Goal: Task Accomplishment & Management: Manage account settings

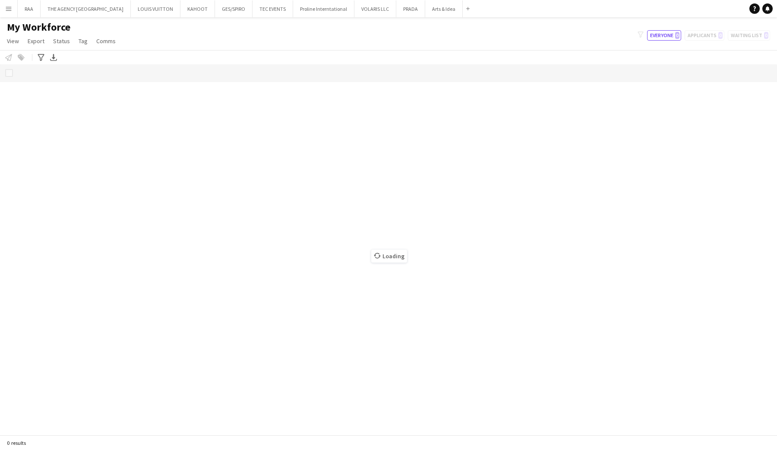
click at [12, 9] on button "Menu" at bounding box center [8, 8] width 17 height 17
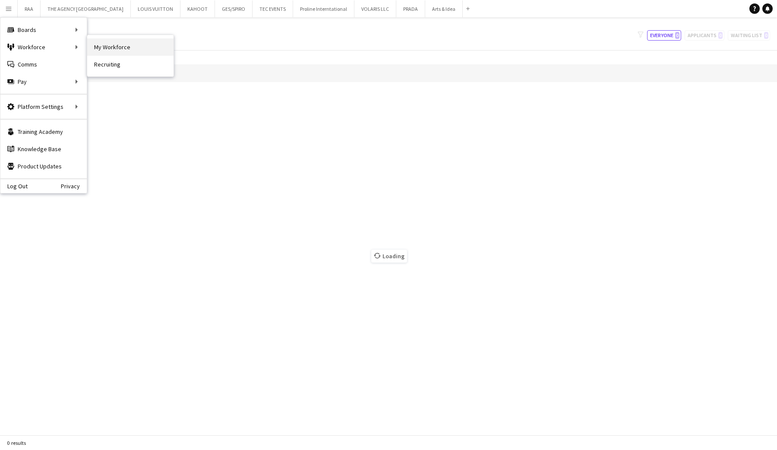
click at [164, 44] on link "My Workforce" at bounding box center [130, 46] width 86 height 17
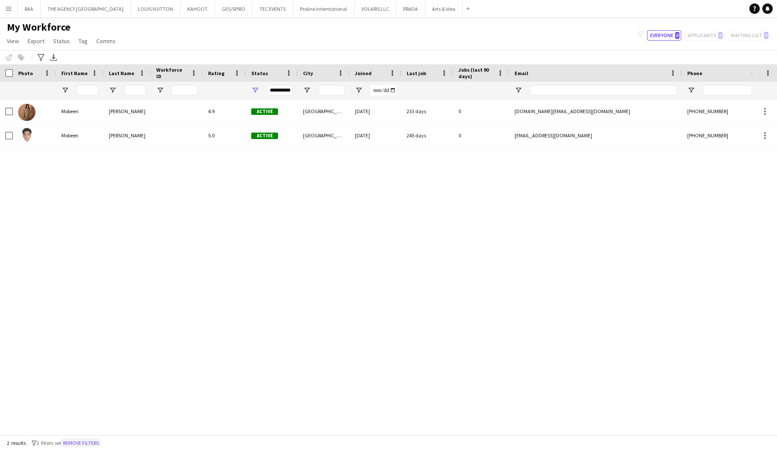
click at [85, 438] on button "Remove filters" at bounding box center [80, 442] width 39 height 9
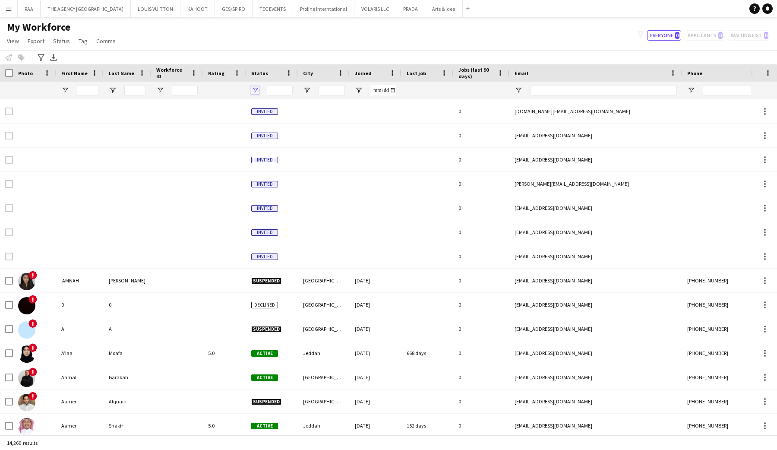
click at [255, 91] on span "Open Filter Menu" at bounding box center [255, 90] width 8 height 8
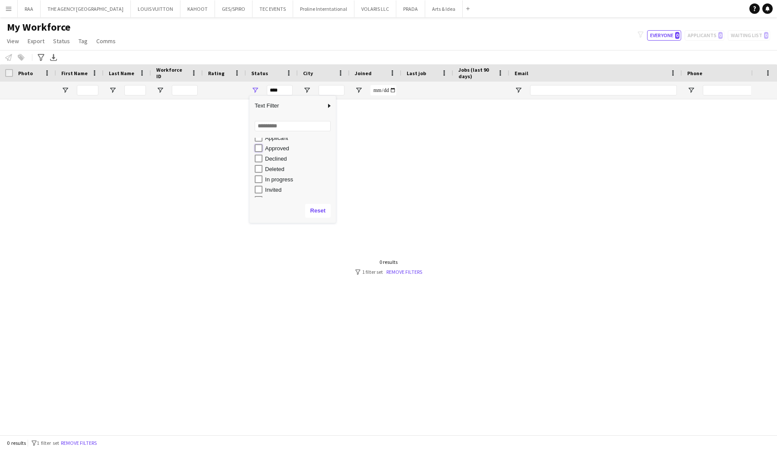
type input "**********"
click at [317, 210] on button "Reset" at bounding box center [317, 211] width 25 height 14
type input "**********"
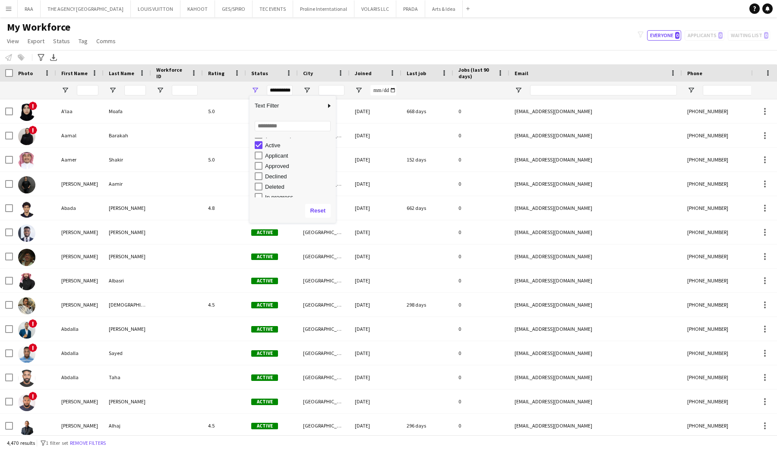
click at [275, 51] on div "Notify workforce Add to tag Select at least one crew to tag him or her. Advance…" at bounding box center [388, 57] width 777 height 14
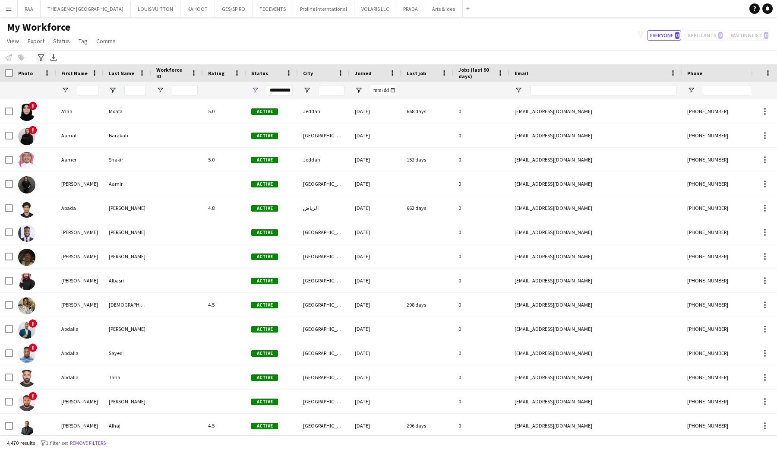
click at [44, 60] on icon "Advanced filters" at bounding box center [41, 57] width 7 height 7
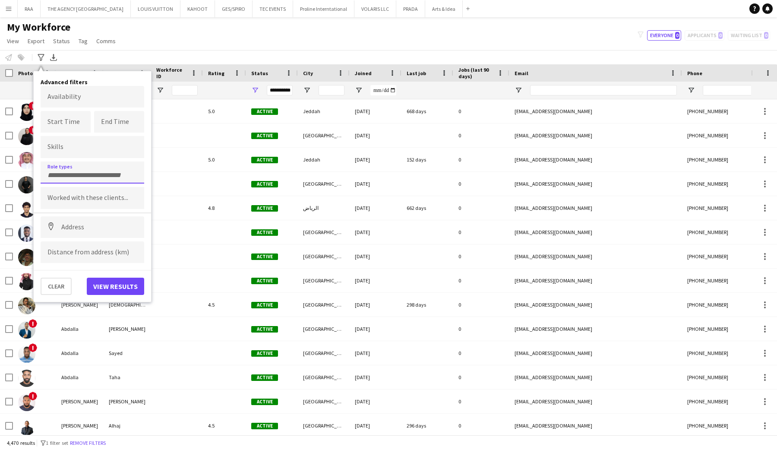
click at [75, 168] on div at bounding box center [93, 172] width 104 height 22
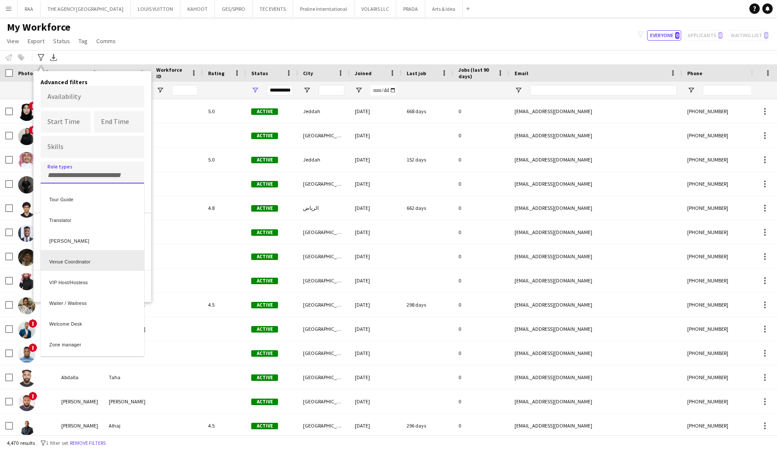
click at [76, 266] on div "Venue Coordinator" at bounding box center [93, 260] width 104 height 21
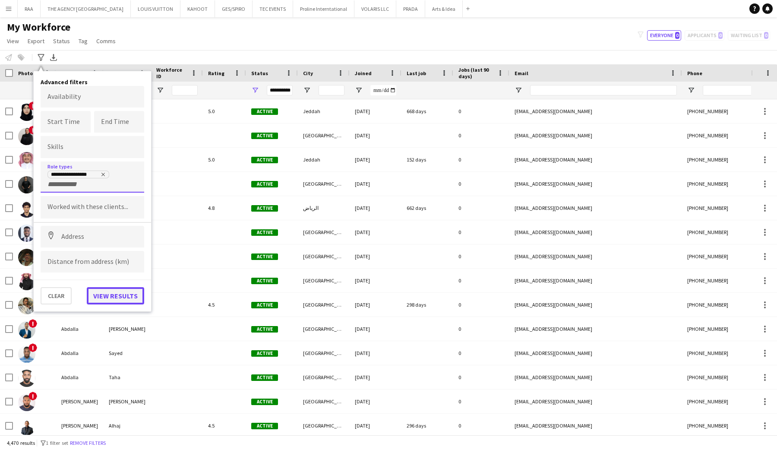
click at [106, 298] on button "View results" at bounding box center [115, 295] width 57 height 17
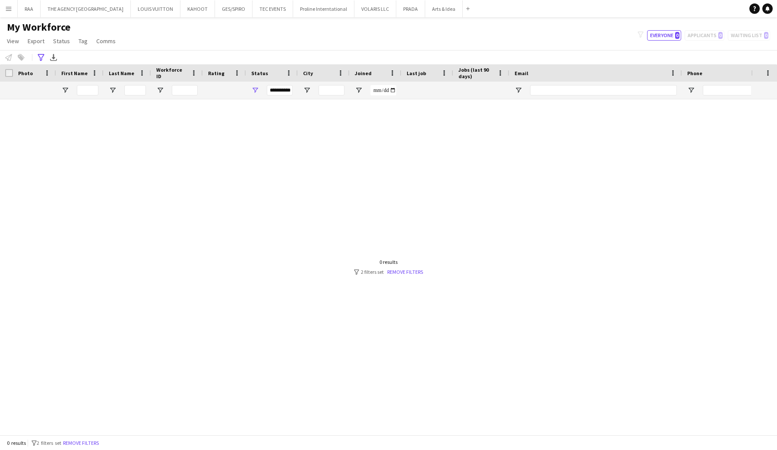
click at [411, 276] on div at bounding box center [375, 266] width 751 height 335
click at [411, 272] on div at bounding box center [375, 266] width 751 height 335
click at [425, 8] on button "Arts & Idea Close" at bounding box center [444, 8] width 38 height 17
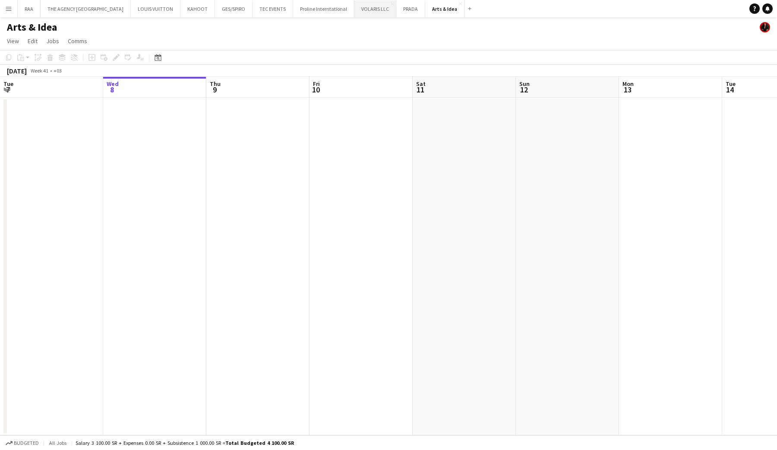
click at [360, 5] on button "VOLARIS LLC Close" at bounding box center [375, 8] width 42 height 17
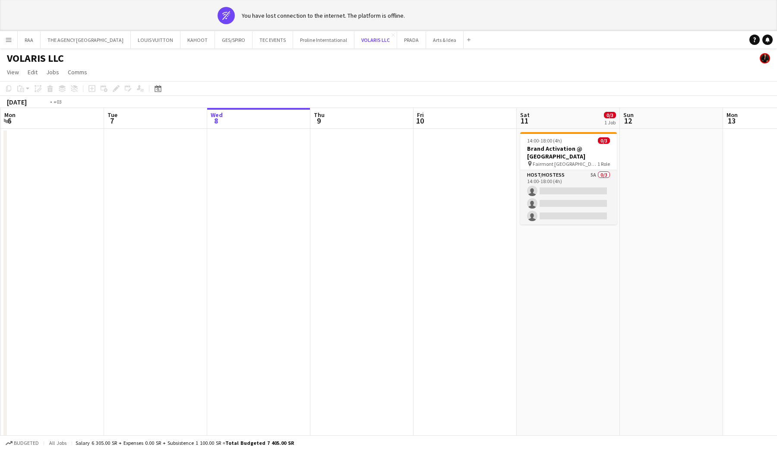
scroll to position [0, 192]
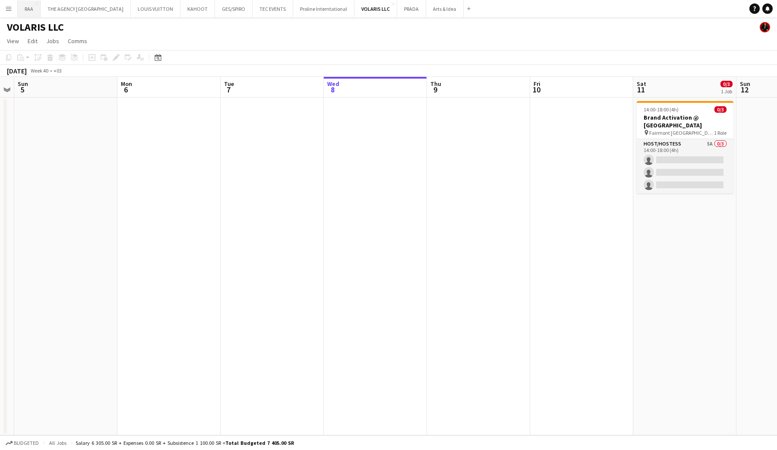
click at [33, 6] on button "RAA Close" at bounding box center [29, 8] width 23 height 17
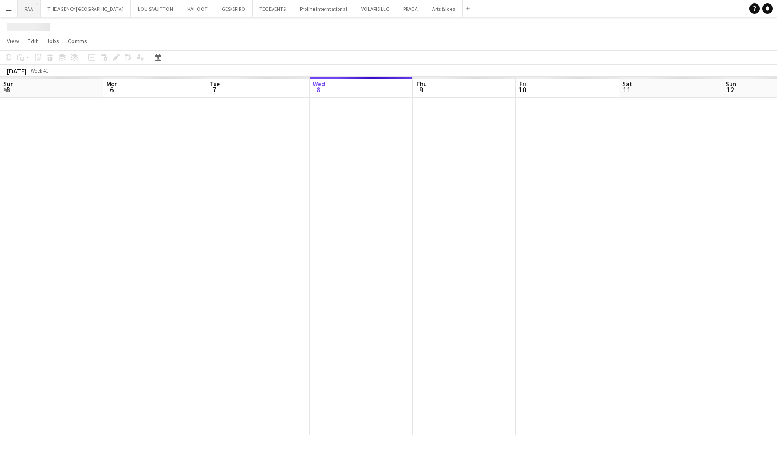
scroll to position [0, 206]
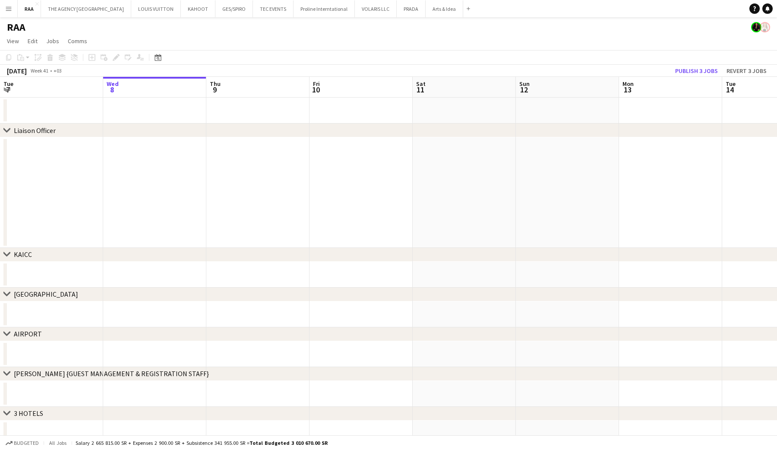
click at [9, 7] on app-icon "Menu" at bounding box center [8, 8] width 7 height 7
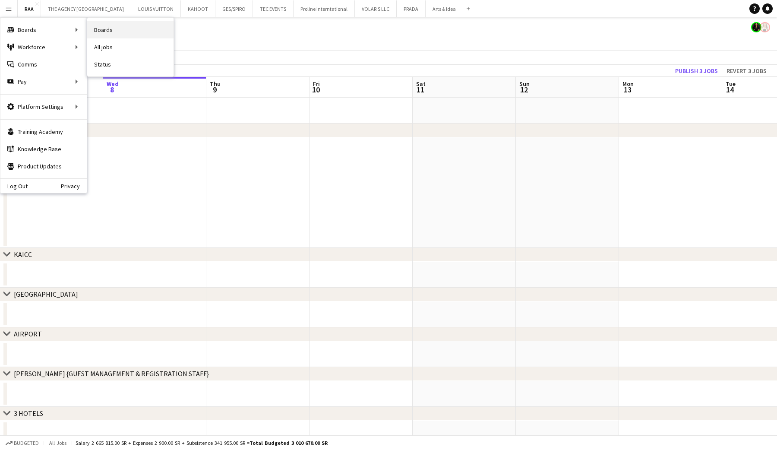
click at [99, 27] on link "Boards" at bounding box center [130, 29] width 86 height 17
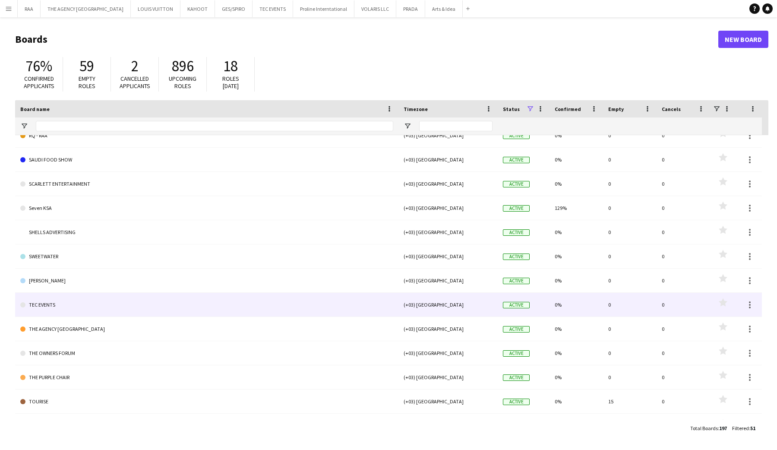
scroll to position [785, 0]
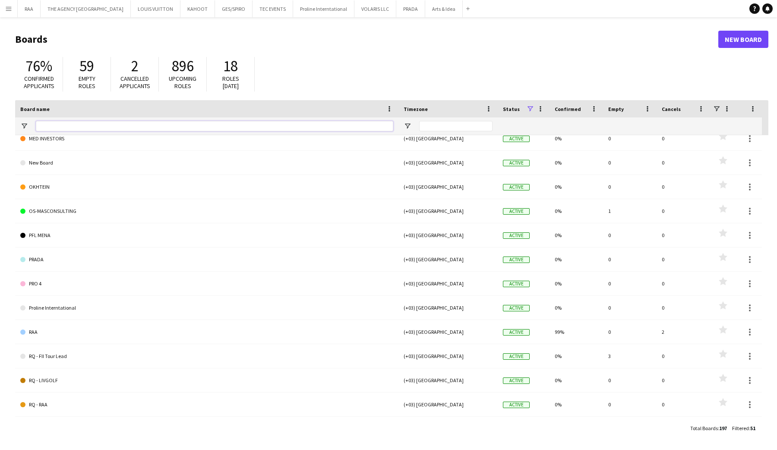
click at [66, 125] on input "Board name Filter Input" at bounding box center [215, 126] width 358 height 10
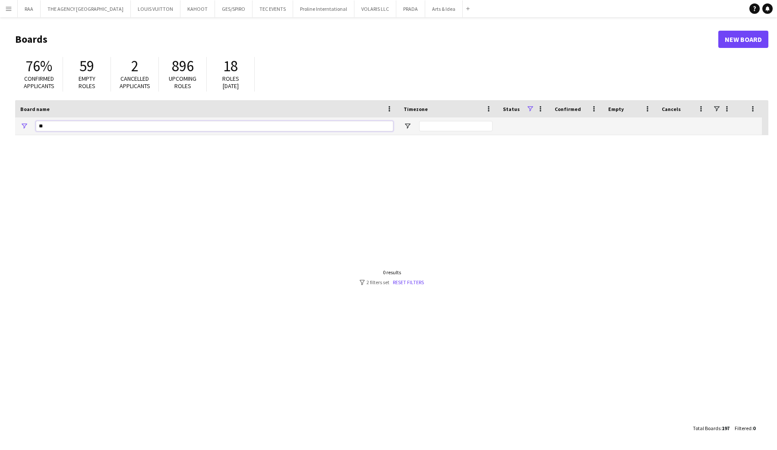
type input "*"
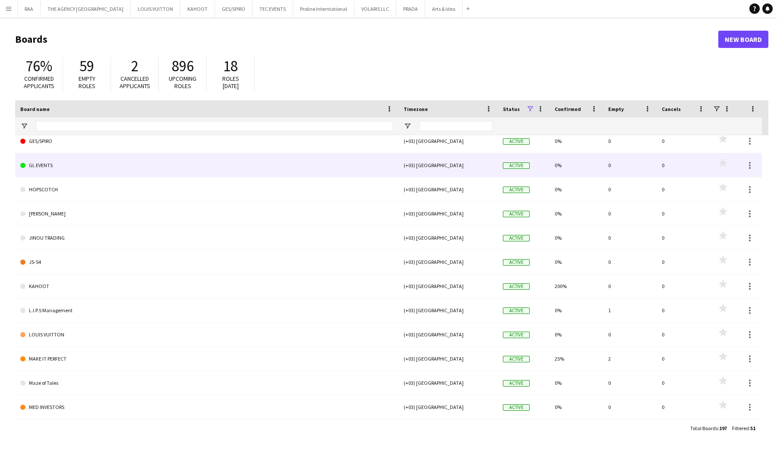
click at [55, 165] on link "GL EVENTS" at bounding box center [206, 165] width 373 height 24
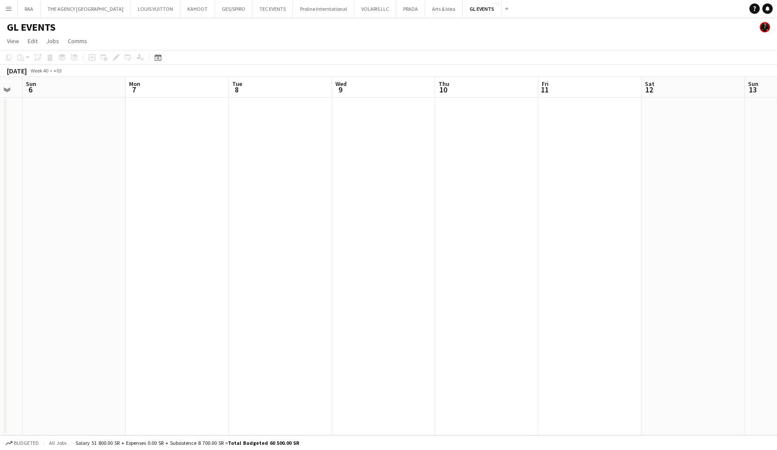
click at [9, 10] on app-icon "Menu" at bounding box center [8, 8] width 7 height 7
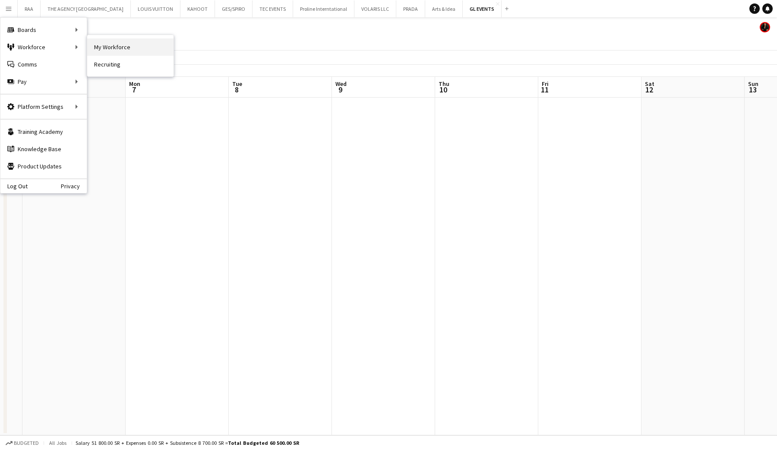
click at [111, 54] on link "My Workforce" at bounding box center [130, 46] width 86 height 17
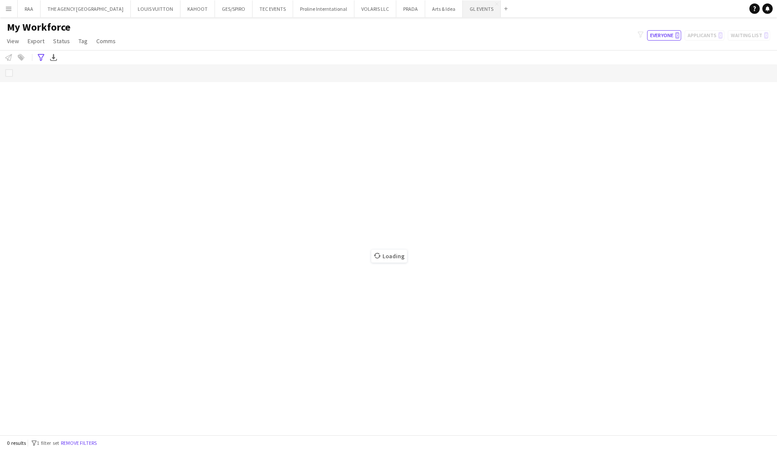
click at [463, 13] on button "GL EVENTS Close" at bounding box center [482, 8] width 38 height 17
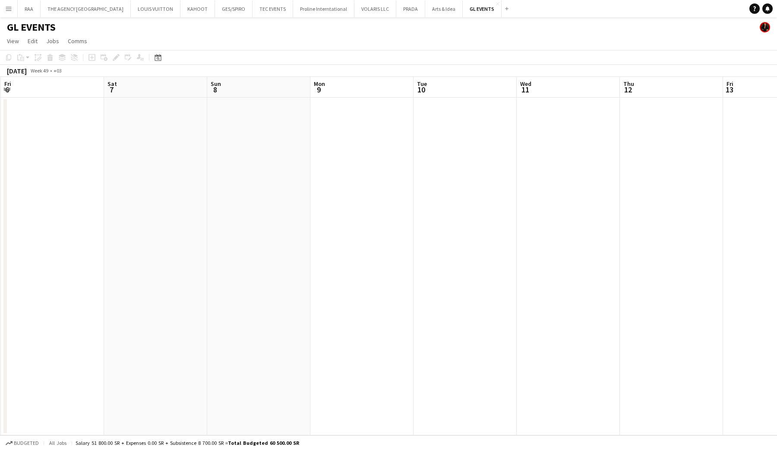
click at [7, 16] on button "Menu" at bounding box center [8, 8] width 17 height 17
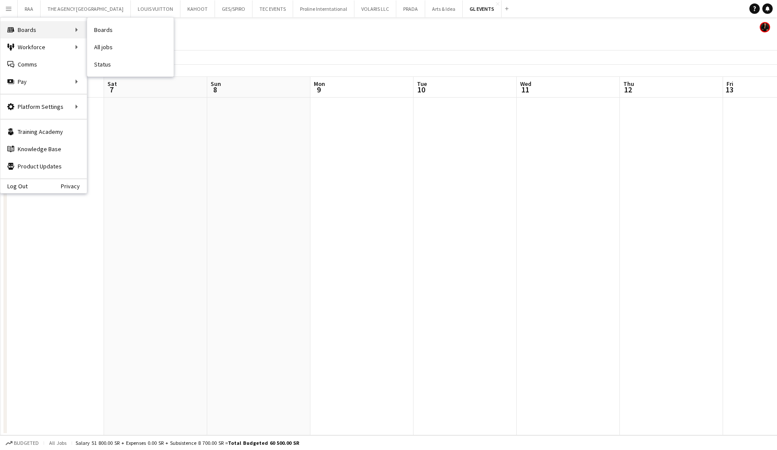
click at [29, 34] on div "Boards Boards" at bounding box center [43, 29] width 86 height 17
click at [69, 32] on div "Boards Boards" at bounding box center [43, 29] width 86 height 17
click at [72, 26] on div "Boards Boards" at bounding box center [43, 29] width 86 height 17
click at [99, 30] on link "Boards" at bounding box center [130, 29] width 86 height 17
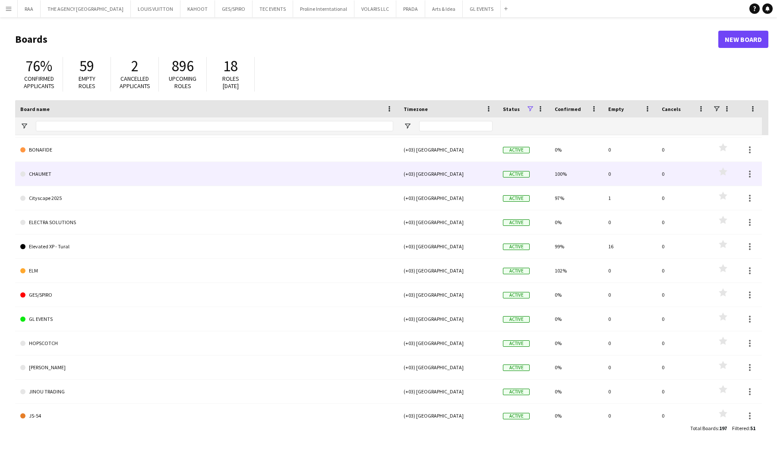
scroll to position [149, 0]
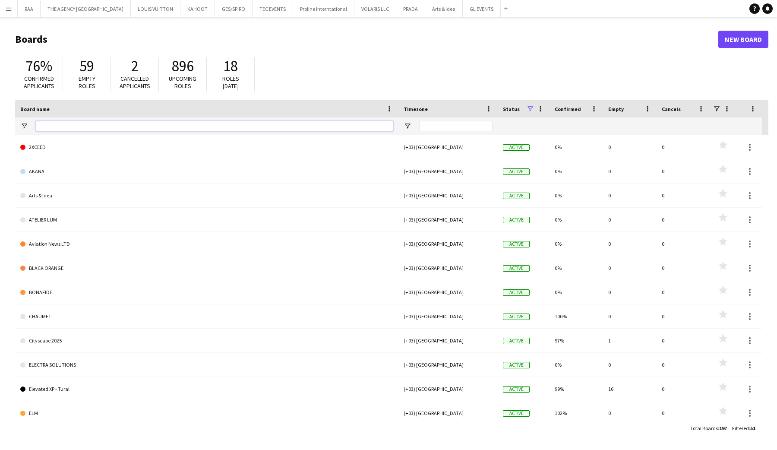
click at [45, 126] on input "Board name Filter Input" at bounding box center [215, 126] width 358 height 10
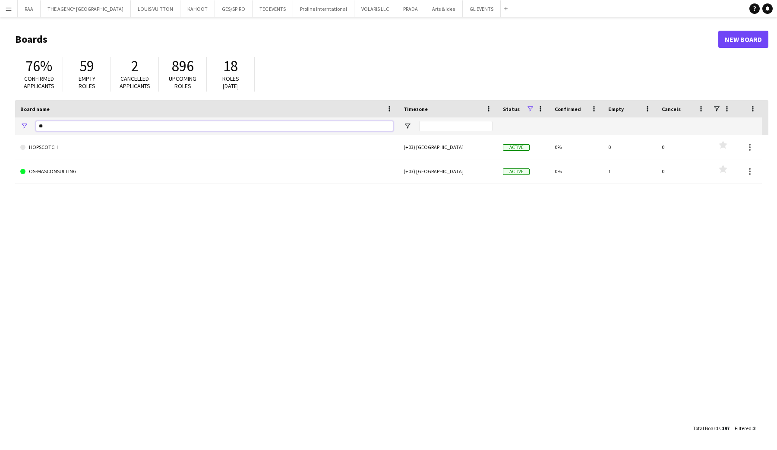
type input "*"
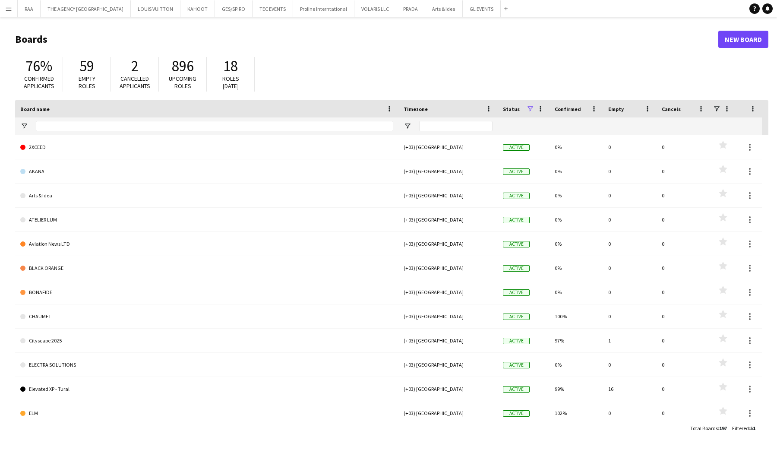
click at [529, 109] on span at bounding box center [530, 109] width 8 height 8
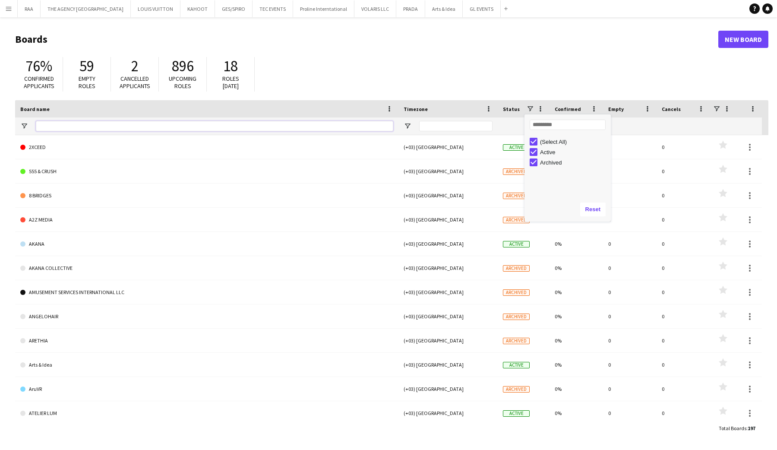
click at [111, 122] on input "Board name Filter Input" at bounding box center [215, 126] width 358 height 10
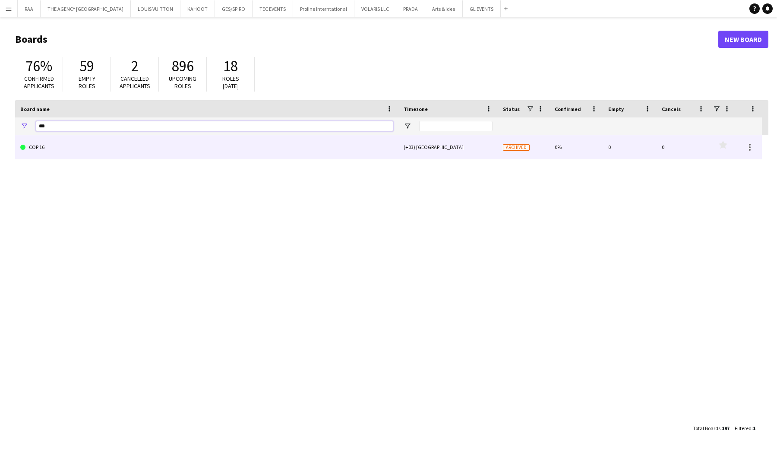
type input "***"
click at [70, 146] on link "COP 16" at bounding box center [206, 147] width 373 height 24
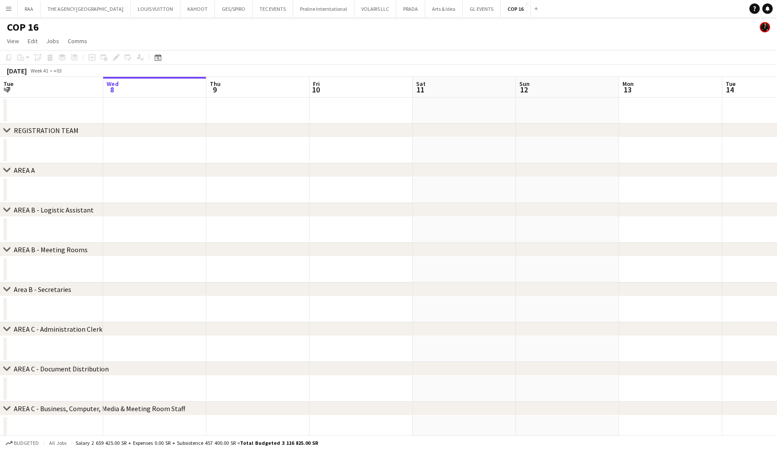
click at [169, 246] on div "chevron-right AREA B - Meeting Rooms" at bounding box center [388, 250] width 777 height 14
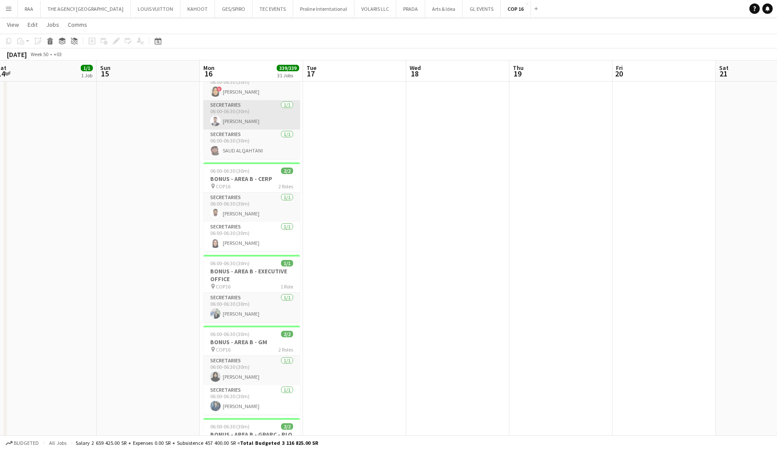
click at [231, 123] on app-card-role "Secretaries 1/1 06:00-06:30 (30m) Ahmed Khalid" at bounding box center [251, 114] width 97 height 29
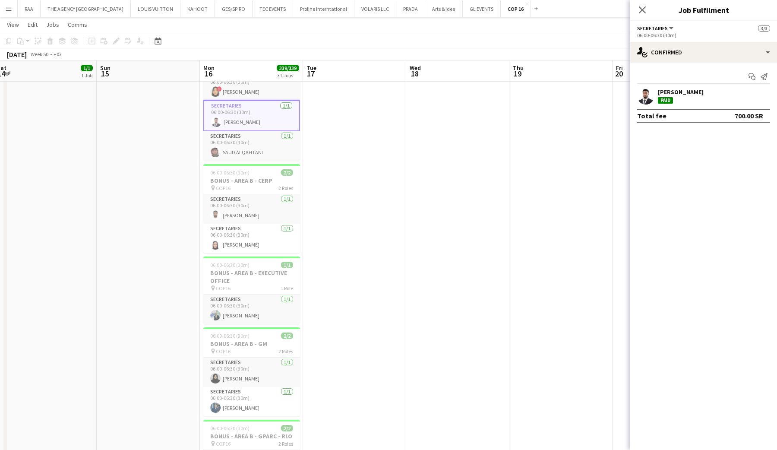
click at [651, 98] on app-user-avatar at bounding box center [645, 95] width 17 height 17
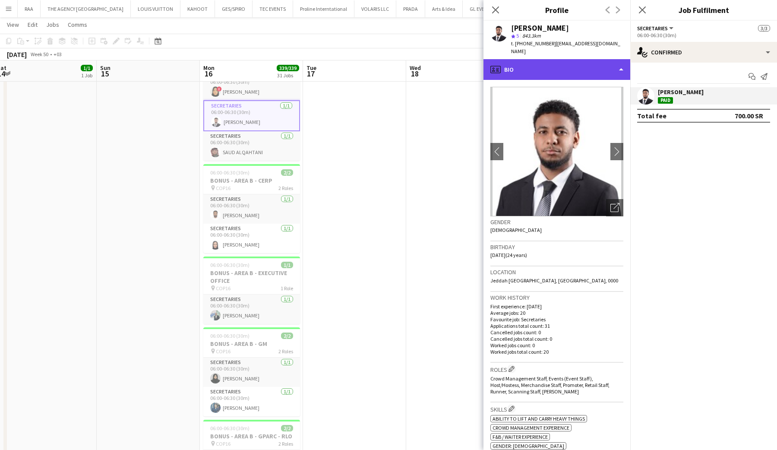
click at [566, 79] on div "profile Bio" at bounding box center [557, 69] width 147 height 21
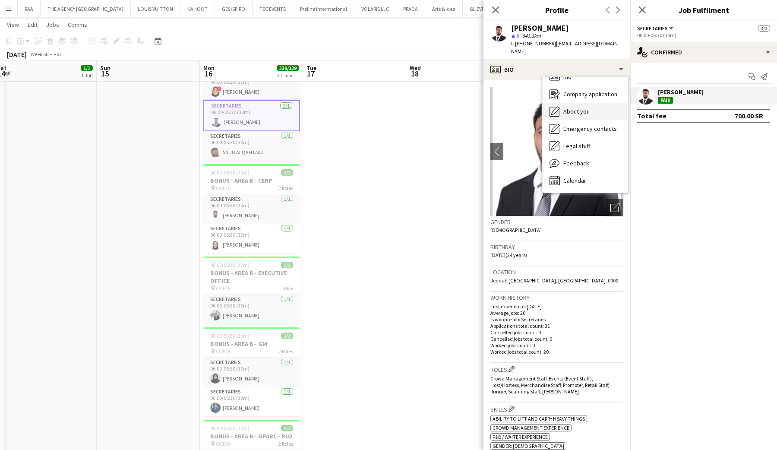
click at [573, 107] on div "About you About you" at bounding box center [585, 111] width 85 height 17
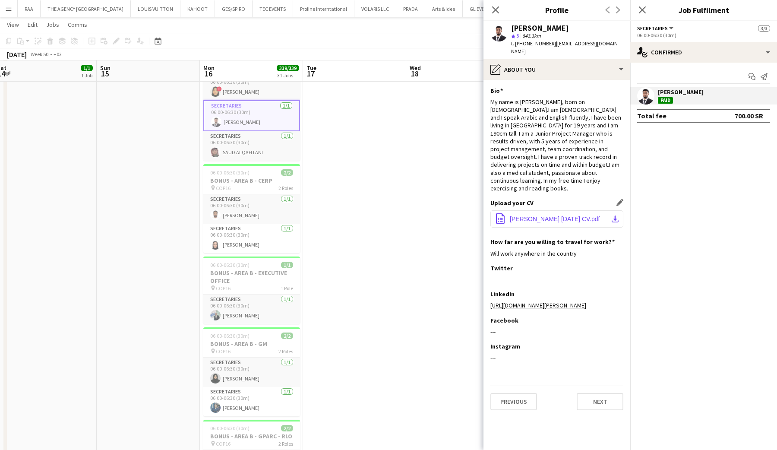
click at [525, 215] on span "Ahmed Khalid Nov 2024 CV.pdf" at bounding box center [555, 218] width 90 height 7
click at [494, 10] on icon at bounding box center [495, 10] width 8 height 8
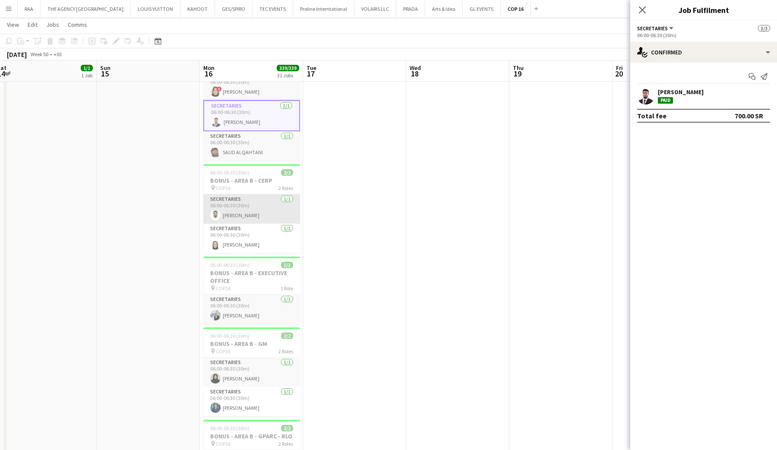
click at [235, 214] on app-card-role "Secretaries 1/1 06:00-06:30 (30m) Saleh Gafer" at bounding box center [251, 208] width 97 height 29
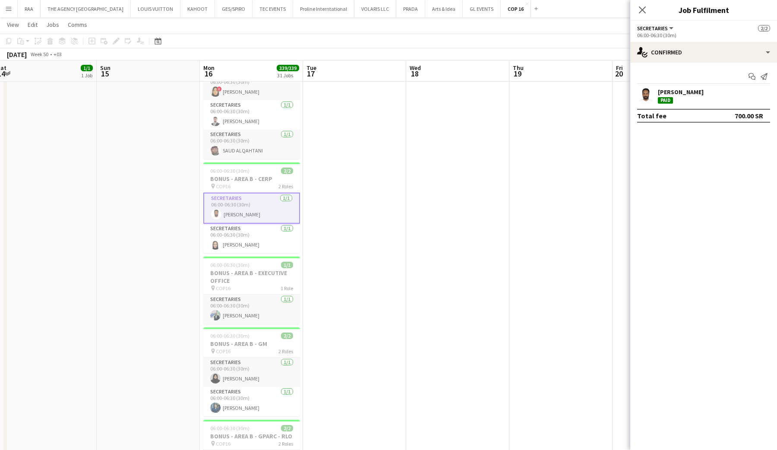
click at [660, 93] on div "Saleh Gafer" at bounding box center [681, 92] width 46 height 8
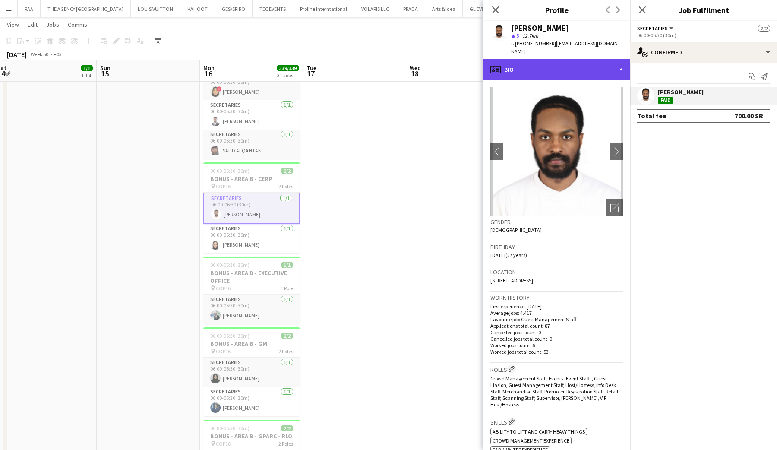
click at [558, 61] on div "profile Bio" at bounding box center [557, 69] width 147 height 21
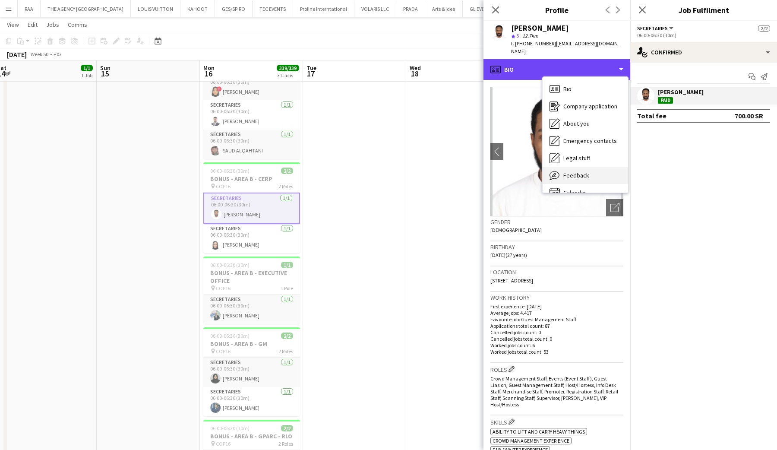
scroll to position [12, 0]
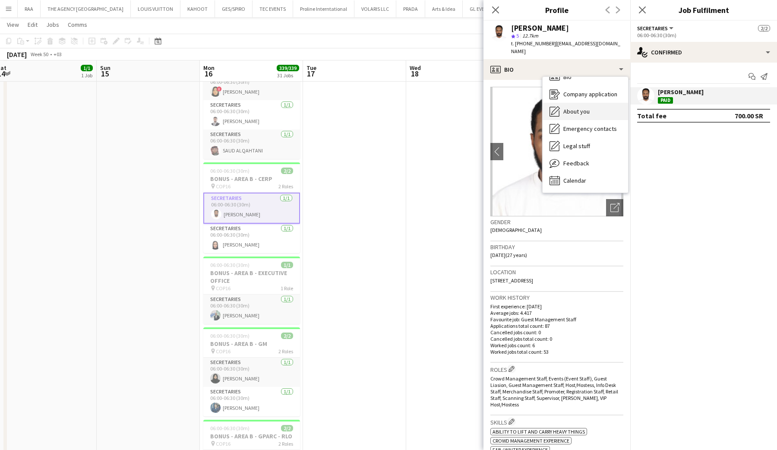
click at [582, 109] on div "About you About you" at bounding box center [585, 111] width 85 height 17
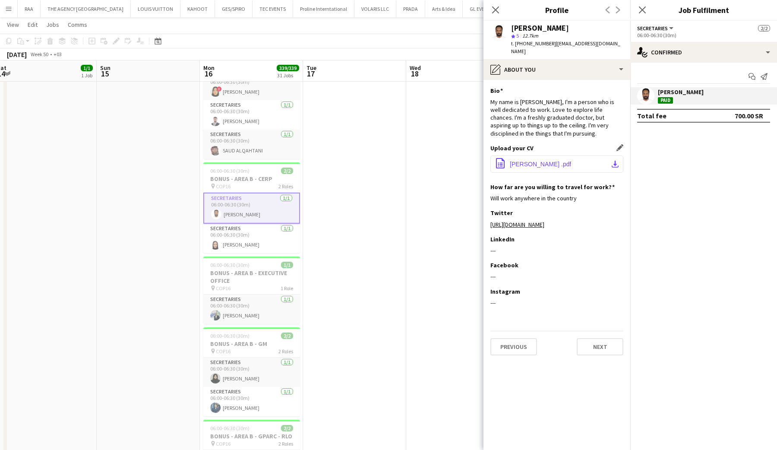
click at [518, 161] on span "Saleh's CV .pdf" at bounding box center [540, 164] width 61 height 7
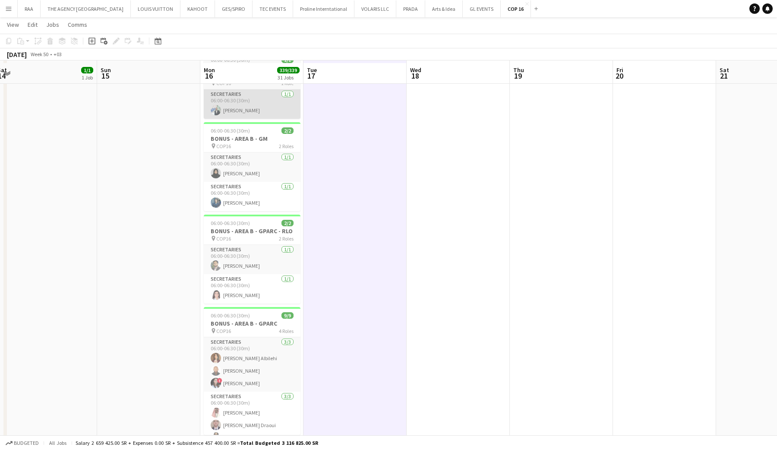
scroll to position [997, 0]
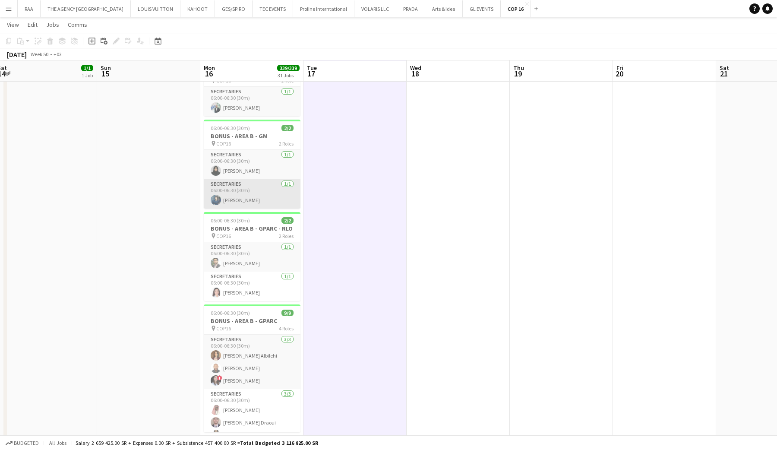
click at [241, 194] on app-card-role "Secretaries 1/1 06:00-06:30 (30m) Saraa Rachid" at bounding box center [252, 193] width 97 height 29
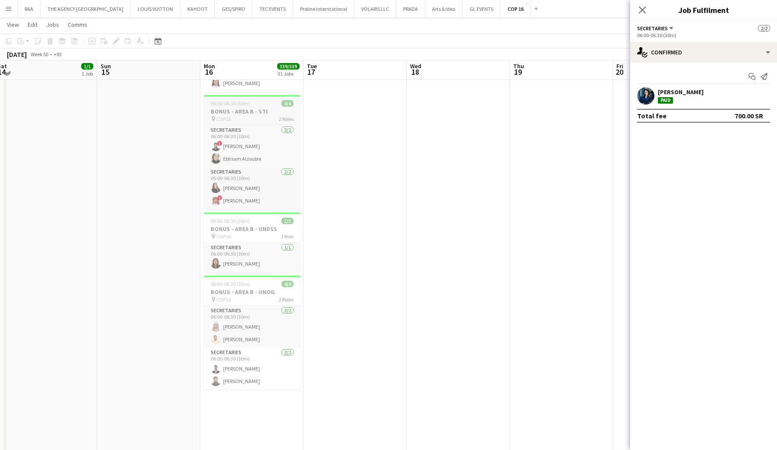
scroll to position [1444, 0]
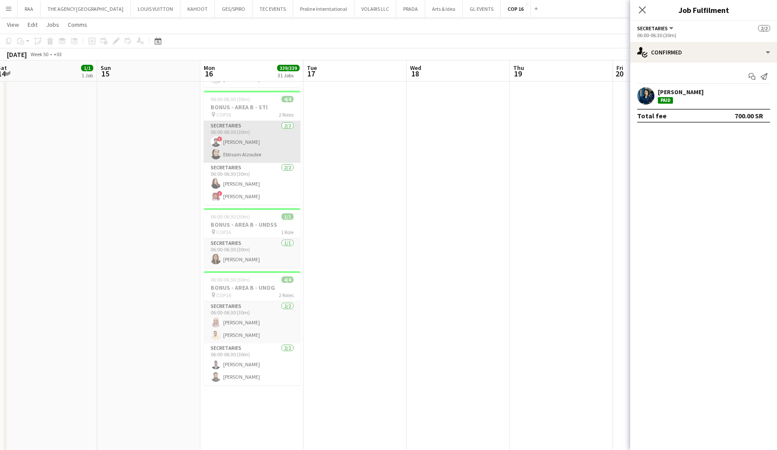
click at [252, 143] on app-card-role "Secretaries 2/2 06:00-06:30 (30m) ! Abdelrahman Kunna Ebtisam Alzoubie" at bounding box center [252, 142] width 97 height 42
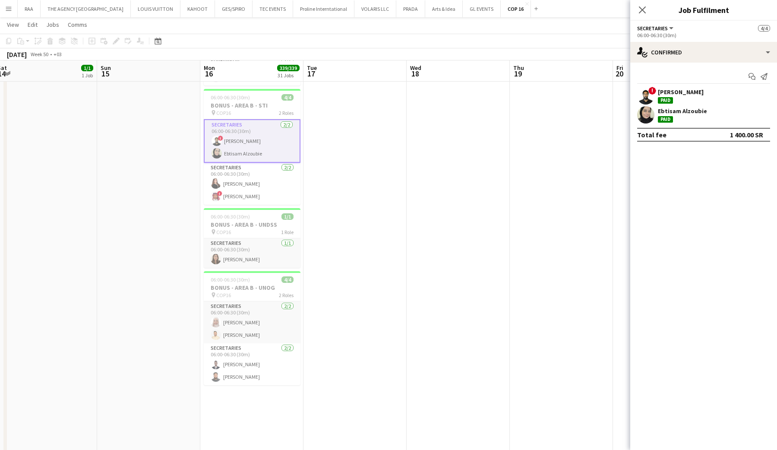
click at [666, 114] on div "Ebtisam Alzoubie" at bounding box center [682, 111] width 49 height 8
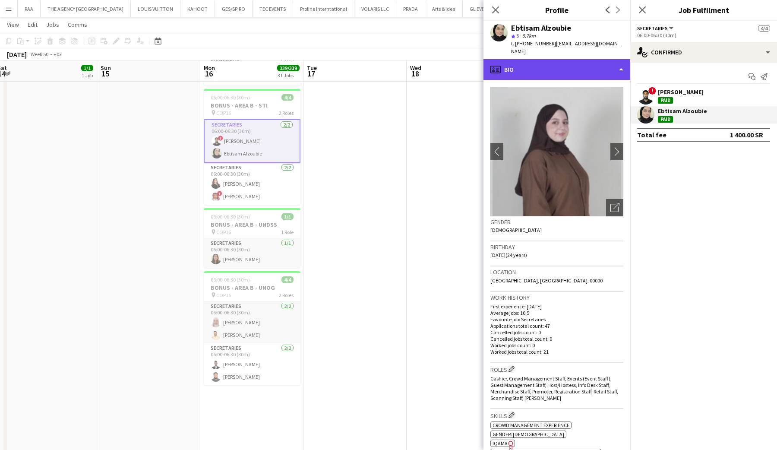
click at [561, 64] on div "profile Bio" at bounding box center [557, 69] width 147 height 21
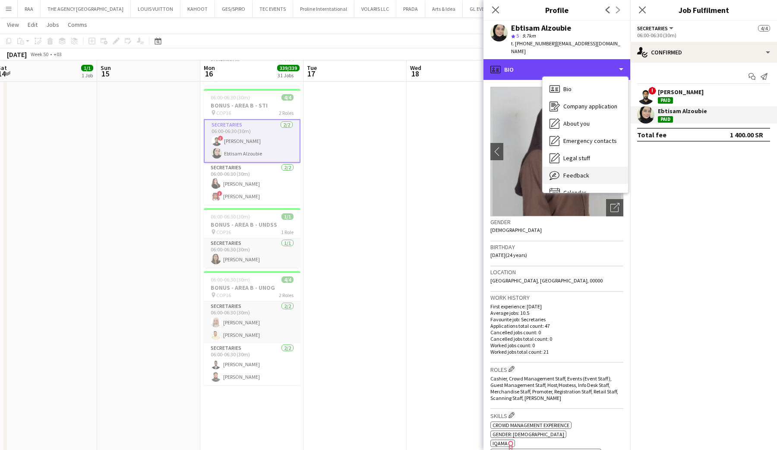
scroll to position [12, 0]
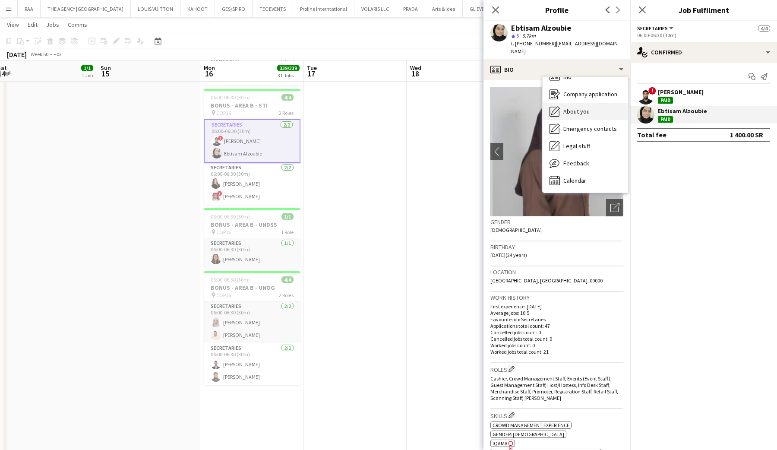
click at [580, 103] on div "About you About you" at bounding box center [585, 111] width 85 height 17
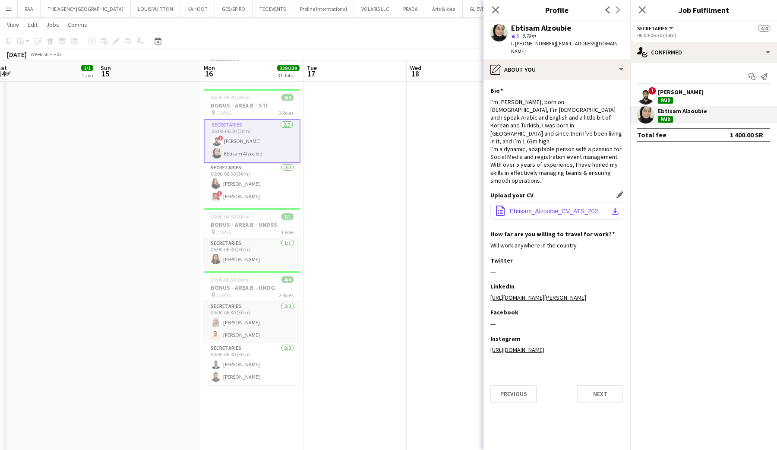
click at [585, 208] on span "Ebtisam_Alzoubie_CV_ATS_2025.pdf" at bounding box center [559, 211] width 98 height 7
click at [646, 93] on app-user-avatar at bounding box center [645, 95] width 17 height 17
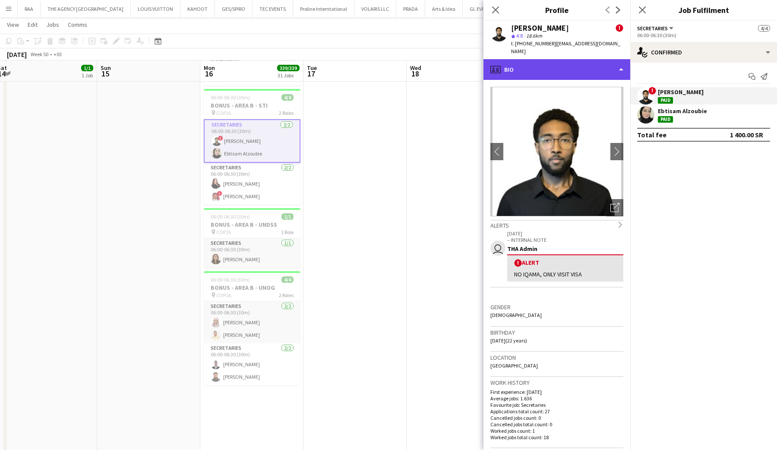
click at [563, 60] on div "profile Bio" at bounding box center [557, 69] width 147 height 21
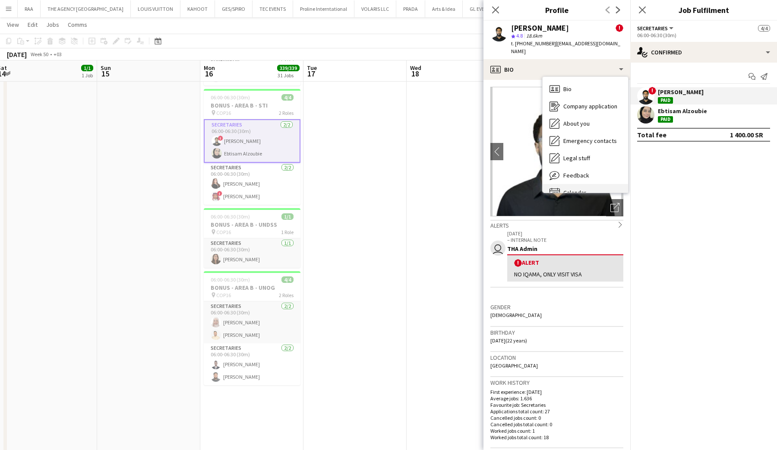
click at [574, 184] on div "Calendar Calendar" at bounding box center [585, 192] width 85 height 17
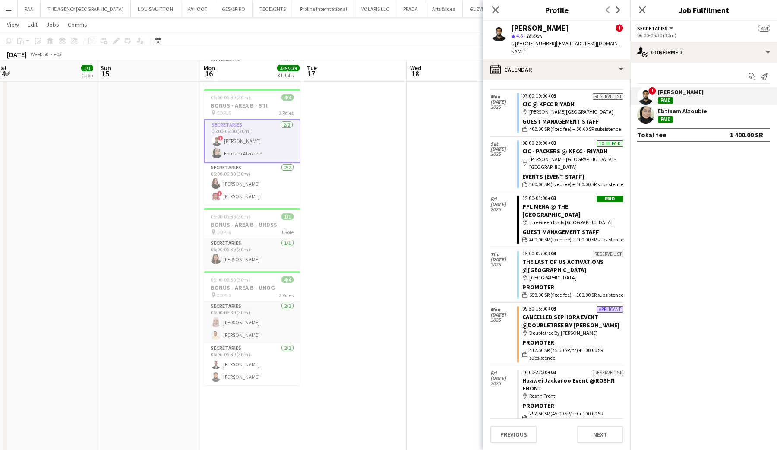
scroll to position [31, 0]
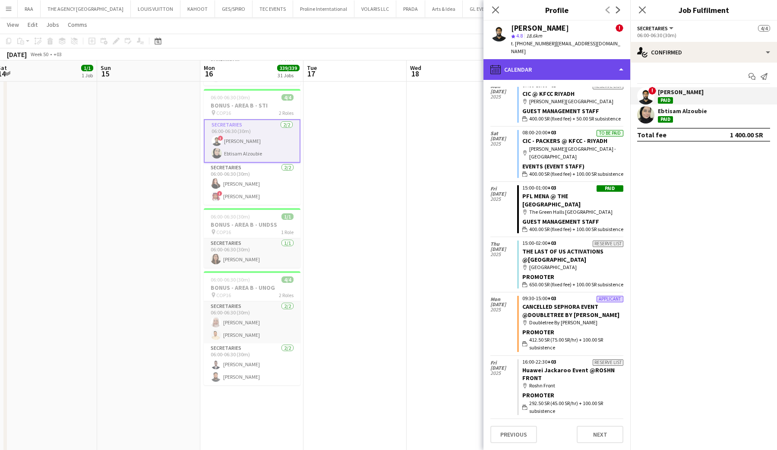
click at [563, 63] on div "calendar-full Calendar" at bounding box center [557, 69] width 147 height 21
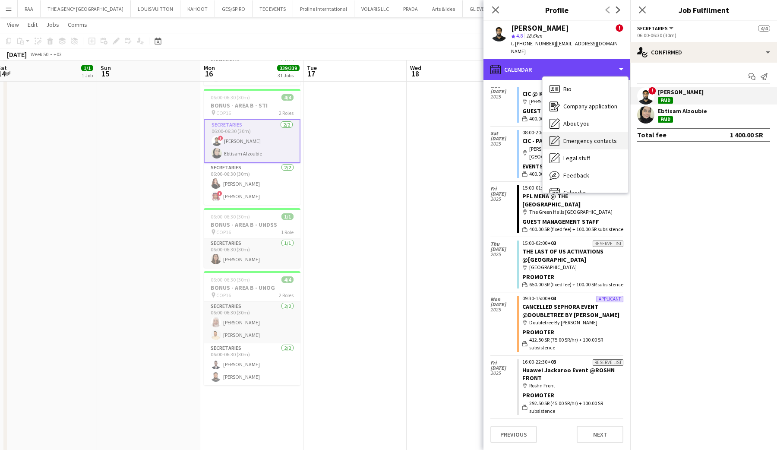
scroll to position [12, 0]
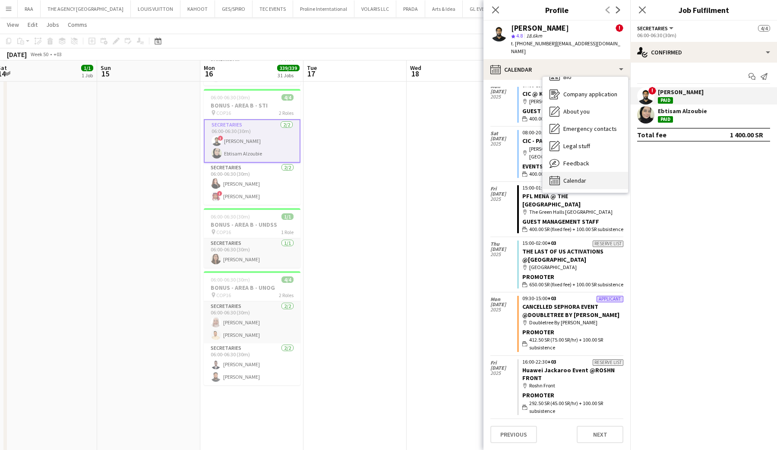
click at [565, 180] on div "Calendar Calendar" at bounding box center [585, 180] width 85 height 17
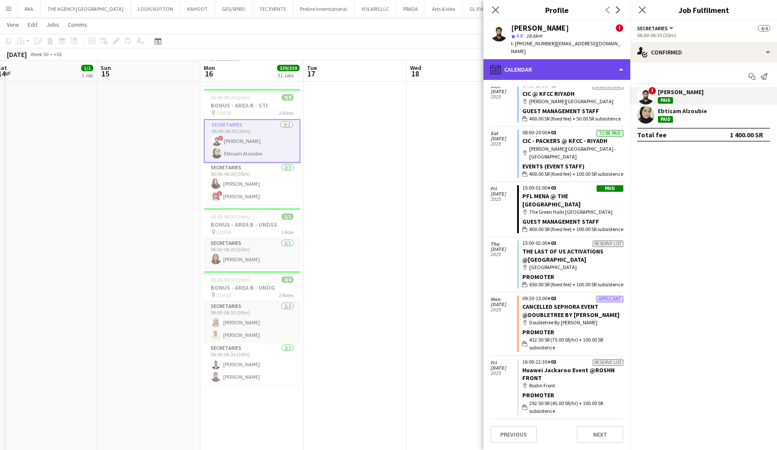
click at [563, 61] on div "calendar-full Calendar" at bounding box center [557, 69] width 147 height 21
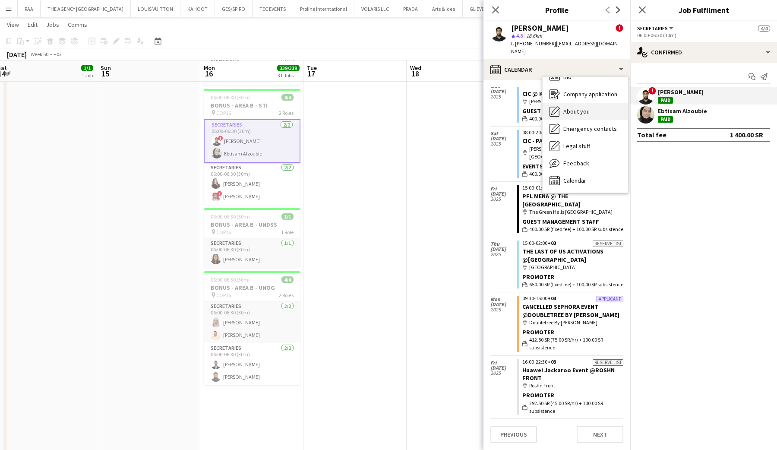
click at [577, 108] on span "About you" at bounding box center [576, 112] width 26 height 8
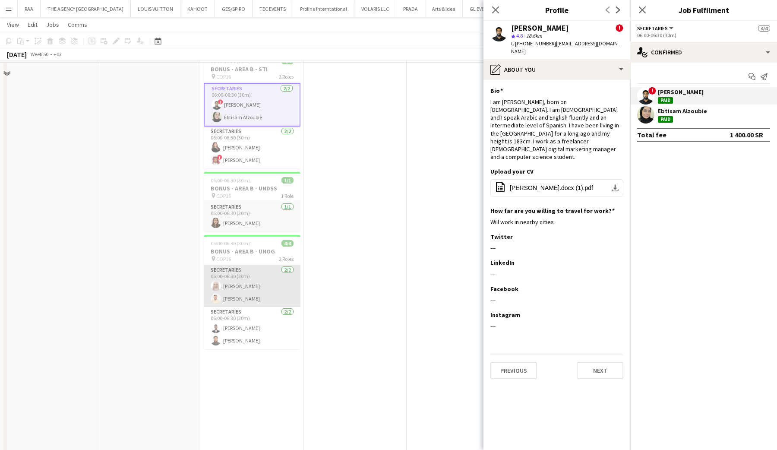
scroll to position [1489, 0]
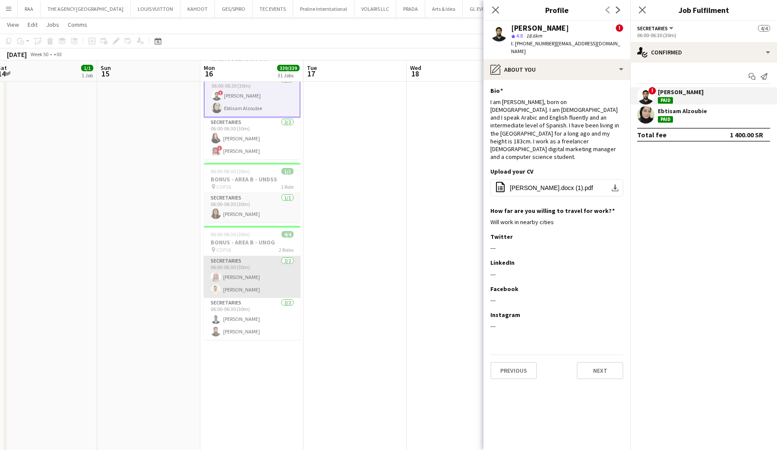
click at [240, 284] on app-card-role "Secretaries 2/2 06:00-06:30 (30m) Liyan Magdi Malek Alhzoom" at bounding box center [252, 277] width 97 height 42
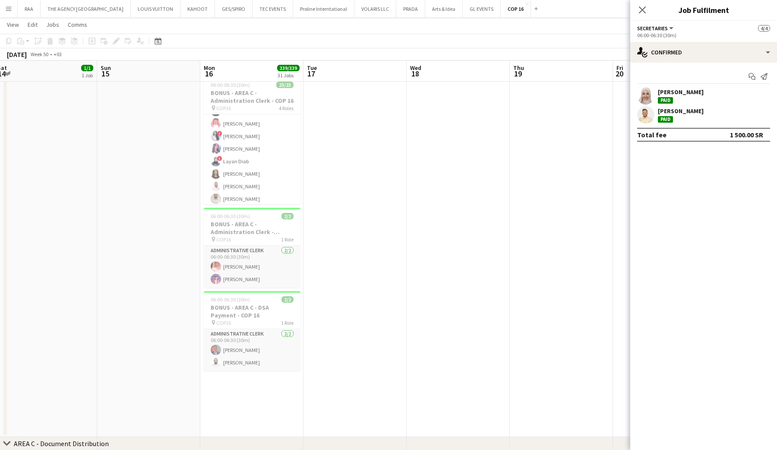
scroll to position [201, 0]
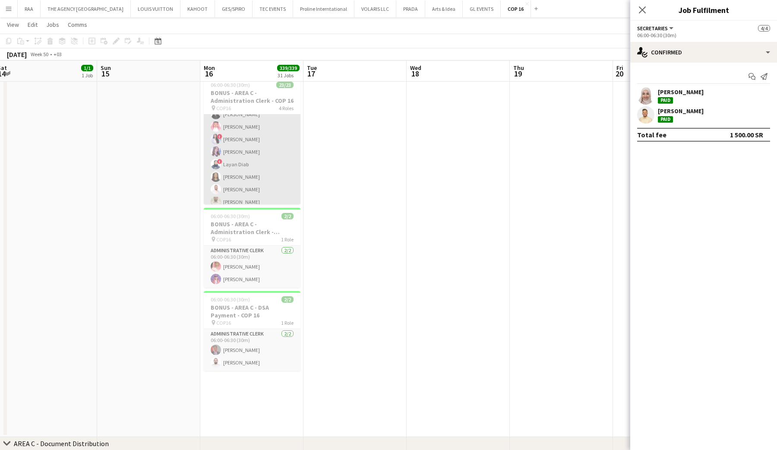
click at [248, 166] on app-card-role "Administrative Clerk 20/20 06:00-06:30 (30m) ! Ahlam Mohammed Talal Alajmah Abd…" at bounding box center [252, 76] width 97 height 267
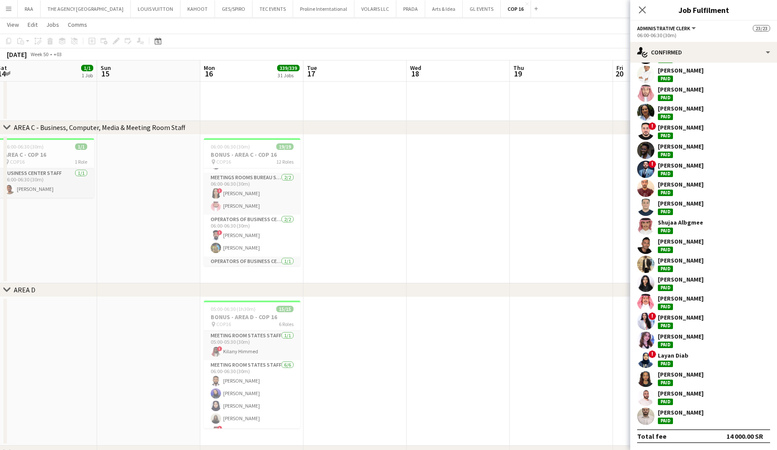
scroll to position [211, 0]
click at [643, 11] on icon "Close pop-in" at bounding box center [642, 10] width 8 height 8
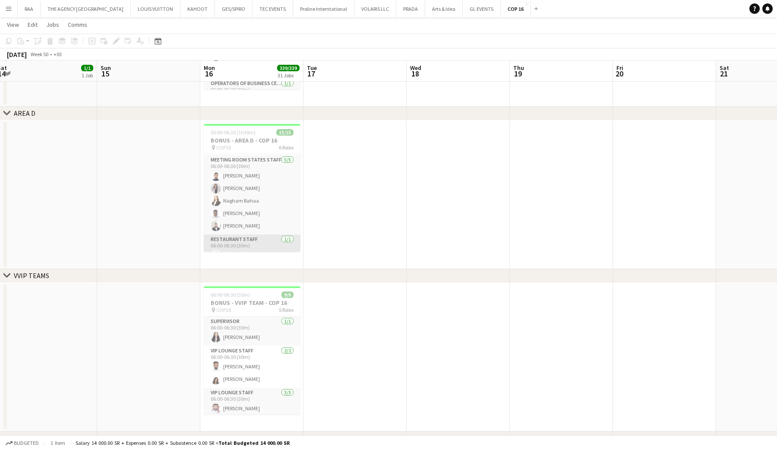
scroll to position [111, 0]
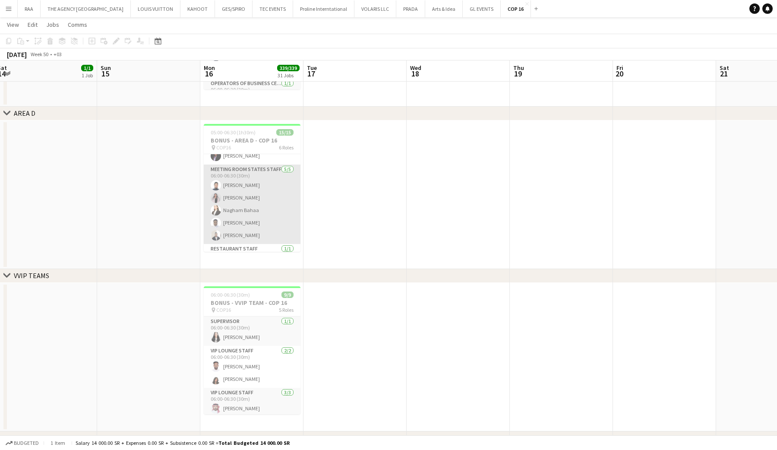
click at [250, 206] on app-card-role "Meeting Room States Staff 5/5 06:00-06:30 (30m) EHAB SHERBATJI Fatima Ahmed Nag…" at bounding box center [252, 204] width 97 height 79
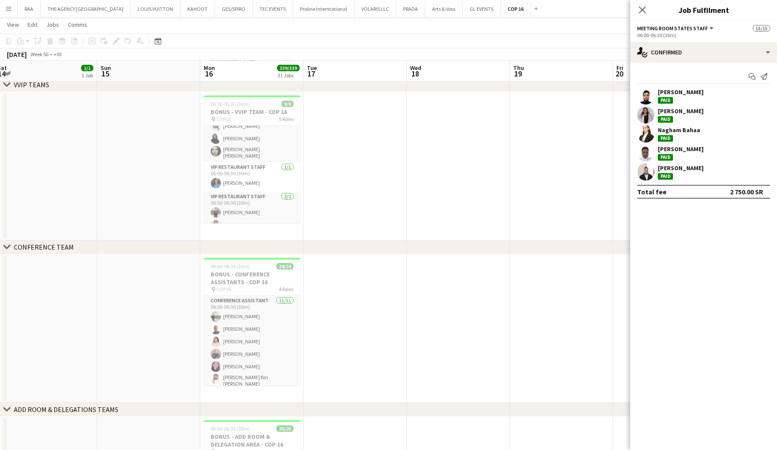
scroll to position [93, 0]
click at [250, 194] on app-card-role "VIP Restaurant Staff 2/2 06:00-06:30 (30m) Mohammed Abdulqader Rozana Maher" at bounding box center [252, 205] width 97 height 42
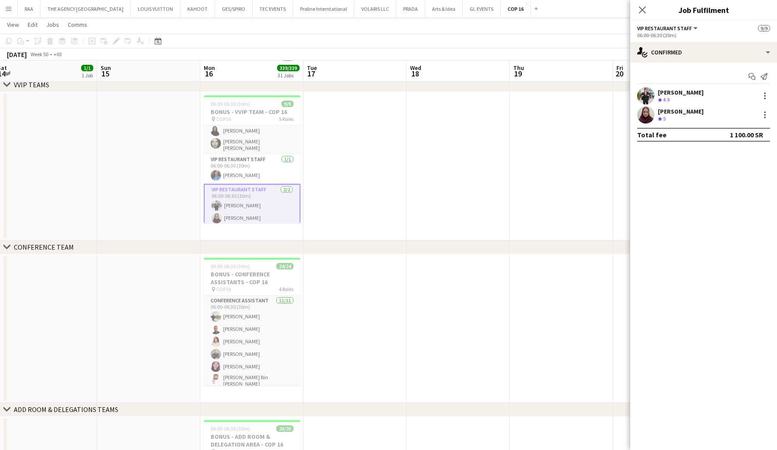
scroll to position [101, 0]
click at [681, 111] on div "Rozana Maher" at bounding box center [681, 111] width 46 height 8
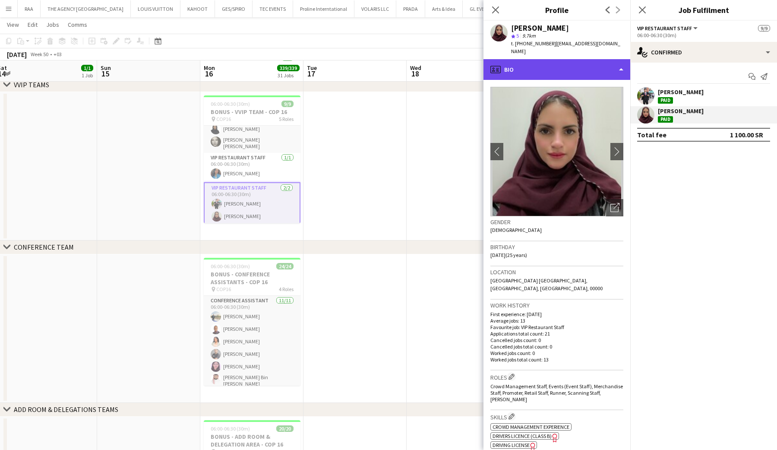
click at [568, 63] on div "profile Bio" at bounding box center [557, 69] width 147 height 21
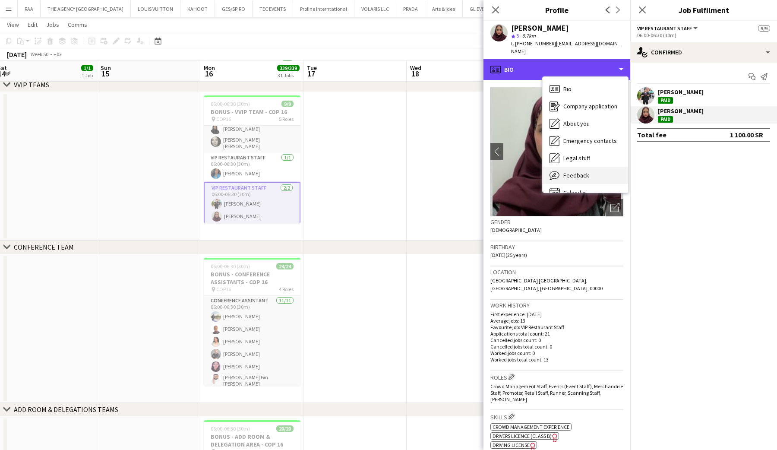
scroll to position [12, 0]
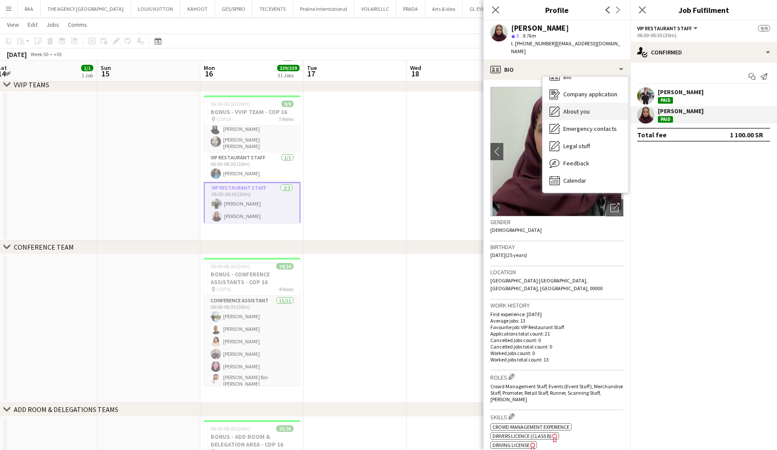
click at [581, 109] on div "About you About you" at bounding box center [585, 111] width 85 height 17
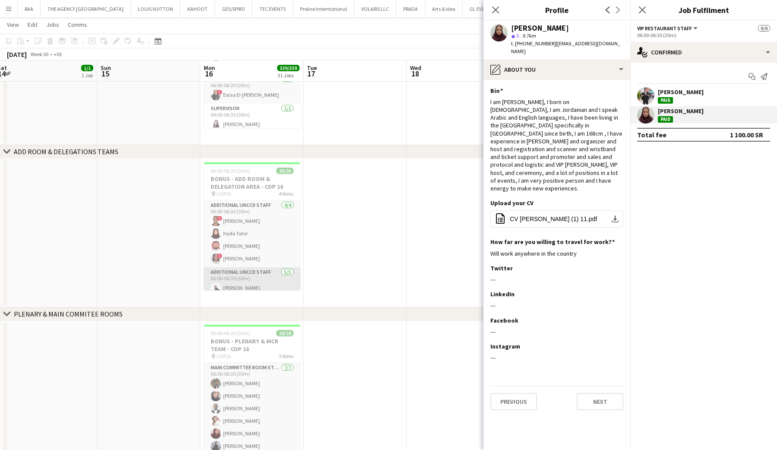
scroll to position [8, 0]
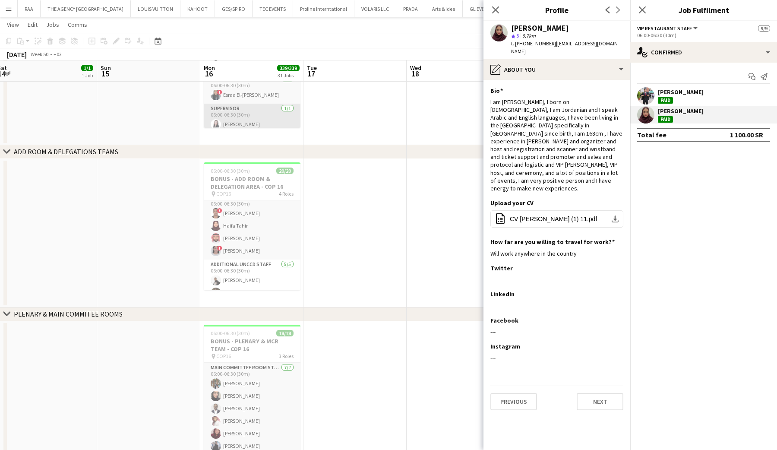
click at [241, 118] on app-card-role "Supervisor 1/1 06:00-06:30 (30m) Saida Bastrioui" at bounding box center [252, 118] width 97 height 29
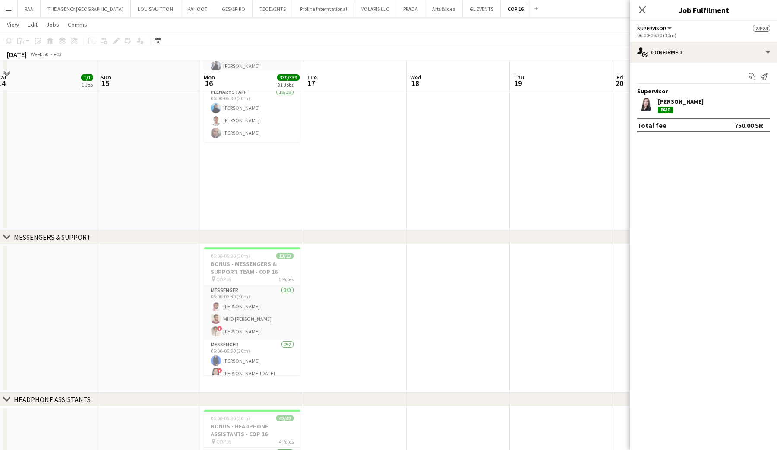
scroll to position [3478, 0]
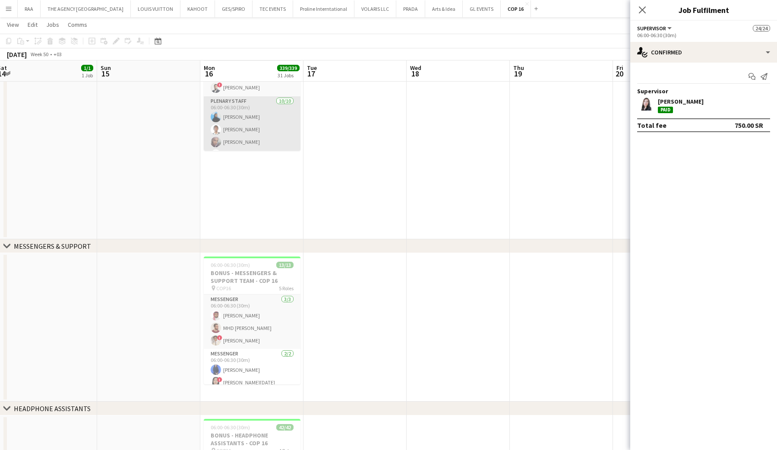
click at [240, 135] on app-card-role "Plenary Staff 10/10 06:00-06:30 (30m) Shahad Khalid Abdelrahman Hamdi Elham Abd…" at bounding box center [252, 167] width 97 height 142
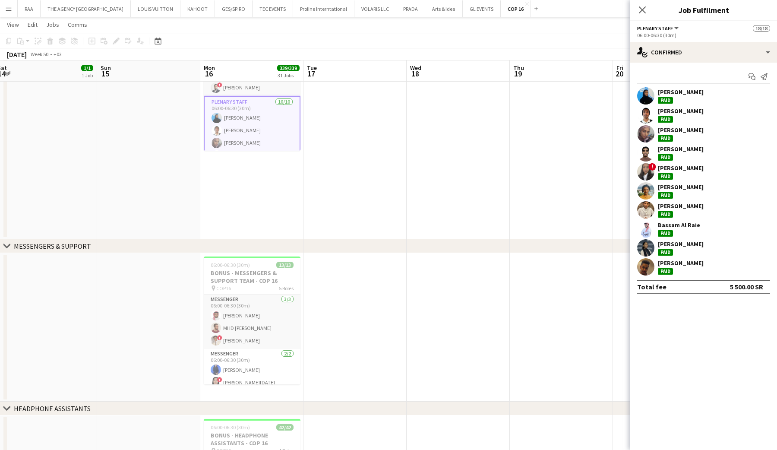
click at [646, 96] on app-user-avatar at bounding box center [645, 95] width 17 height 17
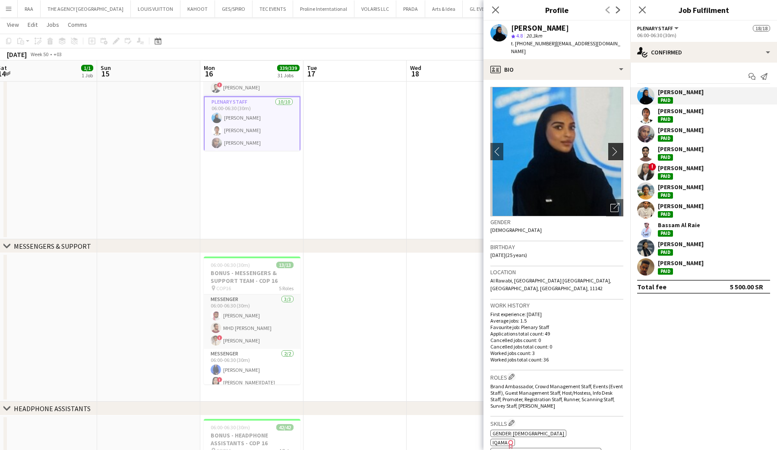
click at [618, 151] on button "chevron-right" at bounding box center [616, 151] width 17 height 17
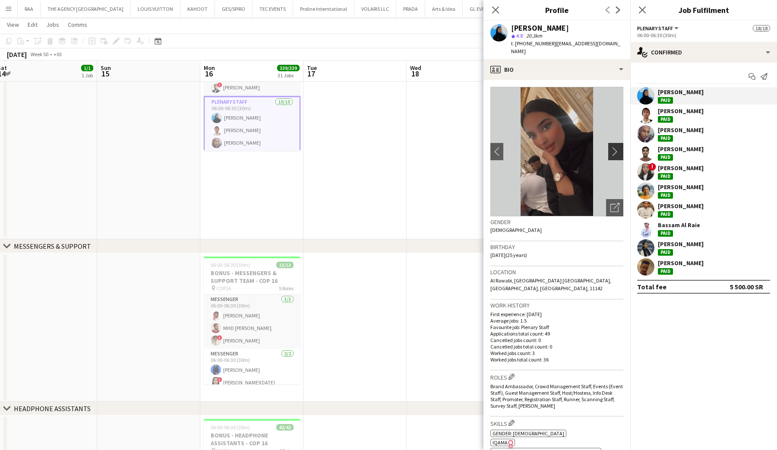
click at [613, 147] on app-icon "chevron-right" at bounding box center [617, 151] width 13 height 9
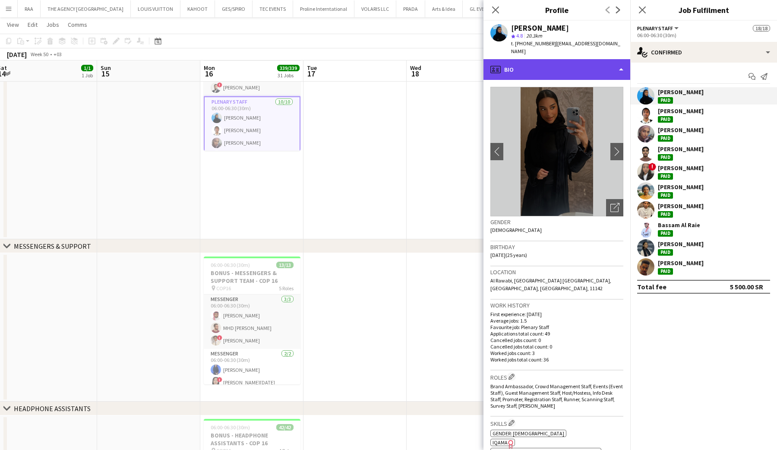
click at [569, 59] on div "profile Bio" at bounding box center [557, 69] width 147 height 21
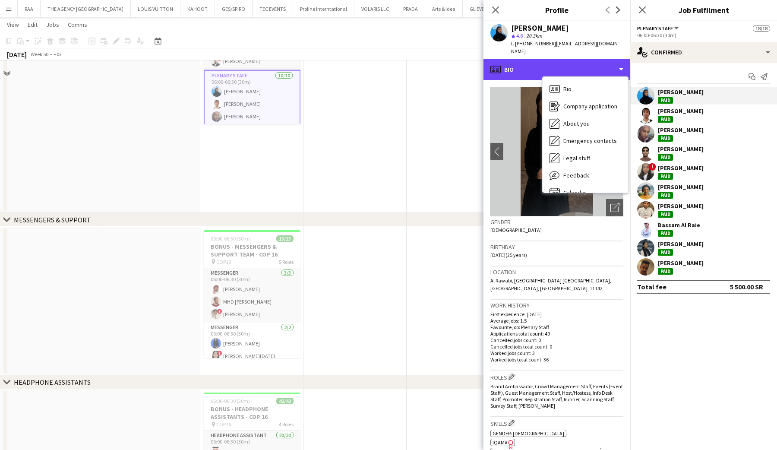
scroll to position [3507, 0]
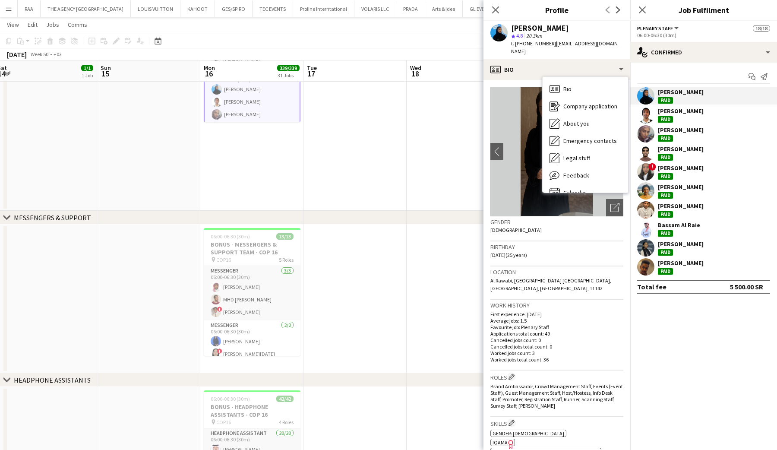
click at [13, 18] on app-page-menu "View Day view expanded Day view collapsed Month view Date picker Jump to today …" at bounding box center [388, 25] width 777 height 16
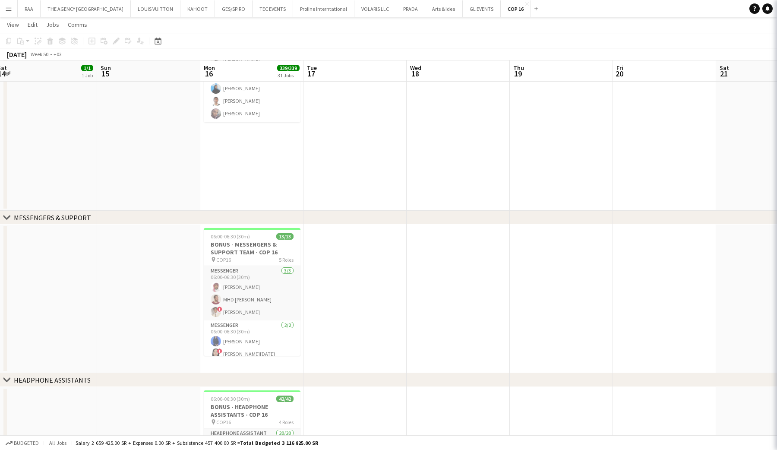
click at [12, 15] on button "Menu" at bounding box center [8, 8] width 17 height 17
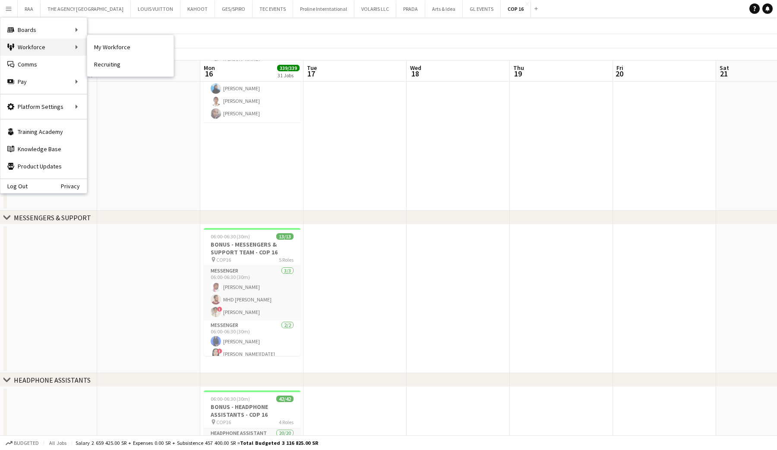
drag, startPoint x: 51, startPoint y: 52, endPoint x: 78, endPoint y: 52, distance: 26.3
click at [59, 52] on div "Workforce Workforce" at bounding box center [43, 46] width 86 height 17
click at [62, 50] on div "Workforce Workforce" at bounding box center [43, 46] width 86 height 17
click at [123, 49] on link "My Workforce" at bounding box center [130, 46] width 86 height 17
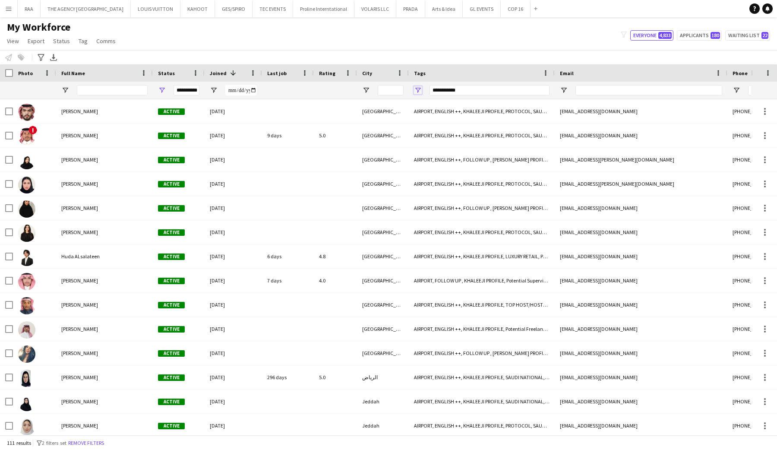
click at [419, 91] on span "Open Filter Menu" at bounding box center [418, 90] width 8 height 8
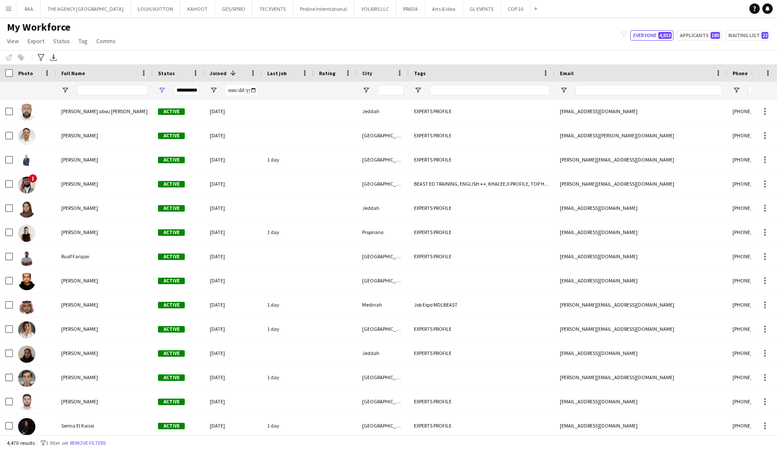
click at [434, 61] on div "Notify workforce Add to tag Select at least one crew to tag him or her. Advance…" at bounding box center [388, 57] width 777 height 14
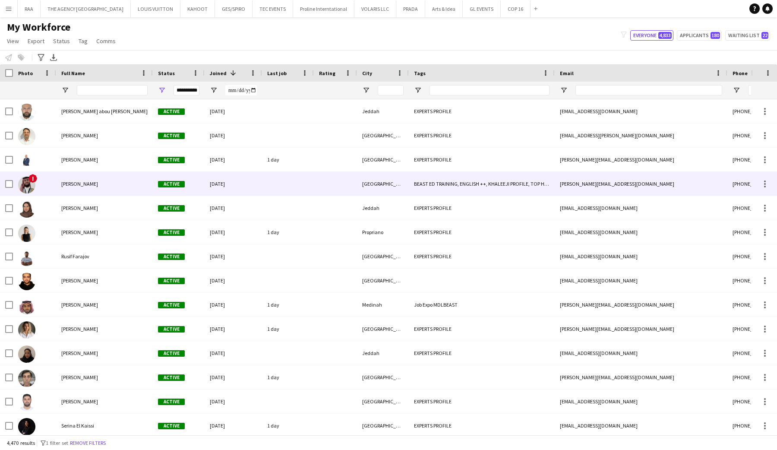
click at [224, 190] on div "02-10-2025" at bounding box center [233, 184] width 57 height 24
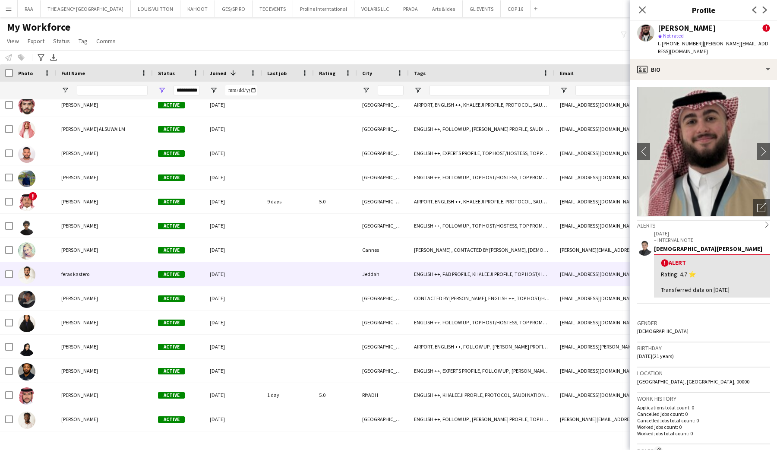
scroll to position [1355, 0]
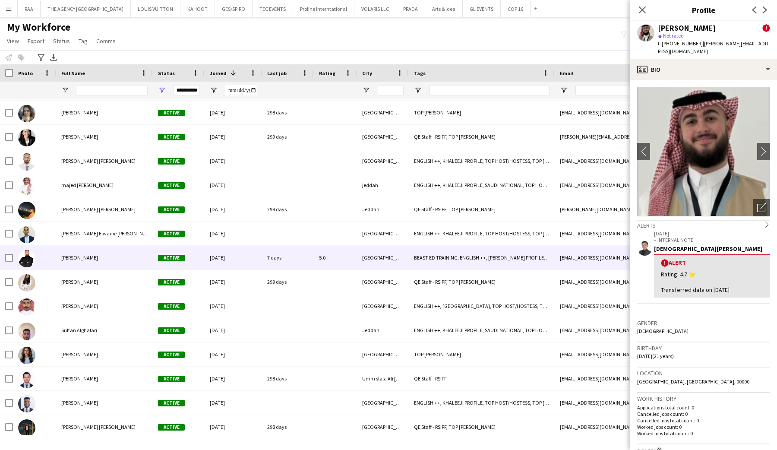
click at [122, 254] on div "Osama Atipa" at bounding box center [104, 258] width 97 height 24
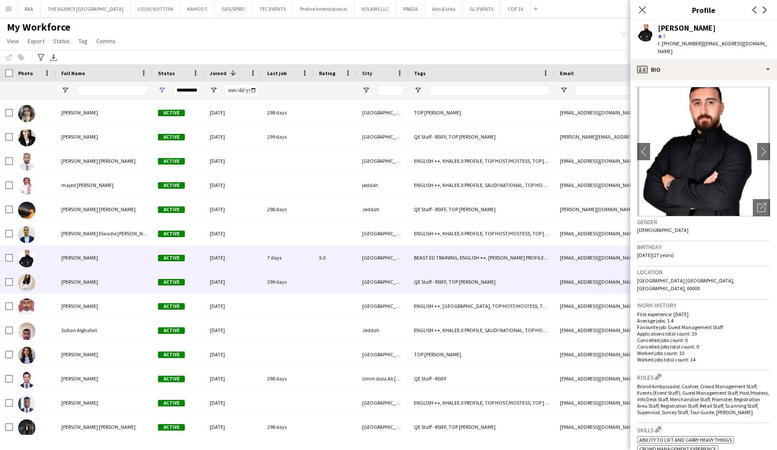
click at [114, 282] on div "Reena Chavda" at bounding box center [104, 282] width 97 height 24
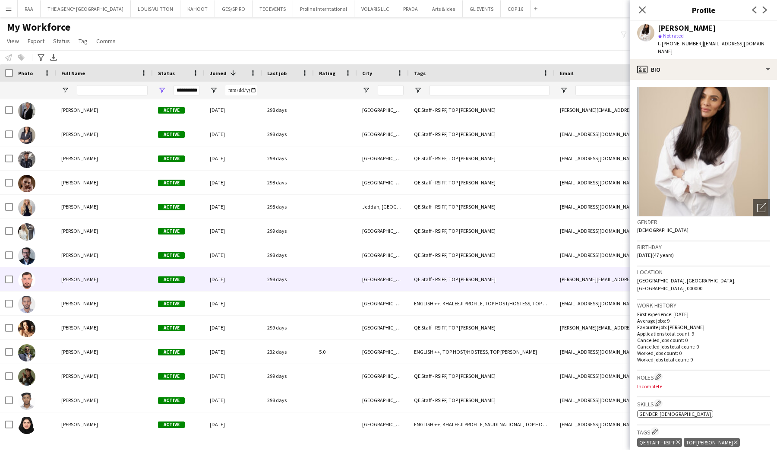
click at [97, 282] on span "Miro MasihiFallahi" at bounding box center [79, 279] width 37 height 6
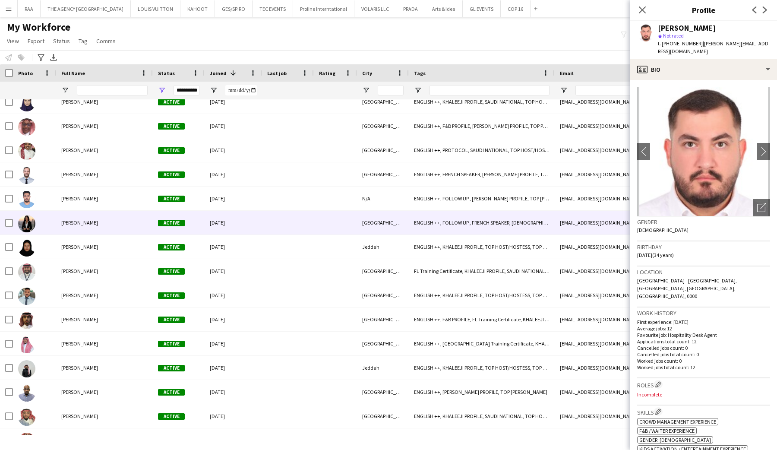
click at [89, 215] on div "Nadine Attieh" at bounding box center [104, 223] width 97 height 24
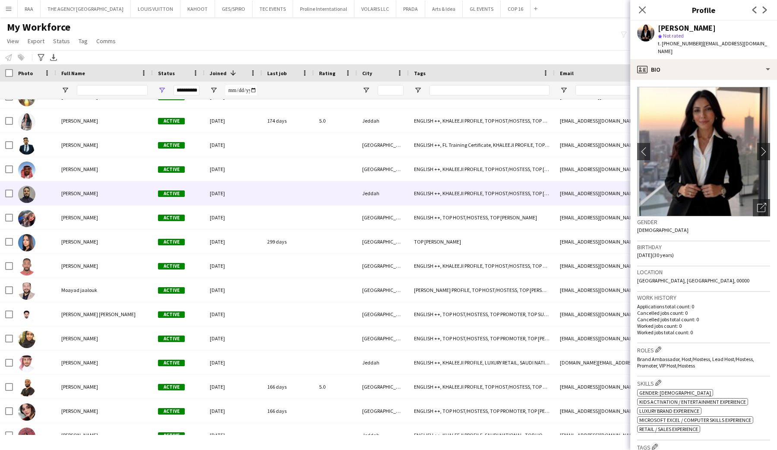
click at [76, 189] on div "Ali Alsharafi" at bounding box center [104, 193] width 97 height 24
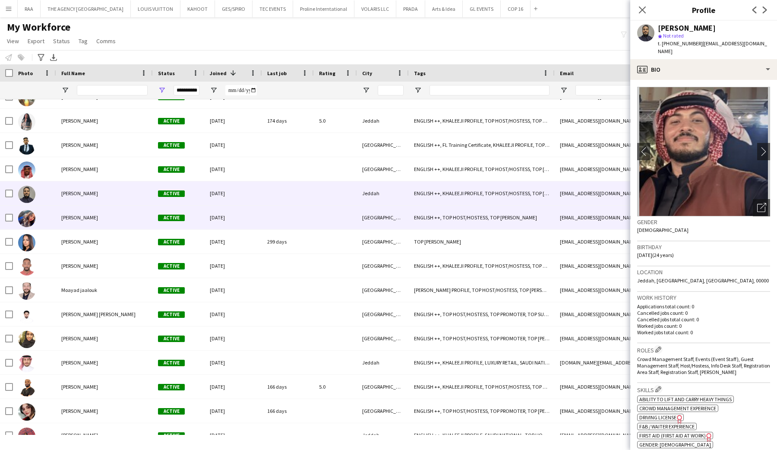
click at [116, 208] on div "Jihad Khalil" at bounding box center [104, 218] width 97 height 24
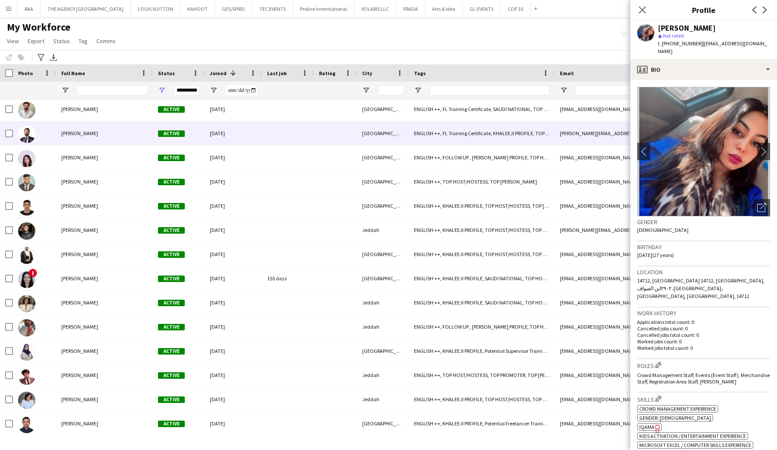
click at [98, 135] on span "Mohammed Albitar" at bounding box center [79, 133] width 37 height 6
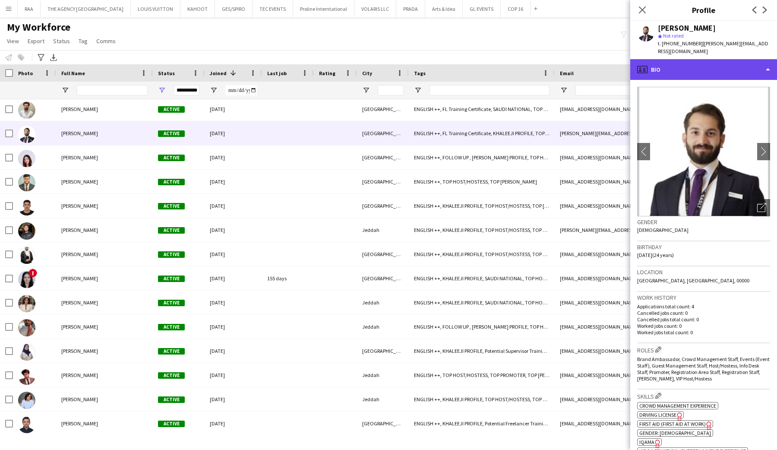
click at [717, 59] on div "profile Bio" at bounding box center [703, 69] width 147 height 21
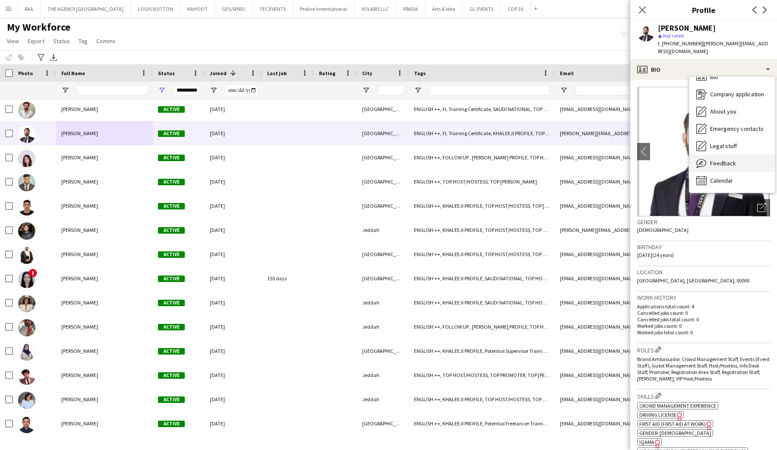
click at [722, 177] on span "Calendar" at bounding box center [721, 181] width 23 height 8
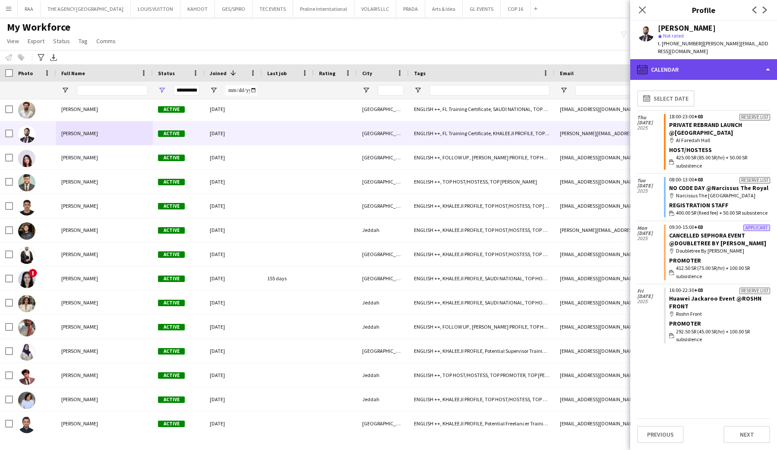
click at [722, 65] on div "calendar-full Calendar" at bounding box center [703, 69] width 147 height 21
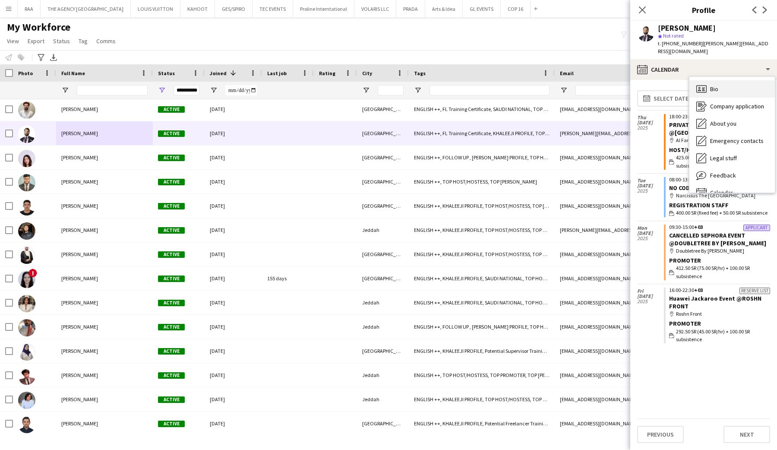
click at [721, 81] on div "Bio Bio" at bounding box center [732, 88] width 85 height 17
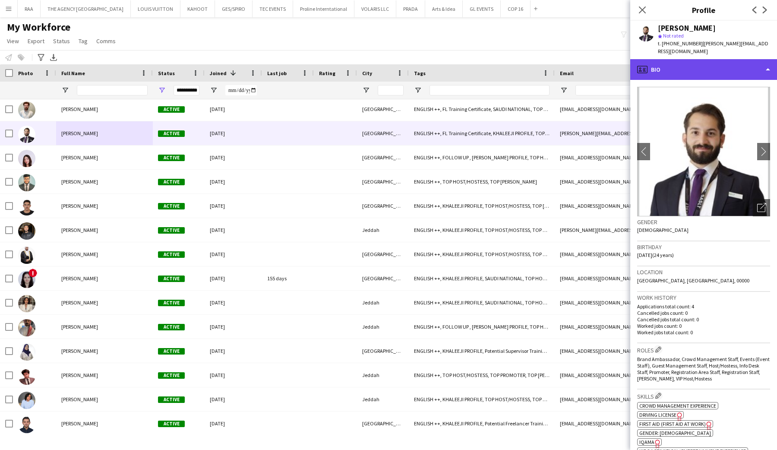
click at [706, 59] on div "profile Bio" at bounding box center [703, 69] width 147 height 21
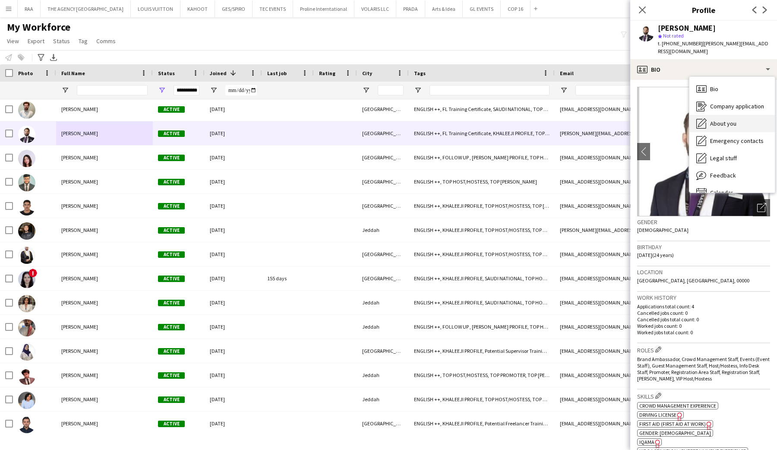
click at [720, 120] on span "About you" at bounding box center [723, 124] width 26 height 8
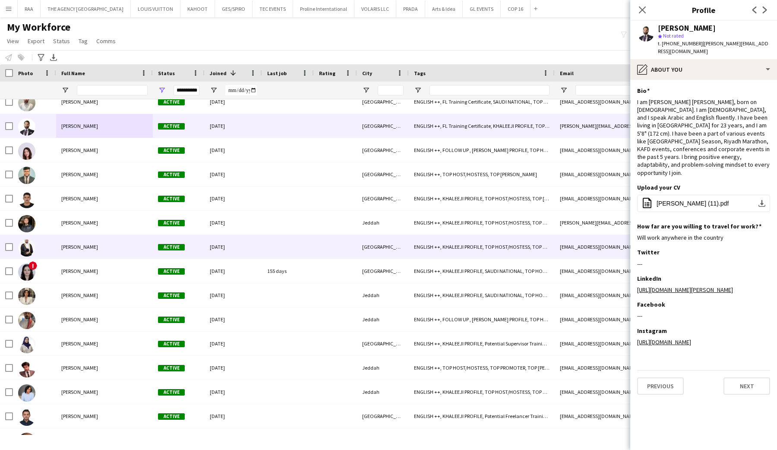
drag, startPoint x: 83, startPoint y: 219, endPoint x: 80, endPoint y: 205, distance: 14.9
click at [83, 220] on span "Abdulrahman Turkistani" at bounding box center [79, 222] width 37 height 6
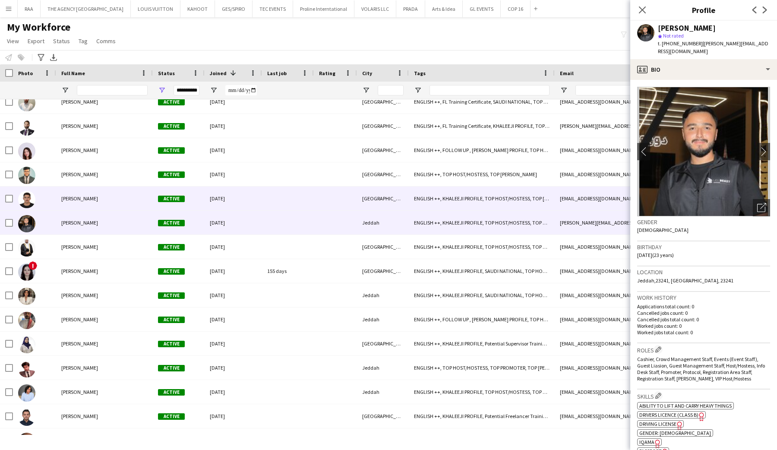
click at [80, 205] on div "Zaid Arnous" at bounding box center [104, 199] width 97 height 24
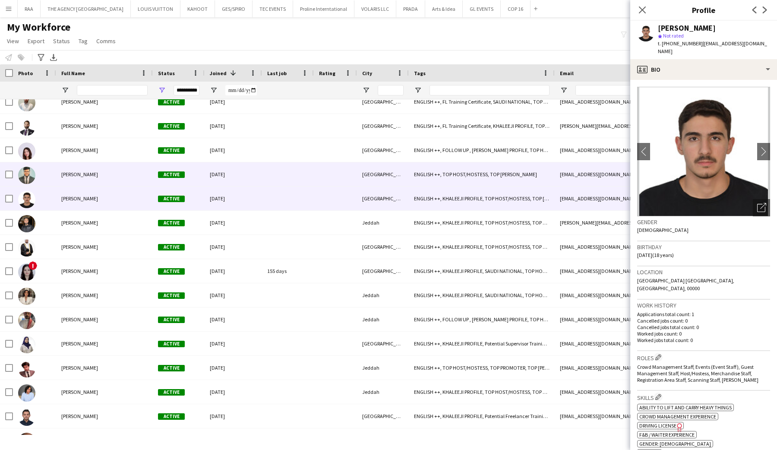
click at [85, 174] on span "Yaseen Amin" at bounding box center [79, 174] width 37 height 6
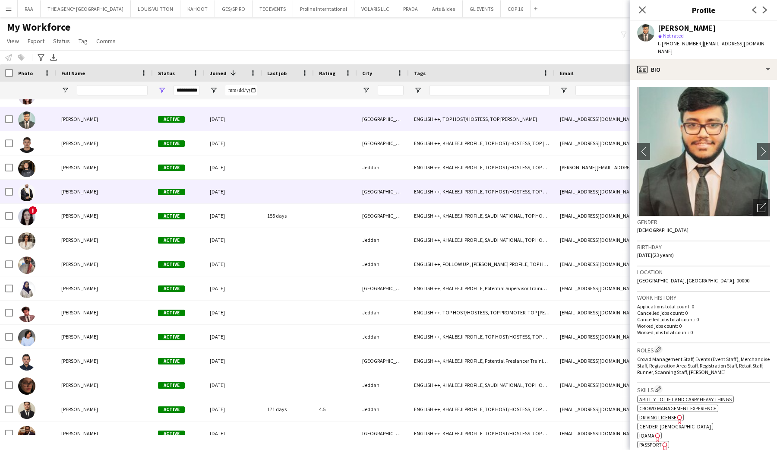
click at [85, 196] on div "ahmad Wisam" at bounding box center [104, 192] width 97 height 24
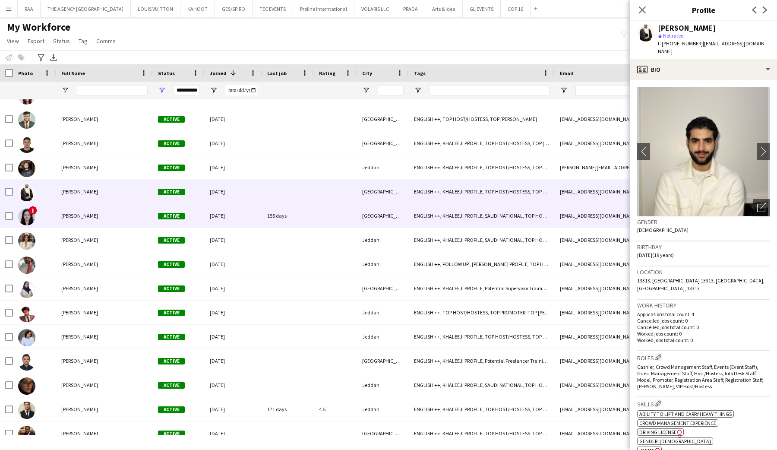
click at [85, 219] on span "Jude Alhajji" at bounding box center [79, 215] width 37 height 6
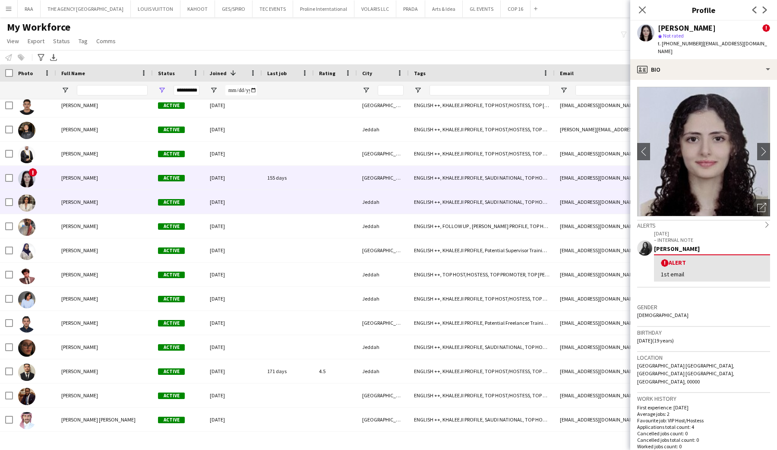
click at [88, 206] on div "Maha Basrawi" at bounding box center [104, 202] width 97 height 24
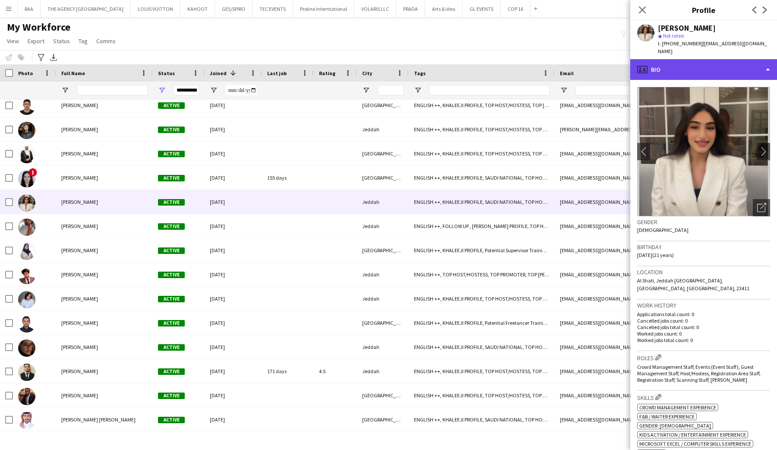
click at [712, 66] on div "profile Bio" at bounding box center [703, 69] width 147 height 21
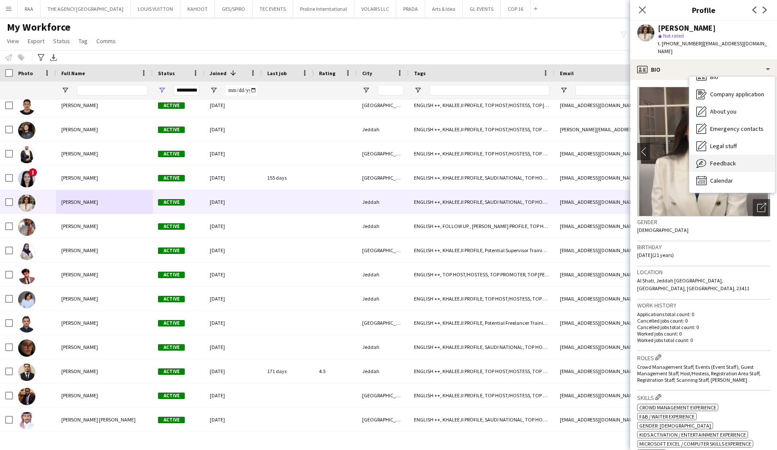
click at [725, 159] on span "Feedback" at bounding box center [723, 163] width 26 height 8
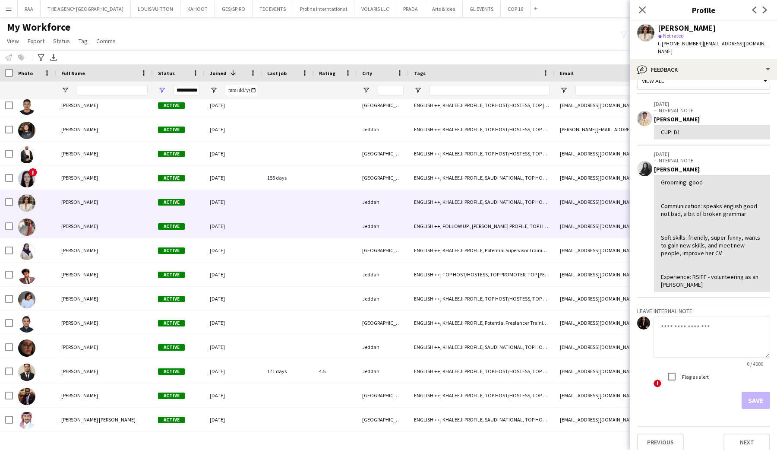
click at [88, 230] on div "Mohamed Mustafa" at bounding box center [104, 226] width 97 height 24
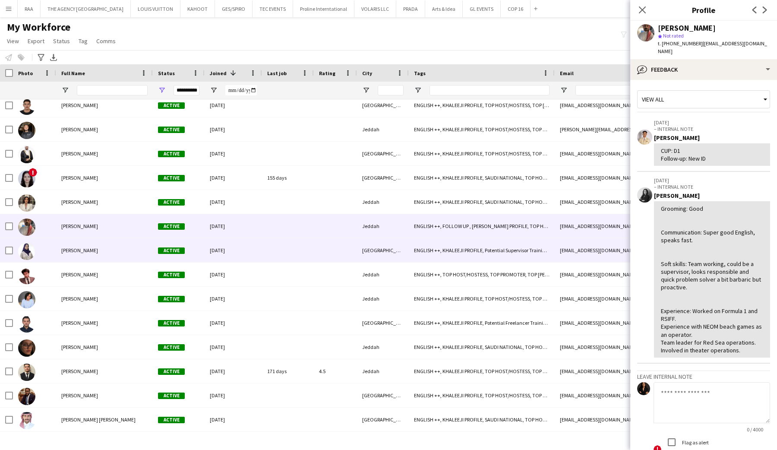
click at [59, 250] on div "Nida Mariyam" at bounding box center [104, 250] width 97 height 24
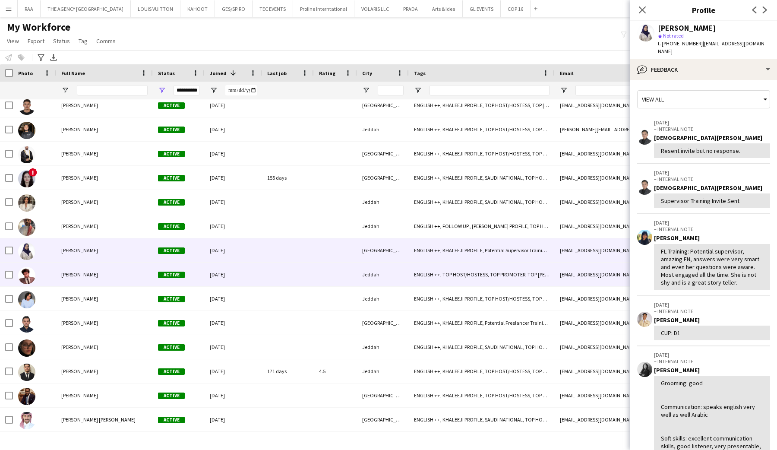
click at [52, 277] on div at bounding box center [34, 275] width 43 height 24
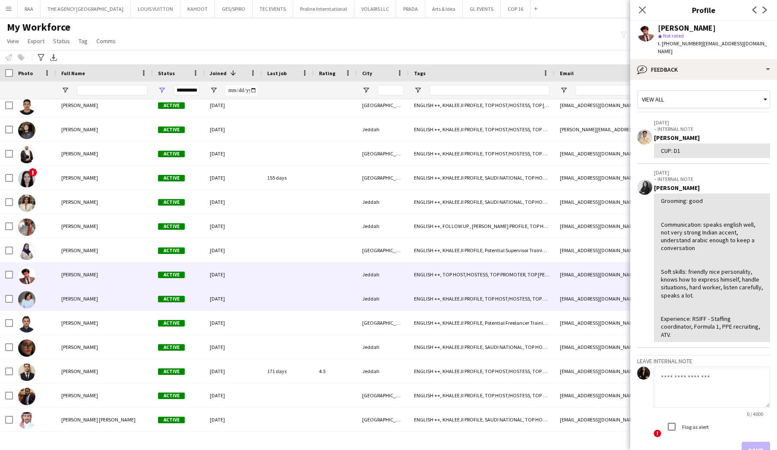
click at [68, 296] on span "Zeiad Hosny" at bounding box center [79, 298] width 37 height 6
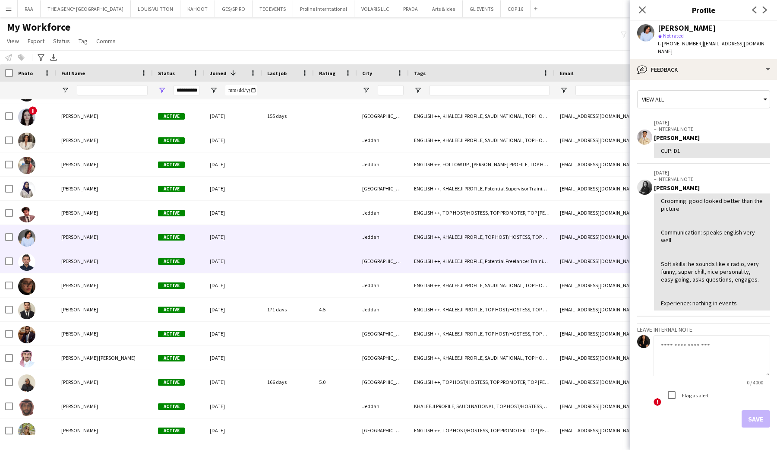
click at [78, 263] on span "Abdulrahman Shehadah" at bounding box center [79, 261] width 37 height 6
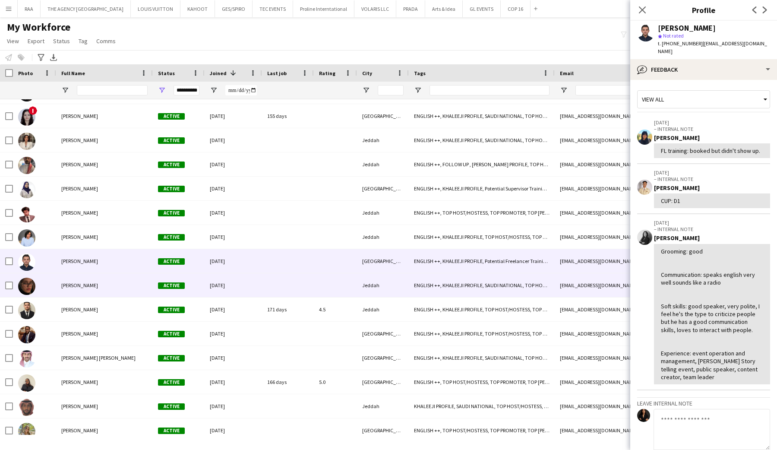
click at [79, 284] on span "leen hanbazaza" at bounding box center [79, 285] width 37 height 6
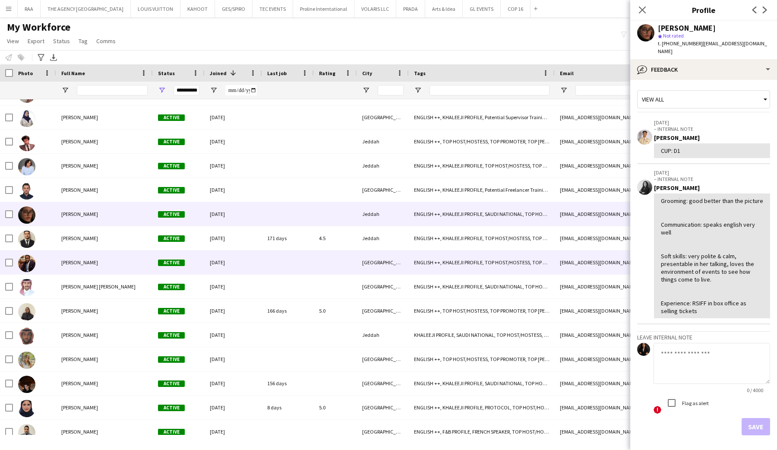
click at [79, 268] on div "Moneeb Ibrahim" at bounding box center [104, 262] width 97 height 24
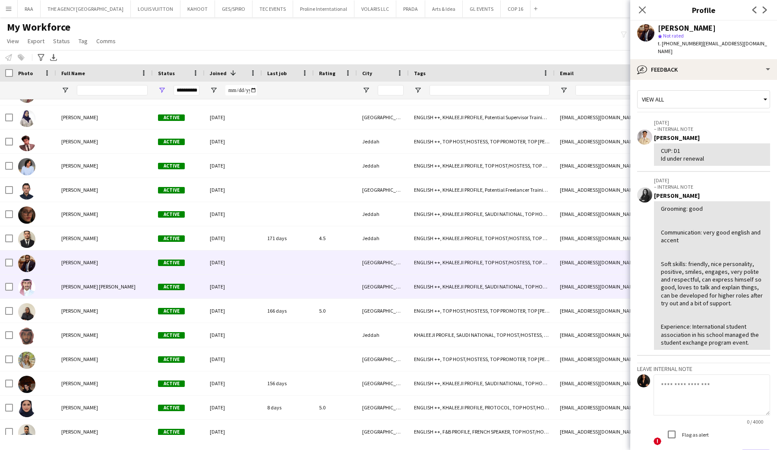
click at [81, 284] on span "Nawaf Sultan Bin moghaiseb Nawaf" at bounding box center [98, 286] width 74 height 6
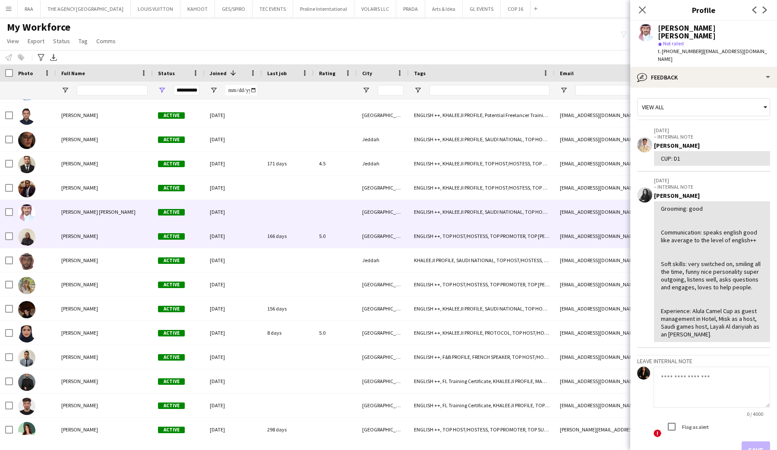
drag, startPoint x: 84, startPoint y: 240, endPoint x: 85, endPoint y: 263, distance: 23.3
click at [84, 240] on div "Safa Elfadil Abdullah" at bounding box center [104, 236] width 97 height 24
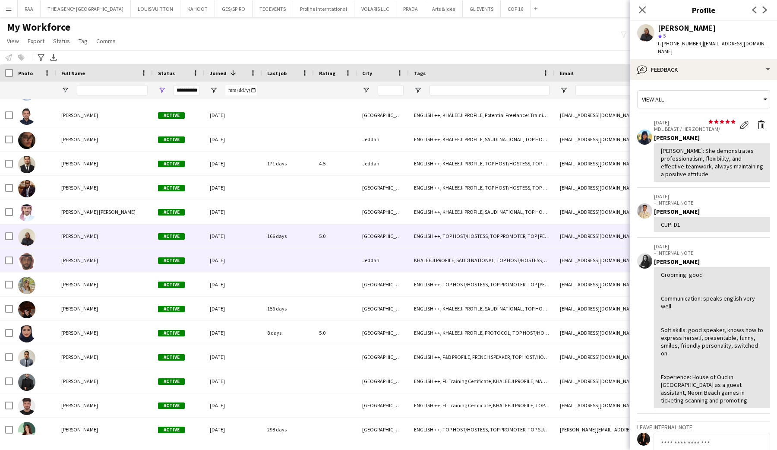
click at [86, 269] on div "Safwan Abed" at bounding box center [104, 260] width 97 height 24
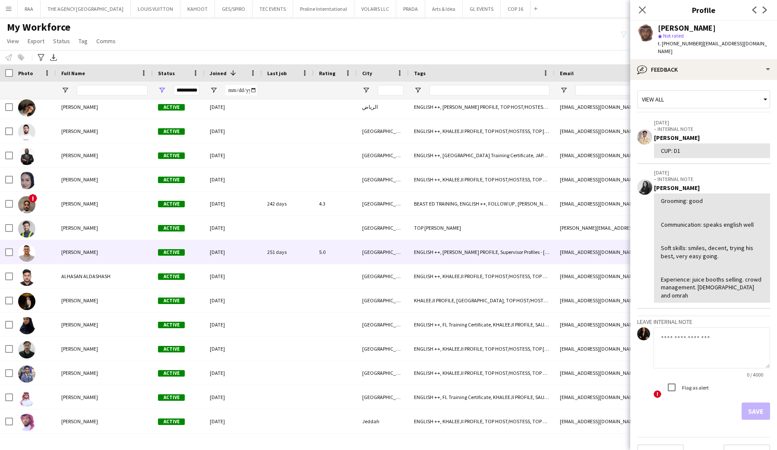
click at [80, 254] on span "Abdullah Abuzeid" at bounding box center [79, 252] width 37 height 6
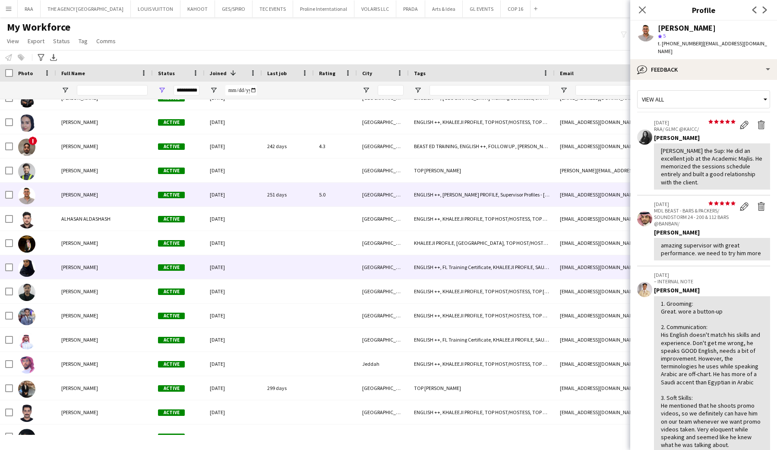
click at [70, 270] on span "Jumana Sultan" at bounding box center [79, 267] width 37 height 6
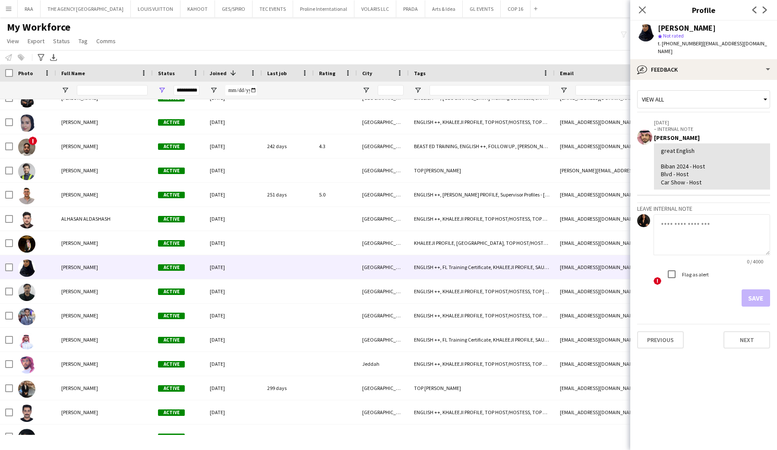
drag, startPoint x: 83, startPoint y: 289, endPoint x: 86, endPoint y: 280, distance: 9.1
click at [86, 280] on div "Mohsen Qari" at bounding box center [104, 291] width 97 height 24
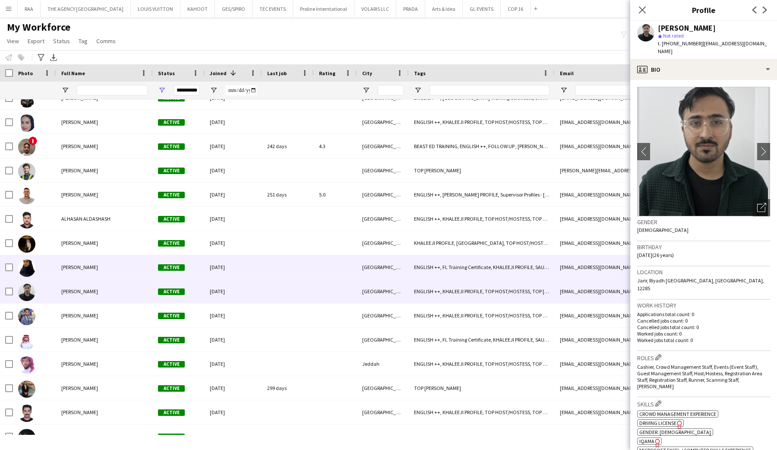
click at [82, 260] on div "Jumana Sultan" at bounding box center [104, 267] width 97 height 24
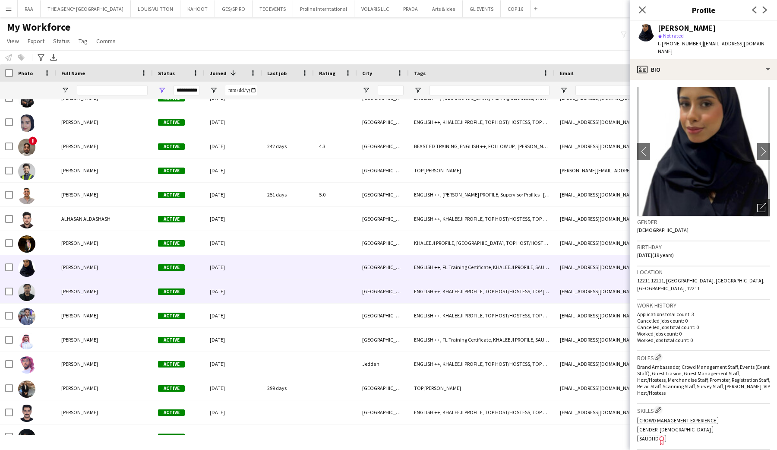
click at [87, 294] on span "Mohsen Qari" at bounding box center [79, 291] width 37 height 6
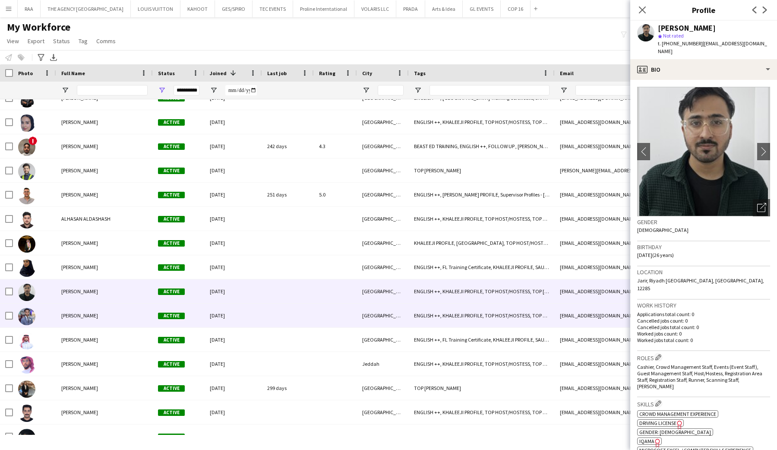
click at [92, 317] on div "Abdulaziz Ali" at bounding box center [104, 316] width 97 height 24
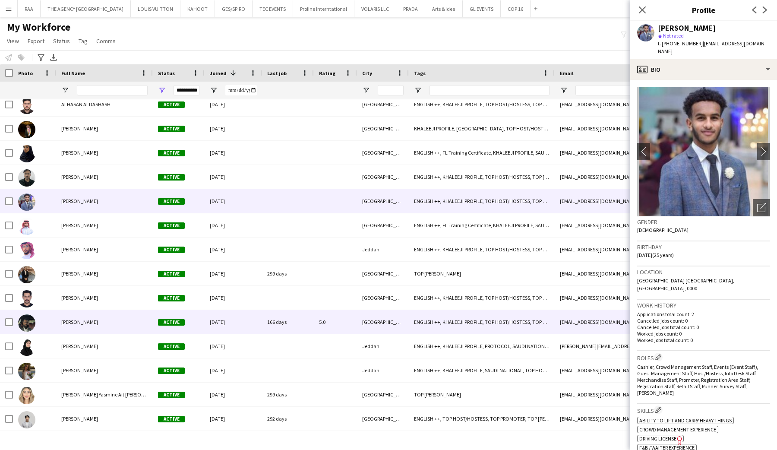
click at [78, 320] on span "Ibrahim Abdullah" at bounding box center [79, 322] width 37 height 6
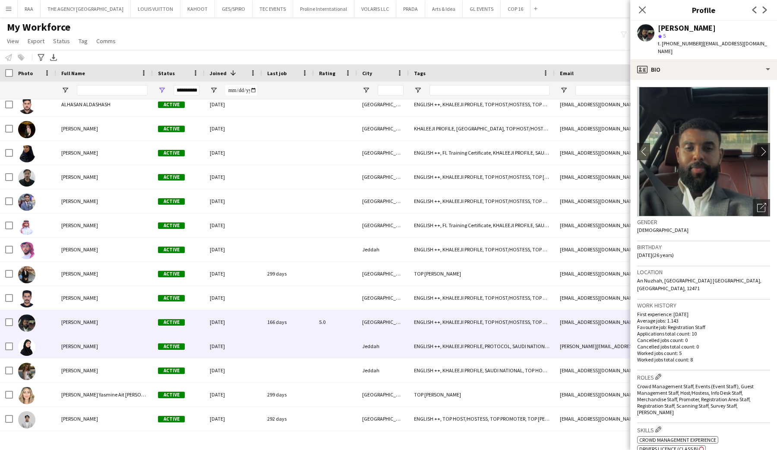
click at [82, 344] on span "Jana Yamani" at bounding box center [79, 346] width 37 height 6
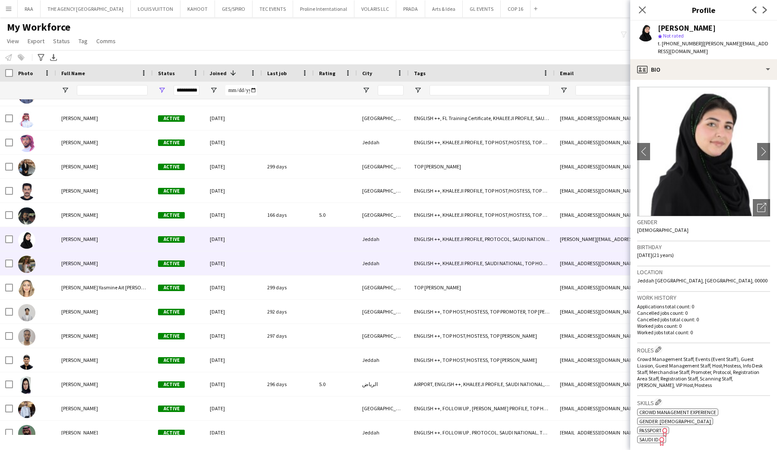
click at [88, 269] on div "Layan Farsi" at bounding box center [104, 263] width 97 height 24
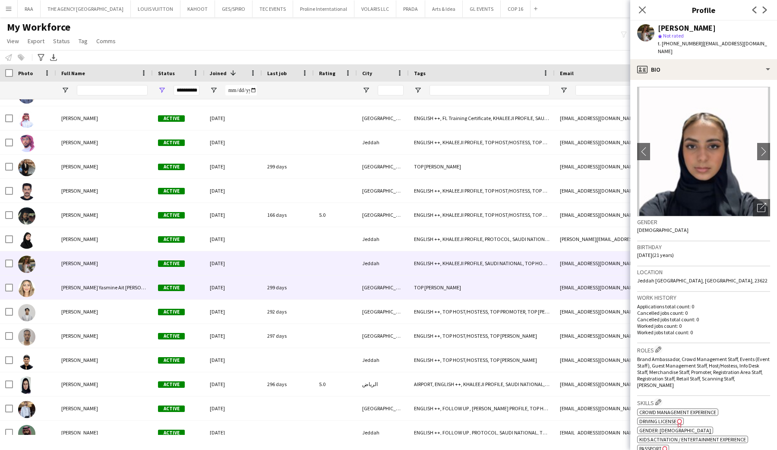
click at [88, 286] on span "Melina Yasmine Ait bennour" at bounding box center [111, 287] width 101 height 6
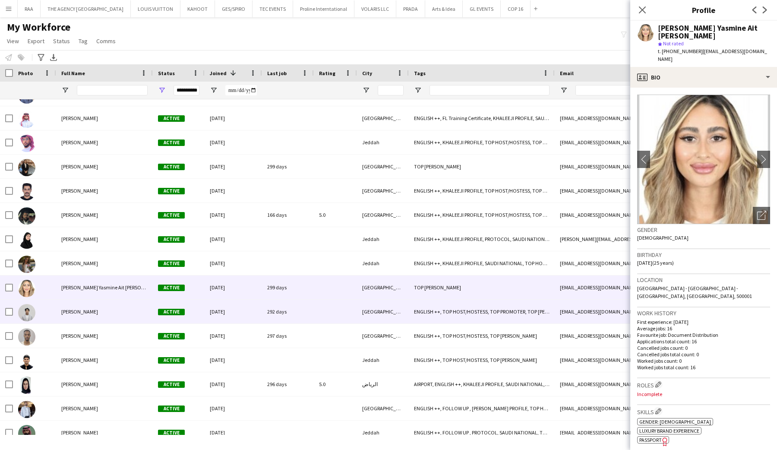
click at [91, 305] on div "Mir Ali" at bounding box center [104, 312] width 97 height 24
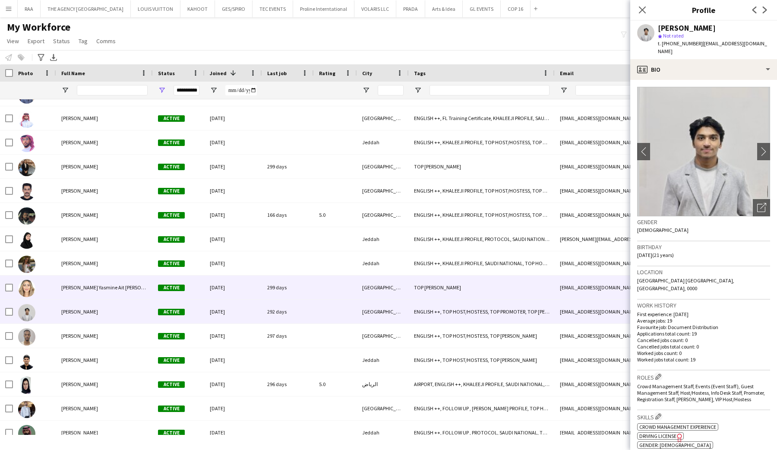
click at [92, 285] on span "Melina Yasmine Ait bennour" at bounding box center [111, 287] width 101 height 6
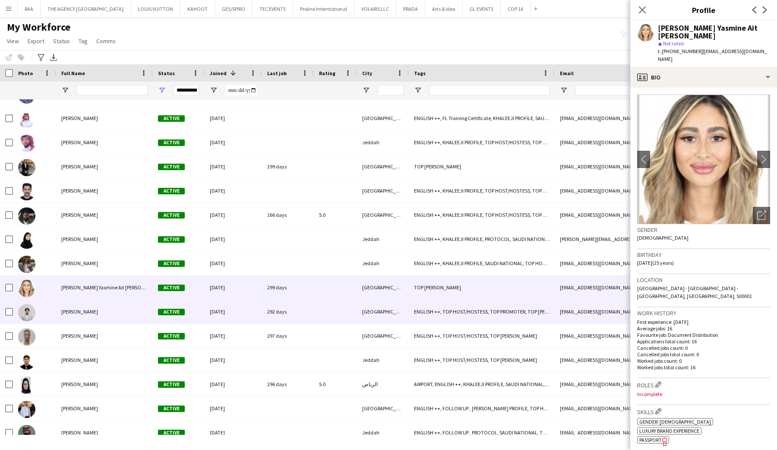
click at [91, 314] on div "Mir Ali" at bounding box center [104, 312] width 97 height 24
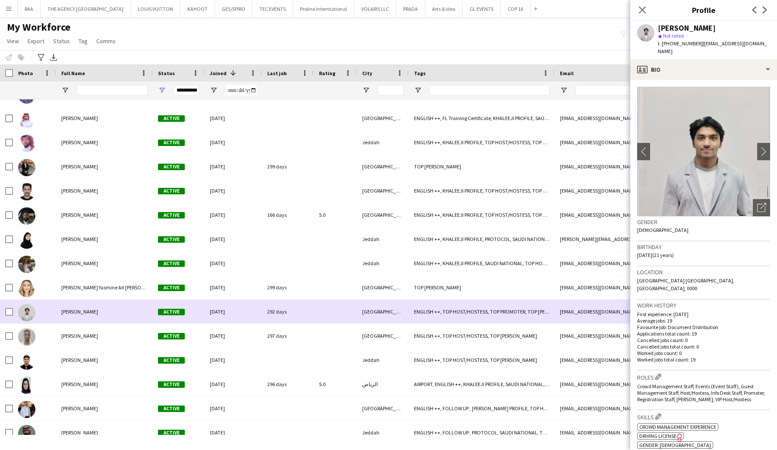
click at [94, 323] on div "Mir Ali" at bounding box center [104, 312] width 97 height 24
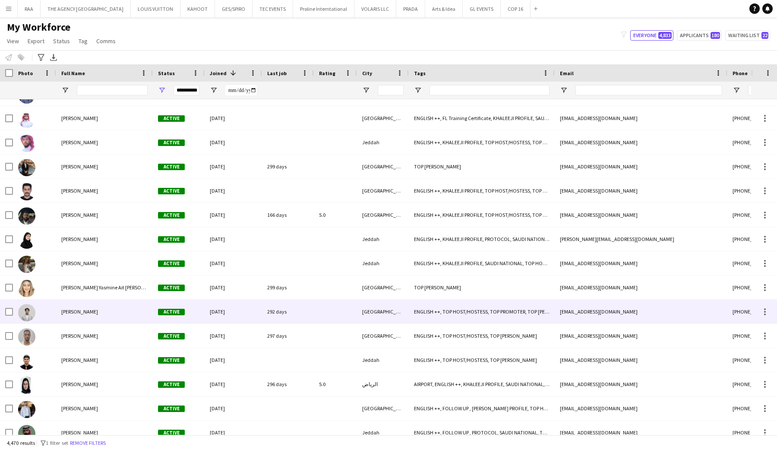
click at [93, 315] on div "Mir Ali" at bounding box center [104, 312] width 97 height 24
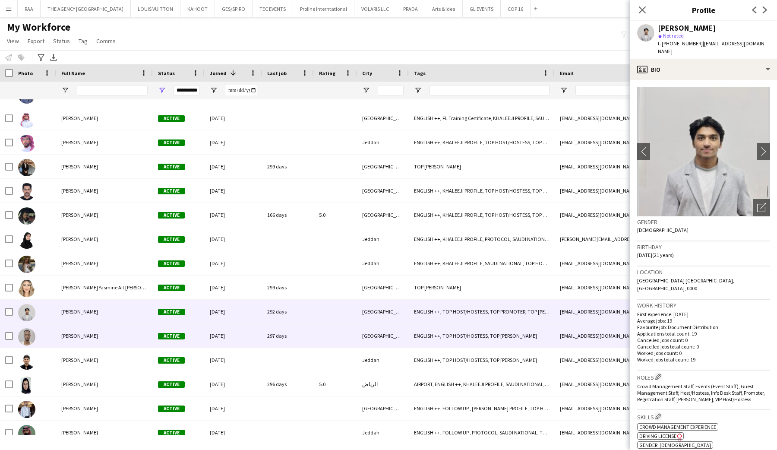
click at [93, 333] on span "Mohammed Eltohami" at bounding box center [79, 335] width 37 height 6
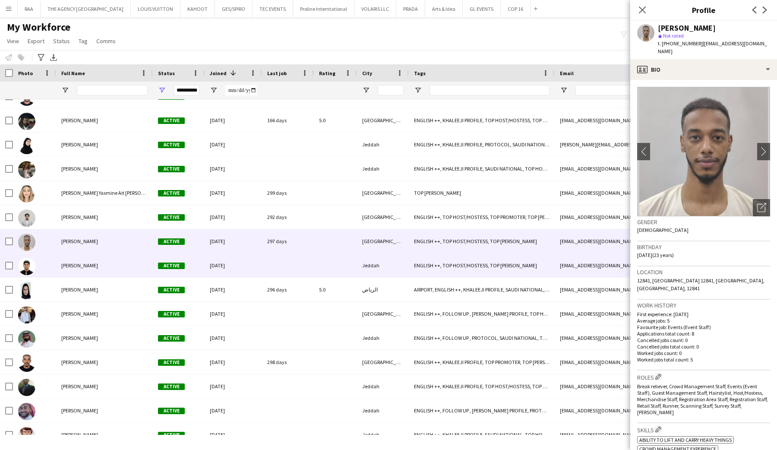
click at [95, 255] on div "Muhammed ishaq Korath" at bounding box center [104, 265] width 97 height 24
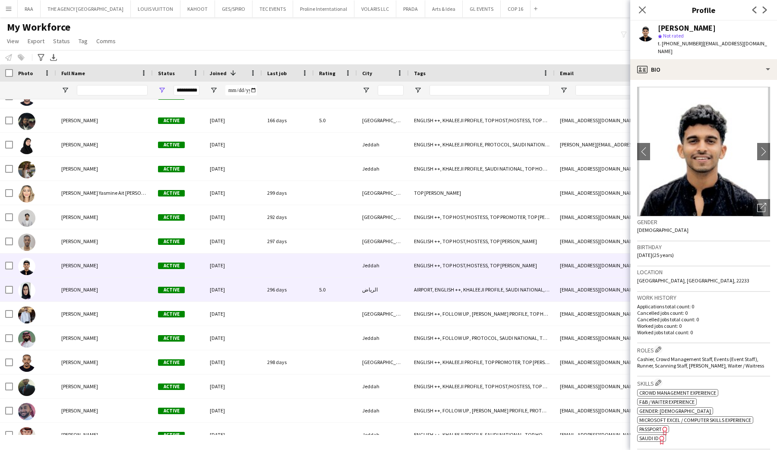
click at [98, 290] on div "[PERSON_NAME]" at bounding box center [104, 290] width 97 height 24
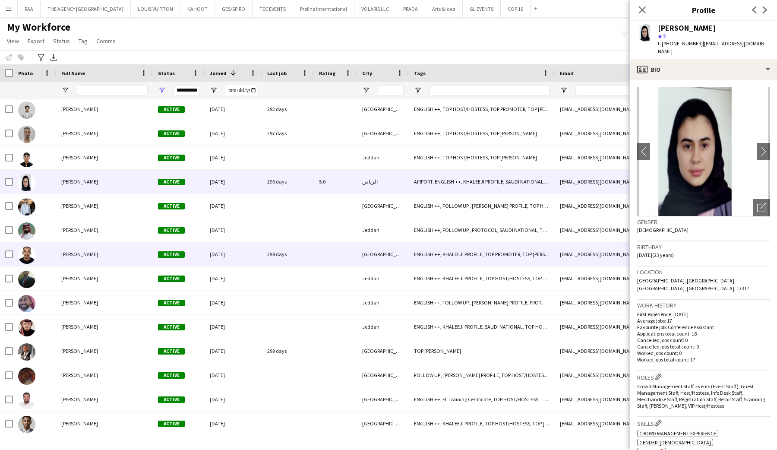
click at [91, 253] on span "SAMIR MOHAMED" at bounding box center [79, 254] width 37 height 6
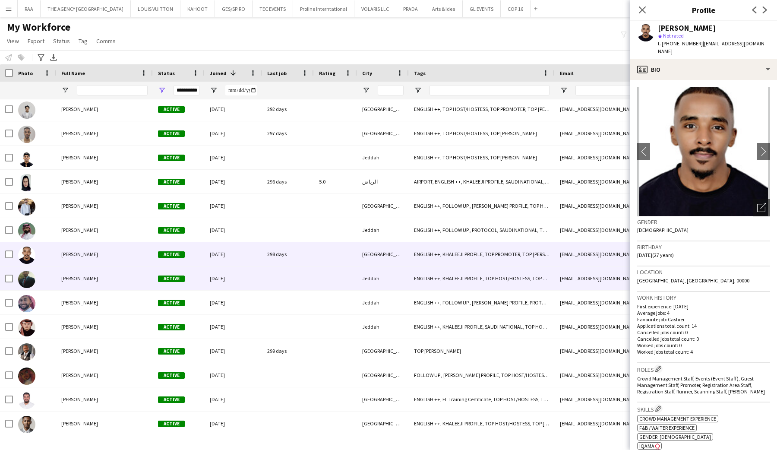
click at [91, 277] on div "Shadi Dadir" at bounding box center [104, 278] width 97 height 24
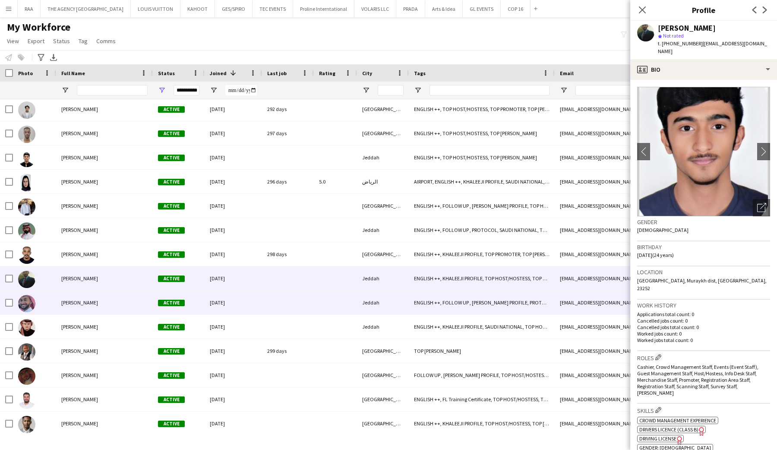
click at [91, 306] on div "Turki Saleh" at bounding box center [104, 303] width 97 height 24
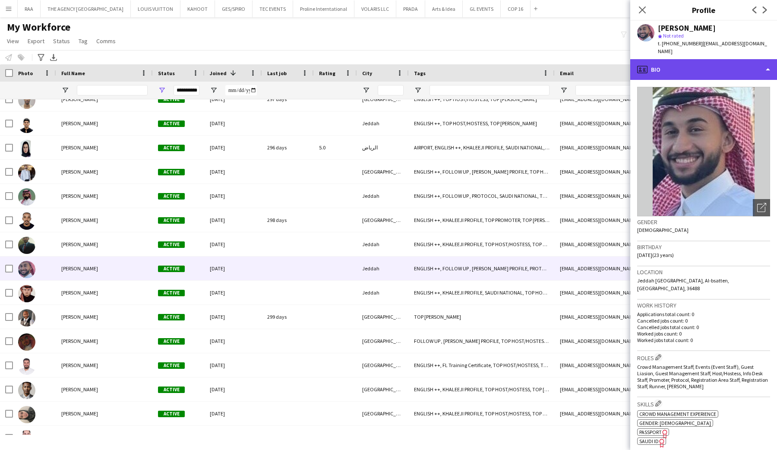
click at [704, 59] on div "profile Bio" at bounding box center [703, 69] width 147 height 21
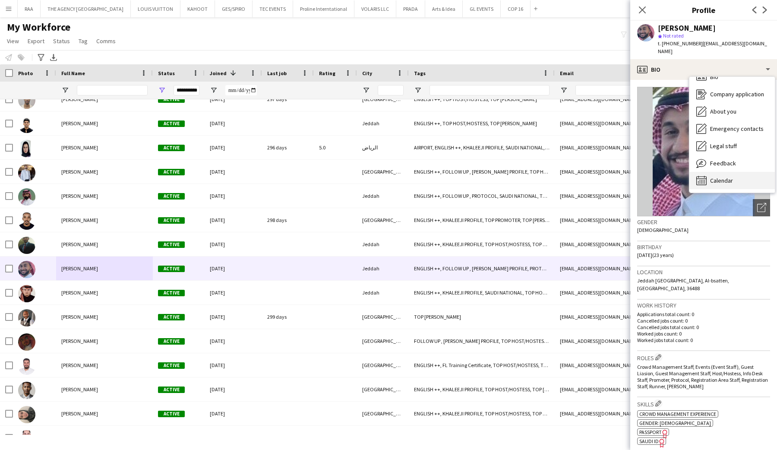
click at [717, 177] on span "Calendar" at bounding box center [721, 181] width 23 height 8
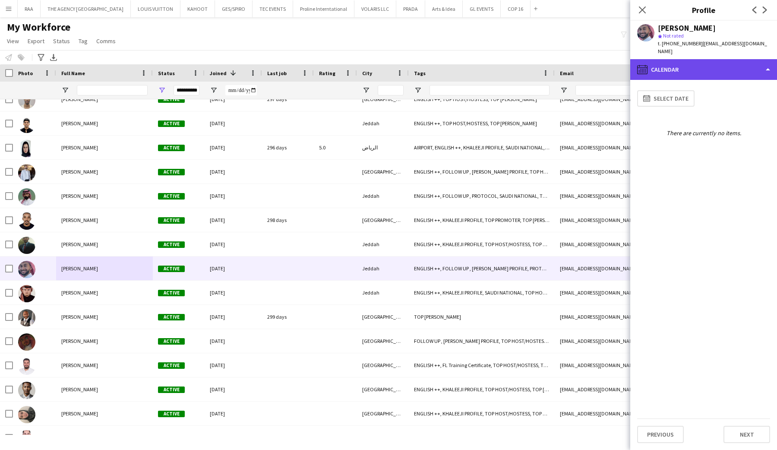
click at [726, 59] on div "calendar-full Calendar" at bounding box center [703, 69] width 147 height 21
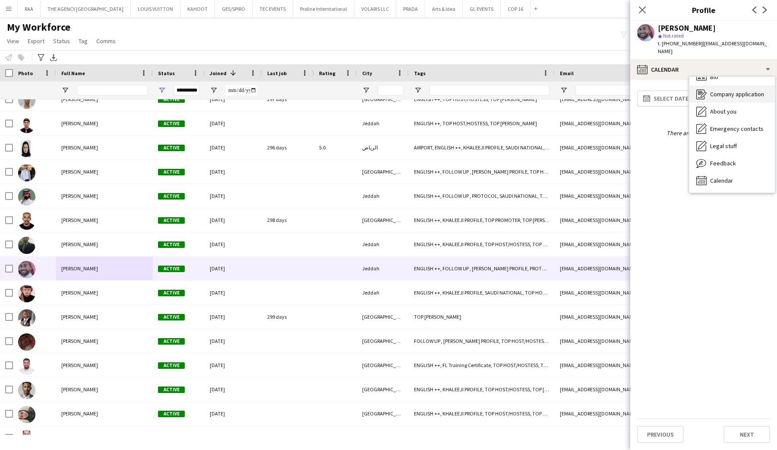
click at [728, 85] on div "Company application Company application" at bounding box center [732, 93] width 85 height 17
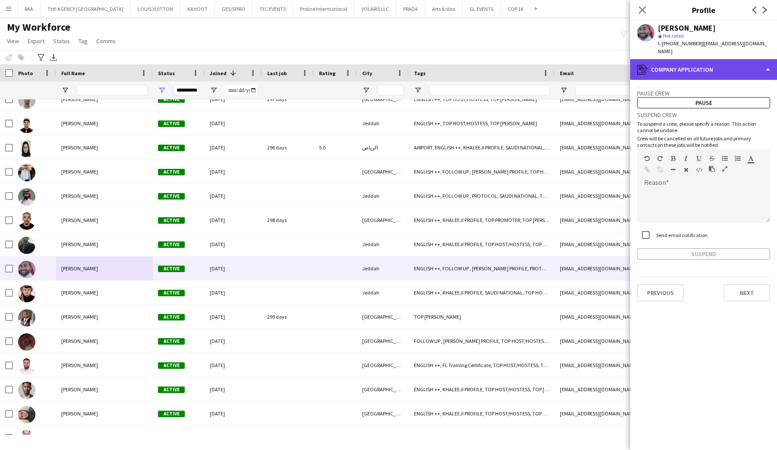
click at [722, 67] on div "register Company application" at bounding box center [703, 69] width 147 height 21
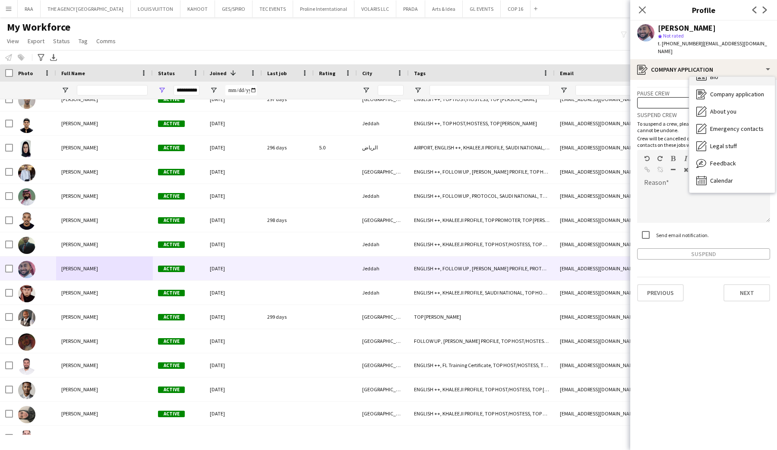
click at [722, 73] on div "Bio Bio" at bounding box center [732, 76] width 85 height 17
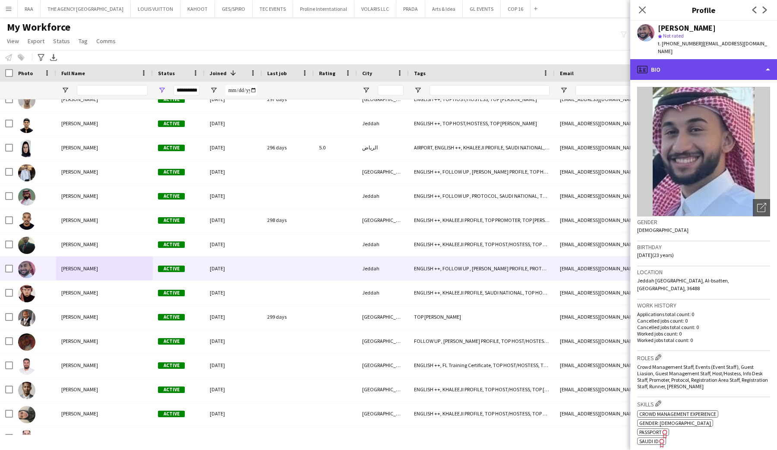
click at [722, 64] on div "profile Bio" at bounding box center [703, 69] width 147 height 21
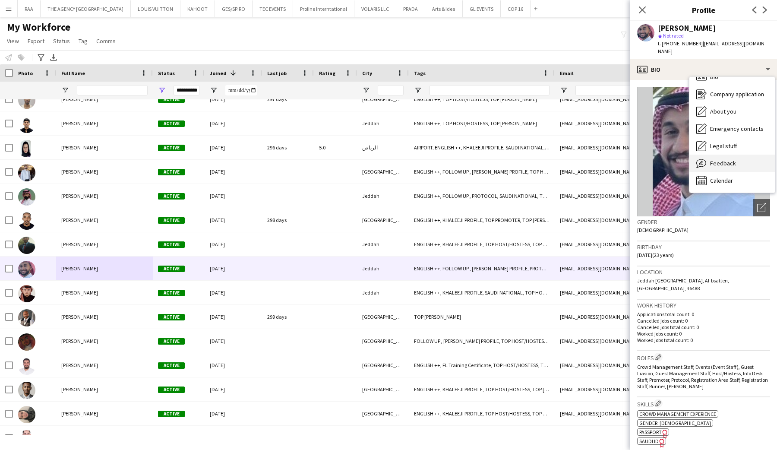
click at [733, 155] on div "Feedback Feedback" at bounding box center [732, 163] width 85 height 17
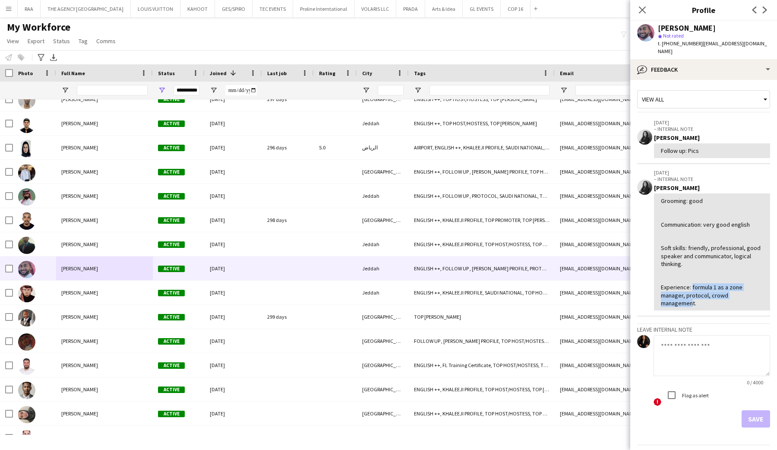
drag, startPoint x: 690, startPoint y: 279, endPoint x: 756, endPoint y: 286, distance: 66.1
click at [756, 286] on div "Grooming: good Communication: very good english Soft skills: friendly, professi…" at bounding box center [712, 252] width 102 height 110
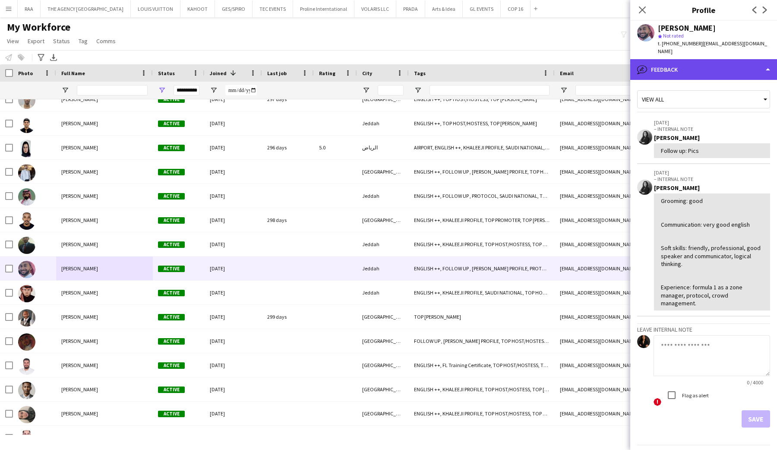
click at [691, 70] on div "bubble-pencil Feedback" at bounding box center [703, 69] width 147 height 21
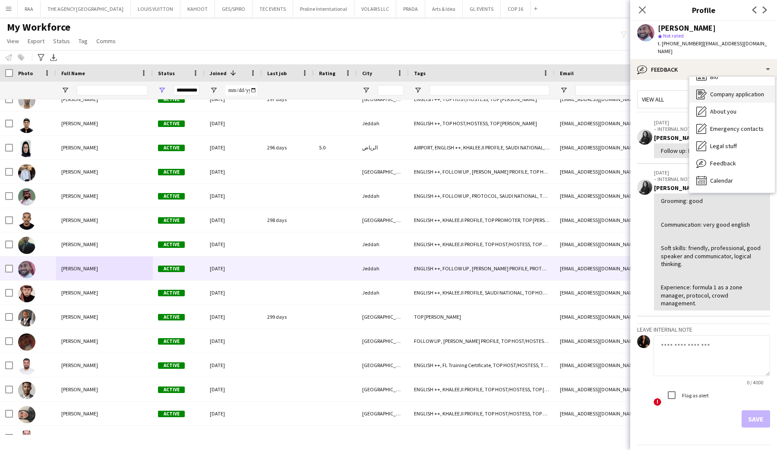
click at [704, 85] on div "Company application Company application" at bounding box center [732, 93] width 85 height 17
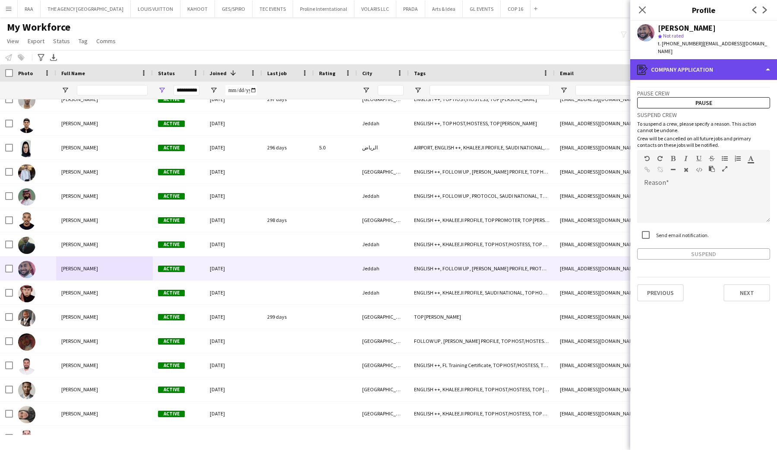
click at [704, 59] on div "register Company application" at bounding box center [703, 69] width 147 height 21
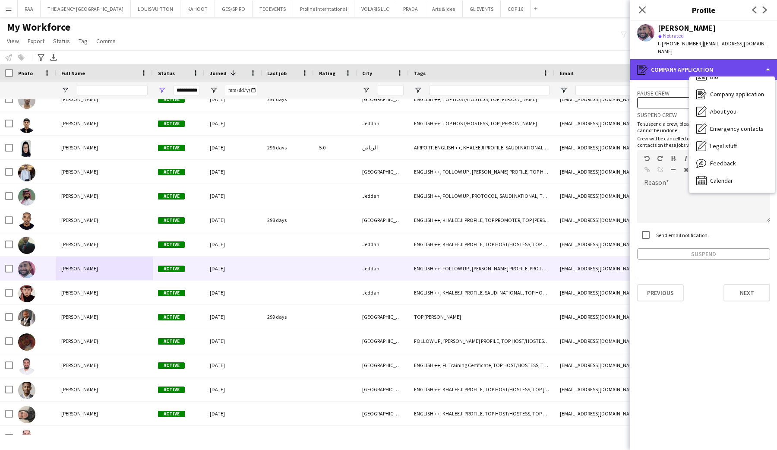
click at [709, 67] on div "register Company application" at bounding box center [703, 69] width 147 height 21
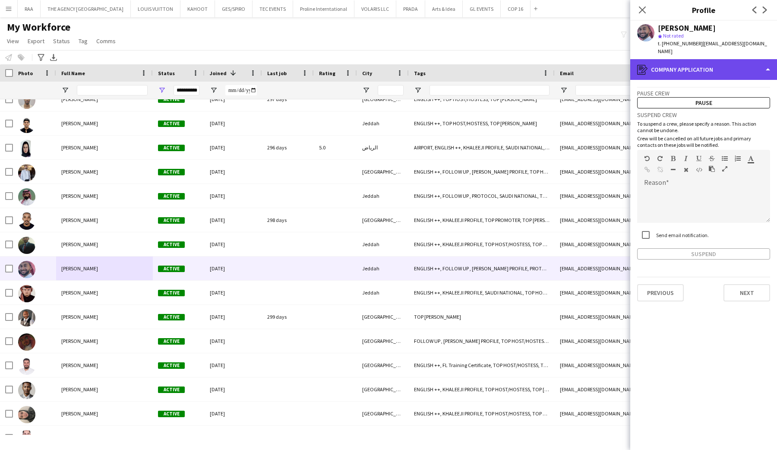
click at [710, 60] on div "register Company application" at bounding box center [703, 69] width 147 height 21
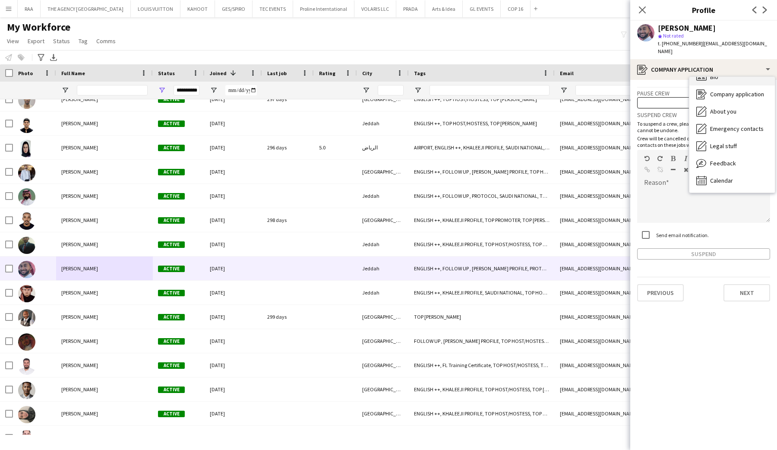
click at [711, 73] on div "Bio Bio" at bounding box center [732, 76] width 85 height 17
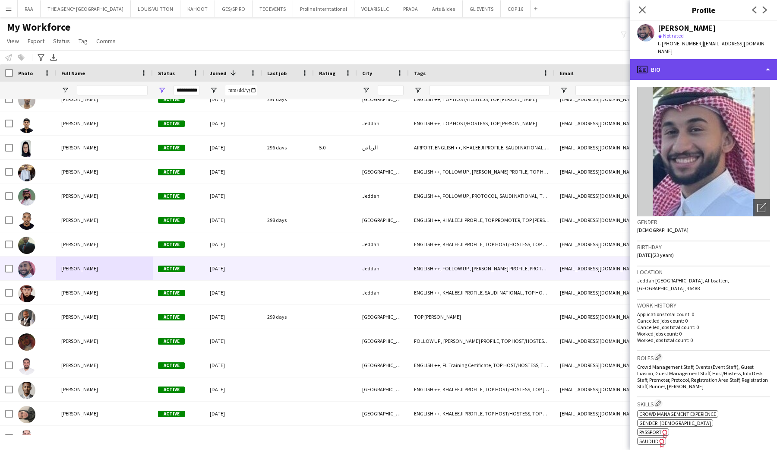
click at [706, 59] on div "profile Bio" at bounding box center [703, 69] width 147 height 21
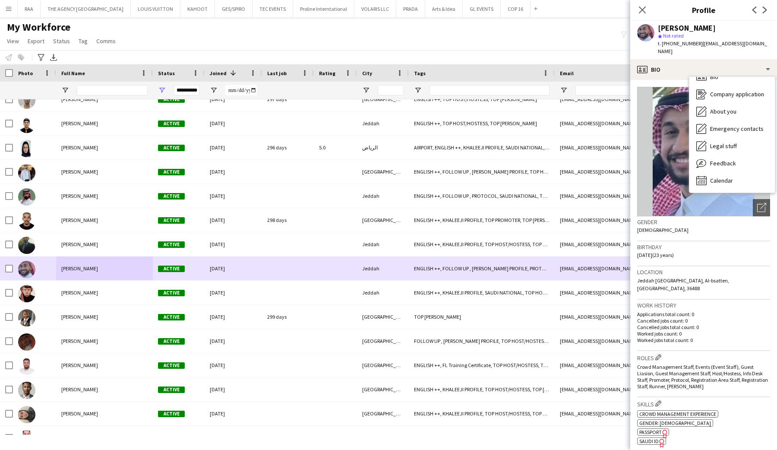
click at [85, 285] on div "Yasser Marghalani" at bounding box center [104, 293] width 97 height 24
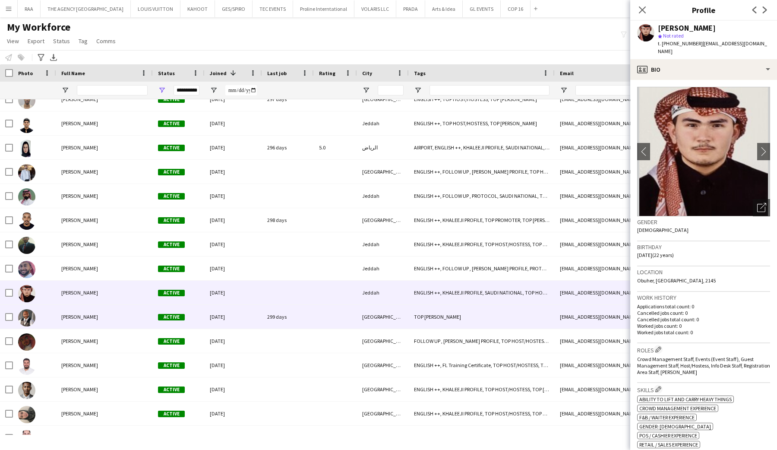
click at [79, 323] on div "Abdennour Aktouf" at bounding box center [104, 317] width 97 height 24
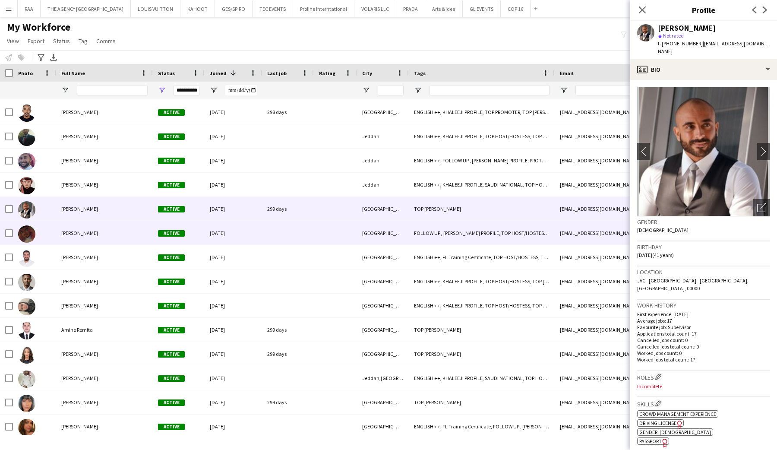
click at [81, 236] on span "Abdulelah Naif" at bounding box center [79, 233] width 37 height 6
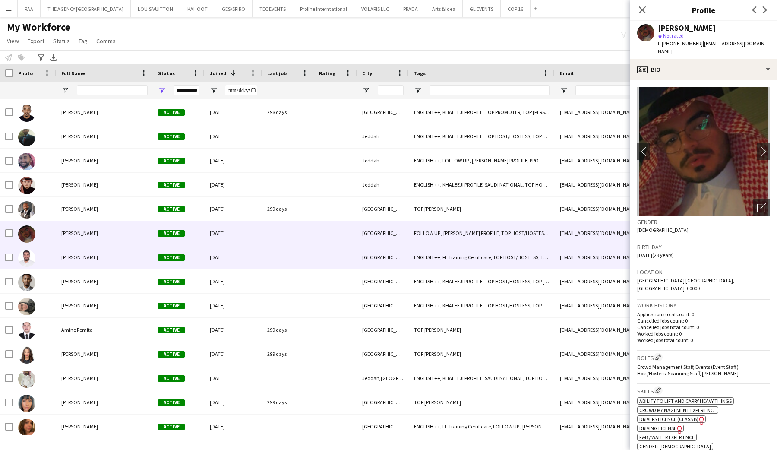
click at [85, 253] on div "Abdulkadir Algeylani" at bounding box center [104, 257] width 97 height 24
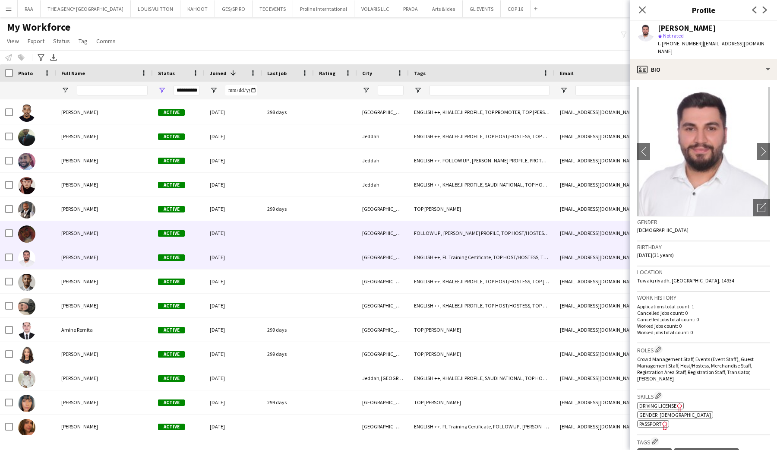
click at [104, 237] on div "Abdulelah Naif" at bounding box center [104, 233] width 97 height 24
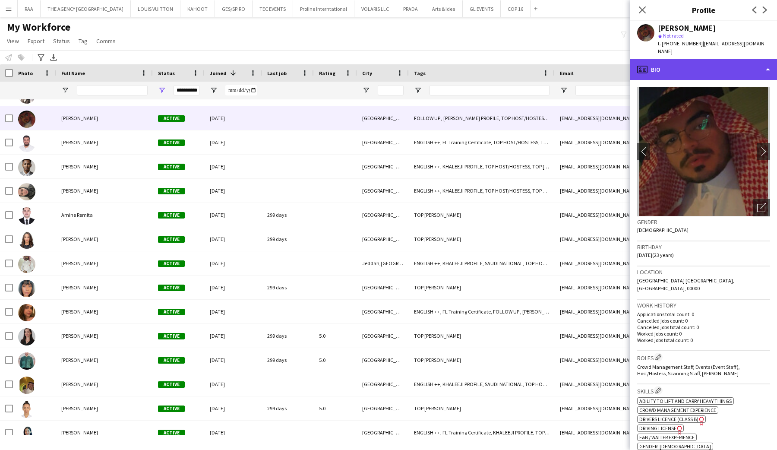
click at [681, 59] on div "profile Bio" at bounding box center [703, 69] width 147 height 21
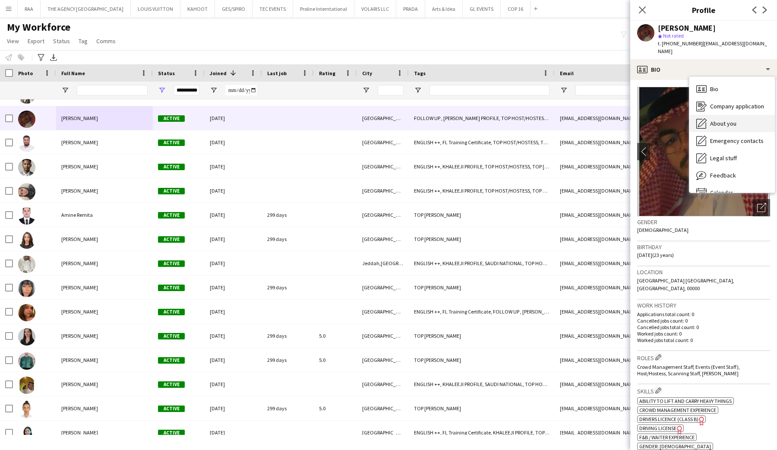
click at [724, 120] on span "About you" at bounding box center [723, 124] width 26 height 8
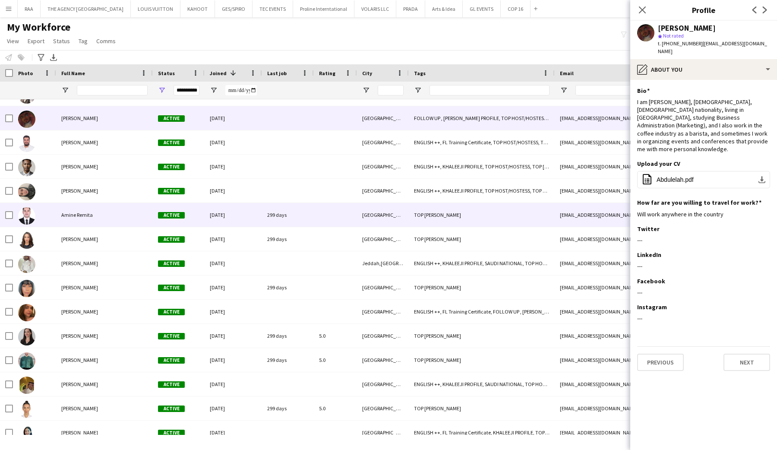
click at [81, 218] on span "Amine Remita" at bounding box center [77, 215] width 32 height 6
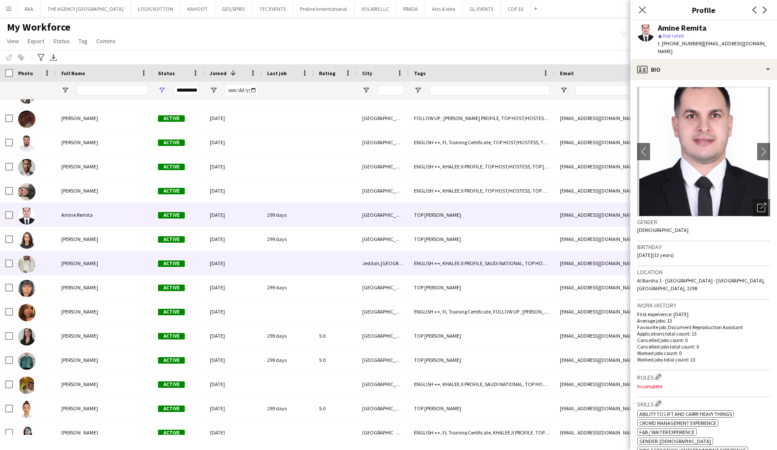
click at [88, 253] on div "Aseel Alyafie" at bounding box center [104, 263] width 97 height 24
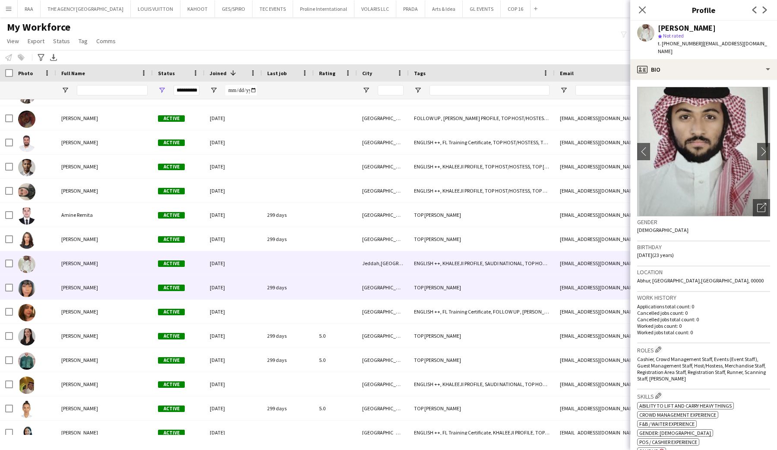
click at [91, 287] on span "Chandini Leelodharry" at bounding box center [79, 287] width 37 height 6
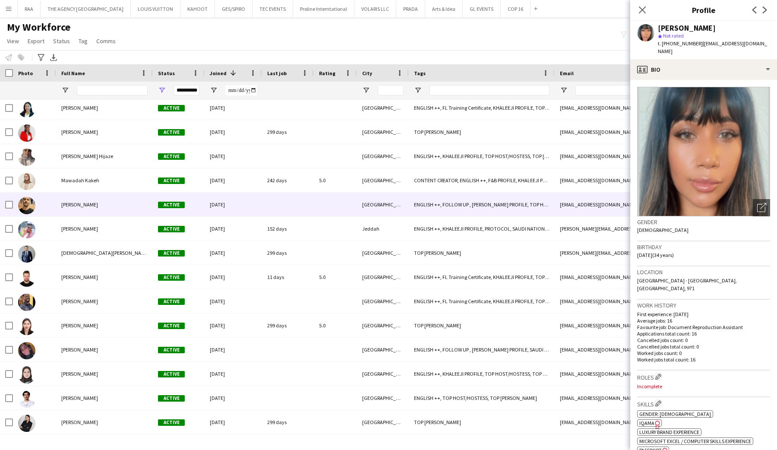
click at [82, 212] on div "[PERSON_NAME]" at bounding box center [104, 205] width 97 height 24
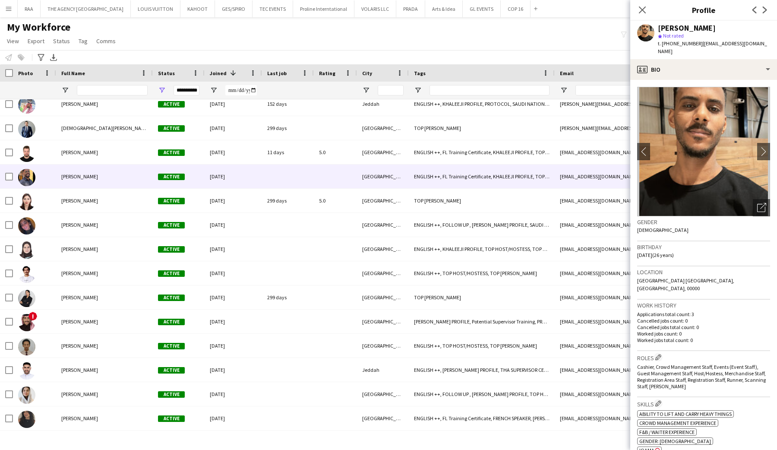
click at [85, 176] on span "[PERSON_NAME]" at bounding box center [79, 176] width 37 height 6
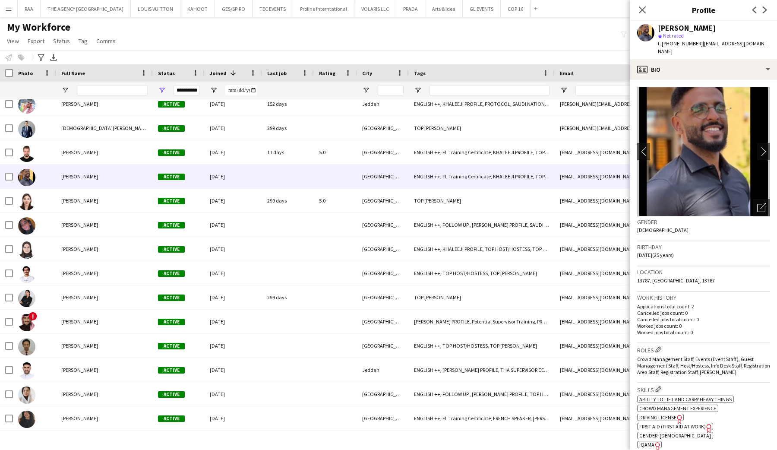
click at [713, 80] on app-crew-profile-bio "chevron-left chevron-right Open photos pop-in Gender Male Birthday 05-01-2000 (…" at bounding box center [703, 265] width 147 height 370
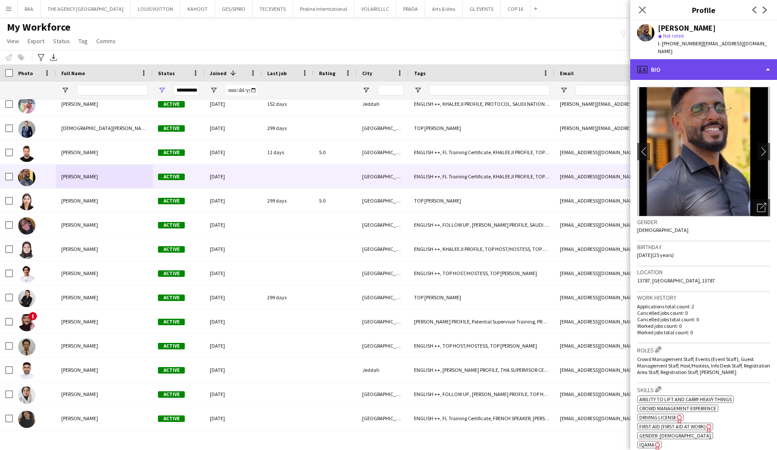
click at [710, 62] on div "profile Bio" at bounding box center [703, 69] width 147 height 21
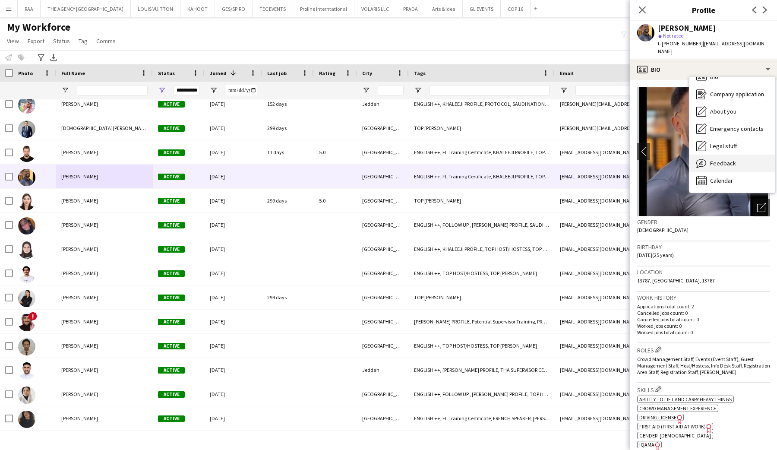
click at [724, 159] on span "Feedback" at bounding box center [723, 163] width 26 height 8
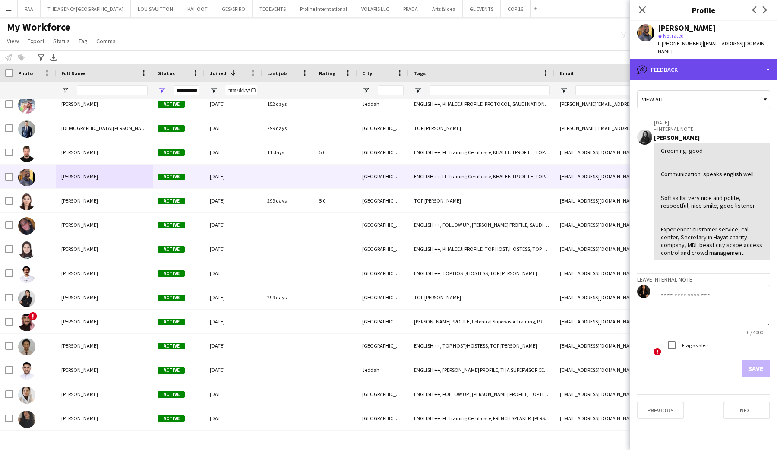
click at [708, 63] on div "bubble-pencil Feedback" at bounding box center [703, 69] width 147 height 21
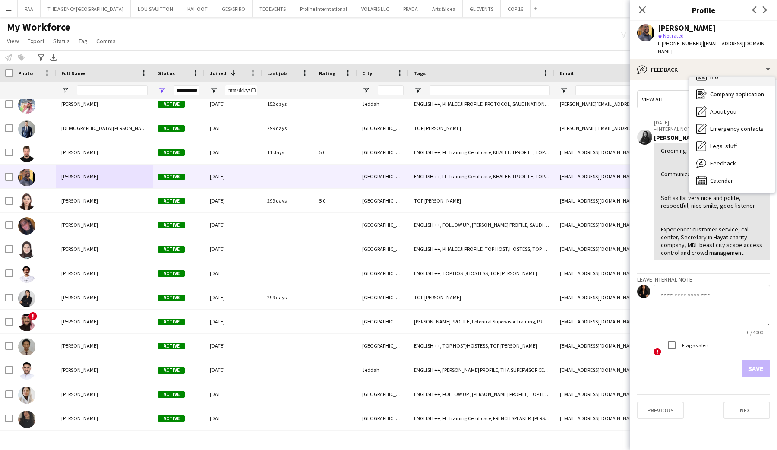
click at [712, 75] on div "Bio Bio" at bounding box center [732, 76] width 85 height 17
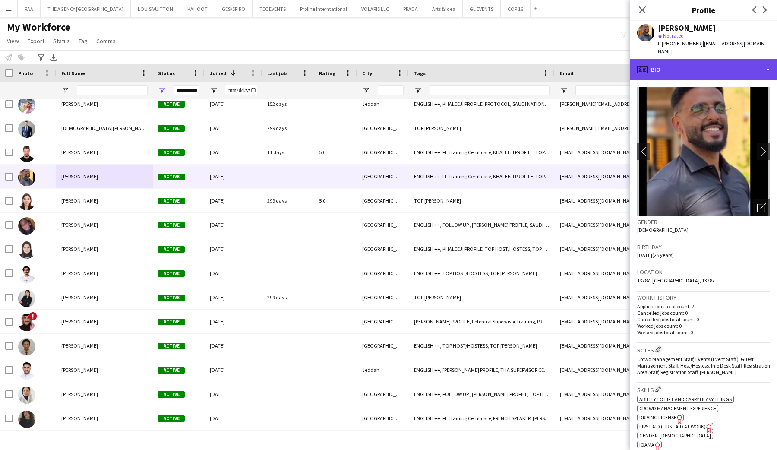
click at [709, 62] on div "profile Bio" at bounding box center [703, 69] width 147 height 21
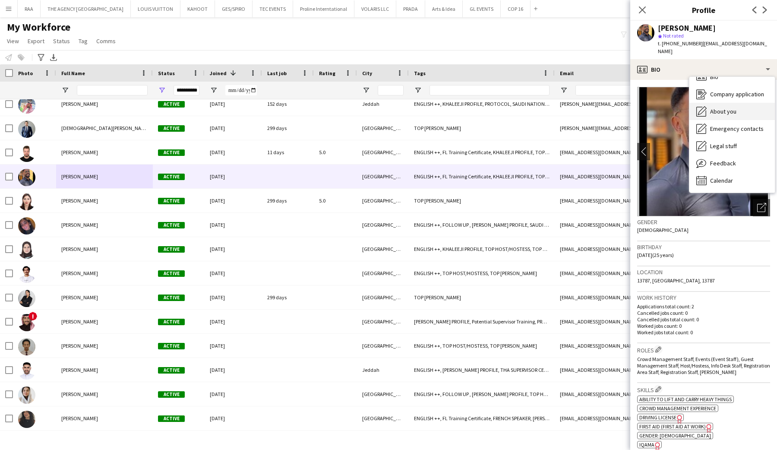
click at [712, 108] on span "About you" at bounding box center [723, 112] width 26 height 8
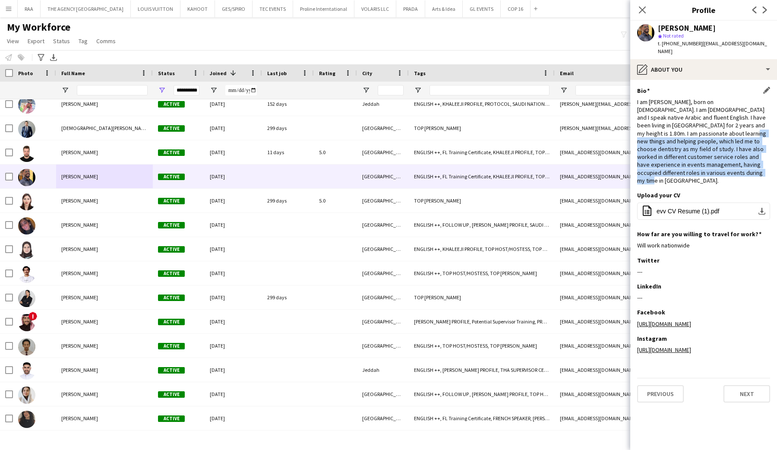
drag, startPoint x: 699, startPoint y: 127, endPoint x: 751, endPoint y: 164, distance: 63.5
click at [751, 164] on div "I am Mostafa Mohammedelamin, born on January 5, 2000. I am Sudanese and I speak…" at bounding box center [703, 141] width 133 height 86
click at [695, 208] on span "evv CV Resume (1).pdf" at bounding box center [688, 211] width 63 height 7
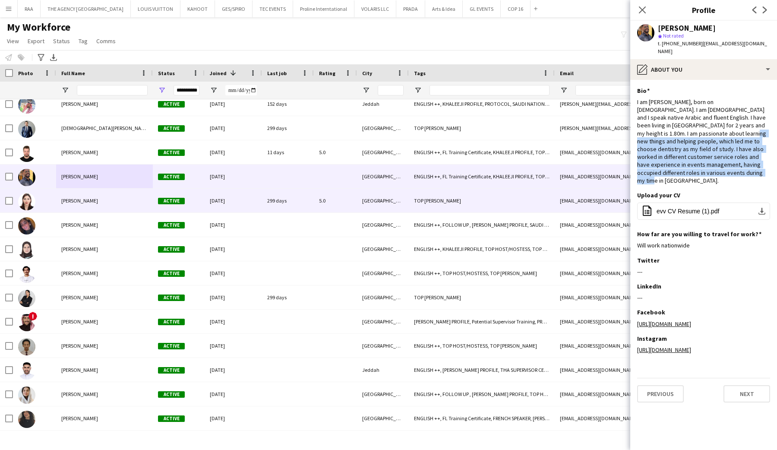
click at [114, 202] on div "[PERSON_NAME]" at bounding box center [104, 201] width 97 height 24
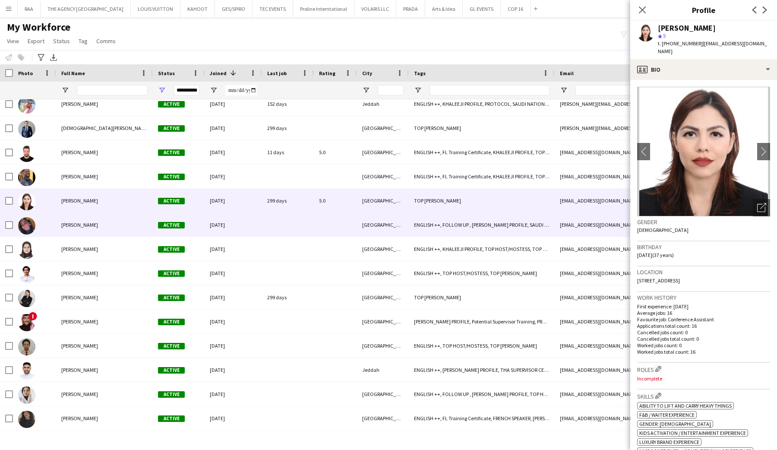
click at [109, 226] on div "[PERSON_NAME]" at bounding box center [104, 225] width 97 height 24
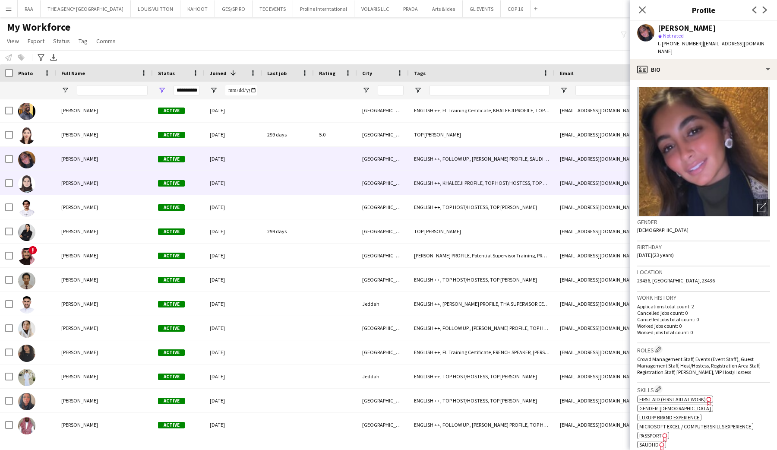
click at [102, 181] on div "[PERSON_NAME]" at bounding box center [104, 183] width 97 height 24
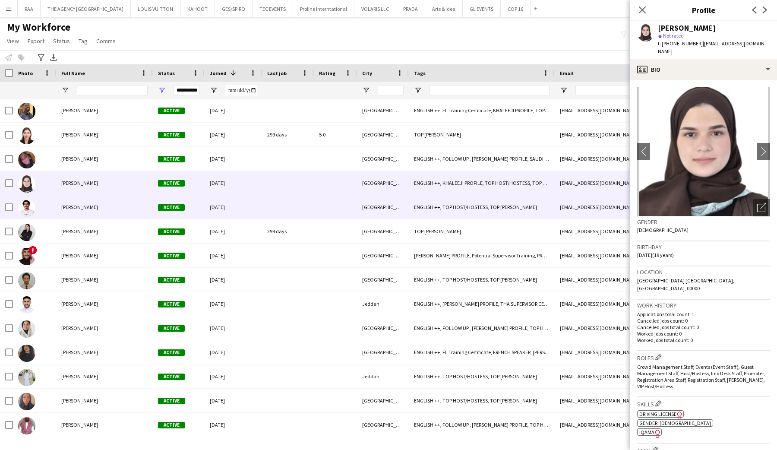
click at [102, 206] on div "[PERSON_NAME]" at bounding box center [104, 207] width 97 height 24
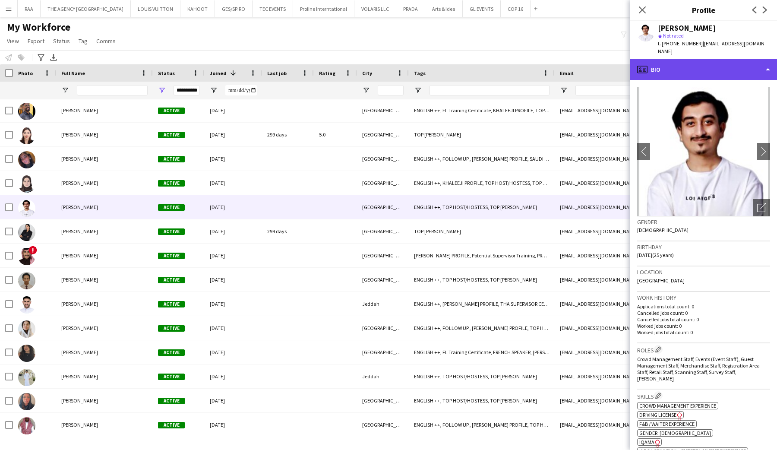
click at [711, 63] on div "profile Bio" at bounding box center [703, 69] width 147 height 21
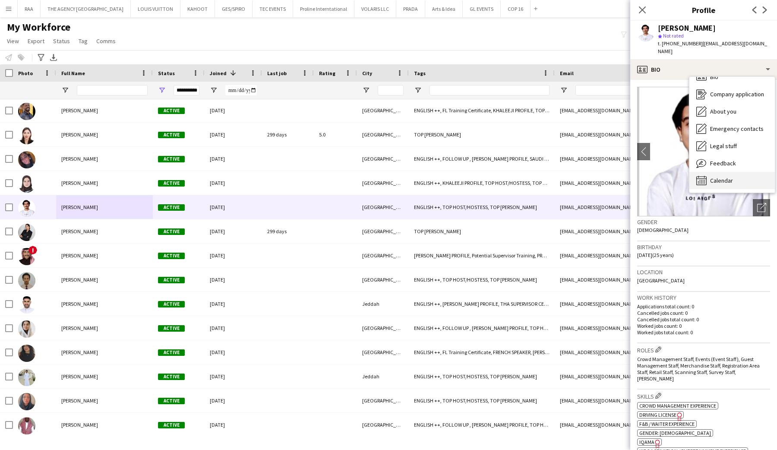
click at [721, 172] on div "Calendar Calendar" at bounding box center [732, 180] width 85 height 17
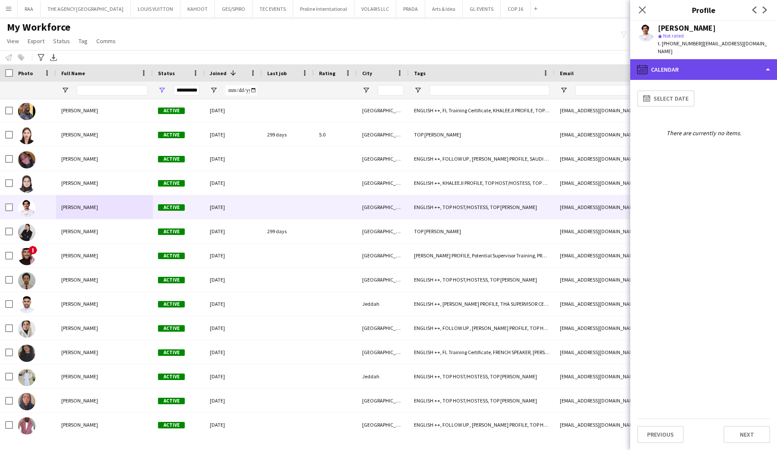
click at [709, 60] on div "calendar-full Calendar" at bounding box center [703, 69] width 147 height 21
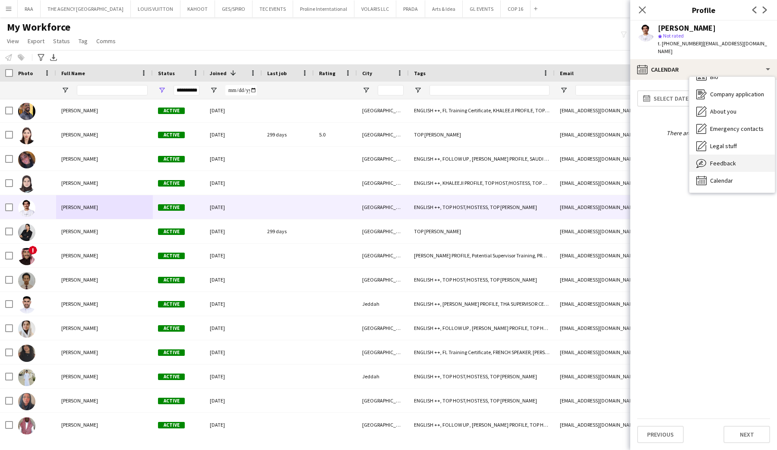
click at [714, 159] on span "Feedback" at bounding box center [723, 163] width 26 height 8
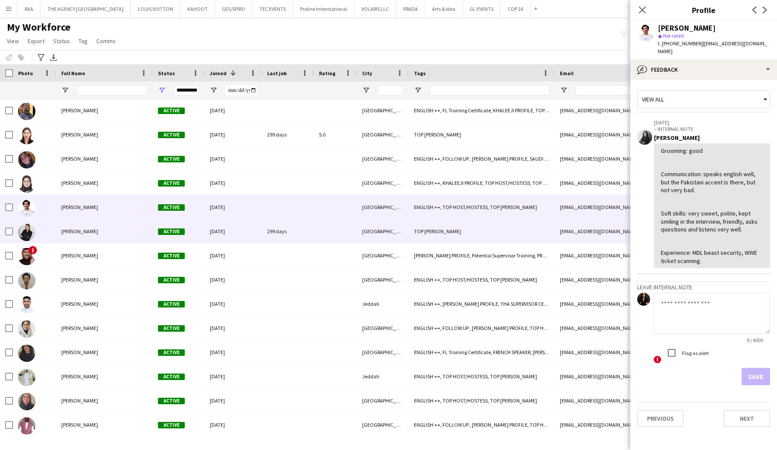
click at [82, 231] on span "[PERSON_NAME]" at bounding box center [79, 231] width 37 height 6
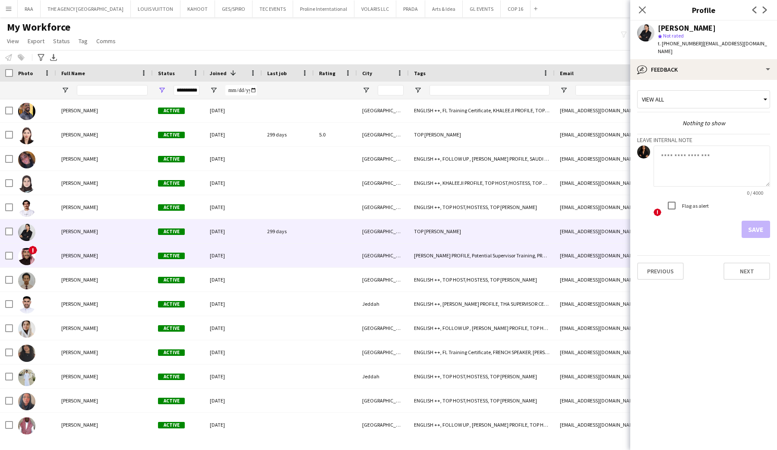
click at [83, 255] on span "[PERSON_NAME]" at bounding box center [79, 255] width 37 height 6
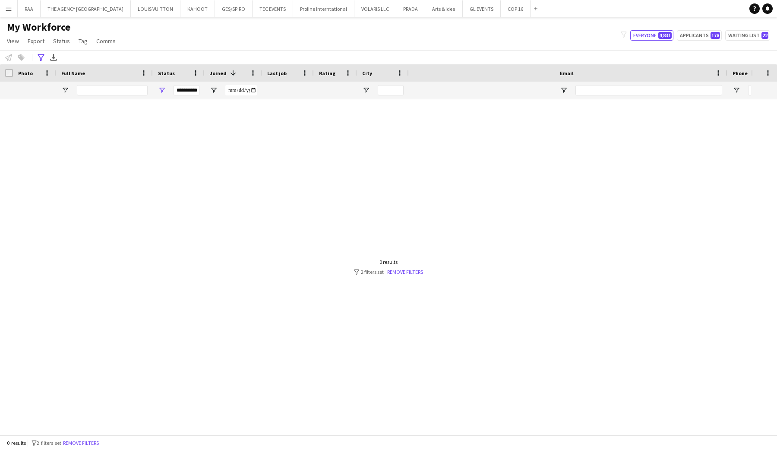
click at [11, 12] on button "Menu" at bounding box center [8, 8] width 17 height 17
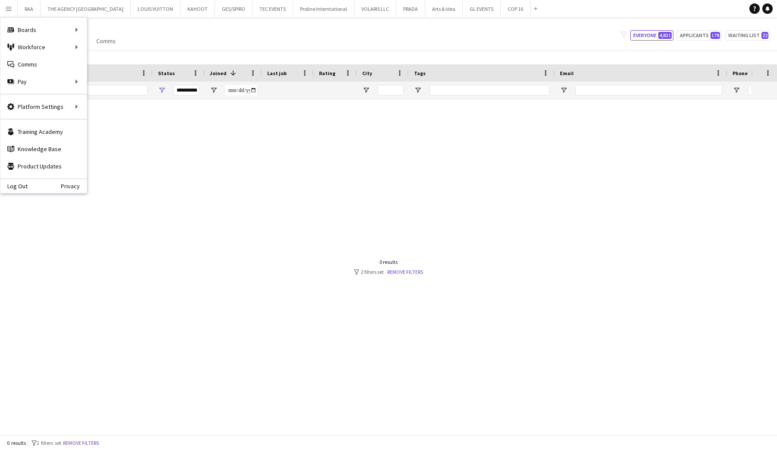
click at [166, 35] on div "My Workforce View Views Default view Basic Export View Full Name TAGS Test New …" at bounding box center [388, 35] width 777 height 29
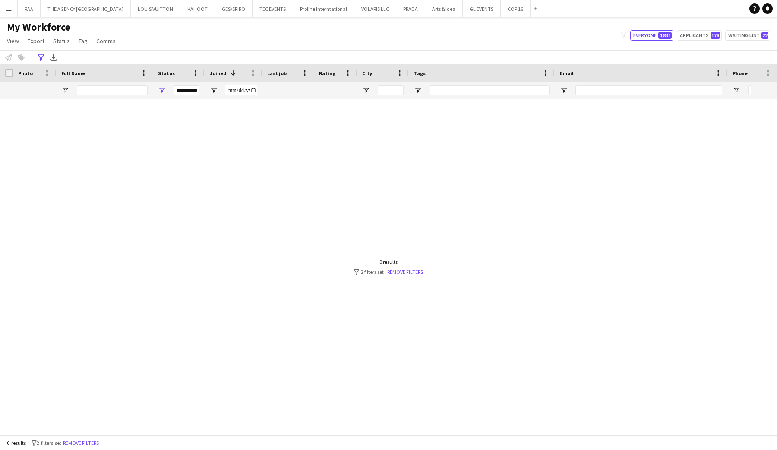
click at [72, 449] on div "0 results filter-1 2 filters set Remove filters" at bounding box center [388, 442] width 777 height 15
click at [76, 444] on button "Remove filters" at bounding box center [80, 442] width 39 height 9
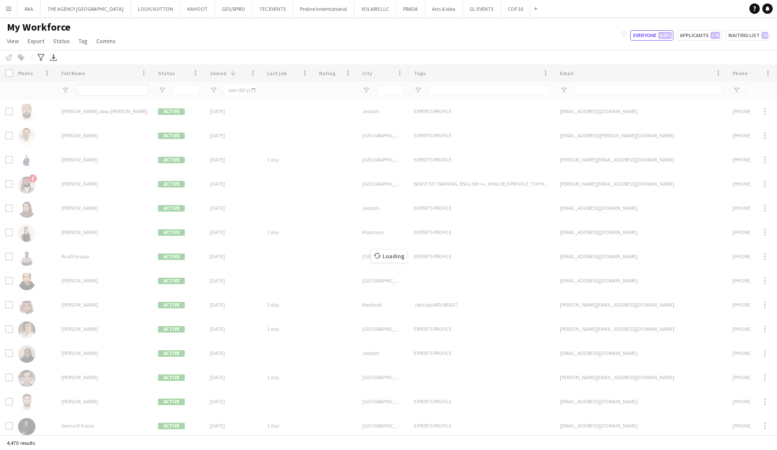
click at [91, 89] on input "Full Name Filter Input" at bounding box center [112, 90] width 71 height 10
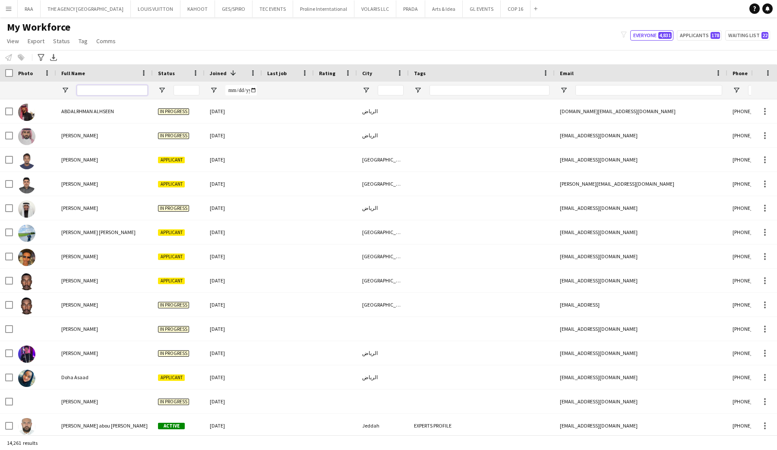
click at [103, 89] on input "Full Name Filter Input" at bounding box center [112, 90] width 71 height 10
click at [166, 90] on div at bounding box center [179, 90] width 52 height 17
click at [161, 89] on span "Open Filter Menu" at bounding box center [162, 90] width 8 height 8
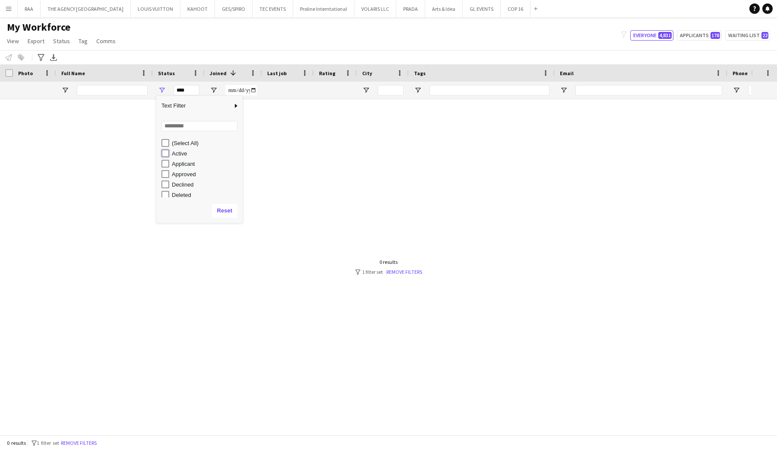
type input "**********"
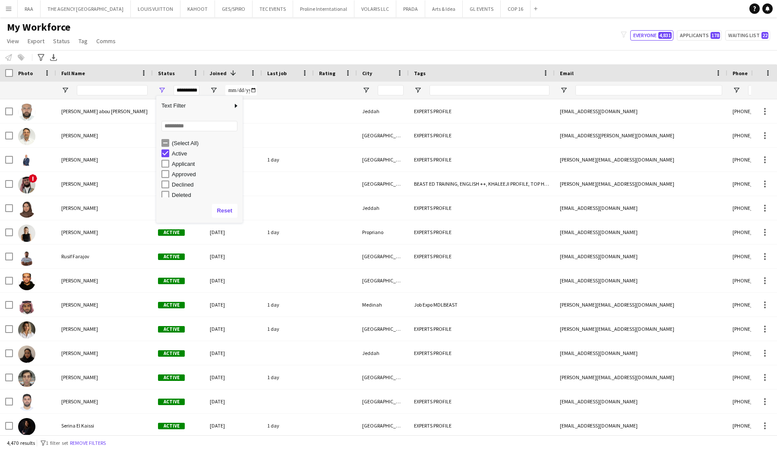
click at [218, 48] on div "My Workforce View Views Default view Basic Export View Full Name TAGS Test New …" at bounding box center [388, 35] width 777 height 29
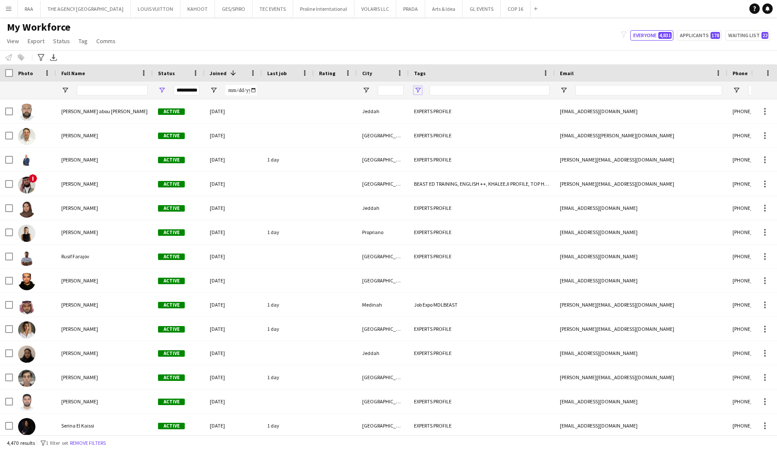
click at [417, 90] on span "Open Filter Menu" at bounding box center [418, 90] width 8 height 8
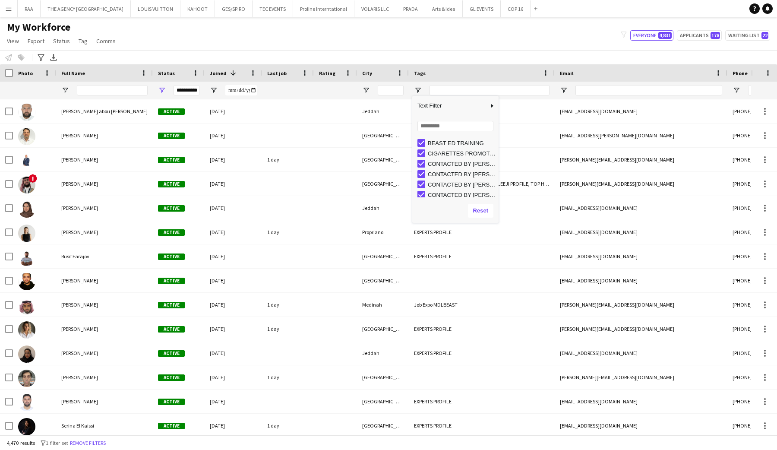
scroll to position [66, 0]
click at [436, 129] on input "Search filter values" at bounding box center [456, 126] width 76 height 10
type input "*****"
click at [436, 141] on div "(Select All)" at bounding box center [462, 140] width 68 height 6
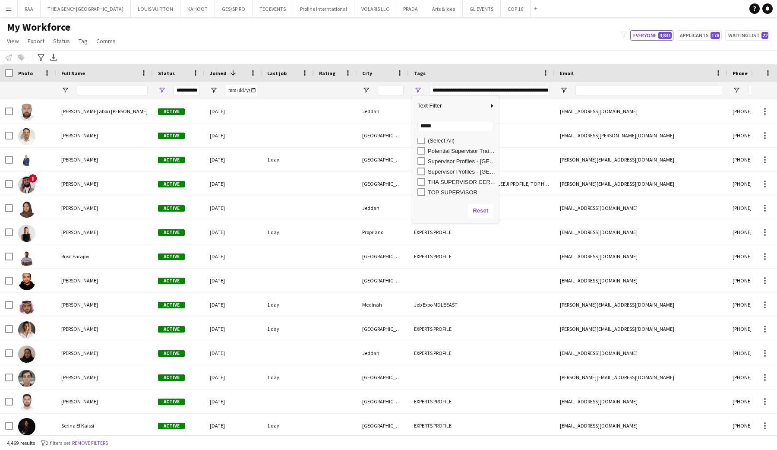
scroll to position [0, 0]
type input "**********"
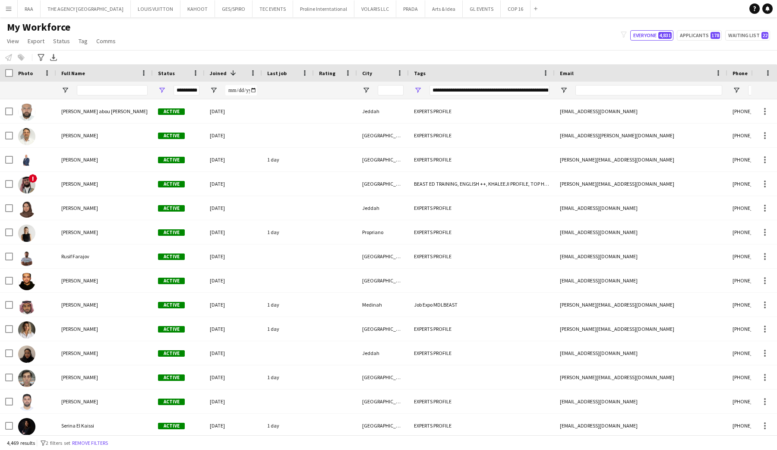
click at [498, 85] on div "**********" at bounding box center [490, 90] width 120 height 10
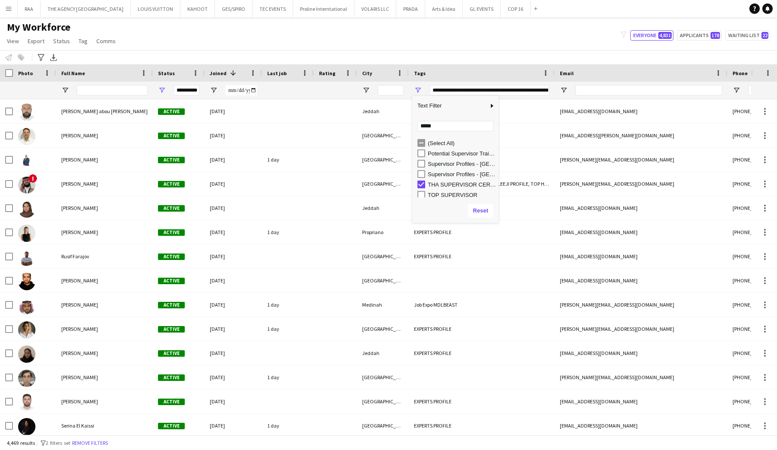
scroll to position [3, 0]
drag, startPoint x: 451, startPoint y: 124, endPoint x: 373, endPoint y: 122, distance: 78.2
click at [373, 122] on div "Drag here to set row groups Photo Title Full Name First Name Last Name Workforc…" at bounding box center [388, 249] width 777 height 370
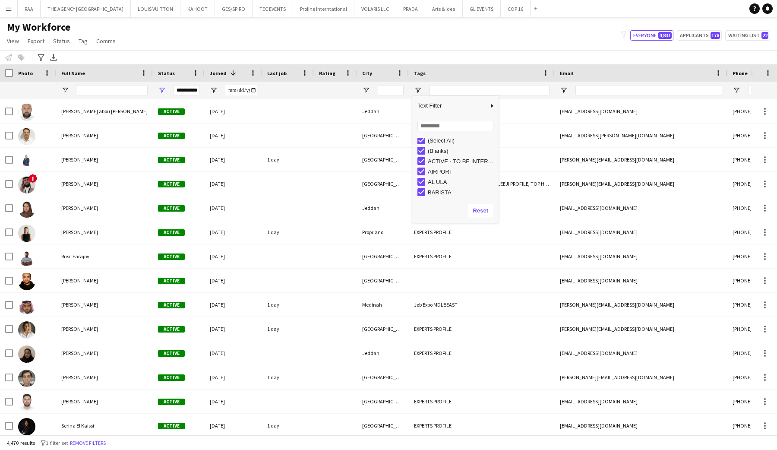
scroll to position [0, 0]
type input "***"
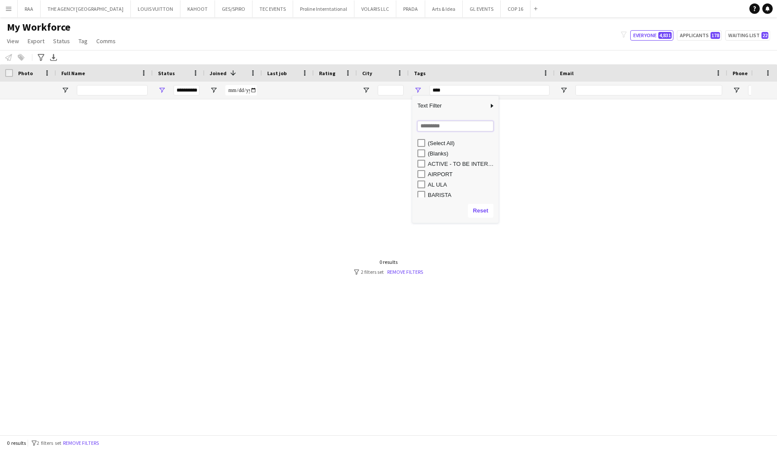
click at [437, 129] on input "Search filter values" at bounding box center [456, 126] width 76 height 10
type input "*****"
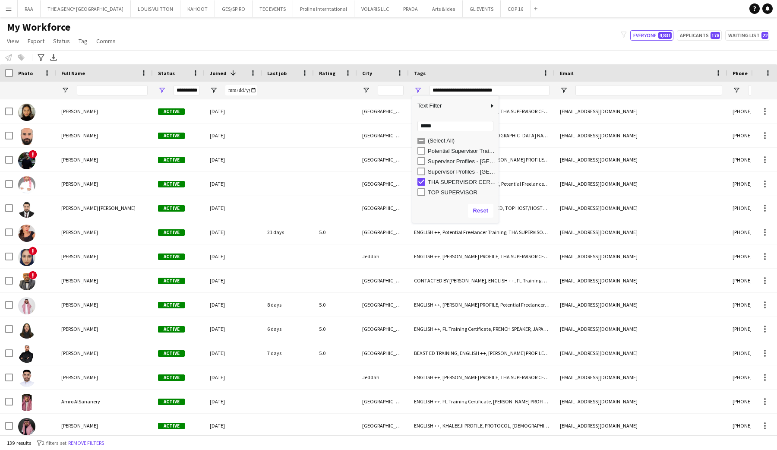
click at [471, 42] on div "My Workforce View Views Default view Basic Export View Full Name TAGS Test New …" at bounding box center [388, 35] width 777 height 29
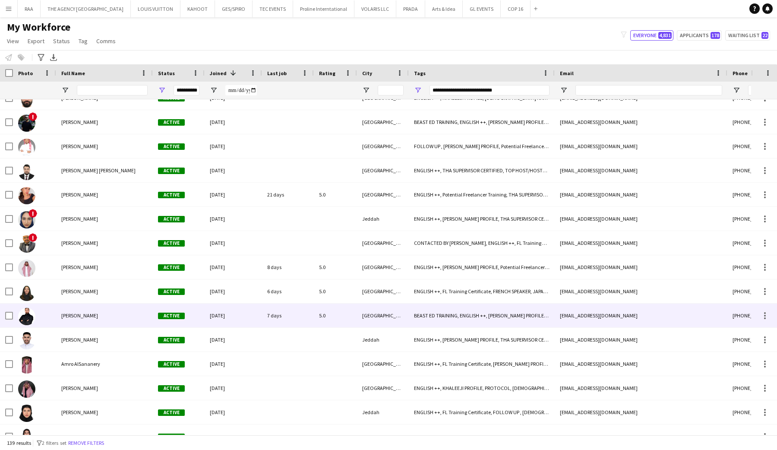
scroll to position [0, 0]
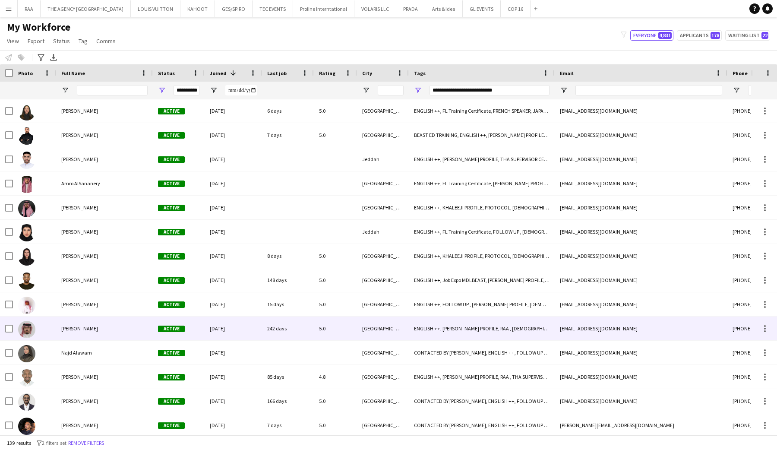
click at [89, 323] on div "Mohammed Aazm" at bounding box center [104, 329] width 97 height 24
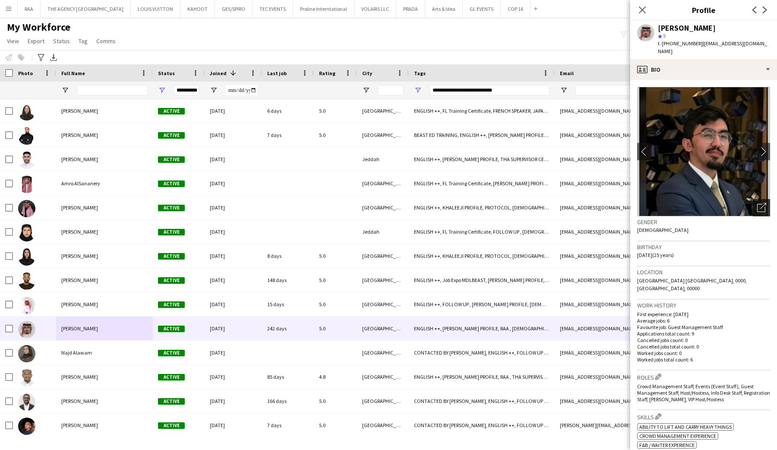
click at [760, 203] on icon "Open photos pop-in" at bounding box center [761, 207] width 9 height 9
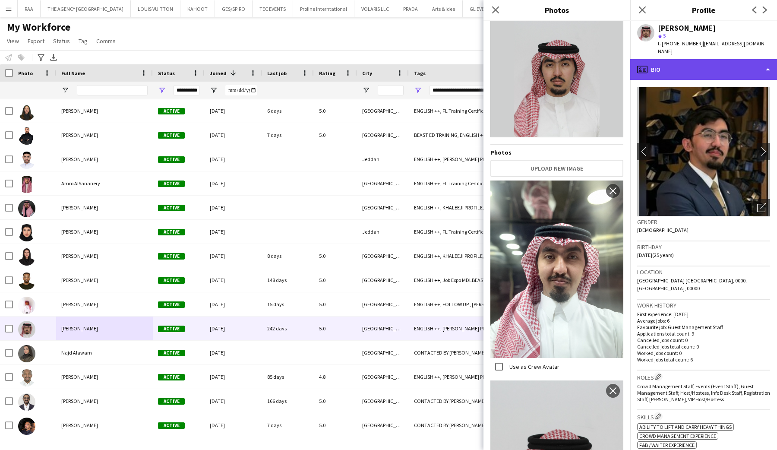
click at [711, 59] on div "profile Bio" at bounding box center [703, 69] width 147 height 21
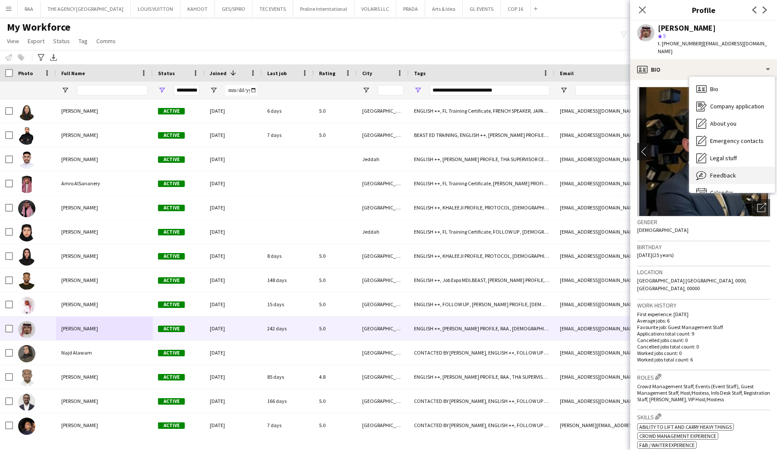
click at [715, 167] on div "Feedback Feedback" at bounding box center [732, 175] width 85 height 17
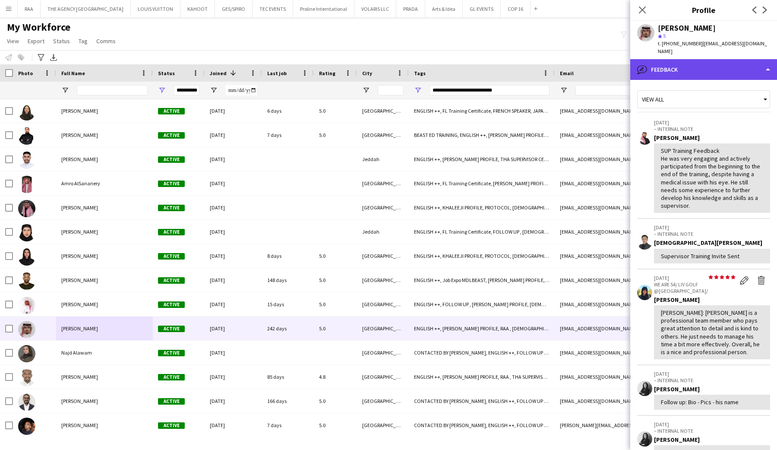
click at [700, 62] on div "bubble-pencil Feedback" at bounding box center [703, 69] width 147 height 21
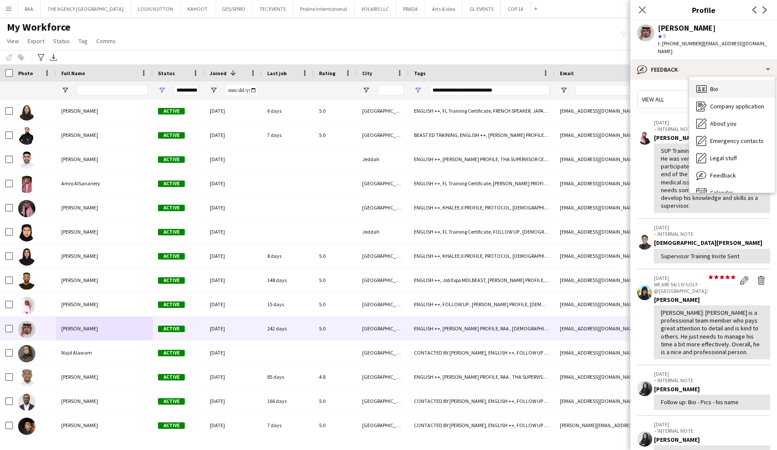
click at [705, 85] on icon "Bio" at bounding box center [701, 89] width 10 height 10
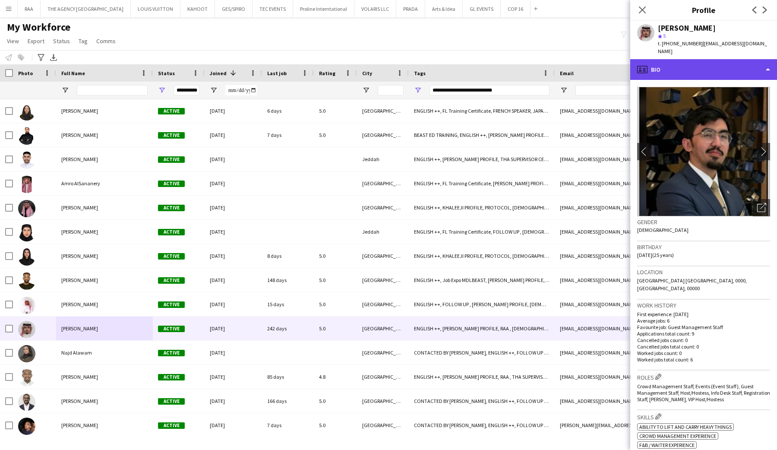
click at [695, 71] on div "profile Bio" at bounding box center [703, 69] width 147 height 21
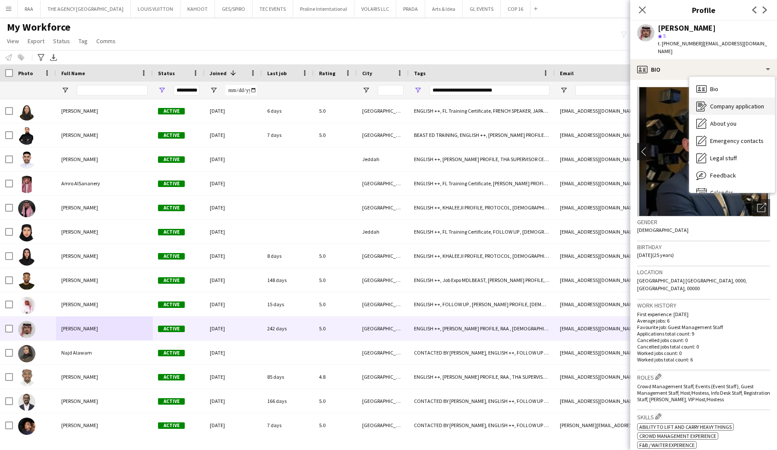
click at [696, 101] on div "Company application Company application" at bounding box center [732, 106] width 85 height 17
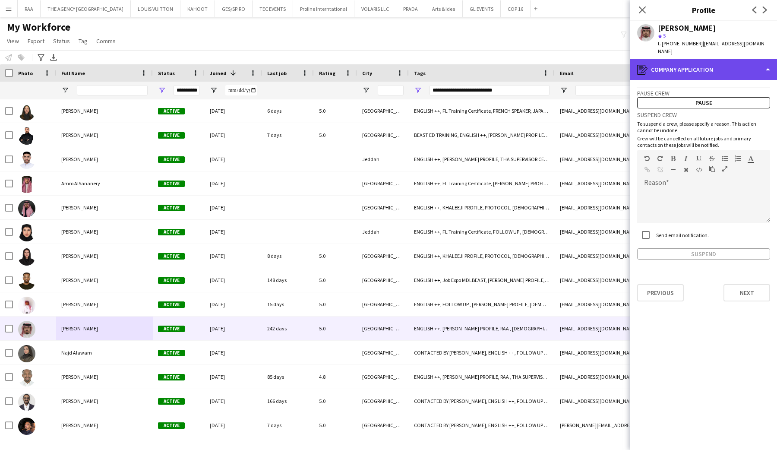
click at [703, 65] on div "register Company application" at bounding box center [703, 69] width 147 height 21
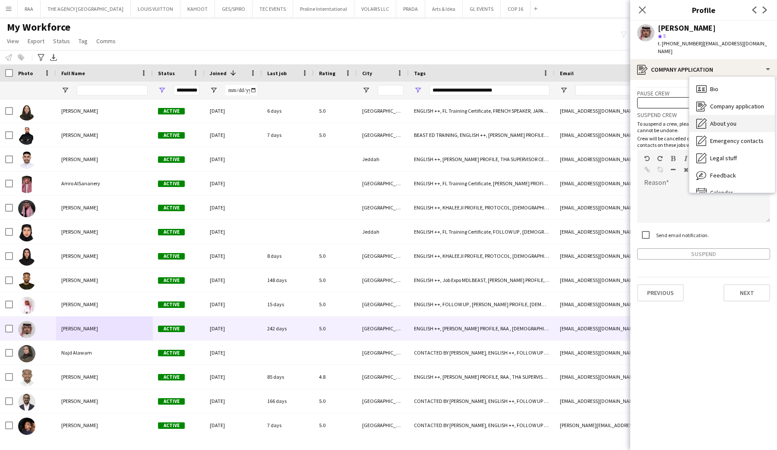
click at [708, 115] on div "About you About you" at bounding box center [732, 123] width 85 height 17
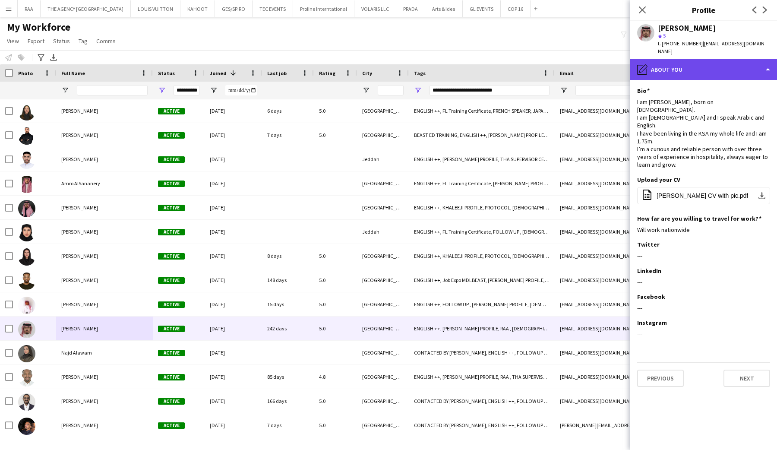
click at [695, 59] on div "pencil4 About you" at bounding box center [703, 69] width 147 height 21
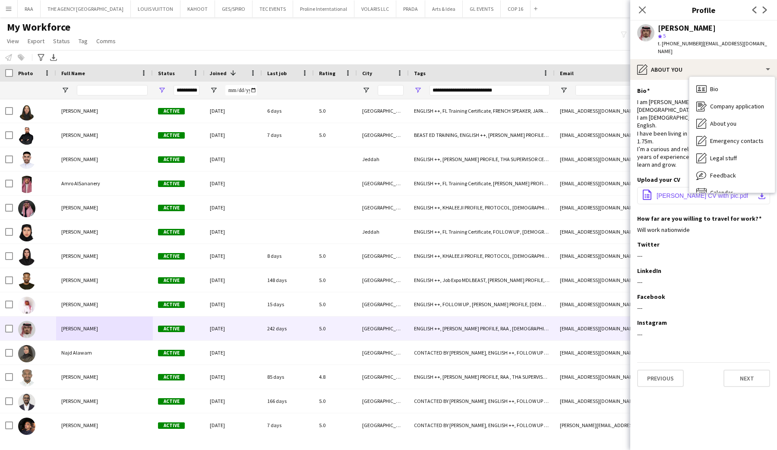
click at [673, 192] on span "Mohammed Aazm CV with pic.pdf" at bounding box center [703, 195] width 92 height 7
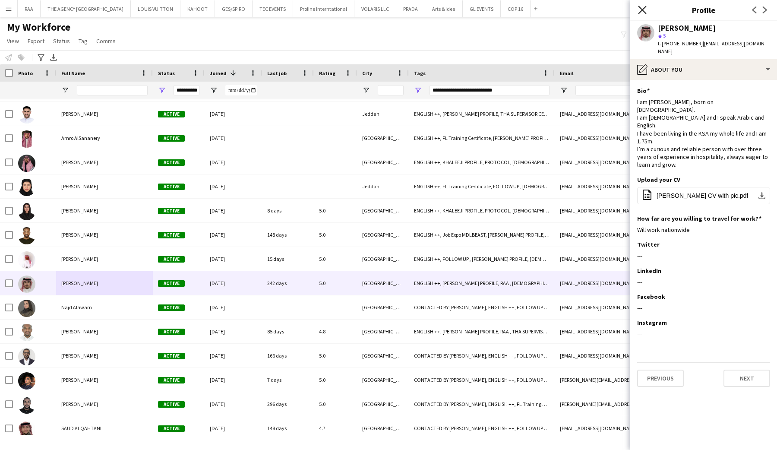
click at [644, 8] on icon at bounding box center [642, 10] width 8 height 8
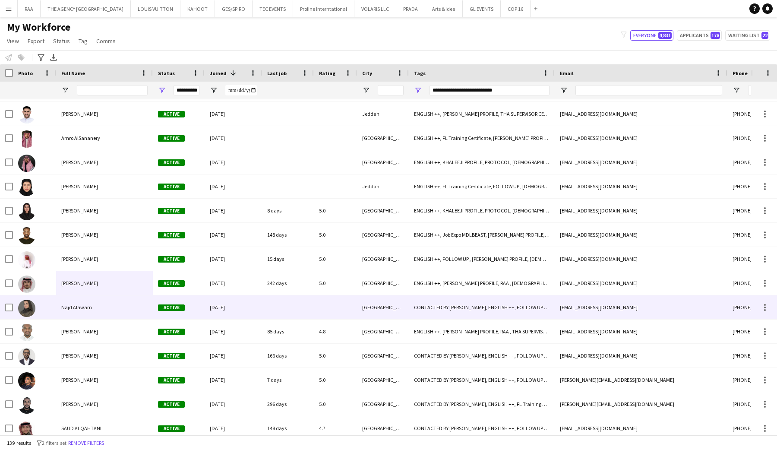
click at [115, 309] on div "Najd Alawam" at bounding box center [104, 307] width 97 height 24
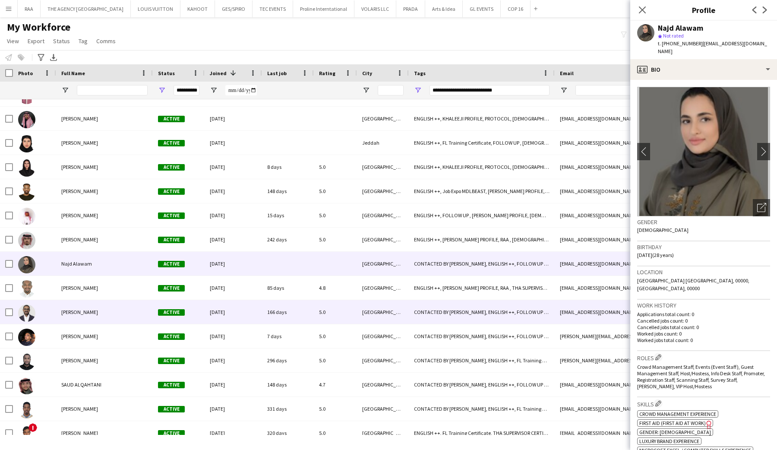
scroll to position [307, 0]
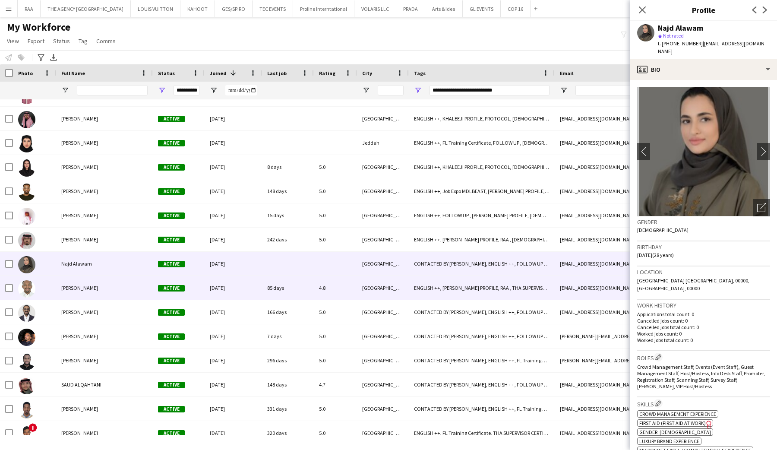
click at [110, 293] on div "Mostafa Mohammed" at bounding box center [104, 288] width 97 height 24
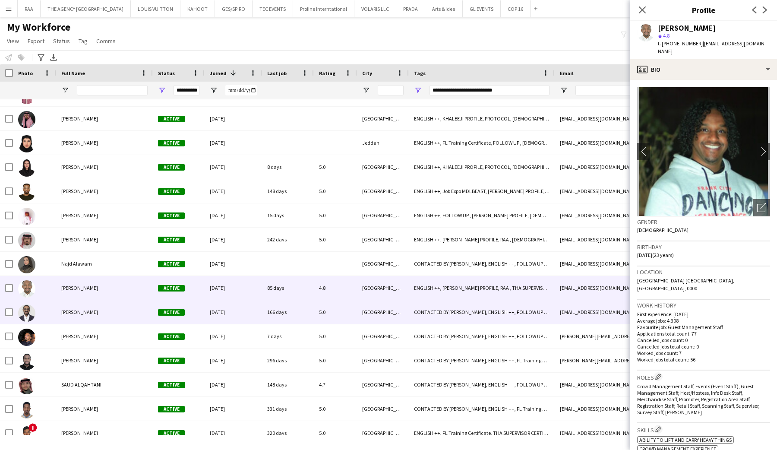
click at [112, 317] on div "Omar Abdelazim" at bounding box center [104, 312] width 97 height 24
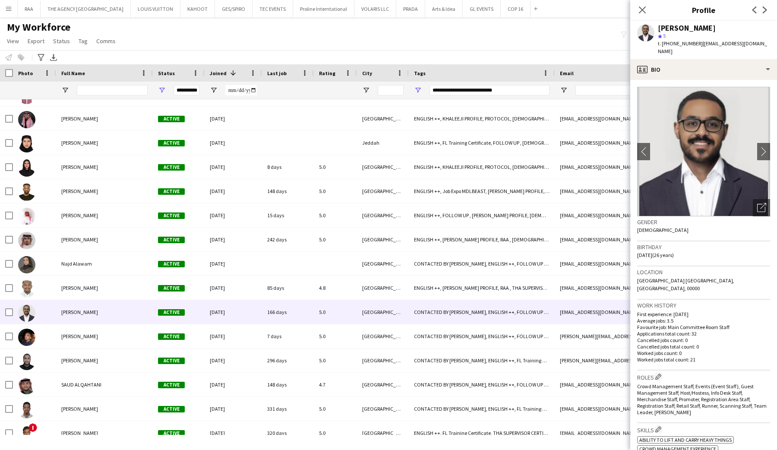
click at [699, 82] on app-crew-profile-bio "chevron-left chevron-right Open photos pop-in Gender Male Birthday 25-11-1998 (…" at bounding box center [703, 265] width 147 height 370
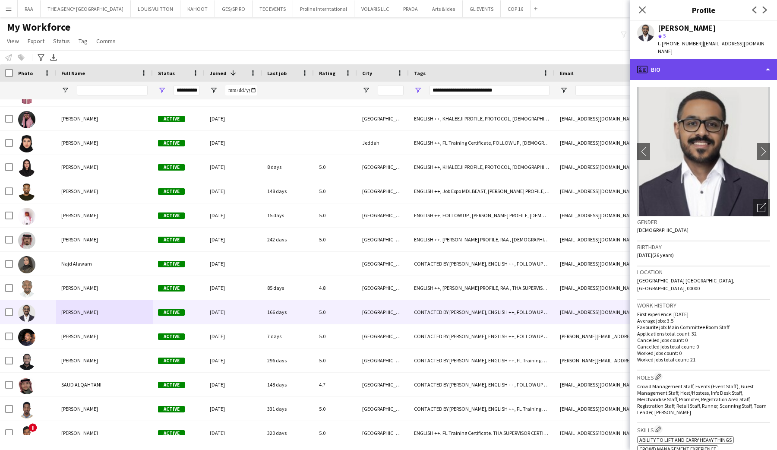
click at [694, 72] on div "profile Bio" at bounding box center [703, 69] width 147 height 21
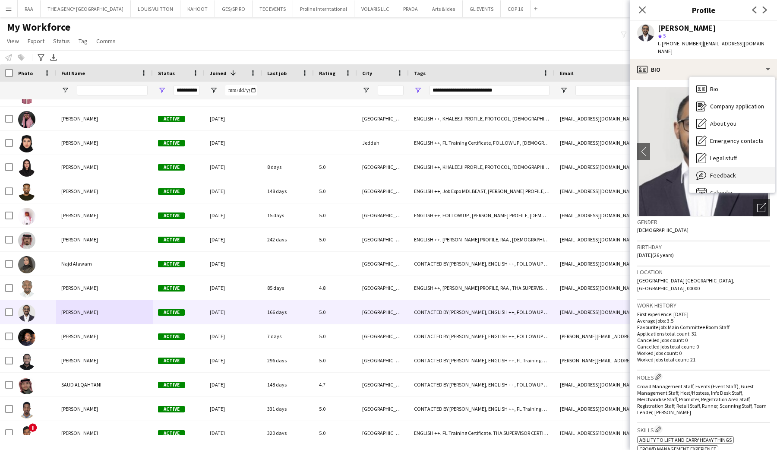
click at [722, 174] on span "Feedback" at bounding box center [723, 175] width 26 height 8
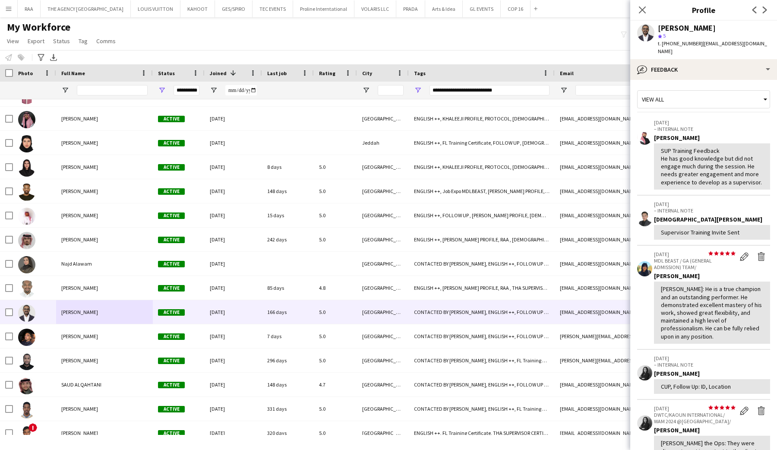
click at [710, 93] on div "View all" at bounding box center [699, 99] width 123 height 16
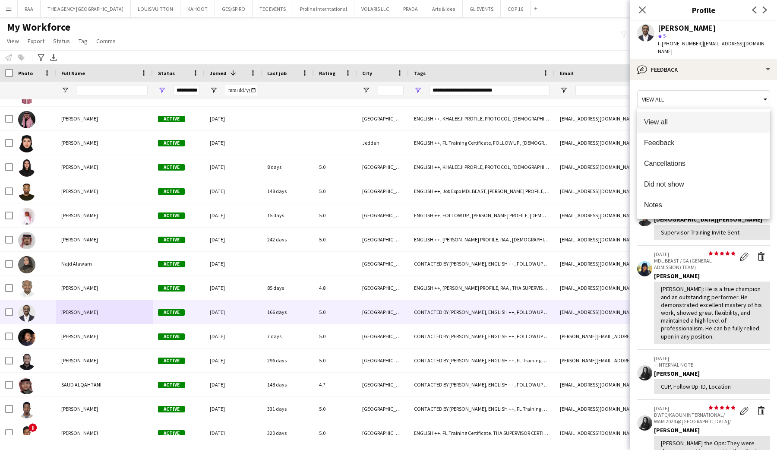
click at [712, 69] on div at bounding box center [388, 225] width 777 height 450
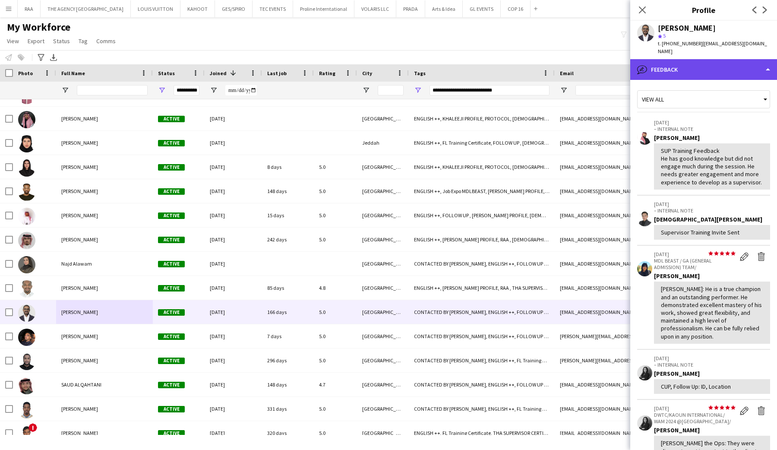
click at [719, 72] on div "bubble-pencil Feedback" at bounding box center [703, 69] width 147 height 21
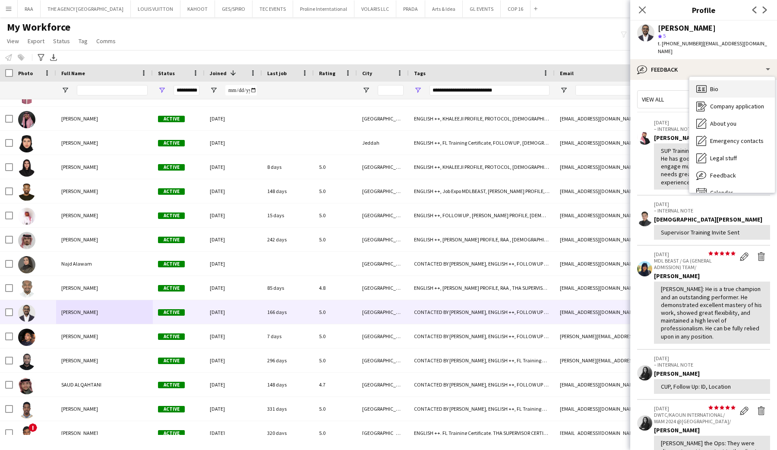
click at [722, 90] on div "Bio Bio" at bounding box center [732, 88] width 85 height 17
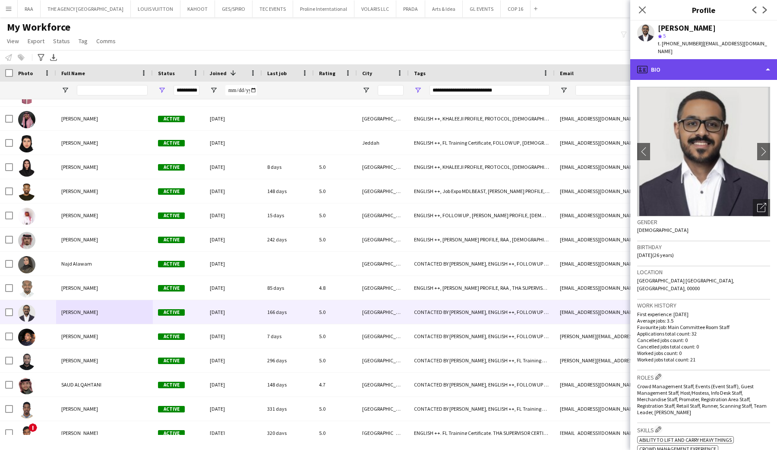
click at [722, 72] on div "profile Bio" at bounding box center [703, 69] width 147 height 21
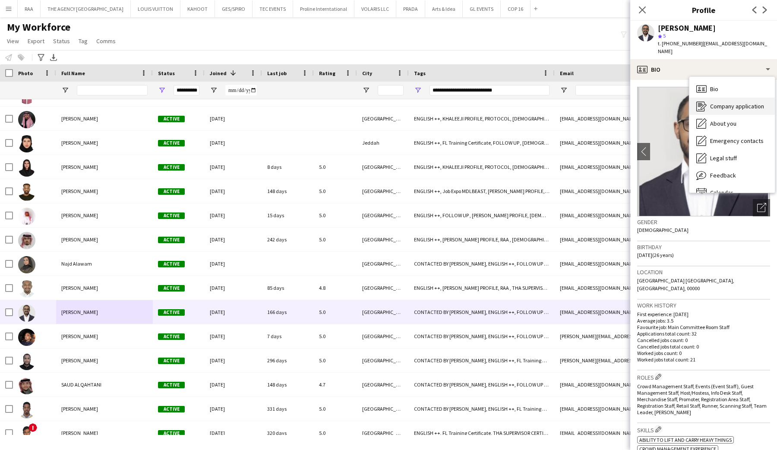
click at [724, 103] on span "Company application" at bounding box center [737, 106] width 54 height 8
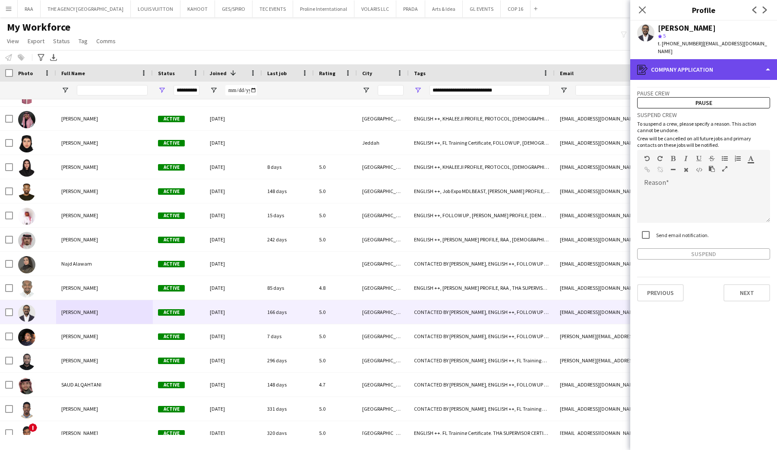
click at [722, 71] on div "register Company application" at bounding box center [703, 69] width 147 height 21
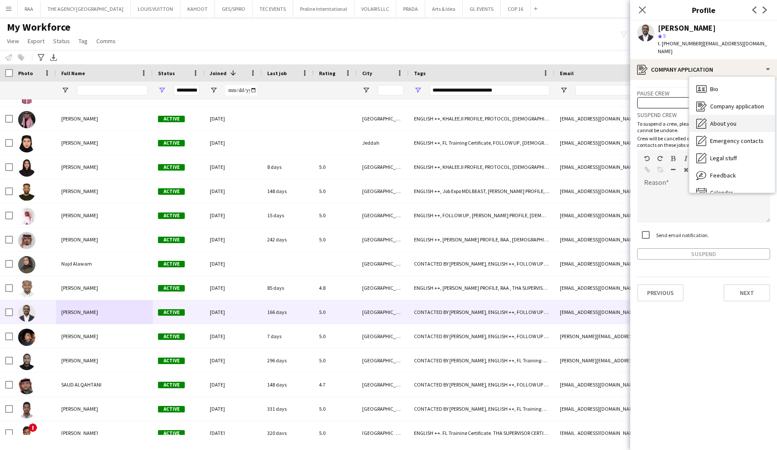
click at [723, 117] on div "About you About you" at bounding box center [732, 123] width 85 height 17
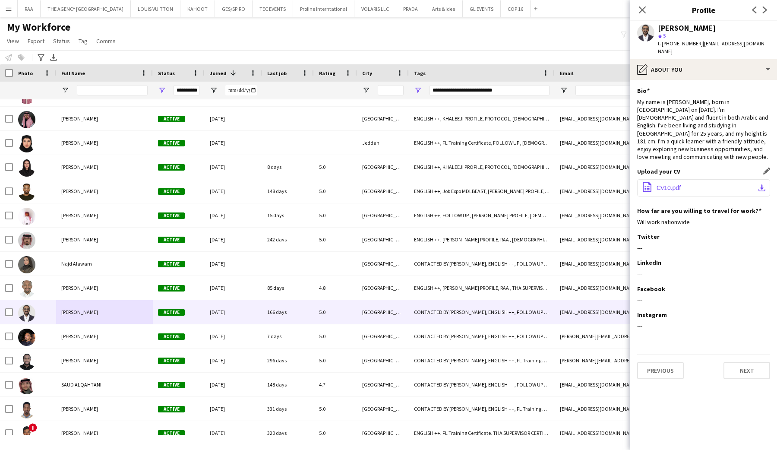
click at [674, 184] on span "Cv10.pdf" at bounding box center [669, 187] width 24 height 7
click at [644, 8] on icon at bounding box center [642, 10] width 8 height 8
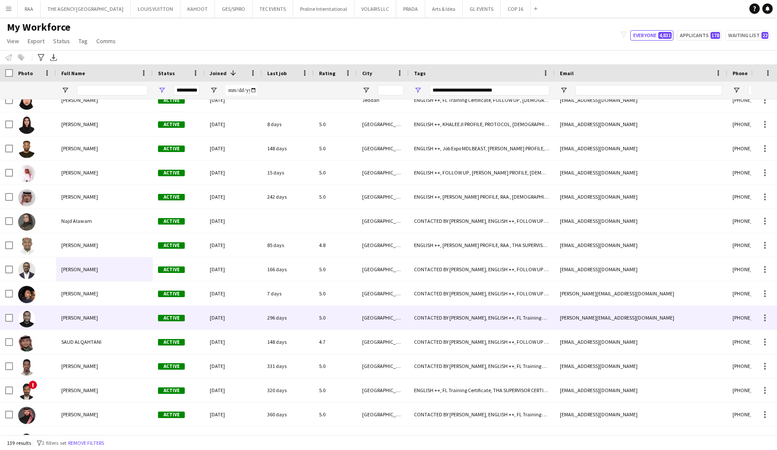
scroll to position [355, 0]
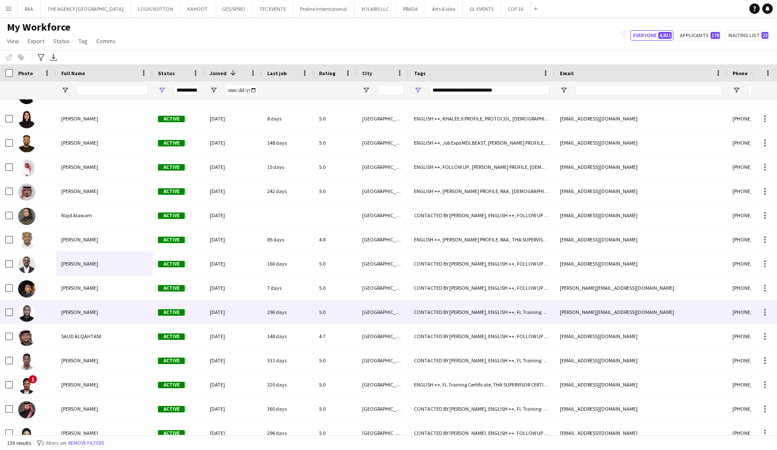
click at [70, 316] on div "Mohammed Yousif" at bounding box center [104, 312] width 97 height 24
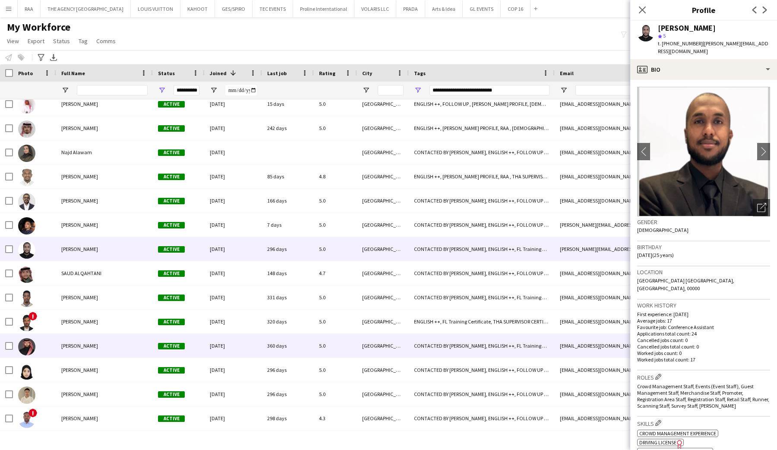
scroll to position [420, 0]
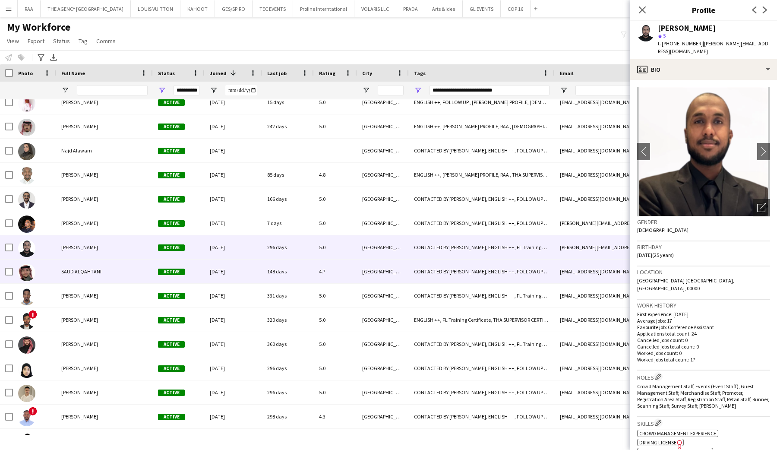
click at [80, 271] on span "SAUD ALQAHTANI" at bounding box center [81, 271] width 40 height 6
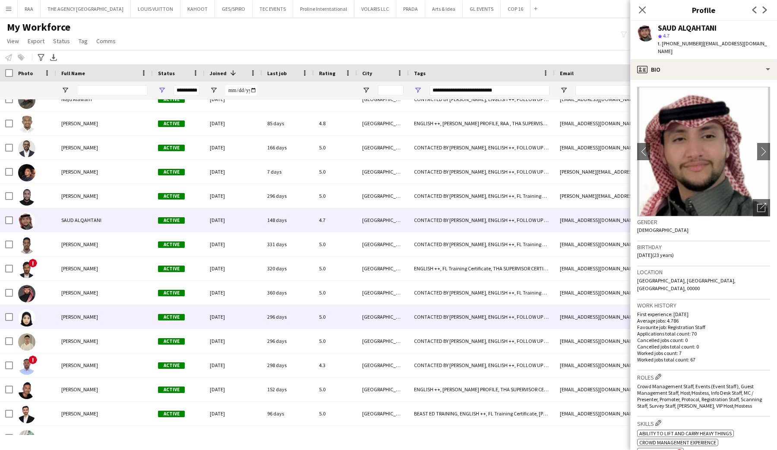
scroll to position [492, 0]
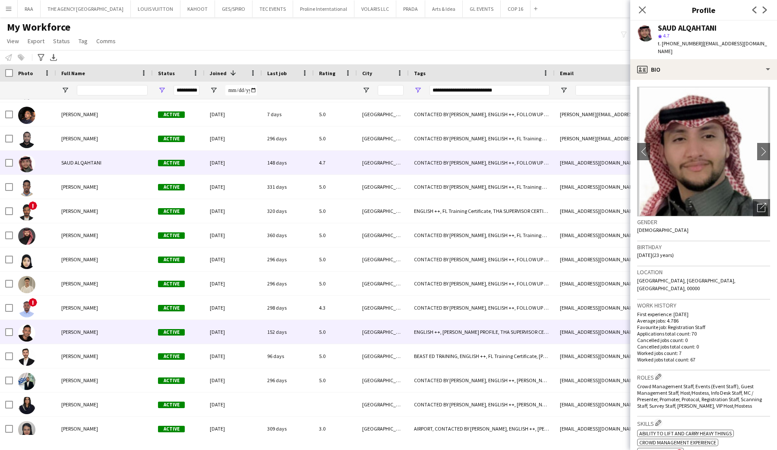
click at [69, 333] on span "Khalid Alnahdi" at bounding box center [79, 332] width 37 height 6
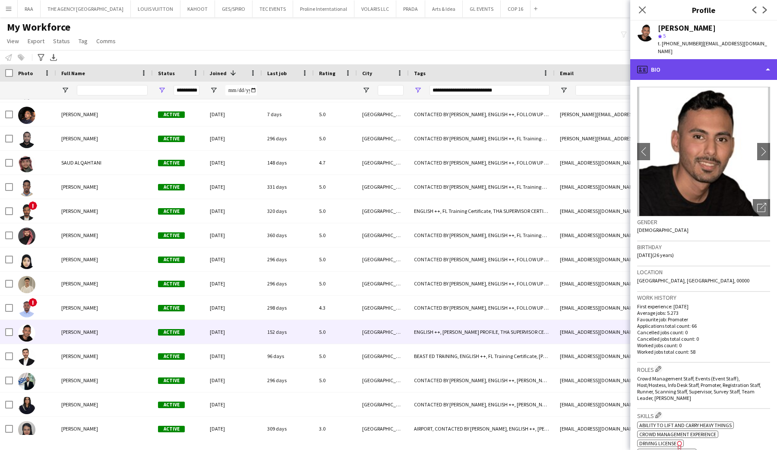
click at [693, 66] on div "profile Bio" at bounding box center [703, 69] width 147 height 21
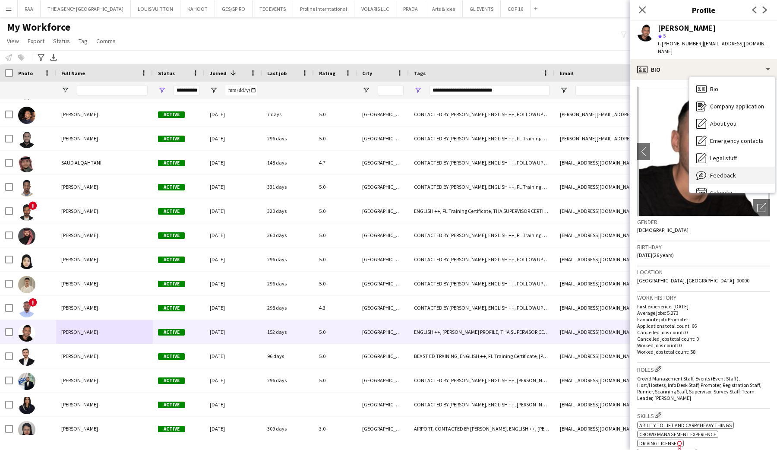
click at [718, 171] on span "Feedback" at bounding box center [723, 175] width 26 height 8
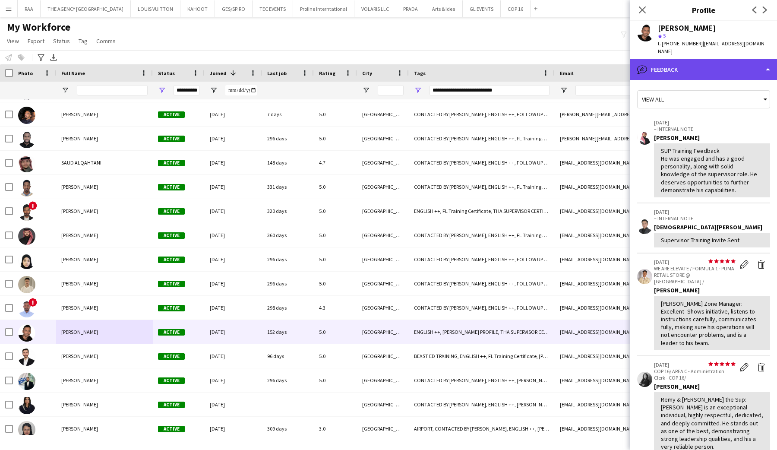
click at [715, 69] on div "bubble-pencil Feedback" at bounding box center [703, 69] width 147 height 21
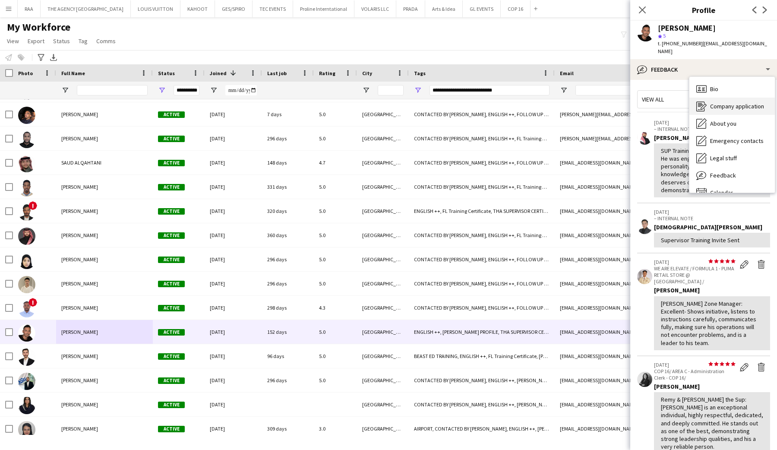
click at [718, 102] on span "Company application" at bounding box center [737, 106] width 54 height 8
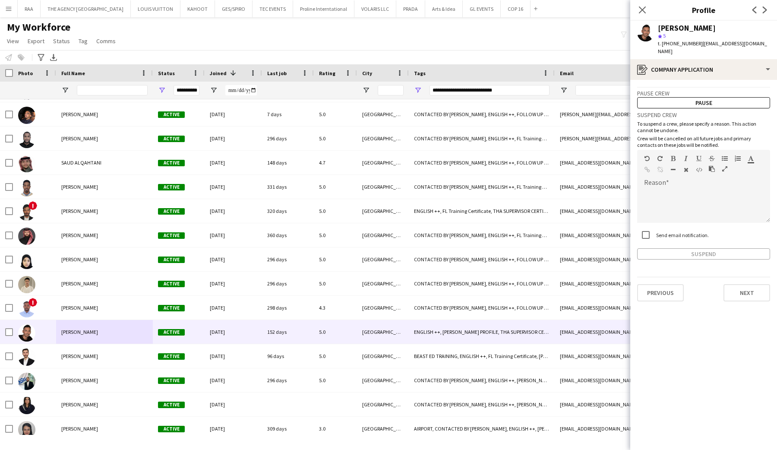
click at [718, 80] on app-crew-profile-application "Pause crew Pause Suspend crew To suspend a crew, please specify a reason. This …" at bounding box center [703, 265] width 147 height 370
click at [717, 66] on div "register Company application" at bounding box center [703, 69] width 147 height 21
click at [717, 86] on div "Bio Bio" at bounding box center [732, 88] width 85 height 17
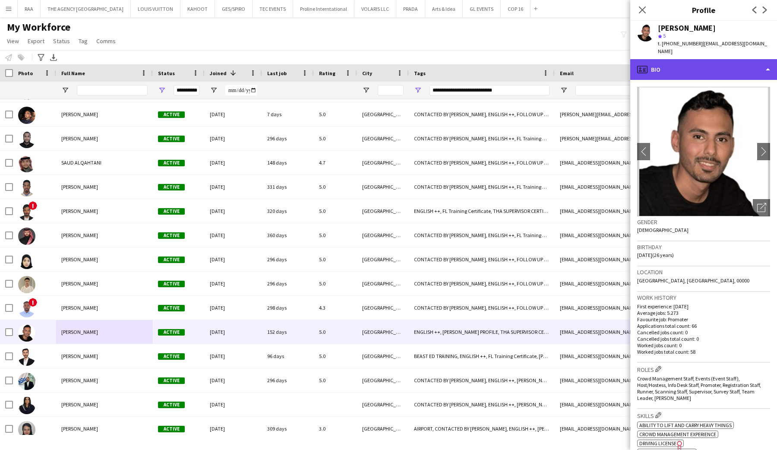
click at [717, 59] on div "profile Bio" at bounding box center [703, 69] width 147 height 21
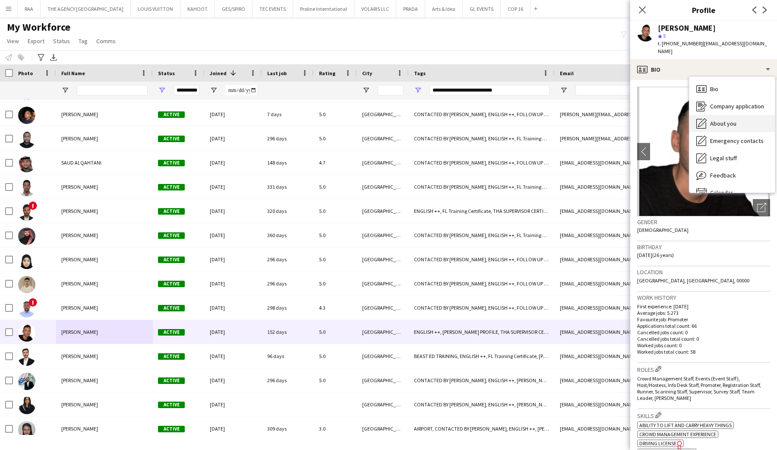
click at [725, 120] on span "About you" at bounding box center [723, 124] width 26 height 8
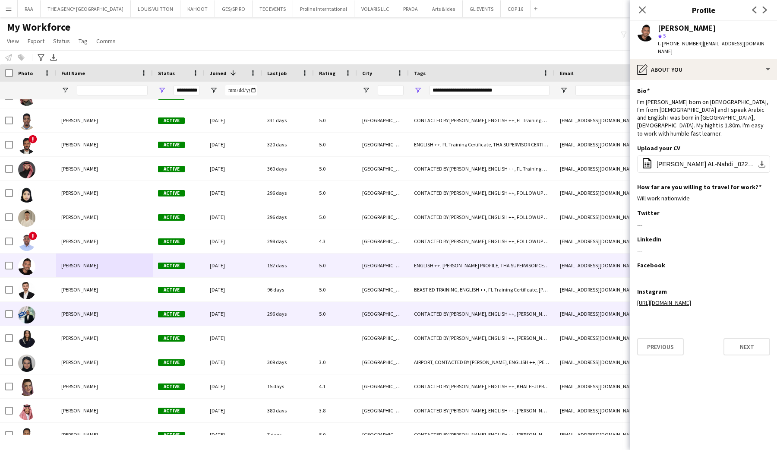
click at [98, 318] on div "Ahmed Mohamed" at bounding box center [104, 314] width 97 height 24
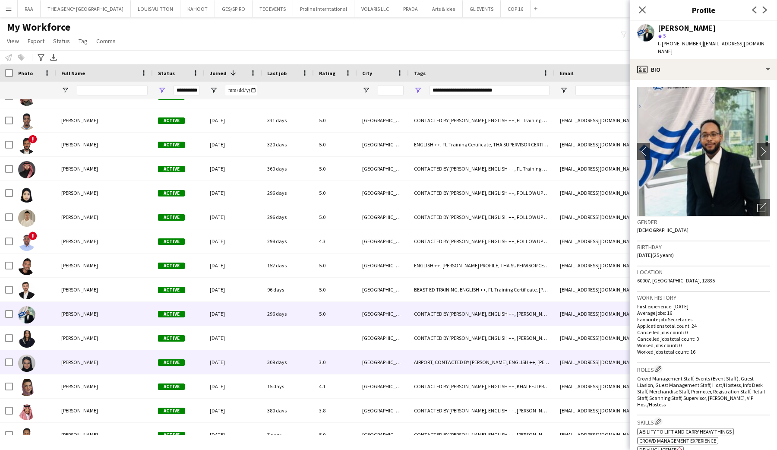
click at [94, 349] on div "Shoaa Alfteeh" at bounding box center [104, 338] width 97 height 24
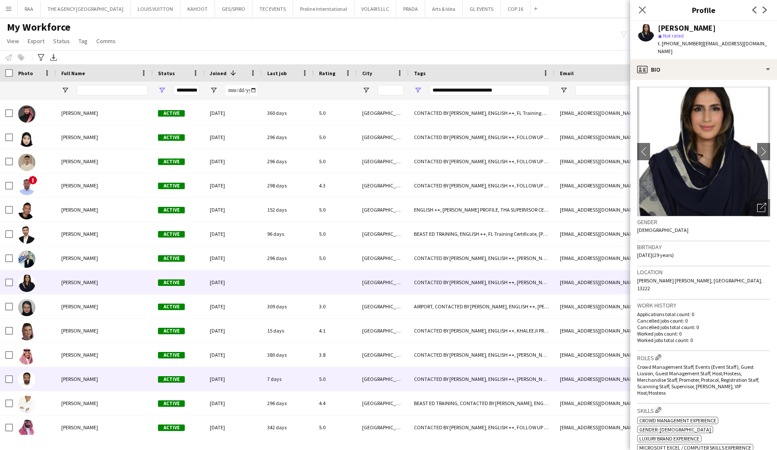
click at [91, 381] on div "Saleh Gafer" at bounding box center [104, 379] width 97 height 24
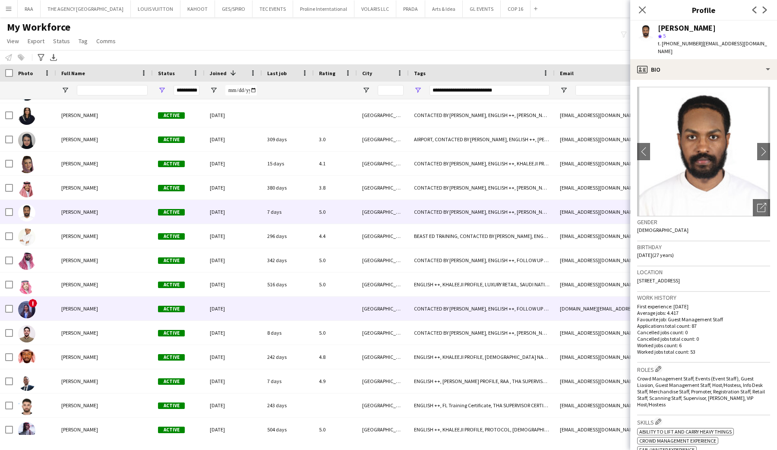
click at [98, 317] on div "Maram Ahmed" at bounding box center [104, 309] width 97 height 24
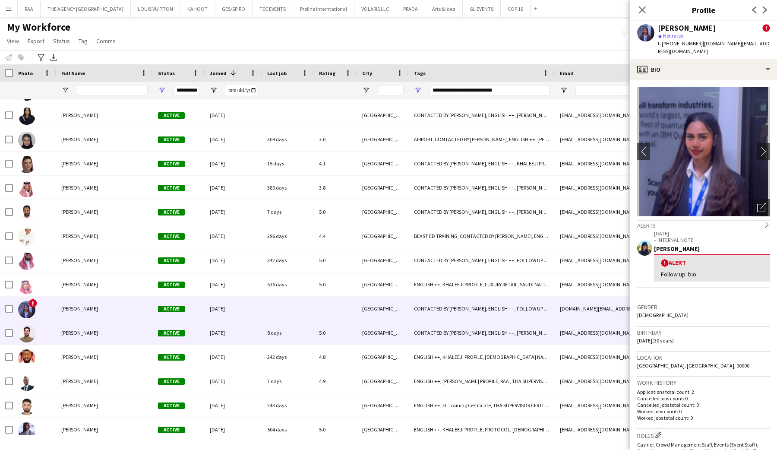
click at [95, 333] on span "Noor Elhusseiny" at bounding box center [79, 332] width 37 height 6
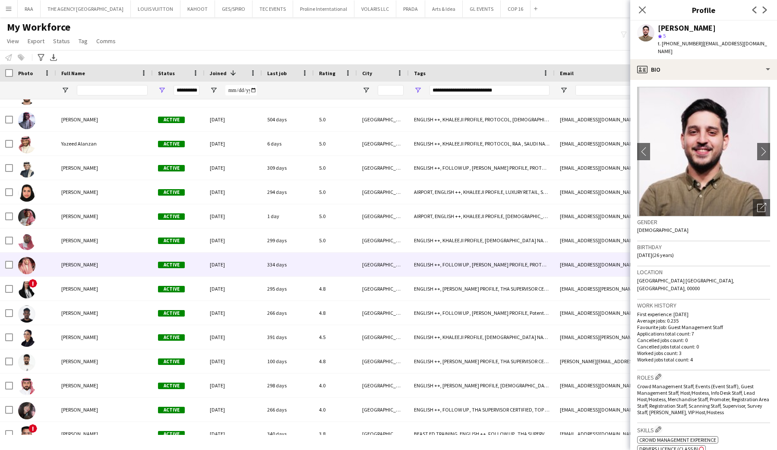
click at [69, 263] on span "Ali Alqarni" at bounding box center [79, 264] width 37 height 6
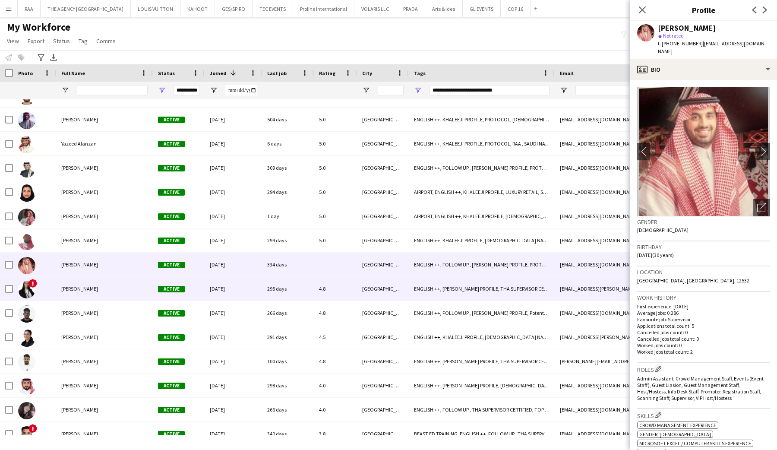
click at [87, 291] on div "Alia Jaber" at bounding box center [104, 289] width 97 height 24
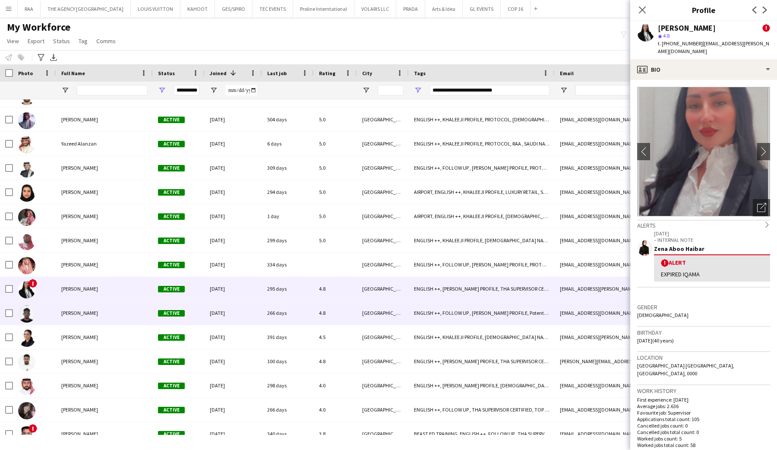
click at [101, 320] on div "Amro Mohamed" at bounding box center [104, 313] width 97 height 24
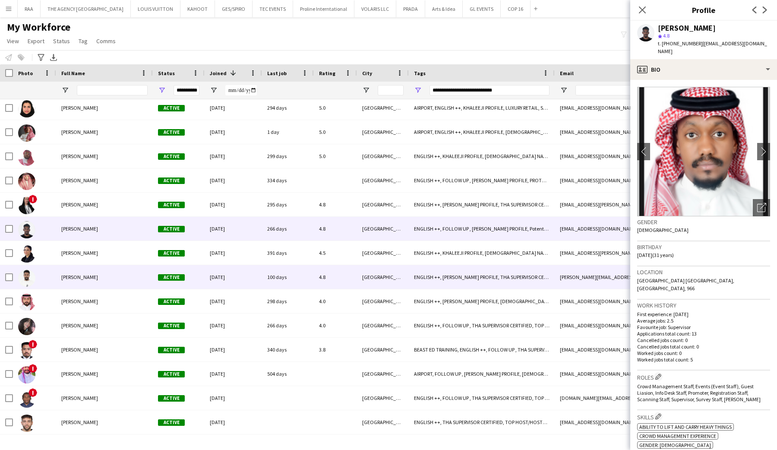
click at [98, 274] on span "Yousif Mohammed" at bounding box center [79, 277] width 37 height 6
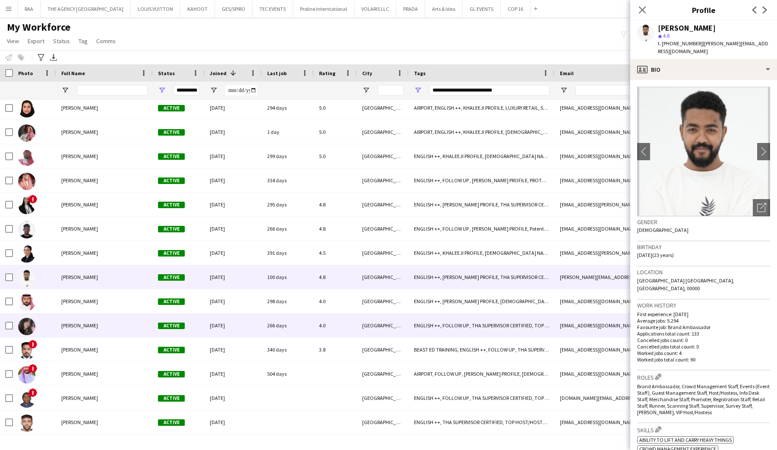
click at [90, 325] on span "Marwa Mohammed" at bounding box center [79, 325] width 37 height 6
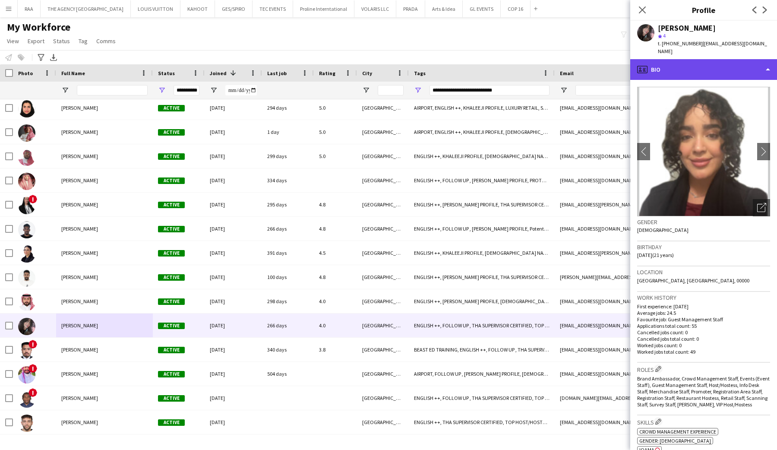
click at [694, 61] on div "profile Bio" at bounding box center [703, 69] width 147 height 21
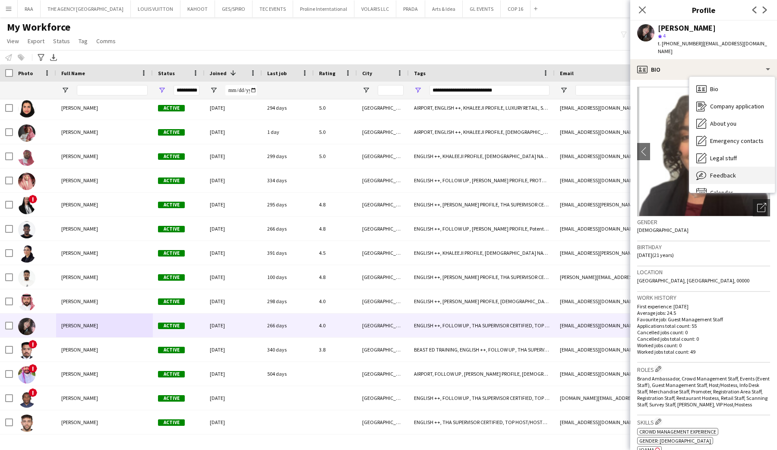
click at [726, 167] on div "Feedback Feedback" at bounding box center [732, 175] width 85 height 17
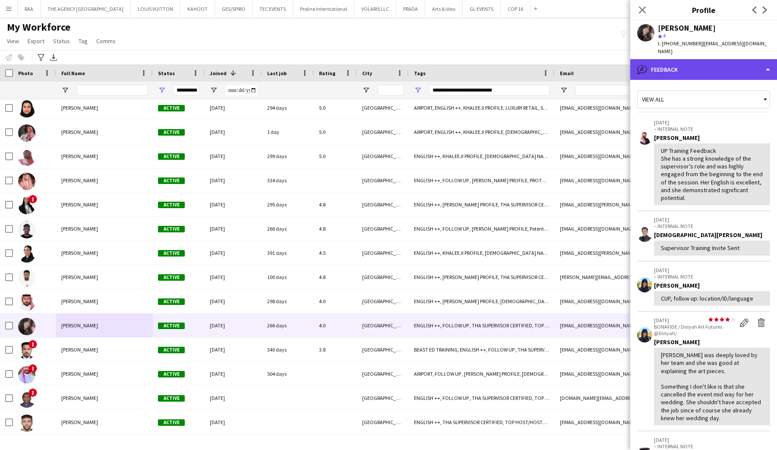
click at [687, 67] on div "bubble-pencil Feedback" at bounding box center [703, 69] width 147 height 21
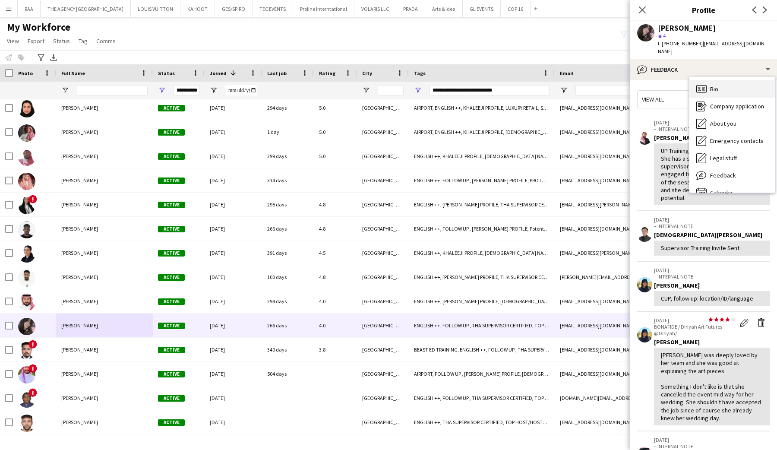
click at [694, 80] on div "Bio Bio" at bounding box center [732, 88] width 85 height 17
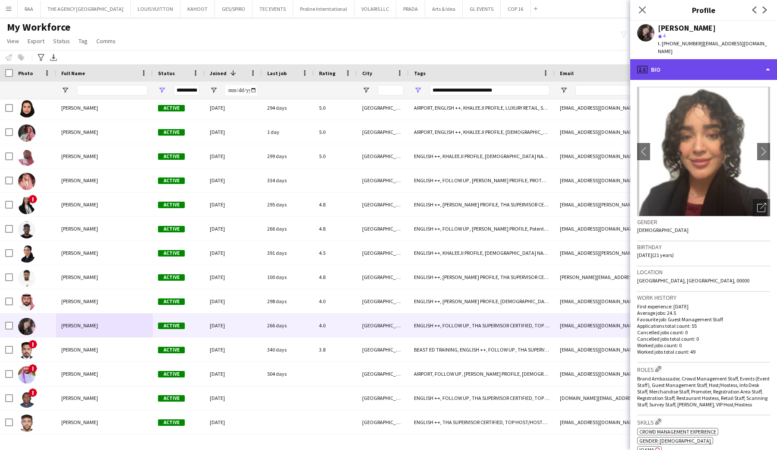
click at [678, 59] on div "profile Bio" at bounding box center [703, 69] width 147 height 21
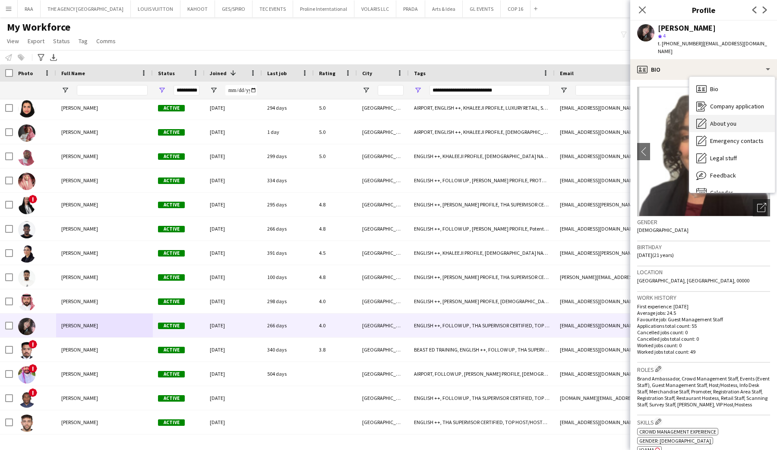
click at [710, 115] on div "About you About you" at bounding box center [732, 123] width 85 height 17
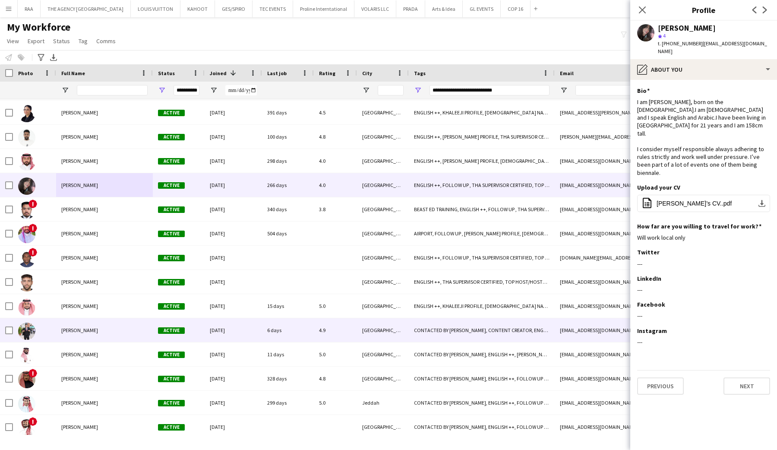
click at [90, 326] on div "Mohammed Abdulqader" at bounding box center [104, 330] width 97 height 24
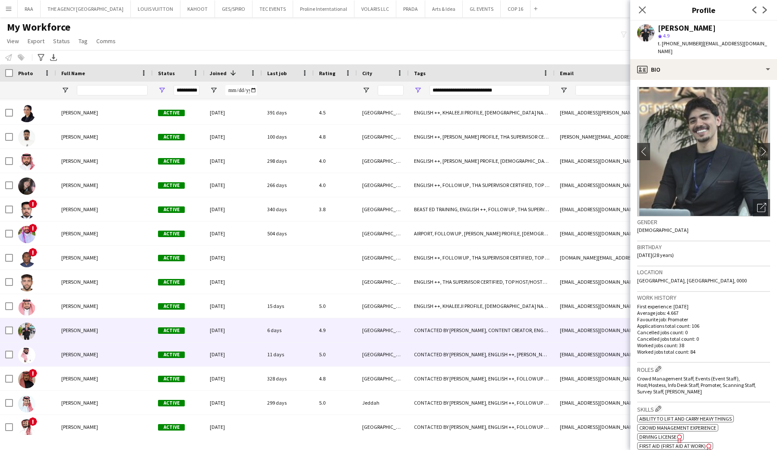
click at [79, 355] on span "Monzer Osman" at bounding box center [79, 354] width 37 height 6
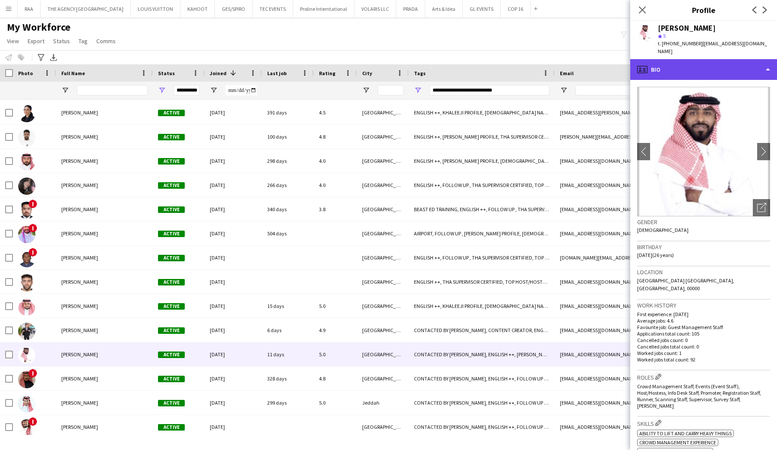
click at [718, 59] on div "profile Bio" at bounding box center [703, 69] width 147 height 21
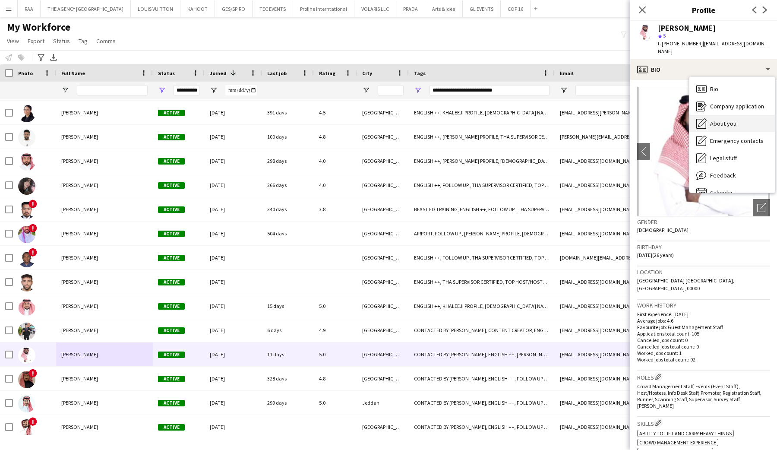
click at [736, 115] on div "About you About you" at bounding box center [732, 123] width 85 height 17
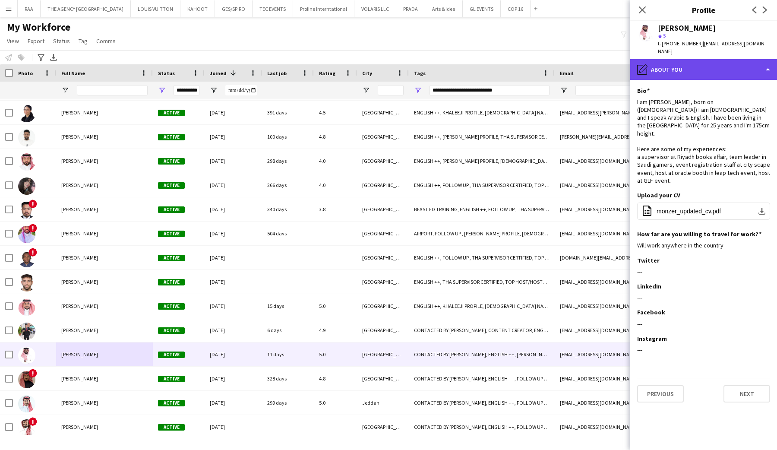
click at [725, 71] on div "pencil4 About you" at bounding box center [703, 69] width 147 height 21
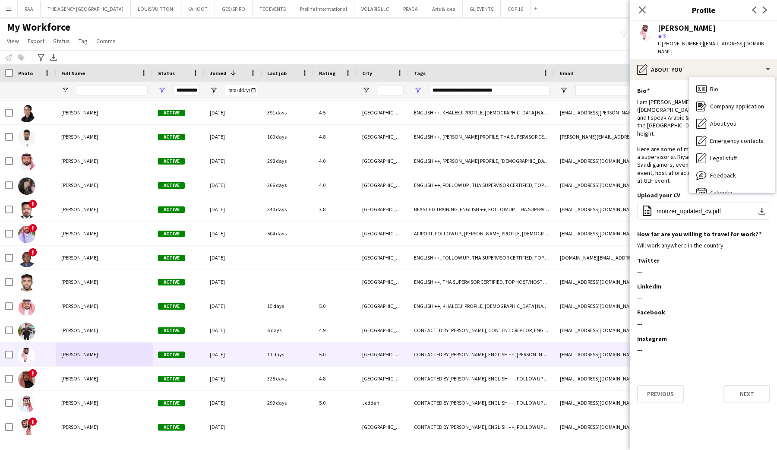
click at [677, 156] on div "I am Monzer Osman, born on (10th Sep, 1999) I am Sudanese and I speak Arabic & …" at bounding box center [703, 141] width 133 height 86
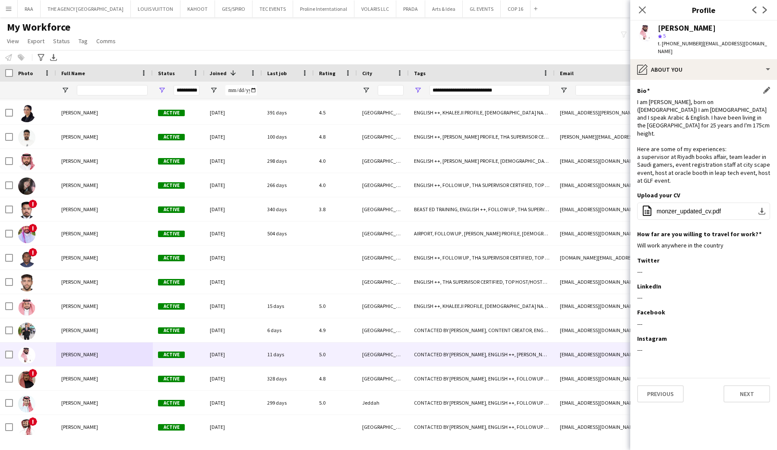
drag, startPoint x: 639, startPoint y: 127, endPoint x: 686, endPoint y: 159, distance: 56.8
click at [686, 159] on div "I am Monzer Osman, born on (10th Sep, 1999) I am Sudanese and I speak Arabic & …" at bounding box center [703, 141] width 133 height 86
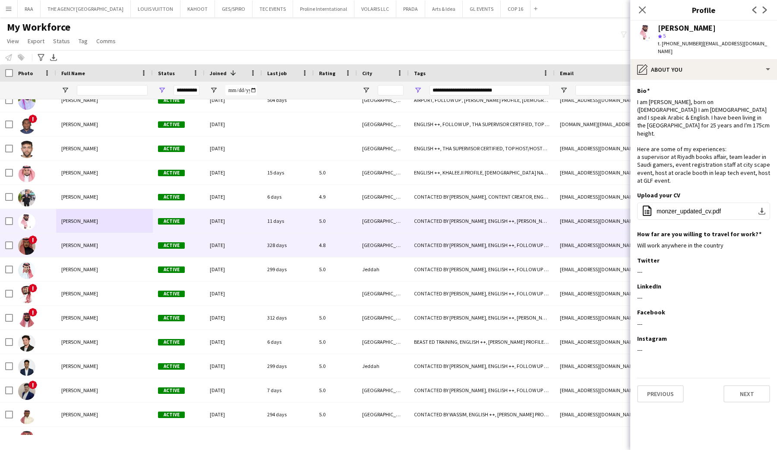
click at [111, 248] on div "Abdulrahman Alyahya" at bounding box center [104, 245] width 97 height 24
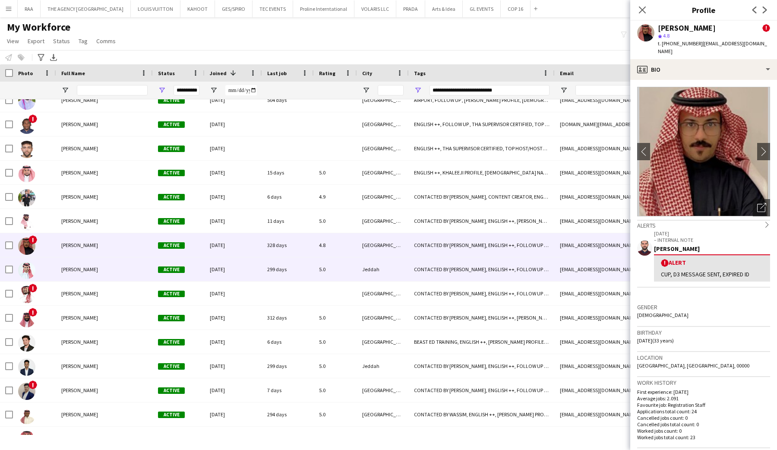
click at [111, 272] on div "Ahmad Ghali" at bounding box center [104, 269] width 97 height 24
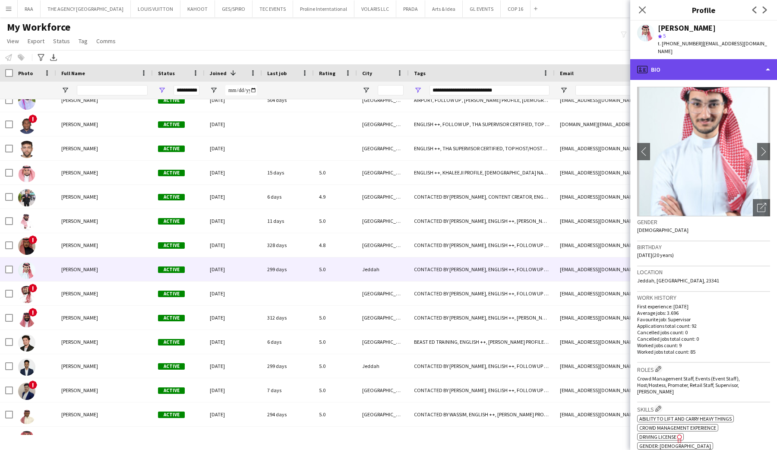
click at [695, 68] on div "profile Bio" at bounding box center [703, 69] width 147 height 21
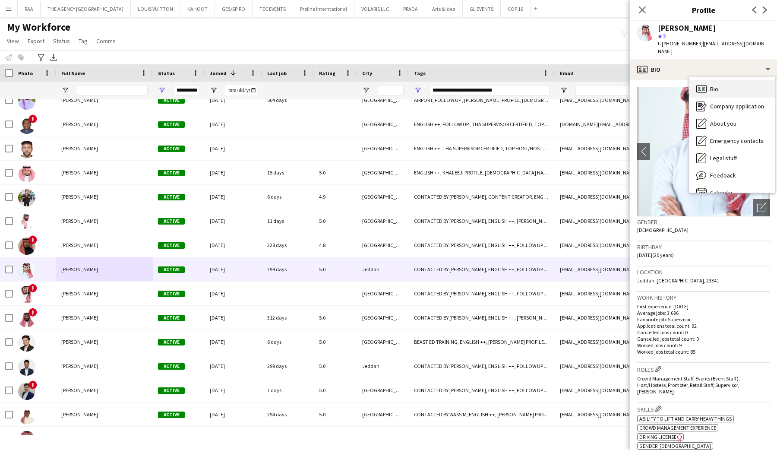
click at [701, 84] on icon "Bio" at bounding box center [701, 89] width 10 height 10
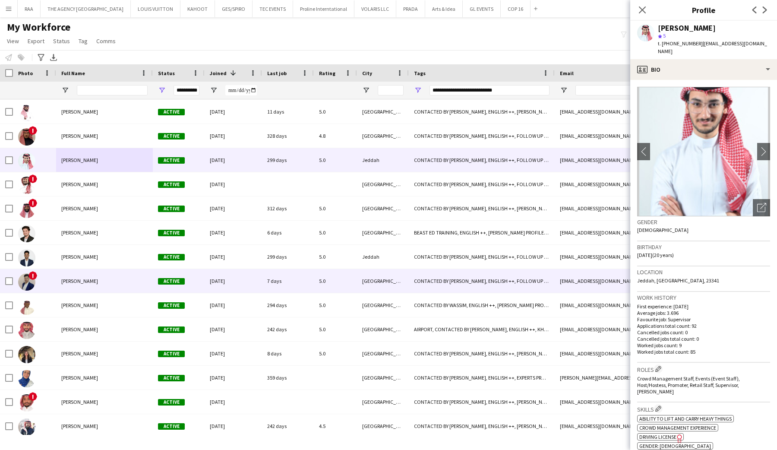
click at [84, 287] on div "Hamza Omar" at bounding box center [104, 281] width 97 height 24
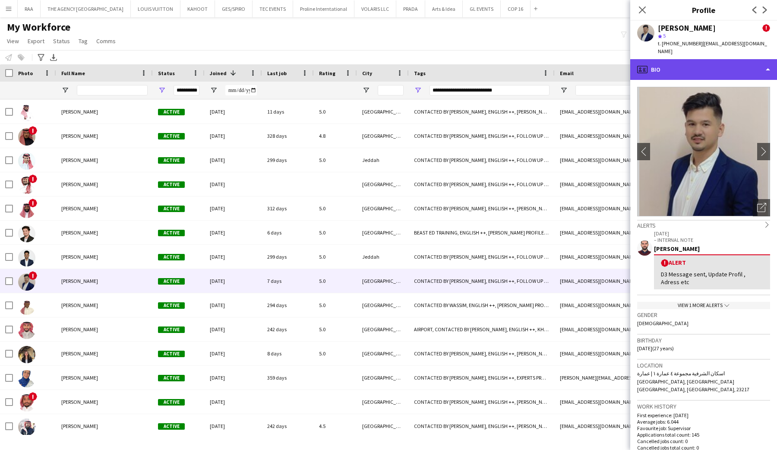
click at [697, 69] on div "profile Bio" at bounding box center [703, 69] width 147 height 21
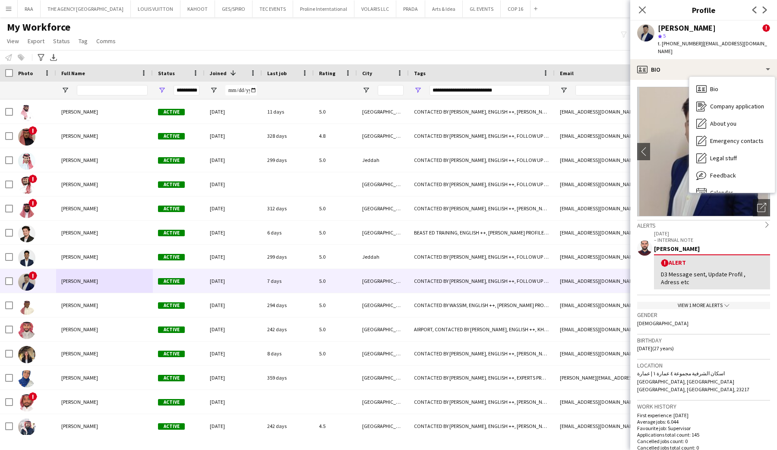
click at [721, 77] on div "Bio Bio Company application Company application About you About you Emergency c…" at bounding box center [732, 135] width 85 height 116
click at [734, 171] on span "Feedback" at bounding box center [723, 175] width 26 height 8
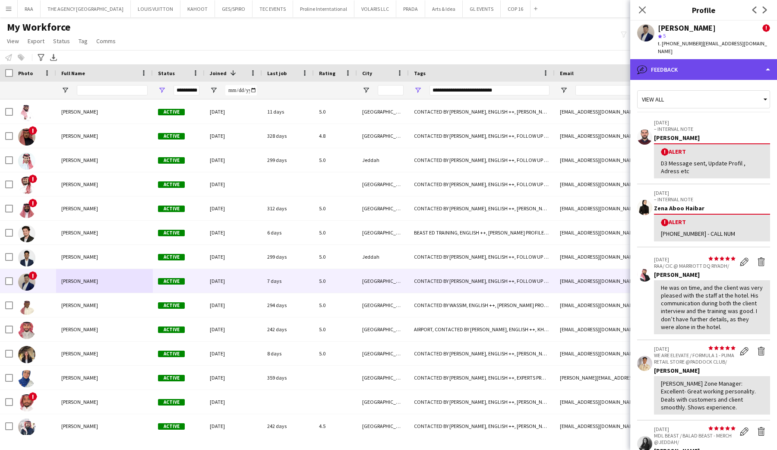
click at [683, 71] on div "bubble-pencil Feedback" at bounding box center [703, 69] width 147 height 21
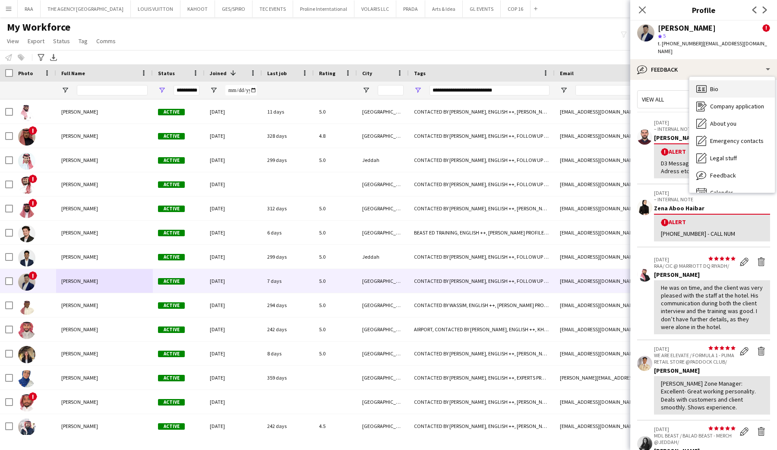
click at [703, 84] on icon "Bio" at bounding box center [701, 89] width 10 height 10
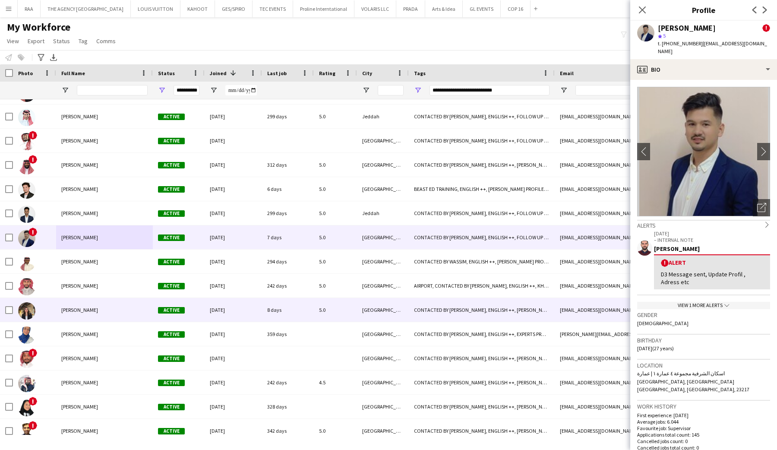
click at [85, 315] on div "Nawar Othman" at bounding box center [104, 310] width 97 height 24
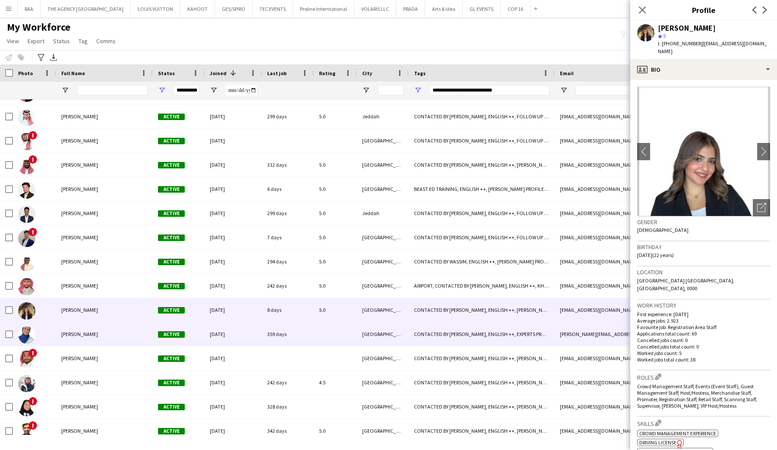
click at [101, 340] on div "Ward Moussa" at bounding box center [104, 334] width 97 height 24
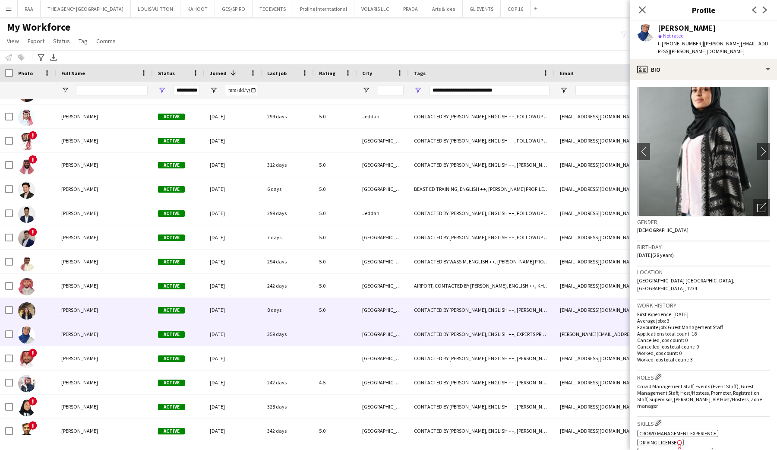
click at [103, 304] on div "Nawar Othman" at bounding box center [104, 310] width 97 height 24
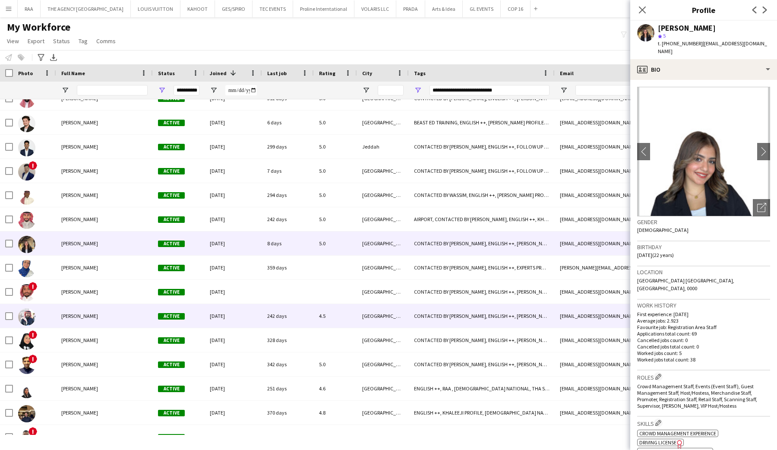
click at [97, 311] on div "Mahmoud Alwadi" at bounding box center [104, 316] width 97 height 24
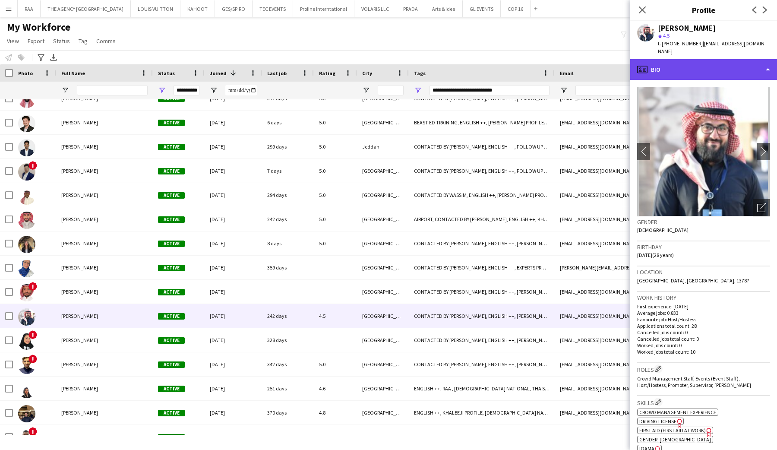
click at [712, 64] on div "profile Bio" at bounding box center [703, 69] width 147 height 21
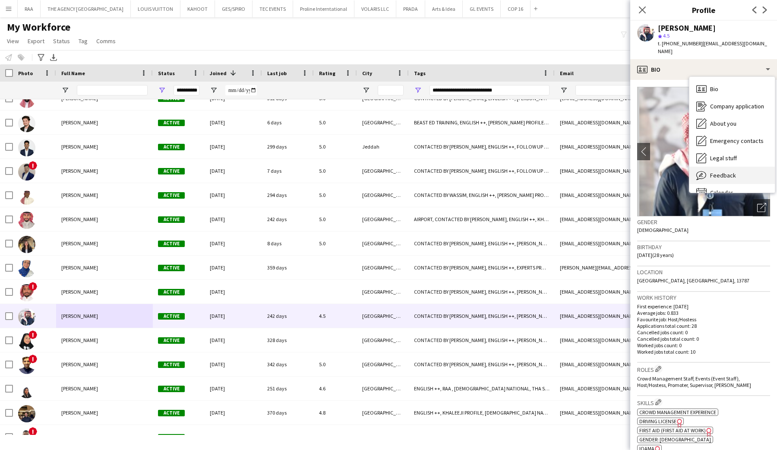
click at [722, 171] on span "Feedback" at bounding box center [723, 175] width 26 height 8
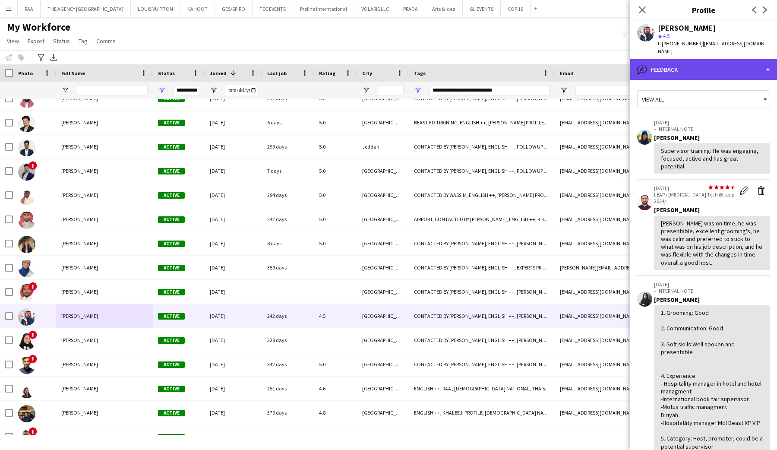
click at [702, 71] on div "bubble-pencil Feedback" at bounding box center [703, 69] width 147 height 21
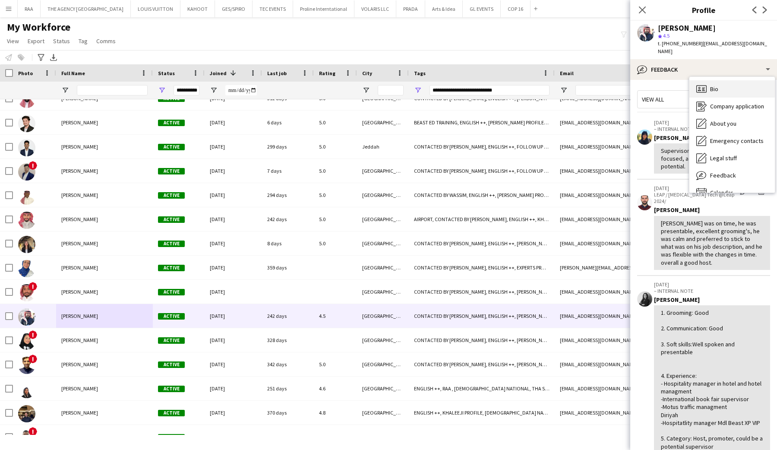
click at [714, 87] on div "Bio Bio" at bounding box center [732, 88] width 85 height 17
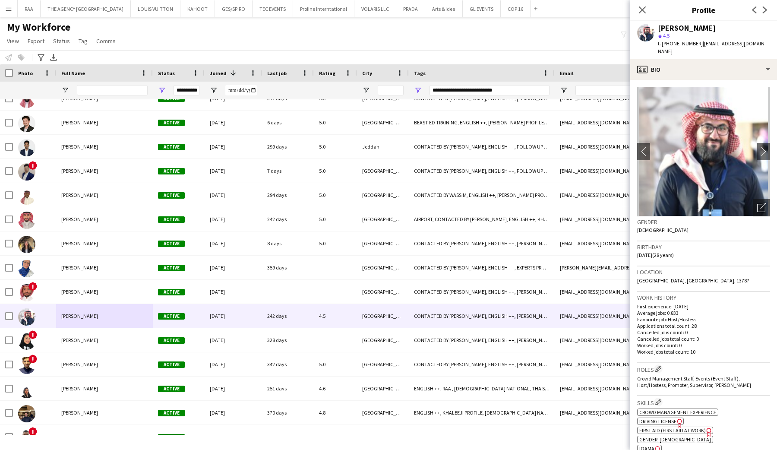
click at [771, 152] on app-crew-profile-bio "chevron-left chevron-right Open photos pop-in Gender Male Birthday 07-08-1997 (…" at bounding box center [703, 265] width 147 height 370
click at [768, 149] on button "chevron-right" at bounding box center [763, 151] width 17 height 17
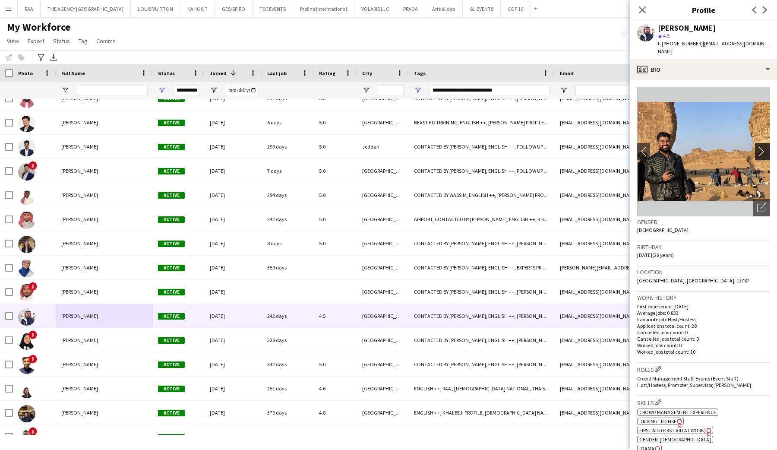
click at [765, 147] on app-icon "chevron-right" at bounding box center [763, 151] width 13 height 9
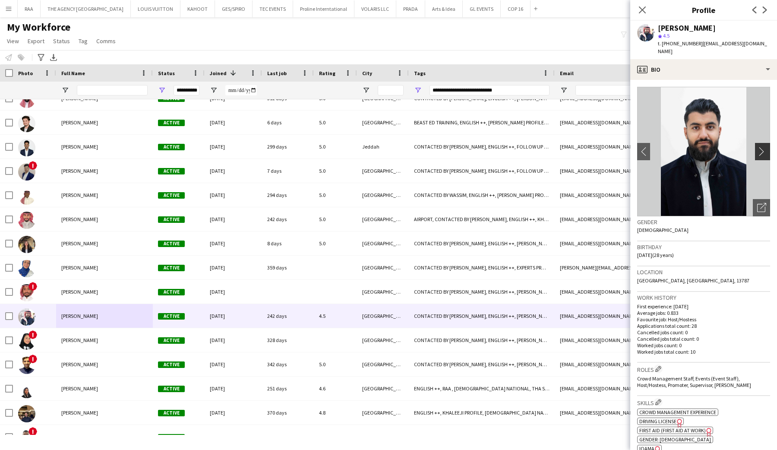
click at [765, 147] on app-icon "chevron-right" at bounding box center [763, 151] width 13 height 9
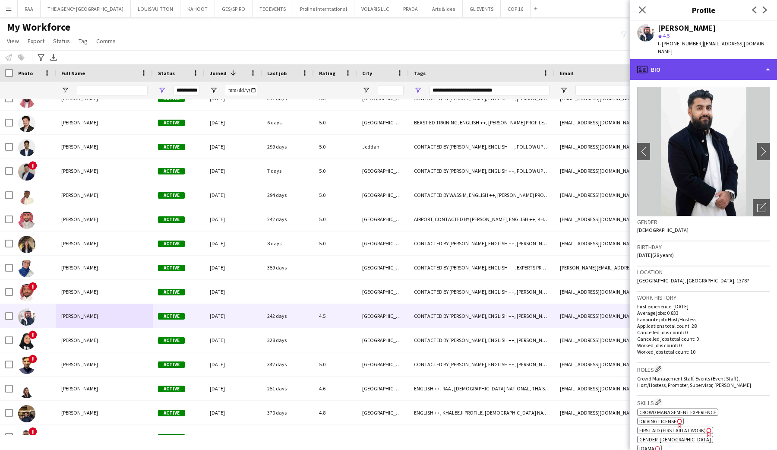
click at [713, 68] on div "profile Bio" at bounding box center [703, 69] width 147 height 21
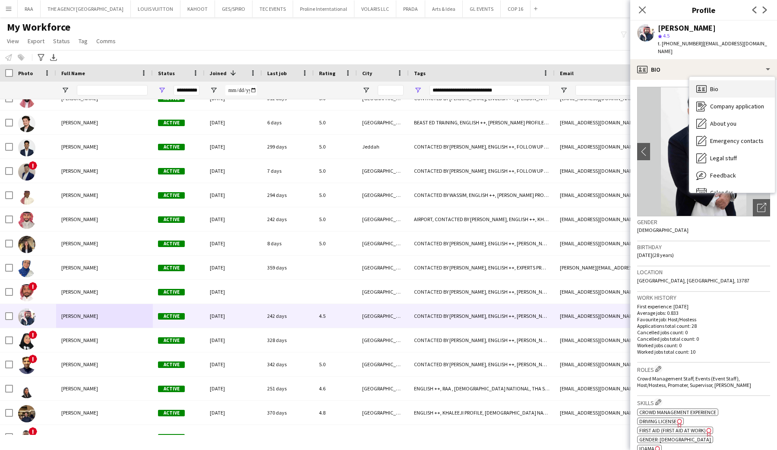
click at [714, 88] on div "Bio Bio" at bounding box center [732, 88] width 85 height 17
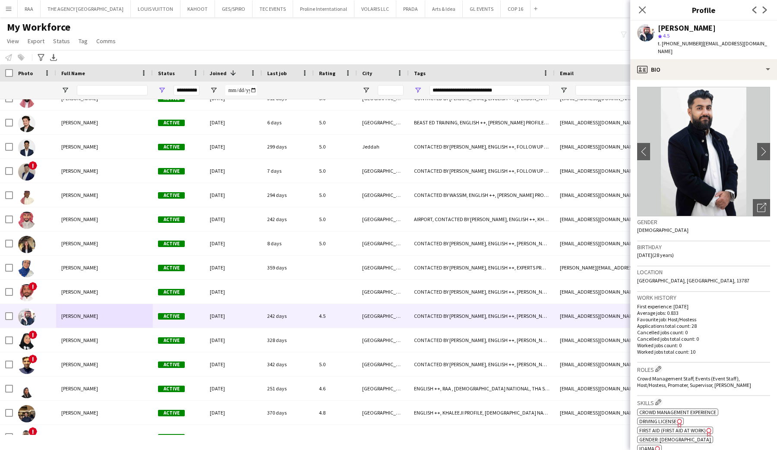
click at [710, 80] on app-crew-profile-bio "chevron-left chevron-right Open photos pop-in Gender Male Birthday 07-08-1997 (…" at bounding box center [703, 265] width 147 height 370
click at [706, 63] on div "profile Bio" at bounding box center [703, 69] width 147 height 21
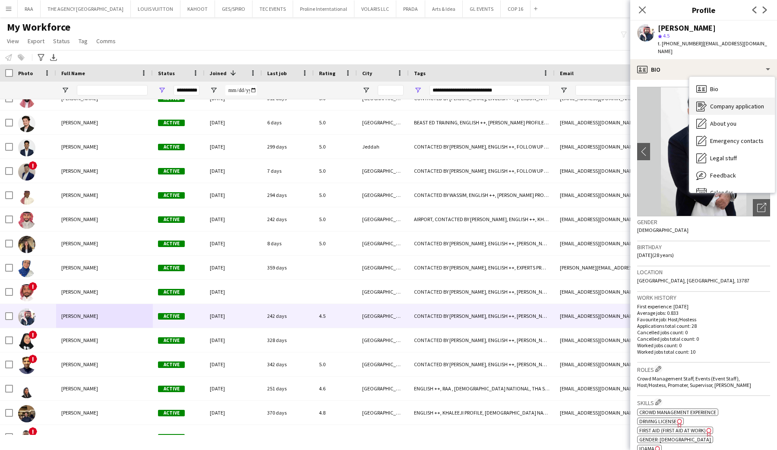
click at [709, 98] on div "Company application Company application" at bounding box center [732, 106] width 85 height 17
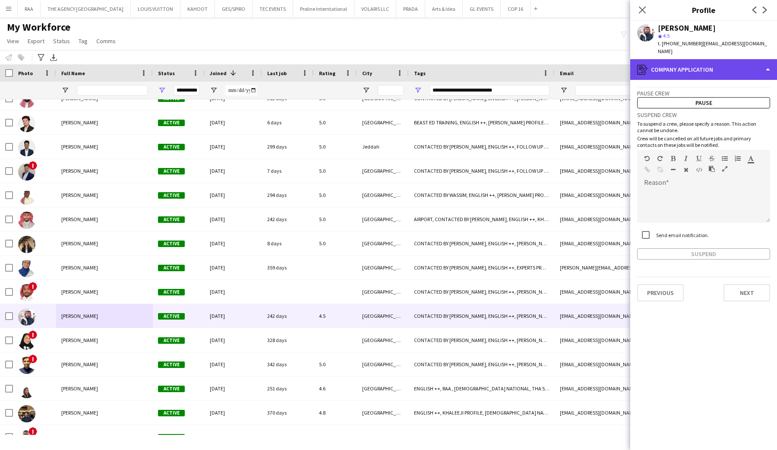
click at [709, 59] on div "register Company application" at bounding box center [703, 69] width 147 height 21
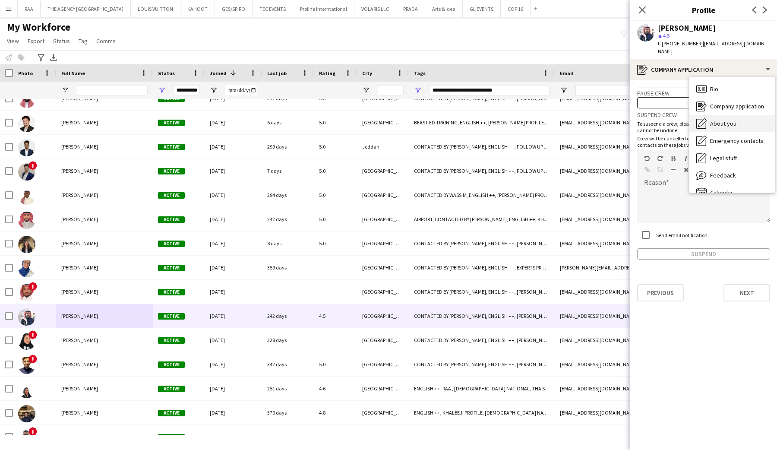
click at [712, 120] on span "About you" at bounding box center [723, 124] width 26 height 8
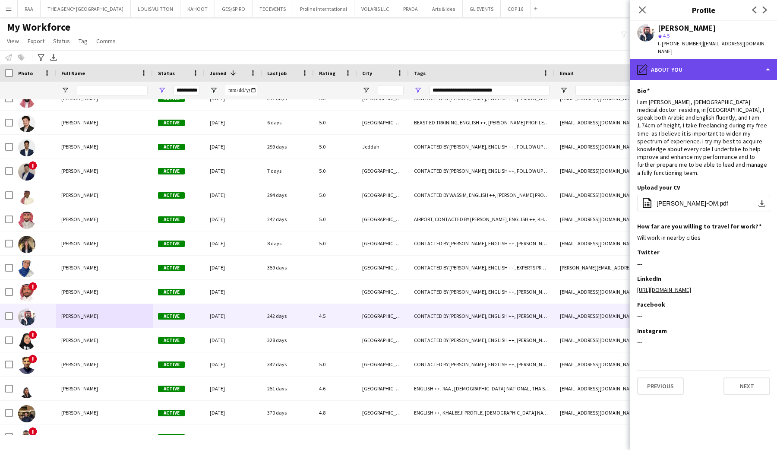
click at [700, 69] on div "pencil4 About you" at bounding box center [703, 69] width 147 height 21
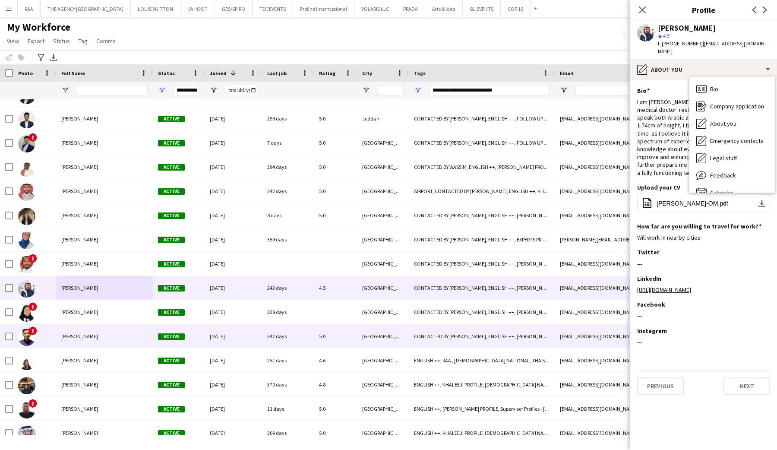
click at [92, 325] on div "Khaled Alghamdi" at bounding box center [104, 336] width 97 height 24
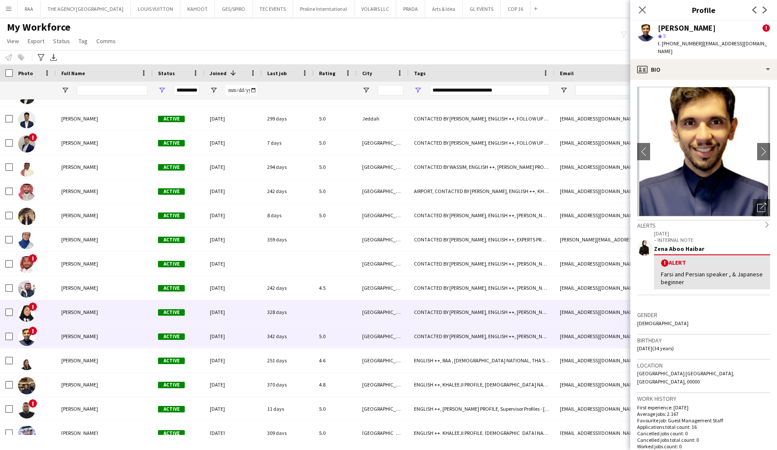
click at [97, 311] on span "Sara Abduallah Albeloshi" at bounding box center [79, 312] width 37 height 6
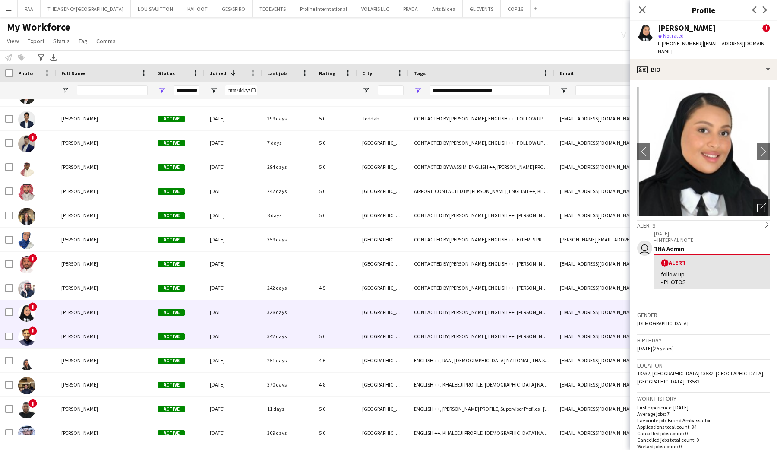
click at [70, 340] on div "Khaled Alghamdi" at bounding box center [104, 336] width 97 height 24
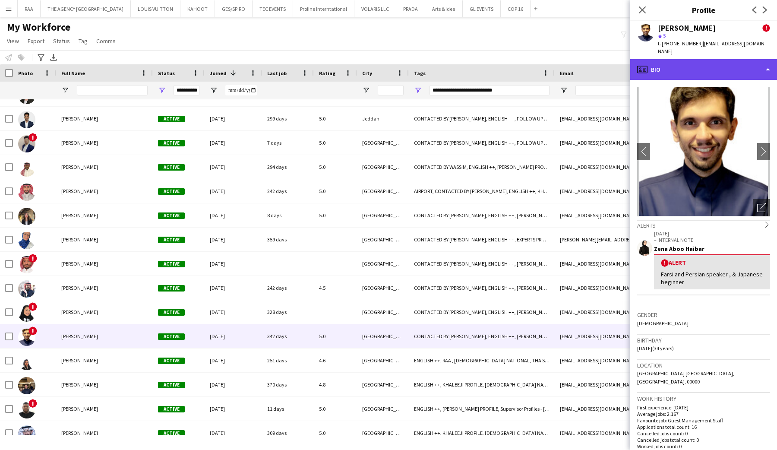
click at [715, 60] on div "profile Bio" at bounding box center [703, 69] width 147 height 21
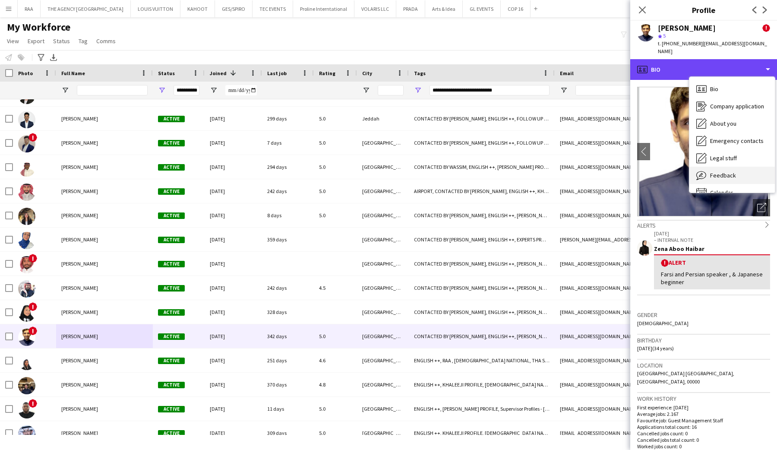
scroll to position [12, 0]
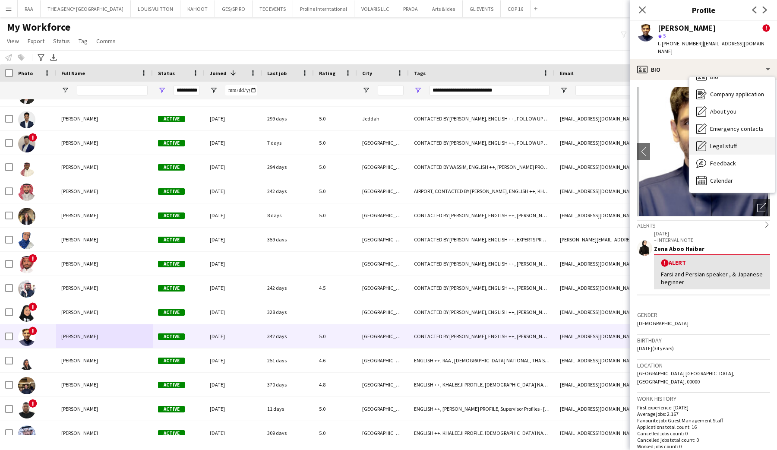
click at [732, 142] on span "Legal stuff" at bounding box center [723, 146] width 27 height 8
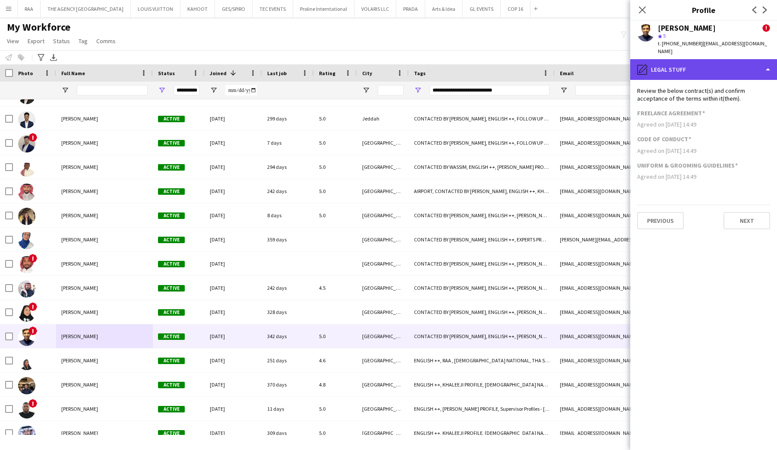
click at [703, 67] on div "pencil4 Legal stuff" at bounding box center [703, 69] width 147 height 21
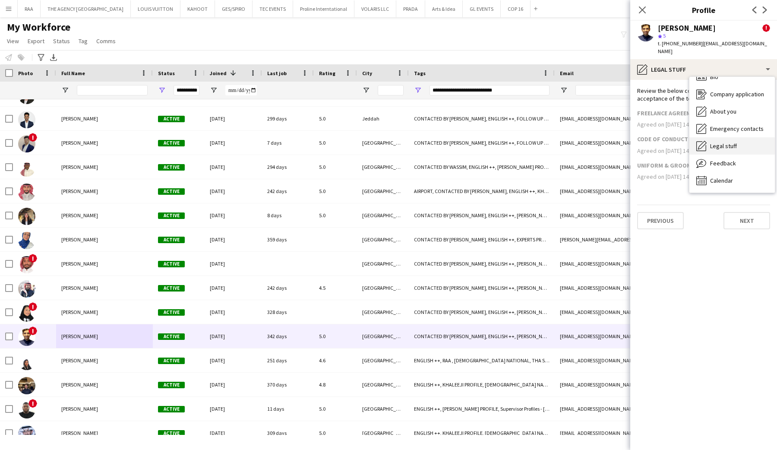
click at [742, 137] on div "Legal stuff Legal stuff" at bounding box center [732, 145] width 85 height 17
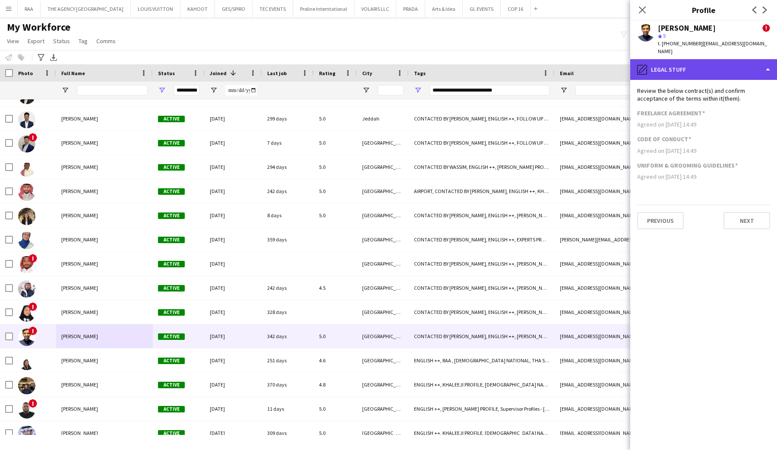
click at [712, 63] on div "pencil4 Legal stuff" at bounding box center [703, 69] width 147 height 21
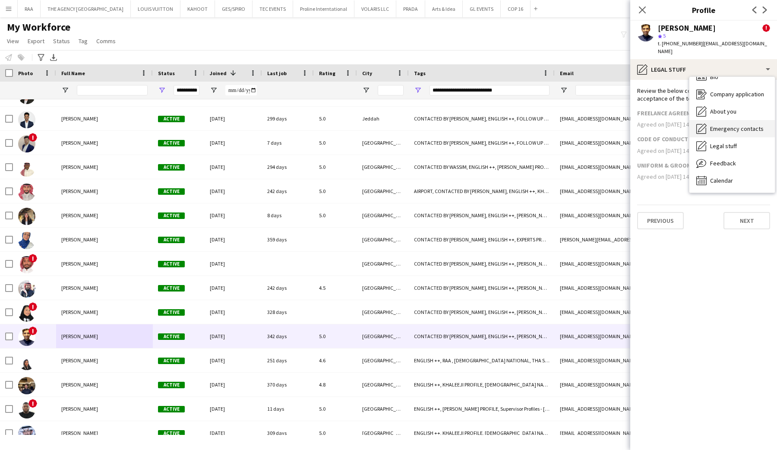
click at [726, 125] on span "Emergency contacts" at bounding box center [737, 129] width 54 height 8
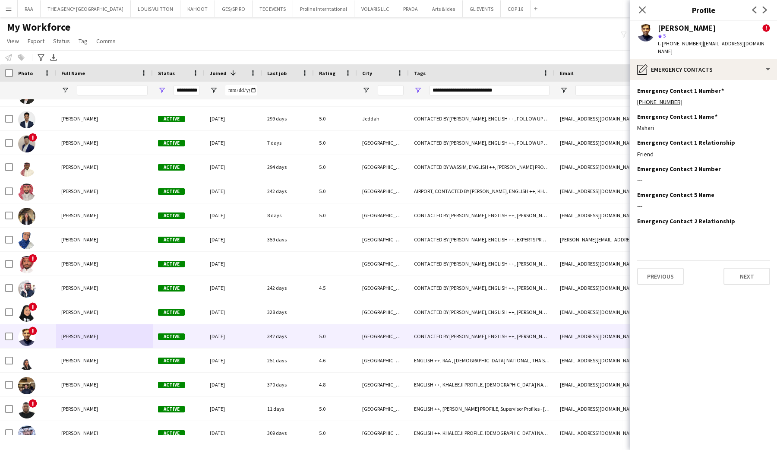
click at [701, 49] on div "Khaled Alghamdi ! star 5 t. +966545616172 | alraihankhaled@gmail.com" at bounding box center [703, 40] width 147 height 38
click at [704, 63] on div "pencil4 Emergency contacts" at bounding box center [703, 69] width 147 height 21
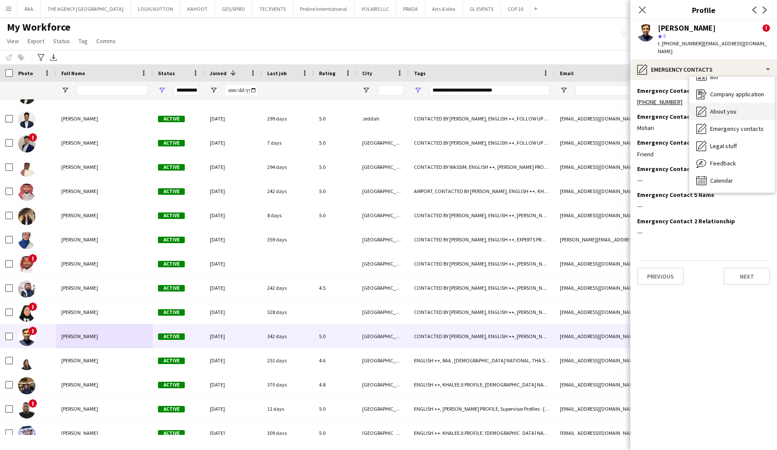
click at [715, 108] on span "About you" at bounding box center [723, 112] width 26 height 8
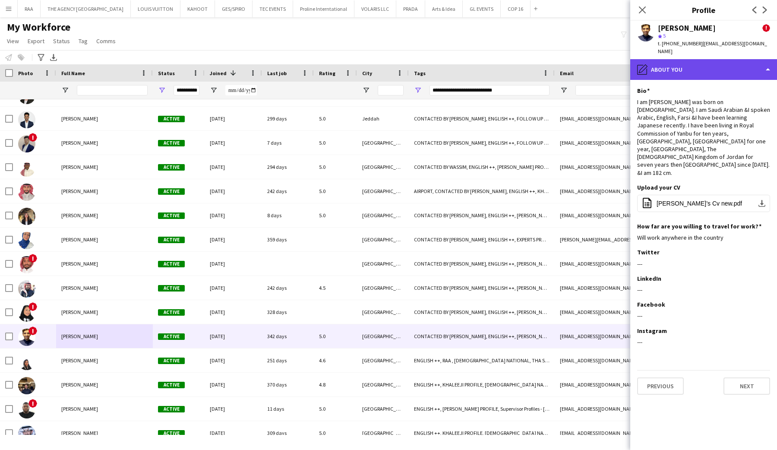
click at [702, 67] on div "pencil4 About you" at bounding box center [703, 69] width 147 height 21
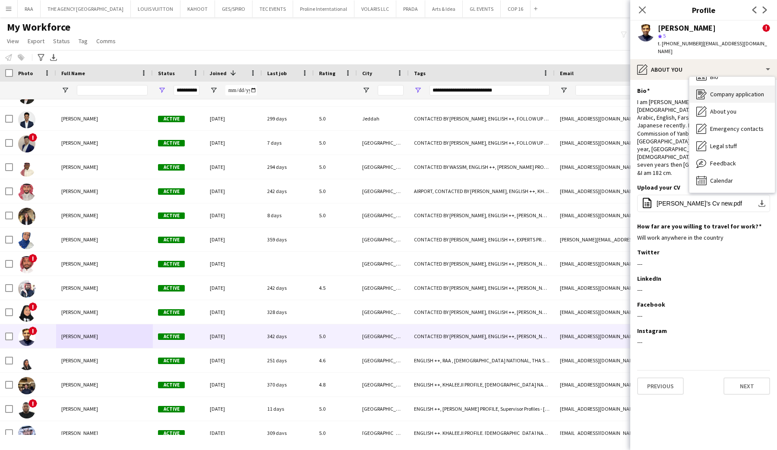
click at [716, 90] on span "Company application" at bounding box center [737, 94] width 54 height 8
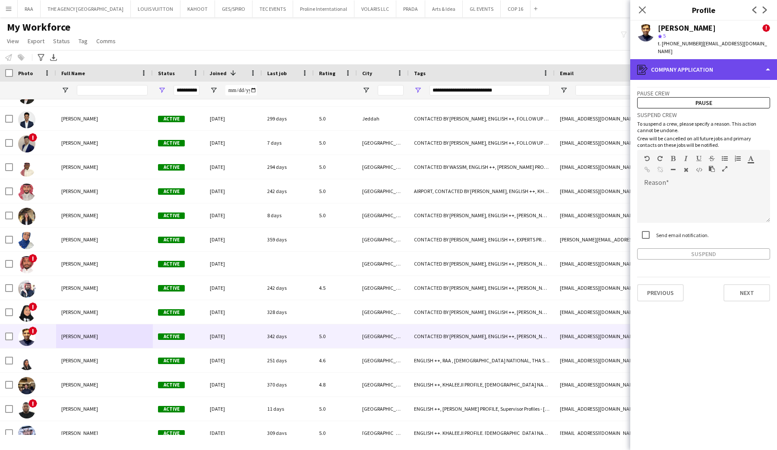
click at [712, 72] on div "register Company application" at bounding box center [703, 69] width 147 height 21
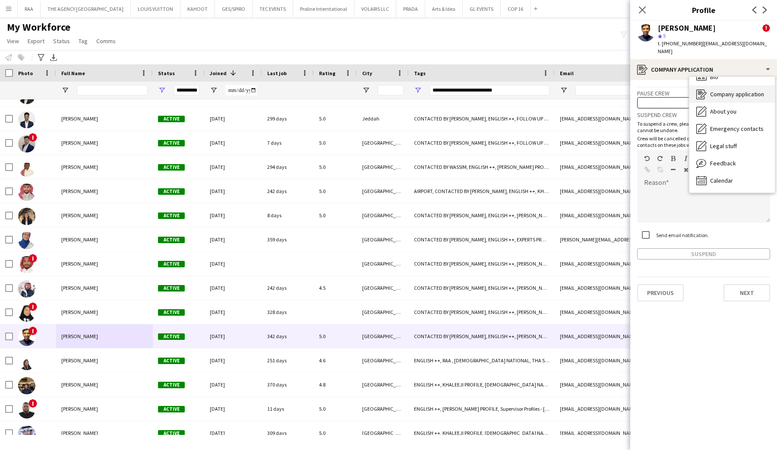
click at [724, 92] on div "Company application Company application" at bounding box center [732, 93] width 85 height 17
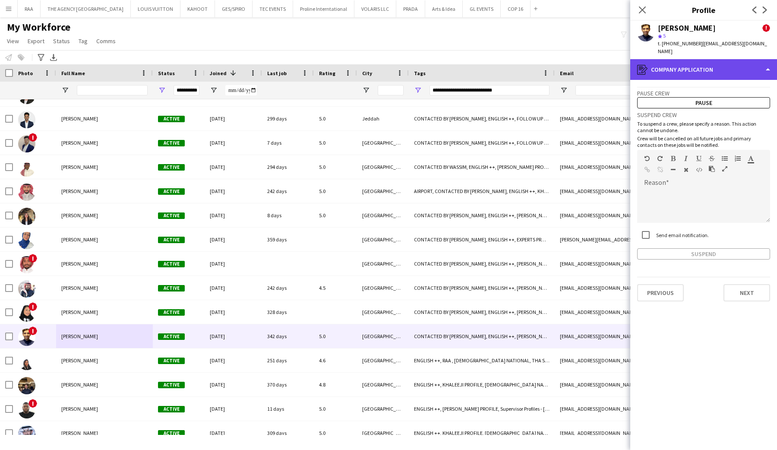
click at [699, 64] on div "register Company application" at bounding box center [703, 69] width 147 height 21
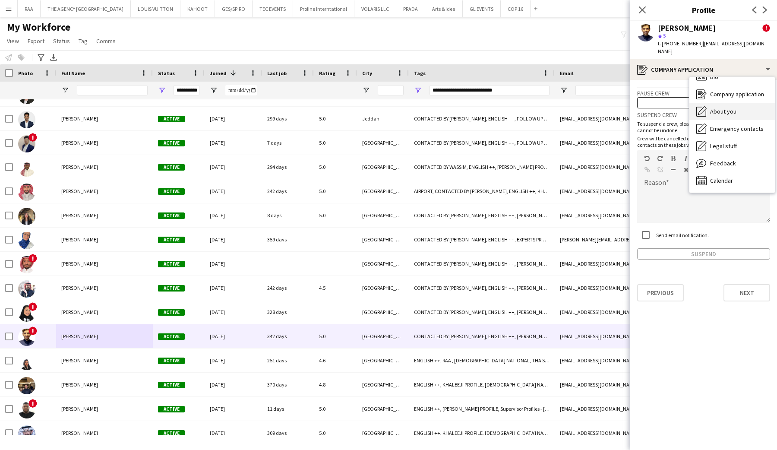
click at [720, 108] on span "About you" at bounding box center [723, 112] width 26 height 8
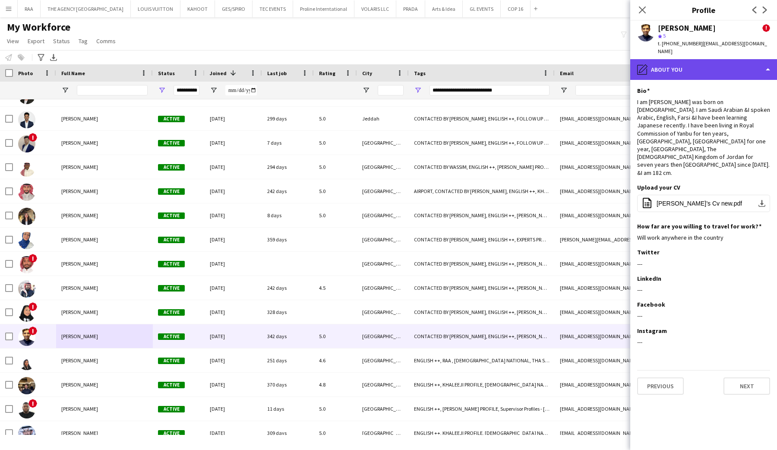
click at [709, 62] on div "pencil4 About you" at bounding box center [703, 69] width 147 height 21
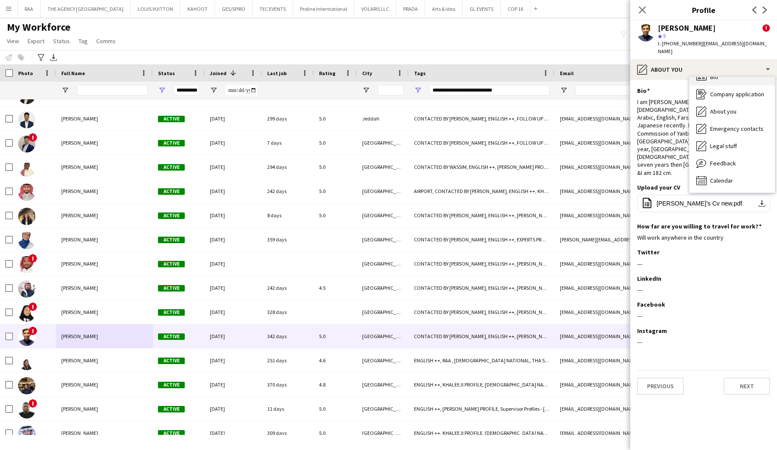
click at [716, 76] on div "Bio Bio" at bounding box center [732, 76] width 85 height 17
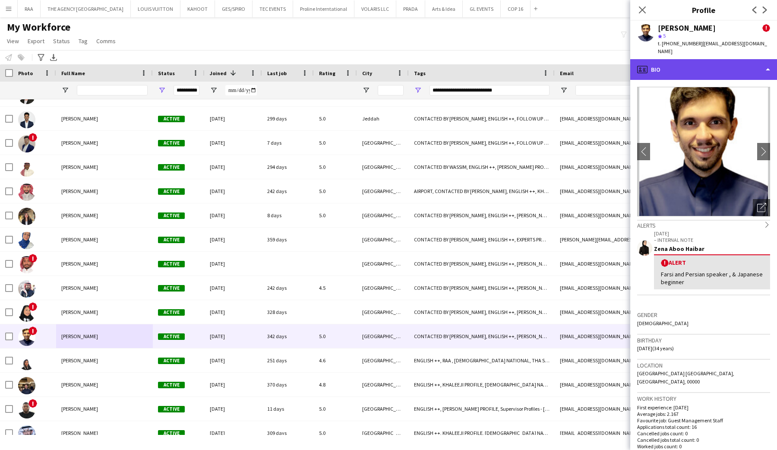
click at [713, 66] on div "profile Bio" at bounding box center [703, 69] width 147 height 21
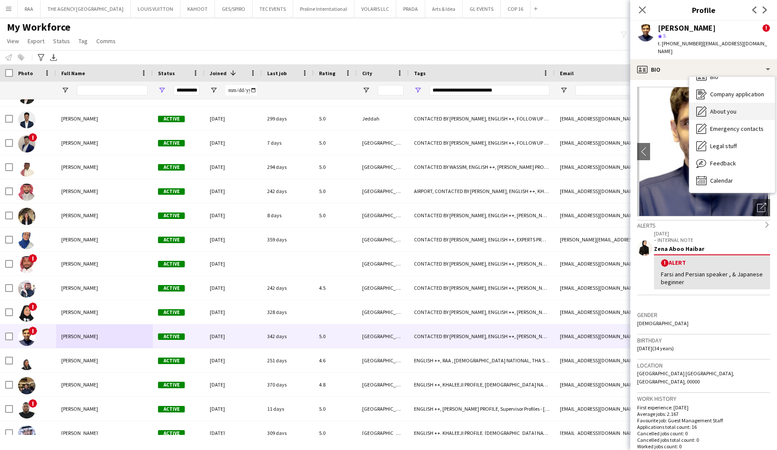
click at [725, 108] on span "About you" at bounding box center [723, 112] width 26 height 8
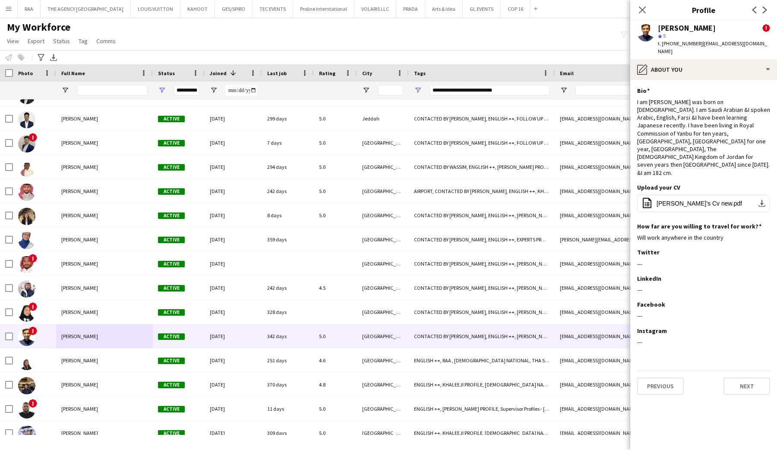
click at [708, 80] on app-section-data-types "Bio Edit this field I am Dr Khaled Alghamdi I was born on April 26, 1991. I am …" at bounding box center [703, 265] width 147 height 370
click at [701, 200] on span "Khaled Gh’s Cv new.pdf" at bounding box center [699, 203] width 85 height 7
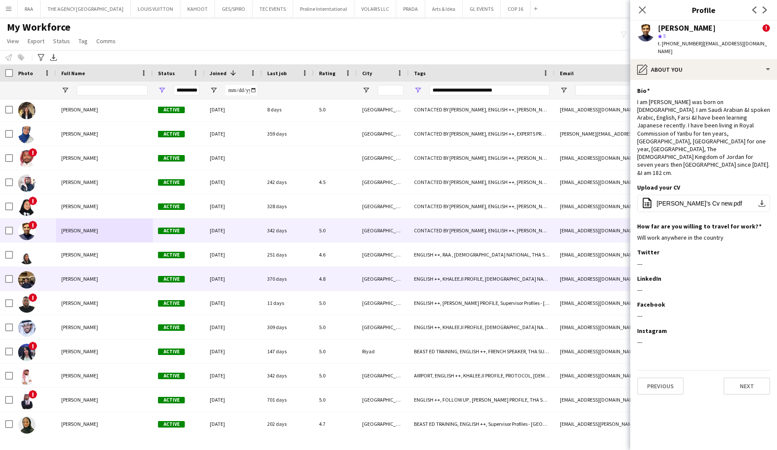
scroll to position [1918, 0]
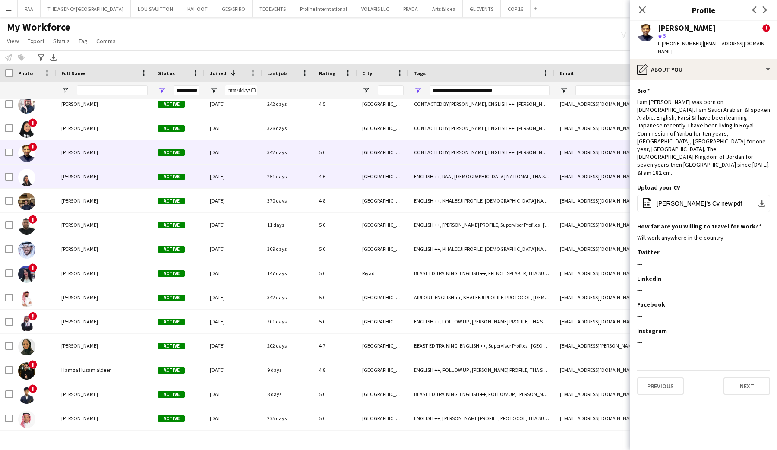
click at [46, 183] on div at bounding box center [34, 177] width 43 height 24
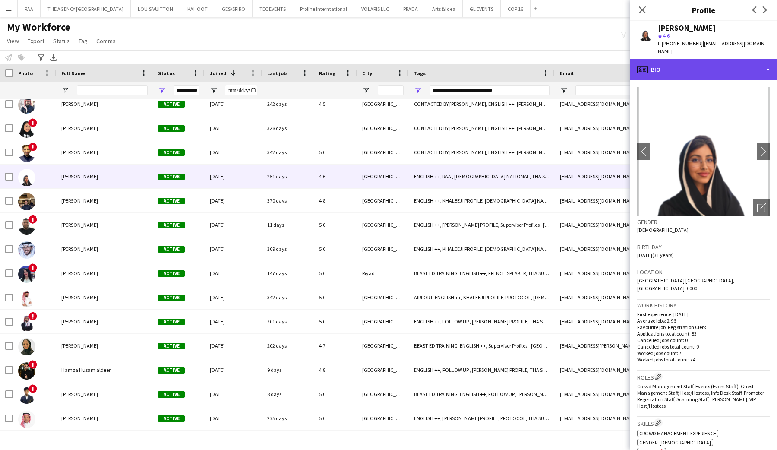
click at [690, 63] on div "profile Bio" at bounding box center [703, 69] width 147 height 21
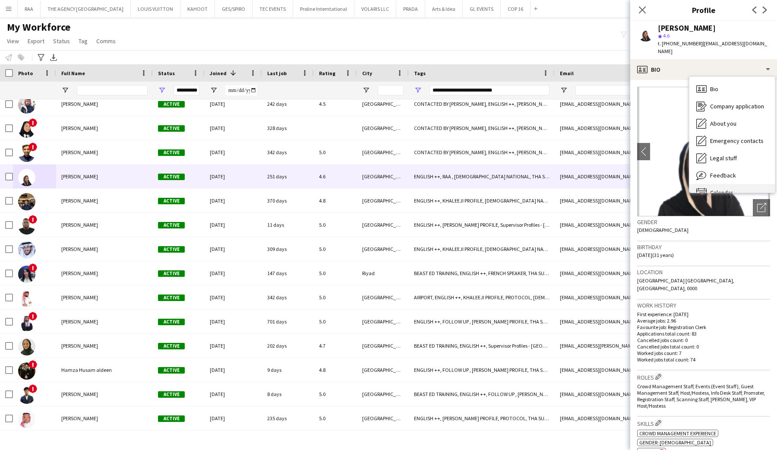
click at [734, 184] on div "Calendar Calendar" at bounding box center [732, 192] width 85 height 17
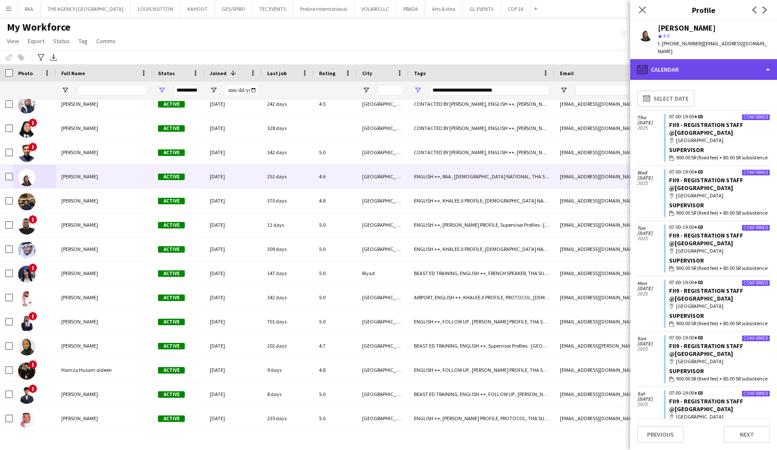
click at [703, 68] on div "calendar-full Calendar" at bounding box center [703, 69] width 147 height 21
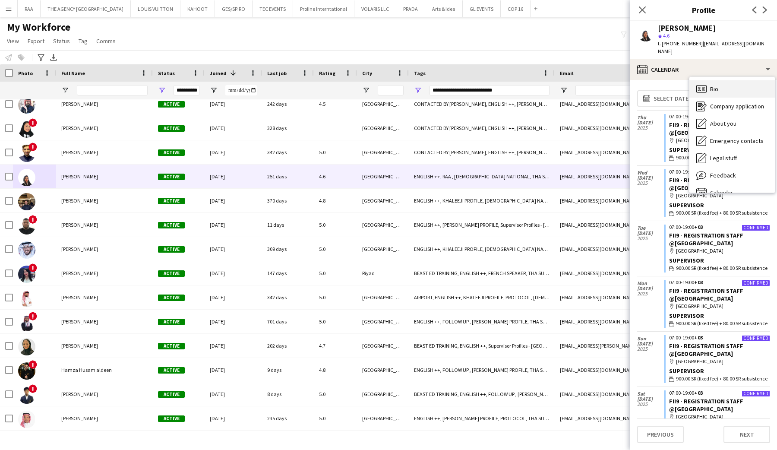
click at [718, 85] on div "Bio Bio" at bounding box center [732, 88] width 85 height 17
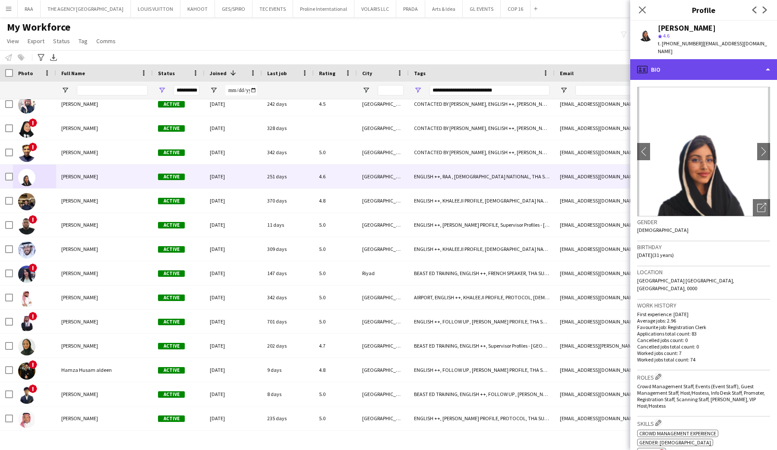
click at [715, 61] on div "profile Bio" at bounding box center [703, 69] width 147 height 21
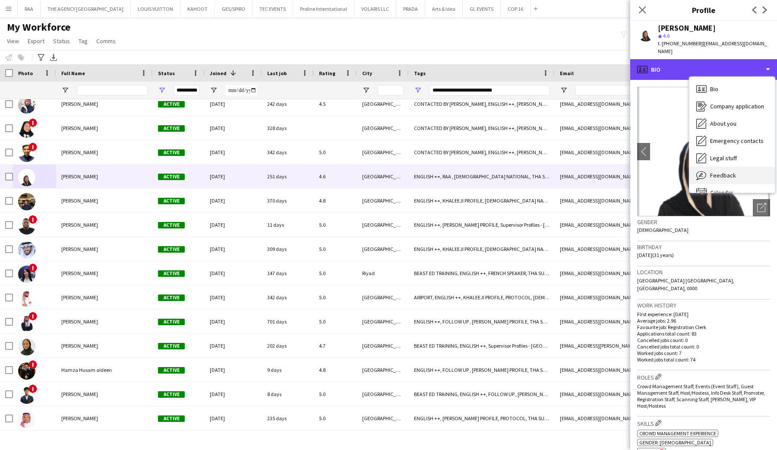
scroll to position [12, 0]
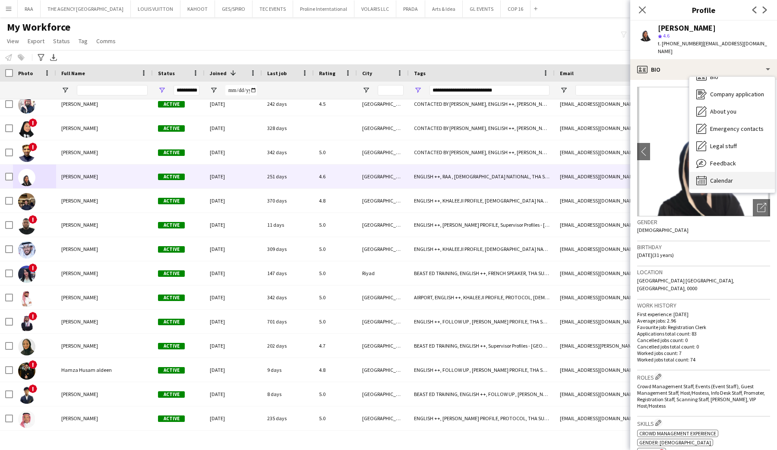
click at [722, 177] on span "Calendar" at bounding box center [721, 181] width 23 height 8
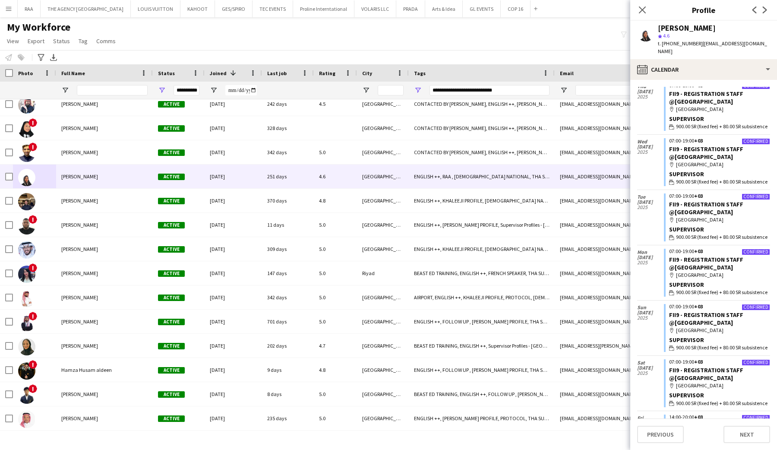
scroll to position [35, 0]
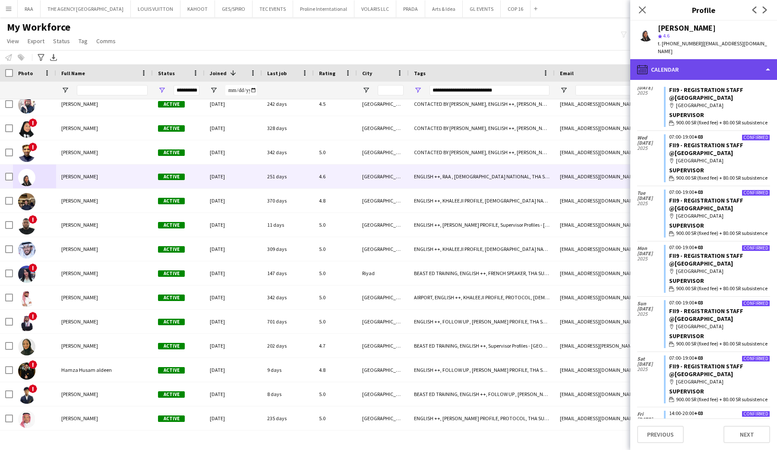
click at [686, 66] on div "calendar-full Calendar" at bounding box center [703, 69] width 147 height 21
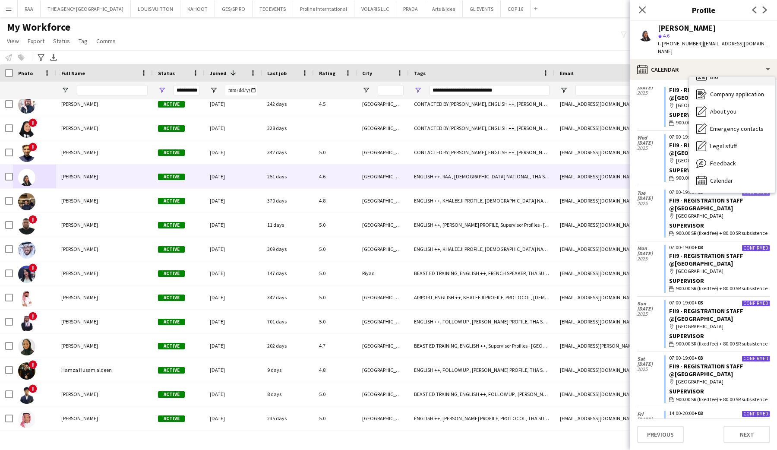
click at [693, 76] on div "Bio Bio" at bounding box center [732, 76] width 85 height 17
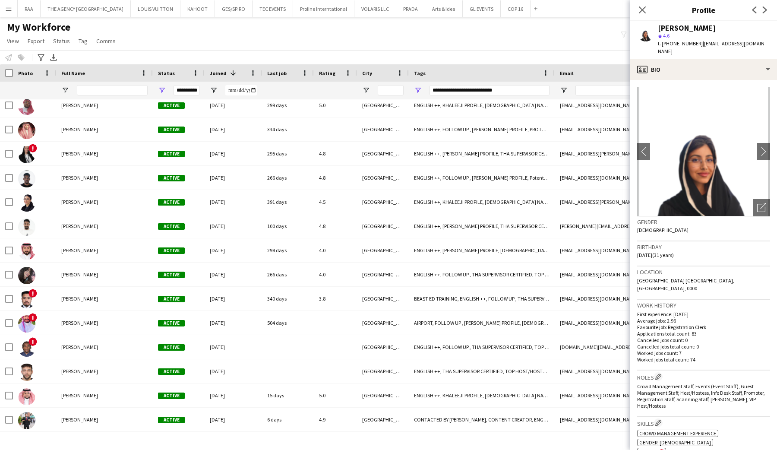
scroll to position [724, 0]
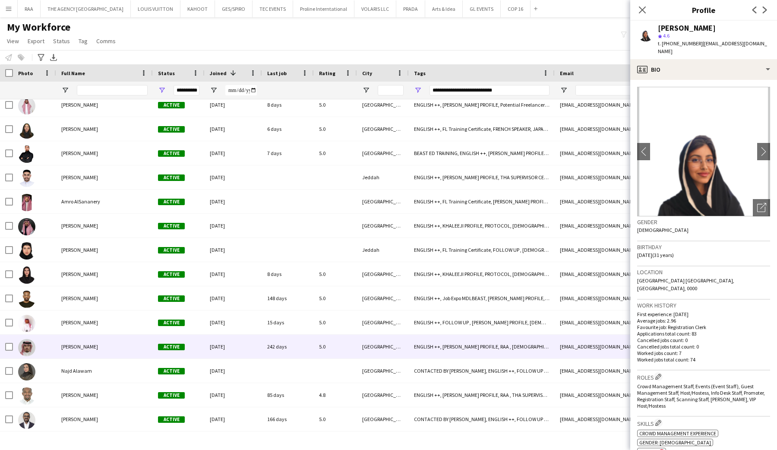
click at [90, 353] on div "Mohammed Aazm" at bounding box center [104, 347] width 97 height 24
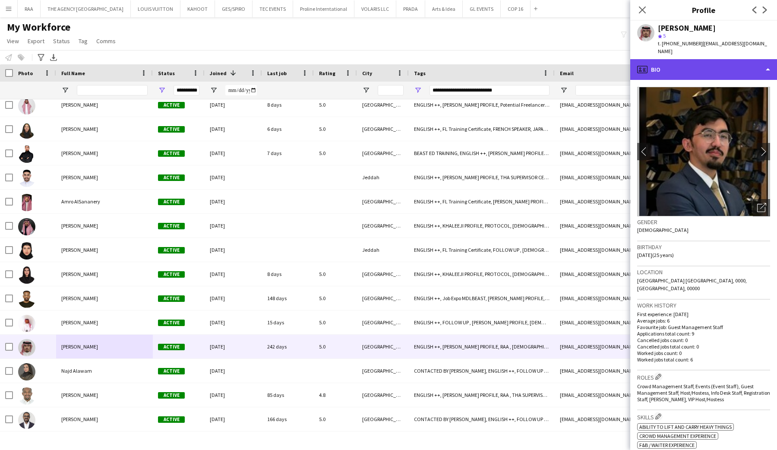
click at [729, 67] on div "profile Bio" at bounding box center [703, 69] width 147 height 21
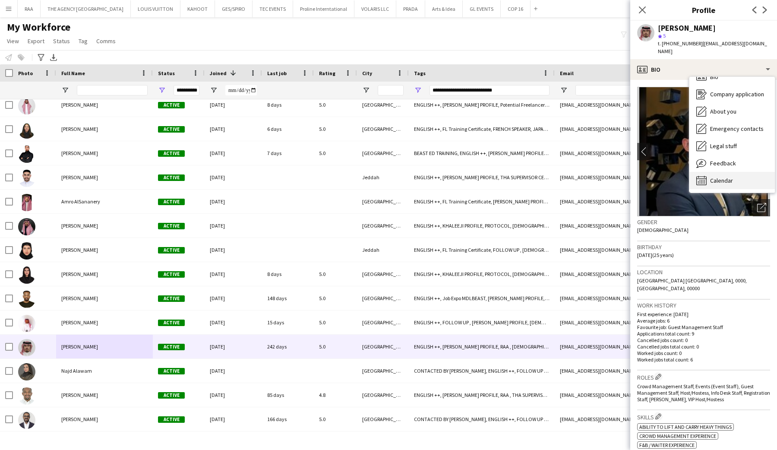
click at [733, 172] on div "Calendar Calendar" at bounding box center [732, 180] width 85 height 17
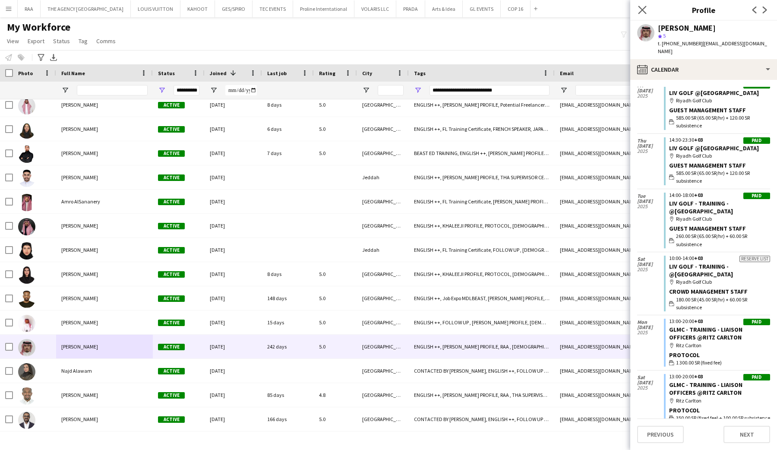
click at [640, 15] on app-icon "Close pop-in" at bounding box center [642, 10] width 13 height 13
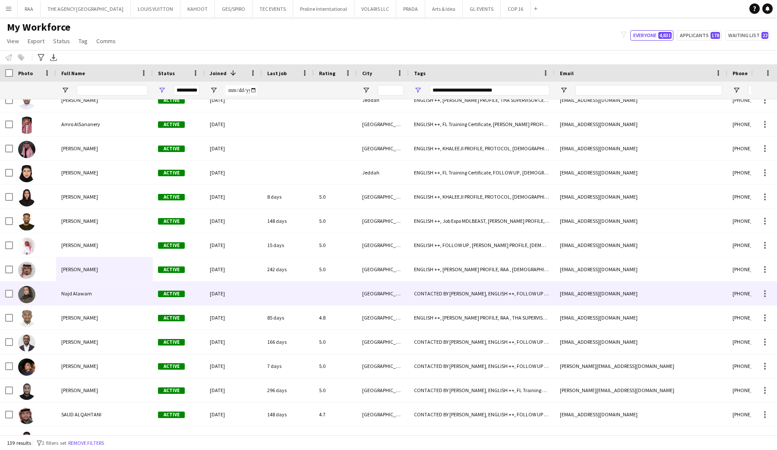
click at [85, 298] on div "Najd Alawam" at bounding box center [104, 294] width 97 height 24
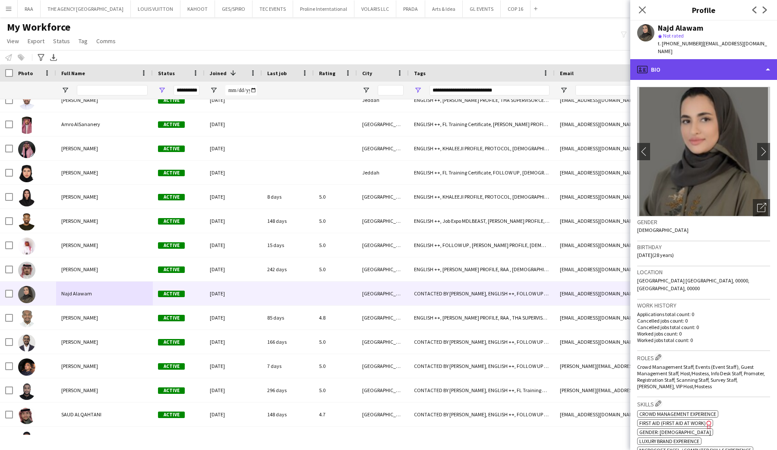
click at [689, 67] on div "profile Bio" at bounding box center [703, 69] width 147 height 21
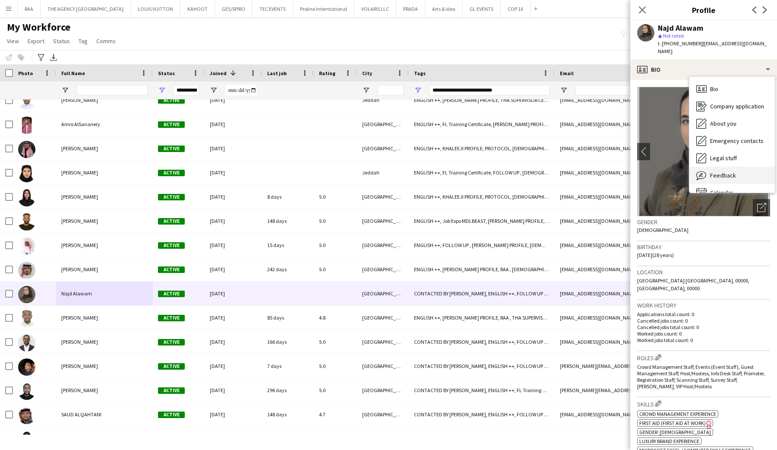
click at [718, 171] on span "Feedback" at bounding box center [723, 175] width 26 height 8
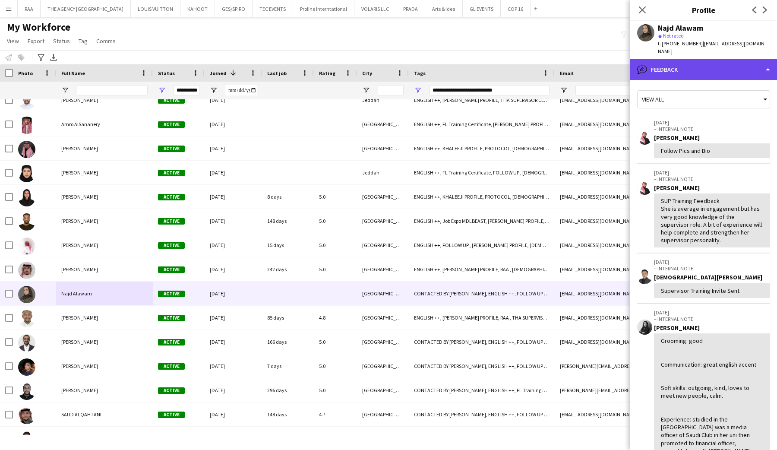
click at [707, 59] on div "bubble-pencil Feedback" at bounding box center [703, 69] width 147 height 21
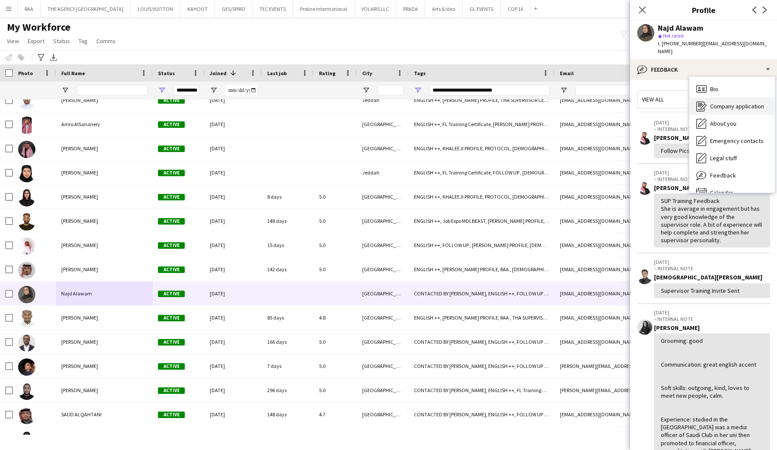
click at [718, 98] on div "Company application Company application" at bounding box center [732, 106] width 85 height 17
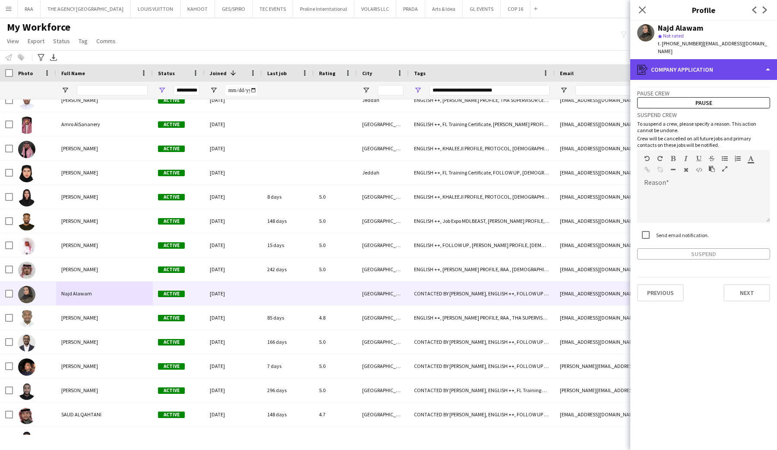
click at [715, 59] on div "register Company application" at bounding box center [703, 69] width 147 height 21
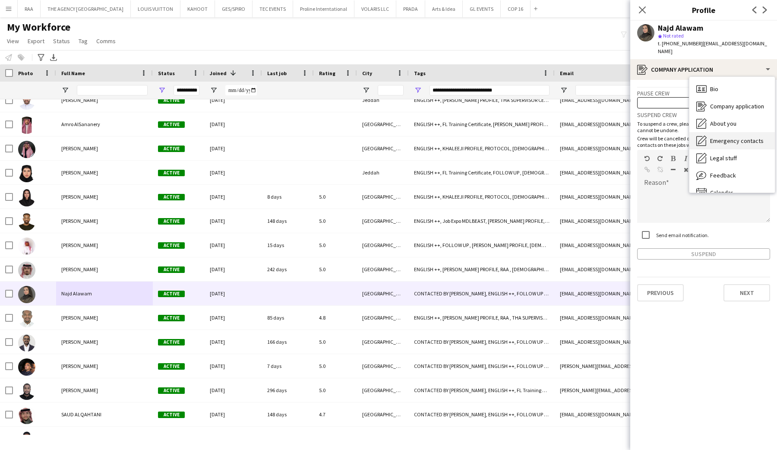
click at [720, 132] on div "Emergency contacts Emergency contacts" at bounding box center [732, 140] width 85 height 17
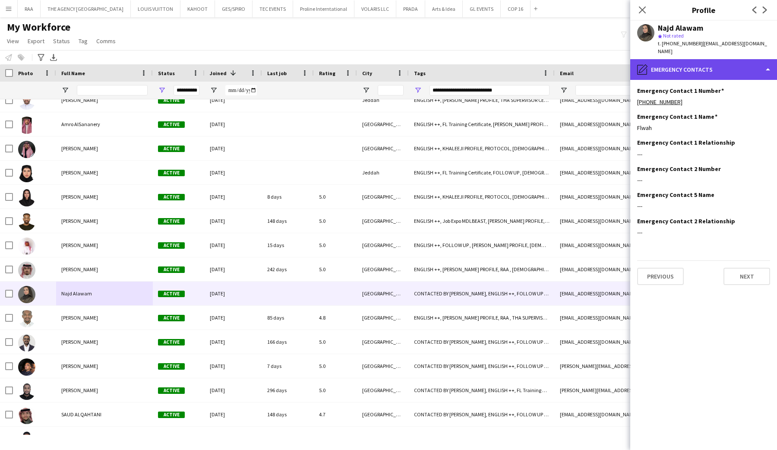
click at [710, 70] on div "pencil4 Emergency contacts" at bounding box center [703, 69] width 147 height 21
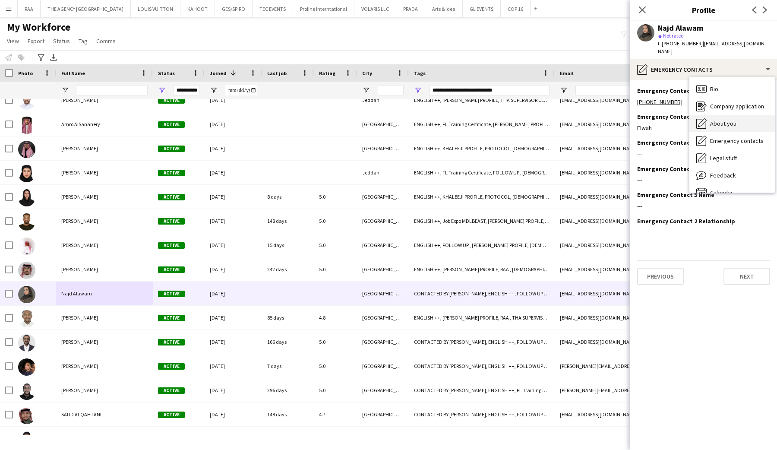
click at [714, 120] on span "About you" at bounding box center [723, 124] width 26 height 8
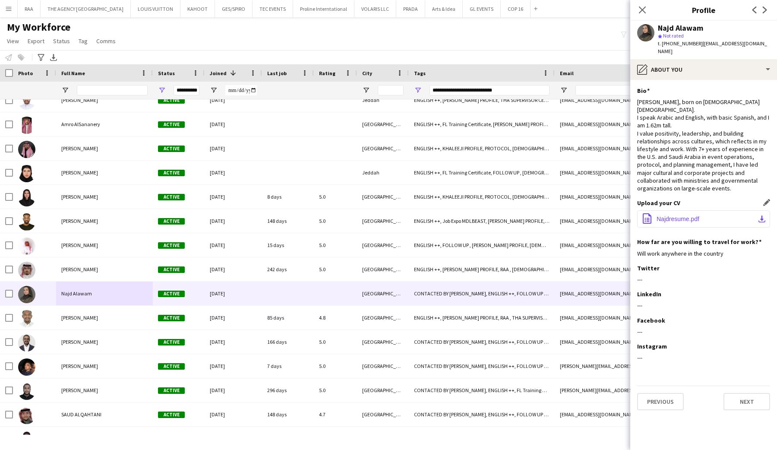
click at [688, 215] on span "Najdresume.pdf" at bounding box center [678, 218] width 43 height 7
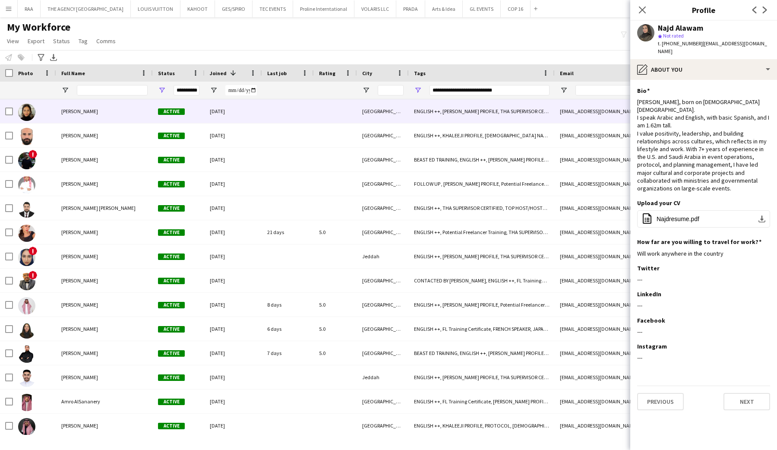
click at [78, 104] on div "Mehira Mohamed" at bounding box center [104, 111] width 97 height 24
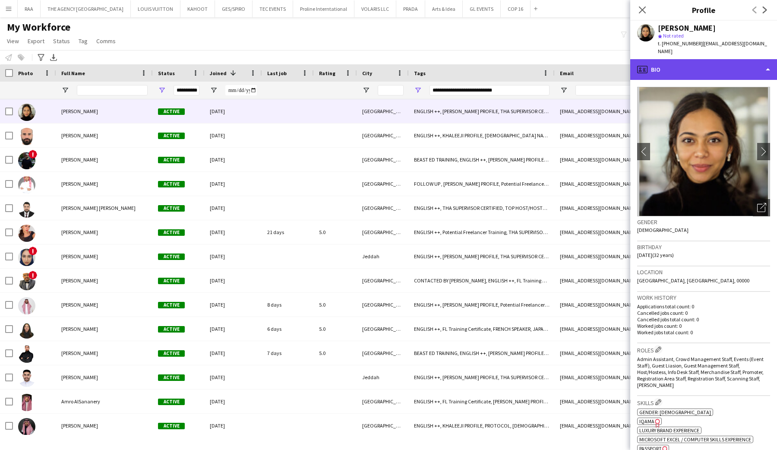
click at [668, 65] on div "profile Bio" at bounding box center [703, 69] width 147 height 21
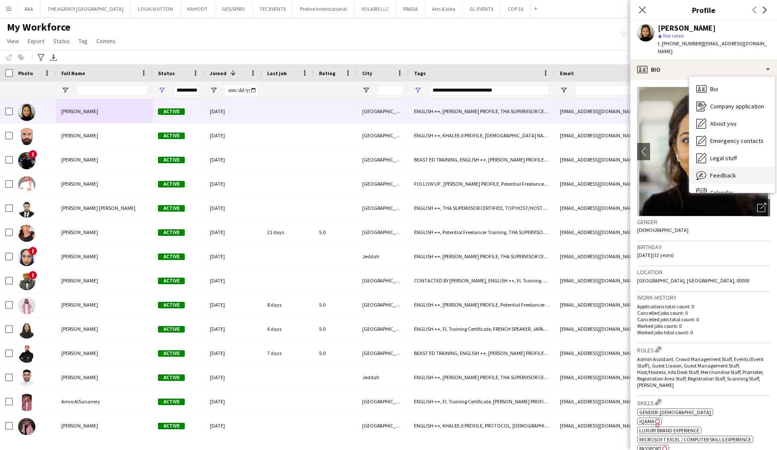
click at [709, 167] on div "Feedback Feedback" at bounding box center [732, 175] width 85 height 17
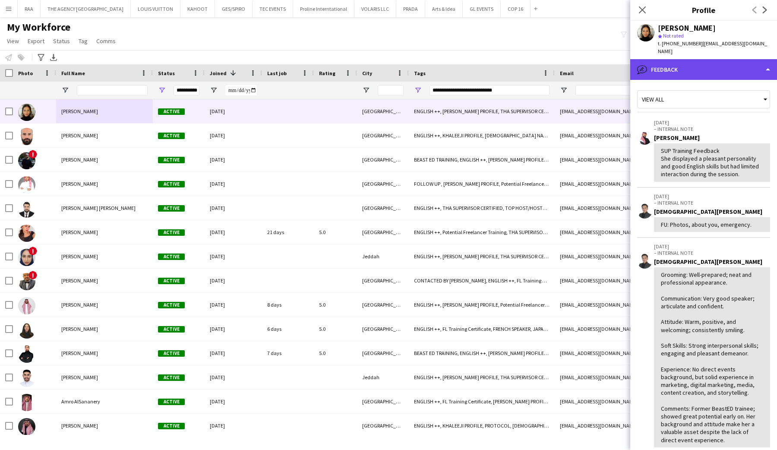
click at [695, 69] on div "bubble-pencil Feedback" at bounding box center [703, 69] width 147 height 21
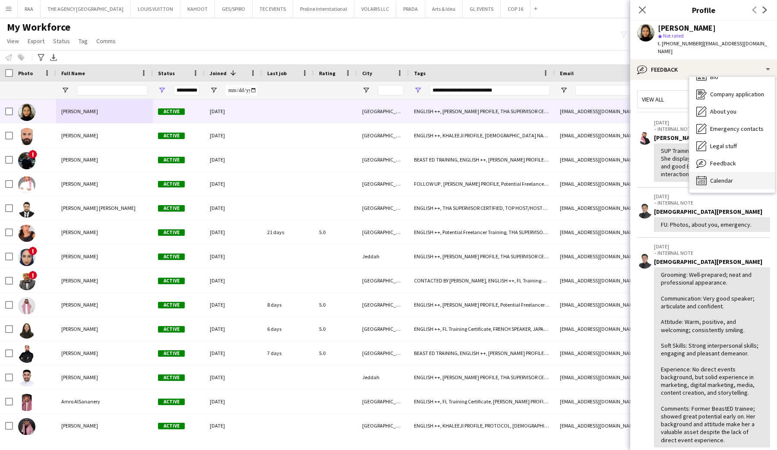
click at [718, 177] on span "Calendar" at bounding box center [721, 181] width 23 height 8
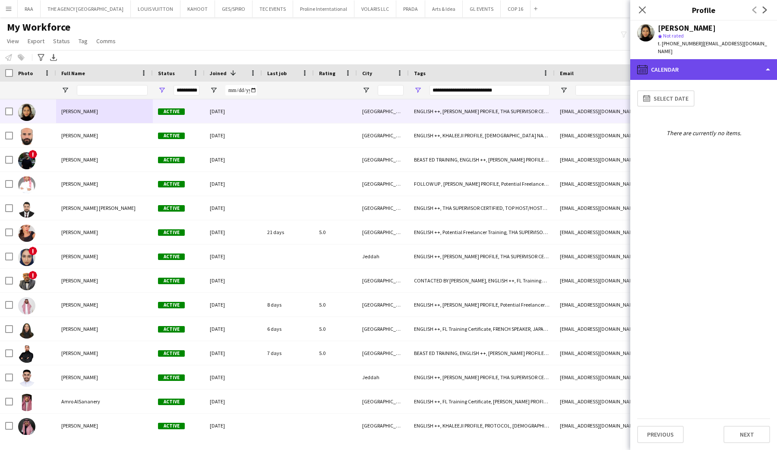
click at [696, 65] on div "calendar-full Calendar" at bounding box center [703, 69] width 147 height 21
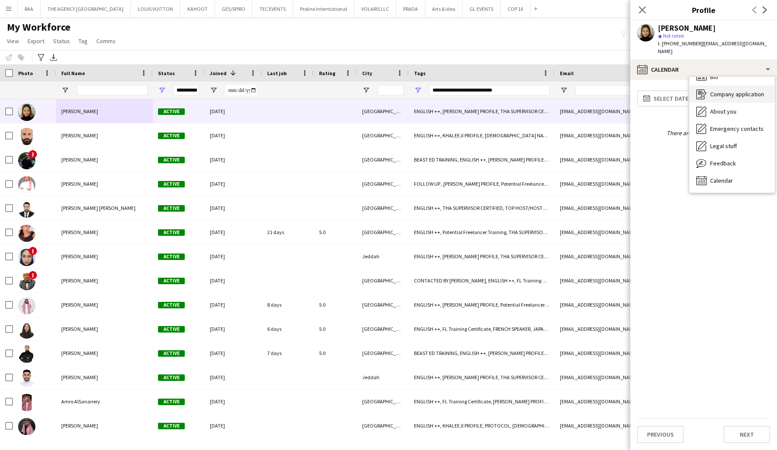
click at [706, 85] on div "Company application Company application" at bounding box center [732, 93] width 85 height 17
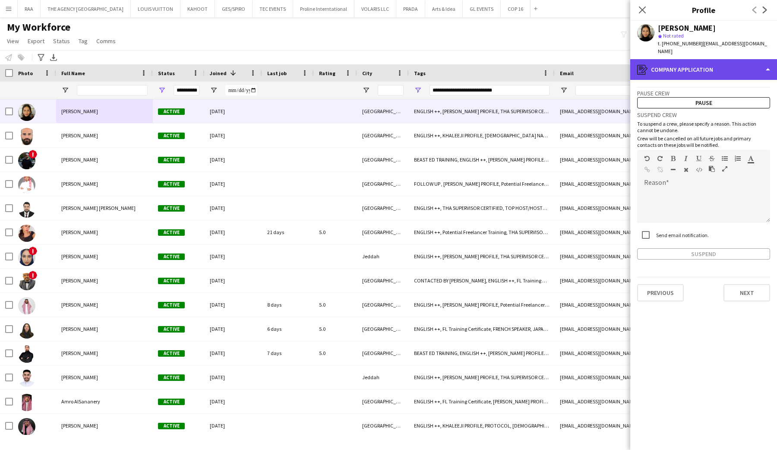
click at [705, 65] on div "register Company application" at bounding box center [703, 69] width 147 height 21
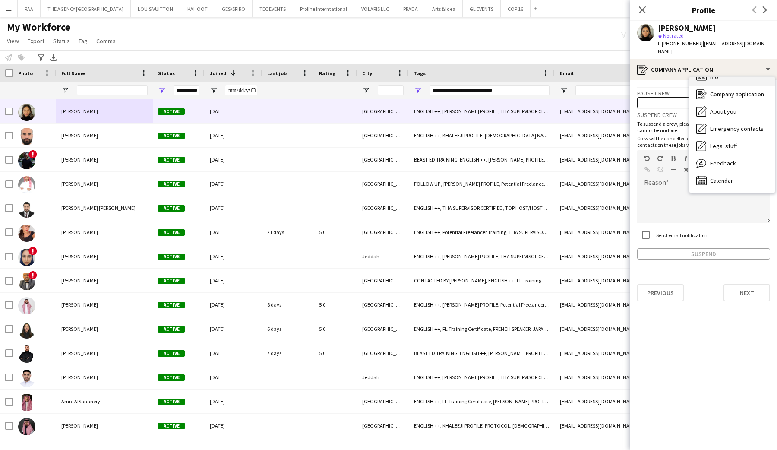
click at [707, 72] on div "Bio Bio" at bounding box center [732, 76] width 85 height 17
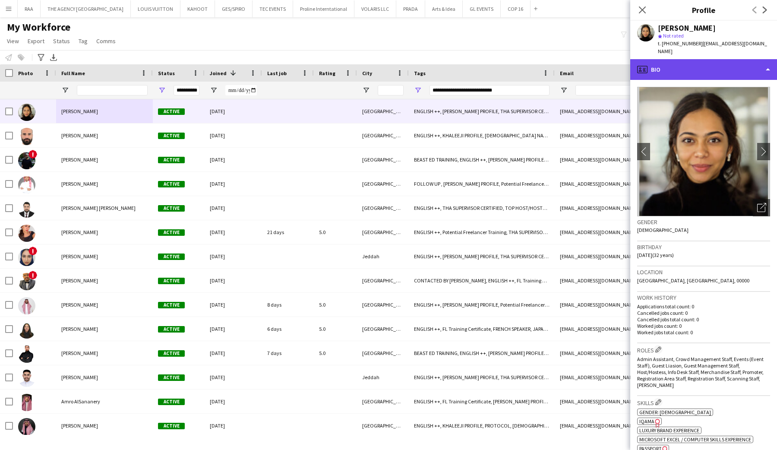
click at [704, 60] on div "profile Bio" at bounding box center [703, 69] width 147 height 21
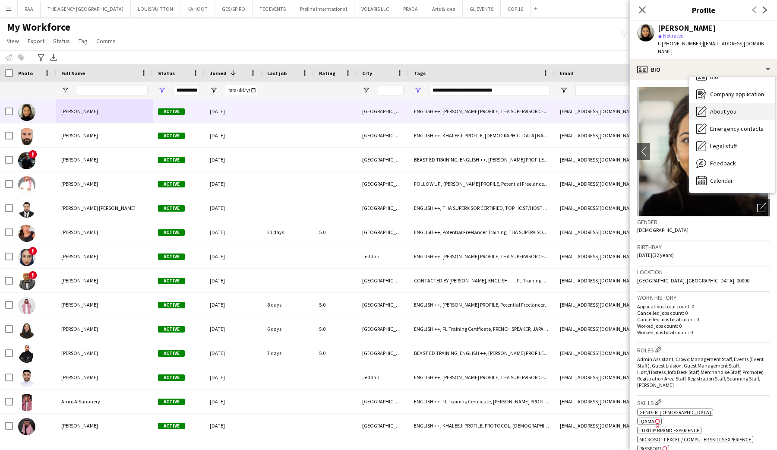
click at [721, 107] on div "About you About you" at bounding box center [732, 111] width 85 height 17
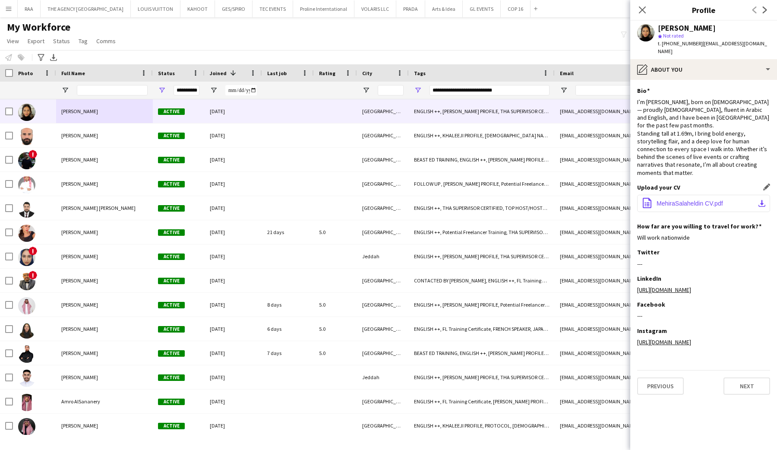
click at [680, 200] on button "office-file-sheet MehiraSalaheldin CV.pdf download-bottom" at bounding box center [703, 203] width 133 height 17
click at [97, 92] on input "Full Name Filter Input" at bounding box center [112, 90] width 71 height 10
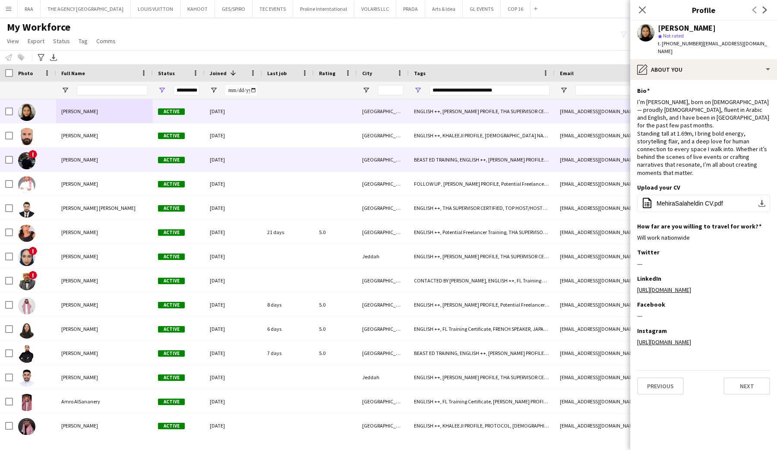
click at [66, 163] on span "Jad AlSaadawi" at bounding box center [79, 159] width 37 height 6
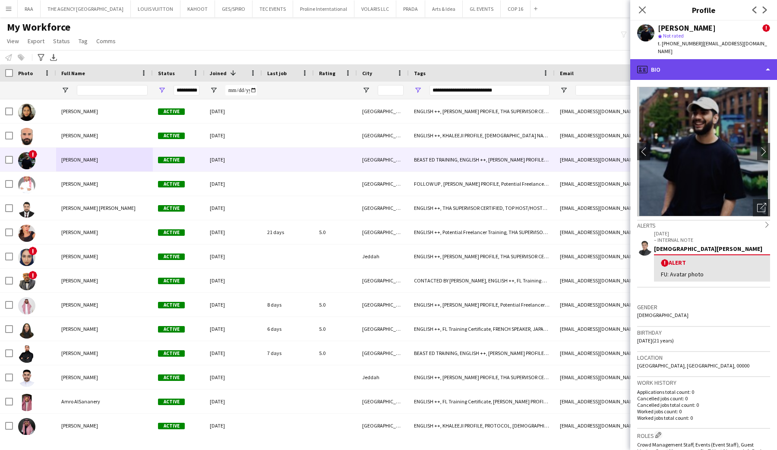
click at [747, 61] on div "profile Bio" at bounding box center [703, 69] width 147 height 21
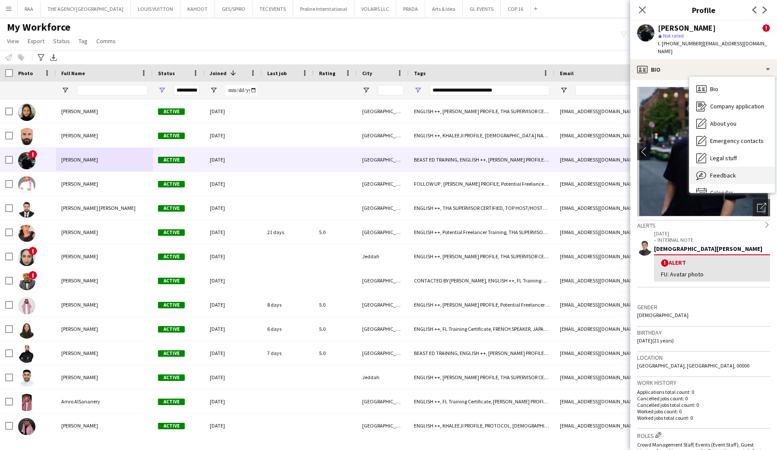
click at [727, 171] on span "Feedback" at bounding box center [723, 175] width 26 height 8
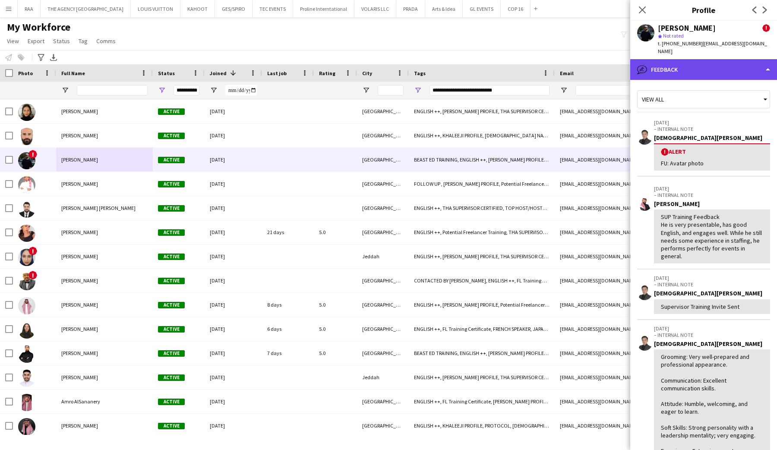
click at [707, 59] on div "bubble-pencil Feedback" at bounding box center [703, 69] width 147 height 21
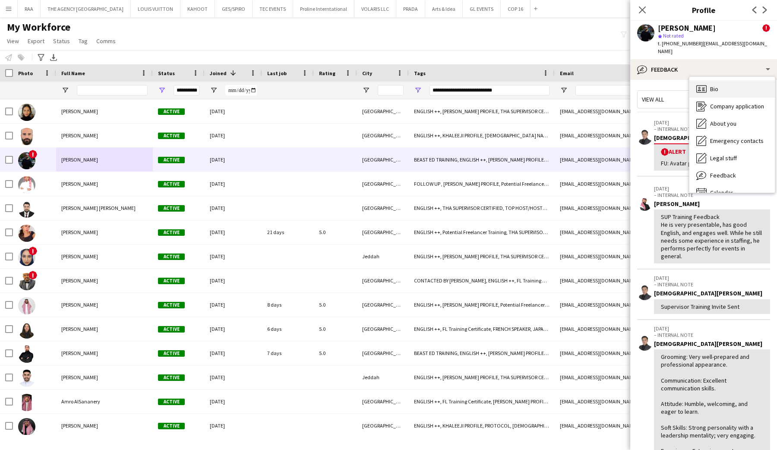
click at [712, 85] on span "Bio" at bounding box center [714, 89] width 8 height 8
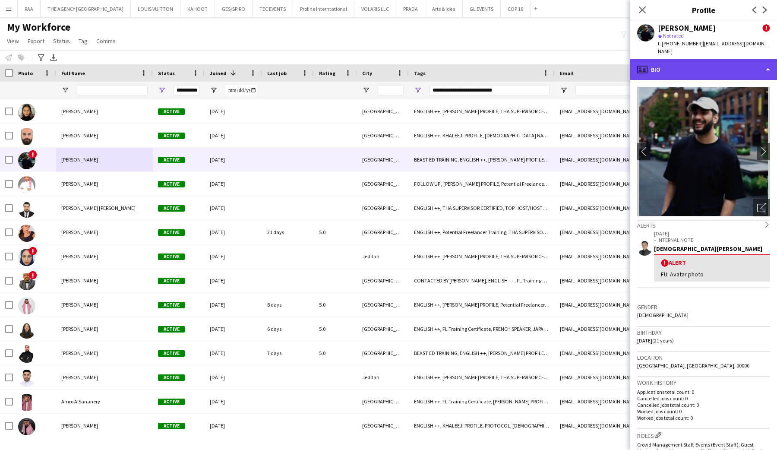
click at [707, 59] on div "profile Bio" at bounding box center [703, 69] width 147 height 21
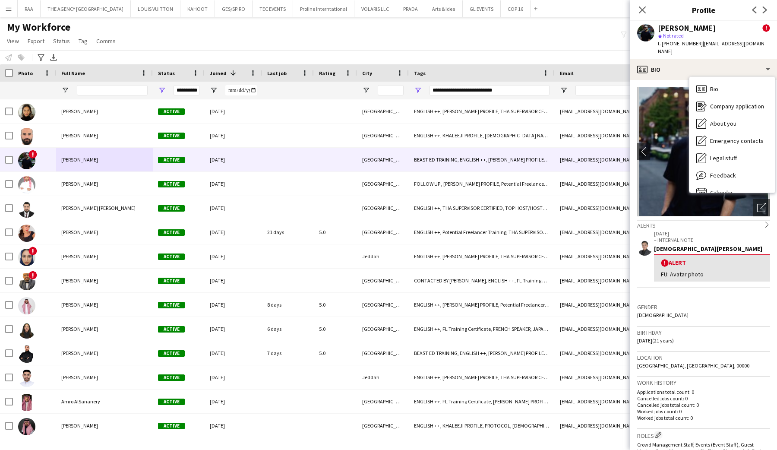
click at [677, 143] on img at bounding box center [703, 152] width 133 height 130
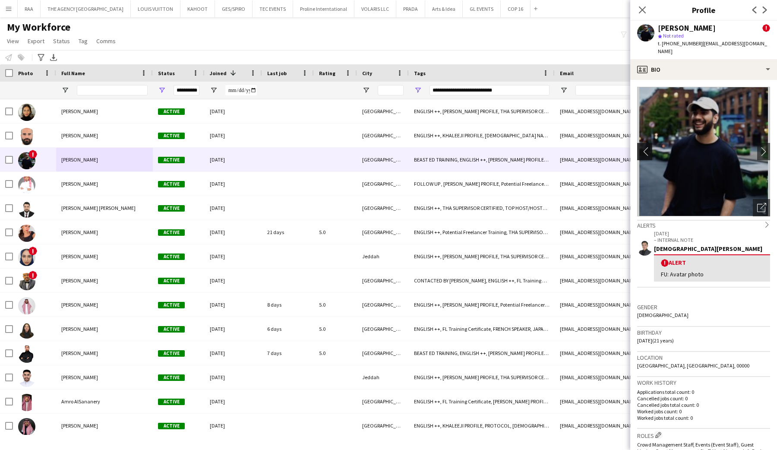
click at [646, 147] on app-icon "chevron-left" at bounding box center [643, 151] width 13 height 9
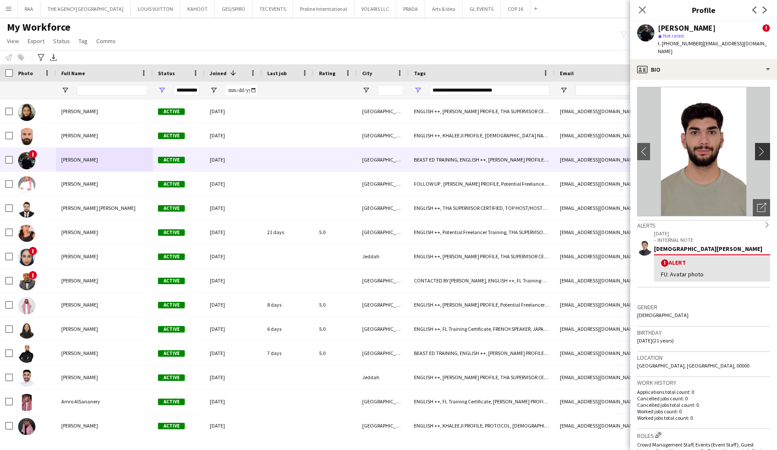
click at [759, 143] on button "chevron-right" at bounding box center [763, 151] width 17 height 17
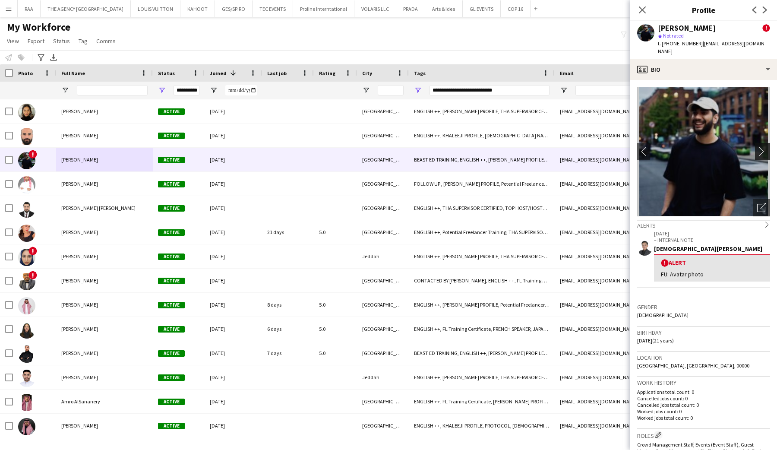
click at [759, 143] on button "chevron-right" at bounding box center [763, 151] width 17 height 17
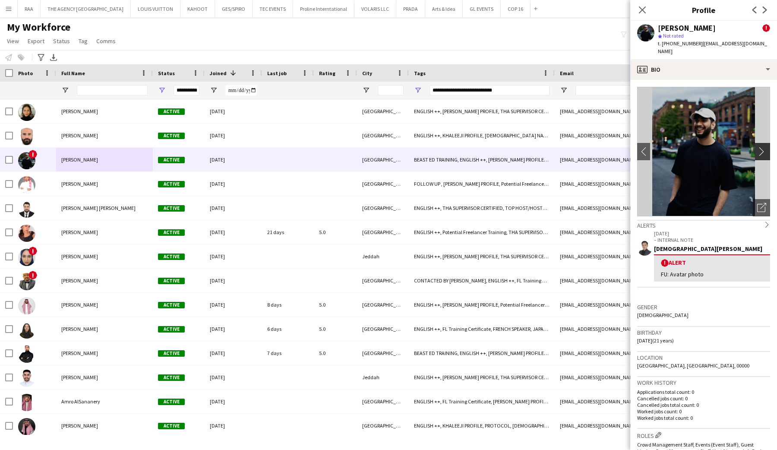
click at [759, 147] on app-icon "chevron-right" at bounding box center [763, 151] width 13 height 9
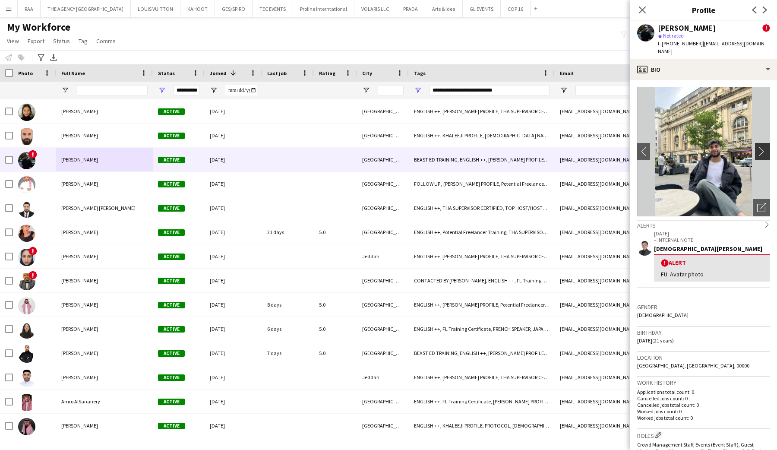
click at [759, 147] on app-icon "chevron-right" at bounding box center [763, 151] width 13 height 9
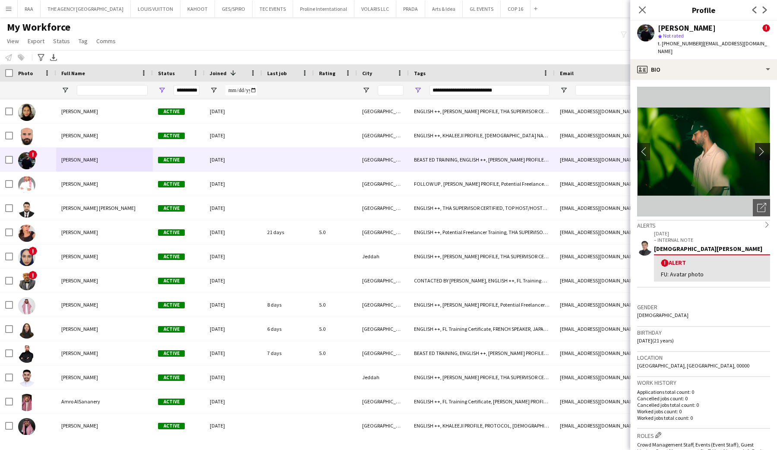
click at [759, 147] on app-icon "chevron-right" at bounding box center [763, 151] width 13 height 9
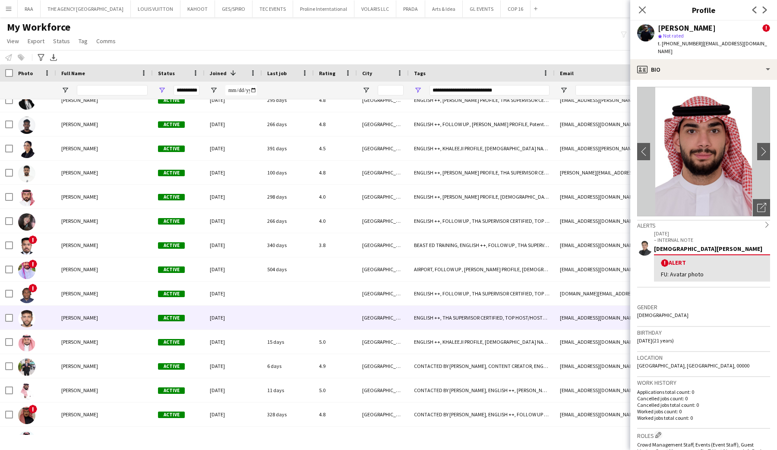
scroll to position [1574, 0]
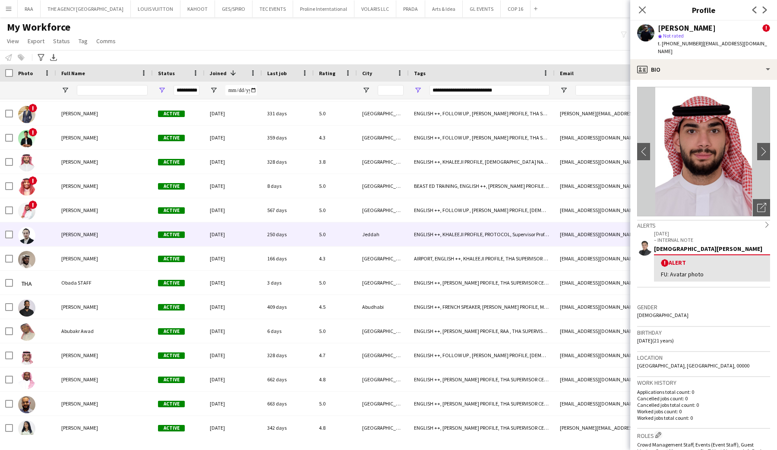
click at [78, 243] on div "Abdullah Alnaji" at bounding box center [104, 234] width 97 height 24
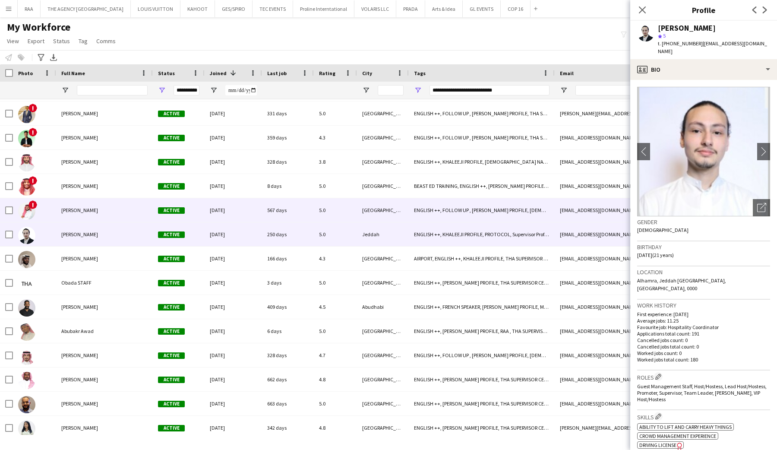
click at [92, 216] on div "Mohammed Alaqil" at bounding box center [104, 210] width 97 height 24
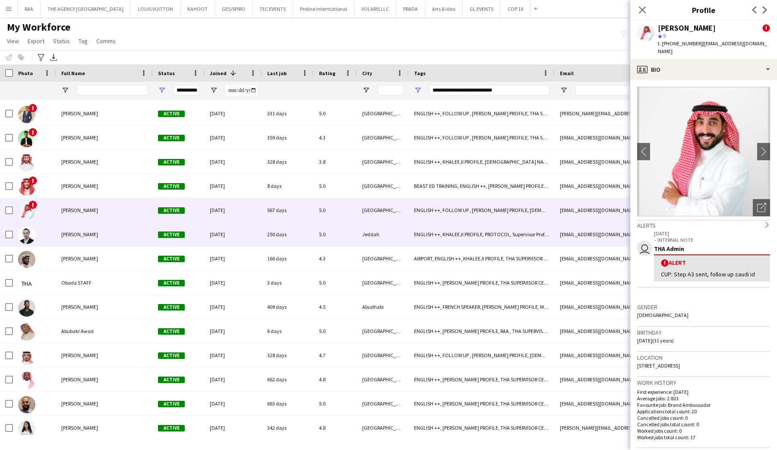
click at [93, 236] on span "Abdullah Alnaji" at bounding box center [79, 234] width 37 height 6
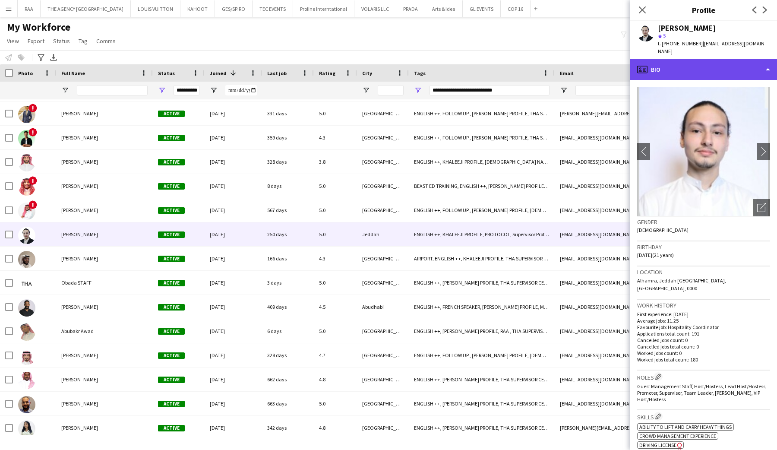
click at [734, 67] on div "profile Bio" at bounding box center [703, 69] width 147 height 21
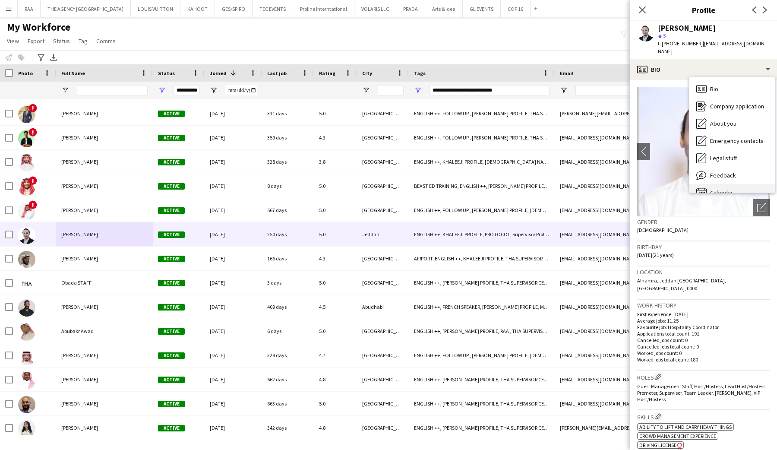
click at [712, 184] on div "Calendar Calendar" at bounding box center [732, 192] width 85 height 17
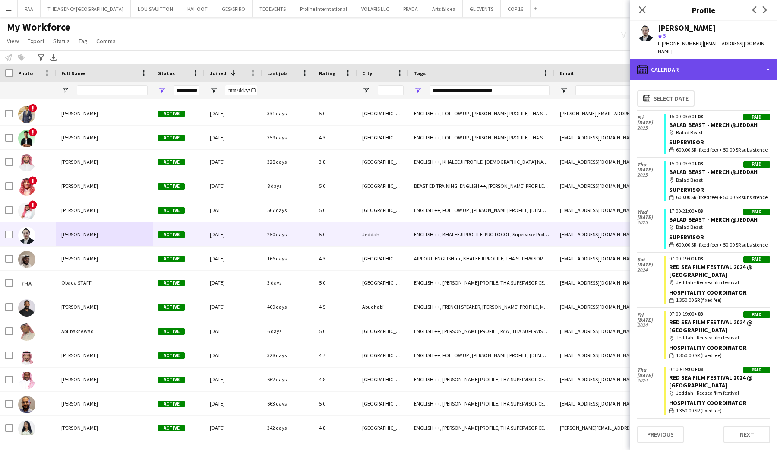
click at [719, 63] on div "calendar-full Calendar" at bounding box center [703, 69] width 147 height 21
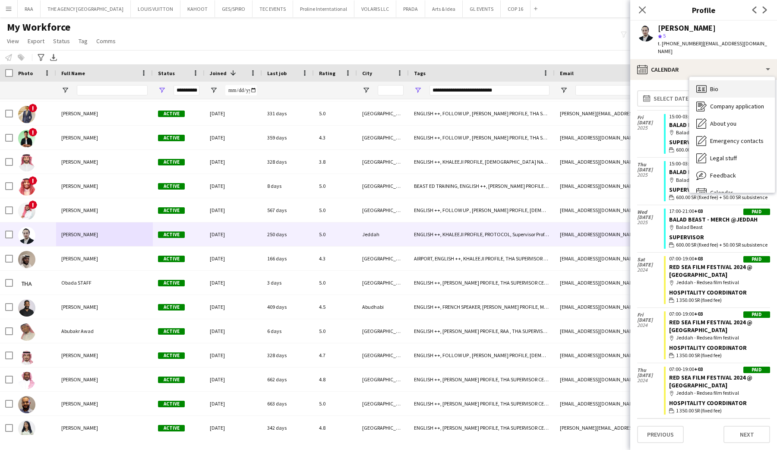
click at [722, 82] on div "Bio Bio" at bounding box center [732, 88] width 85 height 17
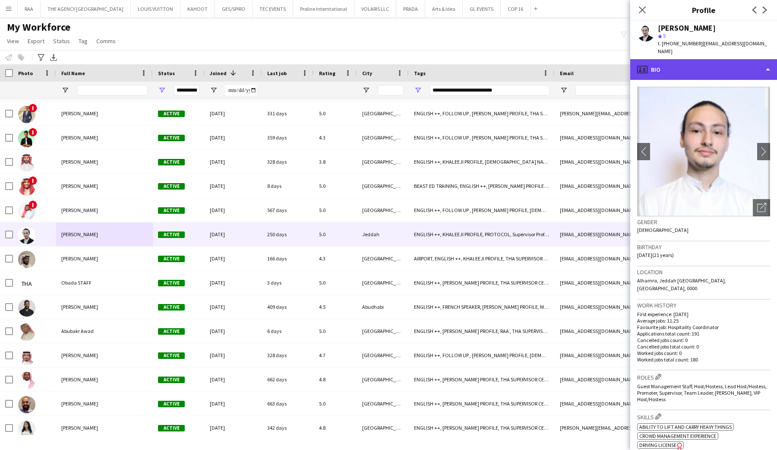
click at [717, 67] on div "profile Bio" at bounding box center [703, 69] width 147 height 21
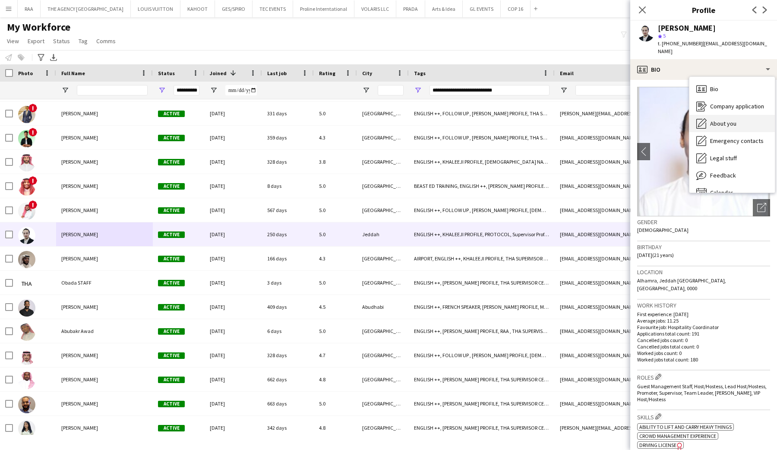
click at [725, 120] on div "About you About you" at bounding box center [732, 123] width 85 height 17
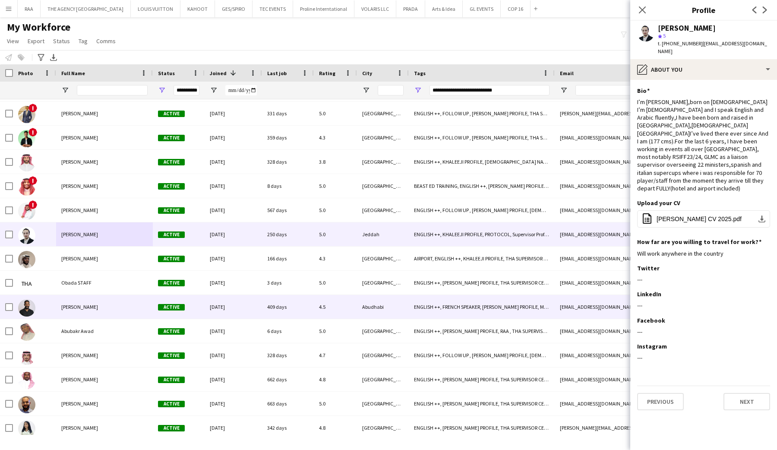
scroll to position [2304, 0]
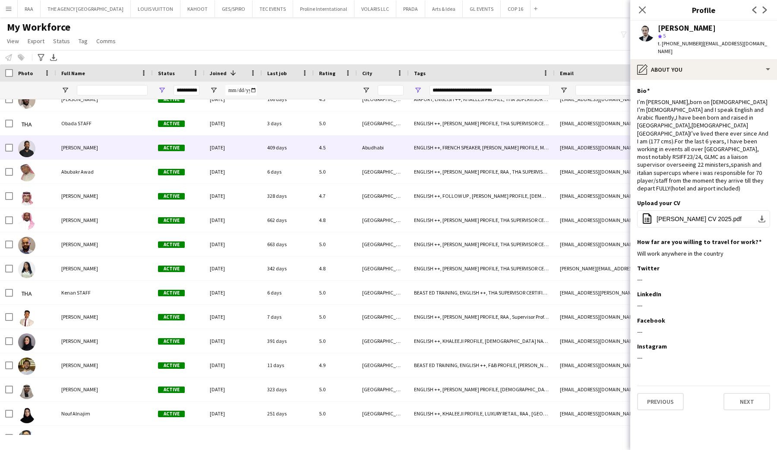
click at [124, 148] on div "Ammar Mohammed" at bounding box center [104, 148] width 97 height 24
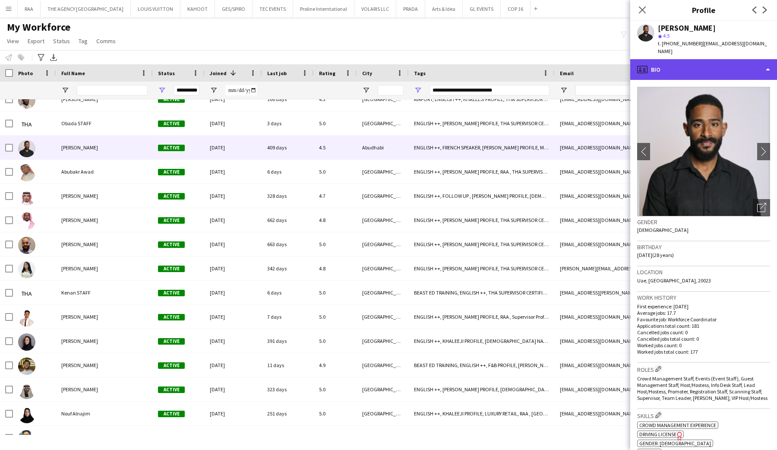
click at [732, 69] on div "profile Bio" at bounding box center [703, 69] width 147 height 21
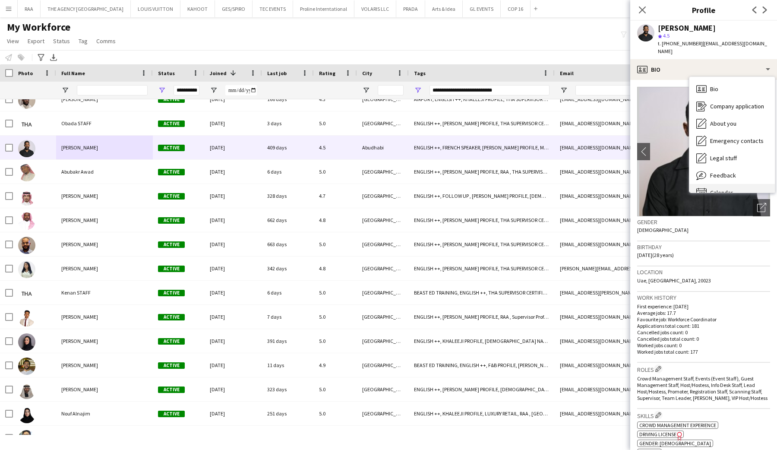
click at [728, 184] on div "Calendar Calendar" at bounding box center [732, 192] width 85 height 17
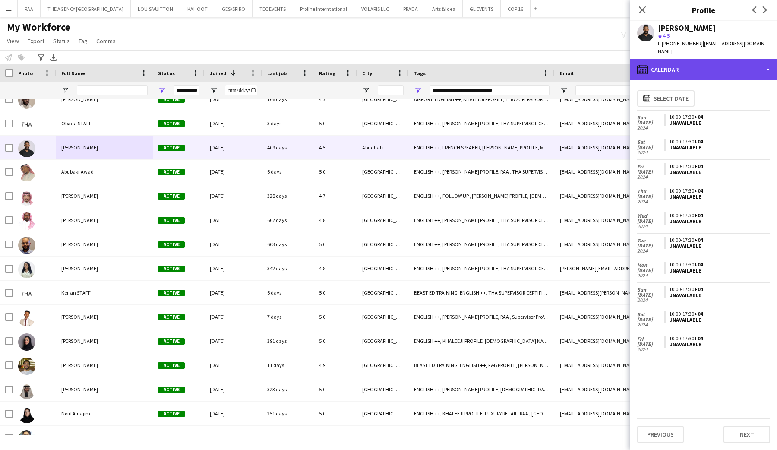
click at [727, 61] on div "calendar-full Calendar" at bounding box center [703, 69] width 147 height 21
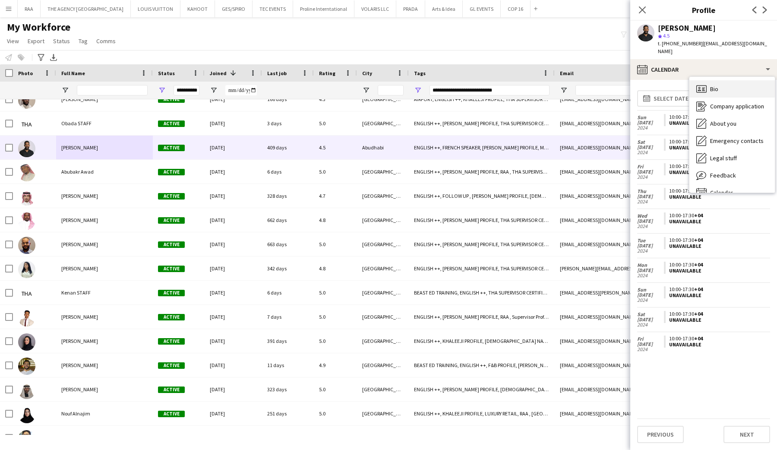
click at [727, 80] on div "Bio Bio" at bounding box center [732, 88] width 85 height 17
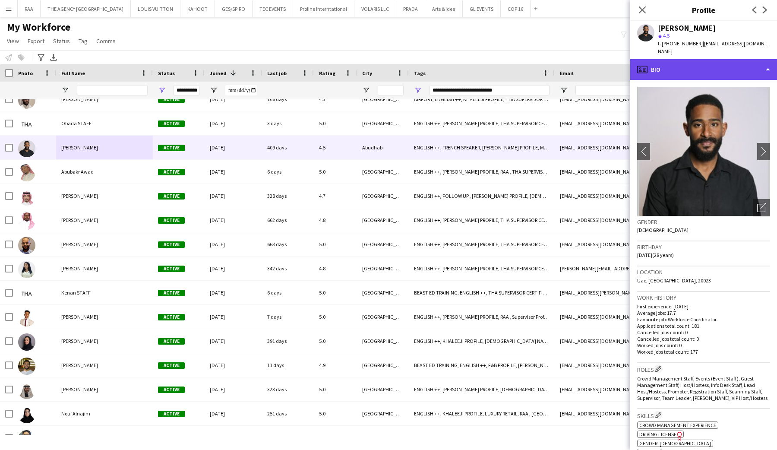
click at [721, 61] on div "profile Bio" at bounding box center [703, 69] width 147 height 21
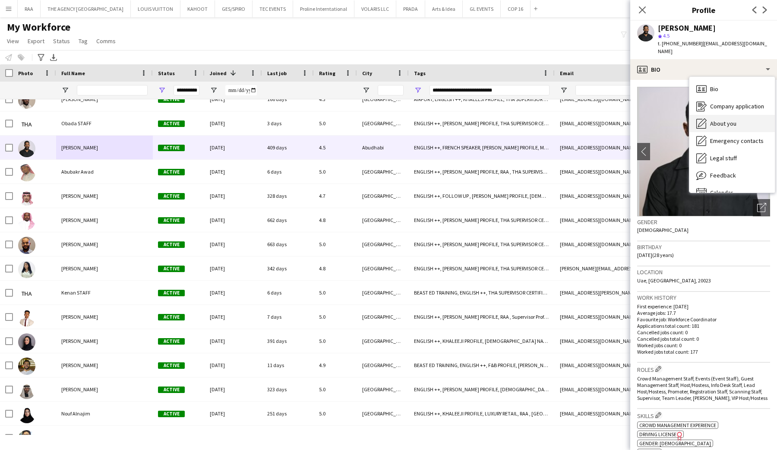
click at [723, 120] on span "About you" at bounding box center [723, 124] width 26 height 8
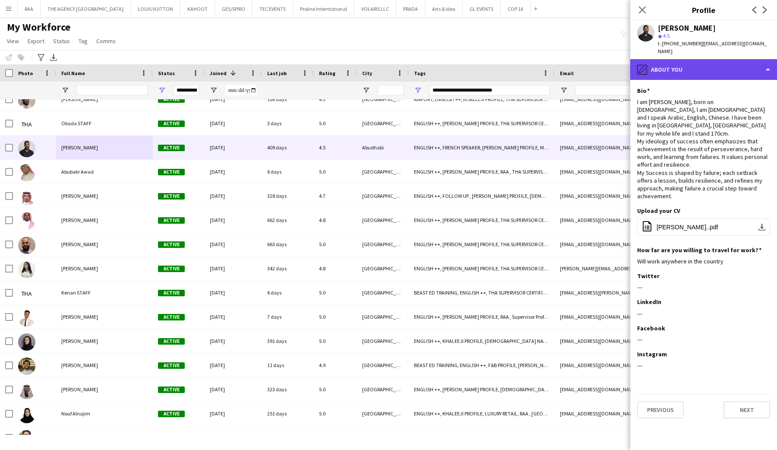
click at [721, 61] on div "pencil4 About you" at bounding box center [703, 69] width 147 height 21
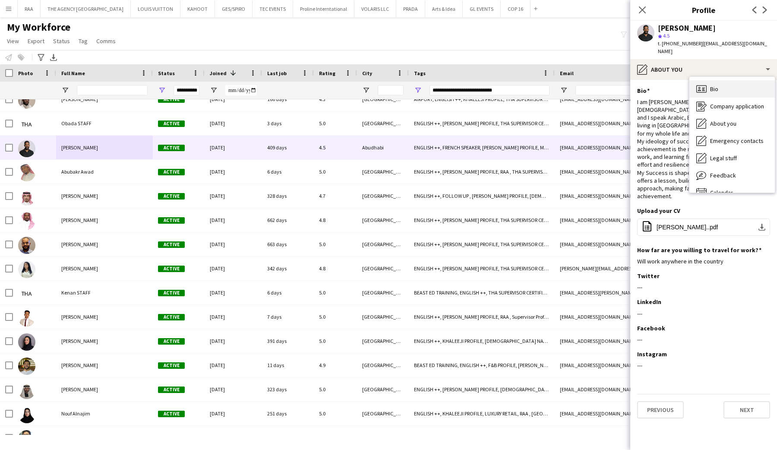
click at [722, 84] on div "Bio Bio" at bounding box center [732, 88] width 85 height 17
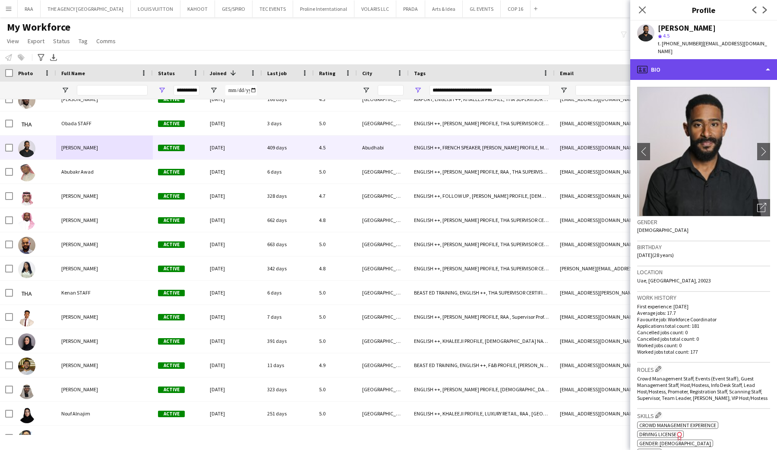
click at [715, 59] on div "profile Bio" at bounding box center [703, 69] width 147 height 21
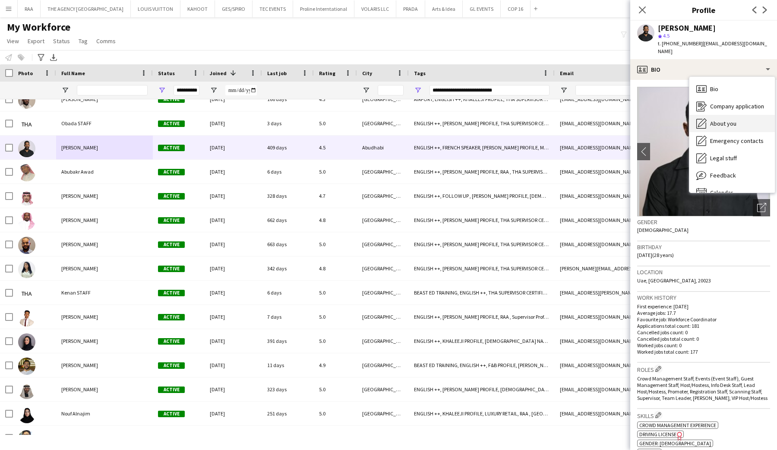
click at [716, 120] on span "About you" at bounding box center [723, 124] width 26 height 8
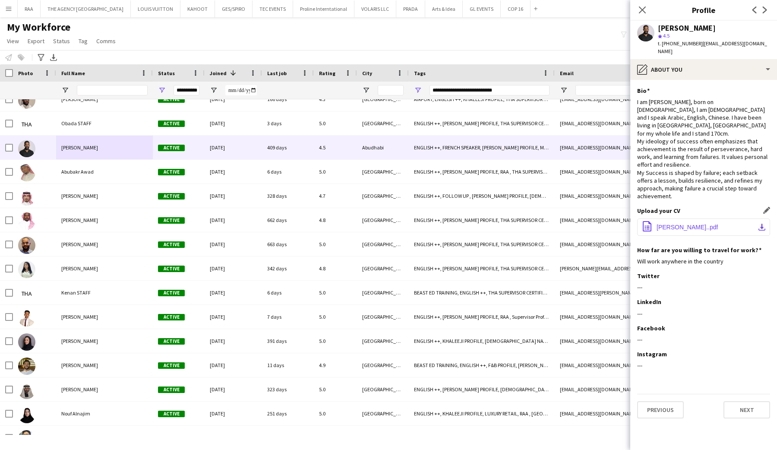
click at [690, 224] on span "Ammar Mohammed..pdf" at bounding box center [687, 227] width 61 height 7
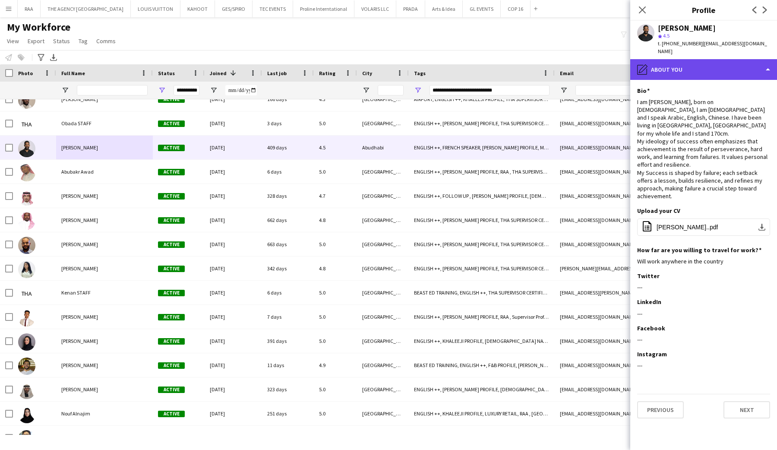
click at [665, 59] on div "pencil4 About you" at bounding box center [703, 69] width 147 height 21
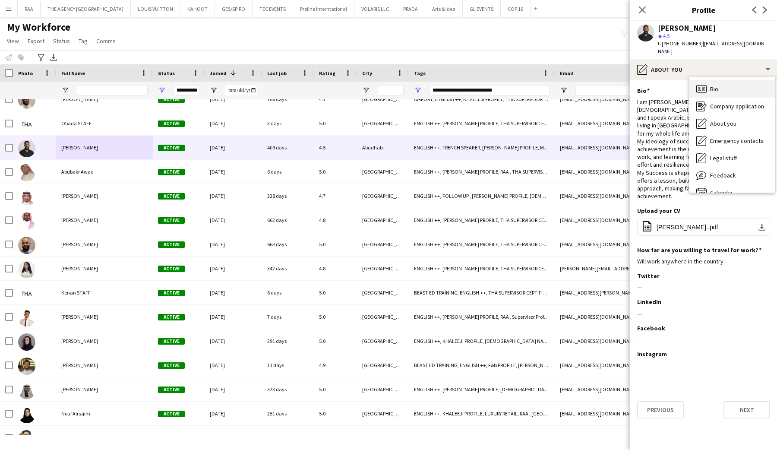
click at [699, 84] on icon "Bio" at bounding box center [701, 89] width 10 height 10
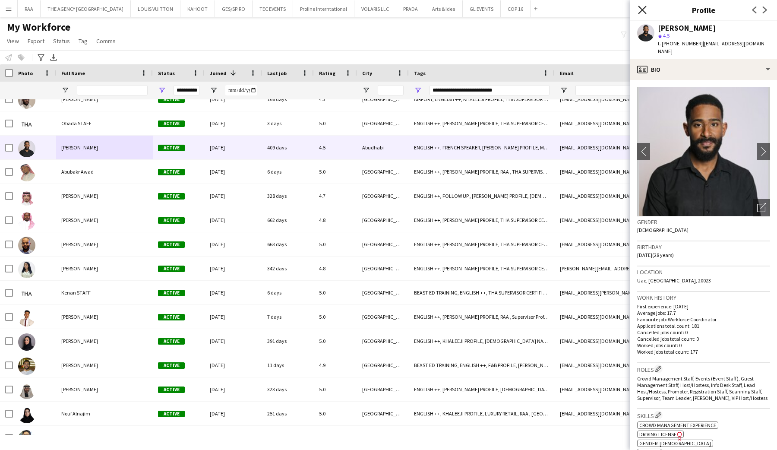
click at [640, 7] on icon at bounding box center [642, 10] width 8 height 8
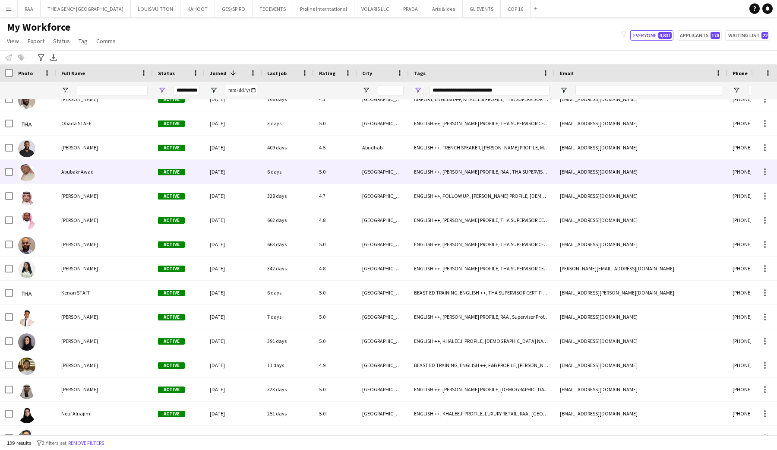
click at [103, 178] on div "Abubakr Awad" at bounding box center [104, 172] width 97 height 24
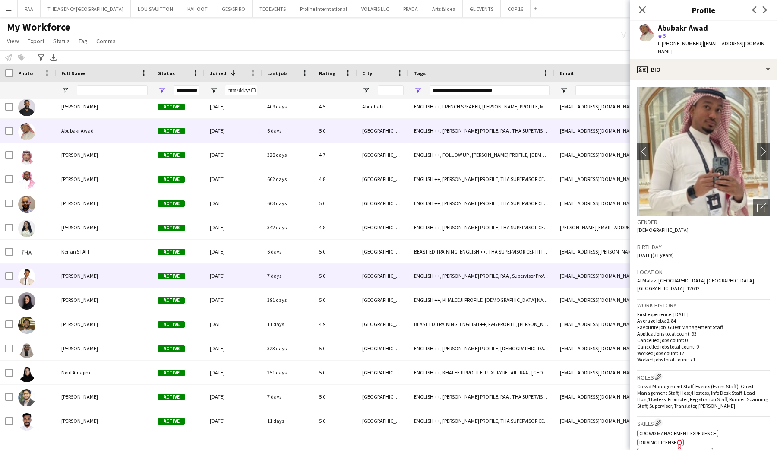
scroll to position [2476, 0]
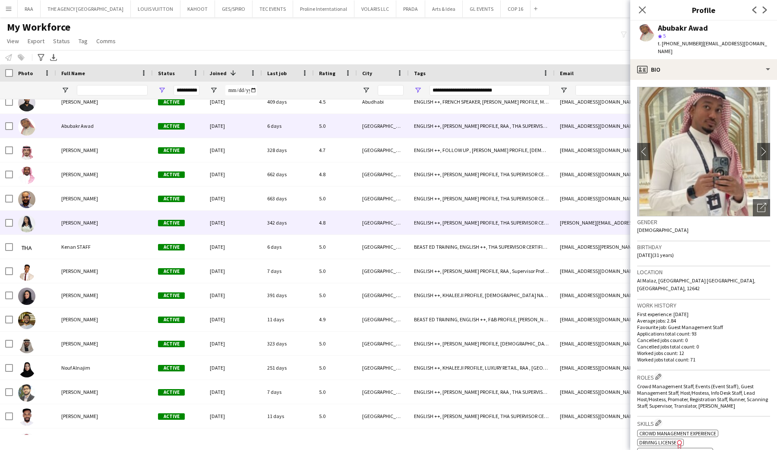
click at [96, 234] on div "Deborah Isaac" at bounding box center [104, 223] width 97 height 24
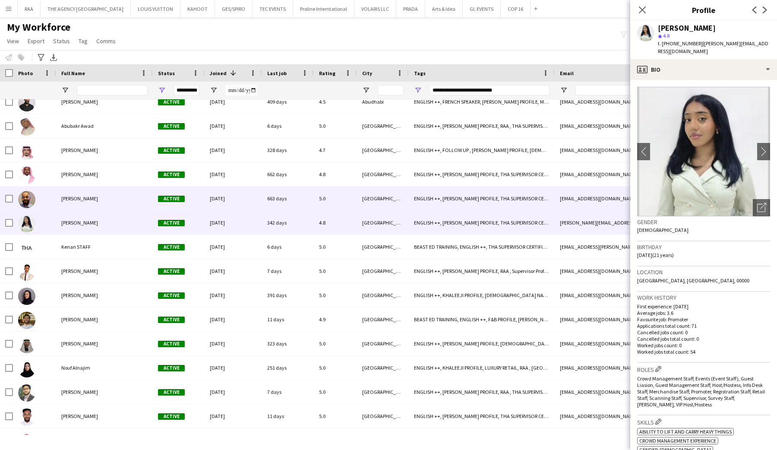
click at [98, 201] on span "Mohammed Abdulrhman" at bounding box center [79, 198] width 37 height 6
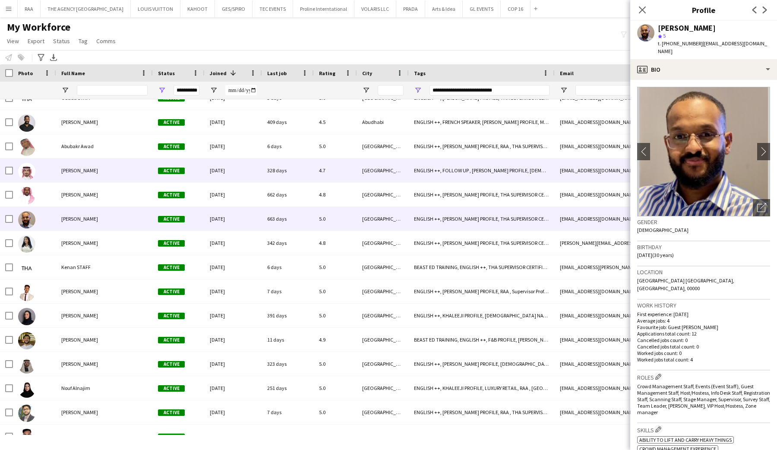
scroll to position [2452, 0]
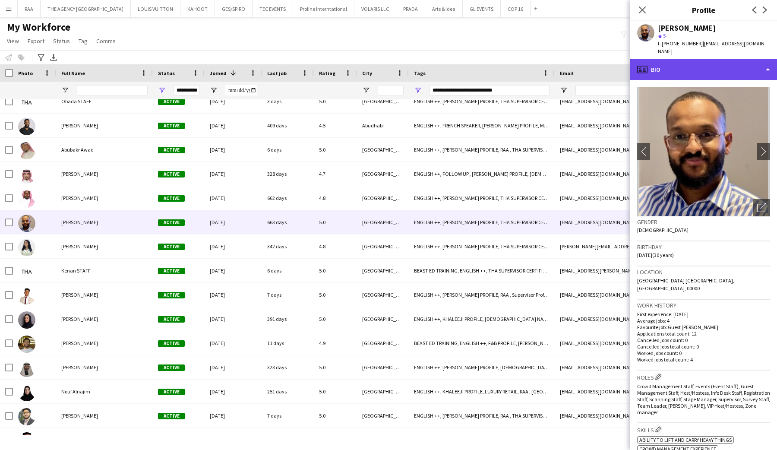
click at [696, 70] on div "profile Bio" at bounding box center [703, 69] width 147 height 21
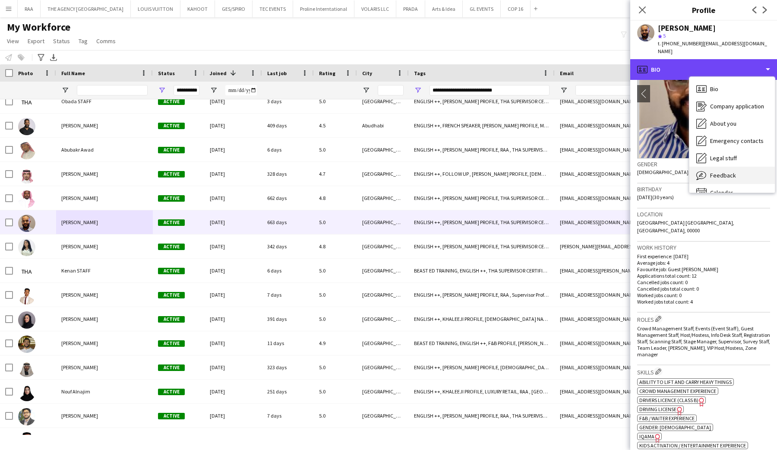
scroll to position [12, 0]
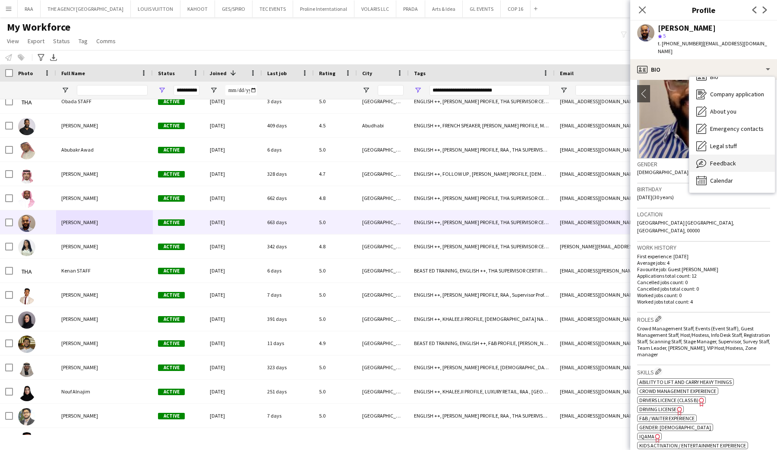
click at [727, 159] on span "Feedback" at bounding box center [723, 163] width 26 height 8
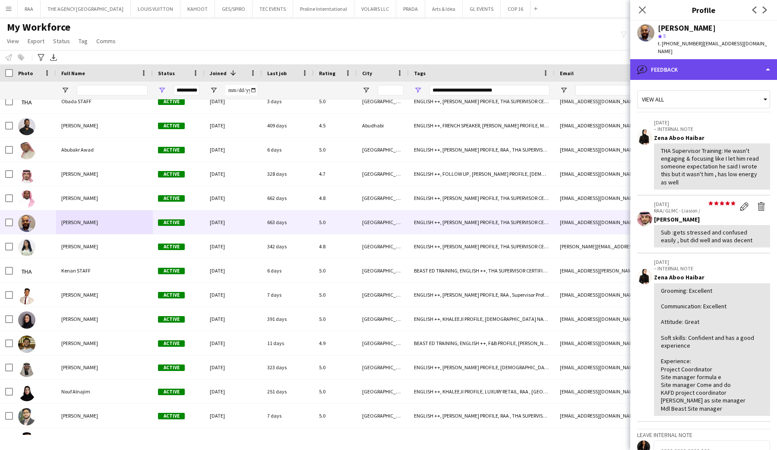
click at [687, 69] on div "bubble-pencil Feedback" at bounding box center [703, 69] width 147 height 21
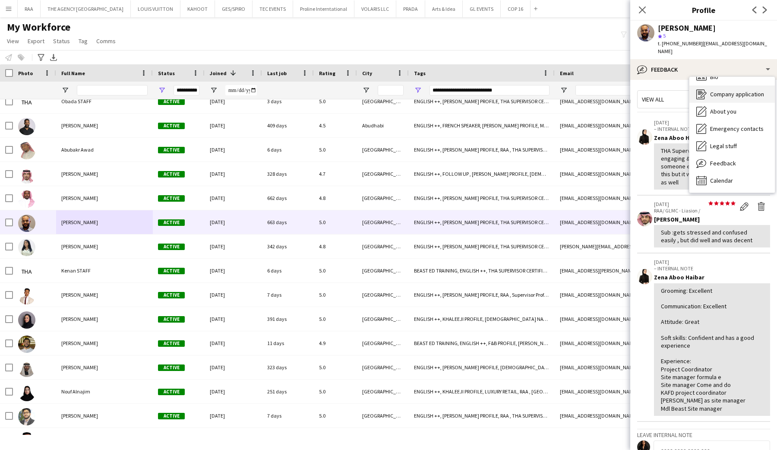
click at [709, 89] on div "Company application Company application" at bounding box center [732, 93] width 85 height 17
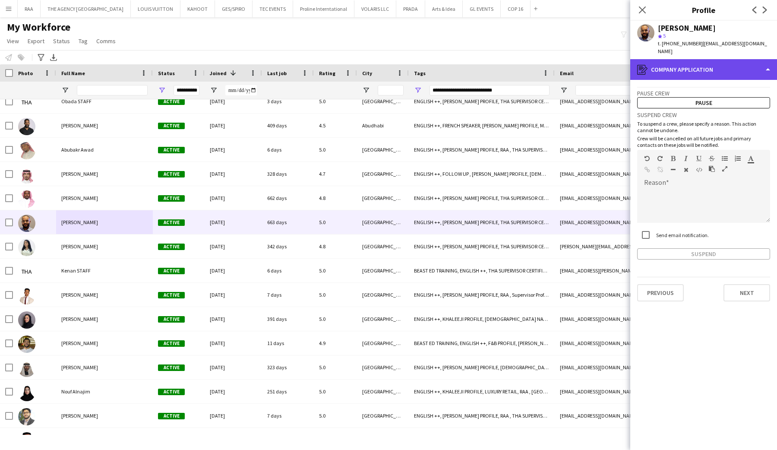
click at [706, 62] on div "register Company application" at bounding box center [703, 69] width 147 height 21
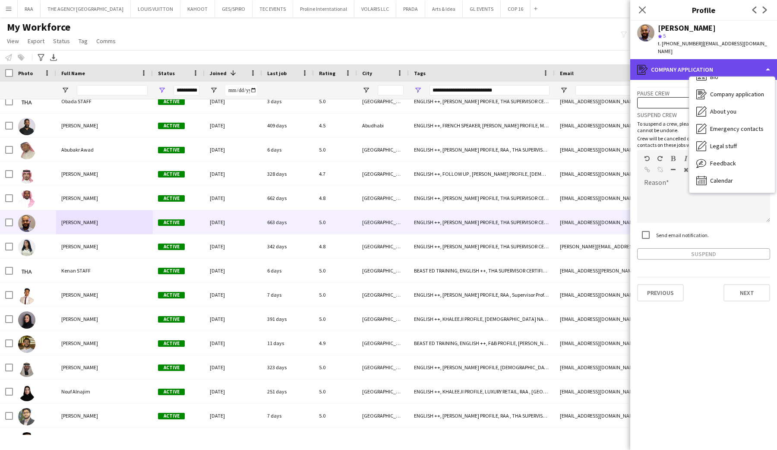
click at [709, 67] on div "register Company application" at bounding box center [703, 69] width 147 height 21
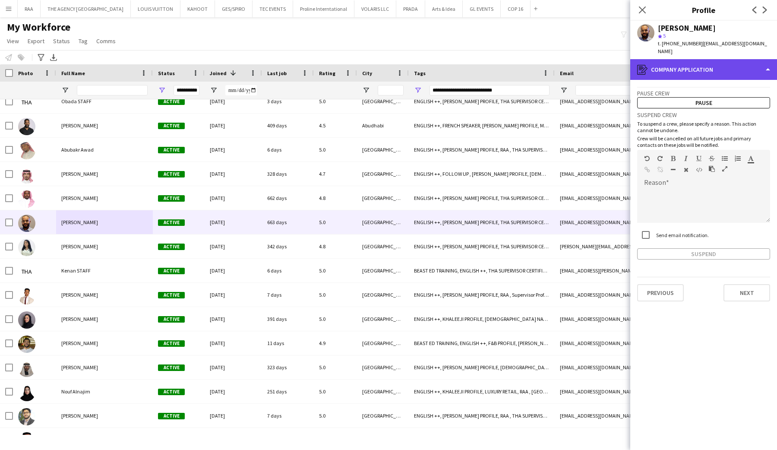
click at [708, 64] on div "register Company application" at bounding box center [703, 69] width 147 height 21
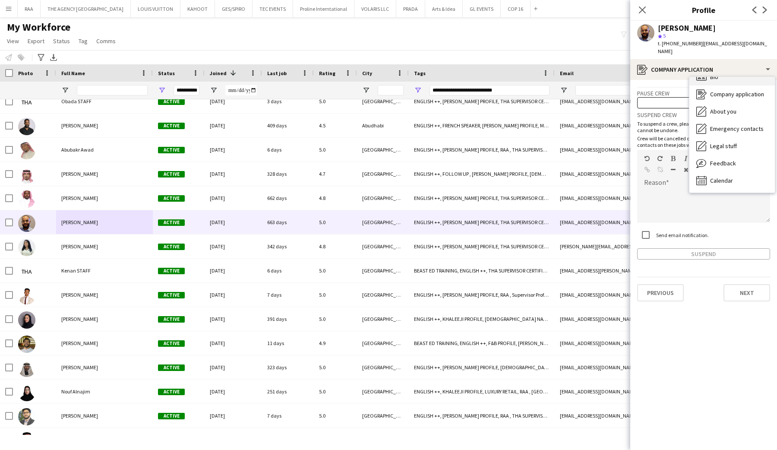
click at [712, 76] on div "Bio Bio" at bounding box center [732, 76] width 85 height 17
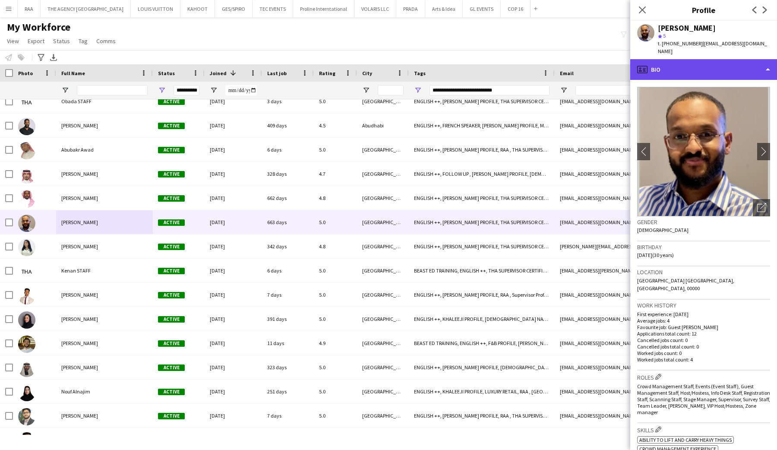
click at [708, 61] on div "profile Bio" at bounding box center [703, 69] width 147 height 21
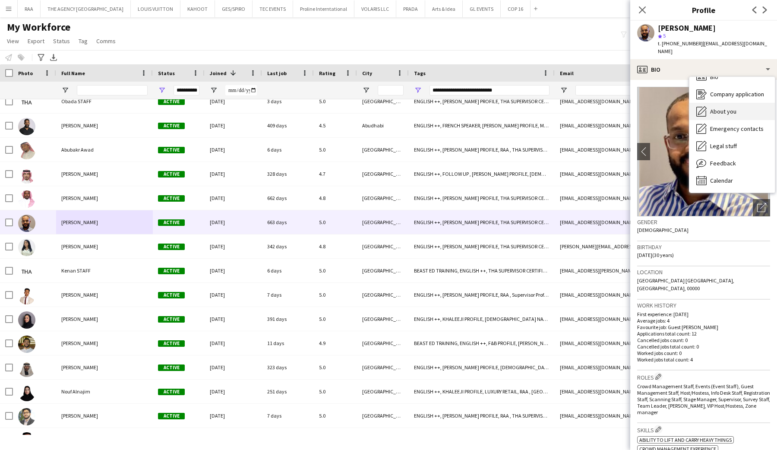
click at [724, 103] on div "About you About you" at bounding box center [732, 111] width 85 height 17
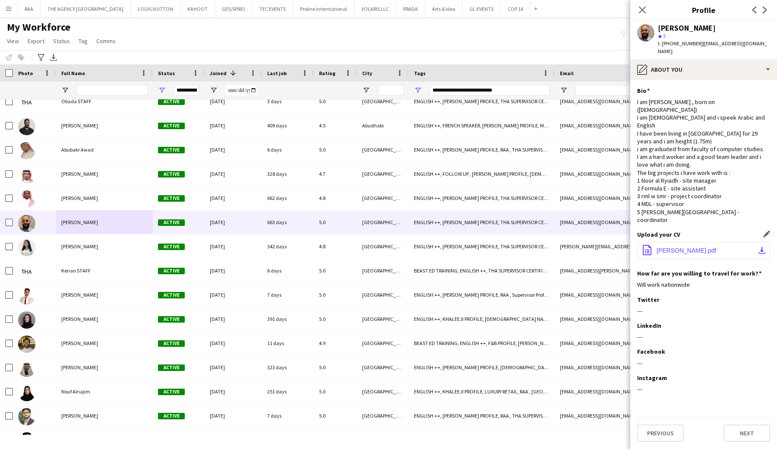
click at [717, 247] on span "Mohammed _Salih_Resume.pdf" at bounding box center [687, 250] width 60 height 7
click at [644, 11] on icon at bounding box center [642, 10] width 8 height 8
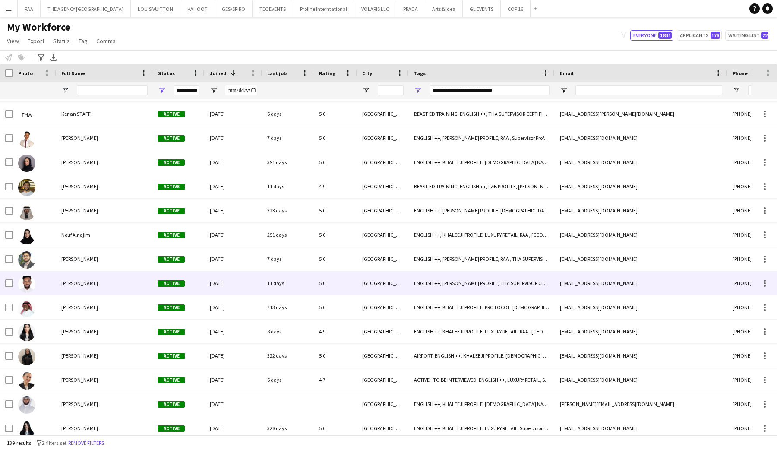
scroll to position [2609, 0]
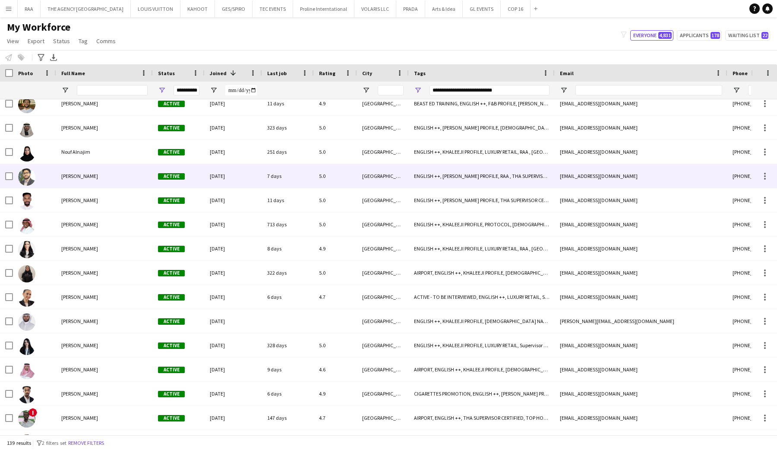
click at [101, 167] on div "Abdullah Altawil" at bounding box center [104, 176] width 97 height 24
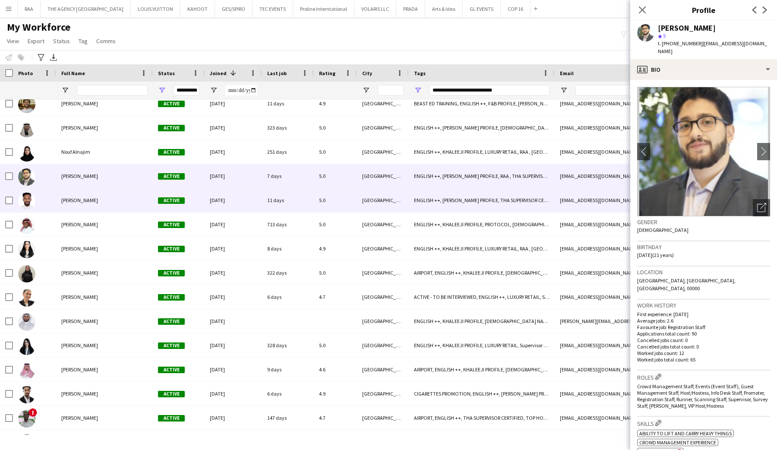
click at [104, 199] on div "Nawaf Baduwailan" at bounding box center [104, 200] width 97 height 24
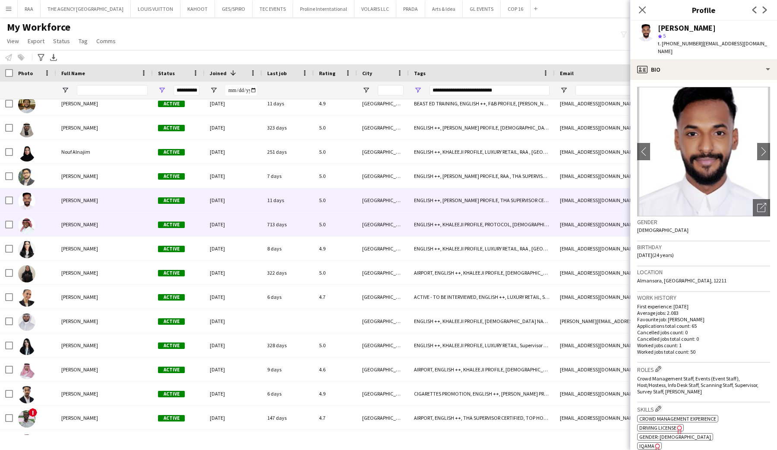
click at [95, 223] on div "Khaled Bakr" at bounding box center [104, 224] width 97 height 24
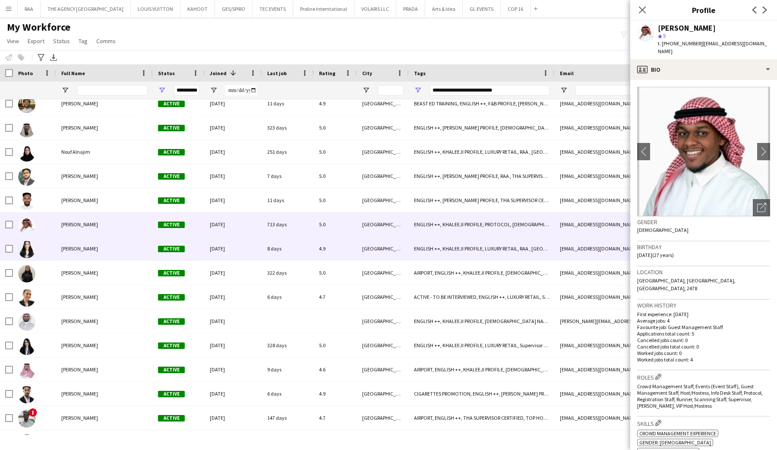
click at [103, 255] on div "Manar Alharbi" at bounding box center [104, 249] width 97 height 24
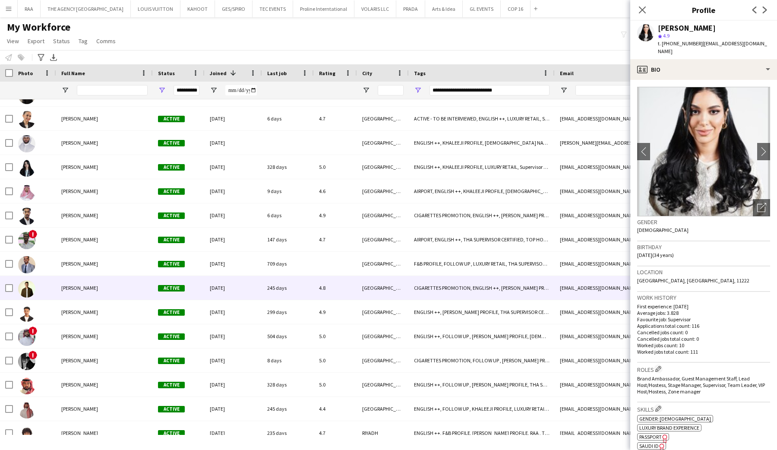
scroll to position [2872, 0]
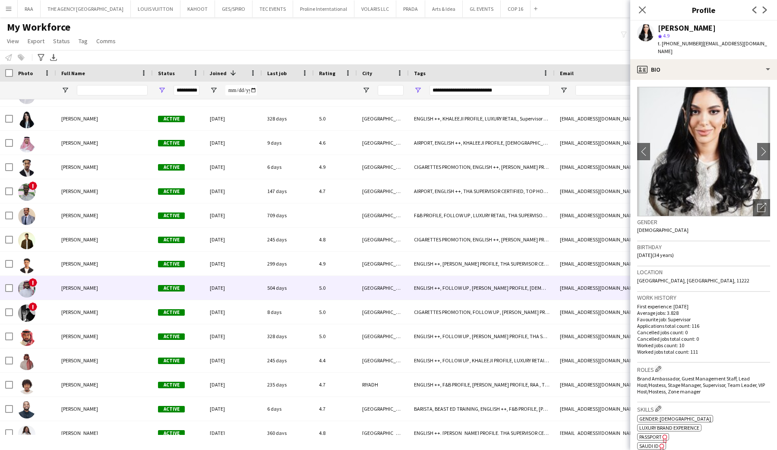
click at [84, 291] on span "Abdulrahman Khalil" at bounding box center [79, 288] width 37 height 6
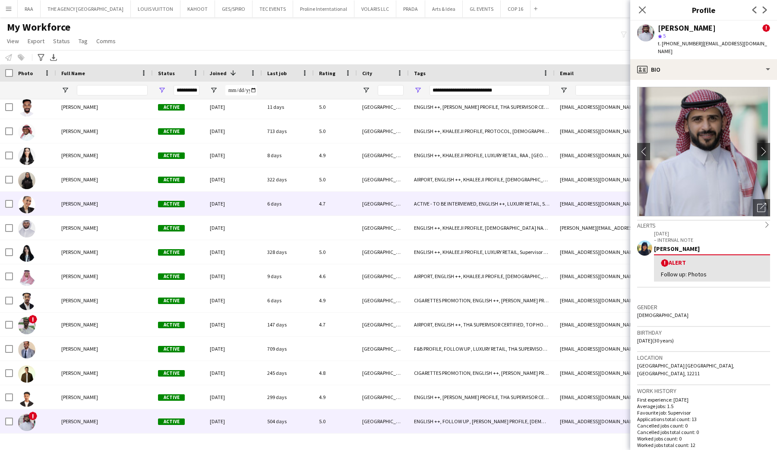
click at [102, 206] on div "Renaz Zouriq" at bounding box center [104, 204] width 97 height 24
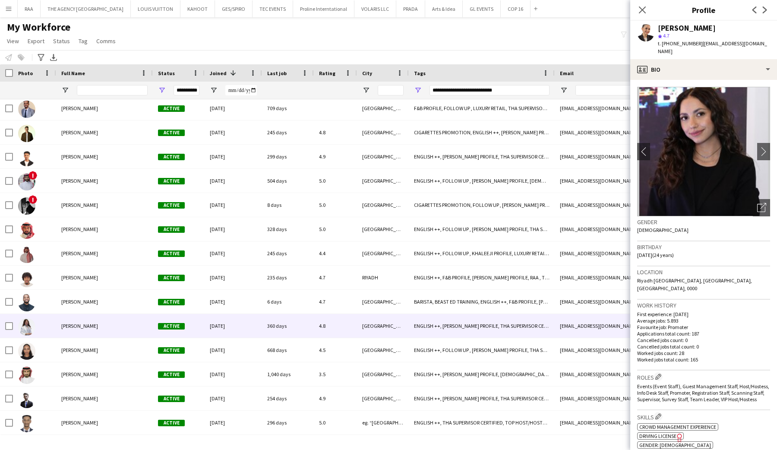
click at [80, 323] on span "Tala Otahbachi" at bounding box center [79, 326] width 37 height 6
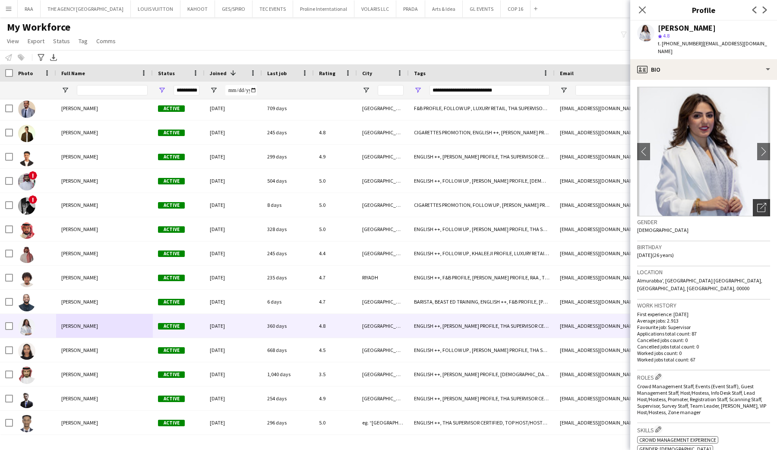
click at [757, 204] on icon at bounding box center [761, 208] width 8 height 8
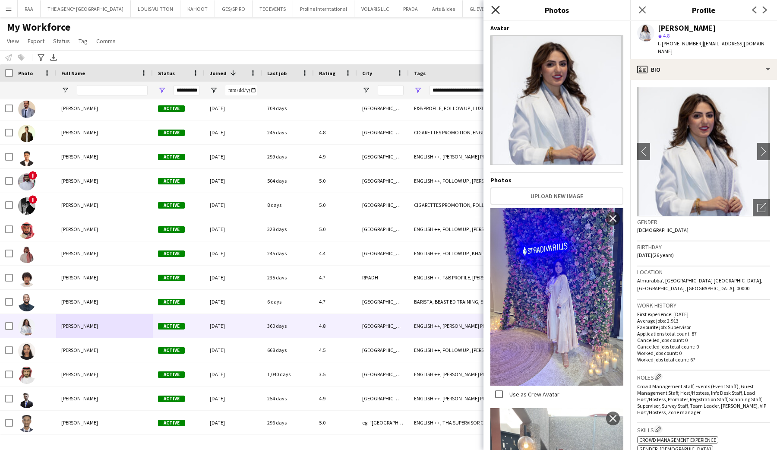
click at [493, 8] on icon "Close pop-in" at bounding box center [495, 10] width 8 height 8
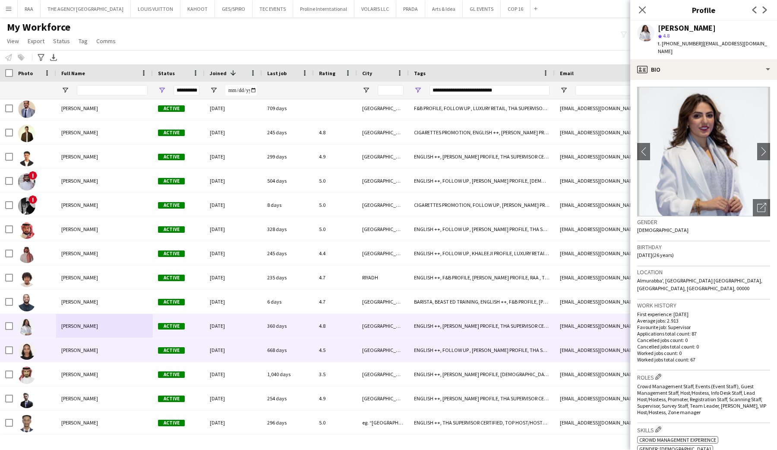
click at [95, 355] on div "Saja Mustafa" at bounding box center [104, 350] width 97 height 24
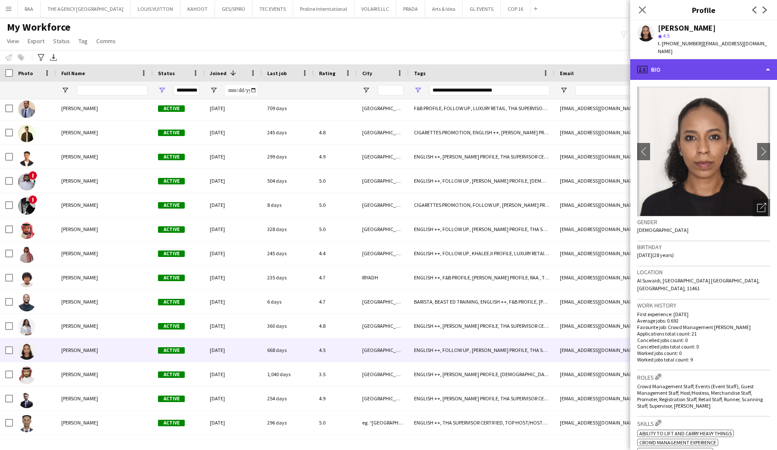
click at [686, 59] on div "profile Bio" at bounding box center [703, 69] width 147 height 21
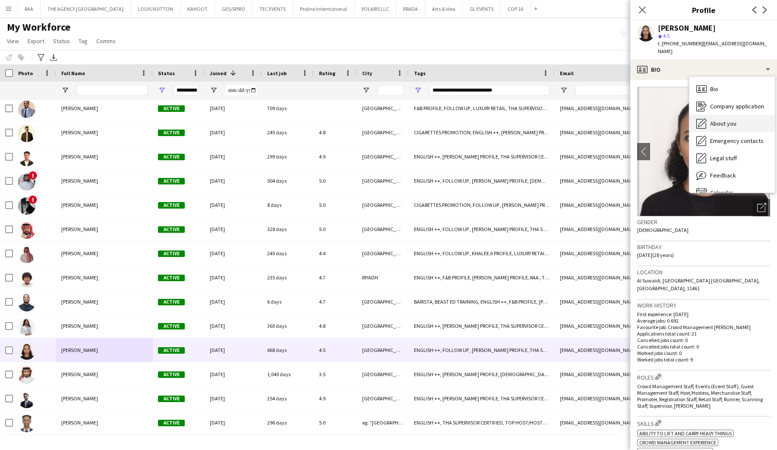
click at [725, 120] on span "About you" at bounding box center [723, 124] width 26 height 8
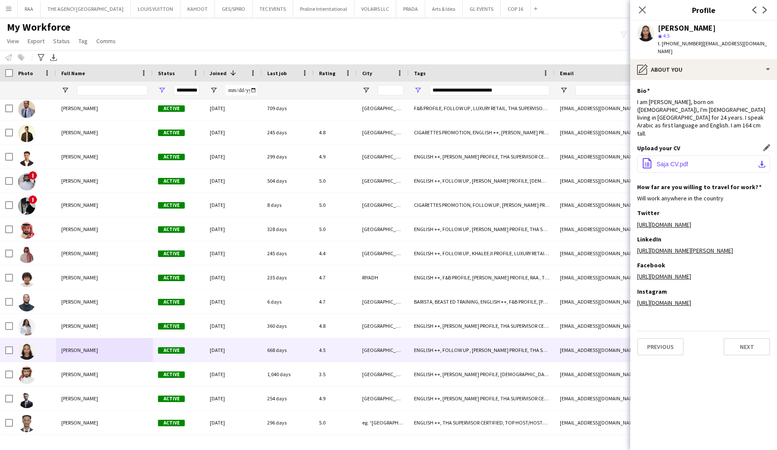
click at [671, 160] on button "office-file-sheet Saja CV.pdf download-bottom" at bounding box center [703, 163] width 133 height 17
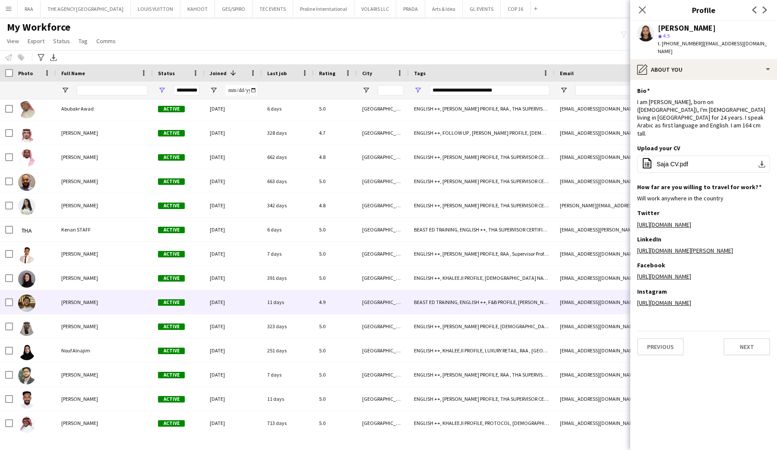
click at [78, 305] on span "Abdullah Wagih" at bounding box center [79, 302] width 37 height 6
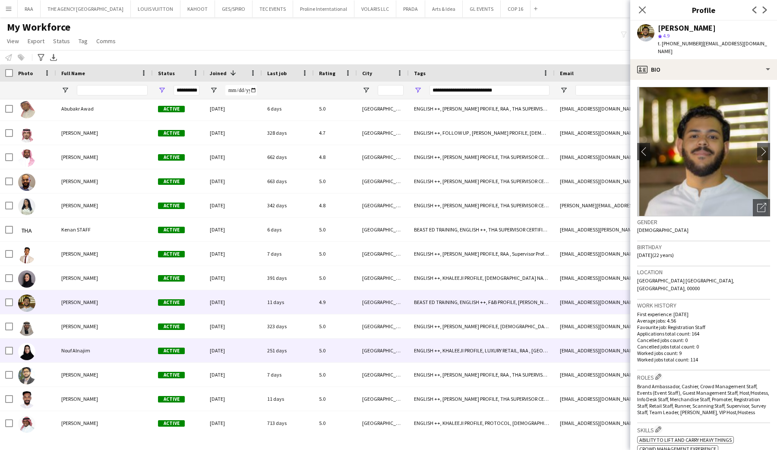
click at [78, 342] on div "Nouf Alnajim" at bounding box center [104, 351] width 97 height 24
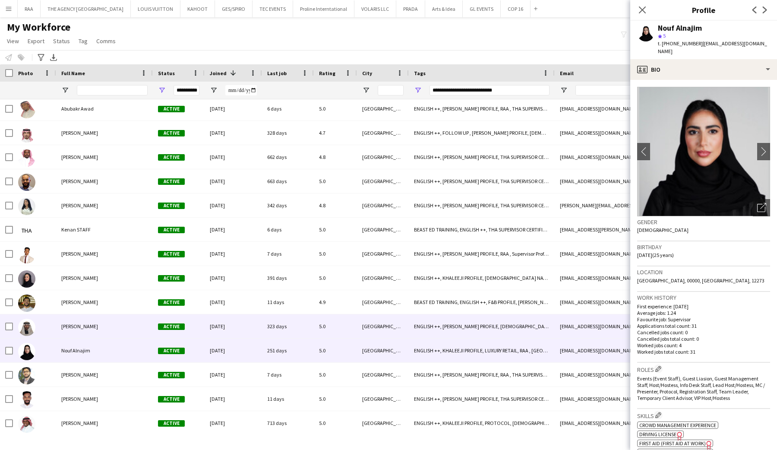
click at [82, 327] on span "Mohammed Abualrahi" at bounding box center [79, 326] width 37 height 6
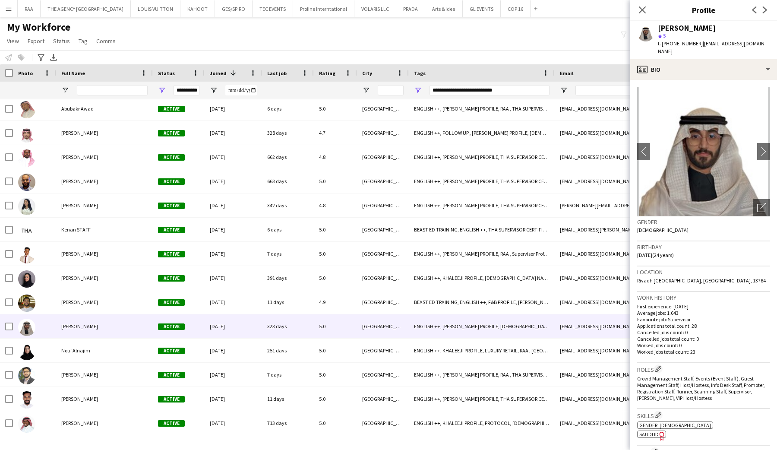
click at [418, 94] on div "**********" at bounding box center [482, 90] width 146 height 17
click at [418, 88] on span "Open Filter Menu" at bounding box center [418, 90] width 8 height 8
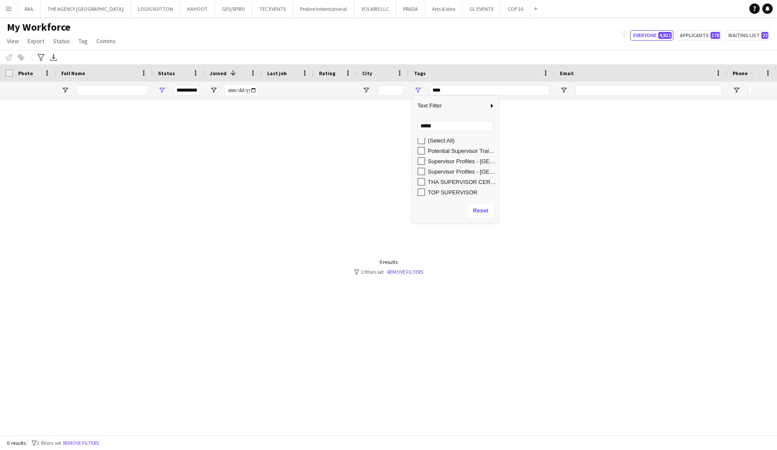
click at [462, 53] on div "Notify workforce Add to tag Select at least one crew to tag him or her. Advance…" at bounding box center [388, 57] width 777 height 14
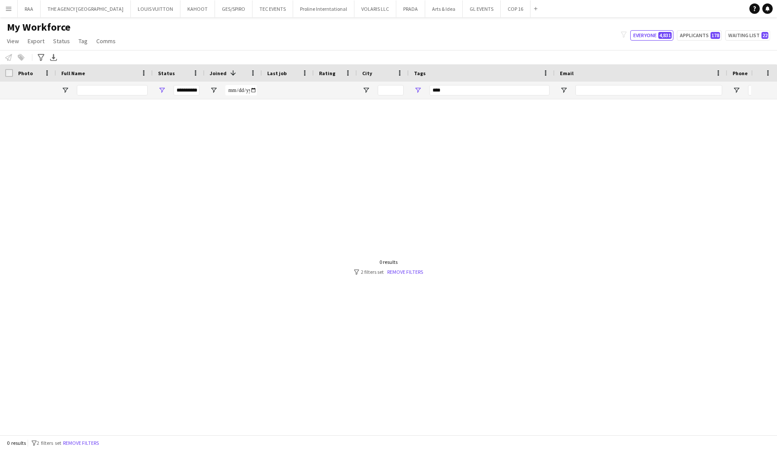
click at [440, 90] on div "***" at bounding box center [490, 90] width 120 height 10
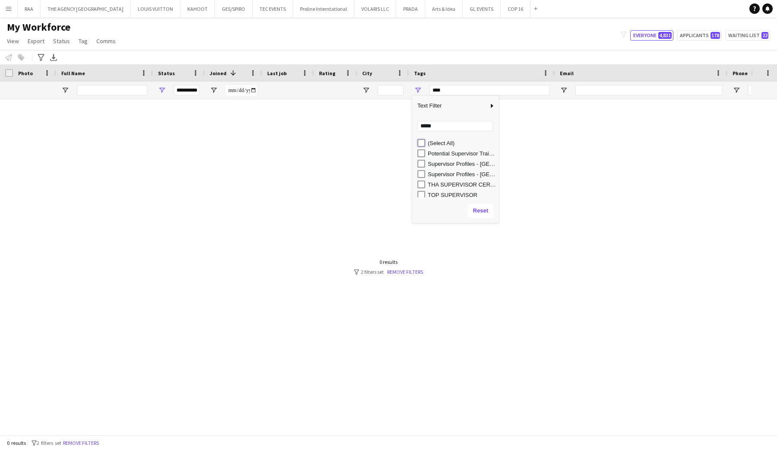
type input "**********"
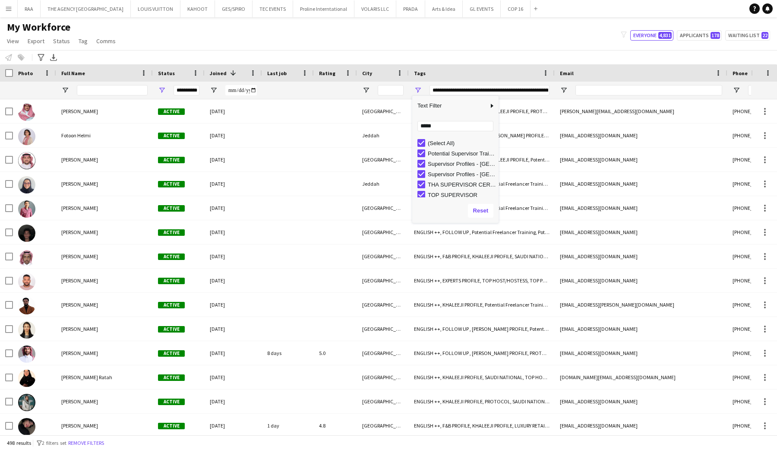
click at [471, 38] on div "My Workforce View Views Default view Basic Export View Full Name TAGS Test New …" at bounding box center [388, 35] width 777 height 29
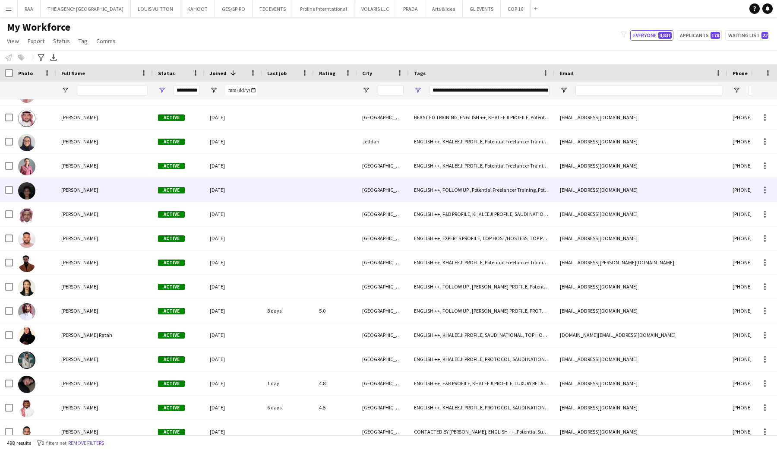
click at [98, 168] on span "[PERSON_NAME]" at bounding box center [79, 165] width 37 height 6
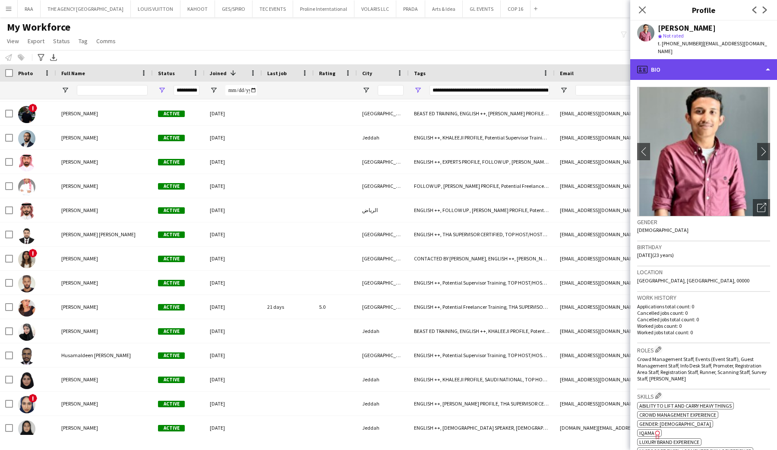
click at [709, 71] on div "profile Bio" at bounding box center [703, 69] width 147 height 21
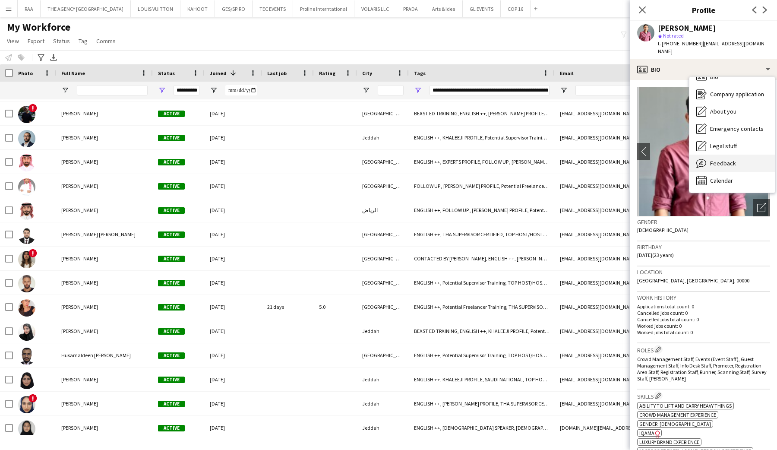
click at [722, 159] on span "Feedback" at bounding box center [723, 163] width 26 height 8
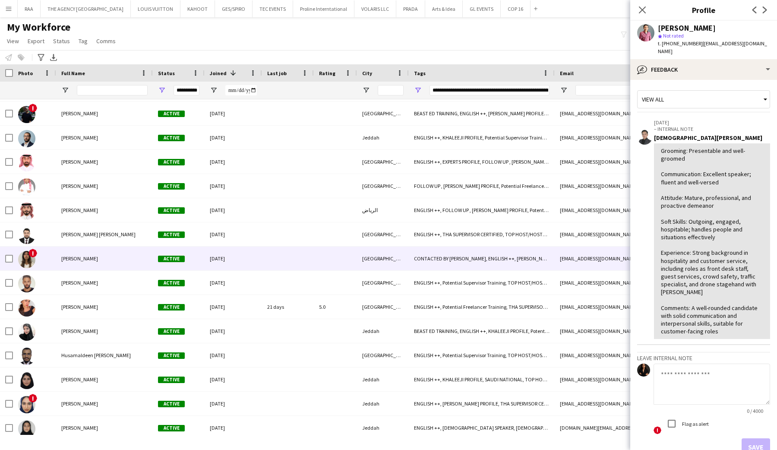
click at [103, 253] on div "Alma Alawneh" at bounding box center [104, 259] width 97 height 24
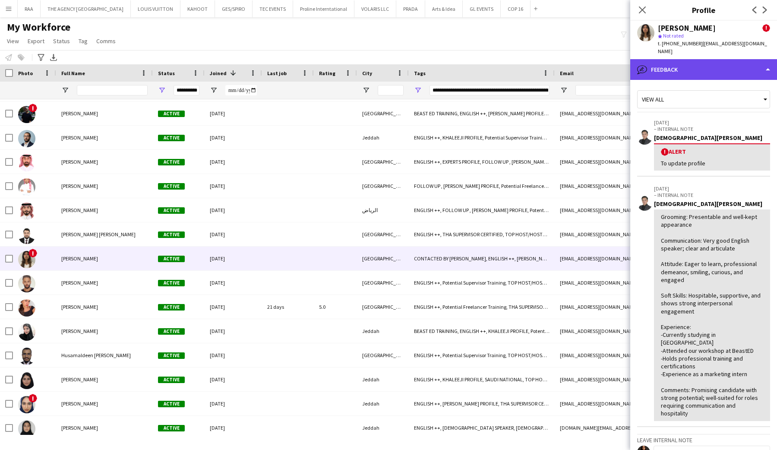
click at [662, 63] on div "bubble-pencil Feedback" at bounding box center [703, 69] width 147 height 21
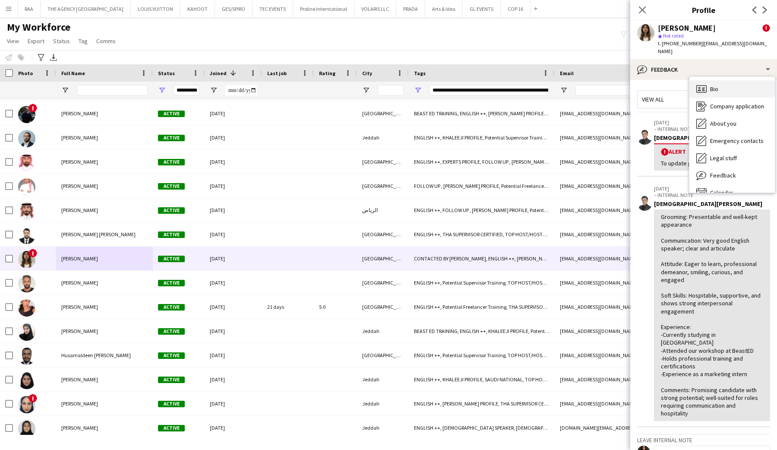
click at [692, 82] on div "Bio Bio" at bounding box center [732, 88] width 85 height 17
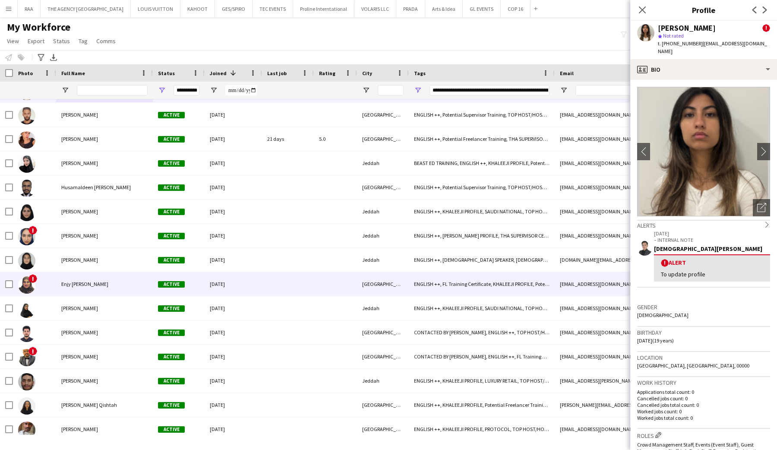
scroll to position [1135, 0]
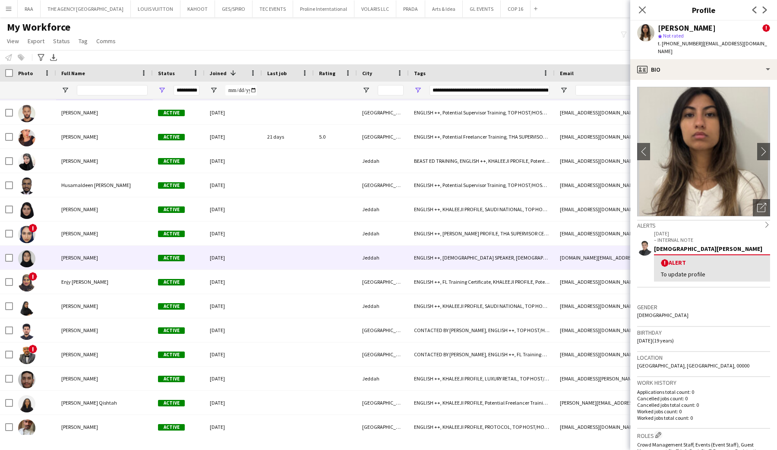
click at [89, 260] on span "Abeer Chaudhary" at bounding box center [79, 257] width 37 height 6
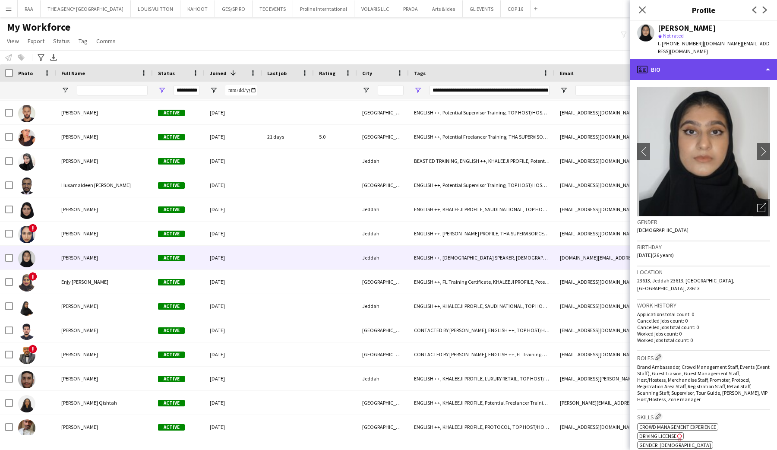
click at [721, 70] on div "profile Bio" at bounding box center [703, 69] width 147 height 21
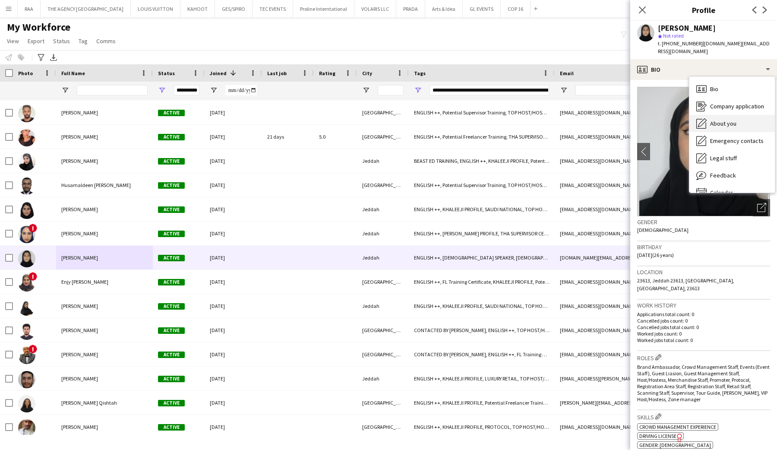
click at [735, 120] on span "About you" at bounding box center [723, 124] width 26 height 8
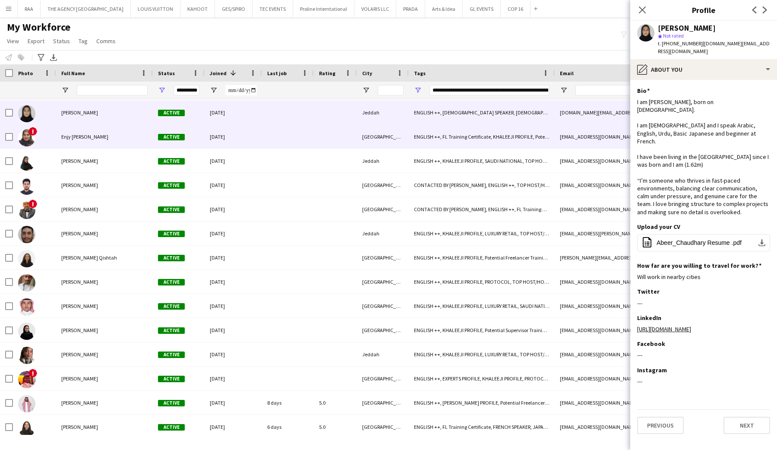
click at [95, 146] on div "Enjy Ehab" at bounding box center [104, 137] width 97 height 24
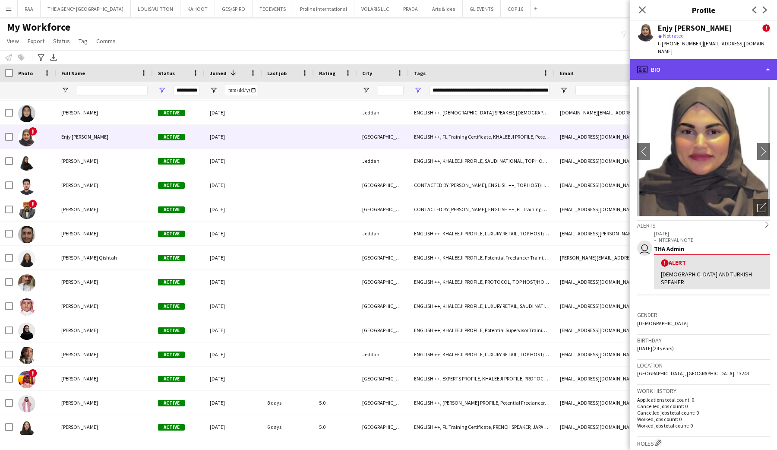
click at [729, 67] on div "profile Bio" at bounding box center [703, 69] width 147 height 21
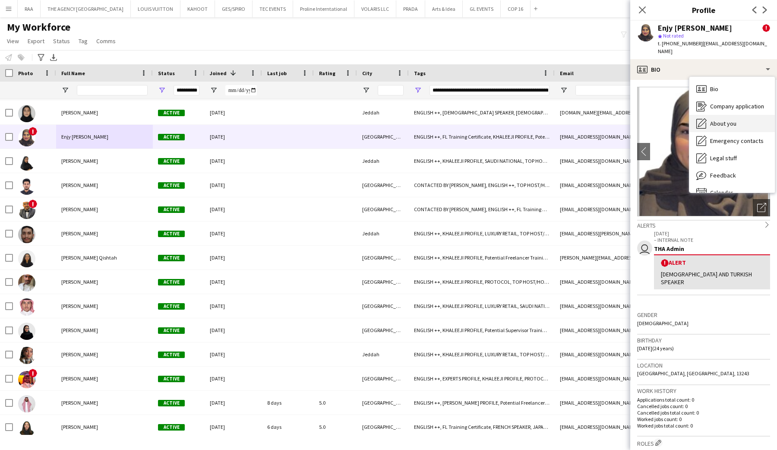
click at [735, 120] on span "About you" at bounding box center [723, 124] width 26 height 8
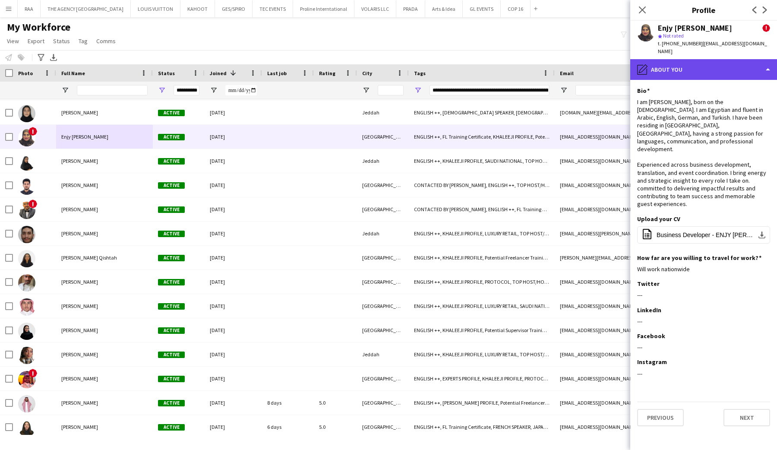
click at [724, 67] on div "pencil4 About you" at bounding box center [703, 69] width 147 height 21
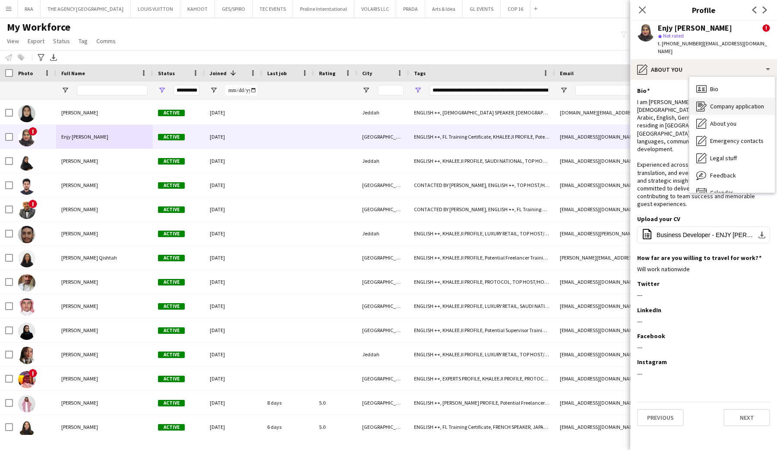
click at [736, 102] on span "Company application" at bounding box center [737, 106] width 54 height 8
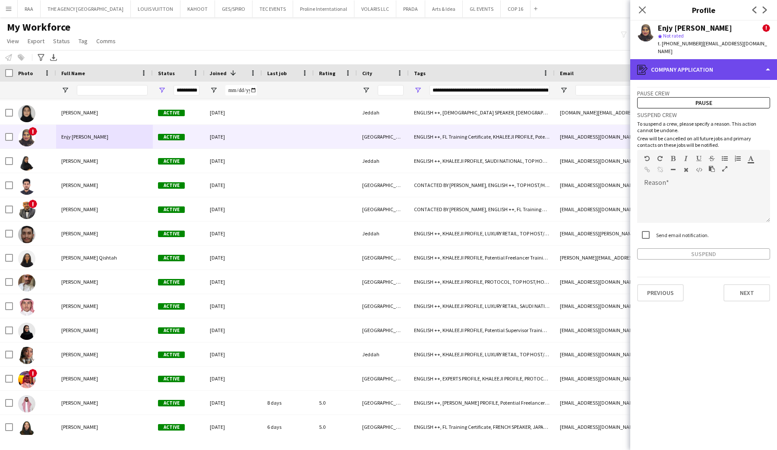
click at [725, 63] on div "register Company application" at bounding box center [703, 69] width 147 height 21
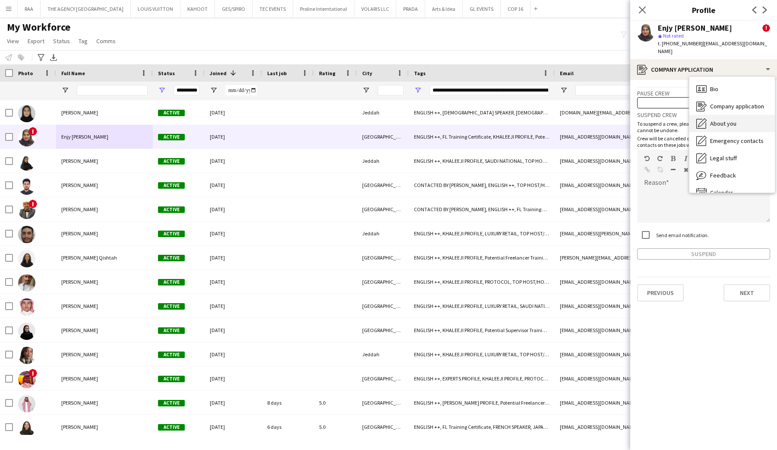
click at [724, 120] on span "About you" at bounding box center [723, 124] width 26 height 8
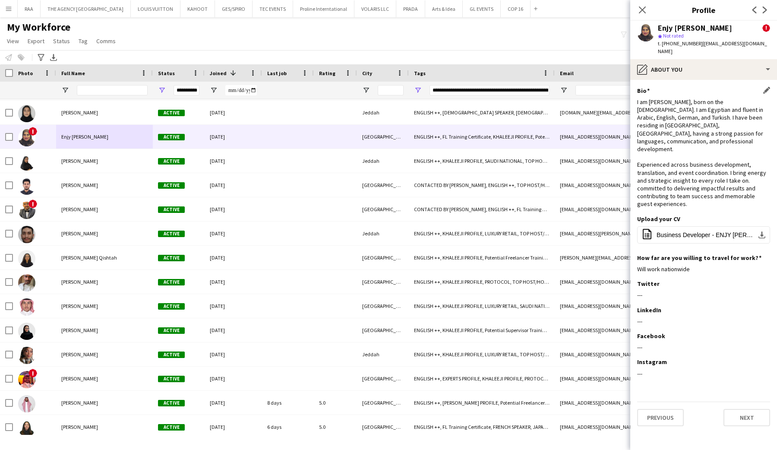
drag, startPoint x: 637, startPoint y: 142, endPoint x: 741, endPoint y: 181, distance: 111.4
click at [741, 181] on div "I am Enjy Ehab Mohammed, born on the 20th of August, 2001. I am Egyptian and fl…" at bounding box center [703, 153] width 133 height 110
click at [110, 42] on span "Comms" at bounding box center [105, 41] width 19 height 8
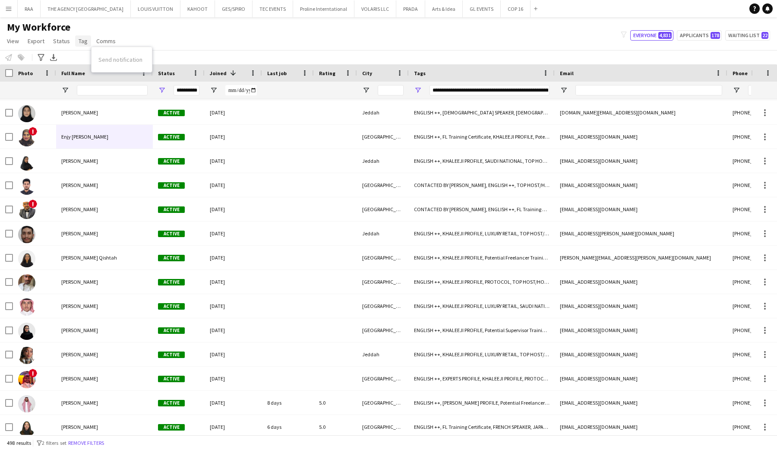
click at [80, 40] on span "Tag" at bounding box center [83, 41] width 9 height 8
click at [68, 40] on span "Status" at bounding box center [61, 41] width 17 height 8
click at [32, 41] on span "Export" at bounding box center [36, 41] width 17 height 8
click at [18, 41] on span "View" at bounding box center [13, 41] width 12 height 8
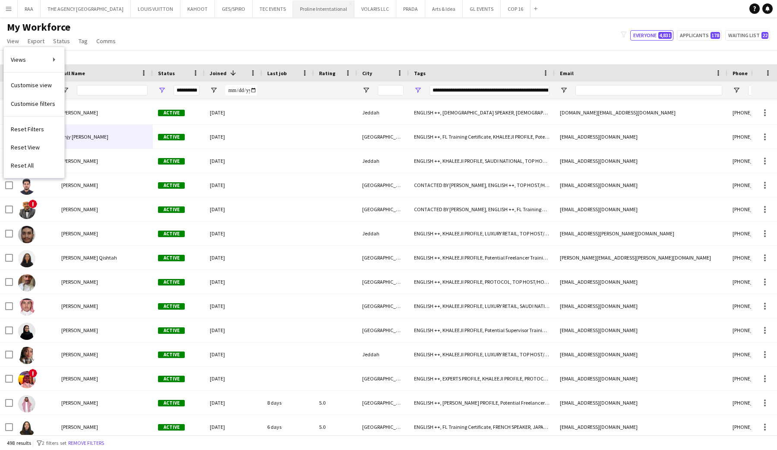
click at [293, 15] on button "Proline Interntational Close" at bounding box center [323, 8] width 61 height 17
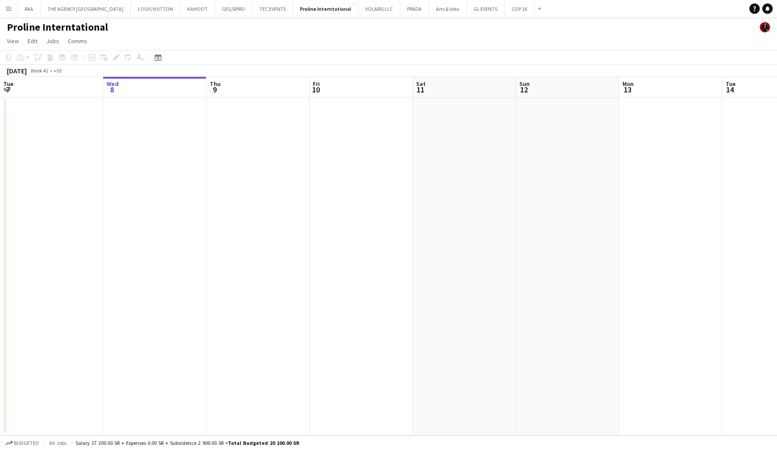
click at [8, 10] on app-icon "Menu" at bounding box center [8, 8] width 7 height 7
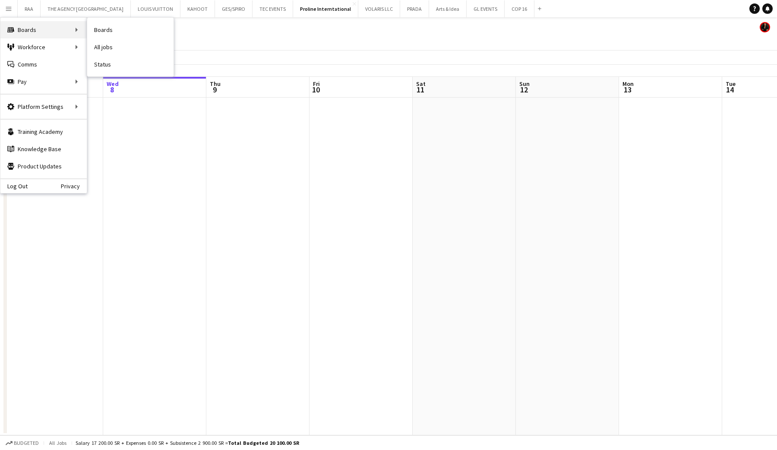
click at [38, 26] on div "Boards Boards" at bounding box center [43, 29] width 86 height 17
click at [254, 49] on app-page-menu "View Day view expanded Day view collapsed Month view Date picker Jump to today …" at bounding box center [388, 42] width 777 height 16
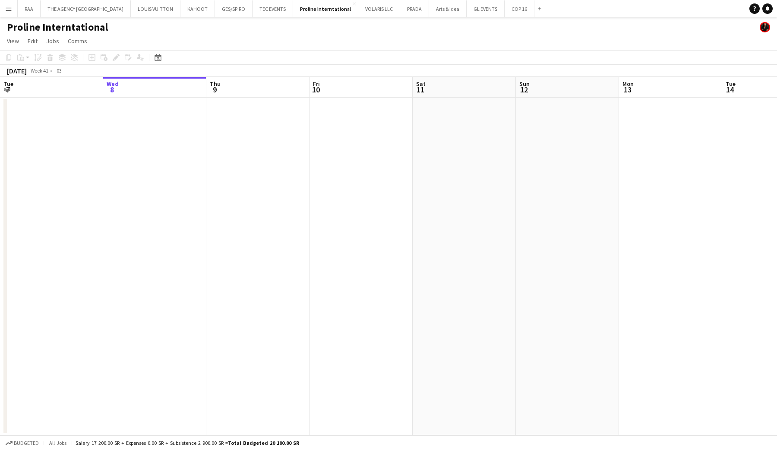
click at [14, 12] on button "Menu" at bounding box center [8, 8] width 17 height 17
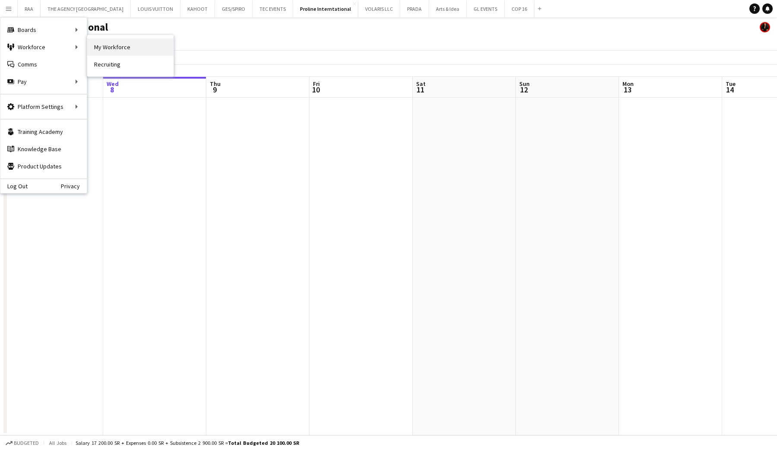
click at [119, 44] on link "My Workforce" at bounding box center [130, 46] width 86 height 17
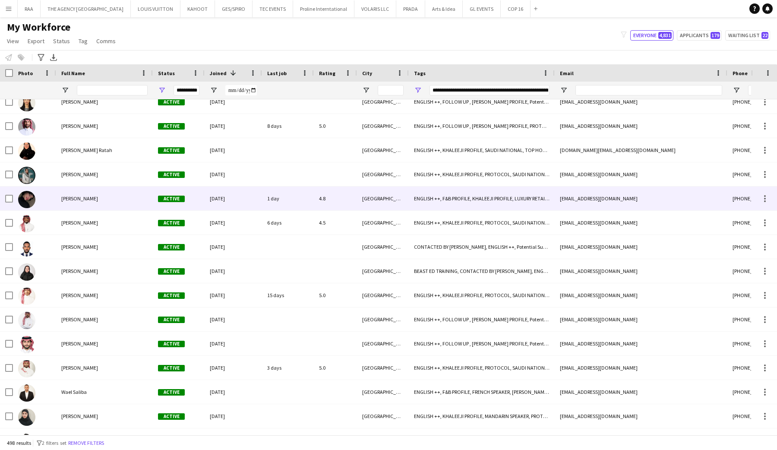
click at [94, 193] on div "[PERSON_NAME]" at bounding box center [104, 199] width 97 height 24
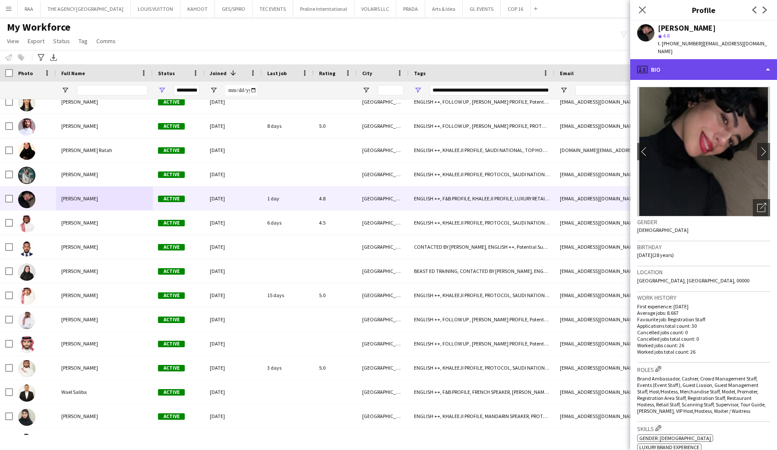
click at [715, 62] on div "profile Bio" at bounding box center [703, 69] width 147 height 21
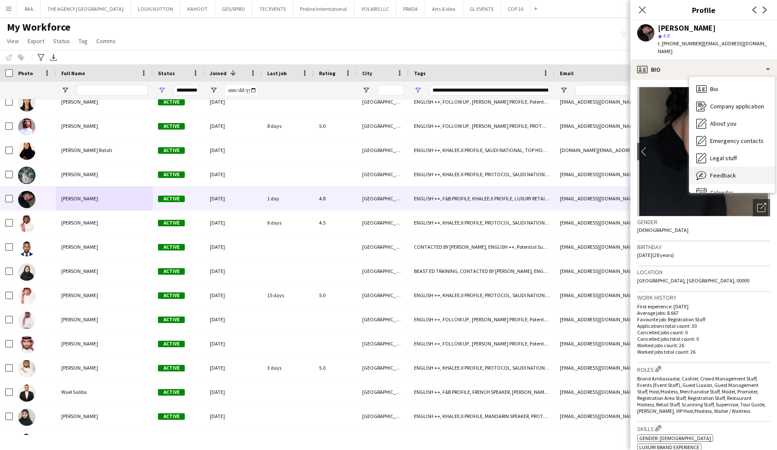
click at [717, 171] on span "Feedback" at bounding box center [723, 175] width 26 height 8
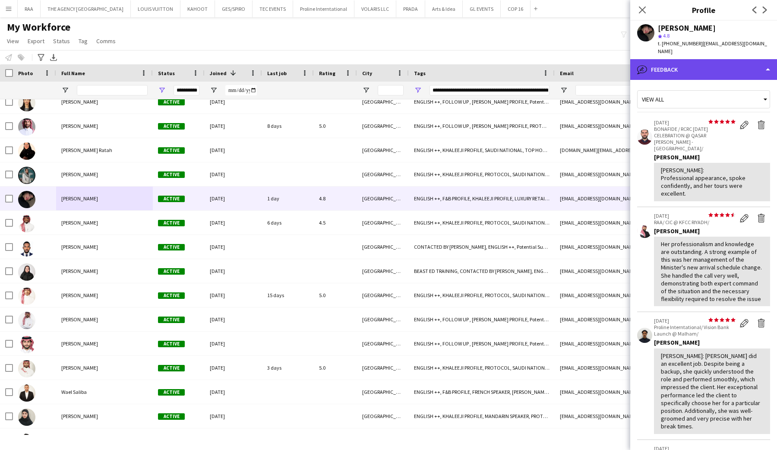
click at [687, 59] on div "bubble-pencil Feedback" at bounding box center [703, 69] width 147 height 21
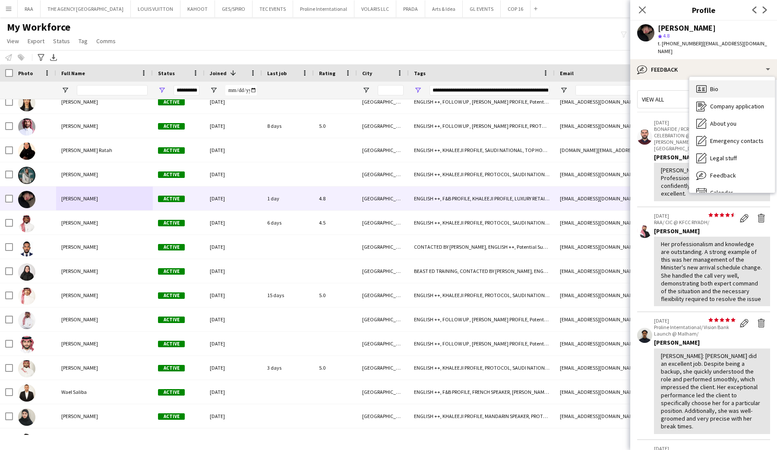
click at [706, 85] on icon at bounding box center [701, 88] width 10 height 7
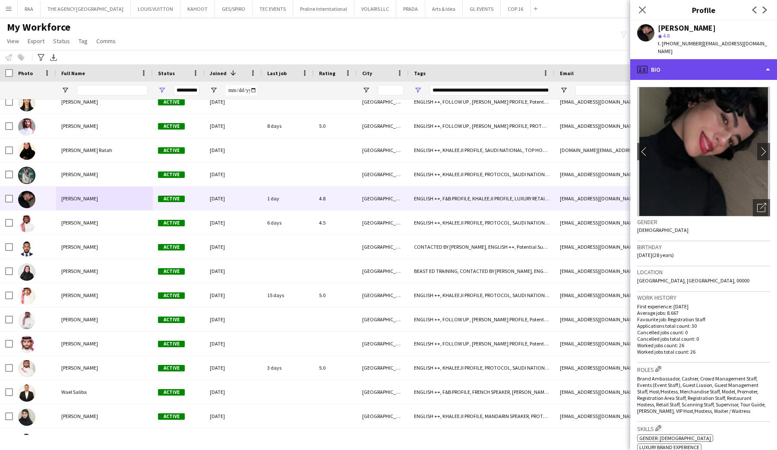
click at [685, 66] on div "profile Bio" at bounding box center [703, 69] width 147 height 21
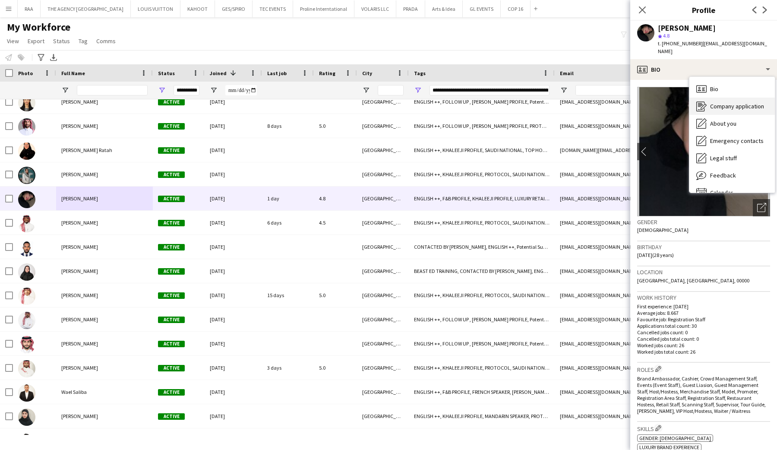
click at [699, 101] on icon "Company application" at bounding box center [701, 106] width 10 height 10
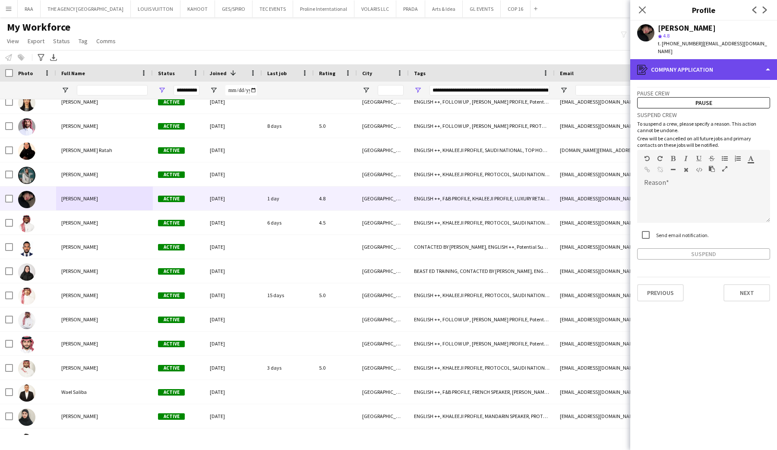
click at [690, 66] on div "register Company application" at bounding box center [703, 69] width 147 height 21
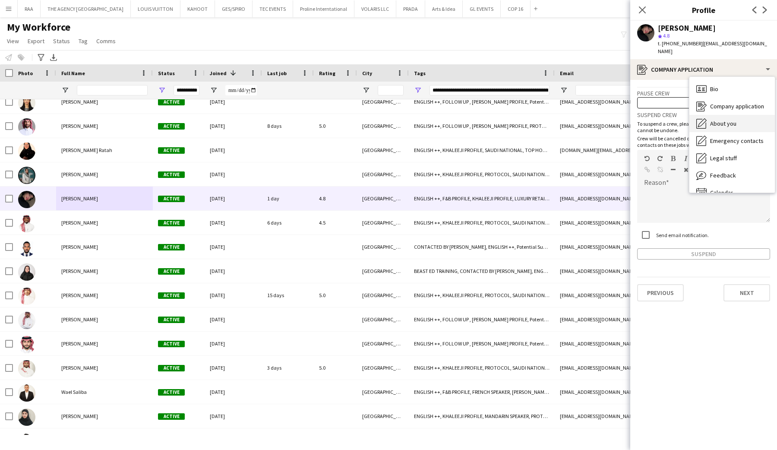
click at [702, 115] on div "About you About you" at bounding box center [732, 123] width 85 height 17
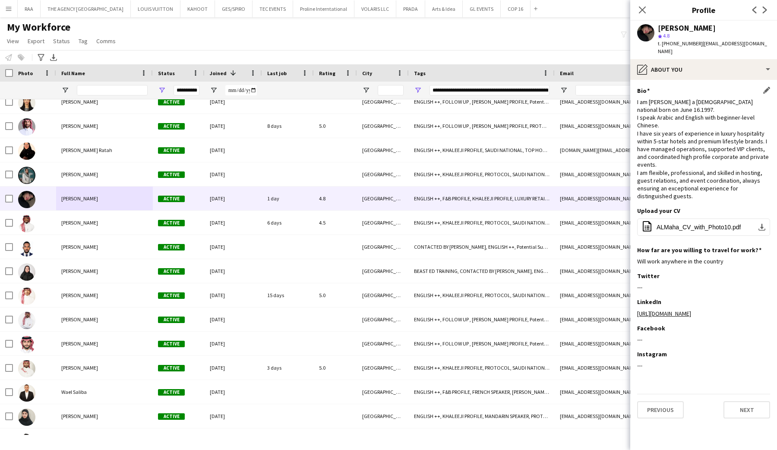
drag, startPoint x: 643, startPoint y: 125, endPoint x: 724, endPoint y: 151, distance: 84.7
click at [724, 151] on div "I am Almaha Almghbeel a Saudi national born on June 16.1997. I speak Arabic and…" at bounding box center [703, 149] width 133 height 102
click at [700, 66] on div "pencil4 About you" at bounding box center [703, 69] width 147 height 21
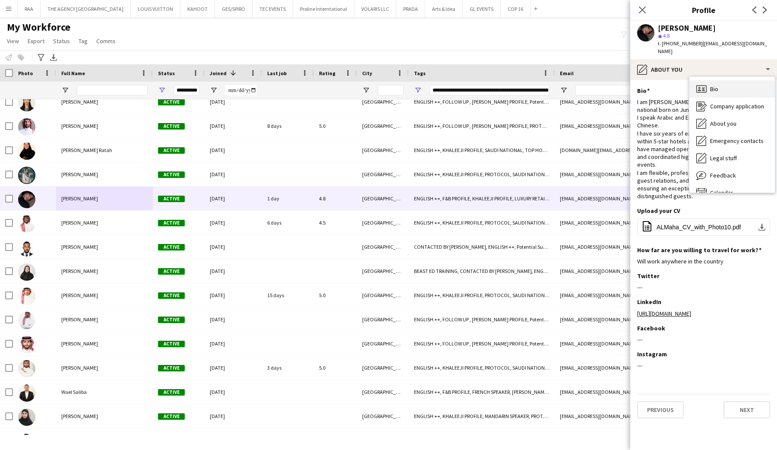
click at [710, 80] on div "Bio Bio" at bounding box center [732, 88] width 85 height 17
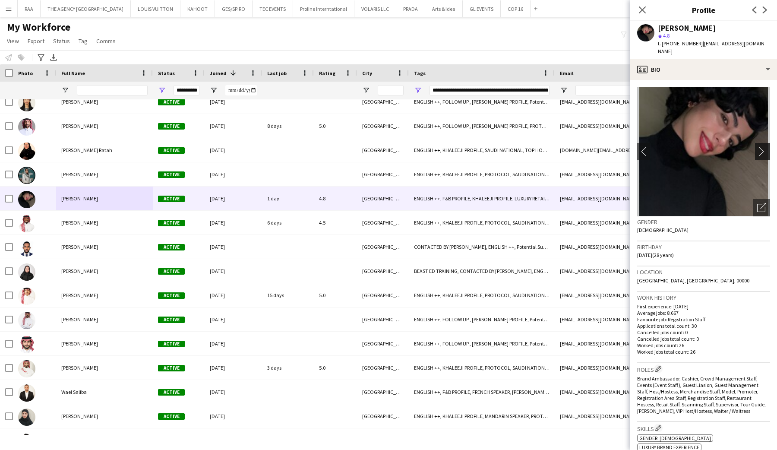
click at [763, 147] on app-icon "chevron-right" at bounding box center [763, 151] width 13 height 9
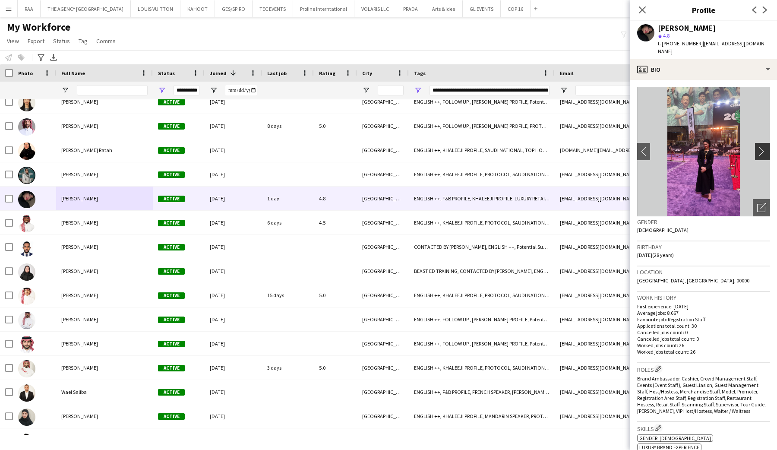
click at [762, 147] on app-icon "chevron-right" at bounding box center [763, 151] width 13 height 9
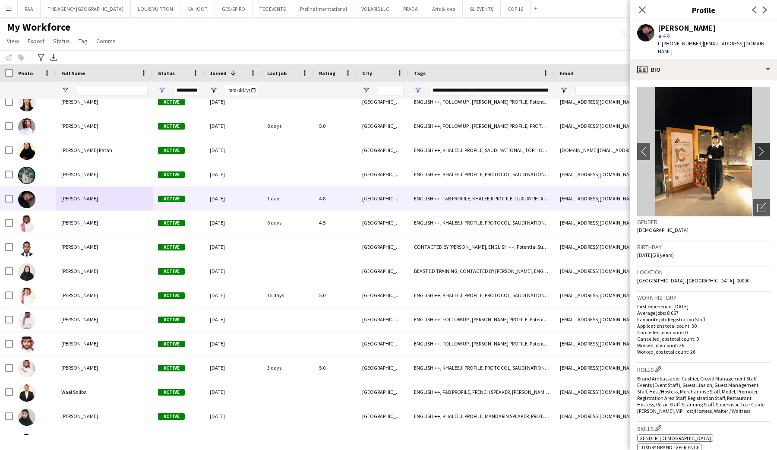
click at [762, 147] on app-icon "chevron-right" at bounding box center [763, 151] width 13 height 9
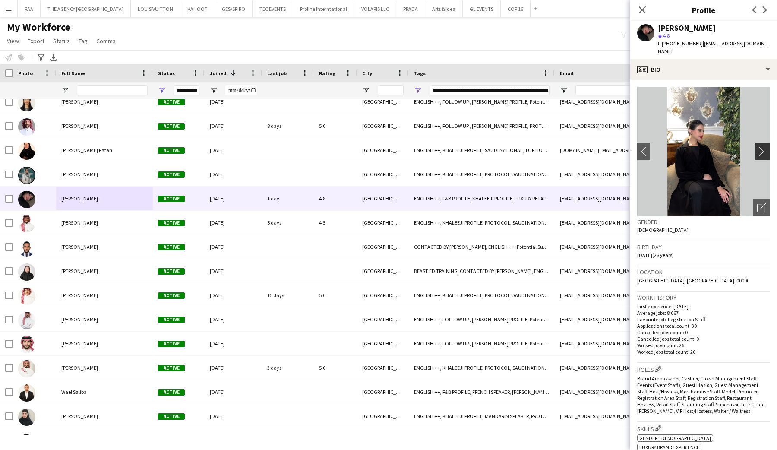
click at [762, 147] on app-icon "chevron-right" at bounding box center [763, 151] width 13 height 9
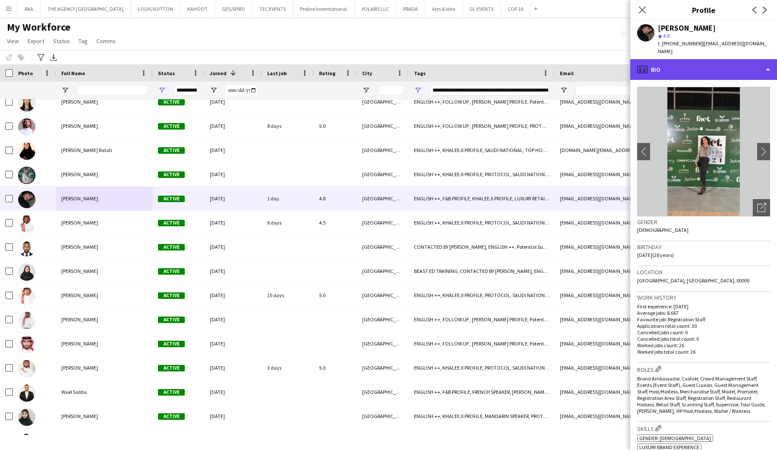
click at [718, 68] on div "profile Bio" at bounding box center [703, 69] width 147 height 21
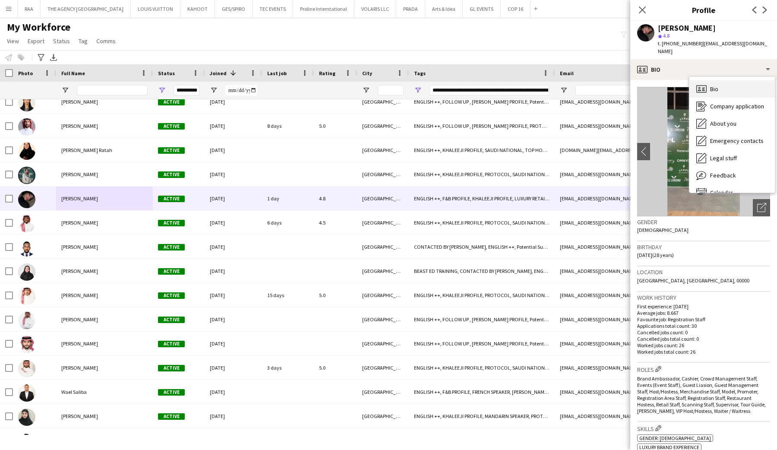
click at [723, 80] on div "Bio Bio" at bounding box center [732, 88] width 85 height 17
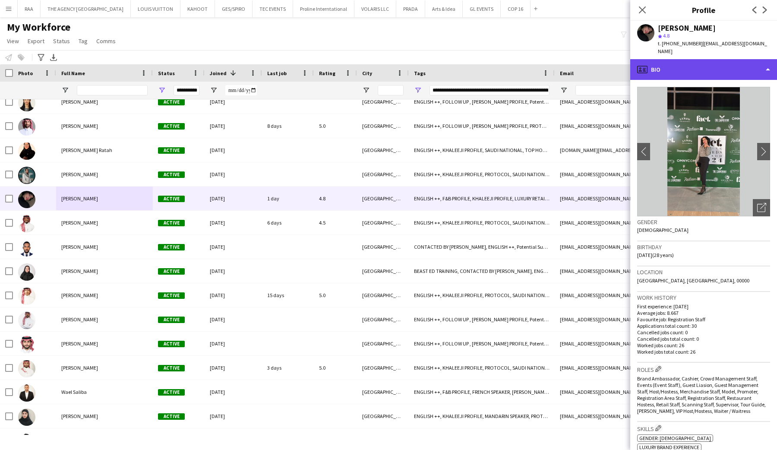
click at [713, 70] on div "profile Bio" at bounding box center [703, 69] width 147 height 21
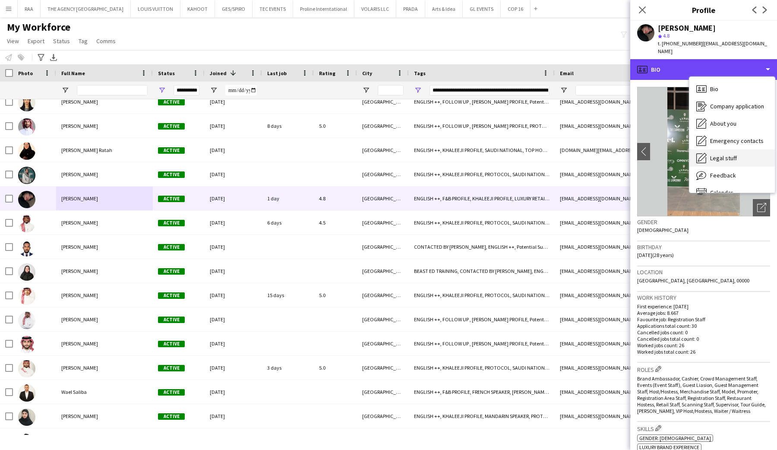
scroll to position [12, 0]
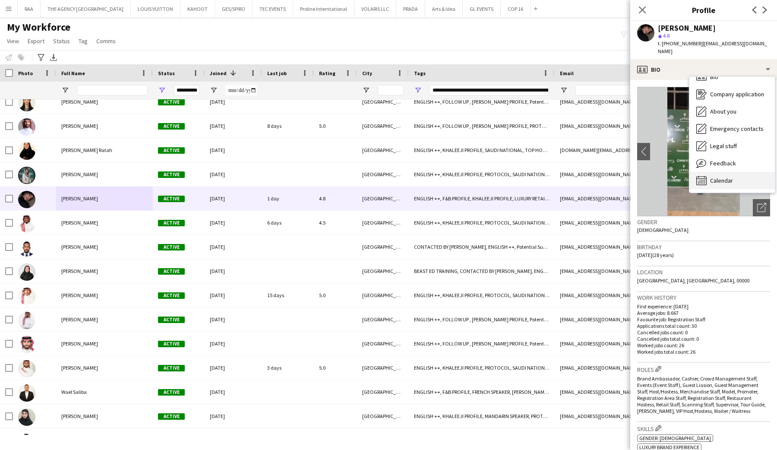
click at [719, 177] on div "Calendar Calendar" at bounding box center [732, 180] width 85 height 17
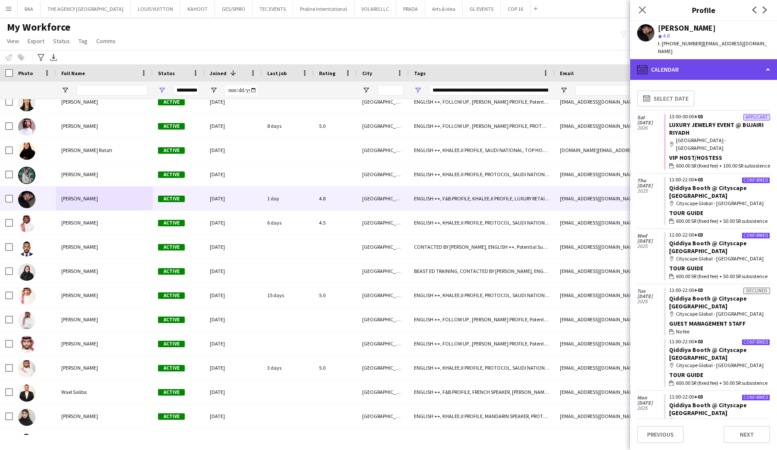
click at [712, 59] on div "calendar-full Calendar" at bounding box center [703, 69] width 147 height 21
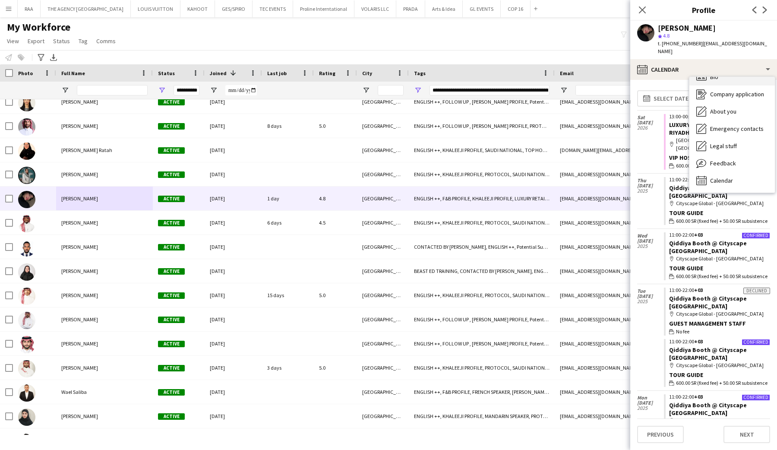
click at [712, 73] on span "Bio" at bounding box center [714, 77] width 8 height 8
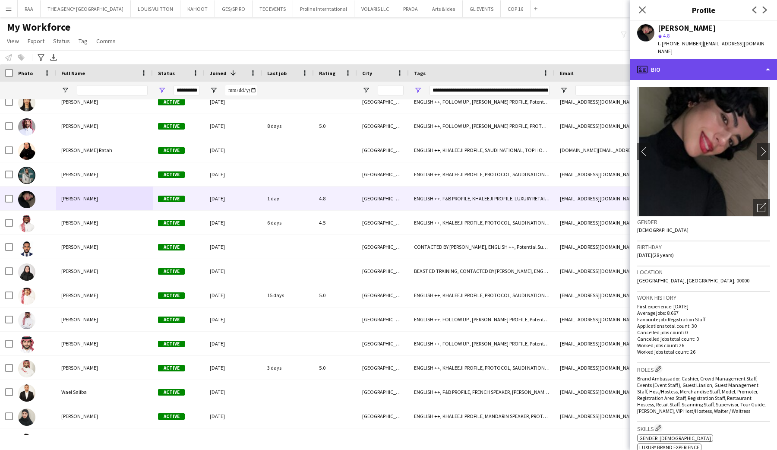
click at [709, 61] on div "profile Bio" at bounding box center [703, 69] width 147 height 21
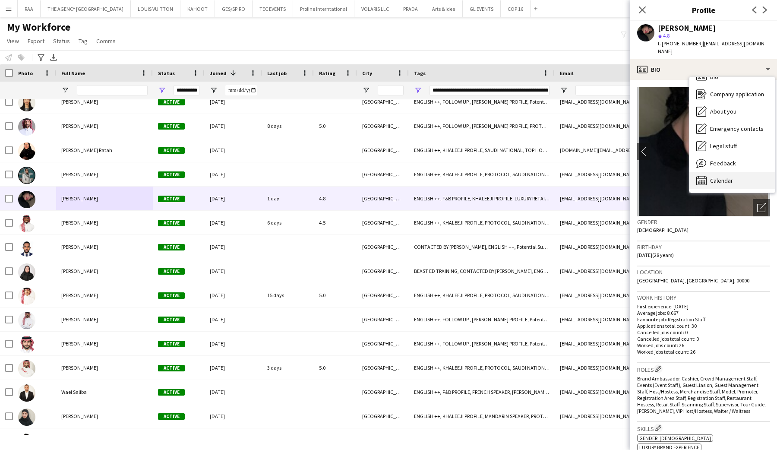
click at [725, 177] on span "Calendar" at bounding box center [721, 181] width 23 height 8
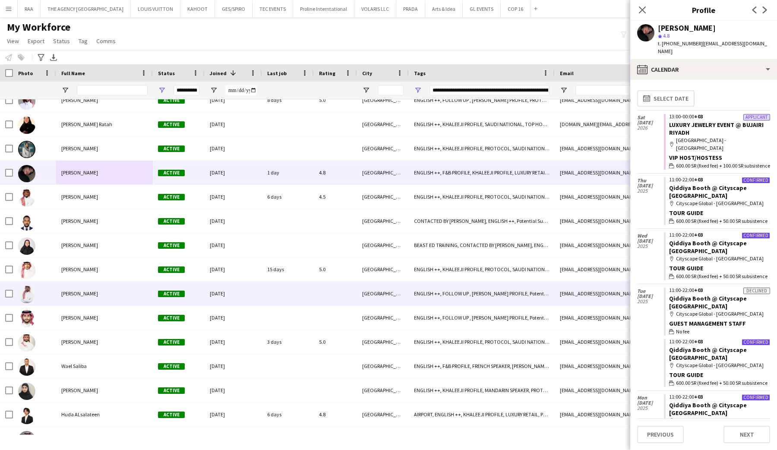
scroll to position [261, 0]
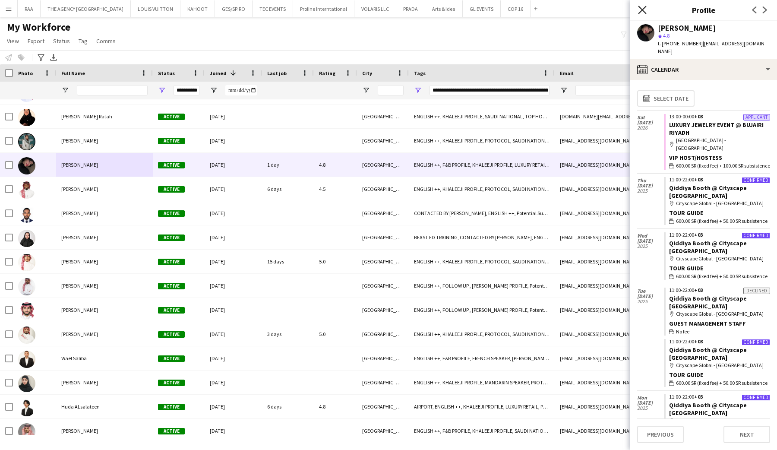
click at [645, 12] on icon at bounding box center [642, 10] width 8 height 8
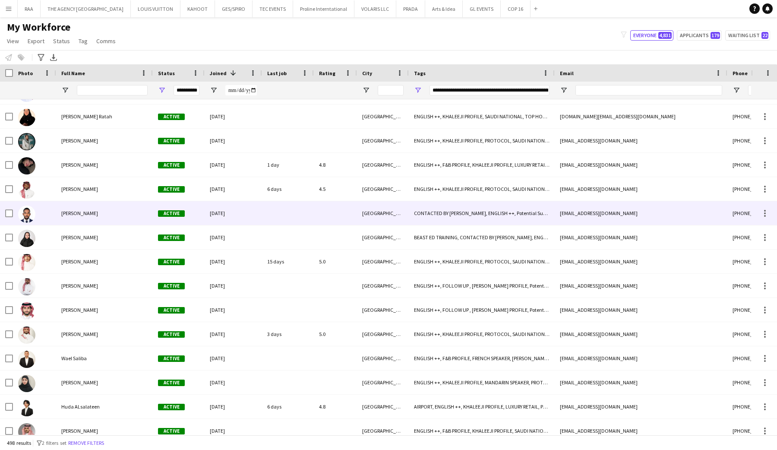
click at [114, 220] on div "[PERSON_NAME]" at bounding box center [104, 213] width 97 height 24
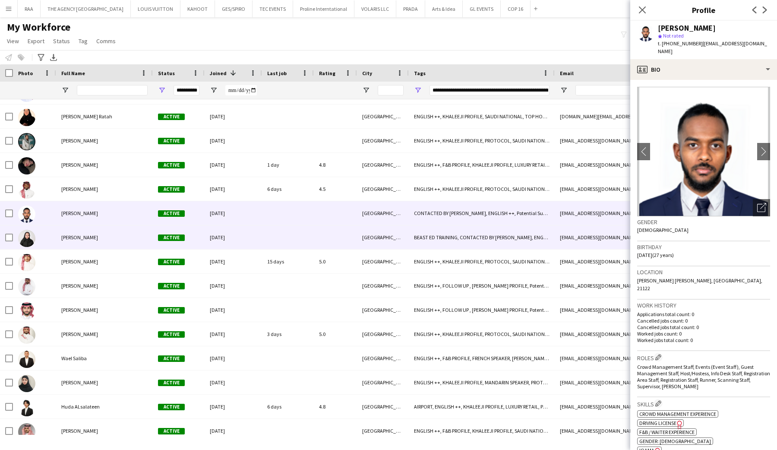
click at [111, 238] on div "[PERSON_NAME]" at bounding box center [104, 237] width 97 height 24
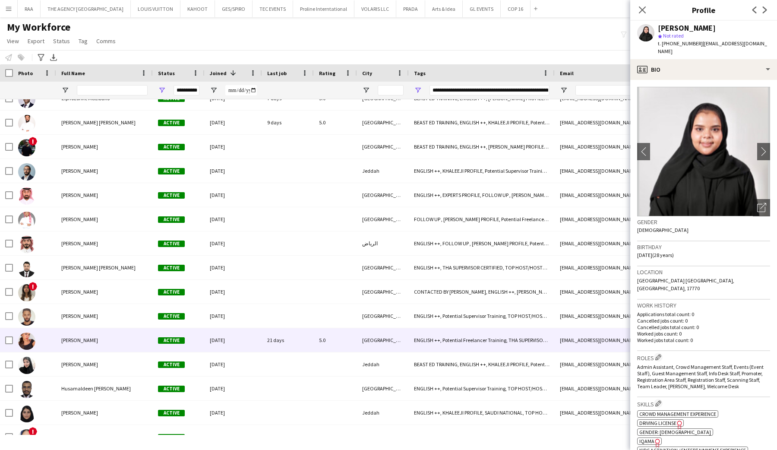
scroll to position [1268, 0]
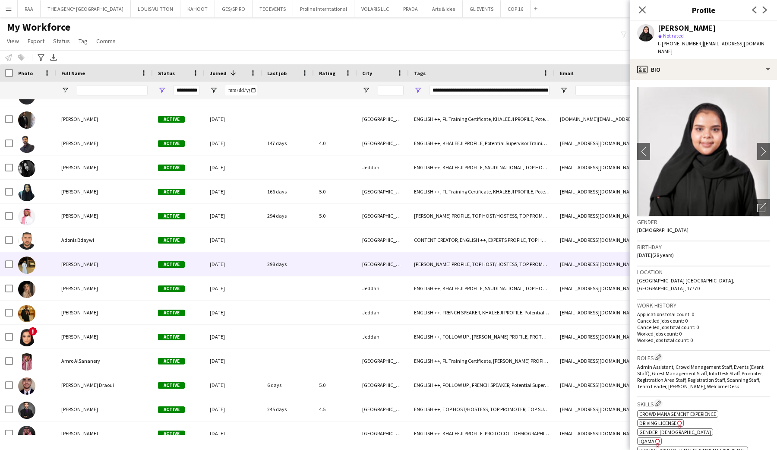
click at [92, 268] on div "Amin Barakat" at bounding box center [104, 264] width 97 height 24
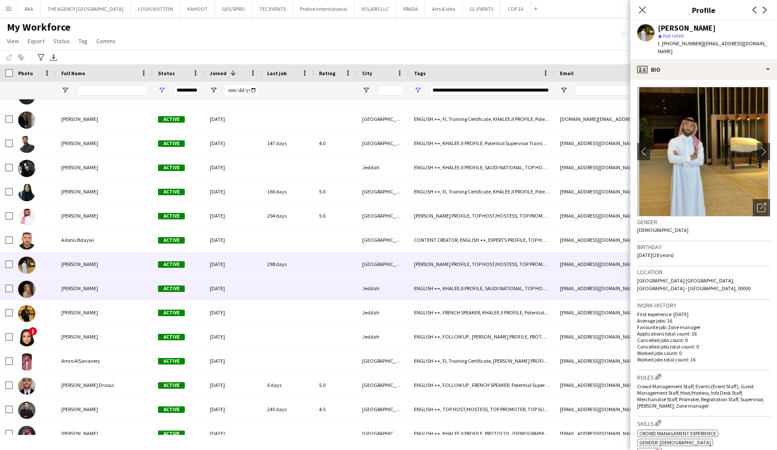
click at [95, 287] on span "Razan Mohammed" at bounding box center [79, 288] width 37 height 6
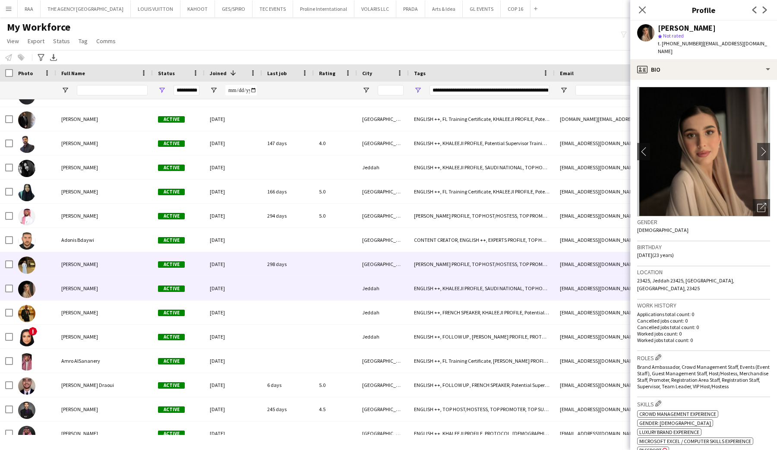
click at [96, 273] on div "Amin Barakat" at bounding box center [104, 264] width 97 height 24
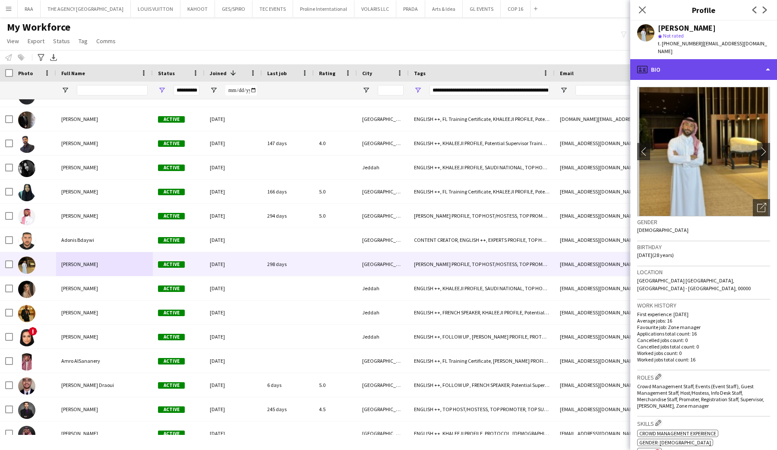
click at [717, 69] on div "profile Bio" at bounding box center [703, 69] width 147 height 21
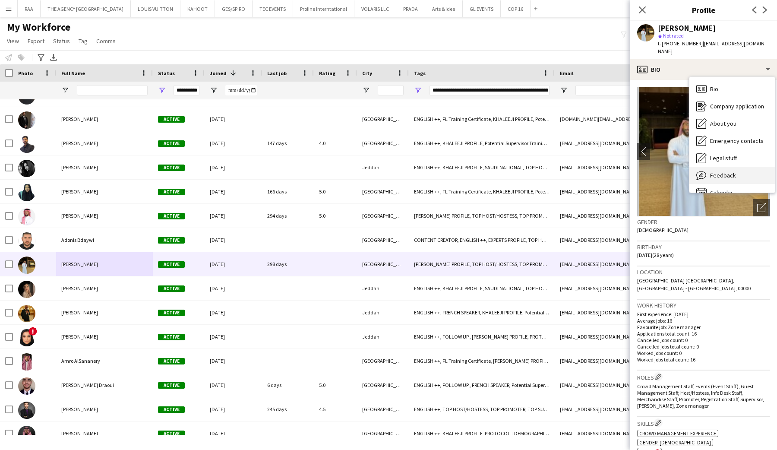
click at [722, 171] on span "Feedback" at bounding box center [723, 175] width 26 height 8
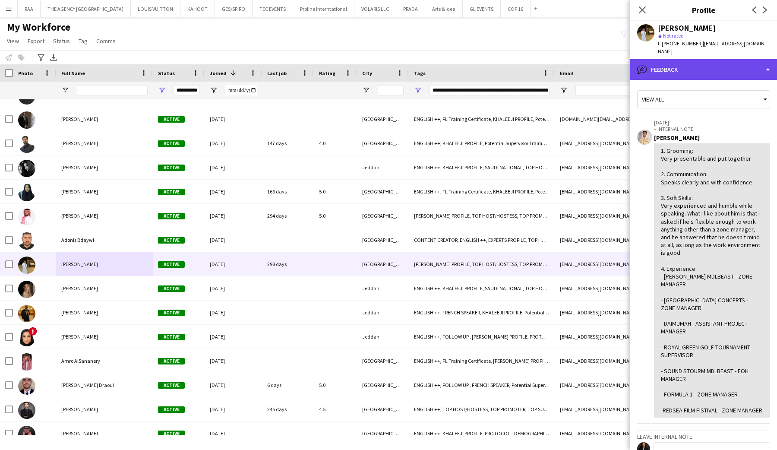
click at [691, 67] on div "bubble-pencil Feedback" at bounding box center [703, 69] width 147 height 21
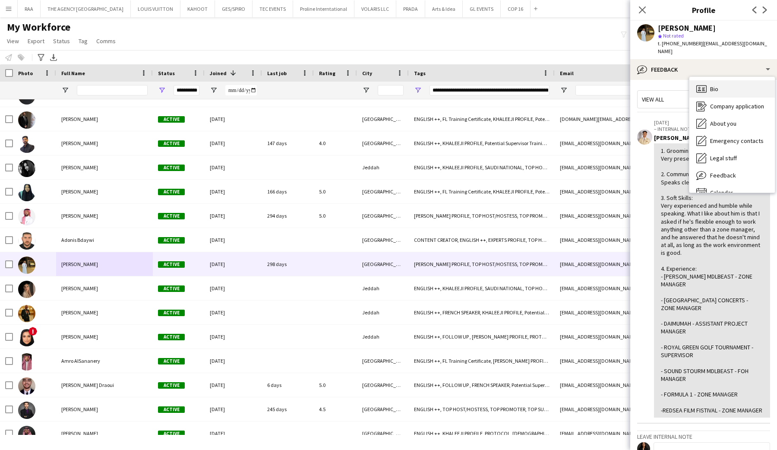
click at [699, 84] on icon "Bio" at bounding box center [701, 89] width 10 height 10
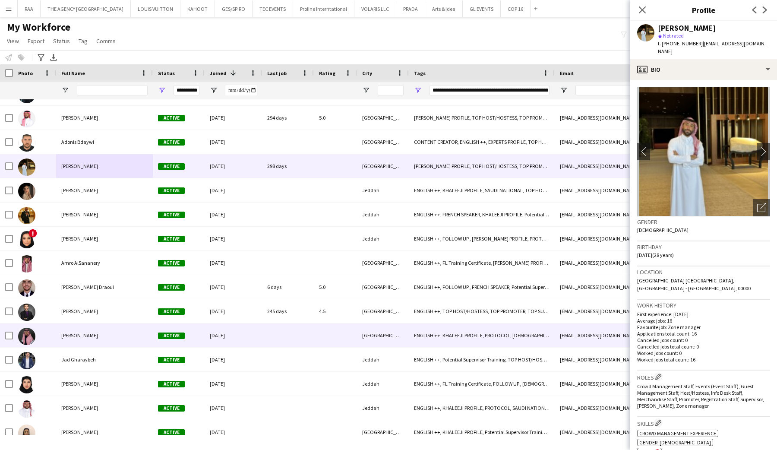
scroll to position [2024, 0]
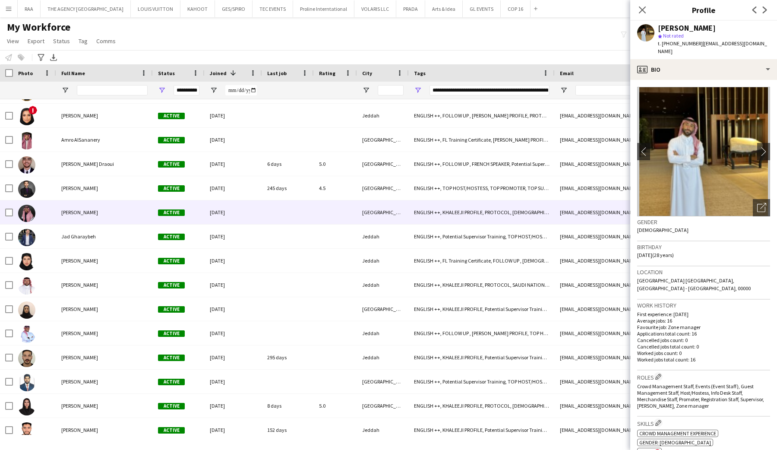
click at [75, 217] on div "Ibraheem Al-Aqeel" at bounding box center [104, 212] width 97 height 24
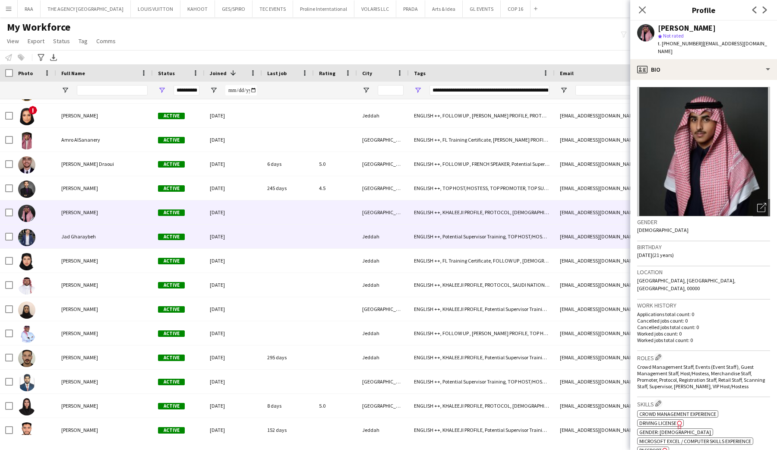
click at [79, 237] on span "Jad Gharaybeh" at bounding box center [78, 236] width 35 height 6
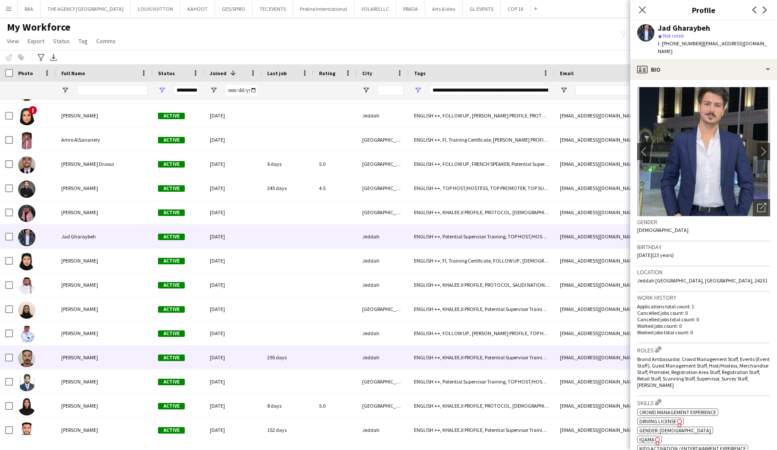
scroll to position [2390, 0]
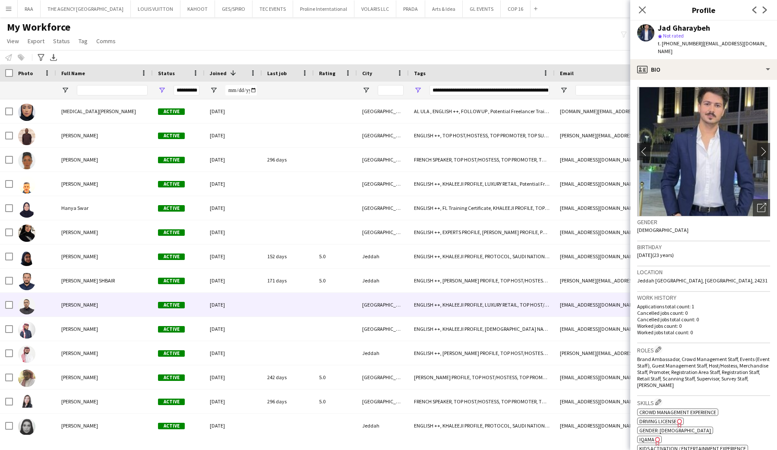
click at [83, 296] on div "Omar Brieka" at bounding box center [104, 305] width 97 height 24
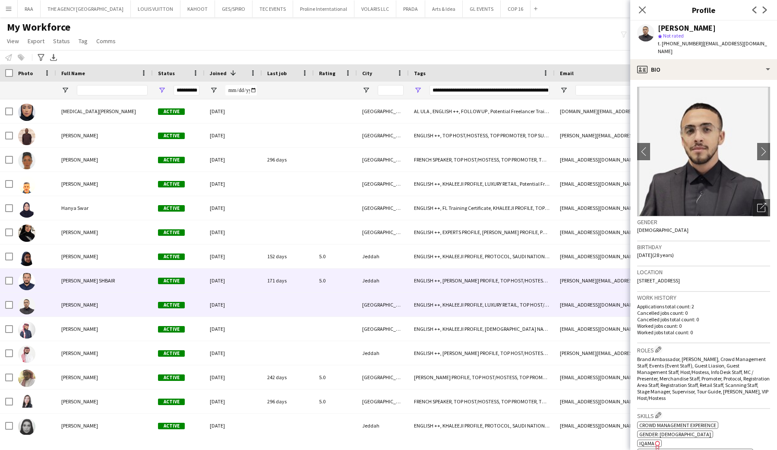
click at [81, 280] on span "LOAI SHBAIR" at bounding box center [88, 280] width 54 height 6
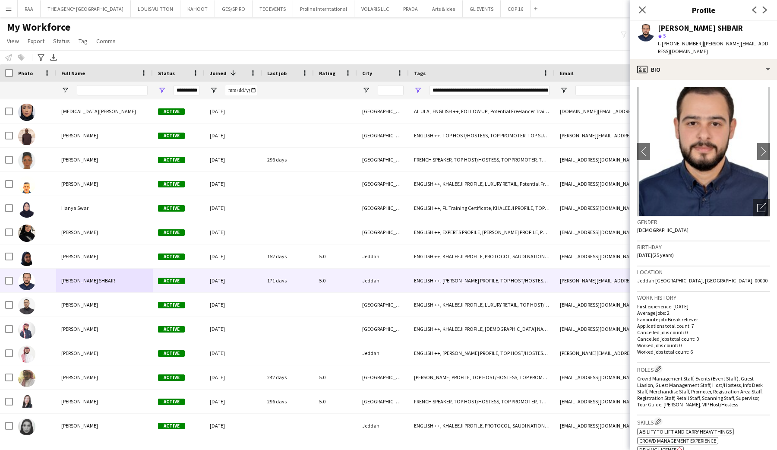
click at [717, 46] on span "| luay-shbeir@hotmail.com" at bounding box center [713, 47] width 111 height 14
click at [717, 63] on div "profile Bio" at bounding box center [703, 69] width 147 height 21
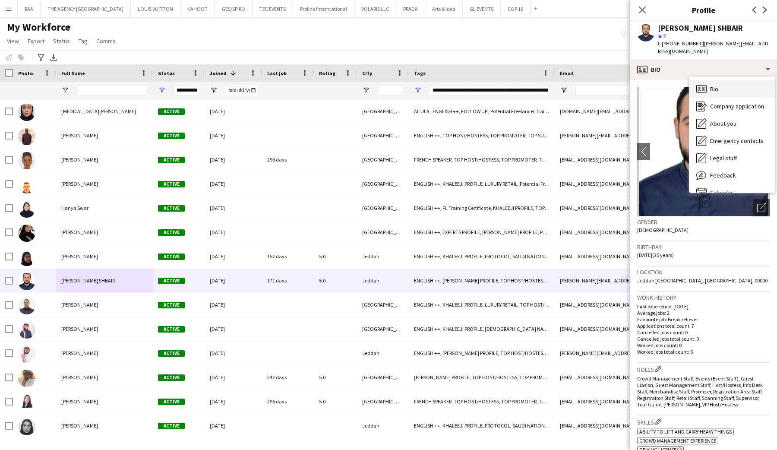
click at [721, 82] on div "Bio Bio" at bounding box center [732, 88] width 85 height 17
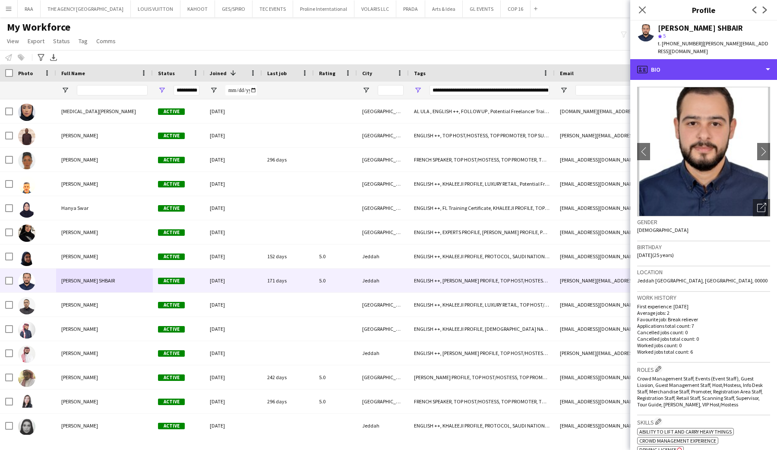
drag, startPoint x: 720, startPoint y: 69, endPoint x: 720, endPoint y: 150, distance: 81.2
click at [720, 82] on div "profile Bio Bio Bio Company application Company application About you About you…" at bounding box center [703, 254] width 147 height 391
click at [721, 67] on div "profile Bio" at bounding box center [703, 69] width 147 height 21
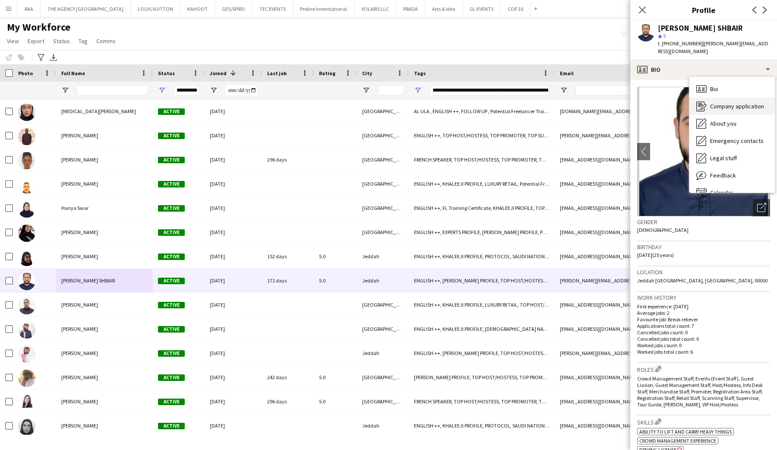
click at [727, 106] on div "Company application Company application" at bounding box center [732, 106] width 85 height 17
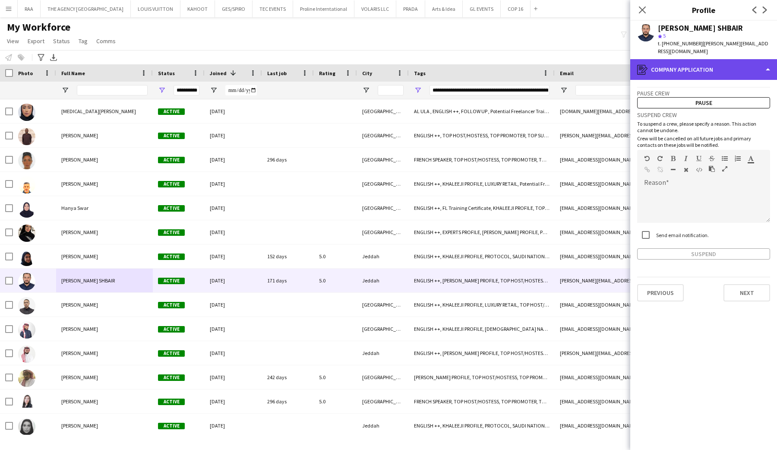
click at [716, 66] on div "register Company application" at bounding box center [703, 69] width 147 height 21
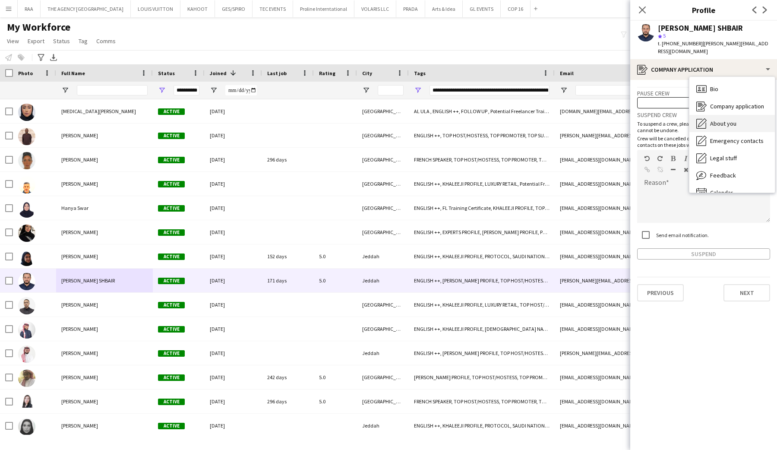
click at [718, 120] on span "About you" at bounding box center [723, 124] width 26 height 8
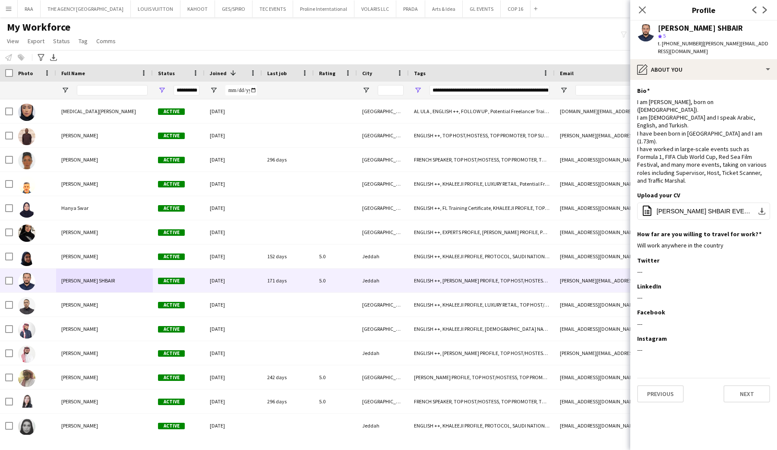
drag, startPoint x: 640, startPoint y: 130, endPoint x: 775, endPoint y: 158, distance: 138.4
click at [775, 158] on app-section-data-types "Bio Edit this field I am Loai Shbair, born on (21st July, 2000). I am Palestini…" at bounding box center [703, 265] width 147 height 370
click at [700, 153] on div "Bio Edit this field I am Loai Shbair, born on (21st July, 2000). I am Palestini…" at bounding box center [703, 139] width 133 height 104
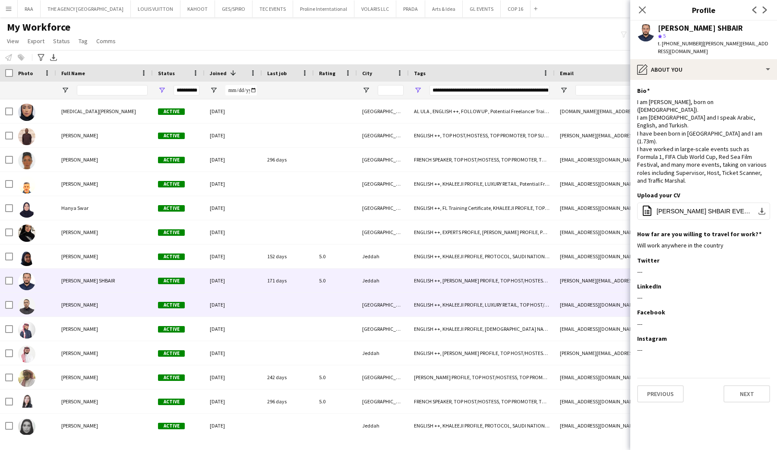
click at [58, 310] on div "Omar Brieka" at bounding box center [104, 305] width 97 height 24
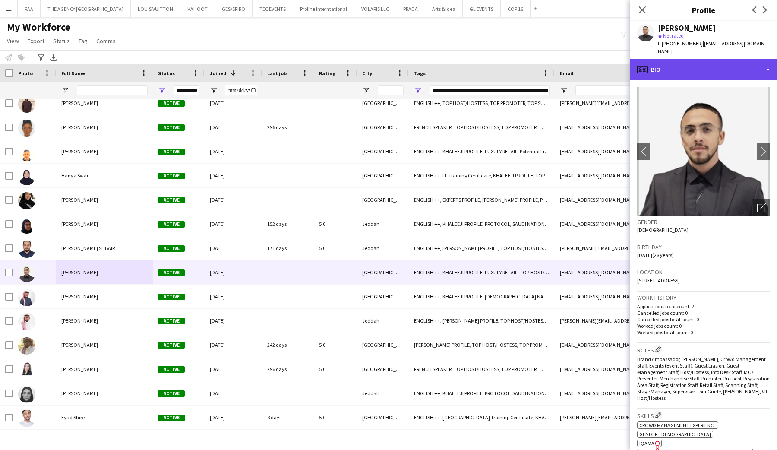
click at [696, 65] on div "profile Bio" at bounding box center [703, 69] width 147 height 21
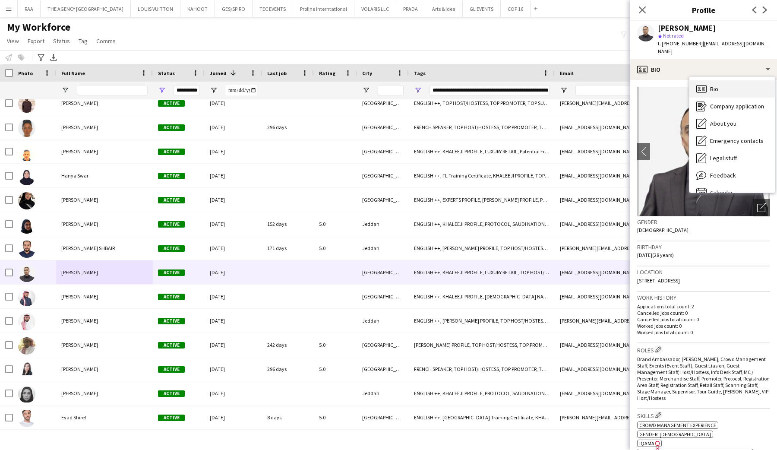
click at [713, 87] on div "Bio Bio" at bounding box center [732, 88] width 85 height 17
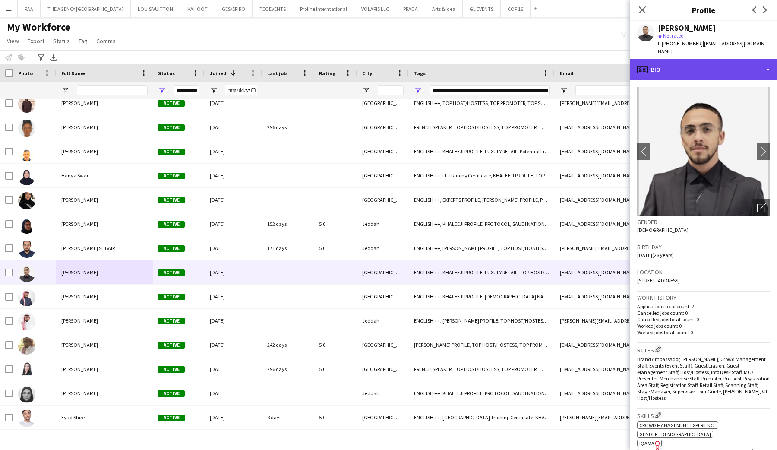
click at [712, 62] on div "profile Bio" at bounding box center [703, 69] width 147 height 21
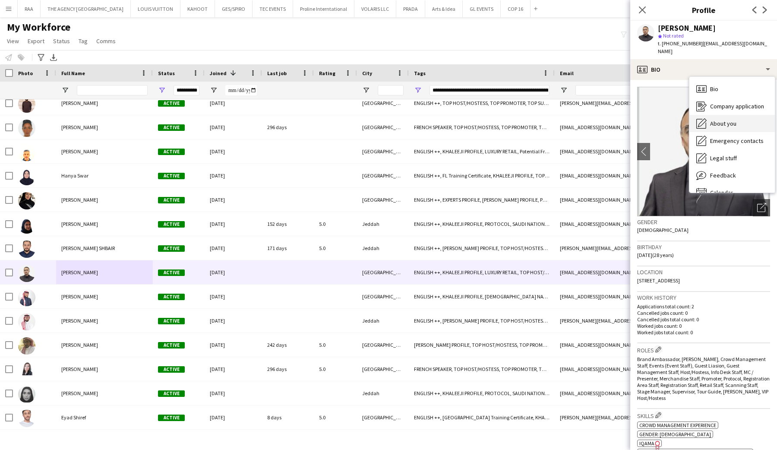
click at [719, 120] on span "About you" at bounding box center [723, 124] width 26 height 8
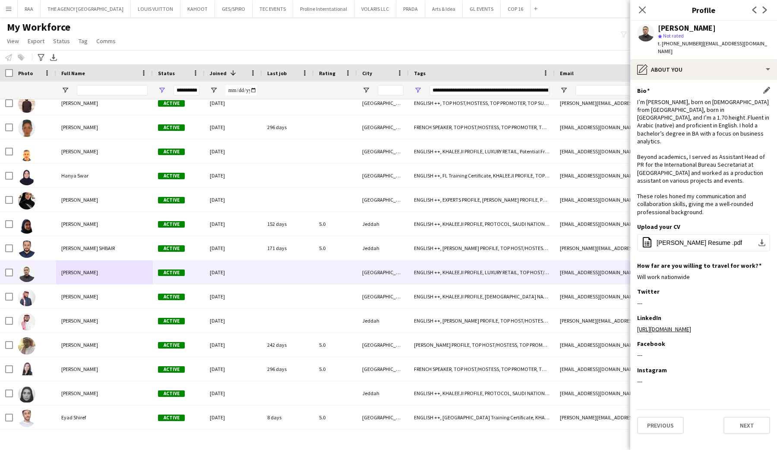
drag, startPoint x: 641, startPoint y: 142, endPoint x: 733, endPoint y: 197, distance: 107.7
click at [733, 197] on div "I’m Omar Brieka, born on 7th July,1997 from Palestine, born in KSA, and I’m a 1…" at bounding box center [703, 157] width 133 height 118
click at [689, 239] on span "Omar Brieka Resume .pdf" at bounding box center [699, 242] width 85 height 7
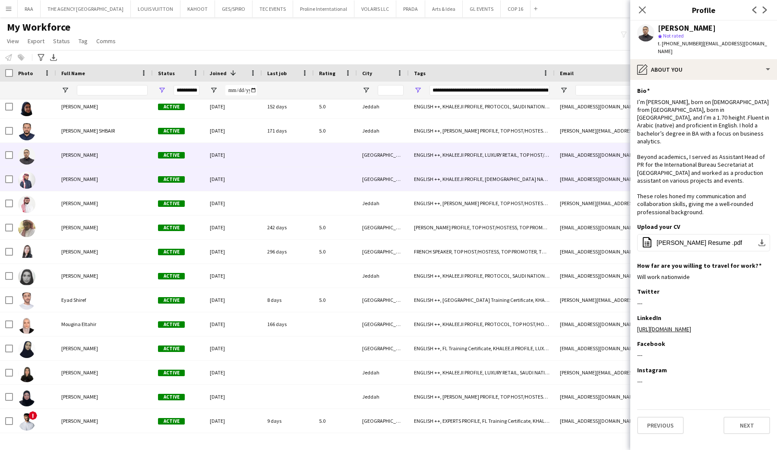
click at [114, 167] on div "Abdulelah Bawazeer" at bounding box center [104, 179] width 97 height 24
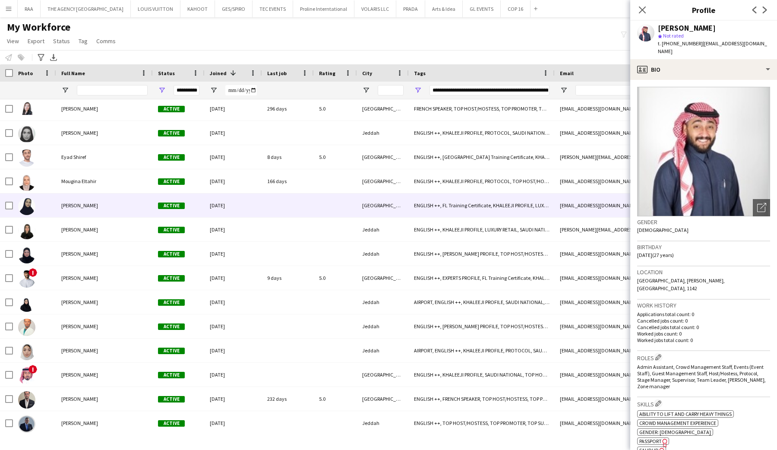
click at [94, 196] on div "Len Sewar" at bounding box center [104, 205] width 97 height 24
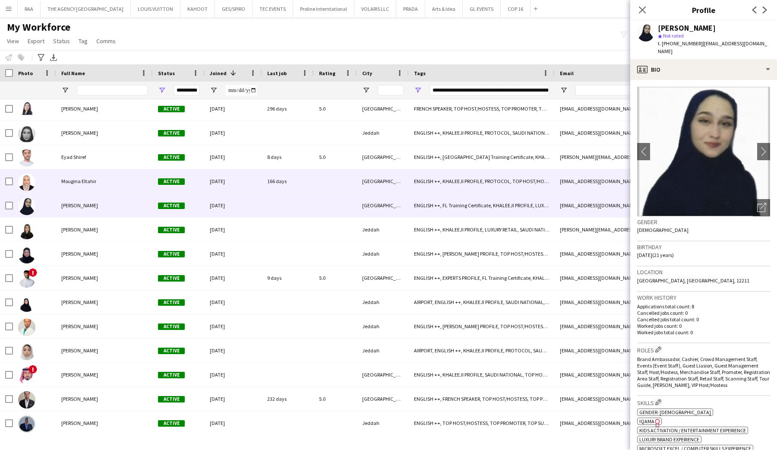
click at [94, 179] on span "Mougina Eltahir" at bounding box center [78, 181] width 35 height 6
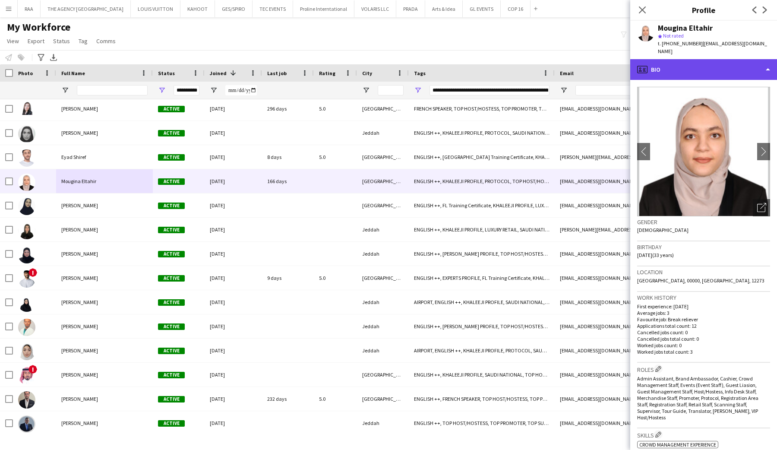
click at [723, 59] on div "profile Bio" at bounding box center [703, 69] width 147 height 21
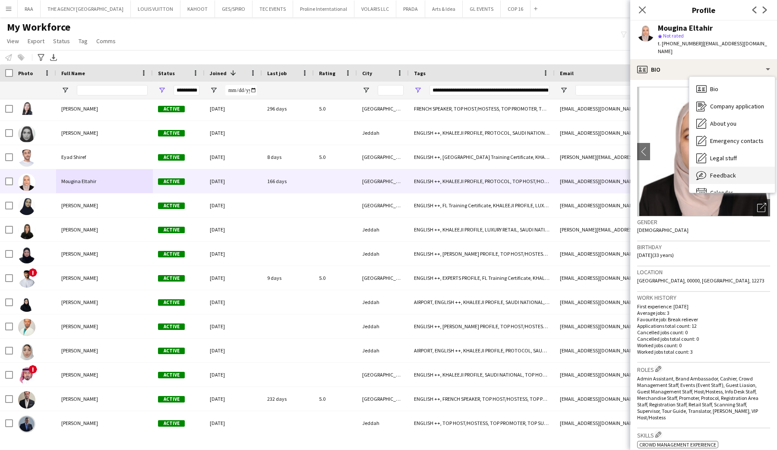
click at [729, 171] on span "Feedback" at bounding box center [723, 175] width 26 height 8
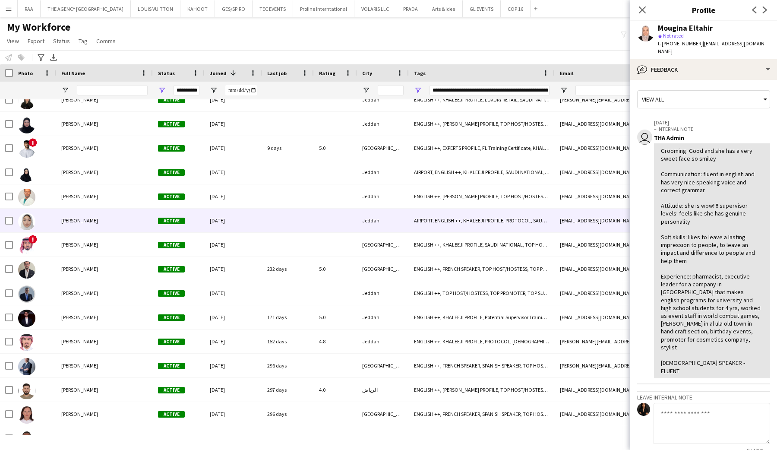
click at [88, 225] on div "[PERSON_NAME]" at bounding box center [104, 221] width 97 height 24
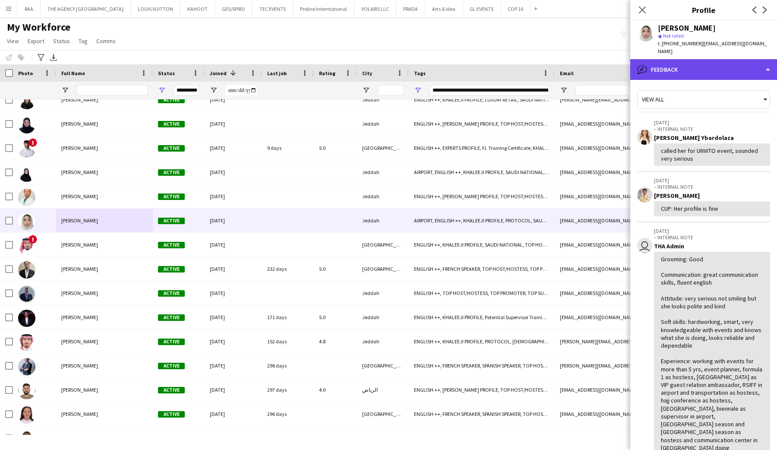
click at [724, 59] on div "bubble-pencil Feedback" at bounding box center [703, 69] width 147 height 21
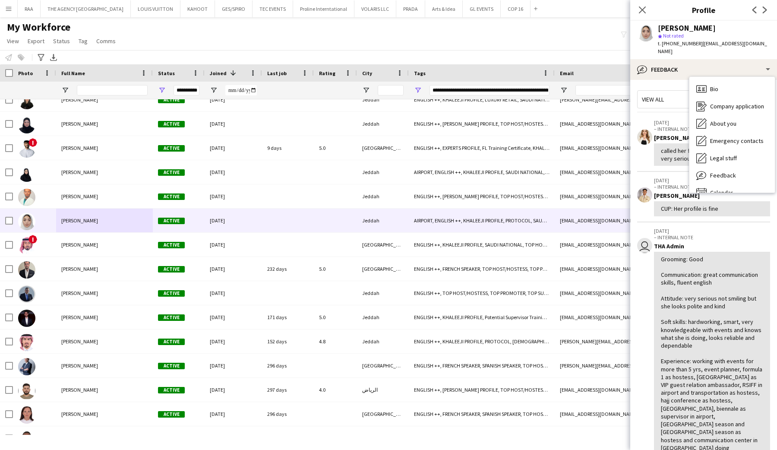
click at [665, 134] on div "Racquel Ybardolaza" at bounding box center [712, 138] width 116 height 8
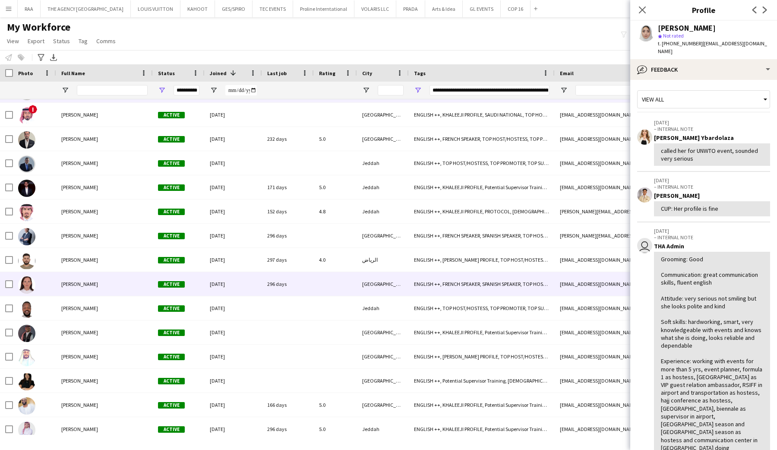
click at [64, 289] on div "Stephanie Graf" at bounding box center [104, 284] width 97 height 24
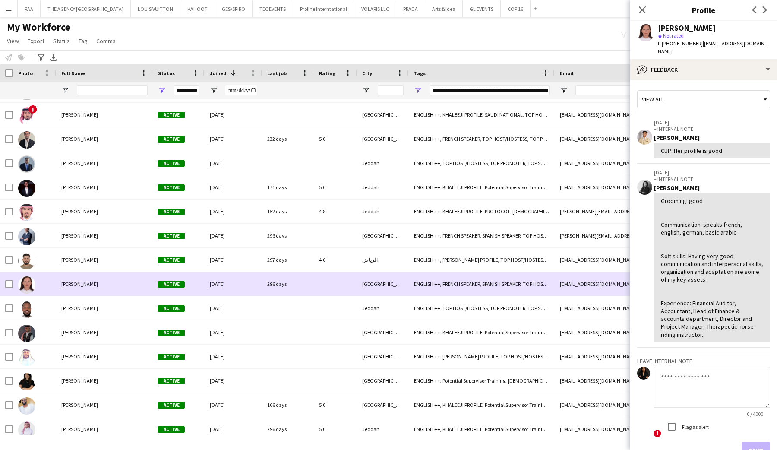
click at [69, 264] on div "Mohammed Ghazawi" at bounding box center [104, 260] width 97 height 24
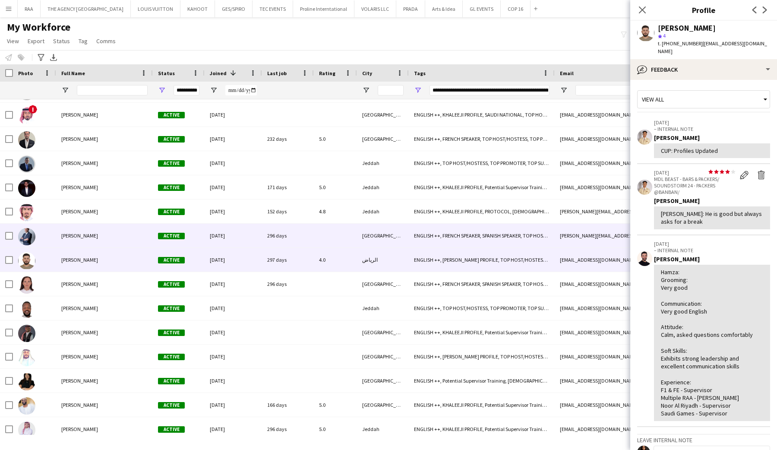
click at [74, 234] on span "Guillaume Quesnel" at bounding box center [79, 235] width 37 height 6
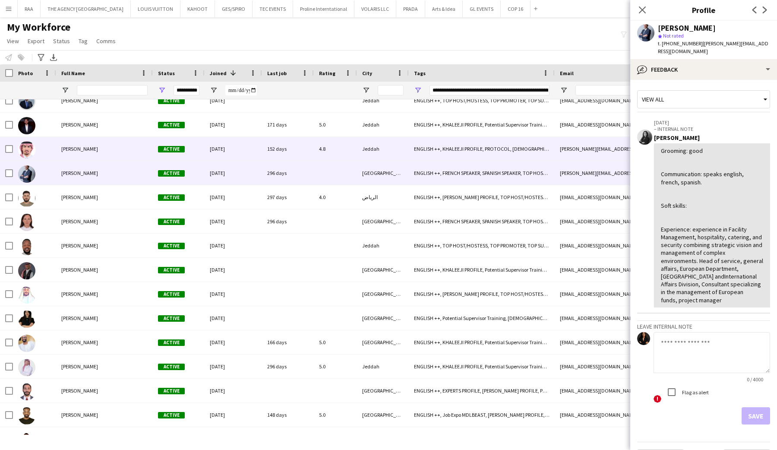
click at [84, 148] on span "Abdullah Abuznadah" at bounding box center [79, 149] width 37 height 6
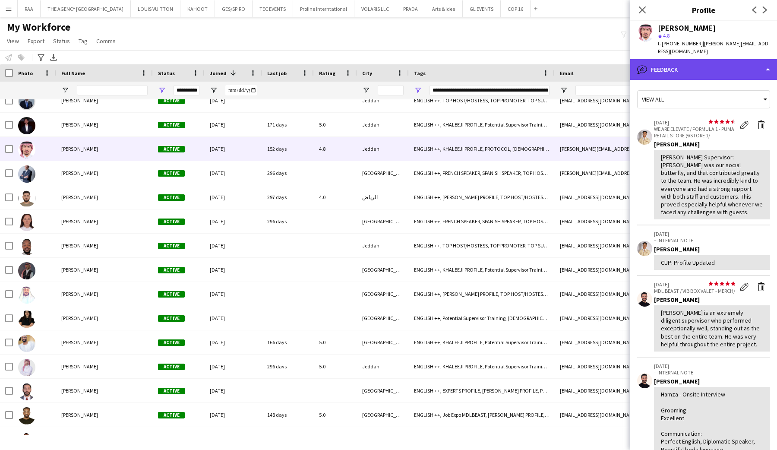
click at [726, 65] on div "bubble-pencil Feedback" at bounding box center [703, 69] width 147 height 21
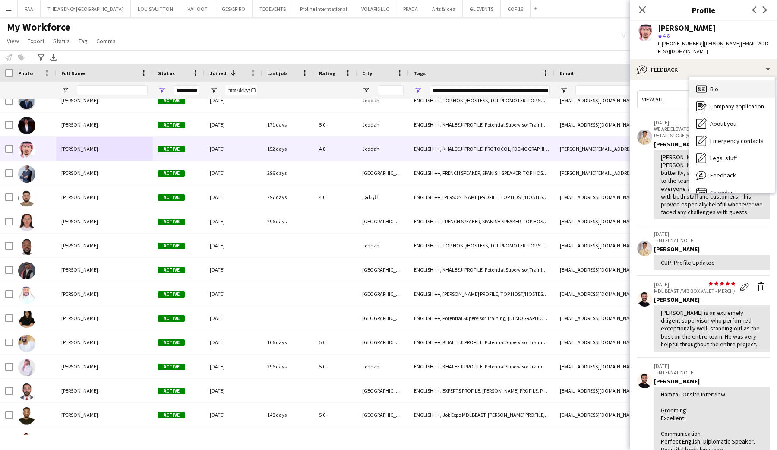
click at [725, 81] on div "Bio Bio" at bounding box center [732, 88] width 85 height 17
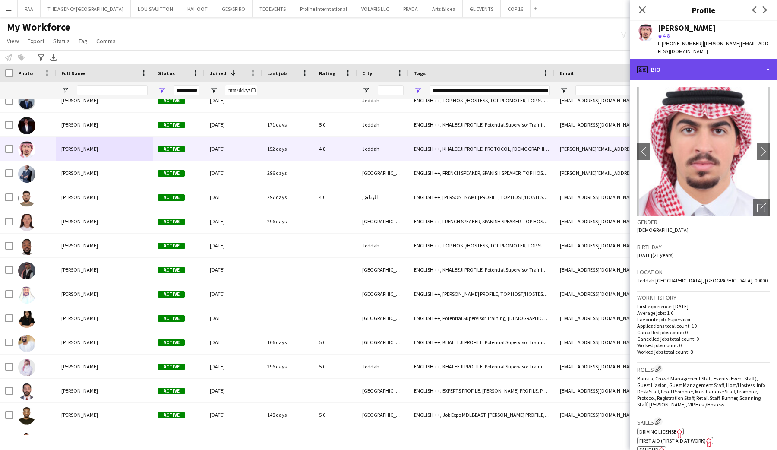
click at [716, 73] on div "profile Bio" at bounding box center [703, 69] width 147 height 21
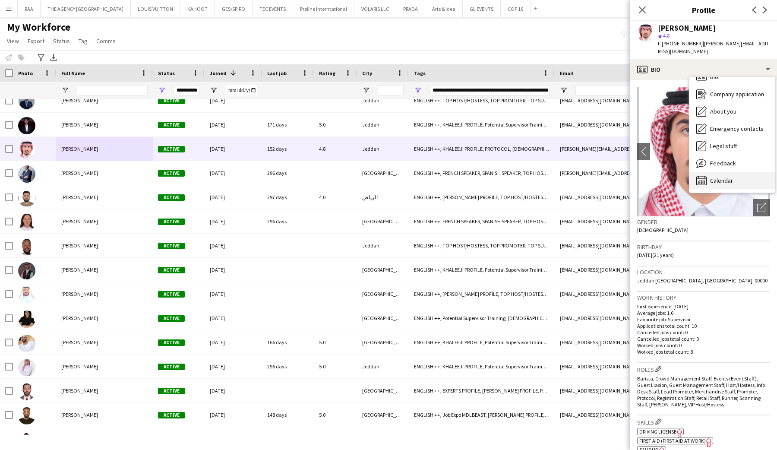
click at [723, 184] on span "Calendar" at bounding box center [721, 181] width 23 height 8
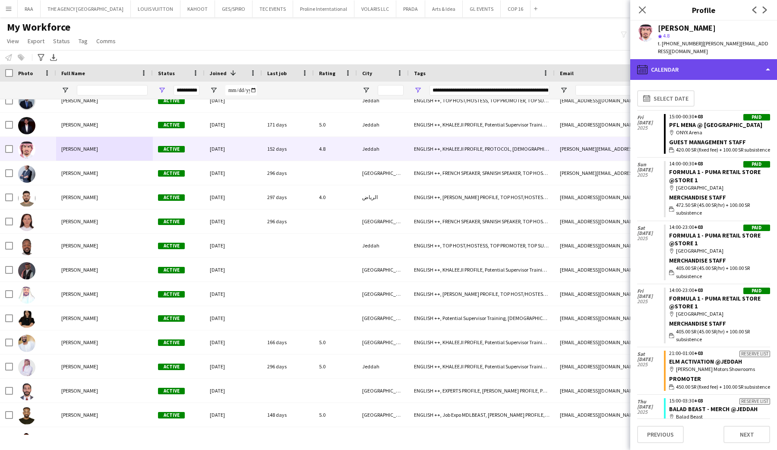
click at [708, 65] on div "calendar-full Calendar" at bounding box center [703, 69] width 147 height 21
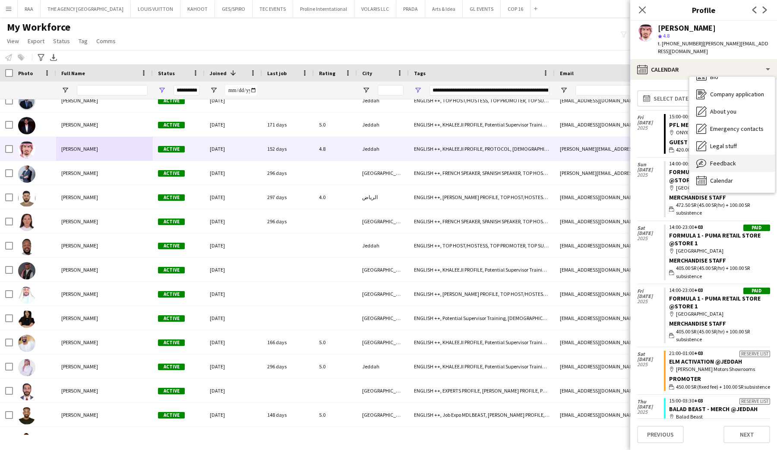
click at [711, 158] on div "Feedback Feedback" at bounding box center [732, 163] width 85 height 17
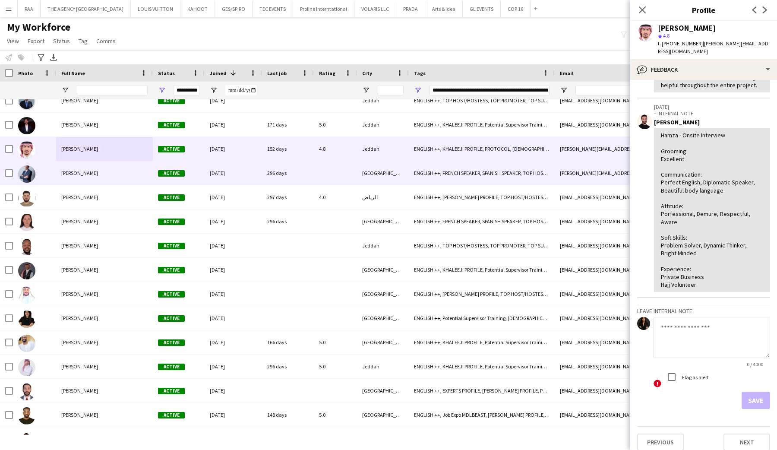
click at [96, 170] on span "Guillaume Quesnel" at bounding box center [79, 173] width 37 height 6
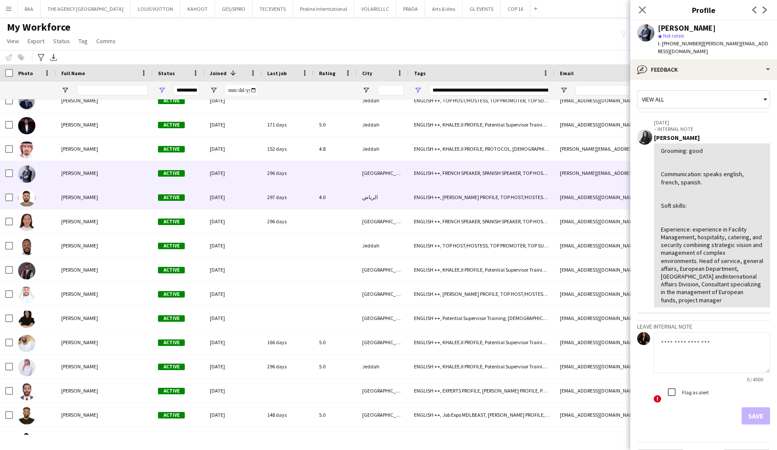
click at [99, 209] on div "Mohammed Ghazawi" at bounding box center [104, 197] width 97 height 24
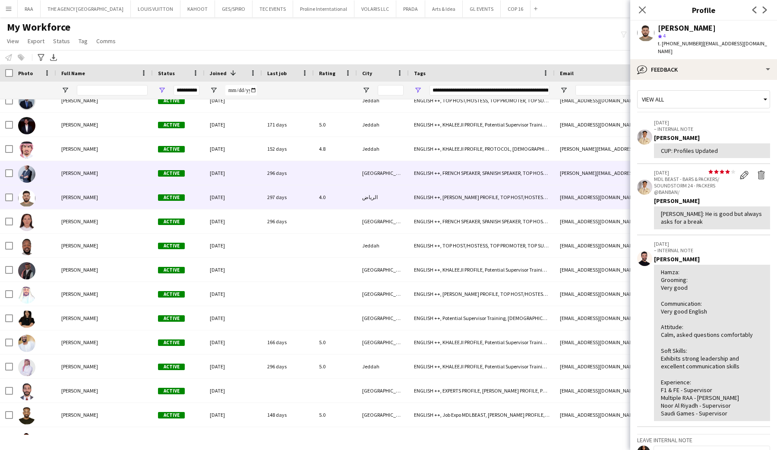
click at [92, 175] on span "Guillaume Quesnel" at bounding box center [79, 173] width 37 height 6
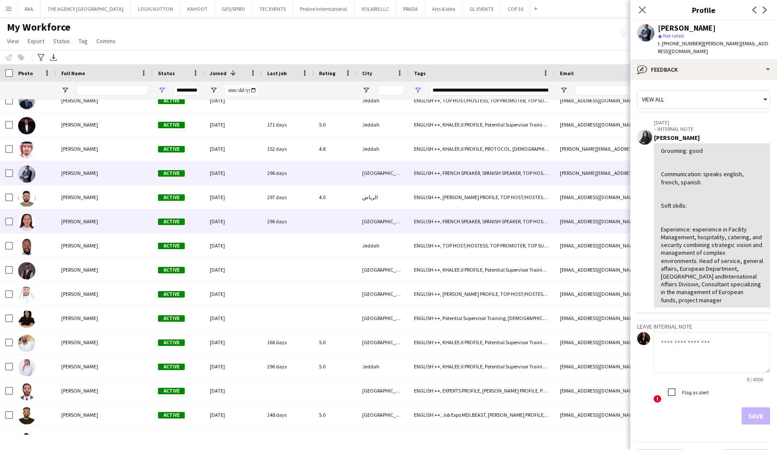
click at [87, 211] on div "Stephanie Graf" at bounding box center [104, 221] width 97 height 24
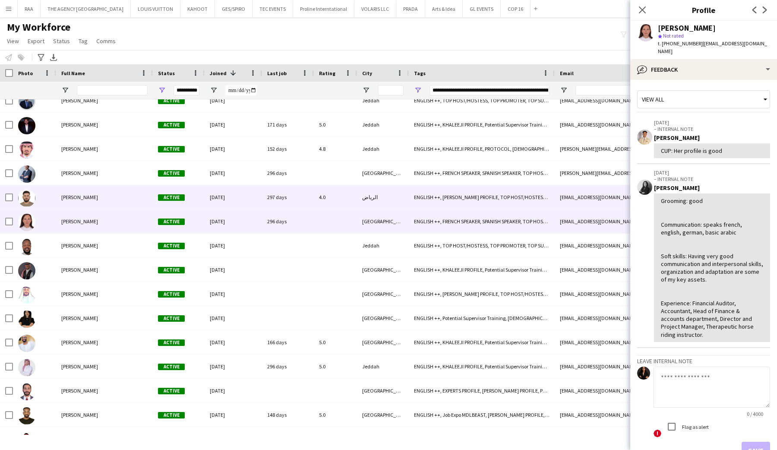
click at [88, 202] on div "Mohammed Ghazawi" at bounding box center [104, 197] width 97 height 24
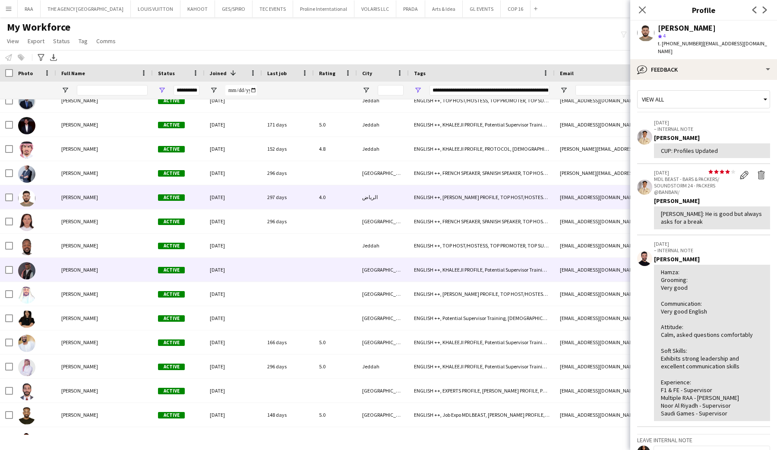
click at [91, 276] on div "Wael Almalki" at bounding box center [104, 270] width 97 height 24
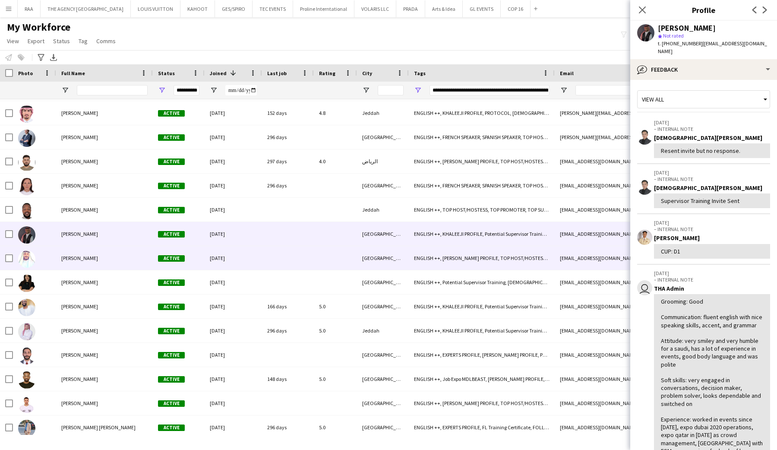
click at [95, 268] on div "Ali Almokhtar" at bounding box center [104, 258] width 97 height 24
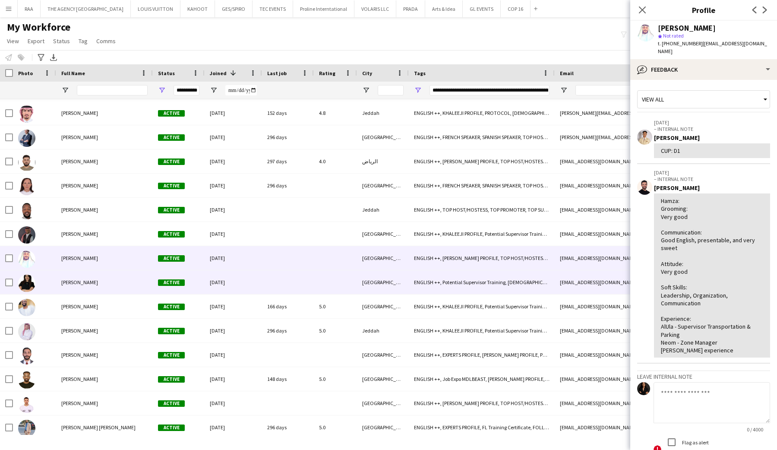
click at [86, 291] on div "Fidan Babayeva" at bounding box center [104, 282] width 97 height 24
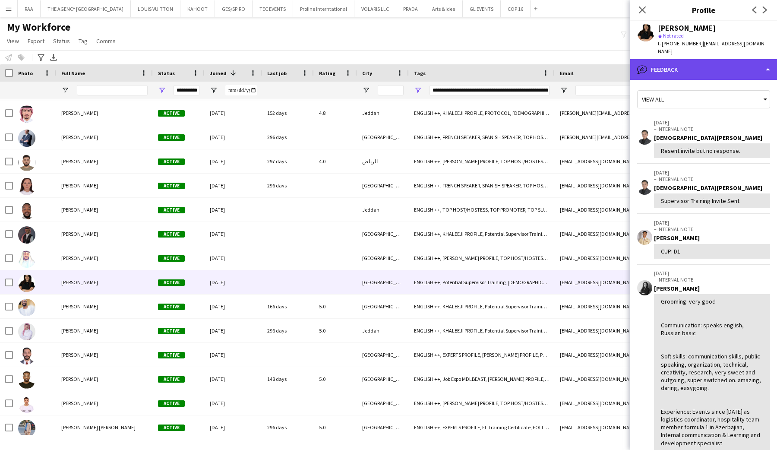
click at [711, 65] on div "bubble-pencil Feedback" at bounding box center [703, 69] width 147 height 21
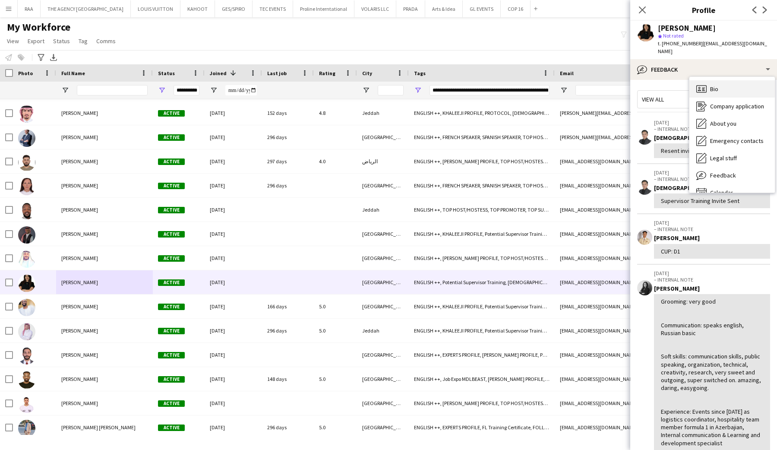
click at [712, 85] on span "Bio" at bounding box center [714, 89] width 8 height 8
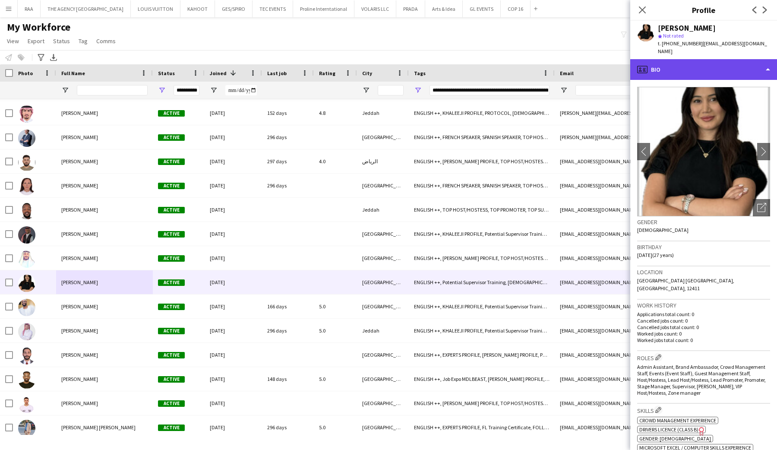
click at [710, 63] on div "profile Bio" at bounding box center [703, 69] width 147 height 21
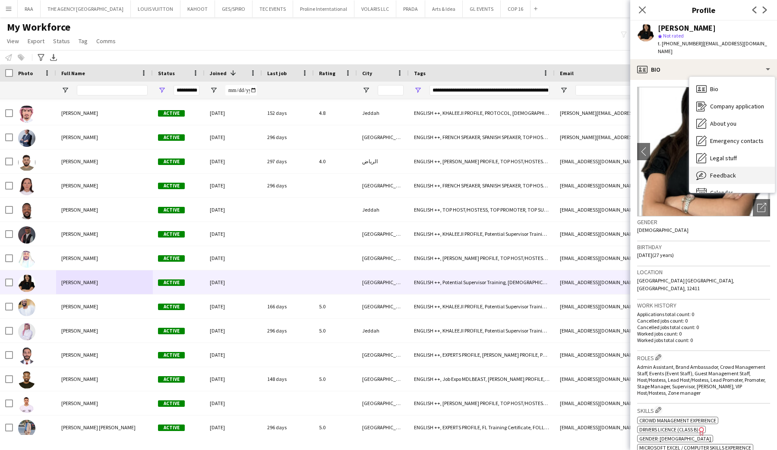
click at [717, 171] on span "Feedback" at bounding box center [723, 175] width 26 height 8
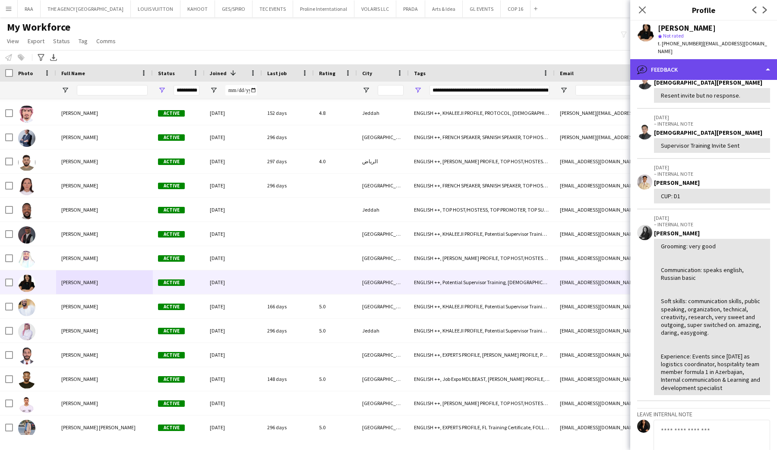
click at [706, 59] on div "bubble-pencil Feedback" at bounding box center [703, 69] width 147 height 21
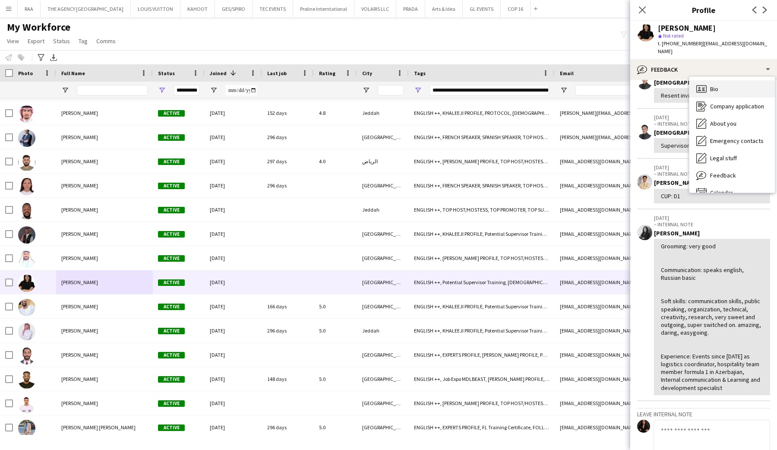
click at [706, 80] on div "Bio Bio" at bounding box center [732, 88] width 85 height 17
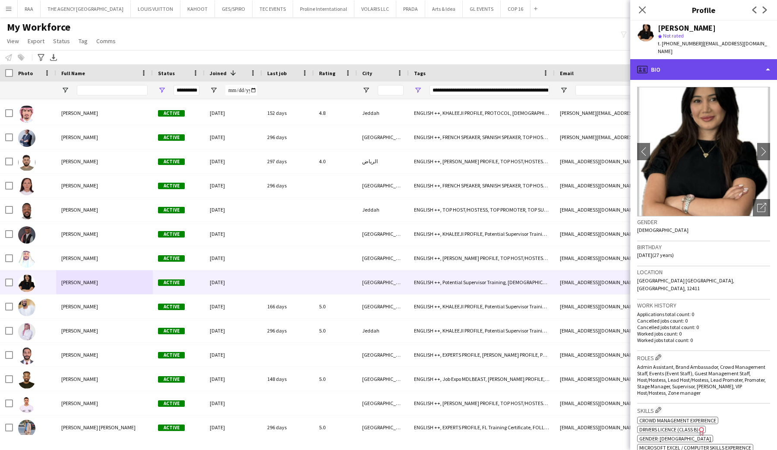
click at [707, 61] on div "profile Bio" at bounding box center [703, 69] width 147 height 21
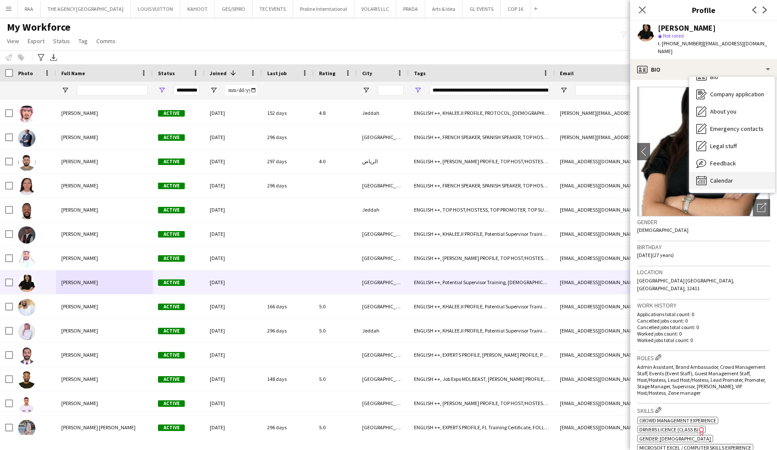
click at [712, 178] on div "Calendar Calendar" at bounding box center [732, 180] width 85 height 17
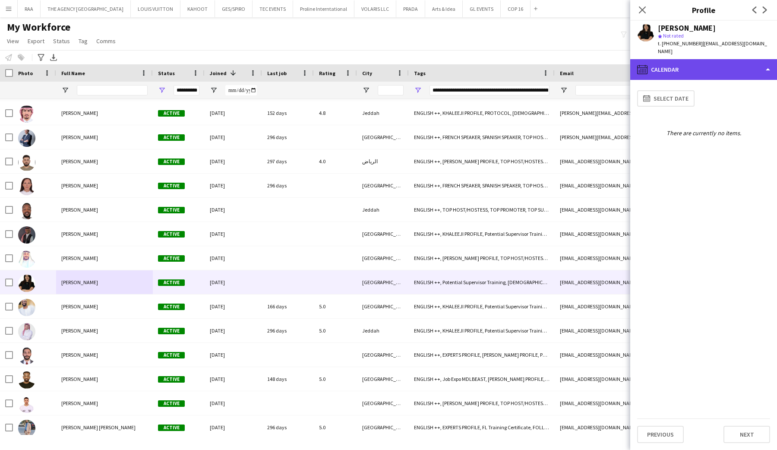
click at [712, 59] on div "calendar-full Calendar" at bounding box center [703, 69] width 147 height 21
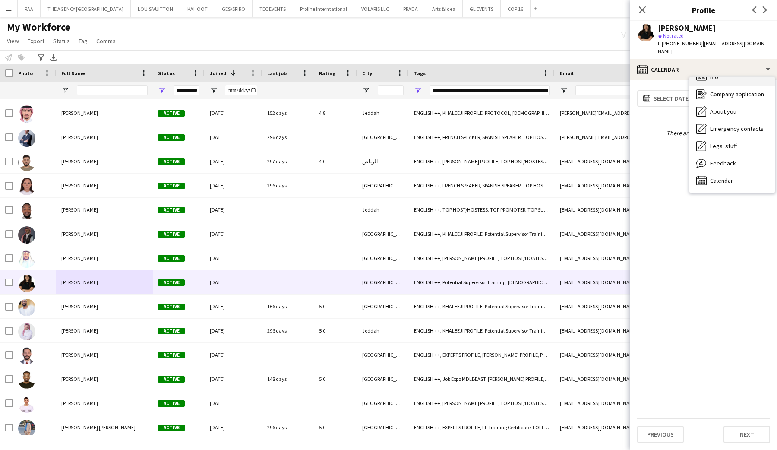
click at [710, 73] on span "Bio" at bounding box center [714, 77] width 8 height 8
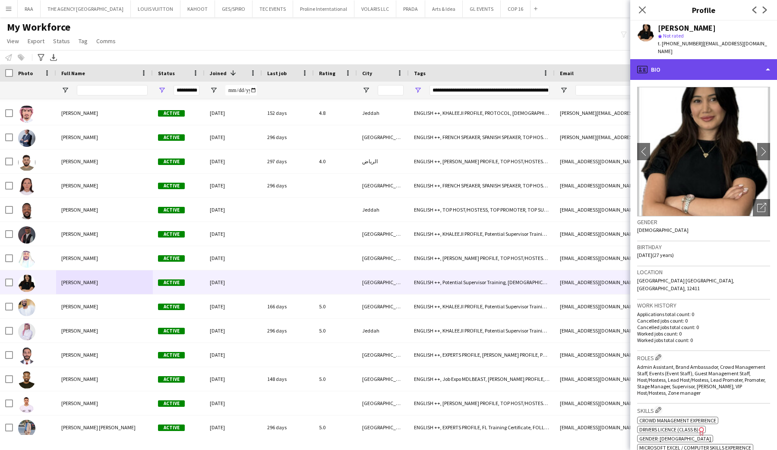
click at [702, 66] on div "profile Bio" at bounding box center [703, 69] width 147 height 21
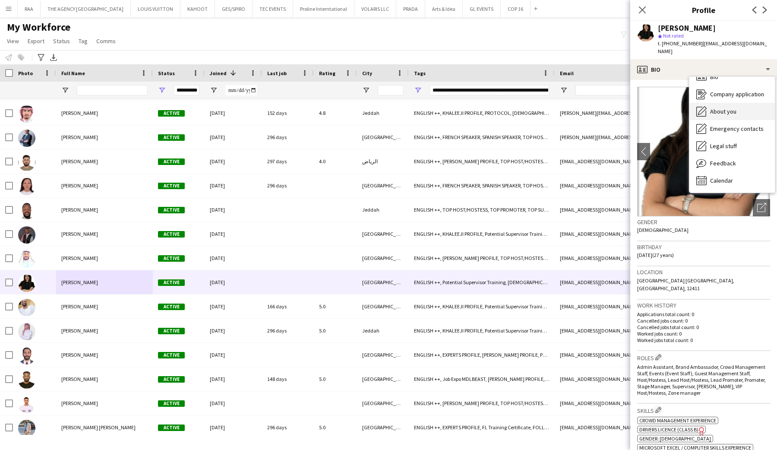
click at [717, 108] on div "About you About you" at bounding box center [732, 111] width 85 height 17
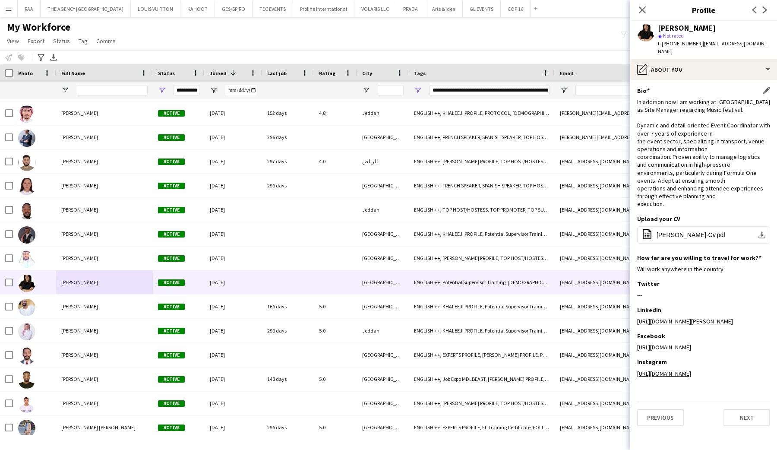
drag, startPoint x: 639, startPoint y: 120, endPoint x: 725, endPoint y: 187, distance: 110.1
click at [725, 187] on div "In addition now I am working at Doha as Site Manager regarding Music festival. …" at bounding box center [703, 153] width 133 height 110
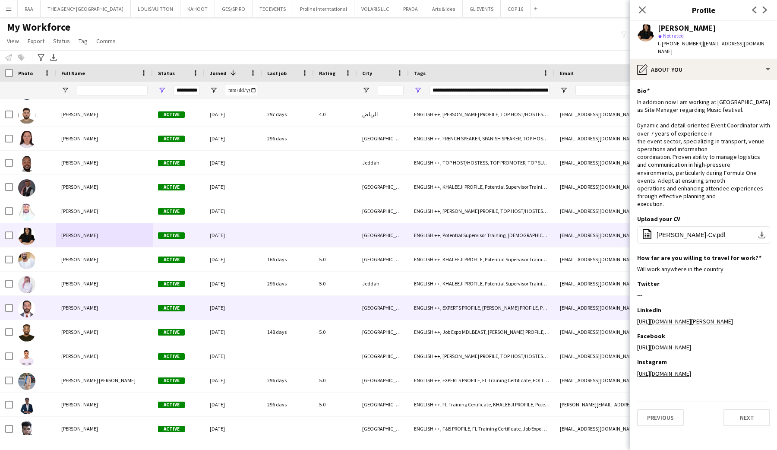
scroll to position [3219, 0]
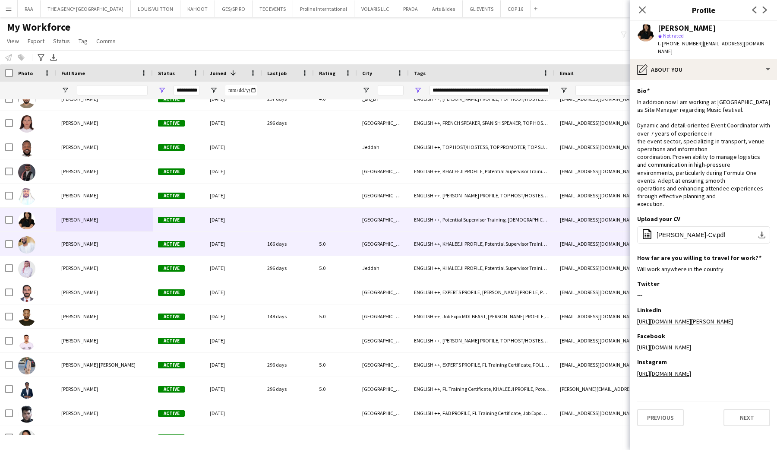
click at [77, 251] on div "Mohamed Elfaki" at bounding box center [104, 244] width 97 height 24
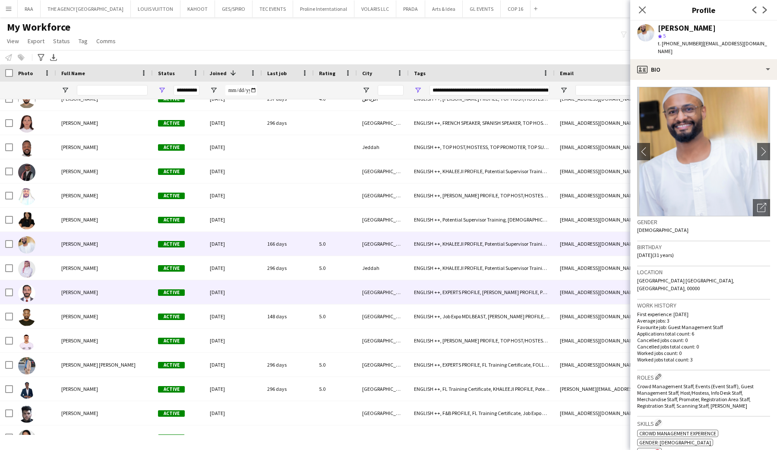
click at [78, 281] on div "Ahmad Owaidah" at bounding box center [104, 292] width 97 height 24
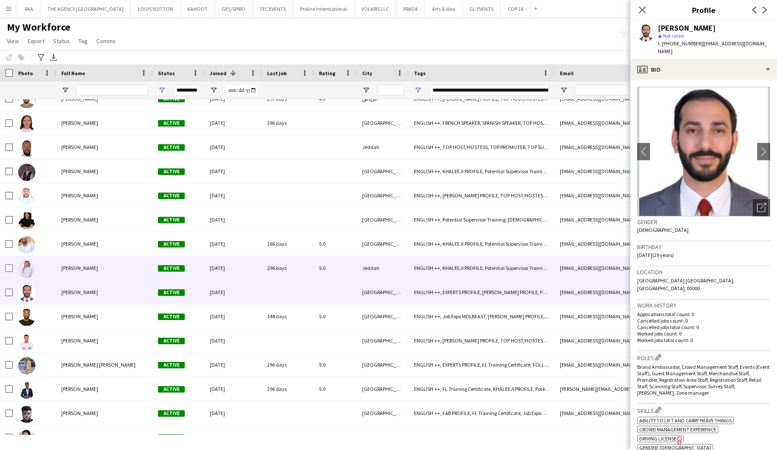
click at [82, 250] on div "Mohamed Elfaki" at bounding box center [104, 244] width 97 height 24
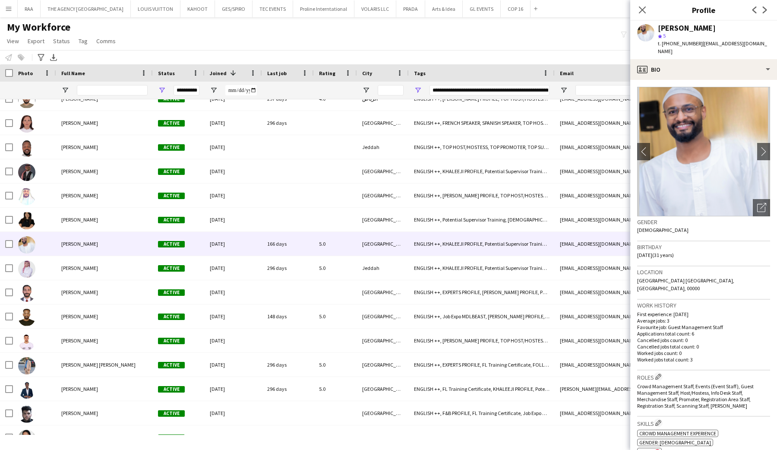
click at [714, 80] on app-crew-profile-bio "chevron-left chevron-right Open photos pop-in Gender Male Birthday 18-07-1994 (…" at bounding box center [703, 265] width 147 height 370
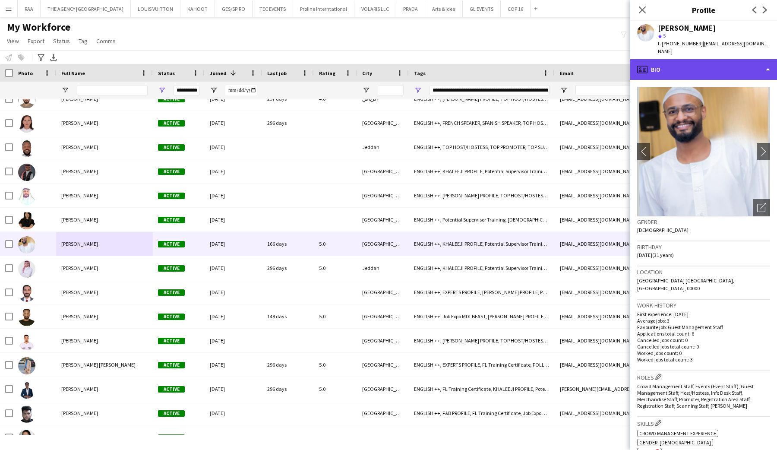
click at [714, 62] on div "profile Bio" at bounding box center [703, 69] width 147 height 21
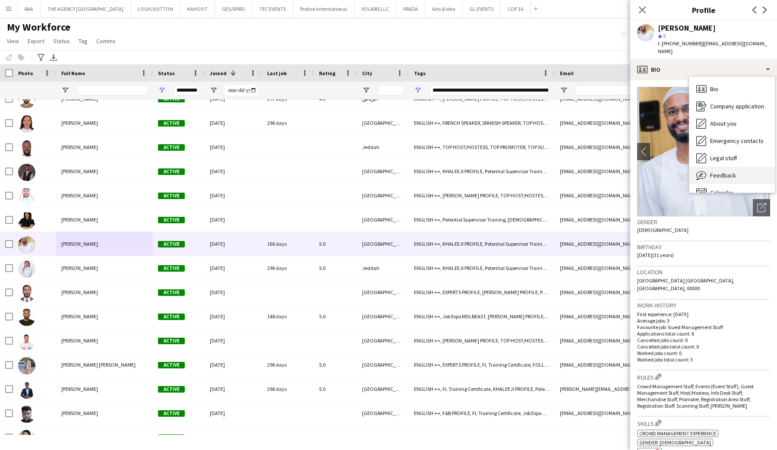
click at [722, 171] on span "Feedback" at bounding box center [723, 175] width 26 height 8
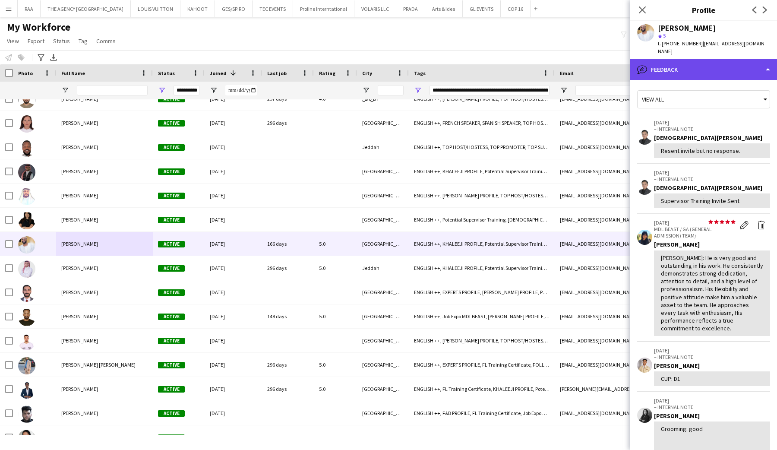
click at [703, 59] on div "bubble-pencil Feedback" at bounding box center [703, 69] width 147 height 21
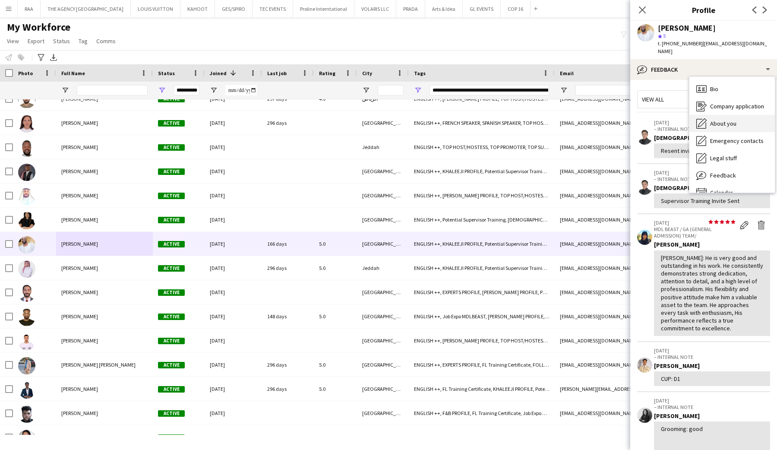
click at [719, 115] on div "About you About you" at bounding box center [732, 123] width 85 height 17
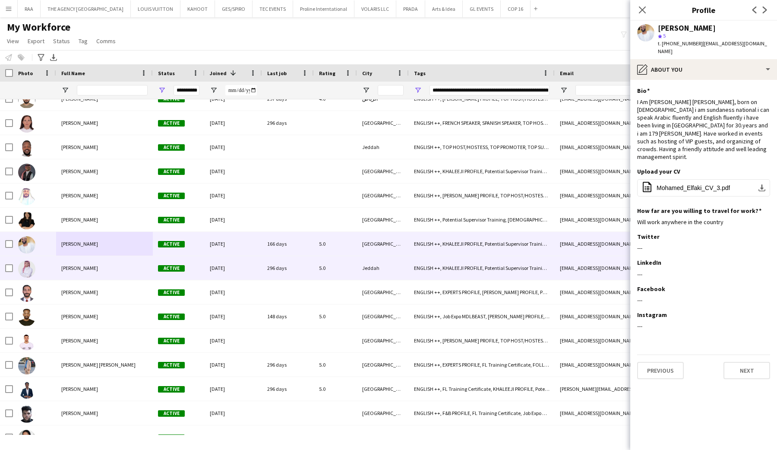
click at [73, 270] on span "Omar Saleh" at bounding box center [79, 268] width 37 height 6
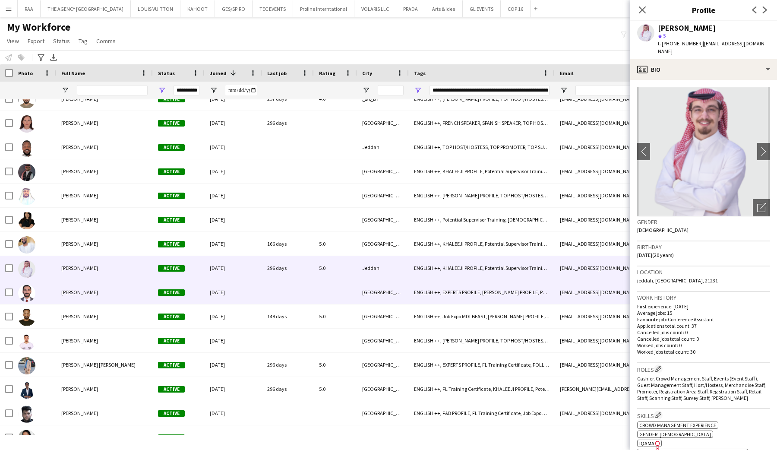
click at [85, 295] on span "Ahmad Owaidah" at bounding box center [79, 292] width 37 height 6
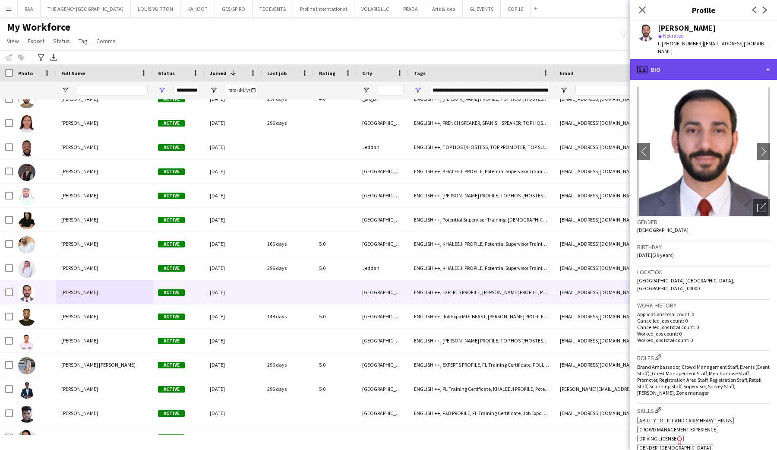
click at [725, 66] on div "profile Bio" at bounding box center [703, 69] width 147 height 21
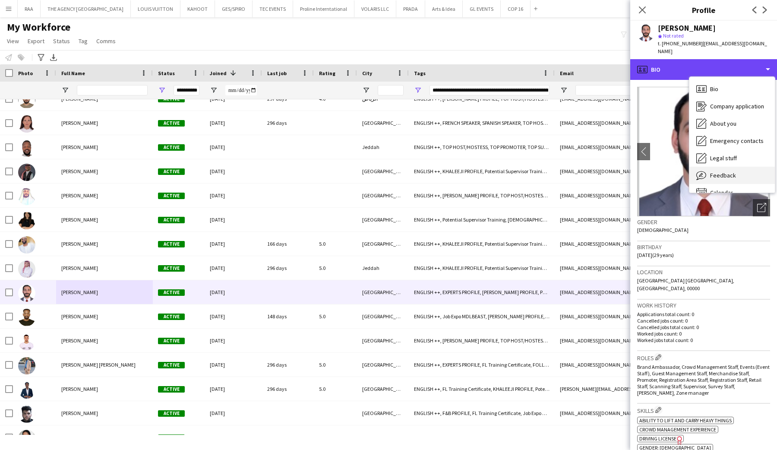
scroll to position [12, 0]
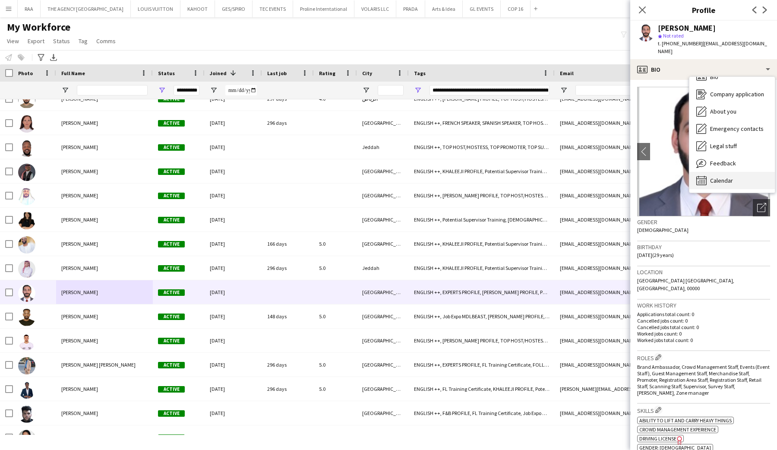
click at [725, 177] on span "Calendar" at bounding box center [721, 181] width 23 height 8
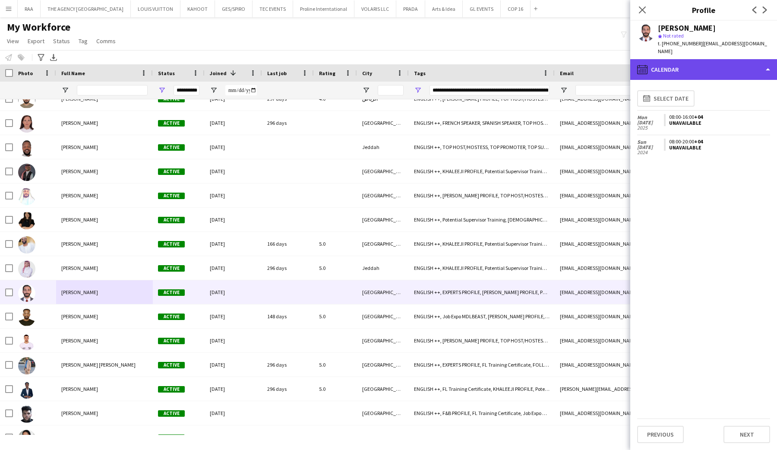
click at [709, 60] on div "calendar-full Calendar" at bounding box center [703, 69] width 147 height 21
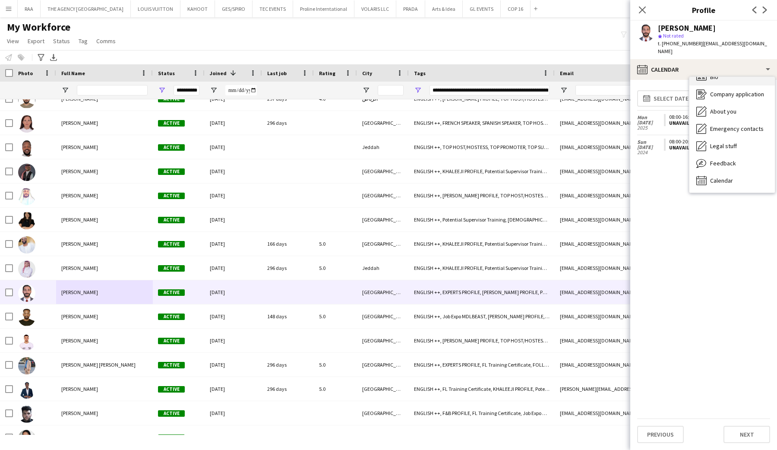
click at [712, 73] on div "Bio Bio" at bounding box center [732, 76] width 85 height 17
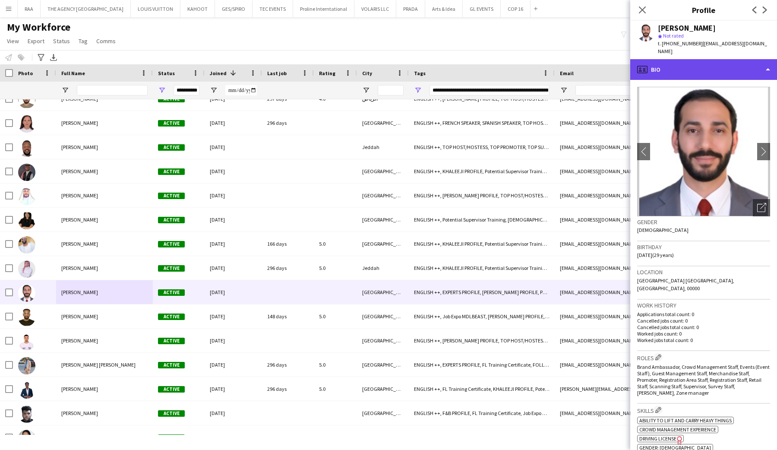
click at [710, 66] on div "profile Bio" at bounding box center [703, 69] width 147 height 21
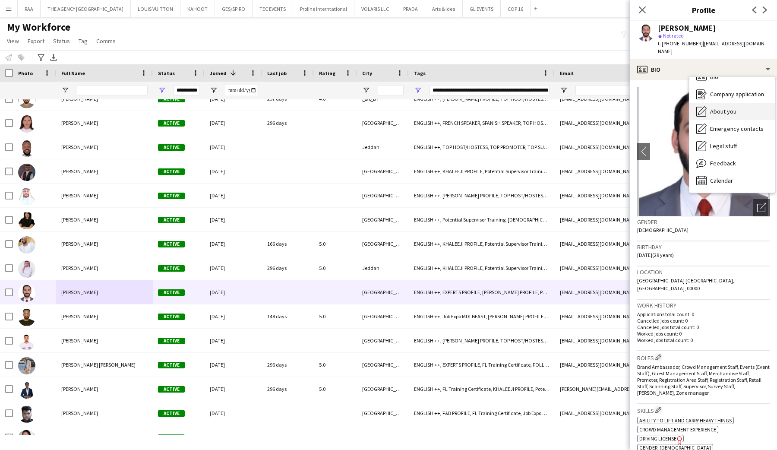
click at [715, 108] on span "About you" at bounding box center [723, 112] width 26 height 8
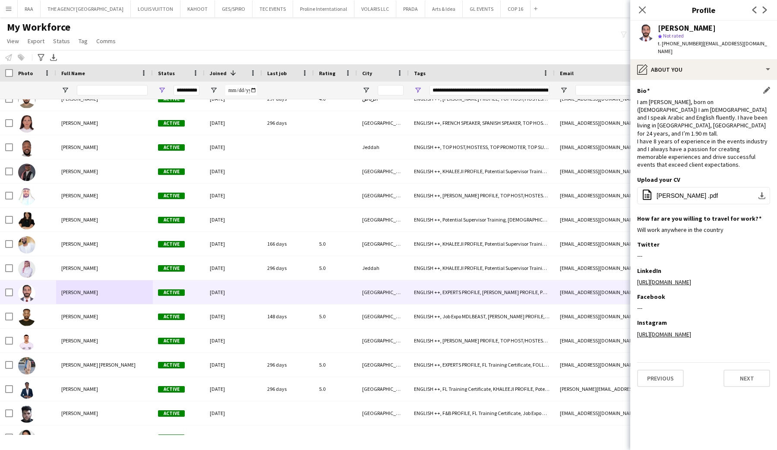
drag, startPoint x: 644, startPoint y: 126, endPoint x: 707, endPoint y: 151, distance: 67.8
click at [707, 151] on div "I am Ahmad Owaidah, born on (13th Aug, 1996) I am Jordanian and I speak Arabic …" at bounding box center [703, 133] width 133 height 71
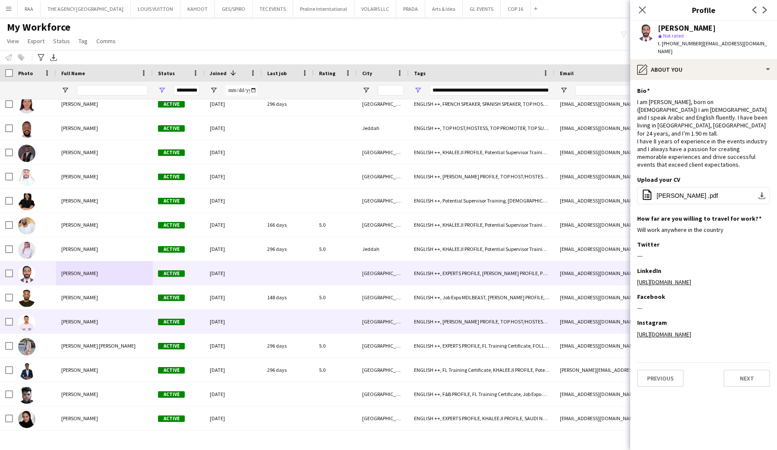
scroll to position [3253, 0]
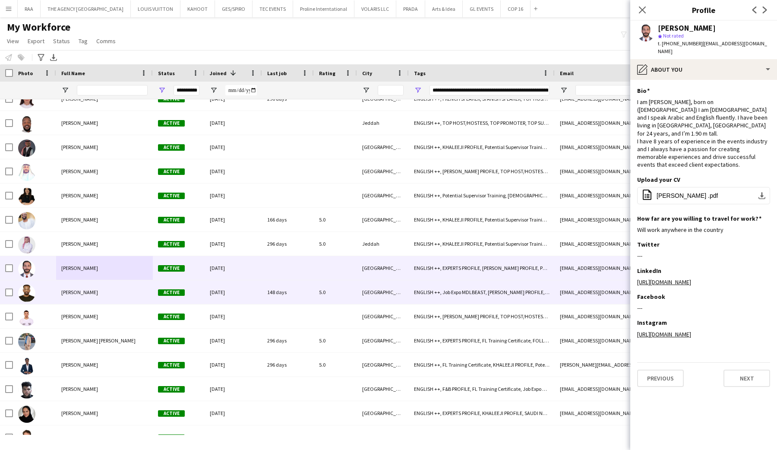
click at [91, 290] on span "Mohammed Abdulrahman" at bounding box center [79, 292] width 37 height 6
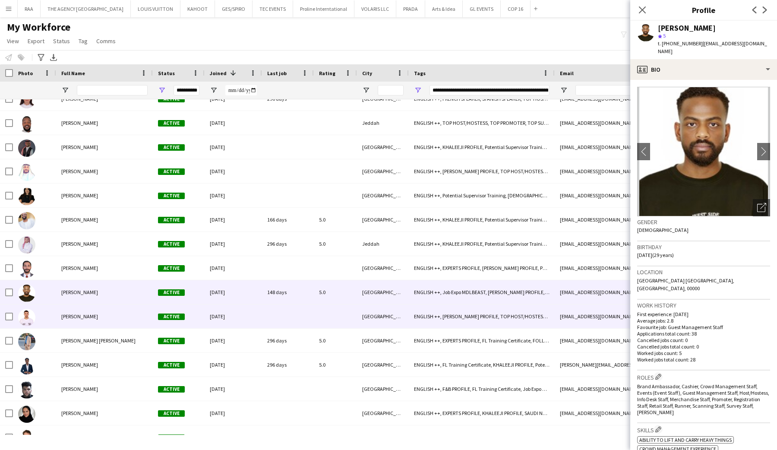
click at [94, 318] on span "Mohamad Awani" at bounding box center [79, 316] width 37 height 6
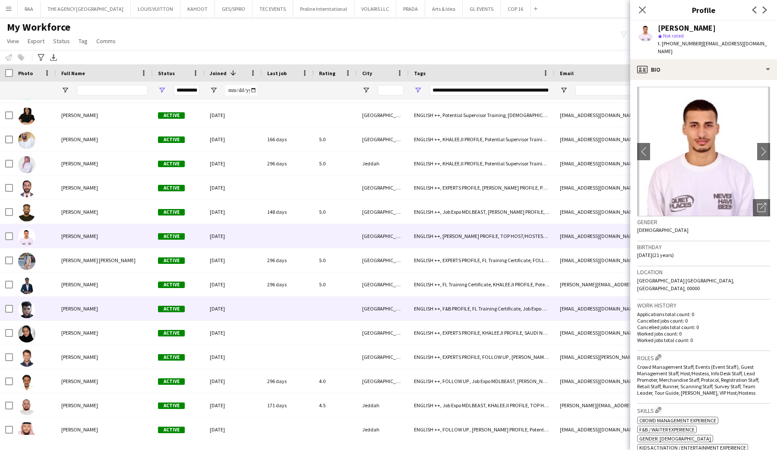
scroll to position [3339, 0]
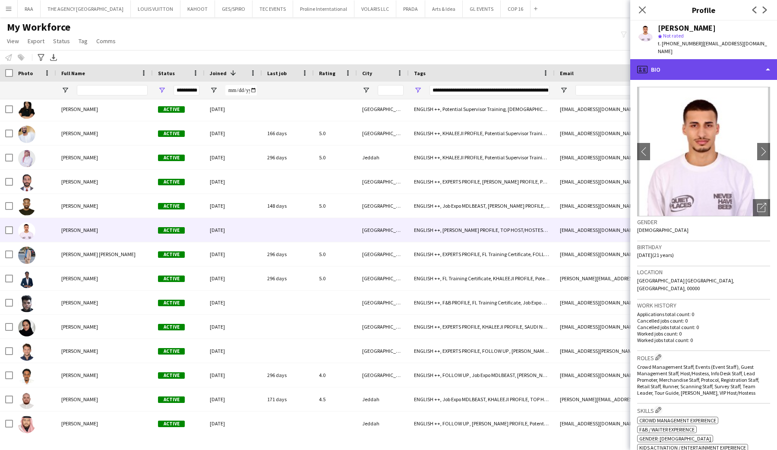
click at [687, 63] on div "profile Bio" at bounding box center [703, 69] width 147 height 21
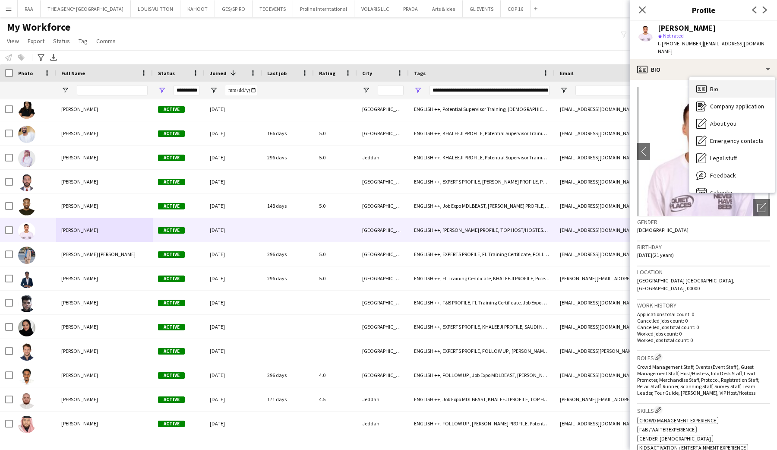
click at [703, 80] on div "Bio Bio" at bounding box center [732, 88] width 85 height 17
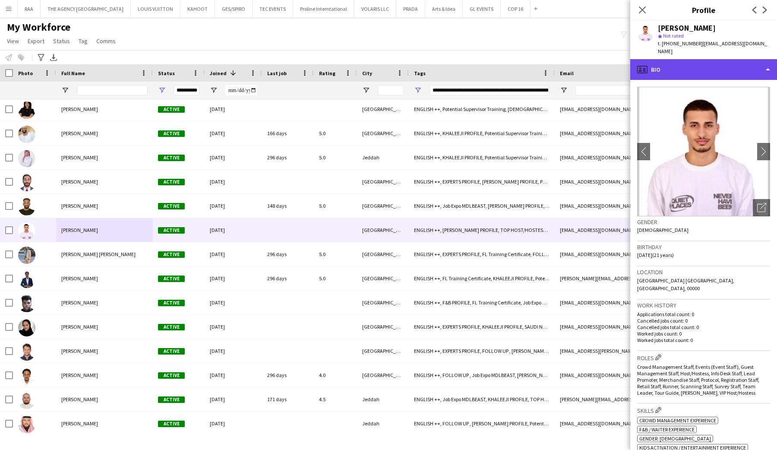
click at [703, 60] on div "profile Bio" at bounding box center [703, 69] width 147 height 21
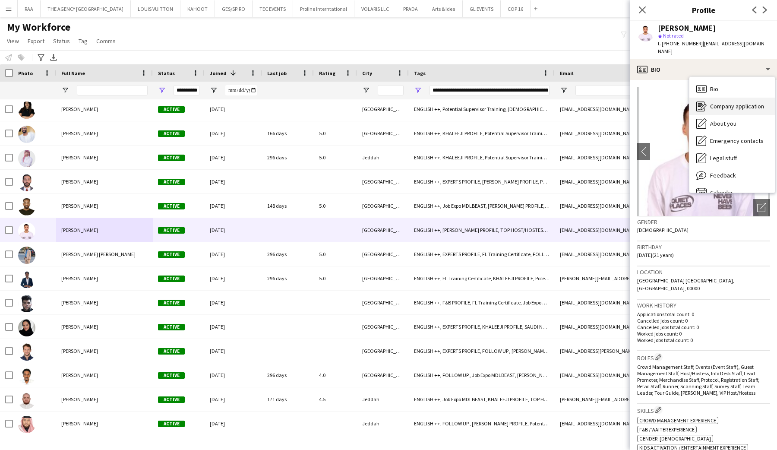
click at [711, 102] on span "Company application" at bounding box center [737, 106] width 54 height 8
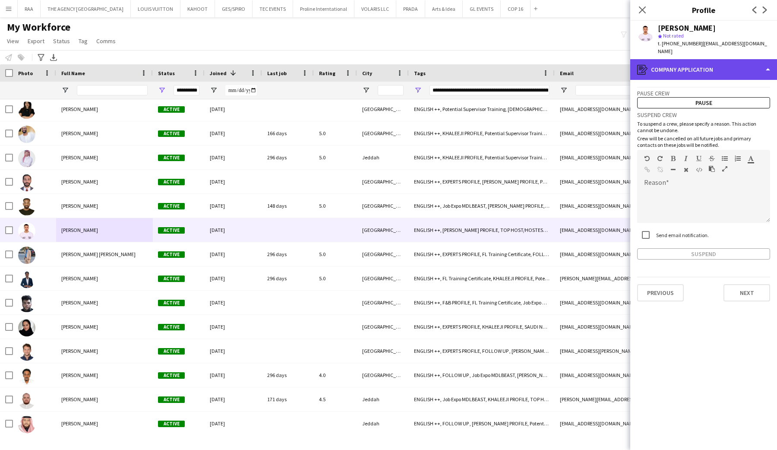
click at [711, 70] on div "register Company application" at bounding box center [703, 69] width 147 height 21
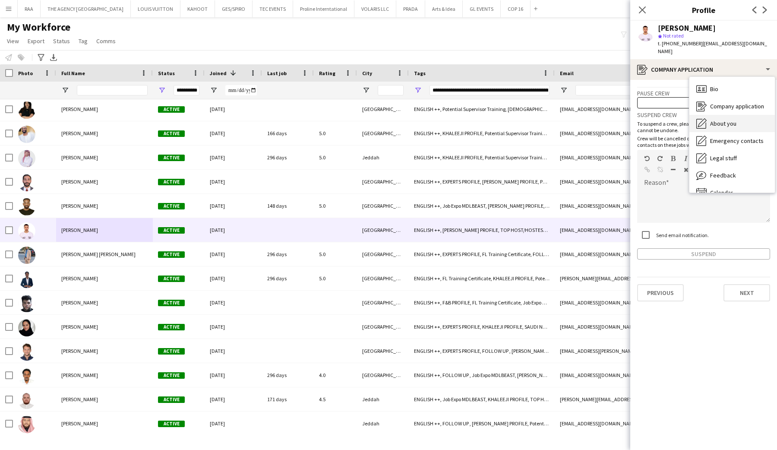
click at [715, 120] on span "About you" at bounding box center [723, 124] width 26 height 8
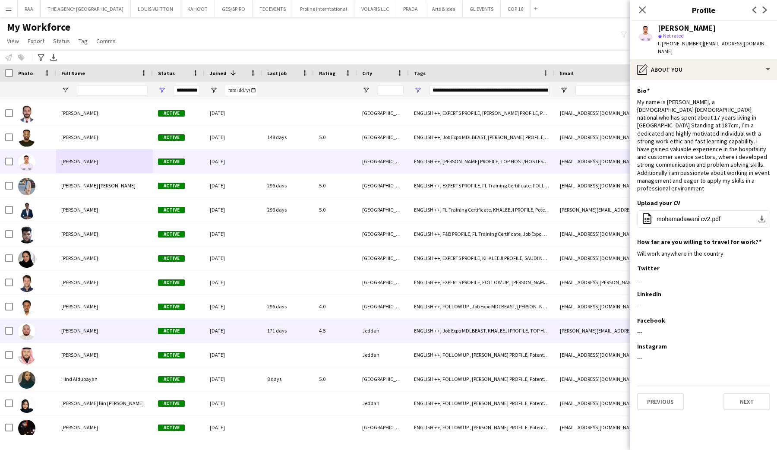
scroll to position [3423, 0]
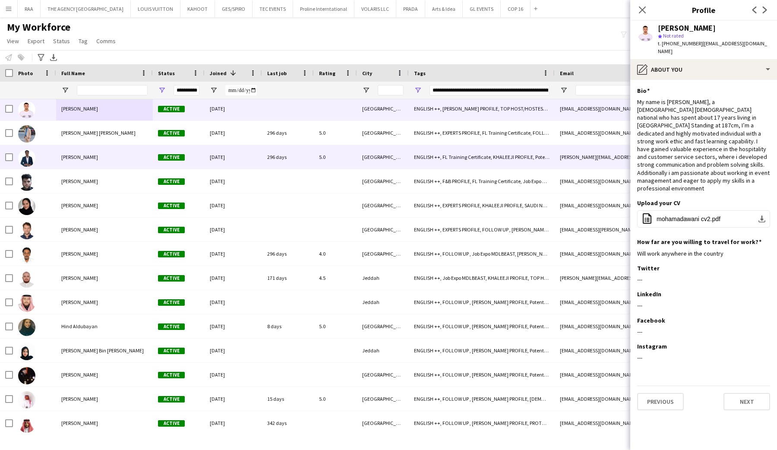
click at [86, 155] on span "Hassan Abdalla" at bounding box center [79, 157] width 37 height 6
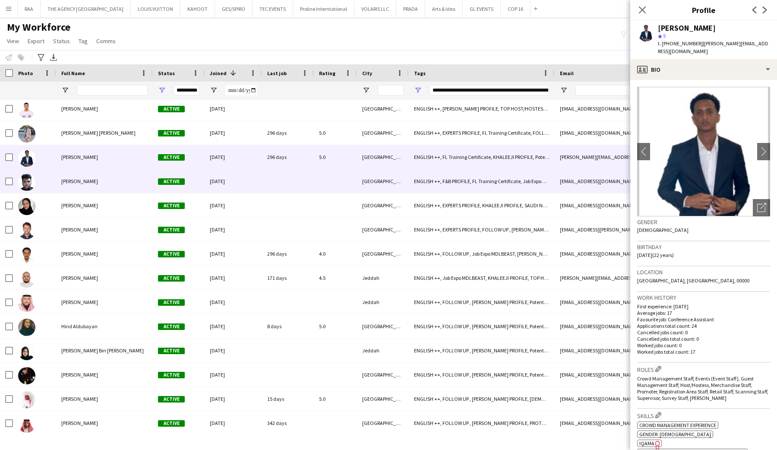
click at [95, 183] on div "Moayed Jumah" at bounding box center [104, 181] width 97 height 24
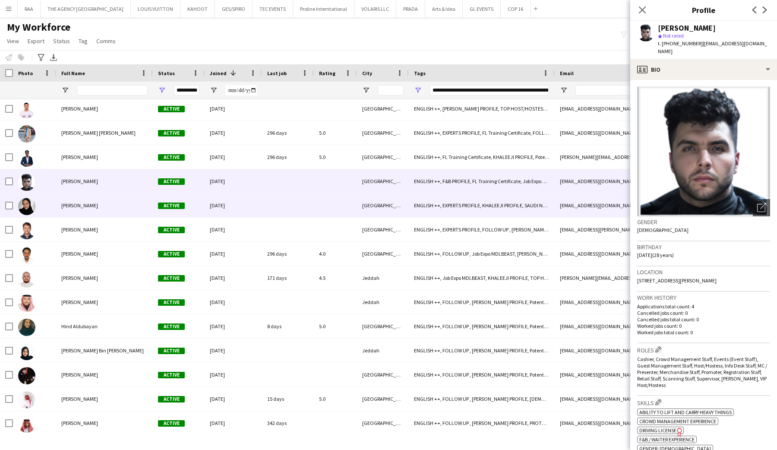
click at [98, 208] on div "Abeer Alrasheed" at bounding box center [104, 205] width 97 height 24
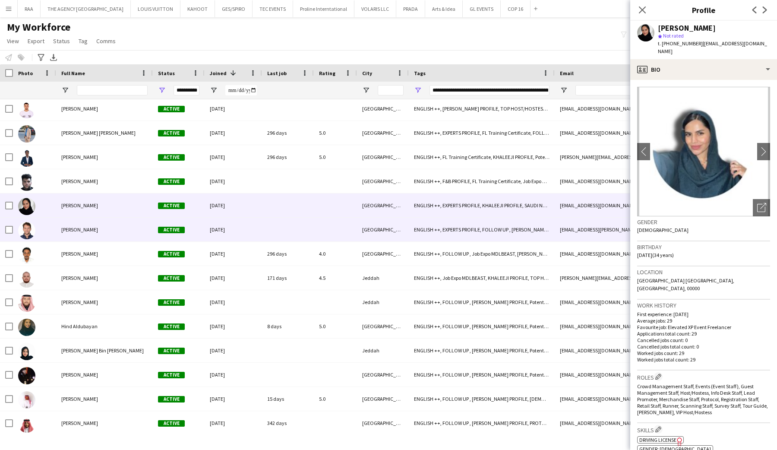
click at [100, 241] on div "Shehab Fathy" at bounding box center [104, 230] width 97 height 24
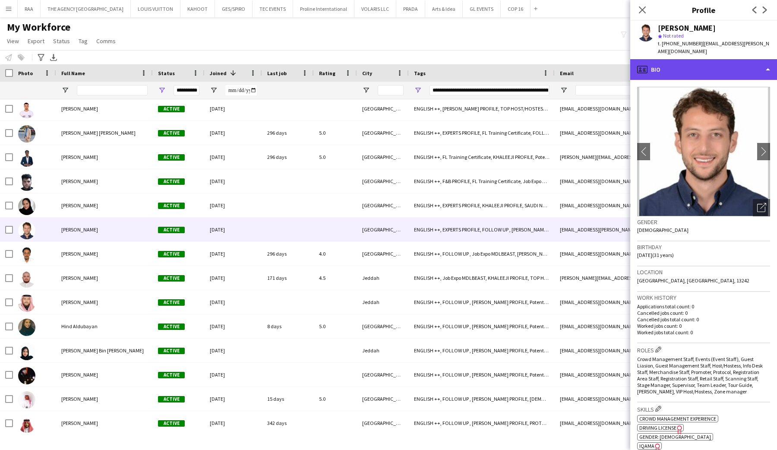
click at [721, 66] on div "profile Bio" at bounding box center [703, 69] width 147 height 21
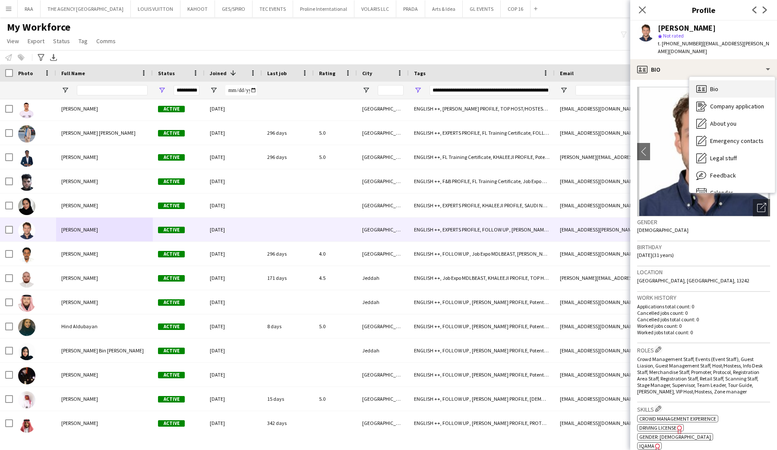
click at [718, 85] on span "Bio" at bounding box center [714, 89] width 8 height 8
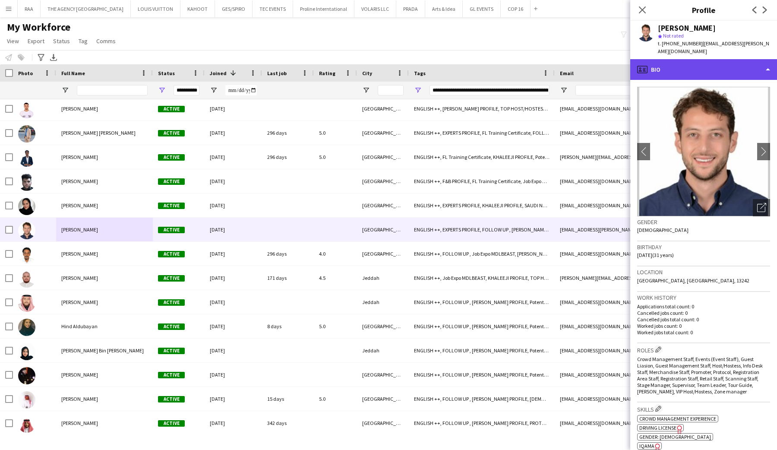
click at [711, 68] on div "profile Bio" at bounding box center [703, 69] width 147 height 21
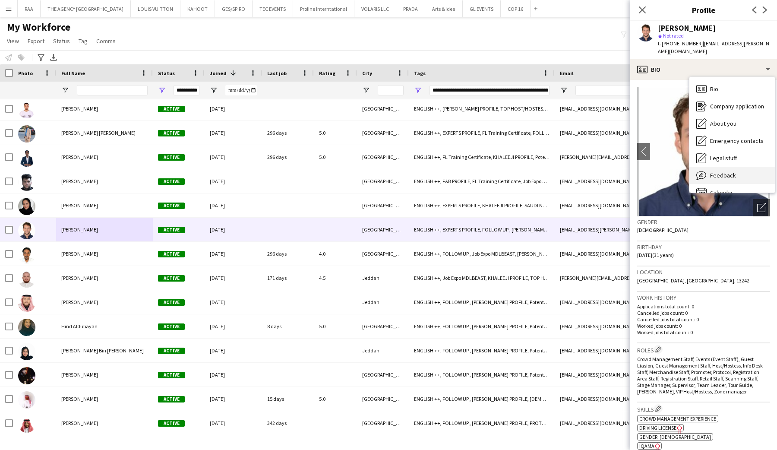
click at [719, 171] on span "Feedback" at bounding box center [723, 175] width 26 height 8
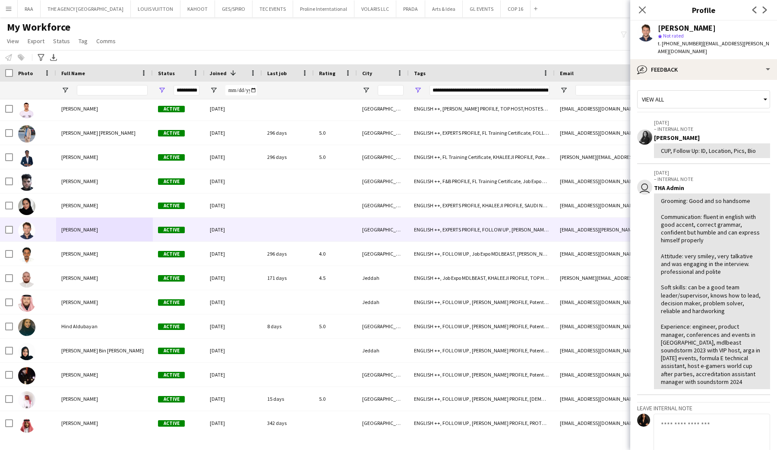
click at [707, 87] on div "View all 05-04-2025 – INTERNAL NOTE Douna Elsayed CUP, Follow Up: ID, Location,…" at bounding box center [703, 296] width 133 height 419
click at [705, 67] on div "bubble-pencil Feedback" at bounding box center [703, 69] width 147 height 21
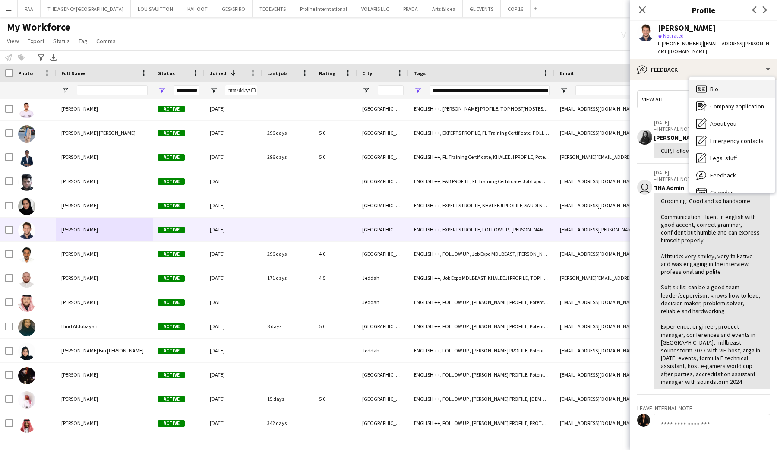
click at [712, 85] on span "Bio" at bounding box center [714, 89] width 8 height 8
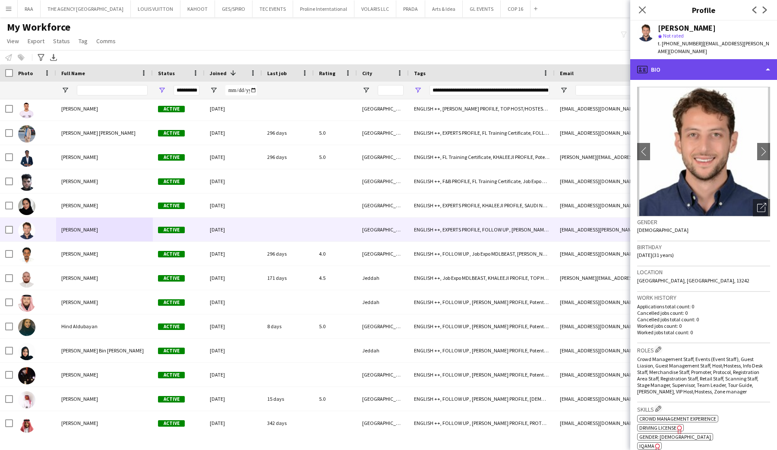
click at [712, 62] on div "profile Bio" at bounding box center [703, 69] width 147 height 21
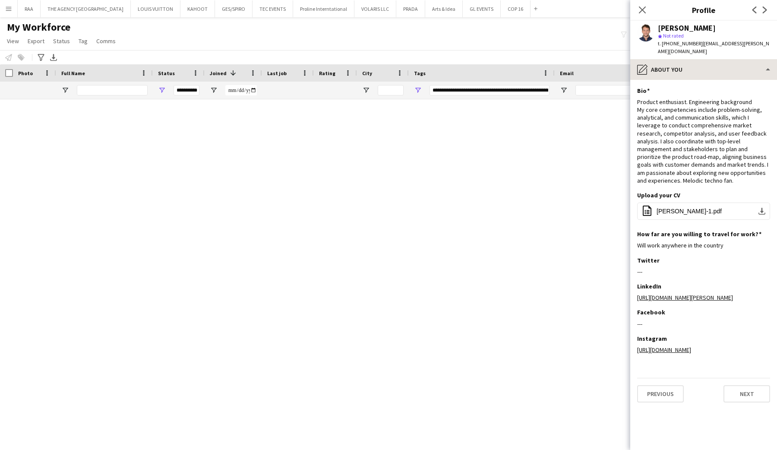
scroll to position [3460, 0]
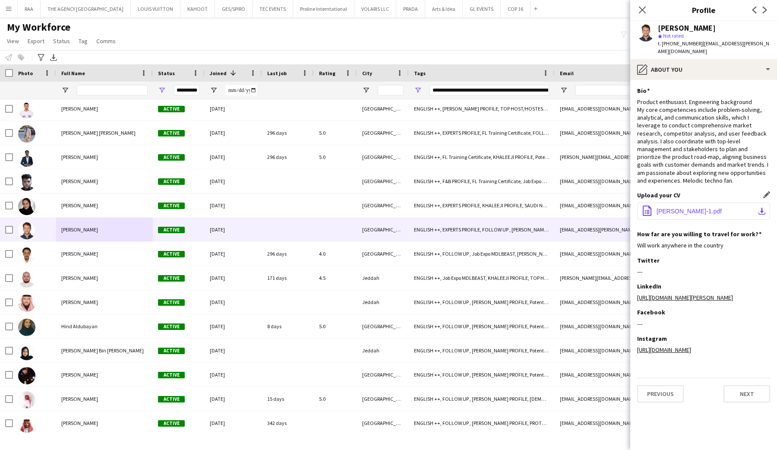
click at [673, 208] on span "Shehab Fathy-1.pdf" at bounding box center [689, 211] width 65 height 7
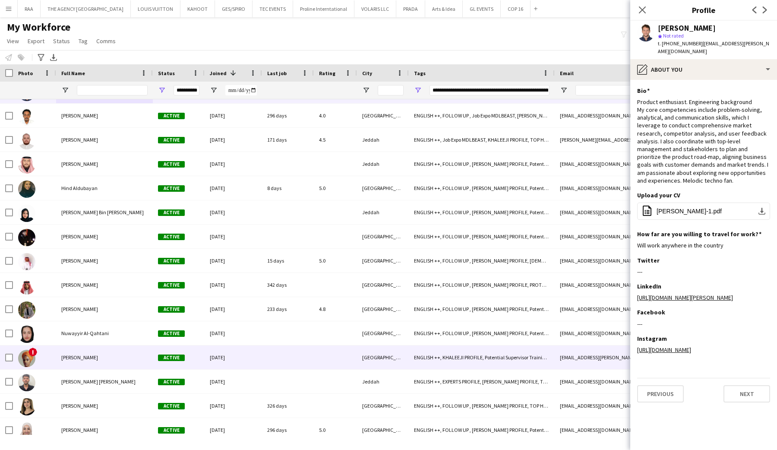
scroll to position [3613, 0]
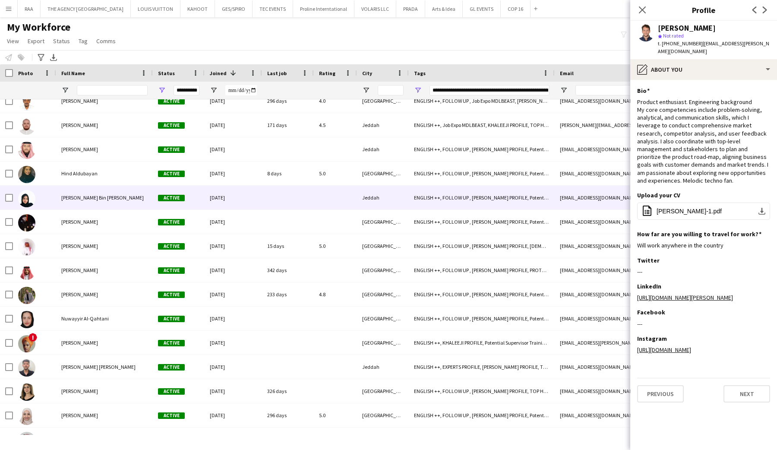
click at [72, 201] on div "Kholoud Bin mahfouz" at bounding box center [104, 198] width 97 height 24
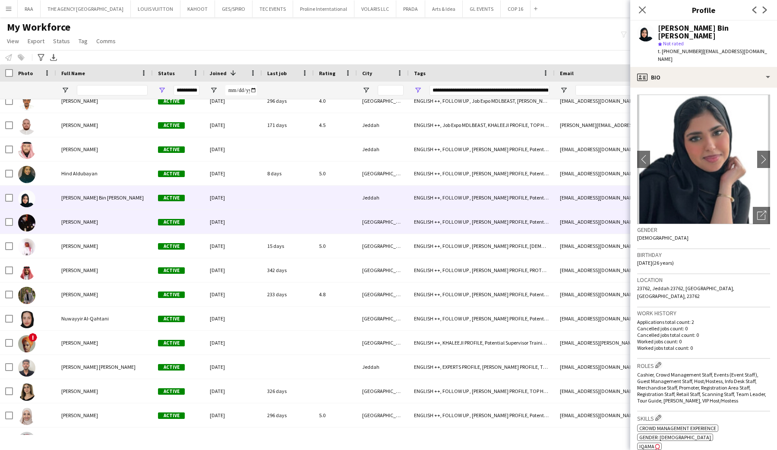
click at [76, 228] on div "Nasser Alawaji" at bounding box center [104, 222] width 97 height 24
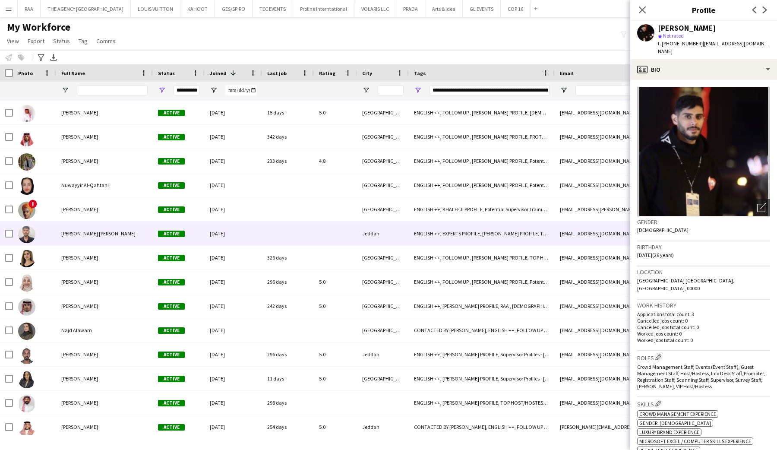
scroll to position [0, 0]
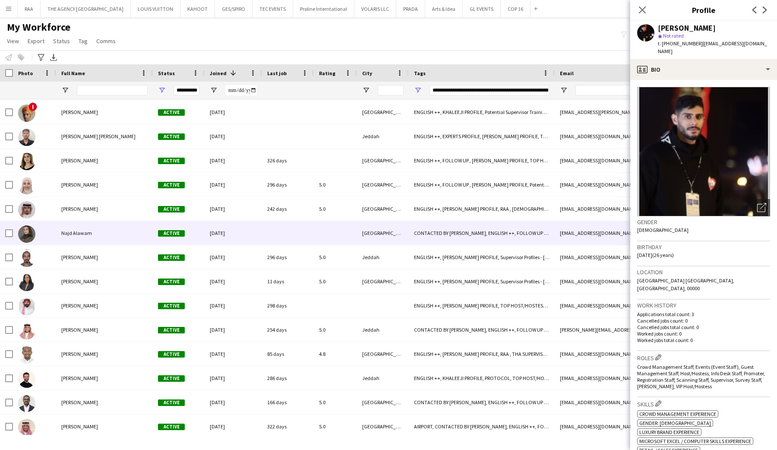
click at [79, 234] on span "Najd Alawam" at bounding box center [76, 233] width 31 height 6
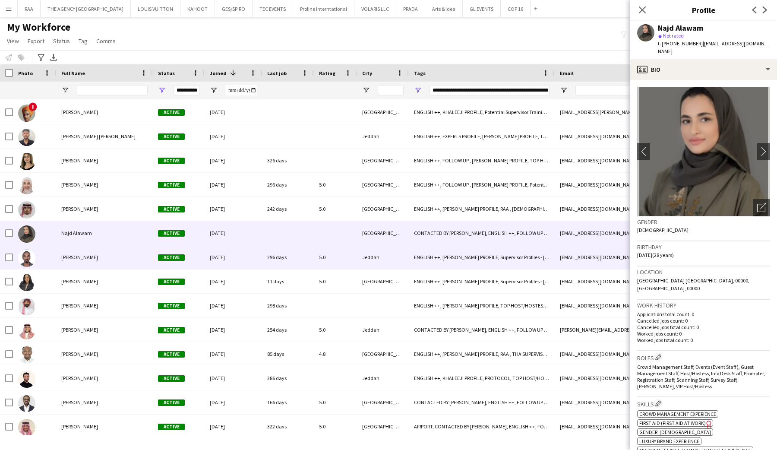
click at [82, 259] on span "Yousef Ibrahim" at bounding box center [79, 257] width 37 height 6
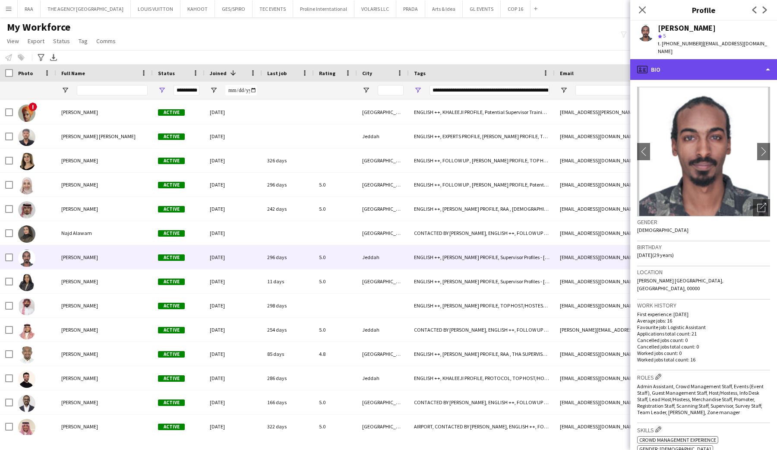
click at [691, 61] on div "profile Bio" at bounding box center [703, 69] width 147 height 21
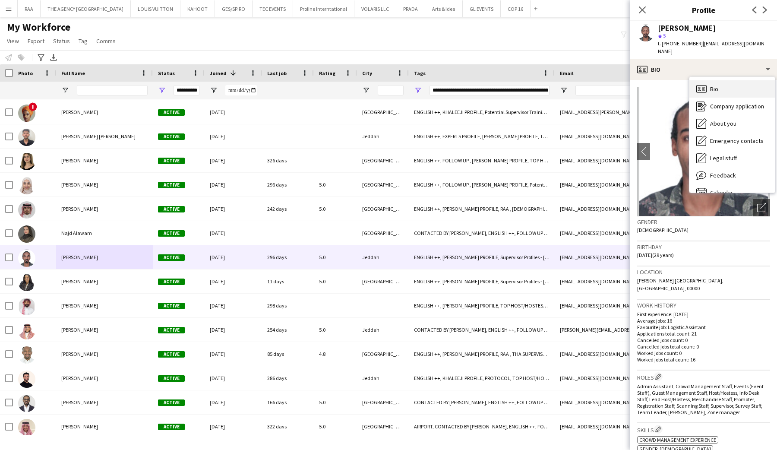
click at [703, 85] on icon at bounding box center [701, 88] width 10 height 7
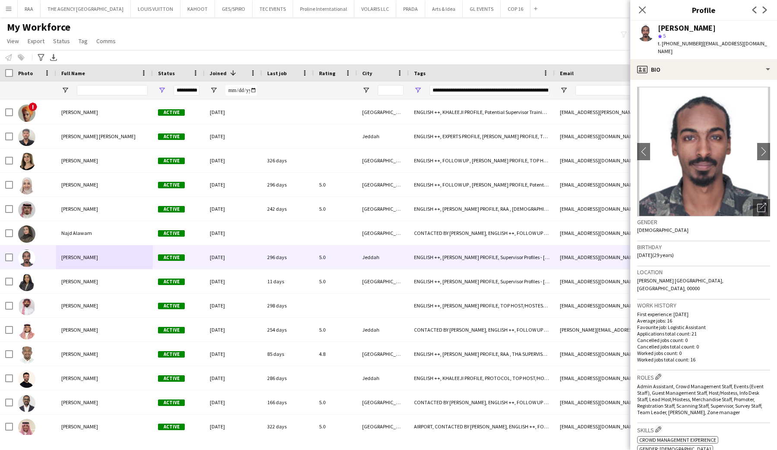
click at [700, 80] on app-crew-profile-bio "chevron-left chevron-right Open photos pop-in Gender Male Birthday 18-09-1996 (…" at bounding box center [703, 265] width 147 height 370
click at [698, 63] on div "profile Bio" at bounding box center [703, 69] width 147 height 21
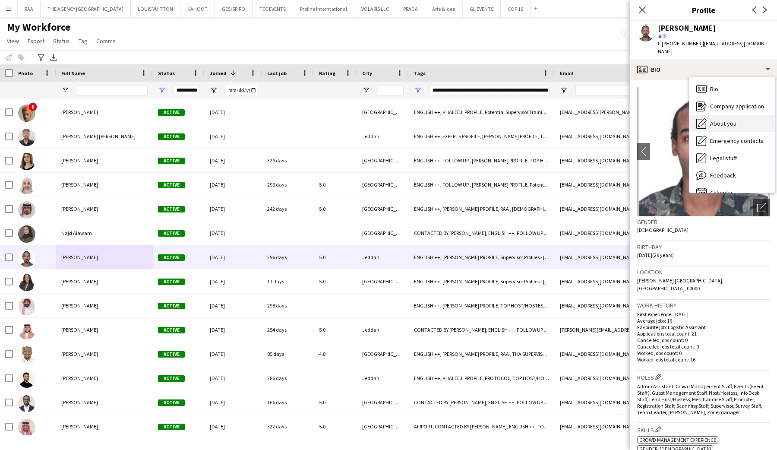
click at [723, 120] on span "About you" at bounding box center [723, 124] width 26 height 8
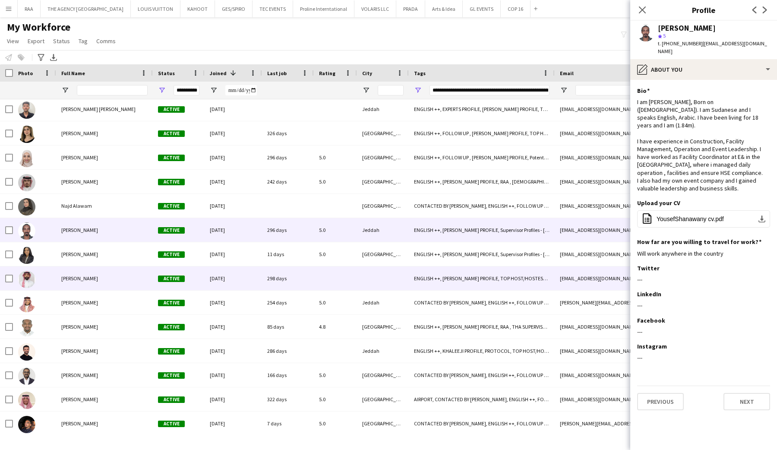
click at [65, 267] on div "Mohammed Abdullah" at bounding box center [104, 278] width 97 height 24
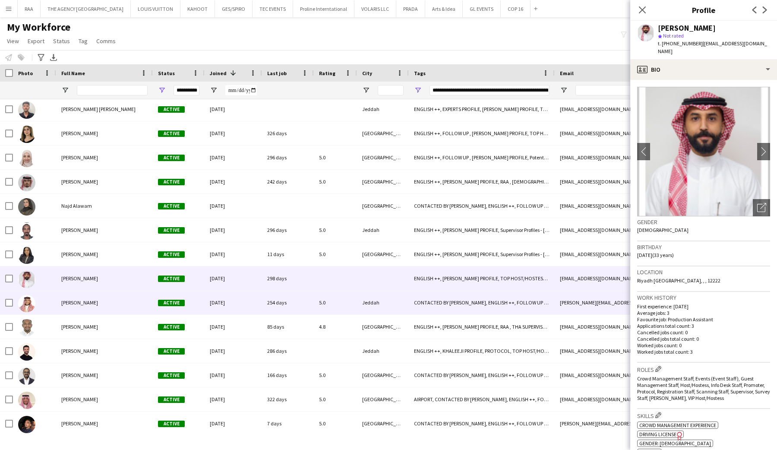
click at [95, 304] on span "Abdulrahman Salah" at bounding box center [79, 302] width 37 height 6
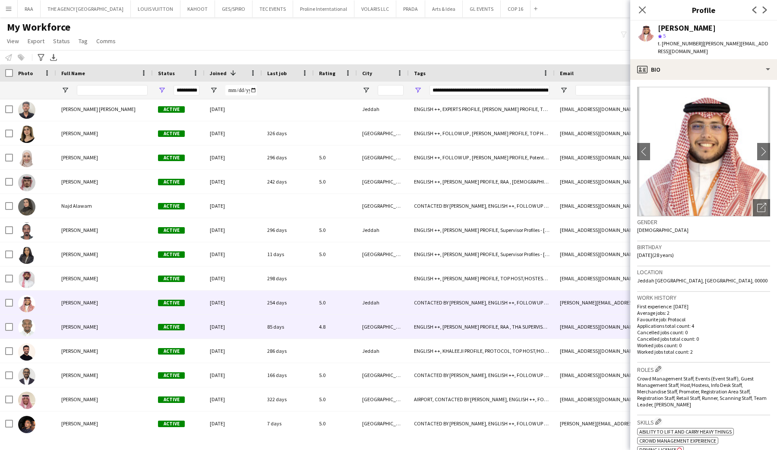
click at [98, 326] on span "Mostafa Mohammed" at bounding box center [79, 326] width 37 height 6
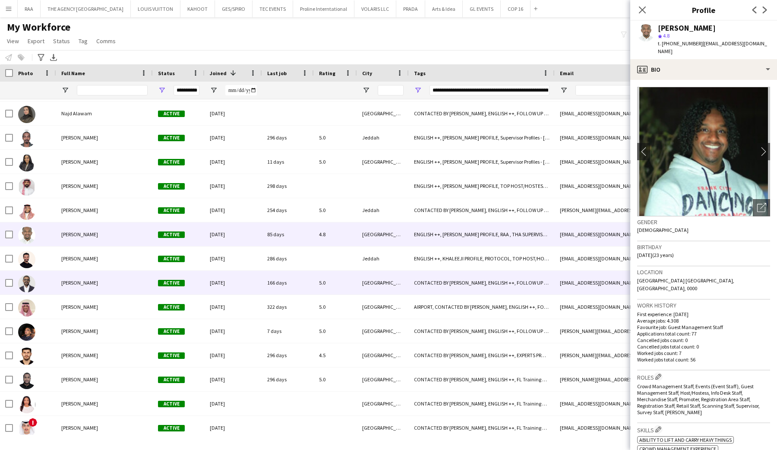
click at [99, 289] on div "Omar Abdelazim" at bounding box center [104, 283] width 97 height 24
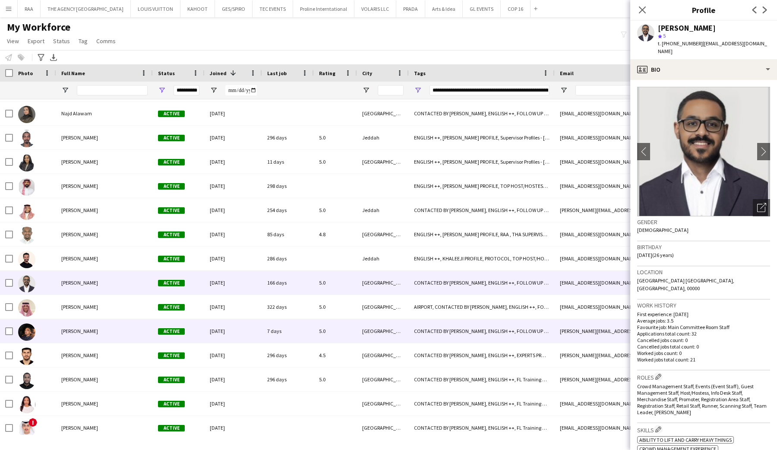
click at [116, 330] on div "Karim Elsayed" at bounding box center [104, 331] width 97 height 24
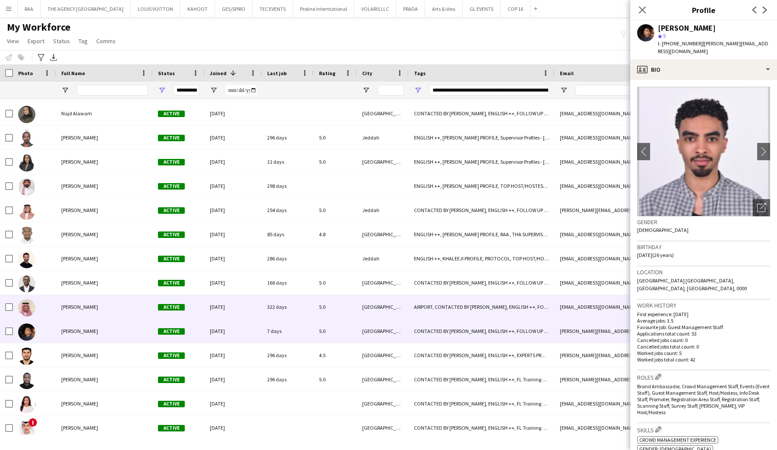
click at [115, 307] on div "[PERSON_NAME]" at bounding box center [104, 307] width 97 height 24
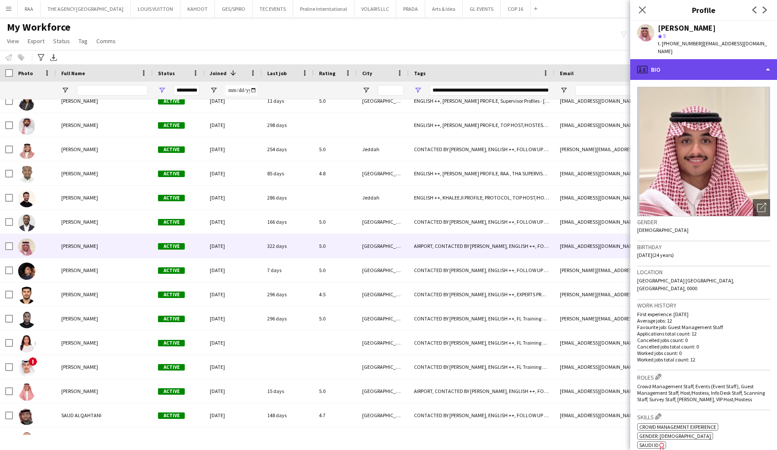
click at [701, 63] on div "profile Bio" at bounding box center [703, 69] width 147 height 21
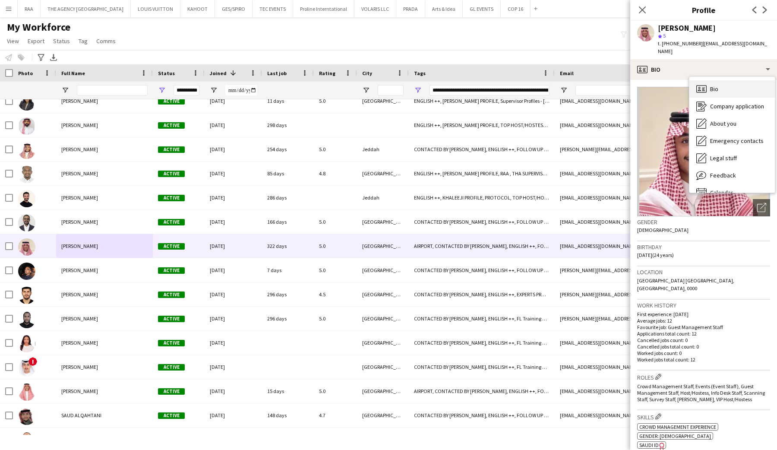
click at [710, 85] on span "Bio" at bounding box center [714, 89] width 8 height 8
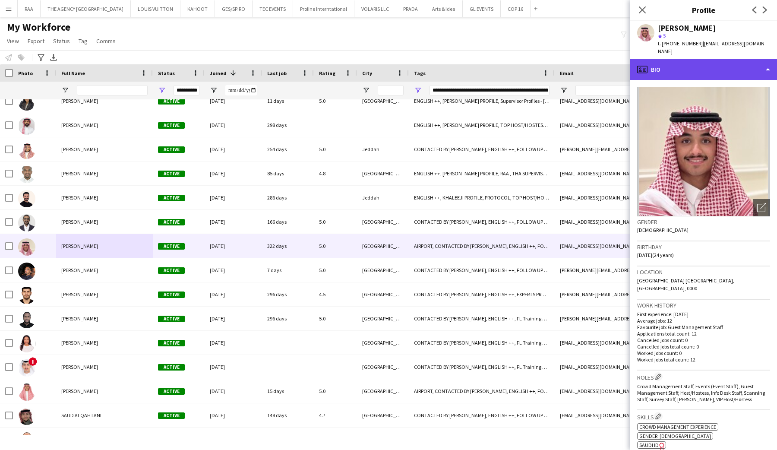
click at [710, 68] on div "profile Bio" at bounding box center [703, 69] width 147 height 21
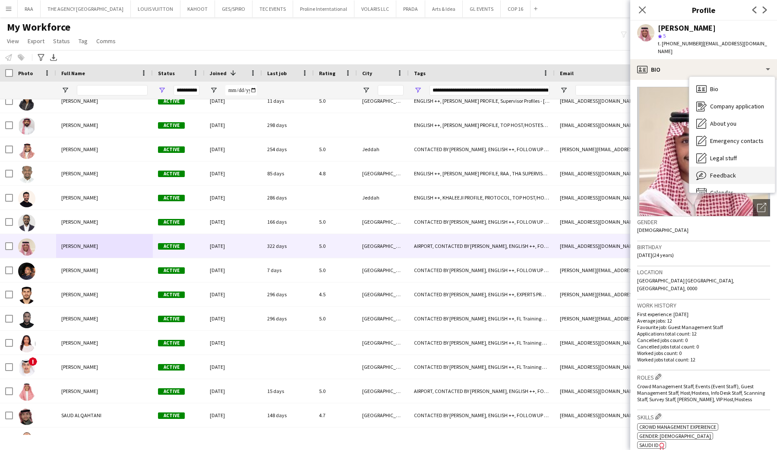
click at [724, 173] on div "Feedback Feedback" at bounding box center [732, 175] width 85 height 17
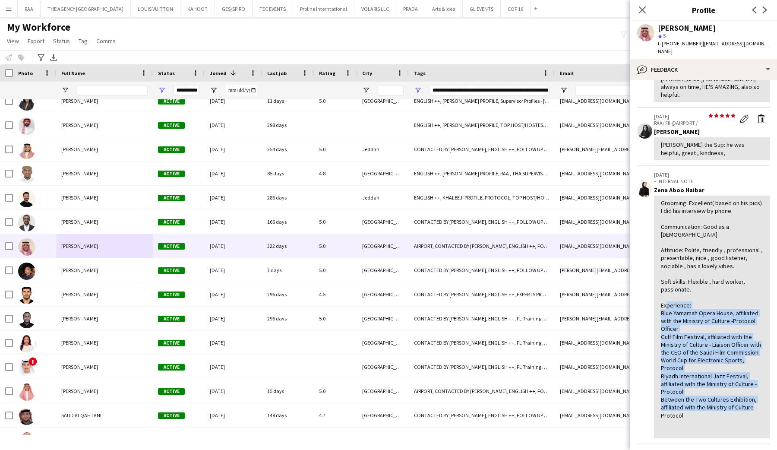
drag, startPoint x: 664, startPoint y: 290, endPoint x: 710, endPoint y: 397, distance: 116.6
click at [710, 397] on div "Grooming: Excellent( based on his pics) I did his interview by phone. Communica…" at bounding box center [712, 317] width 102 height 236
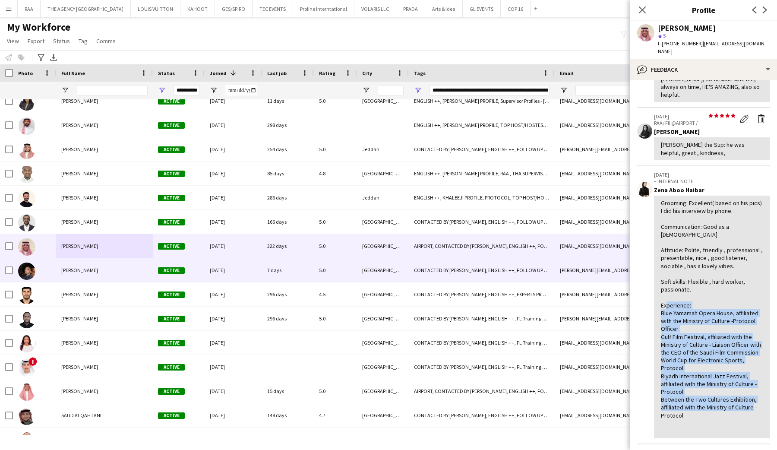
click at [79, 282] on div "Osama Jnied" at bounding box center [104, 294] width 97 height 24
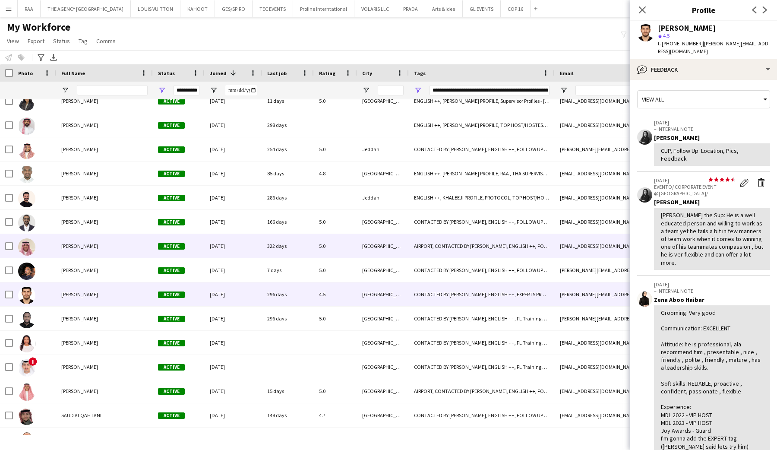
click at [89, 253] on div "[PERSON_NAME]" at bounding box center [104, 246] width 97 height 24
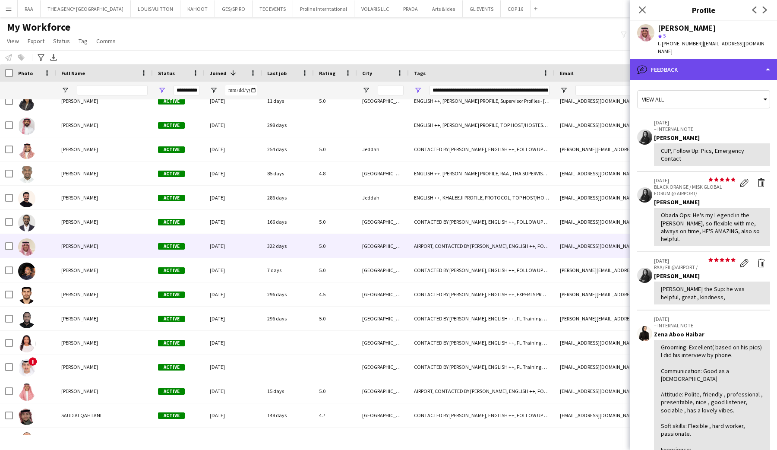
click at [705, 65] on div "bubble-pencil Feedback" at bounding box center [703, 69] width 147 height 21
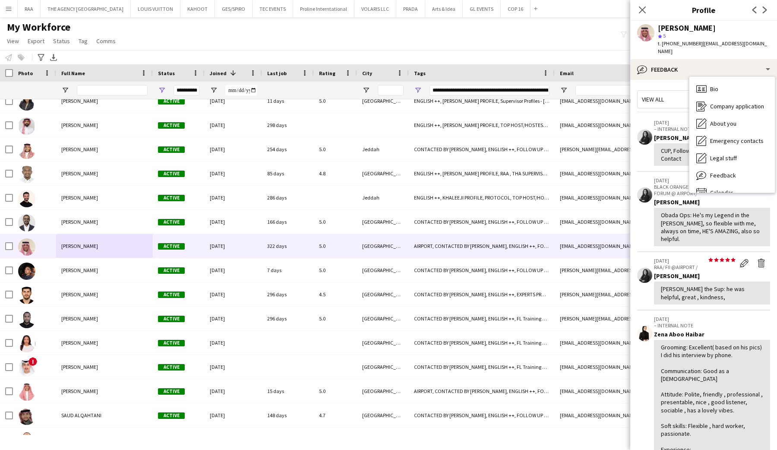
click at [708, 77] on div "Bio Bio Company application Company application About you About you Emergency c…" at bounding box center [732, 135] width 85 height 116
click at [737, 81] on div "Bio Bio" at bounding box center [732, 88] width 85 height 17
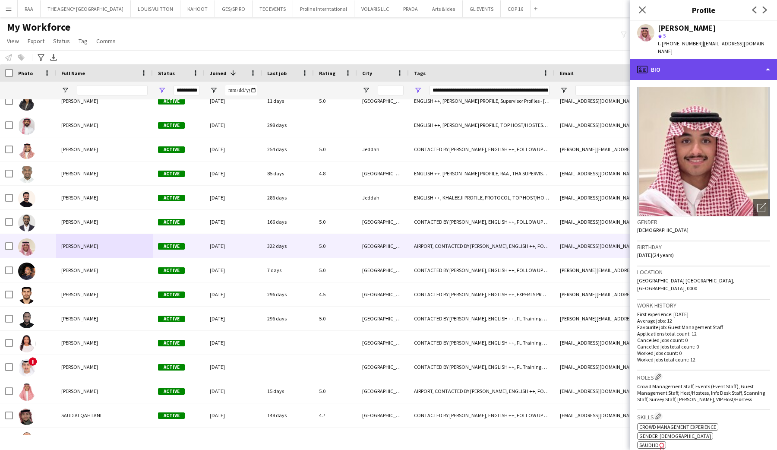
click at [712, 65] on div "profile Bio" at bounding box center [703, 69] width 147 height 21
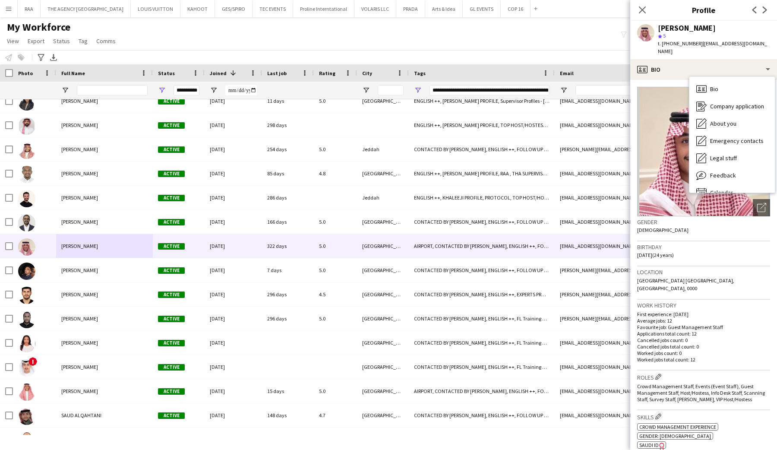
click at [673, 162] on img at bounding box center [703, 152] width 133 height 130
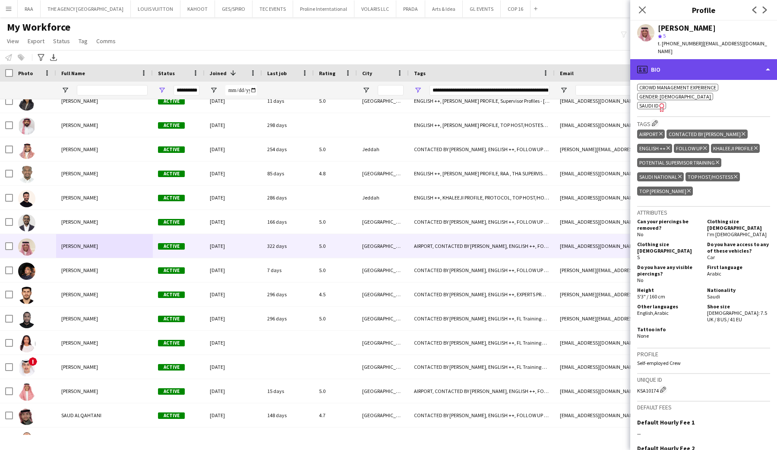
click at [698, 59] on div "profile Bio" at bounding box center [703, 69] width 147 height 21
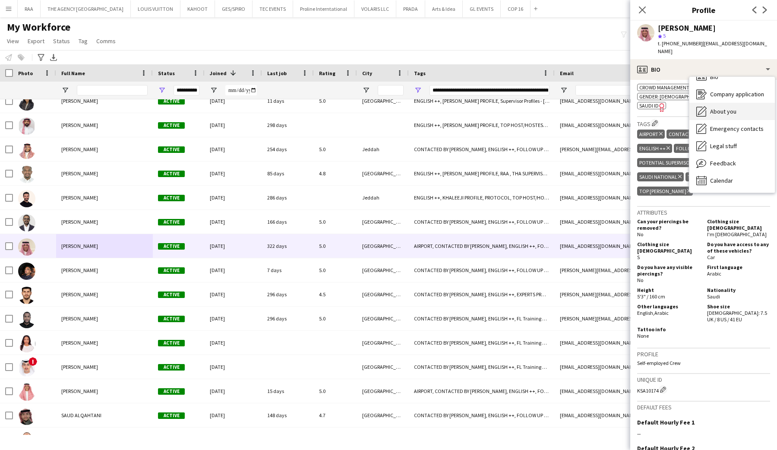
click at [724, 108] on span "About you" at bounding box center [723, 112] width 26 height 8
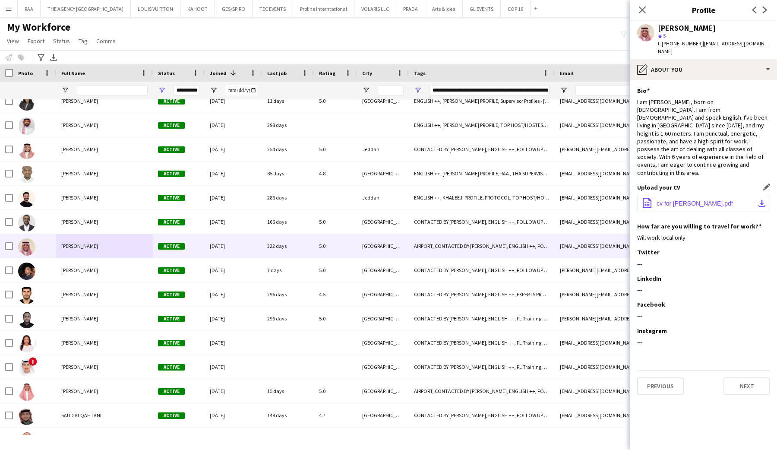
click at [762, 200] on app-icon "download-bottom" at bounding box center [762, 203] width 7 height 7
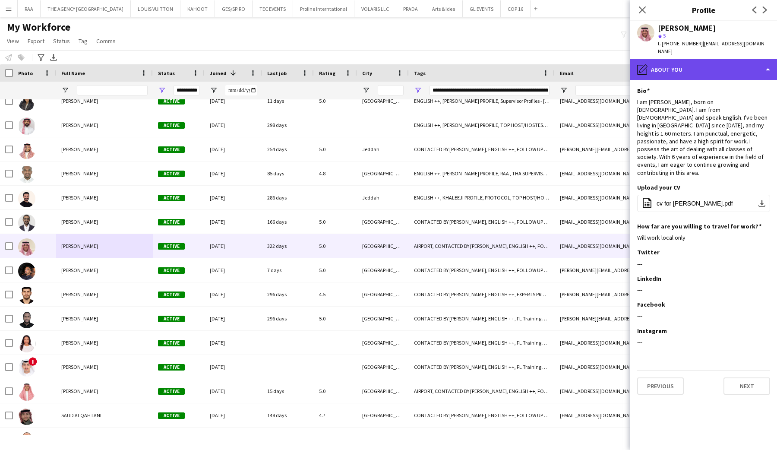
click at [672, 65] on div "pencil4 About you" at bounding box center [703, 69] width 147 height 21
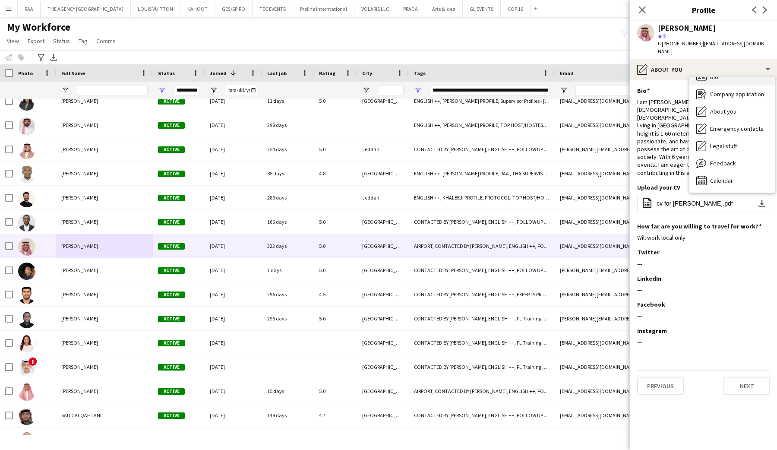
click at [696, 73] on icon at bounding box center [701, 76] width 10 height 7
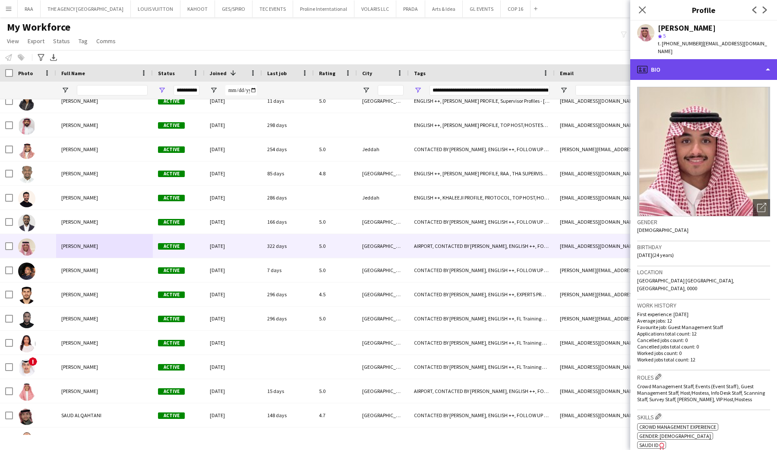
click at [684, 67] on div "profile Bio" at bounding box center [703, 69] width 147 height 21
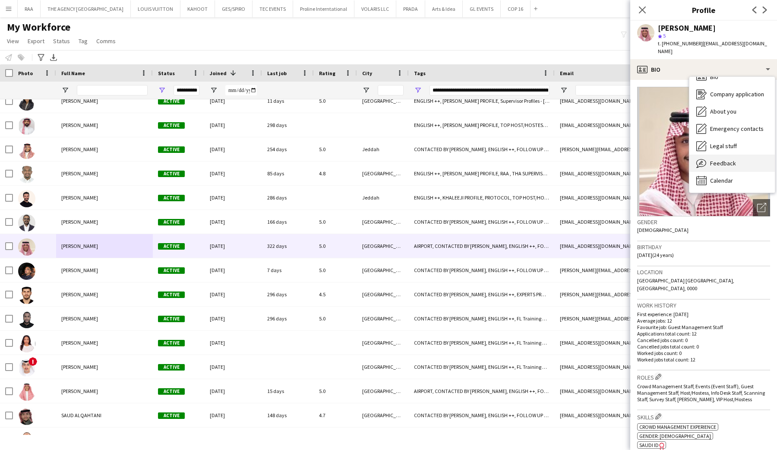
click at [730, 159] on span "Feedback" at bounding box center [723, 163] width 26 height 8
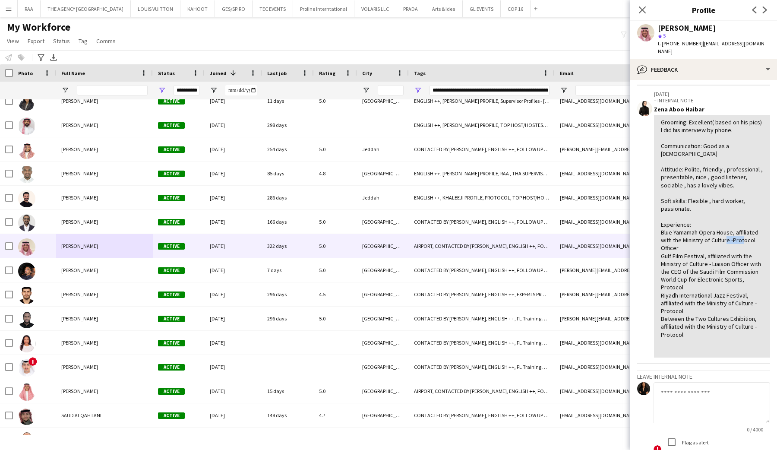
drag, startPoint x: 660, startPoint y: 225, endPoint x: 681, endPoint y: 225, distance: 21.6
click at [683, 225] on div "Grooming: Excellent( based on his pics) I did his interview by phone. Communica…" at bounding box center [712, 236] width 116 height 243
drag, startPoint x: 668, startPoint y: 243, endPoint x: 699, endPoint y: 268, distance: 40.5
click at [701, 269] on div "Grooming: Excellent( based on his pics) I did his interview by phone. Communica…" at bounding box center [712, 236] width 102 height 236
click at [715, 245] on div "Grooming: Excellent( based on his pics) I did his interview by phone. Communica…" at bounding box center [712, 236] width 102 height 236
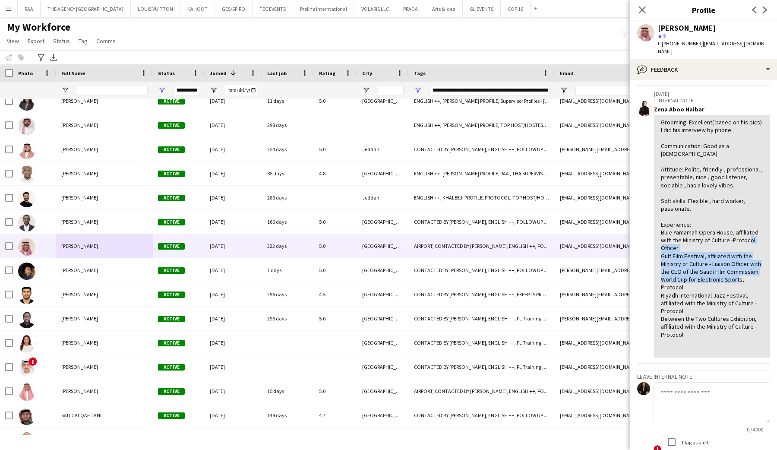
drag, startPoint x: 662, startPoint y: 231, endPoint x: 708, endPoint y: 257, distance: 53.3
click at [709, 258] on div "Grooming: Excellent( based on his pics) I did his interview by phone. Communica…" at bounding box center [712, 236] width 102 height 236
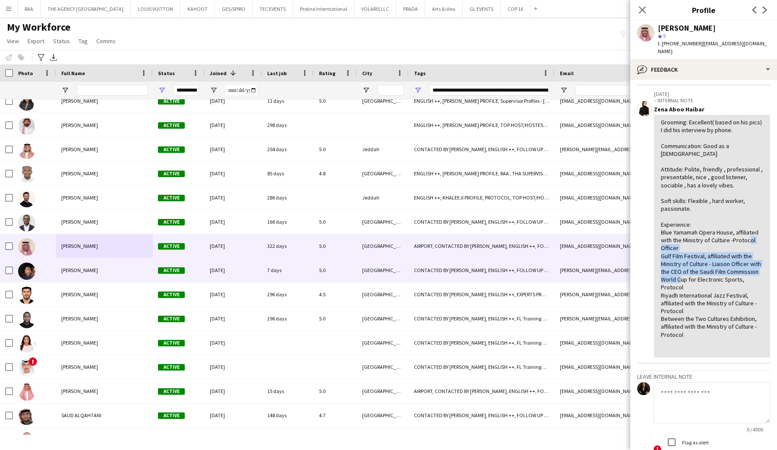
click at [100, 265] on div "Karim Elsayed" at bounding box center [104, 270] width 97 height 24
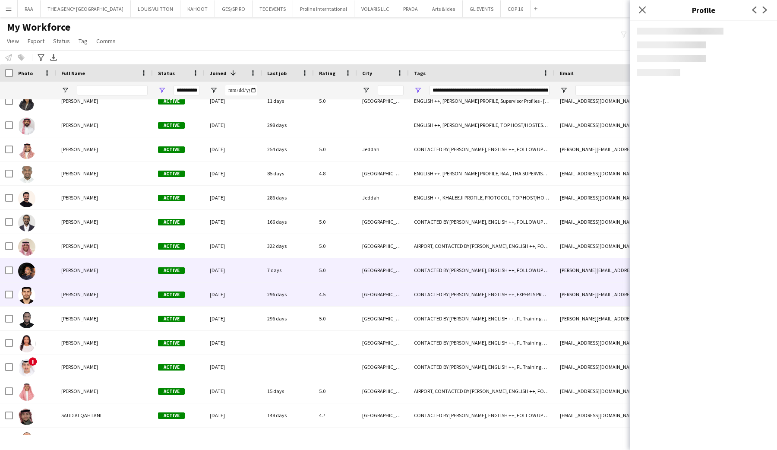
click at [104, 295] on div "Osama Jnied" at bounding box center [104, 294] width 97 height 24
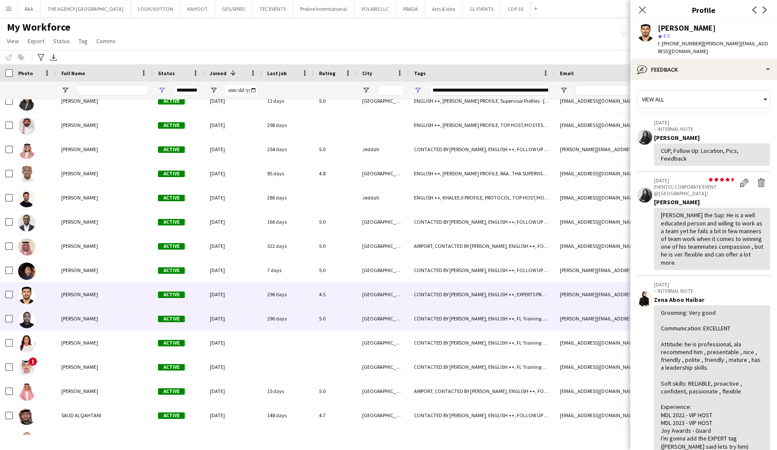
click at [106, 311] on div "Mohammed Yousif" at bounding box center [104, 319] width 97 height 24
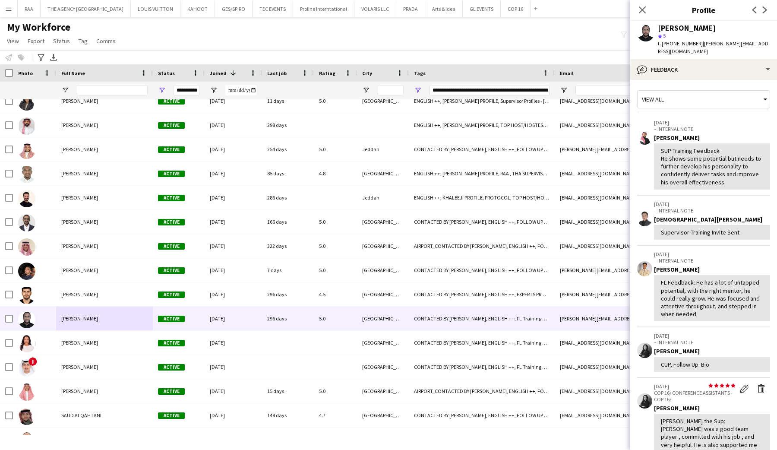
click at [691, 54] on div "t. +966555763264 | mohammed.stone13@gmail.com" at bounding box center [714, 48] width 112 height 16
click at [691, 69] on div "bubble-pencil Feedback" at bounding box center [703, 69] width 147 height 21
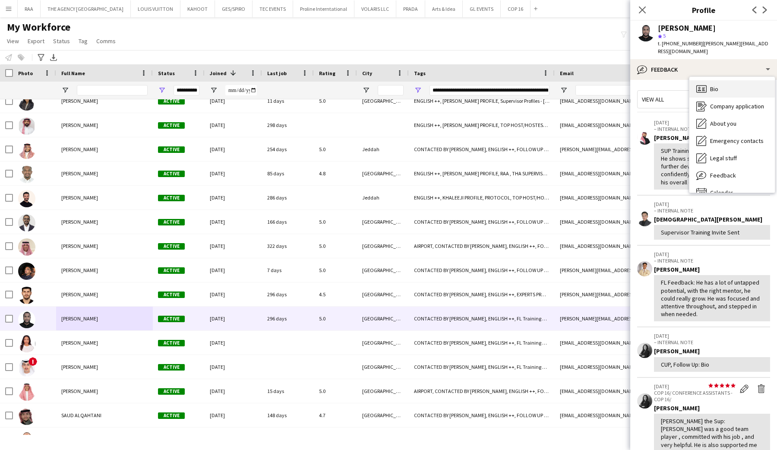
click at [698, 87] on icon "Bio" at bounding box center [701, 89] width 10 height 10
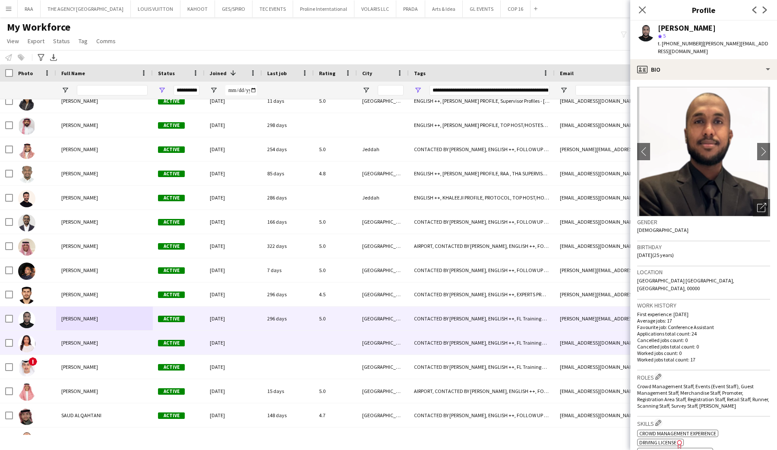
click at [91, 348] on div "Sarah Kourouma" at bounding box center [104, 343] width 97 height 24
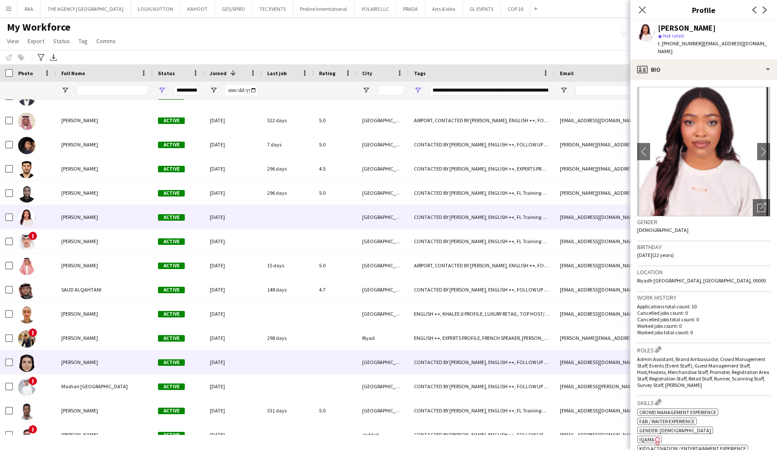
scroll to position [4193, 0]
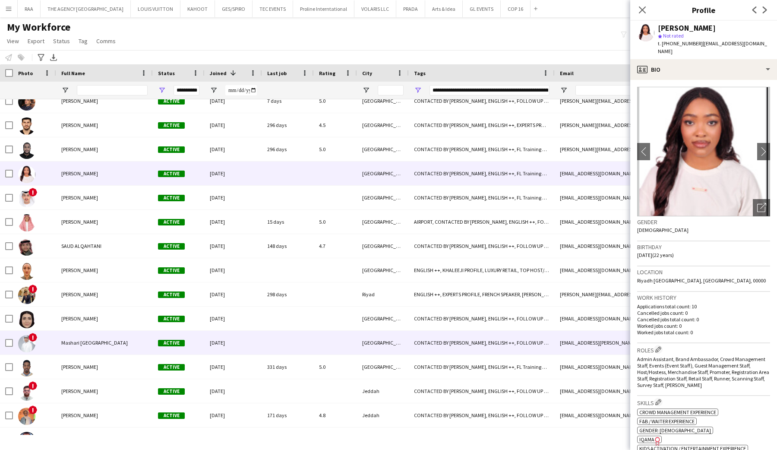
click at [89, 351] on div "Mashari Turki" at bounding box center [104, 343] width 97 height 24
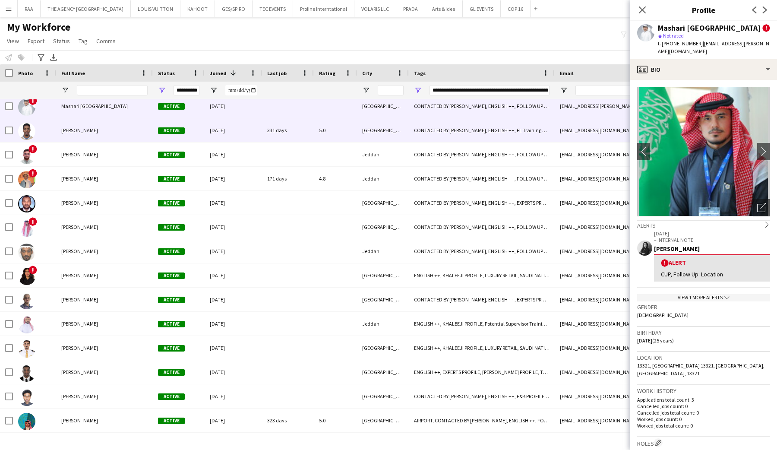
click at [109, 136] on div "Mohamed Salah" at bounding box center [104, 130] width 97 height 24
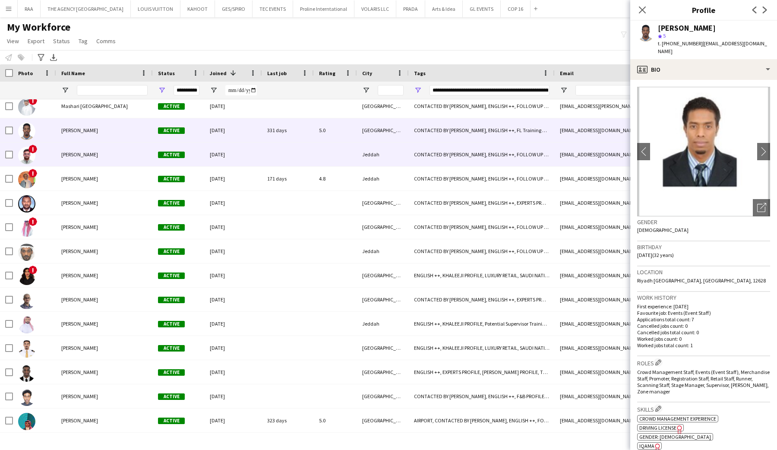
click at [109, 155] on div "Omar Allaham" at bounding box center [104, 154] width 97 height 24
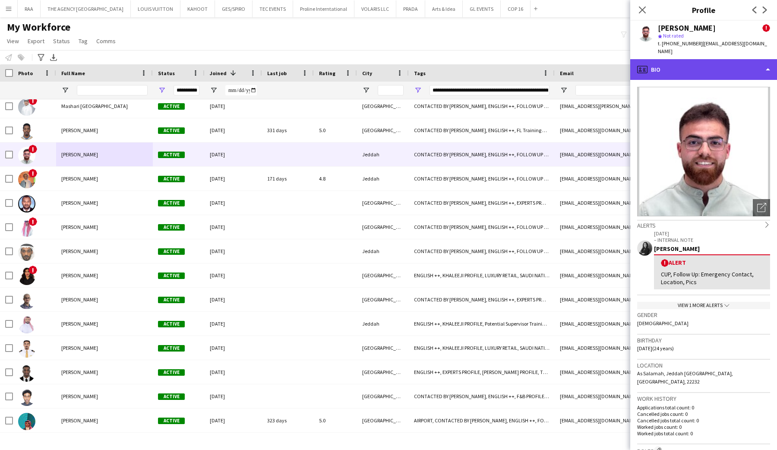
click at [700, 60] on div "profile Bio" at bounding box center [703, 69] width 147 height 21
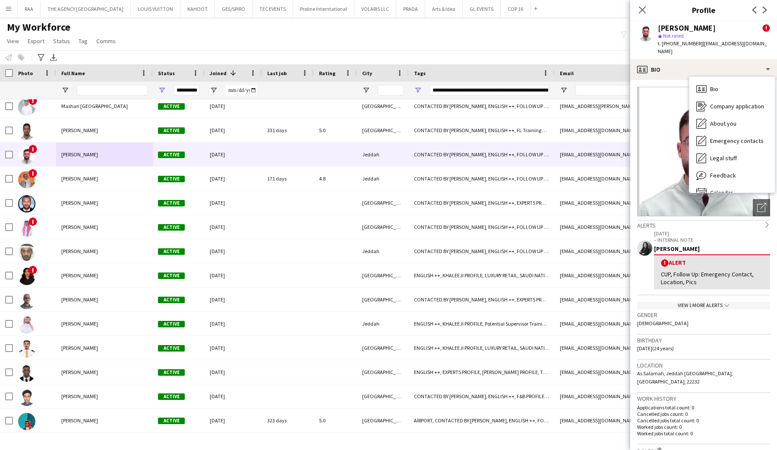
click at [704, 77] on div "Bio Bio Company application Company application About you About you Emergency c…" at bounding box center [732, 135] width 85 height 116
click at [709, 80] on div "Bio Bio" at bounding box center [732, 88] width 85 height 17
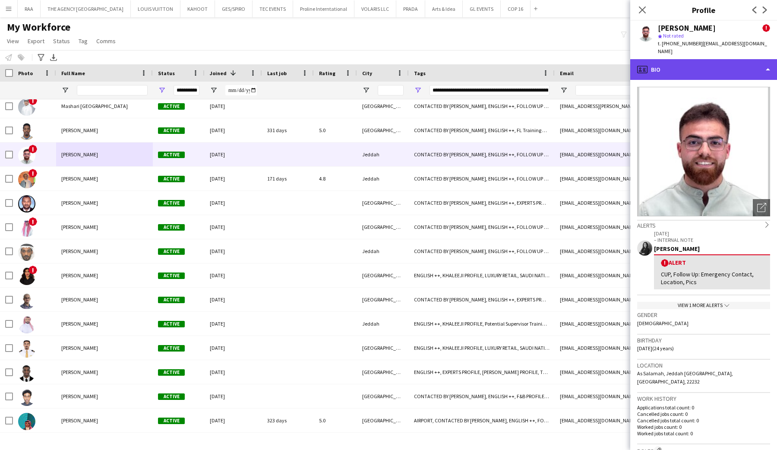
click at [708, 65] on div "profile Bio" at bounding box center [703, 69] width 147 height 21
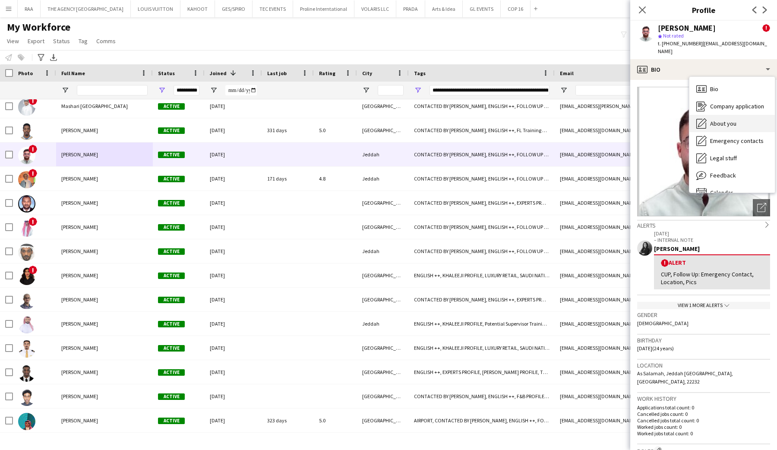
click at [720, 122] on div "About you About you" at bounding box center [732, 123] width 85 height 17
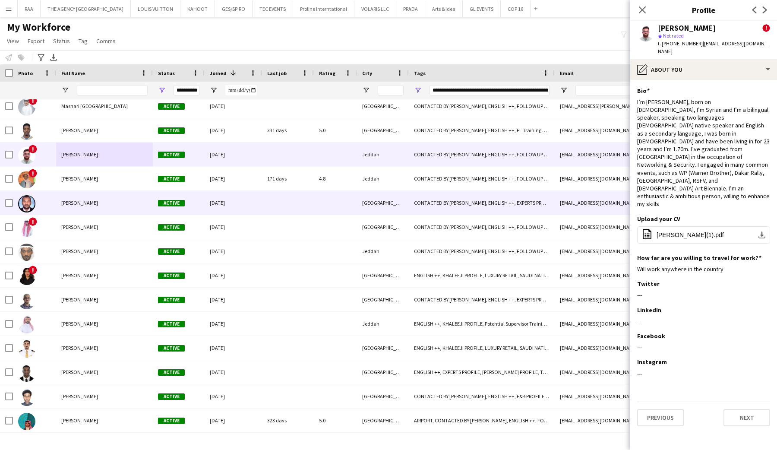
click at [39, 212] on div at bounding box center [34, 203] width 43 height 24
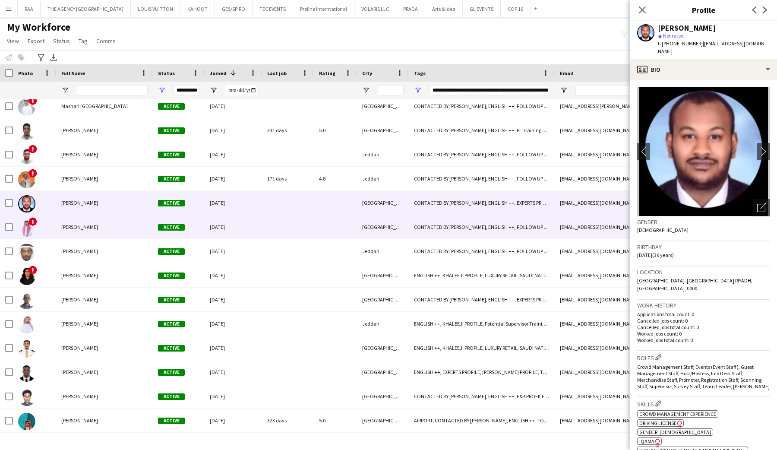
click at [59, 232] on div "Badr AlGhamdi" at bounding box center [104, 227] width 97 height 24
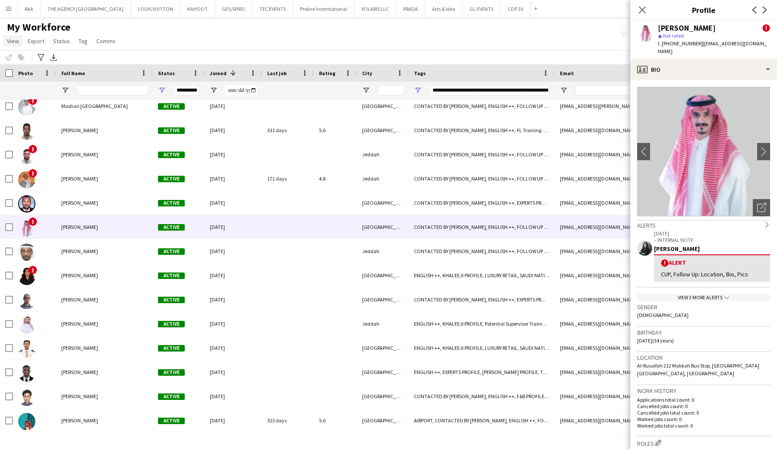
click at [15, 44] on span "View" at bounding box center [13, 41] width 12 height 8
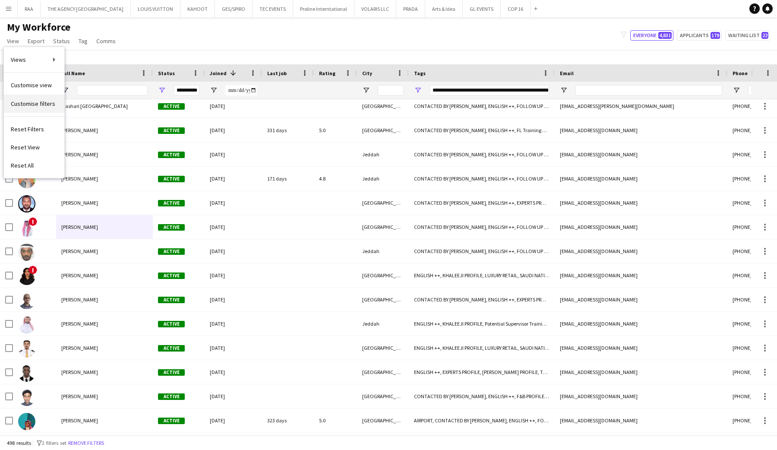
click at [47, 102] on span "Customise filters" at bounding box center [33, 104] width 44 height 8
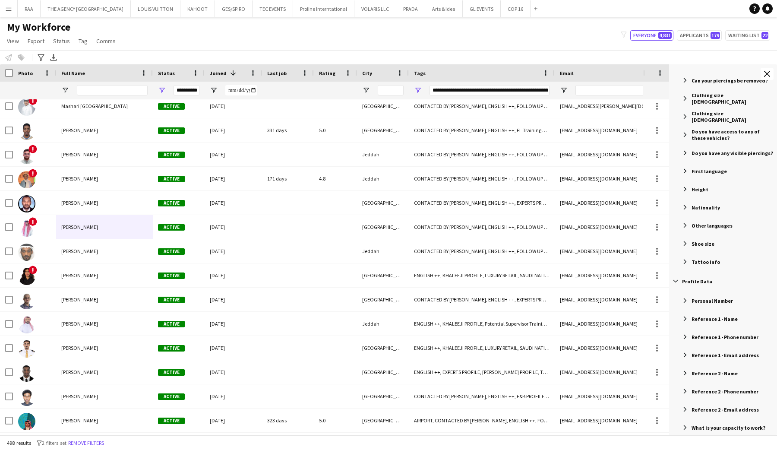
scroll to position [34, 0]
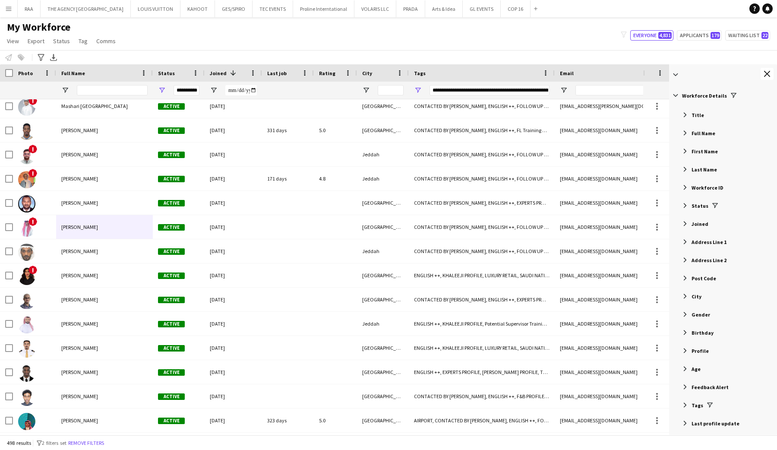
click at [684, 349] on span "Filter List 59 Filters" at bounding box center [685, 351] width 8 height 8
click at [687, 114] on span "Filter List 59 Filters" at bounding box center [685, 115] width 8 height 8
click at [685, 114] on span "Filter List 59 Filters" at bounding box center [685, 115] width 8 height 8
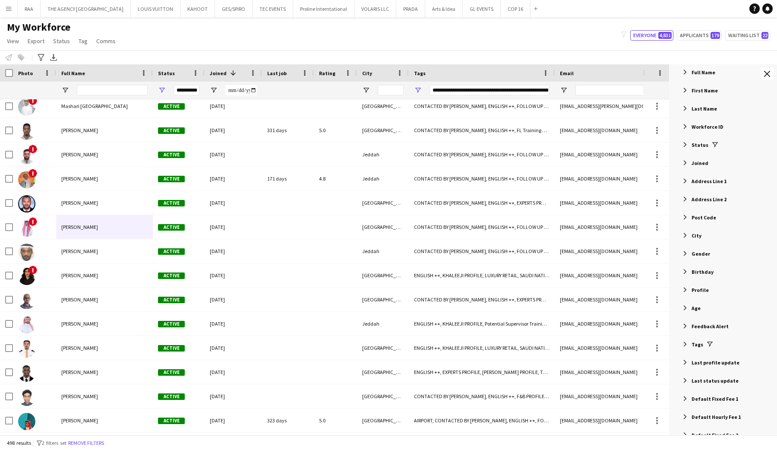
click at [685, 290] on span "Filter List 59 Filters" at bounding box center [685, 290] width 8 height 8
click at [695, 329] on input "Search filter values" at bounding box center [726, 328] width 91 height 10
type input "**********"
click at [680, 312] on span "Filter List 59 Filters" at bounding box center [682, 309] width 8 height 8
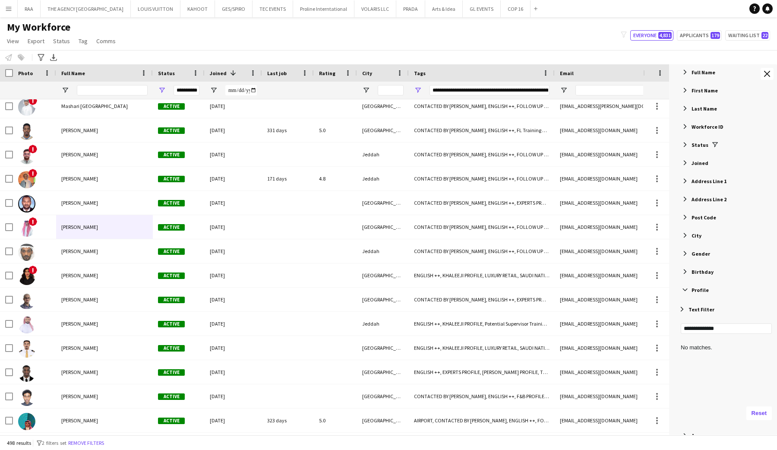
click at [681, 310] on span "Filter List 59 Filters" at bounding box center [682, 309] width 8 height 8
click at [699, 341] on input "Filter Value" at bounding box center [726, 343] width 91 height 10
type input "**********"
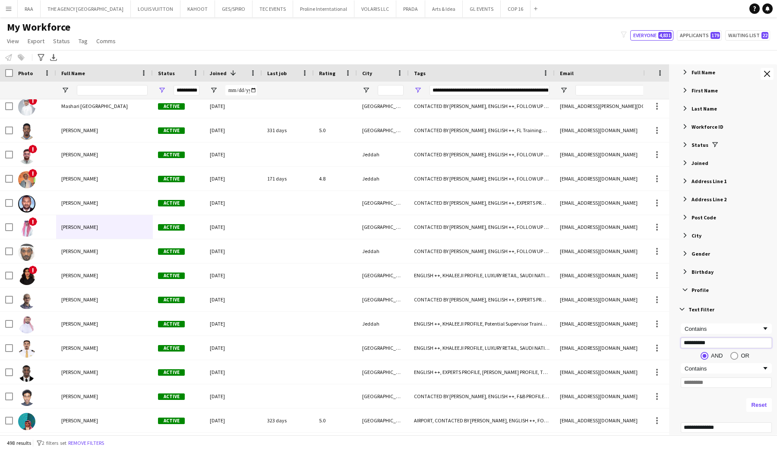
type input "***"
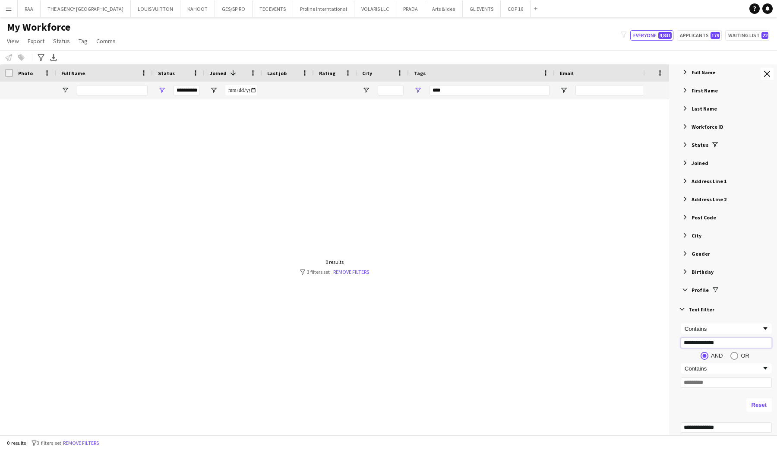
type input "**********"
click at [741, 366] on div "Contains" at bounding box center [723, 368] width 77 height 6
click at [698, 385] on input "Filter Value" at bounding box center [726, 382] width 91 height 10
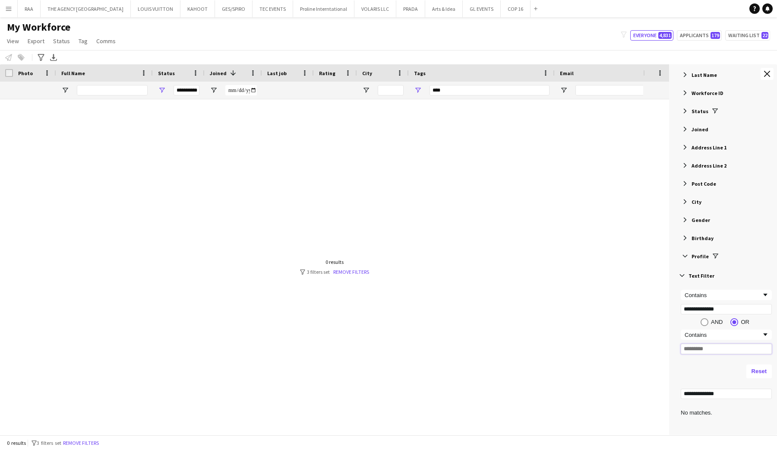
scroll to position [129, 0]
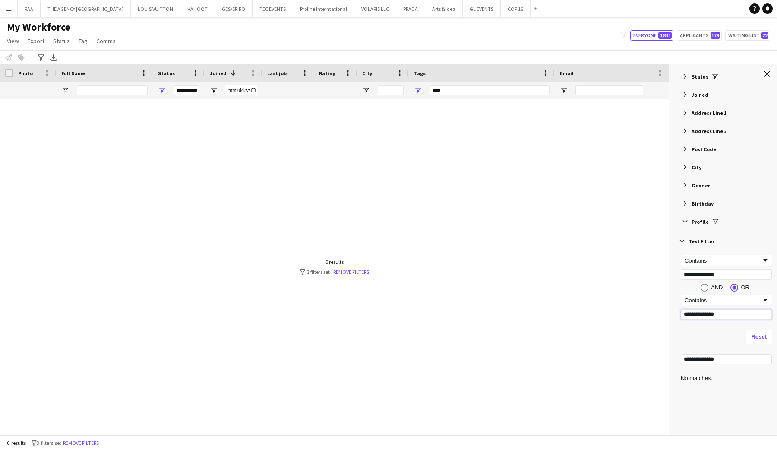
type input "**********"
click at [725, 345] on div "Reset" at bounding box center [726, 337] width 101 height 24
click at [711, 299] on div "Contains" at bounding box center [723, 300] width 77 height 6
click at [757, 262] on div "Contains" at bounding box center [723, 260] width 77 height 6
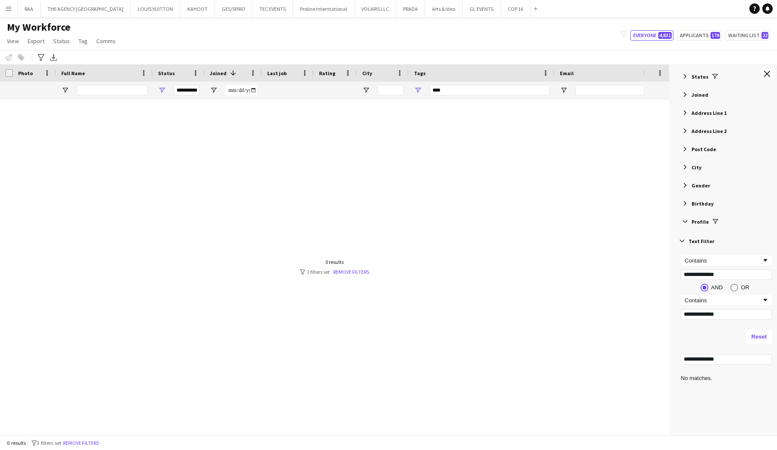
click at [742, 255] on div "**********" at bounding box center [726, 287] width 101 height 75
click at [759, 258] on div "Contains" at bounding box center [723, 260] width 77 height 6
click at [725, 304] on div "Contains" at bounding box center [726, 300] width 91 height 10
click at [733, 298] on div "Equals" at bounding box center [723, 300] width 77 height 6
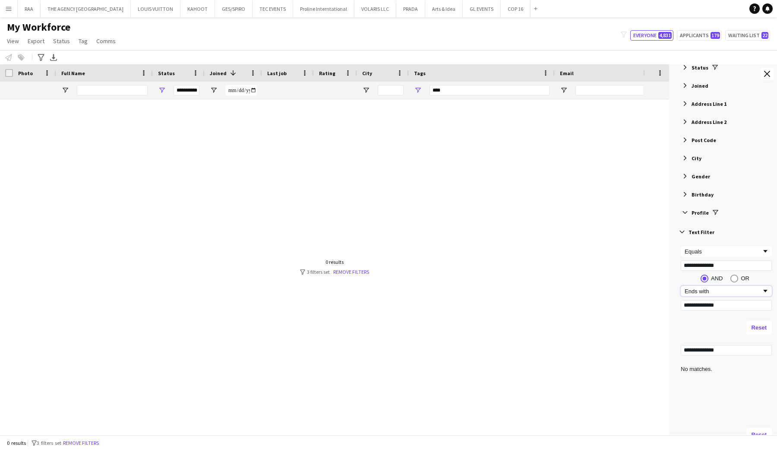
scroll to position [133, 0]
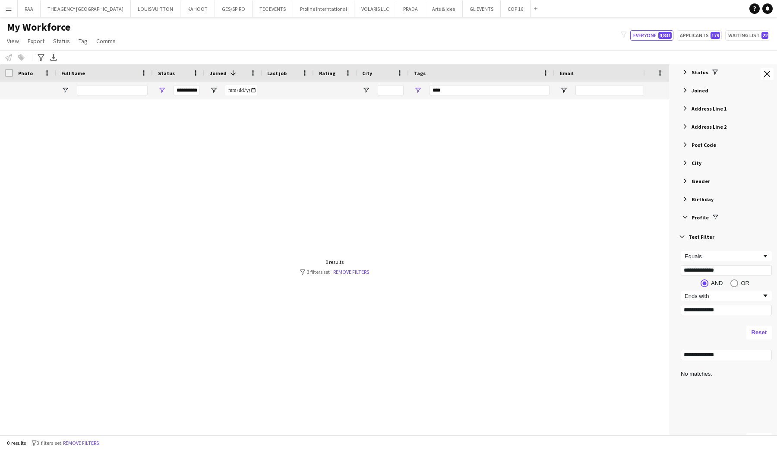
click at [684, 236] on span "Filter List 59 Filters" at bounding box center [682, 237] width 8 height 8
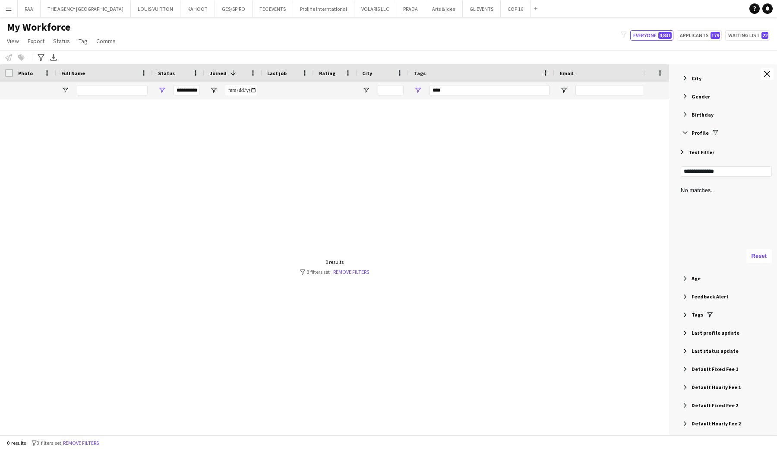
scroll to position [234, 0]
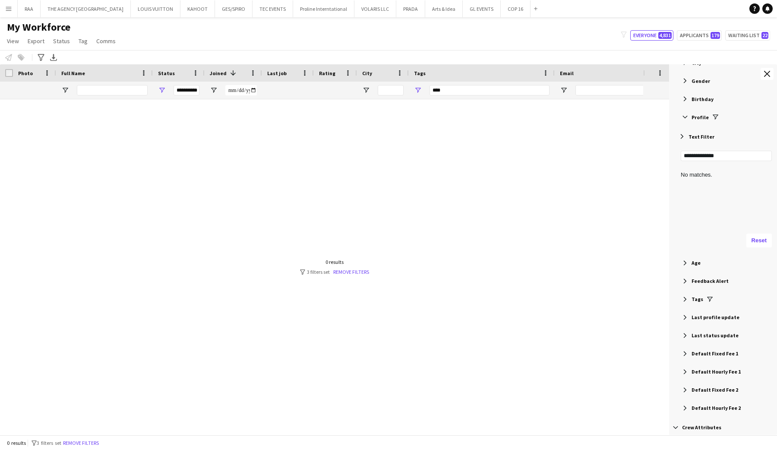
click at [687, 301] on span "Filter List 59 Filters" at bounding box center [685, 299] width 8 height 8
click at [686, 301] on span "Filter List 59 Filters" at bounding box center [685, 299] width 8 height 8
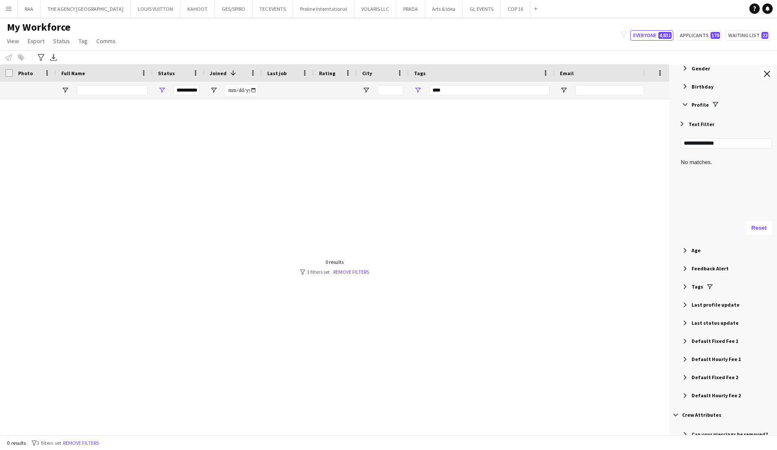
scroll to position [264, 0]
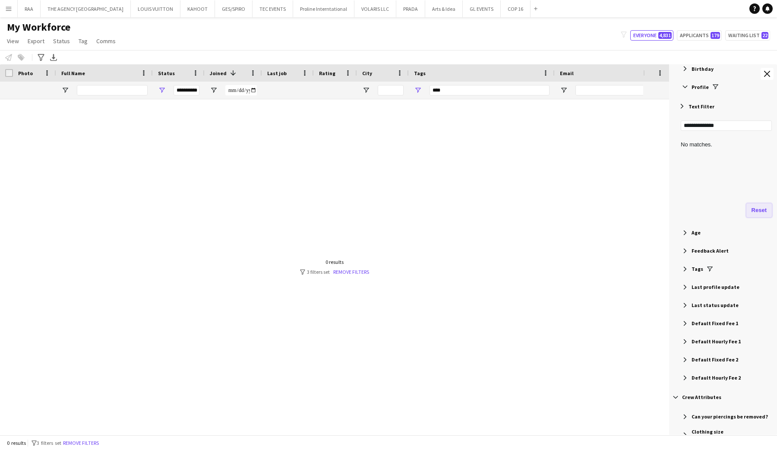
click at [765, 206] on button "Reset" at bounding box center [759, 210] width 25 height 14
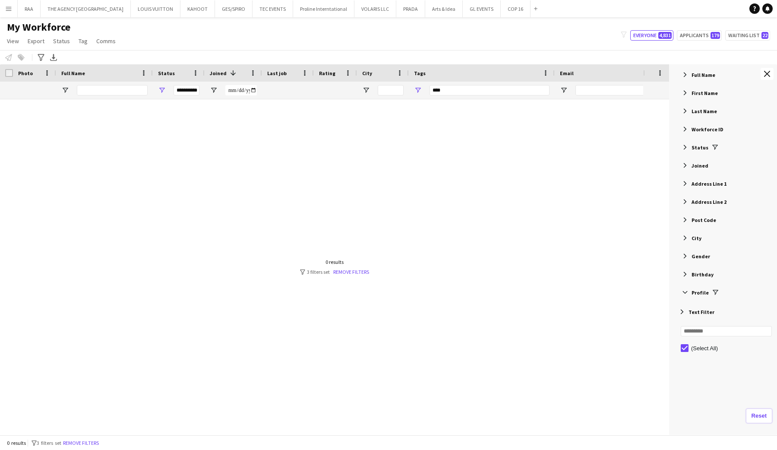
scroll to position [48, 0]
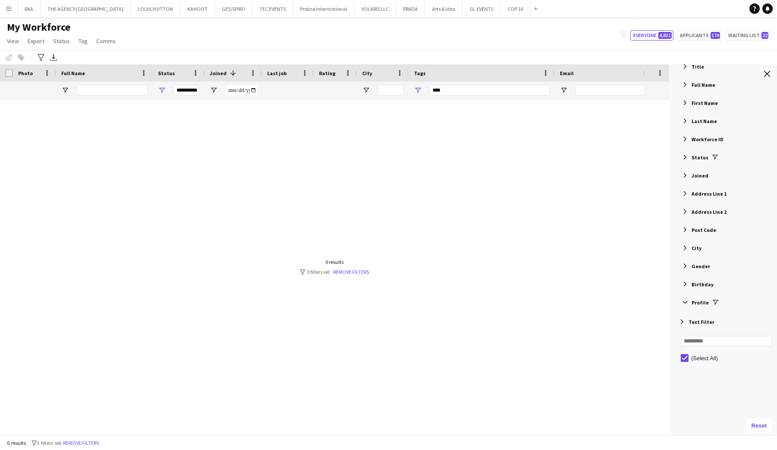
click at [682, 329] on div "Text Filter" at bounding box center [726, 322] width 101 height 18
click at [682, 321] on span "Filter List 59 Filters" at bounding box center [682, 322] width 8 height 8
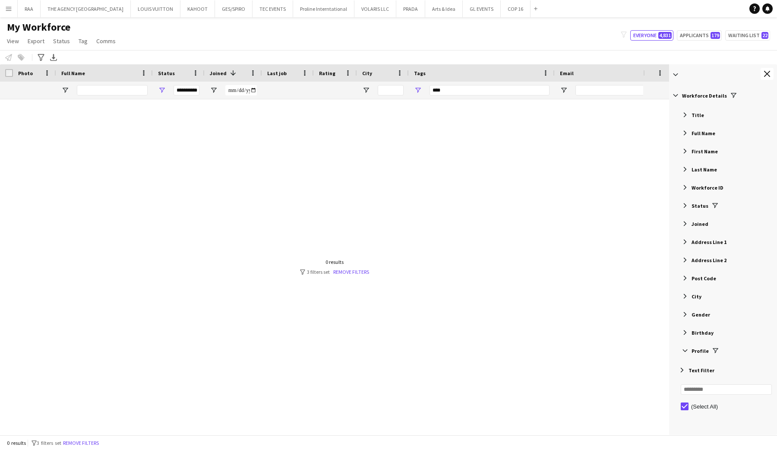
click at [690, 114] on div "Title" at bounding box center [724, 115] width 105 height 16
click at [685, 135] on span "Filter List 59 Filters" at bounding box center [682, 134] width 8 height 8
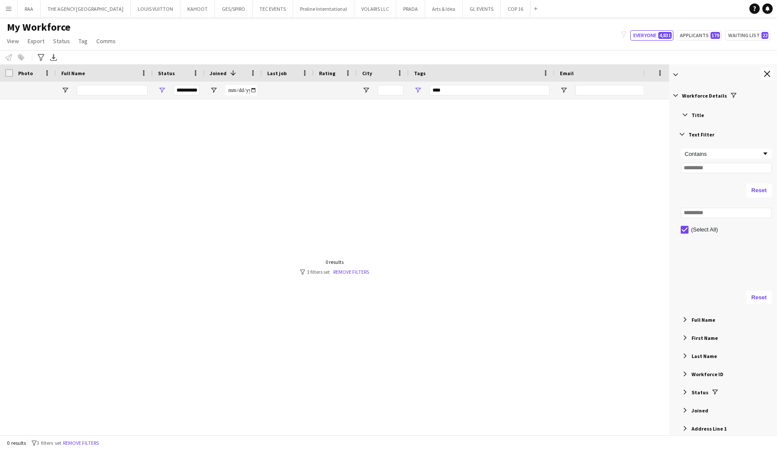
click at [684, 137] on span "Filter List 59 Filters" at bounding box center [682, 134] width 8 height 8
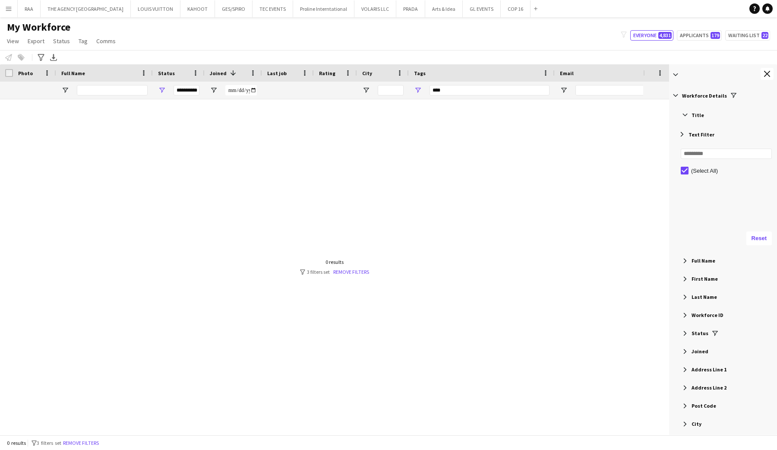
click at [685, 117] on span "Filter List 59 Filters" at bounding box center [685, 115] width 8 height 8
click at [767, 76] on app-icon "Close tool panel" at bounding box center [767, 74] width 6 height 6
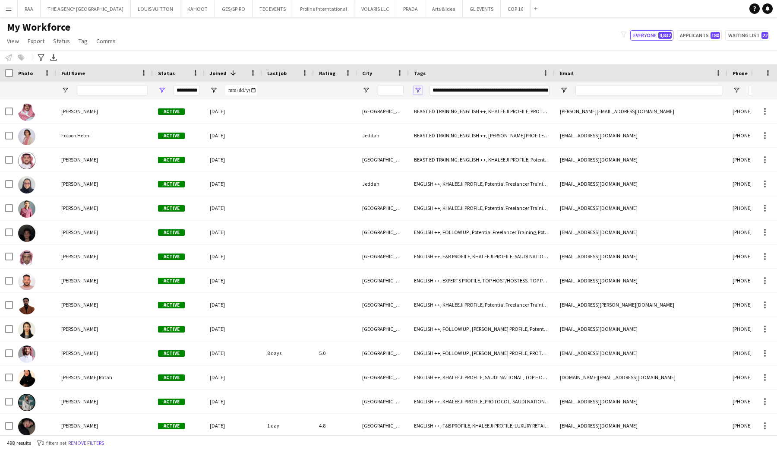
click at [418, 87] on span "Open Filter Menu" at bounding box center [418, 90] width 8 height 8
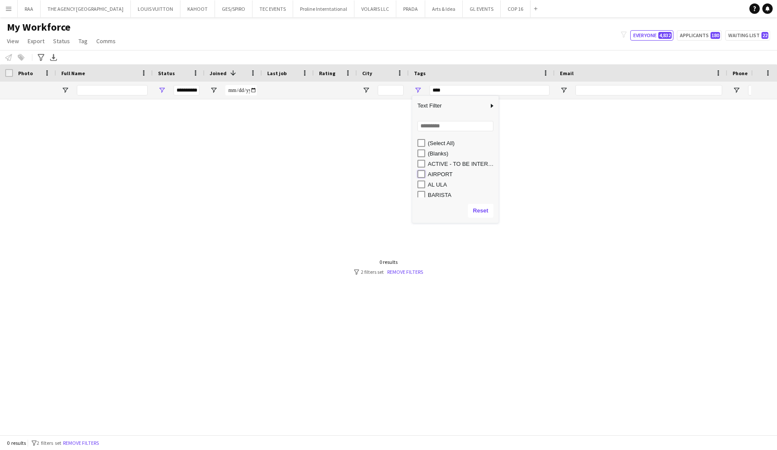
type input "**********"
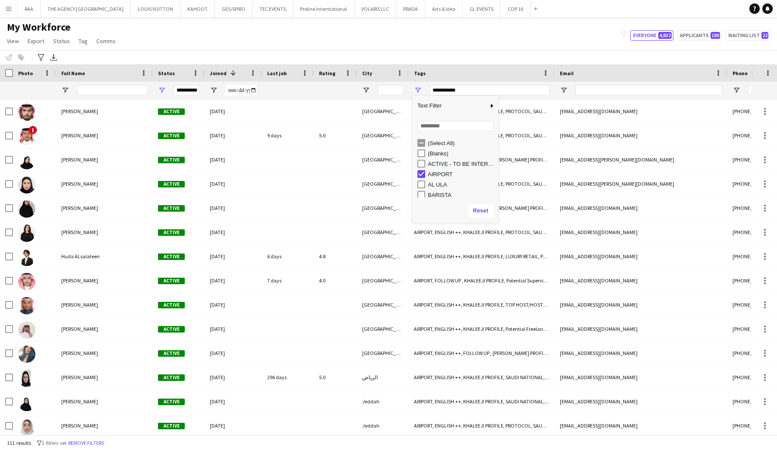
click at [490, 39] on div "My Workforce View Views Default view Basic Export View Full Name TAGS Test New …" at bounding box center [388, 35] width 777 height 29
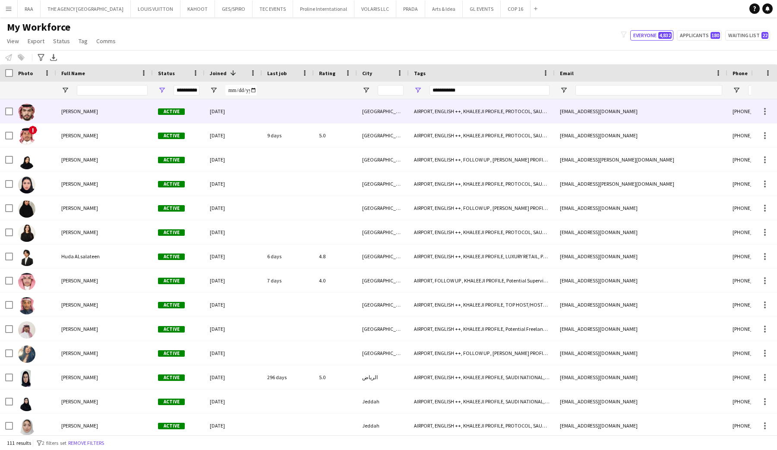
click at [154, 121] on div "Active" at bounding box center [179, 111] width 52 height 24
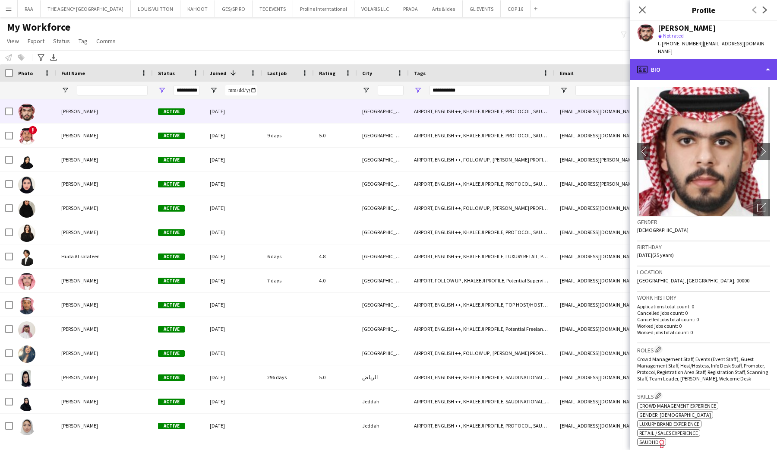
click at [697, 69] on div "profile Bio" at bounding box center [703, 69] width 147 height 21
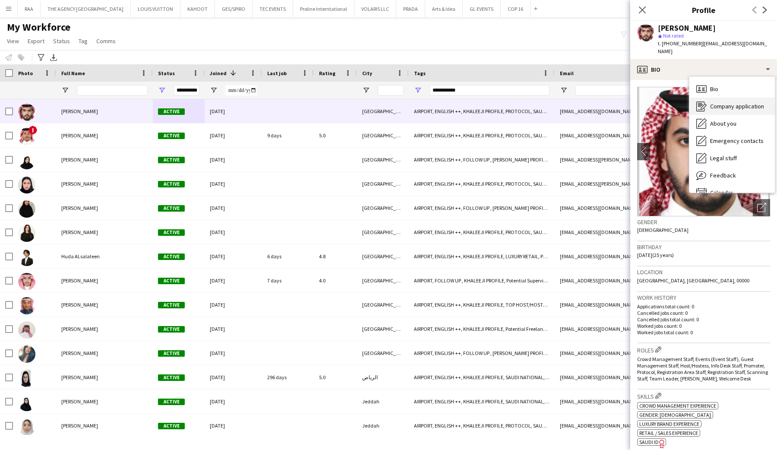
click at [704, 98] on div "Company application Company application" at bounding box center [732, 106] width 85 height 17
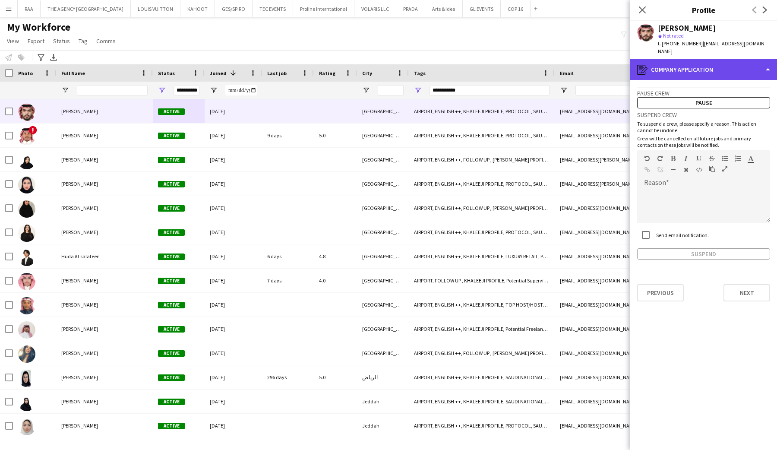
click at [698, 62] on div "register Company application" at bounding box center [703, 69] width 147 height 21
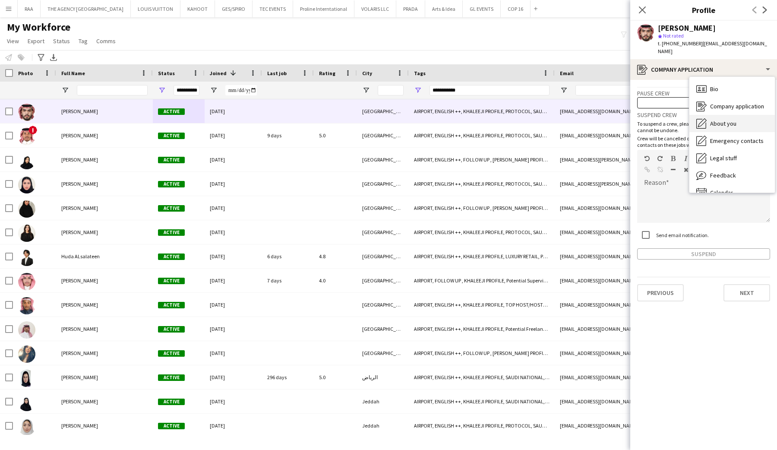
click at [711, 121] on div "About you About you" at bounding box center [732, 123] width 85 height 17
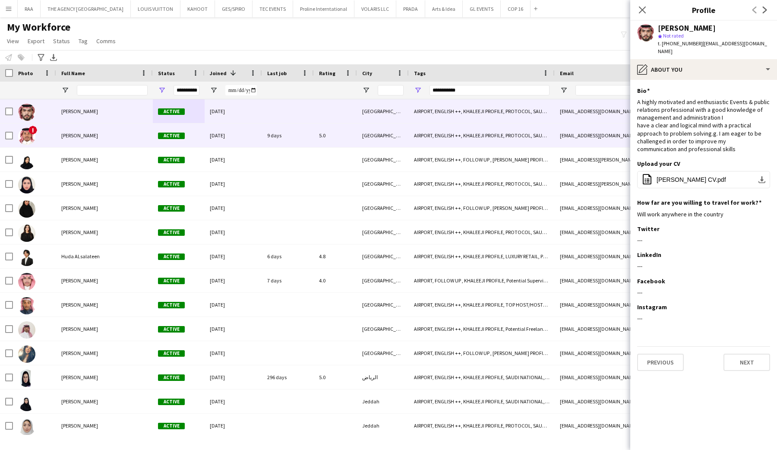
click at [91, 128] on div "[PERSON_NAME]" at bounding box center [104, 135] width 97 height 24
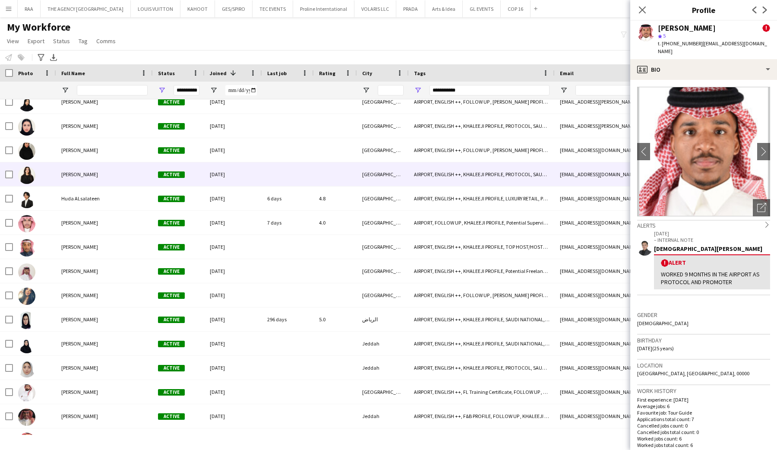
scroll to position [92, 0]
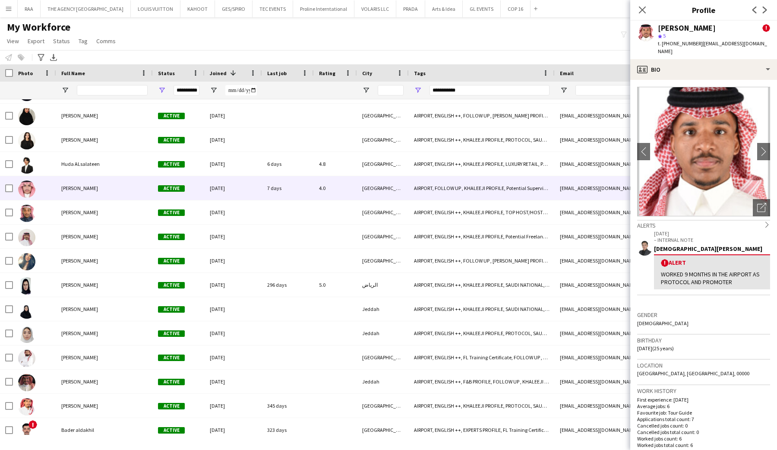
click at [88, 193] on div "[PERSON_NAME]" at bounding box center [104, 188] width 97 height 24
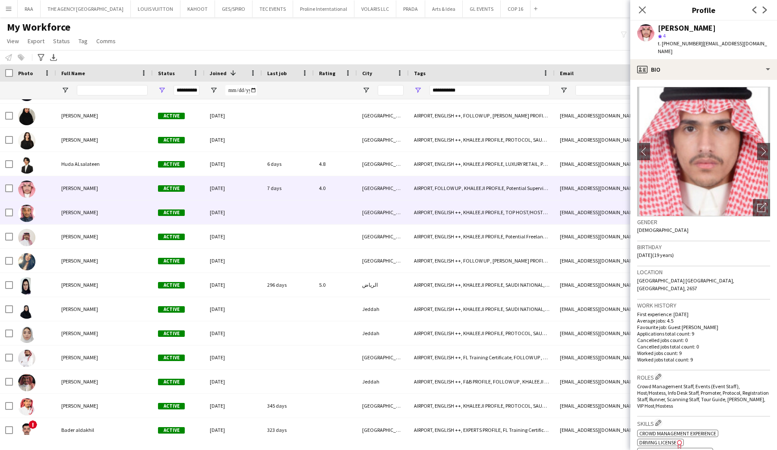
click at [85, 222] on div "[PERSON_NAME]" at bounding box center [104, 212] width 97 height 24
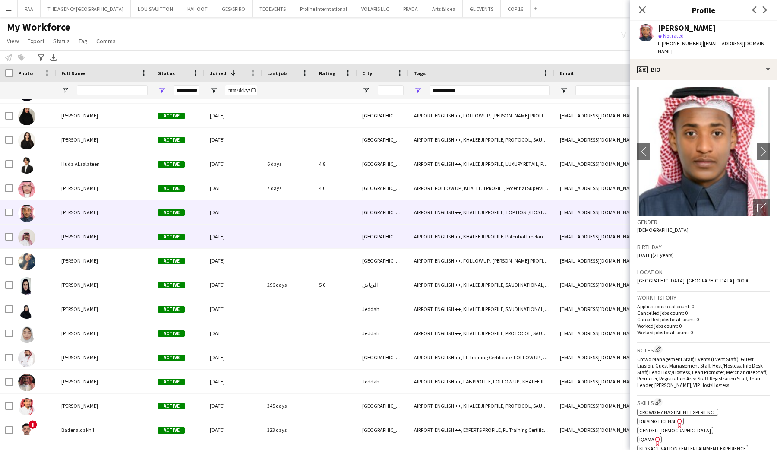
click at [84, 245] on div "[PERSON_NAME]" at bounding box center [104, 237] width 97 height 24
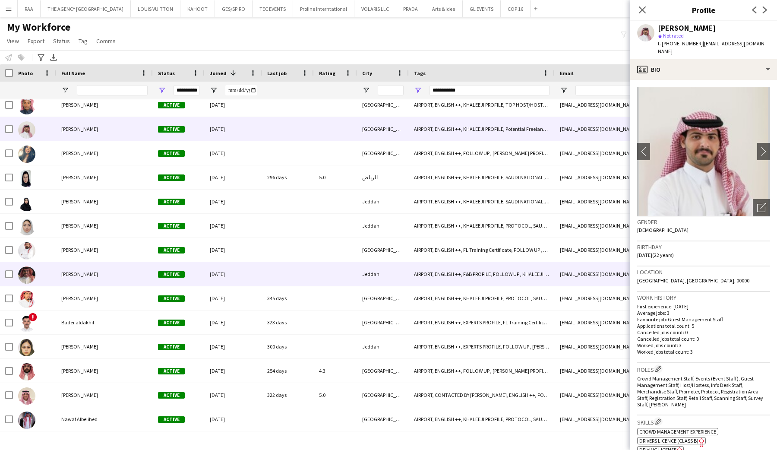
scroll to position [203, 0]
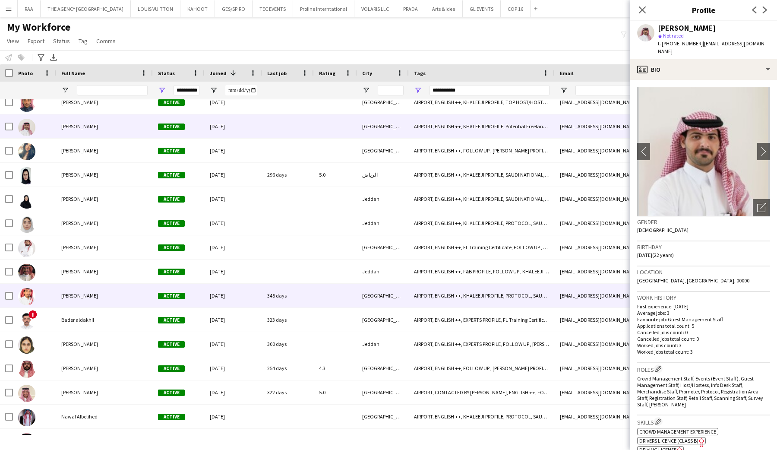
click at [90, 286] on div "[PERSON_NAME]" at bounding box center [104, 296] width 97 height 24
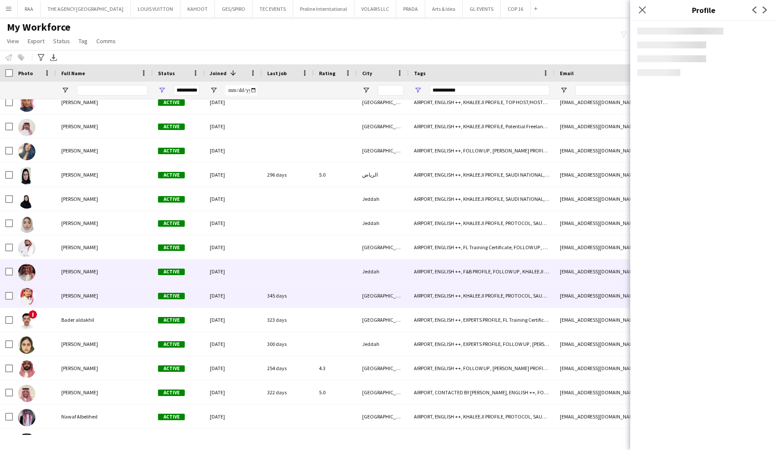
click at [91, 270] on span "[PERSON_NAME]" at bounding box center [79, 271] width 37 height 6
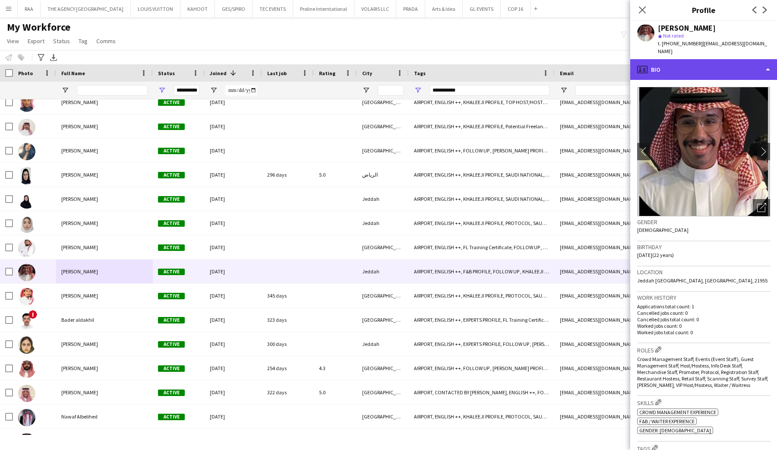
click at [693, 60] on div "profile Bio" at bounding box center [703, 69] width 147 height 21
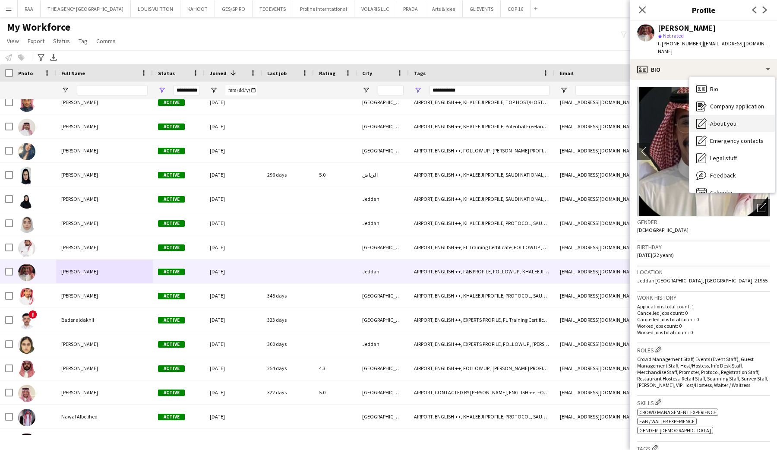
click at [712, 120] on span "About you" at bounding box center [723, 124] width 26 height 8
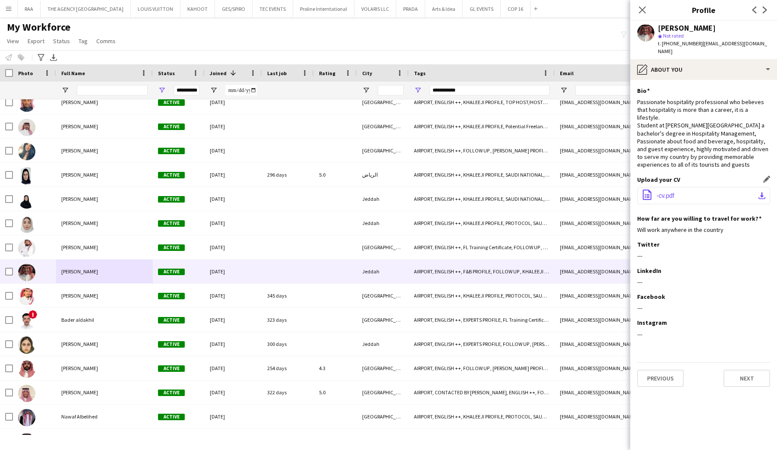
click at [664, 192] on span "-cv.pdf" at bounding box center [666, 195] width 18 height 7
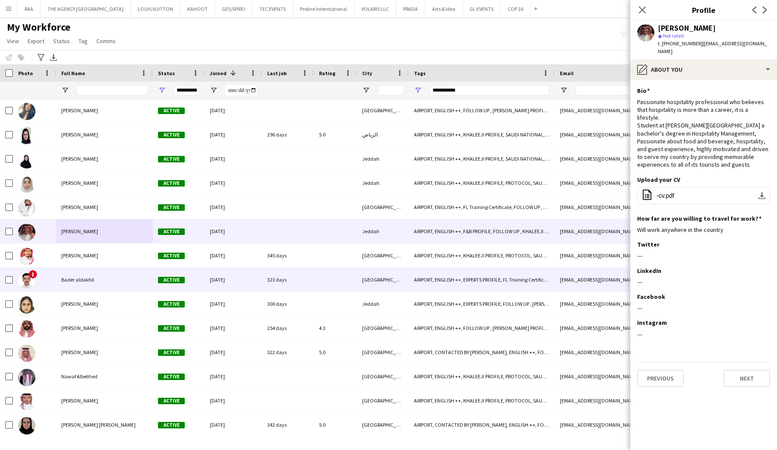
scroll to position [270, 0]
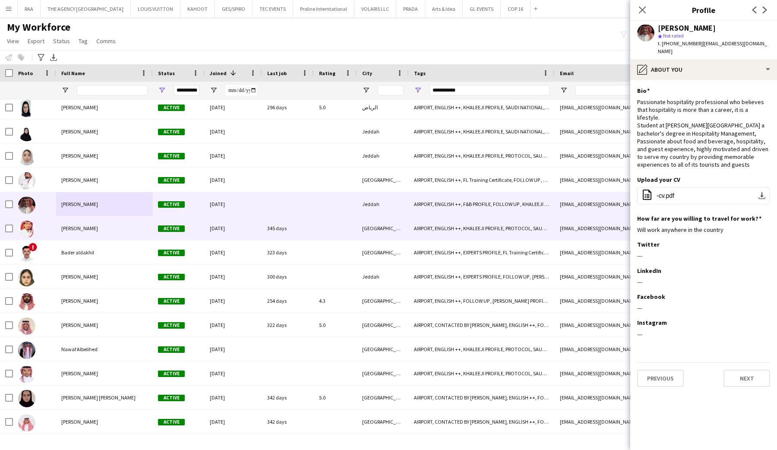
click at [103, 232] on div "[PERSON_NAME]" at bounding box center [104, 228] width 97 height 24
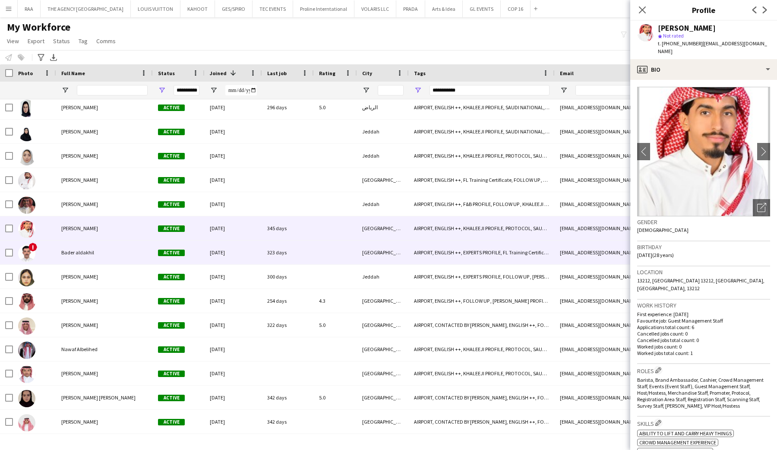
click at [103, 259] on div "Bader aldakhil" at bounding box center [104, 253] width 97 height 24
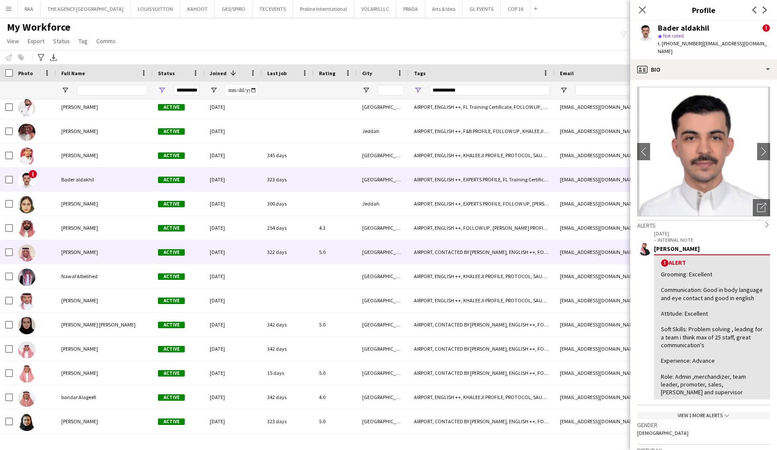
scroll to position [0, 0]
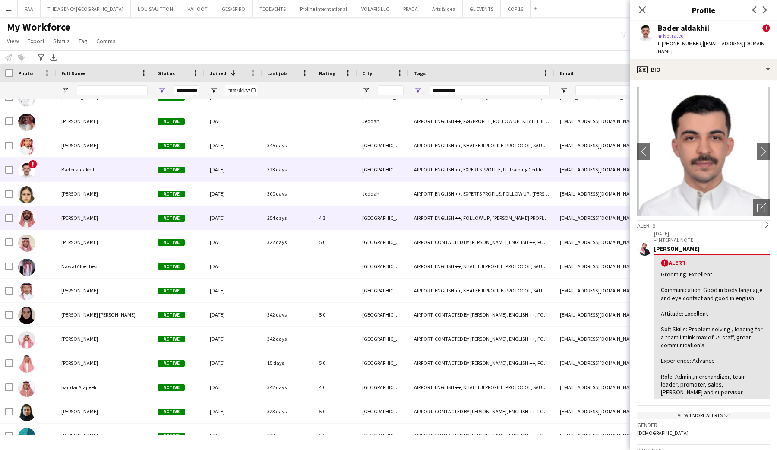
click at [103, 216] on div "[PERSON_NAME]" at bounding box center [104, 218] width 97 height 24
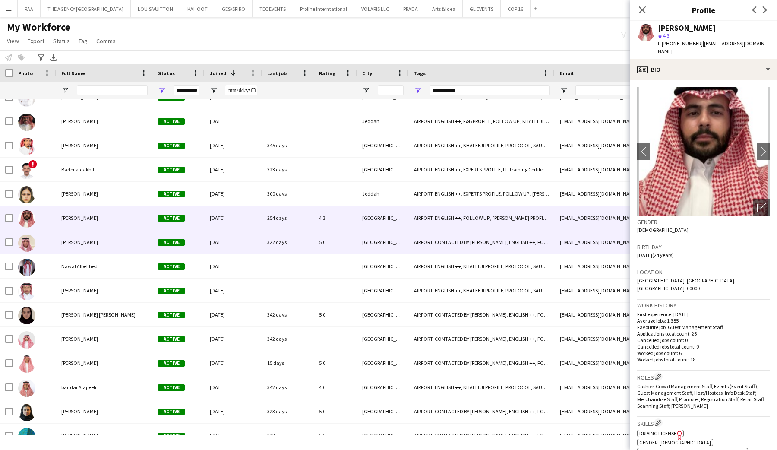
click at [104, 249] on div "[PERSON_NAME]" at bounding box center [104, 242] width 97 height 24
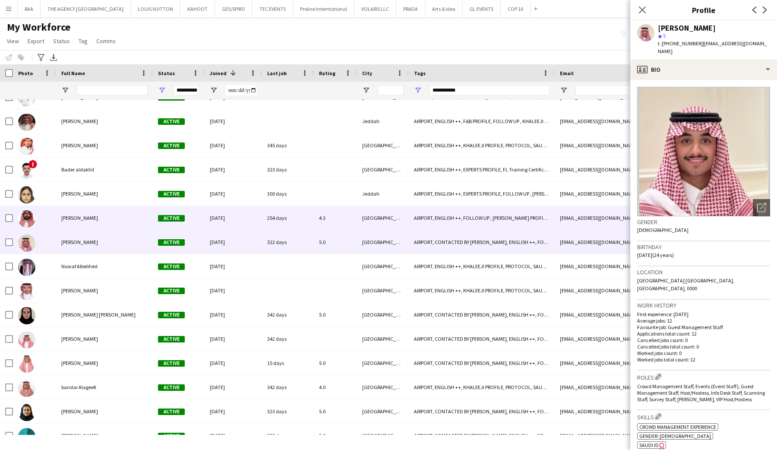
click at [105, 225] on div "[PERSON_NAME]" at bounding box center [104, 218] width 97 height 24
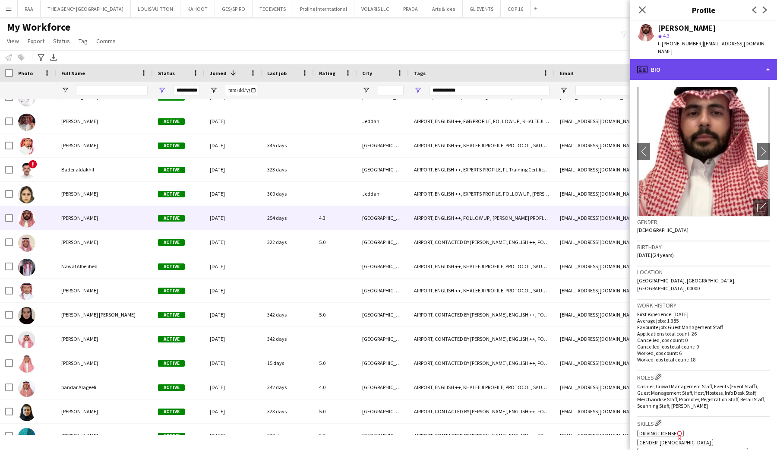
click at [706, 69] on div "profile Bio" at bounding box center [703, 69] width 147 height 21
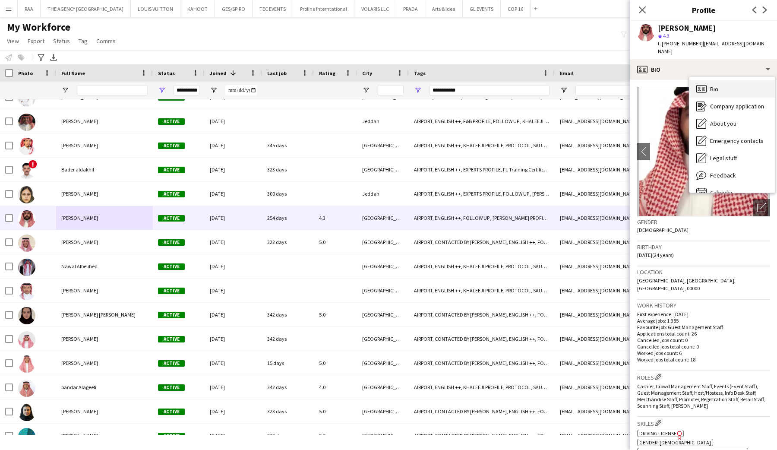
click at [714, 85] on span "Bio" at bounding box center [714, 89] width 8 height 8
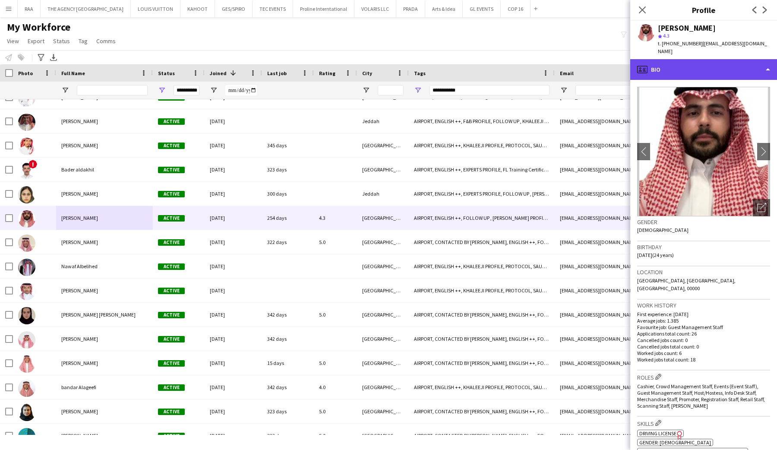
click at [714, 59] on div "profile Bio" at bounding box center [703, 69] width 147 height 21
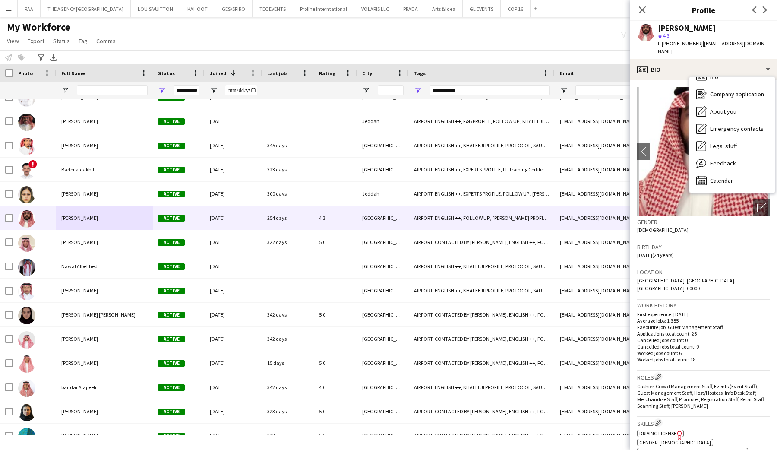
click at [719, 181] on div "Bio Bio Company application Company application About you About you Emergency c…" at bounding box center [732, 135] width 85 height 116
click at [720, 159] on div "Feedback Feedback" at bounding box center [732, 163] width 85 height 17
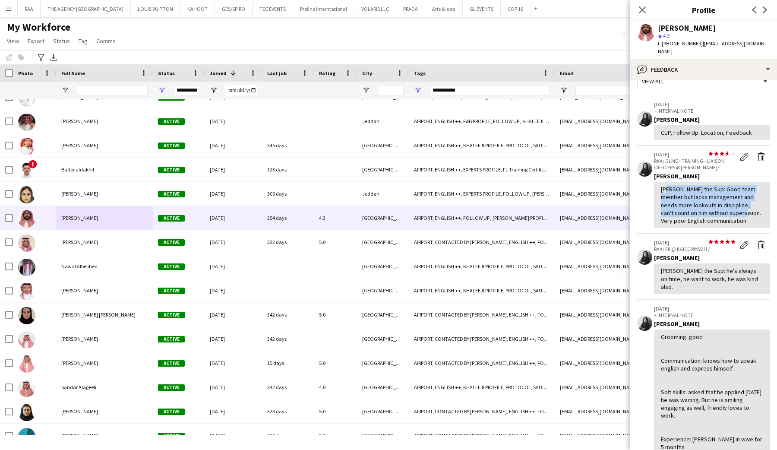
drag, startPoint x: 665, startPoint y: 183, endPoint x: 735, endPoint y: 201, distance: 72.7
click at [736, 202] on div "[PERSON_NAME] the Sup: Good team member but lacks management and needs more loo…" at bounding box center [712, 204] width 102 height 39
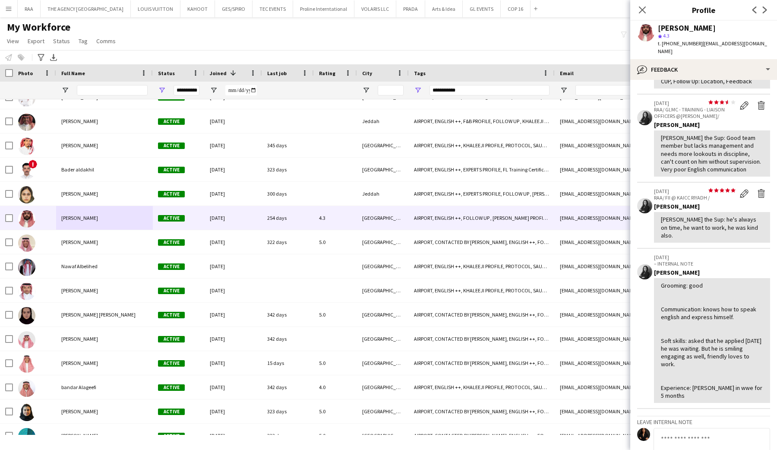
click at [678, 304] on div "Grooming: good Communication: knows how to speak english and express himself. S…" at bounding box center [712, 341] width 102 height 118
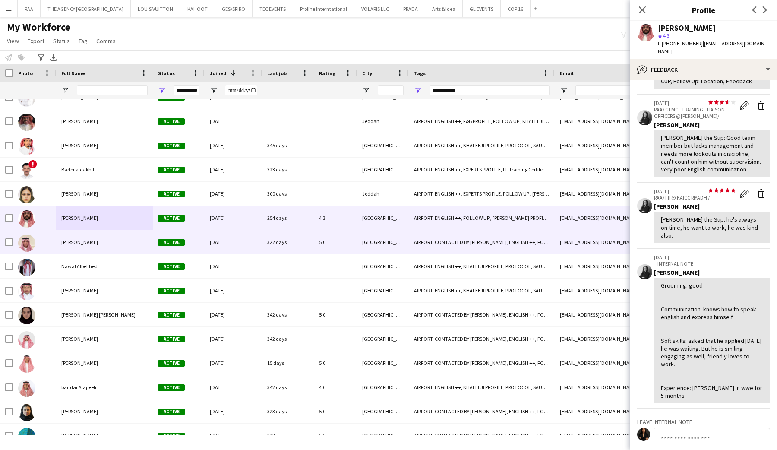
click at [108, 237] on div "[PERSON_NAME]" at bounding box center [104, 242] width 97 height 24
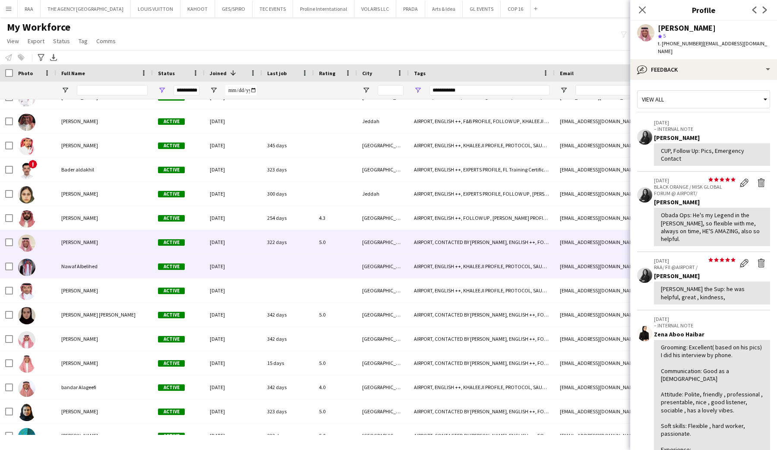
click at [106, 269] on div "Nawaf Albelihed" at bounding box center [104, 266] width 97 height 24
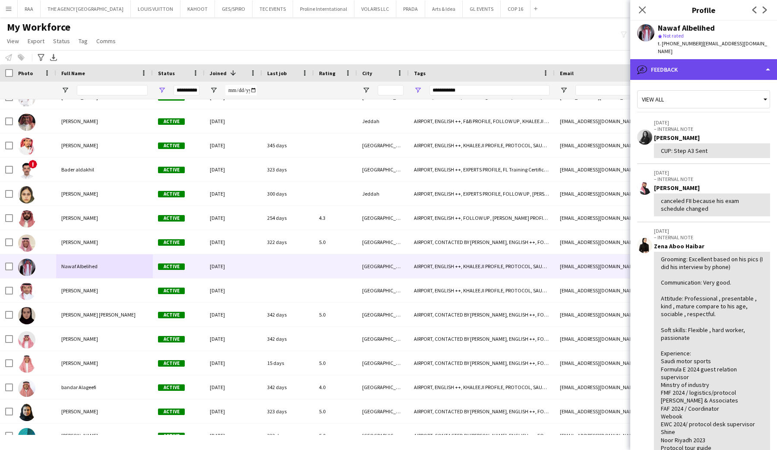
click at [717, 62] on div "bubble-pencil Feedback" at bounding box center [703, 69] width 147 height 21
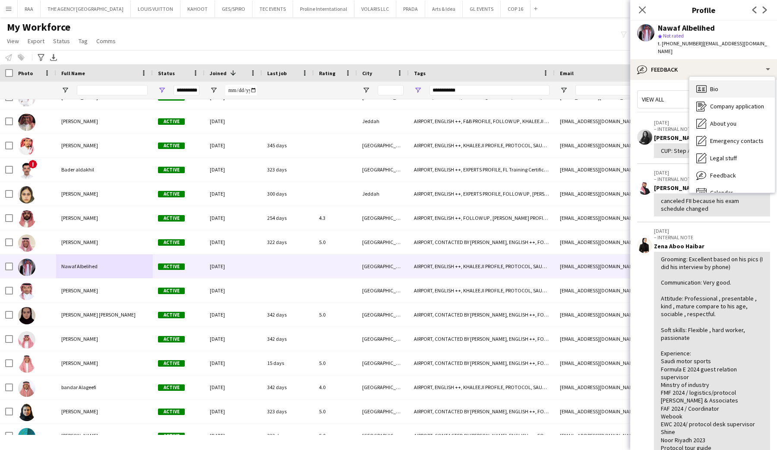
click at [718, 85] on span "Bio" at bounding box center [714, 89] width 8 height 8
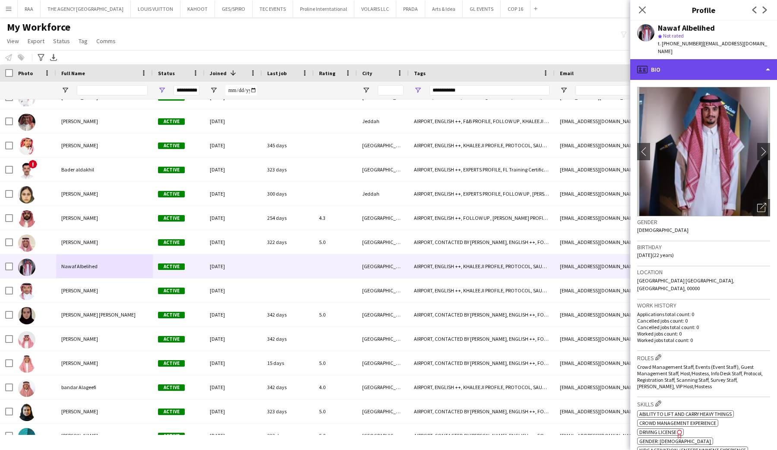
click at [715, 59] on div "profile Bio" at bounding box center [703, 69] width 147 height 21
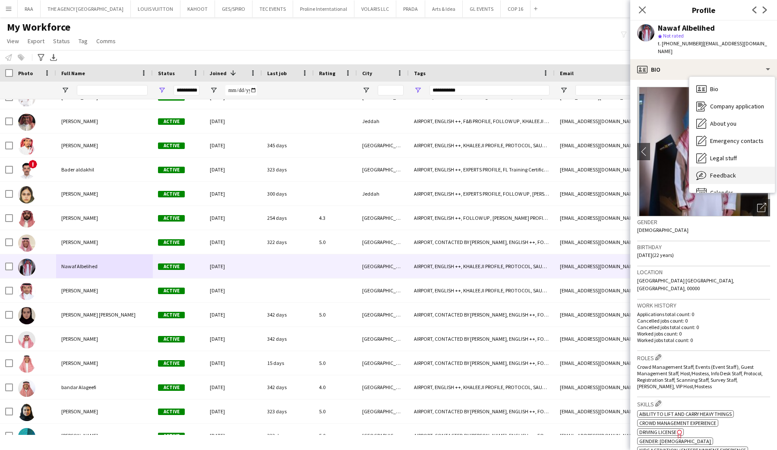
click at [724, 174] on div "Feedback Feedback" at bounding box center [732, 175] width 85 height 17
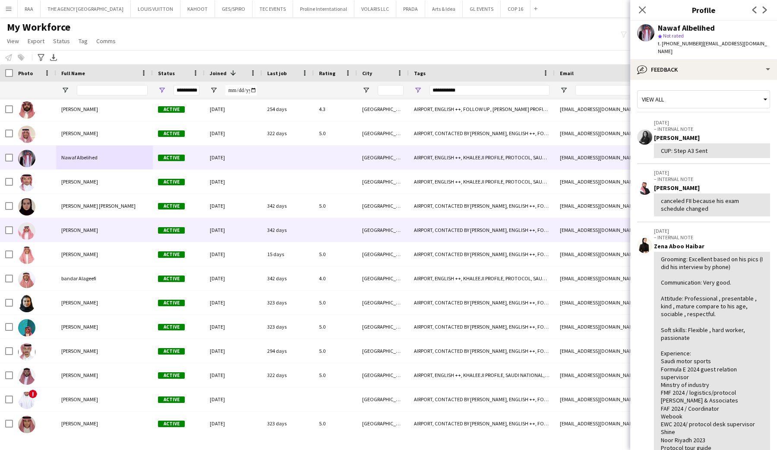
click at [95, 232] on span "[PERSON_NAME]" at bounding box center [79, 230] width 37 height 6
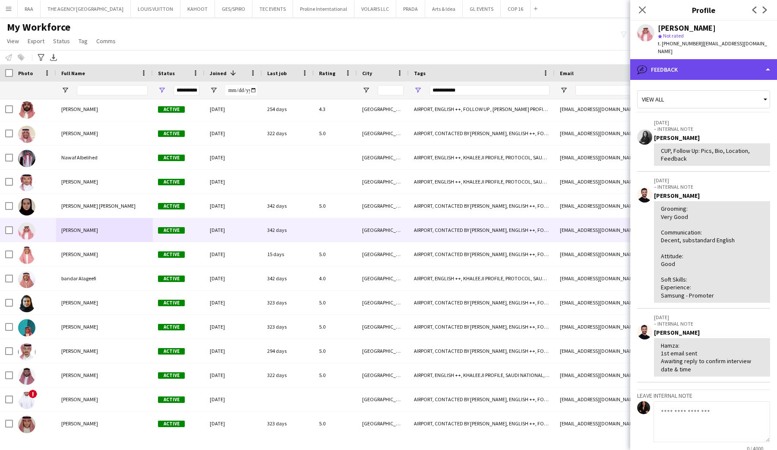
click at [705, 69] on div "bubble-pencil Feedback" at bounding box center [703, 69] width 147 height 21
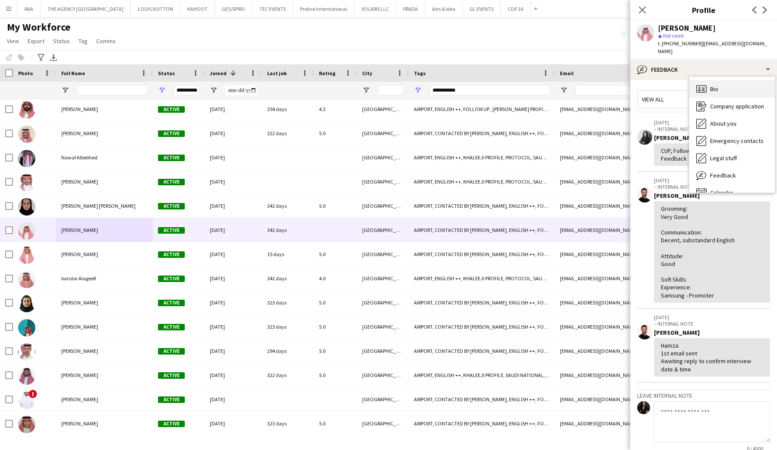
click at [709, 80] on div "Bio Bio" at bounding box center [732, 88] width 85 height 17
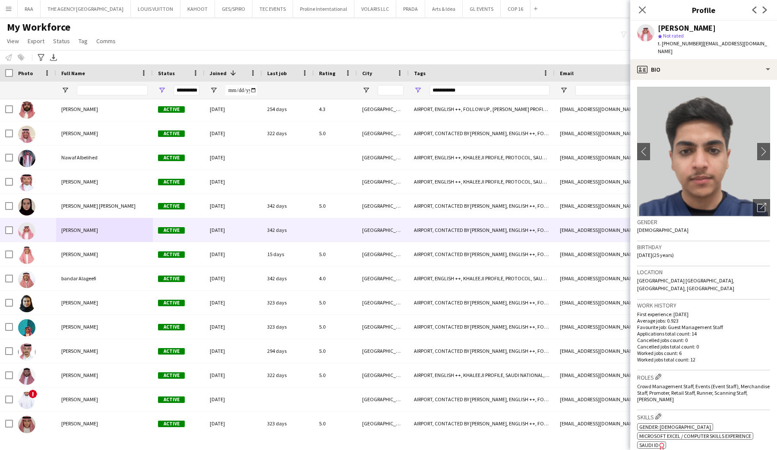
click at [709, 80] on app-crew-profile-bio "chevron-left chevron-right Open photos pop-in Gender [DEMOGRAPHIC_DATA] Birthda…" at bounding box center [703, 265] width 147 height 370
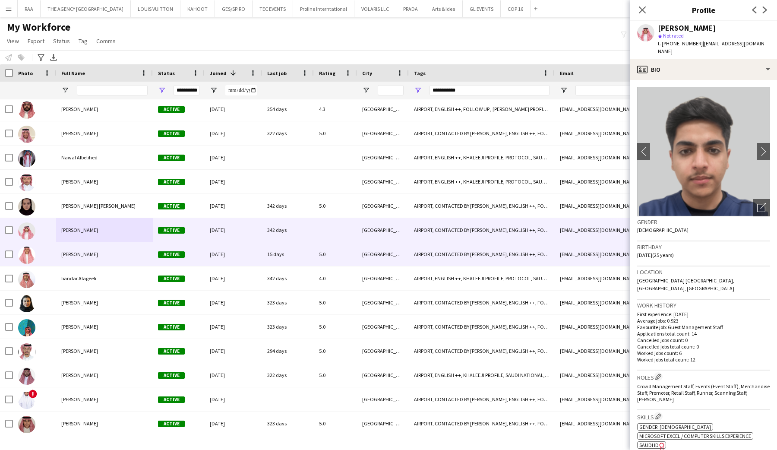
click at [62, 256] on span "[PERSON_NAME]" at bounding box center [79, 254] width 37 height 6
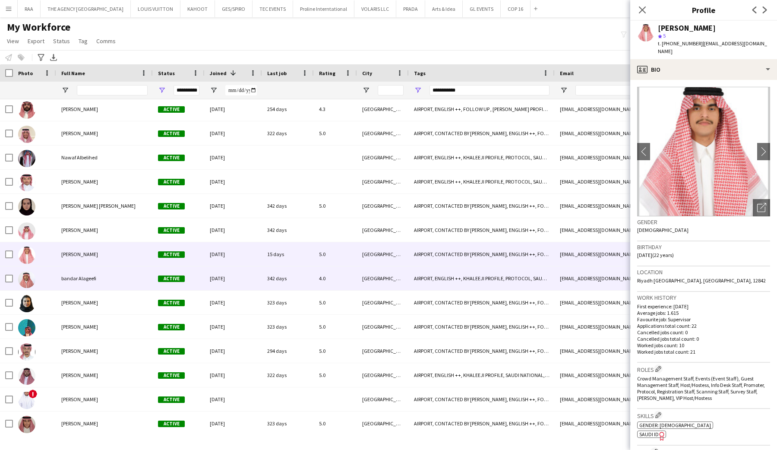
click at [63, 276] on span "bandar Alageefi" at bounding box center [78, 278] width 35 height 6
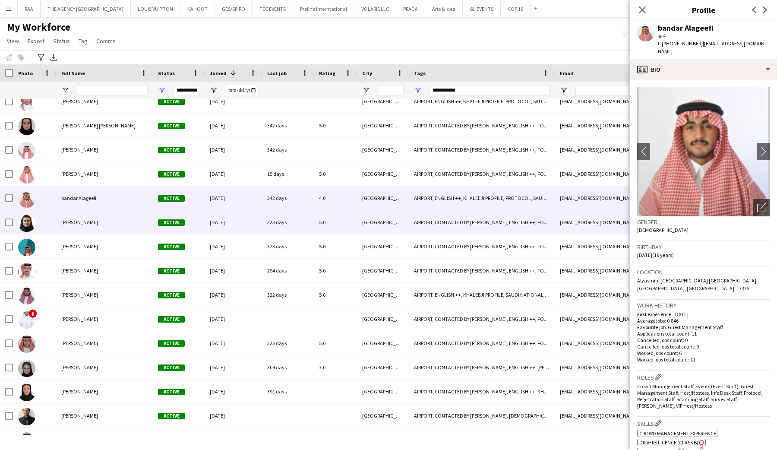
click at [78, 219] on span "[PERSON_NAME]" at bounding box center [79, 222] width 37 height 6
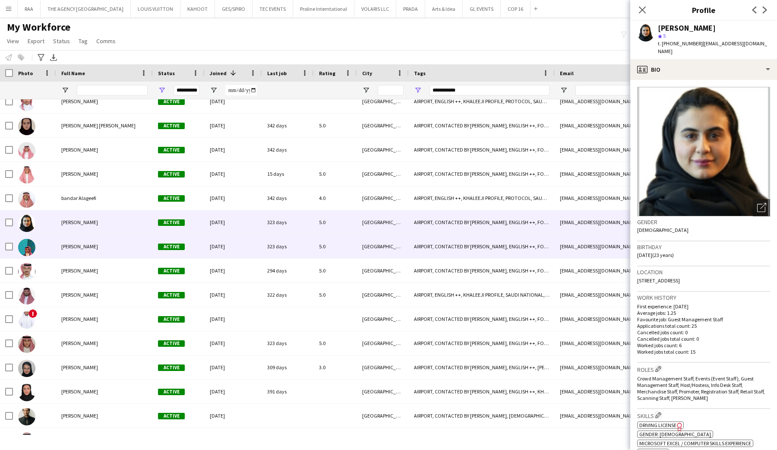
click at [78, 245] on span "[PERSON_NAME]" at bounding box center [79, 246] width 37 height 6
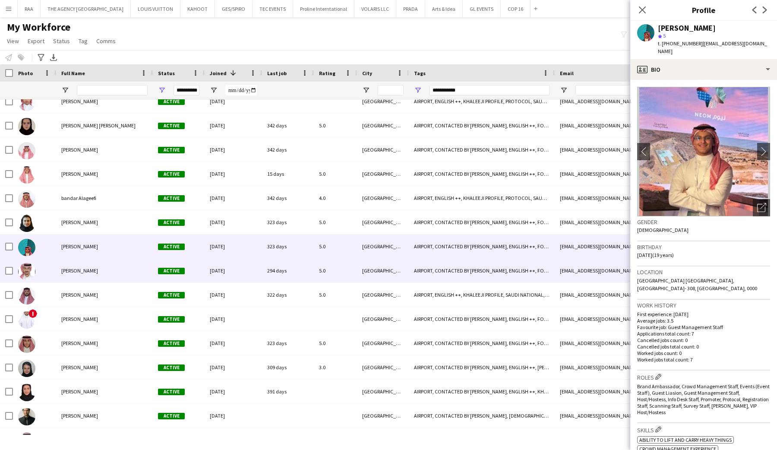
click at [128, 276] on div "[PERSON_NAME]" at bounding box center [104, 271] width 97 height 24
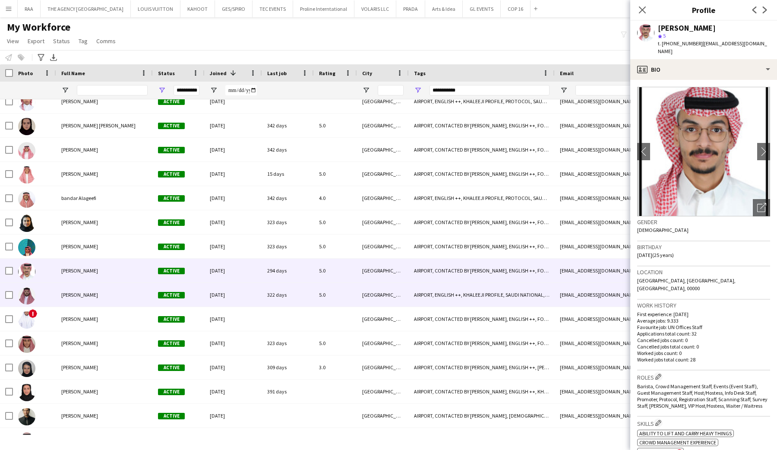
click at [126, 289] on div "[PERSON_NAME]" at bounding box center [104, 295] width 97 height 24
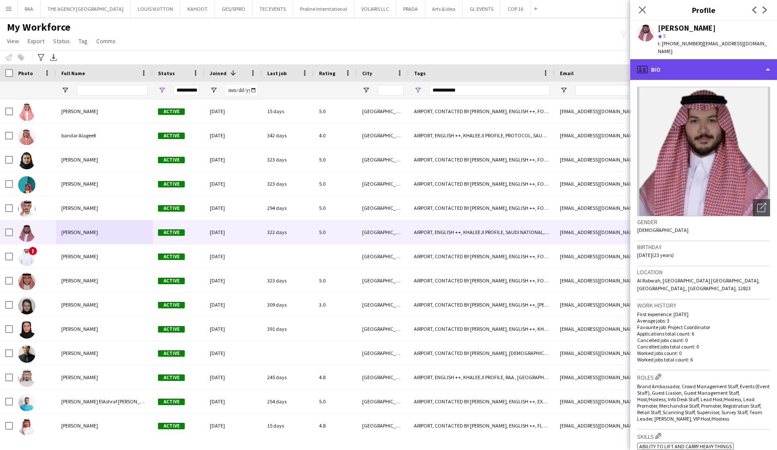
click at [693, 68] on div "profile Bio" at bounding box center [703, 69] width 147 height 21
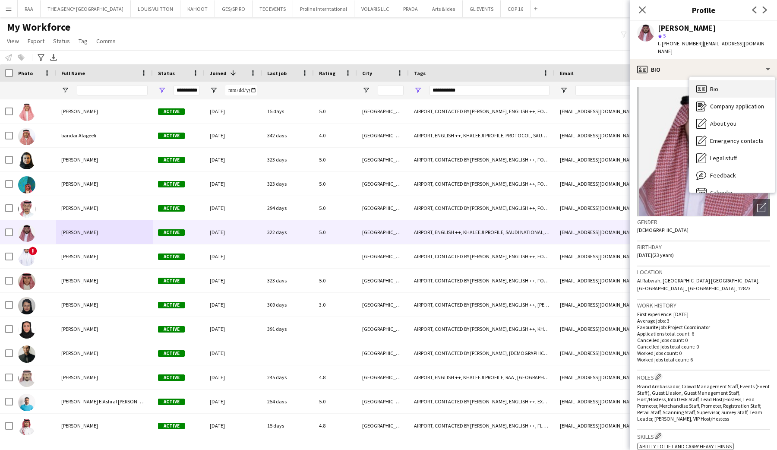
click at [702, 84] on icon "Bio" at bounding box center [701, 89] width 10 height 10
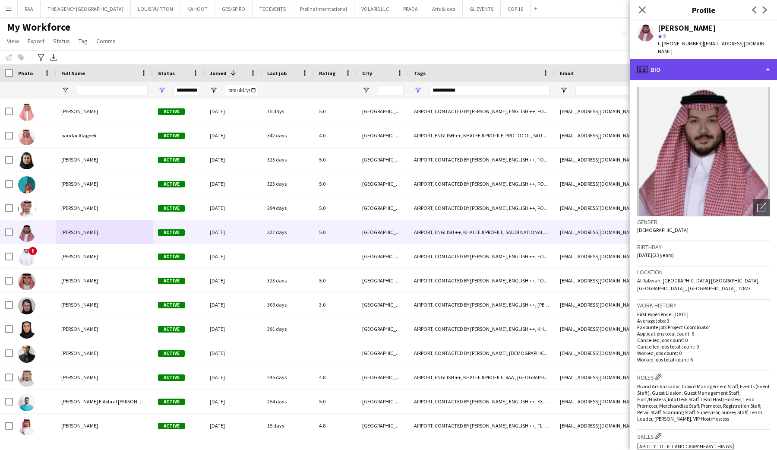
click at [701, 67] on div "profile Bio" at bounding box center [703, 69] width 147 height 21
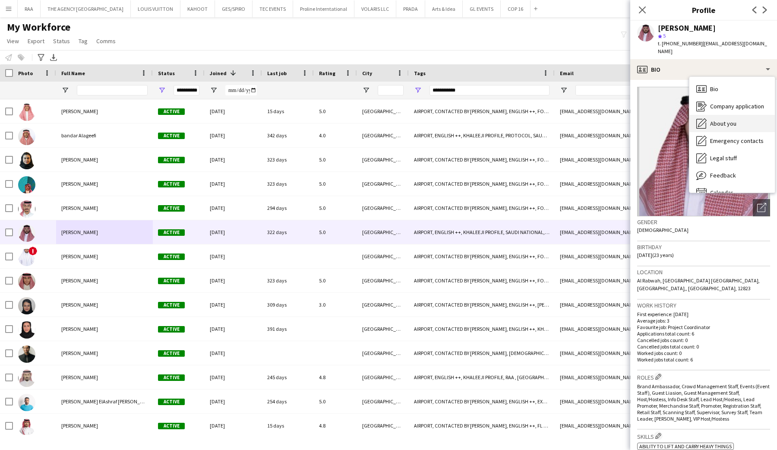
click at [730, 120] on span "About you" at bounding box center [723, 124] width 26 height 8
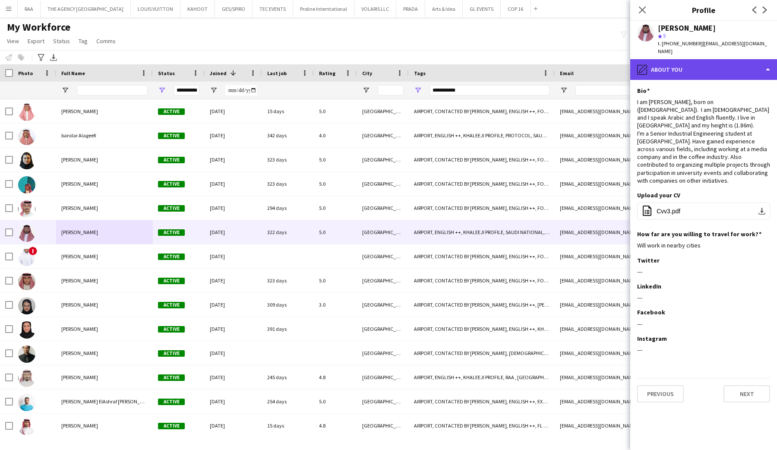
click at [720, 63] on div "pencil4 About you" at bounding box center [703, 69] width 147 height 21
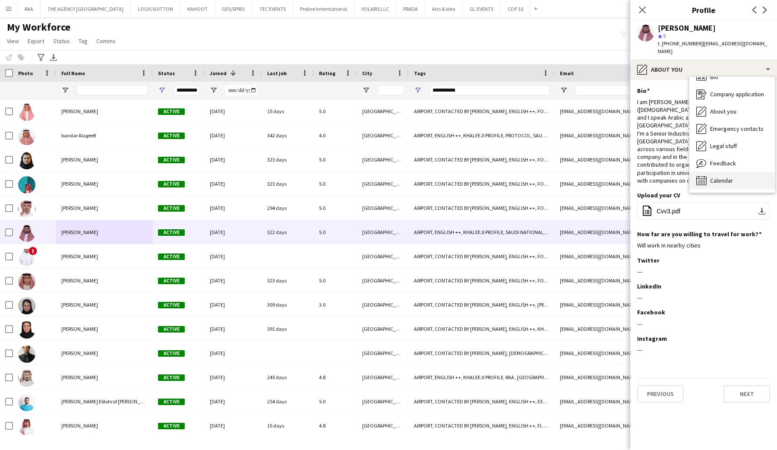
click at [725, 177] on span "Calendar" at bounding box center [721, 181] width 23 height 8
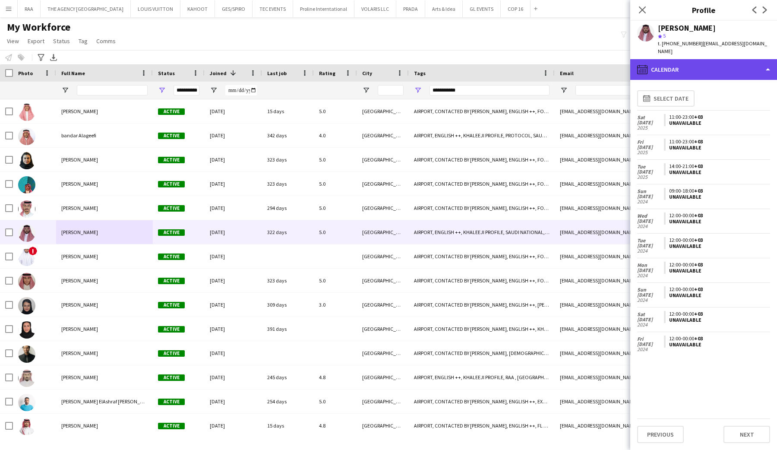
click at [724, 66] on div "calendar-full Calendar" at bounding box center [703, 69] width 147 height 21
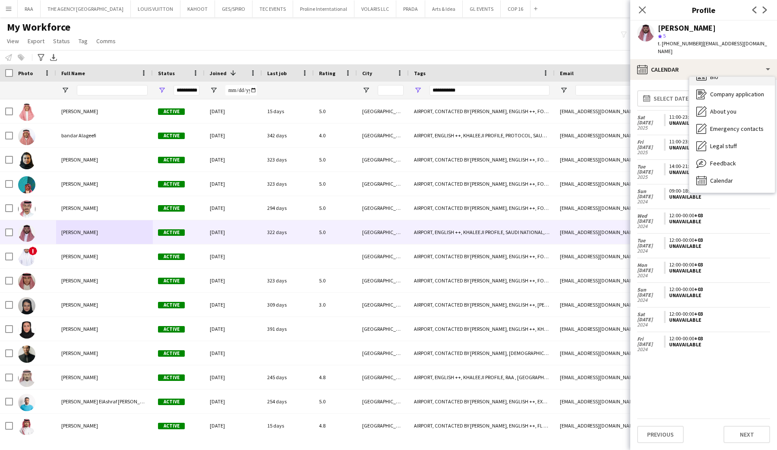
click at [724, 76] on div "Bio Bio" at bounding box center [732, 76] width 85 height 17
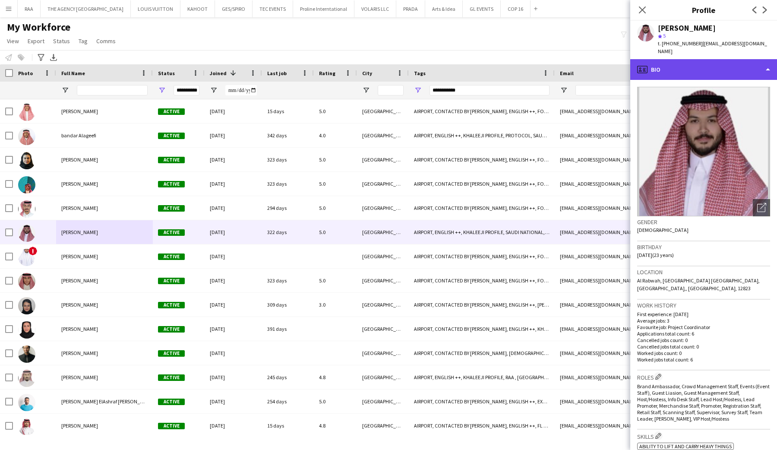
click at [721, 69] on div "profile Bio" at bounding box center [703, 69] width 147 height 21
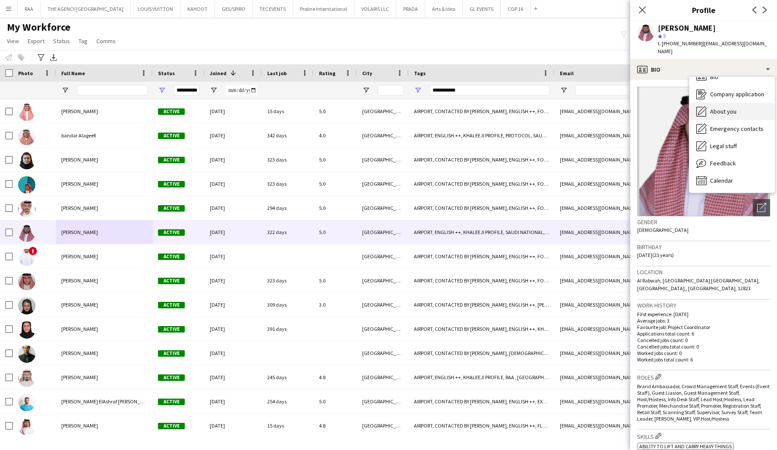
click at [723, 108] on span "About you" at bounding box center [723, 112] width 26 height 8
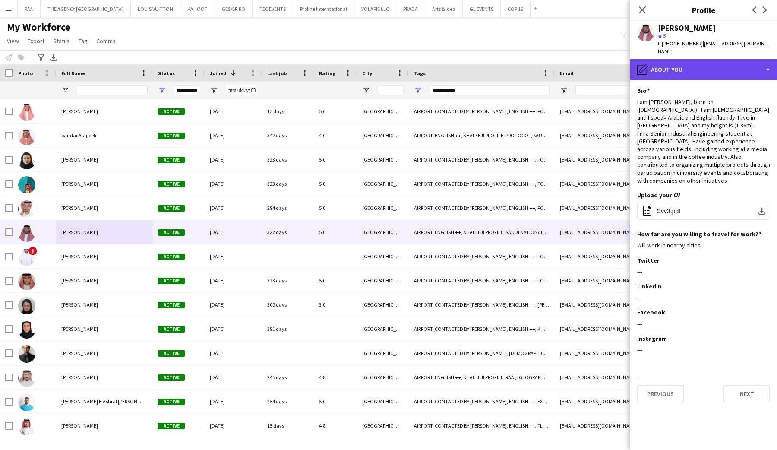
click at [722, 65] on div "pencil4 About you" at bounding box center [703, 69] width 147 height 21
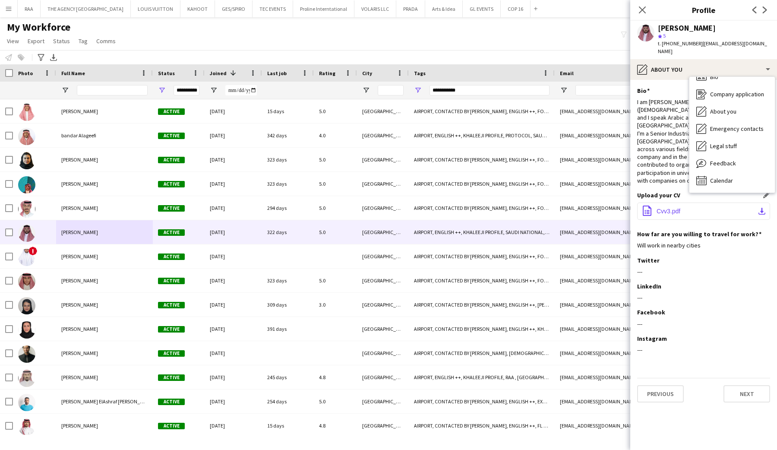
click at [666, 208] on span "Cvv3.pdf" at bounding box center [669, 211] width 24 height 7
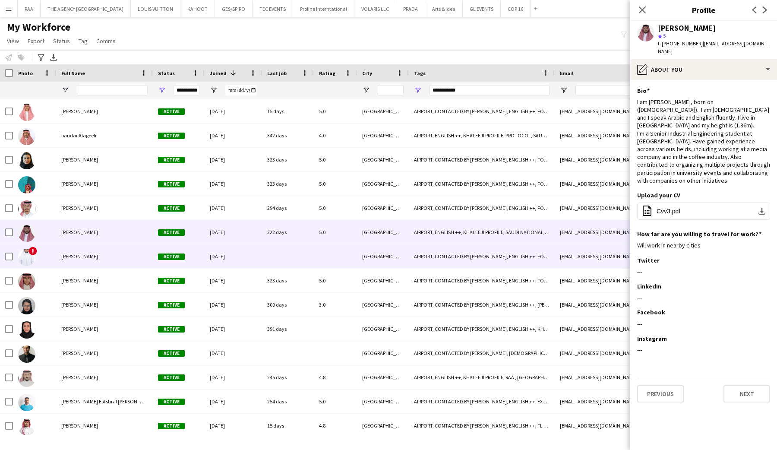
click at [77, 256] on span "[PERSON_NAME]" at bounding box center [79, 256] width 37 height 6
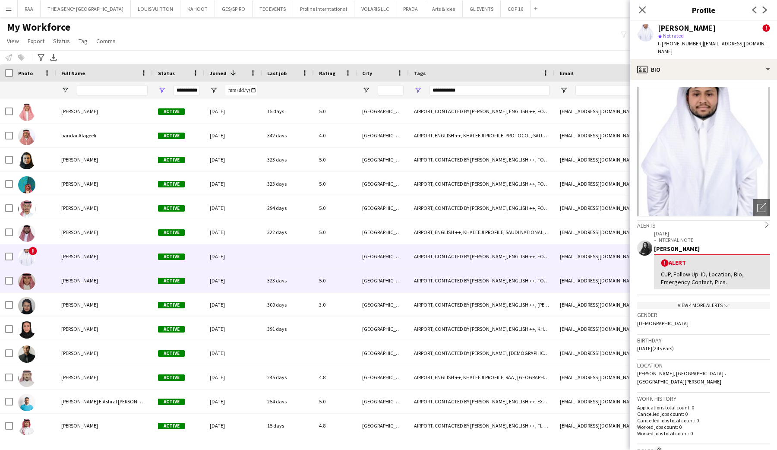
click at [92, 285] on div "[PERSON_NAME]" at bounding box center [104, 281] width 97 height 24
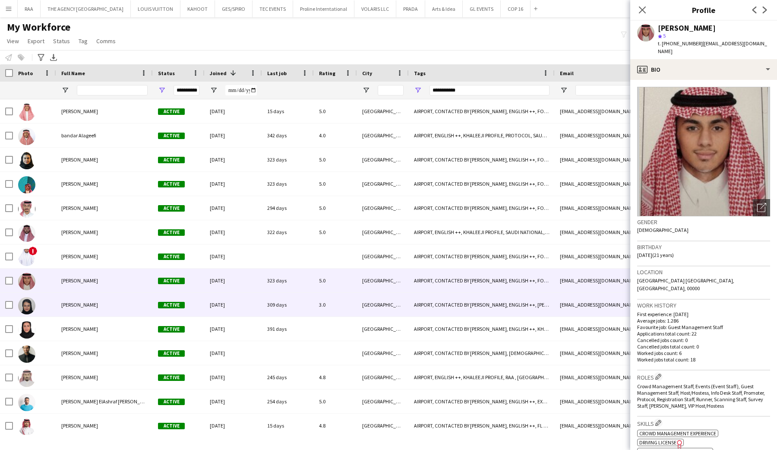
click at [89, 299] on div "[PERSON_NAME]" at bounding box center [104, 305] width 97 height 24
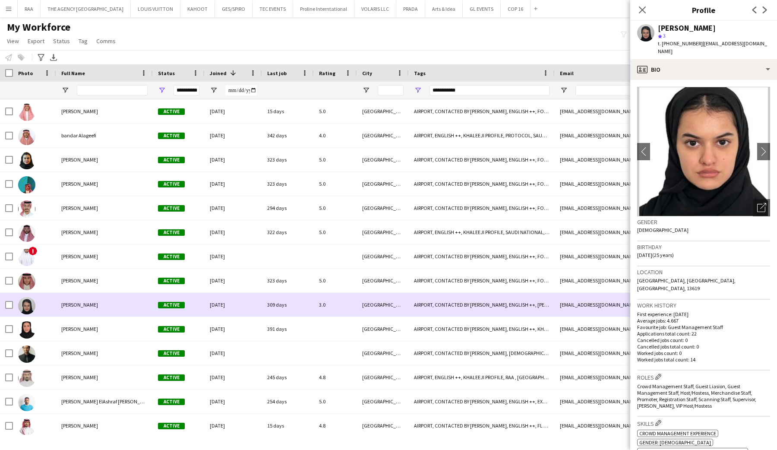
scroll to position [625, 0]
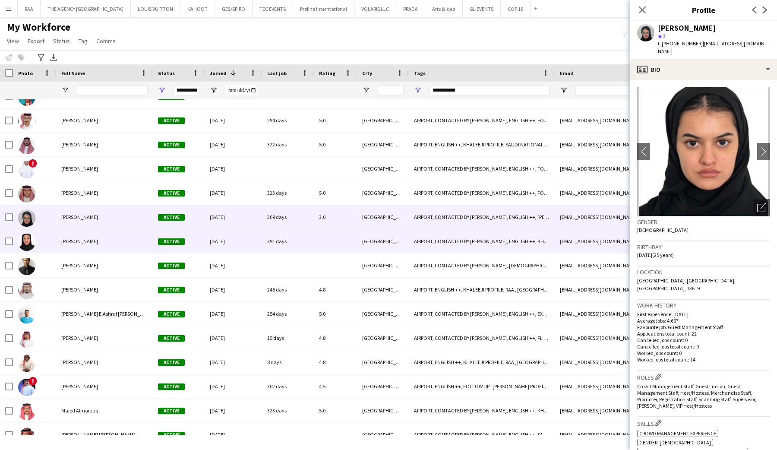
click at [101, 234] on div "[PERSON_NAME]" at bounding box center [104, 241] width 97 height 24
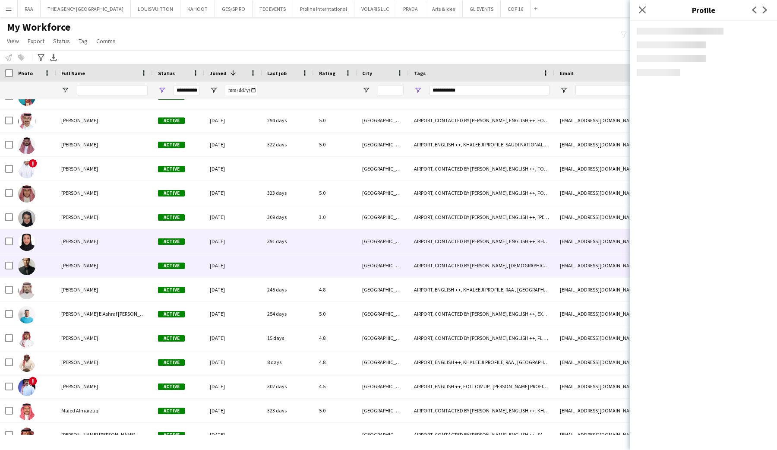
click at [98, 263] on span "[PERSON_NAME]" at bounding box center [79, 265] width 37 height 6
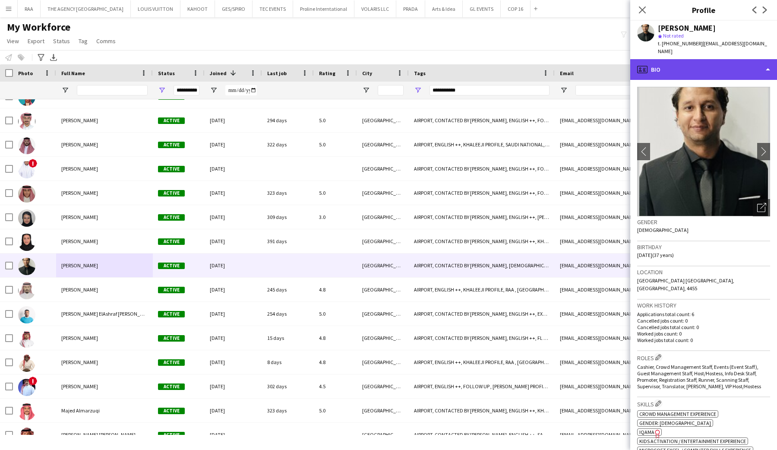
click at [698, 65] on div "profile Bio" at bounding box center [703, 69] width 147 height 21
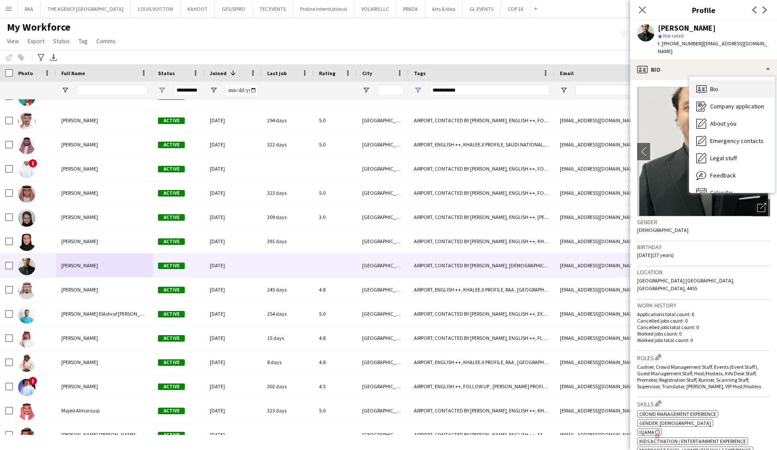
click at [709, 80] on div "Bio Bio" at bounding box center [732, 88] width 85 height 17
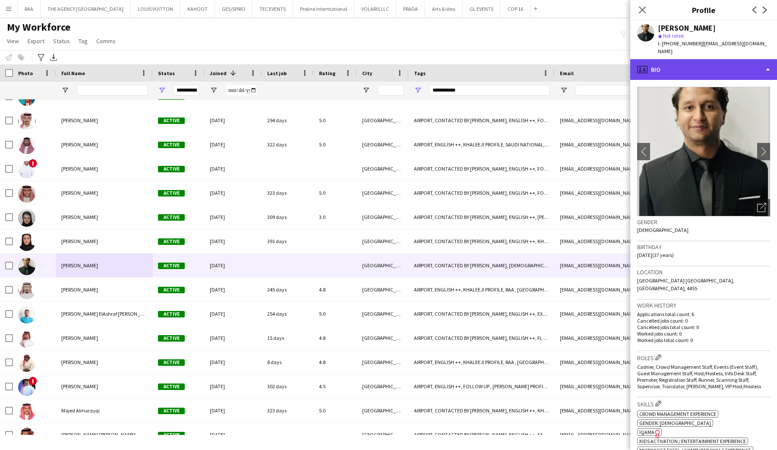
click at [710, 59] on div "profile Bio" at bounding box center [703, 69] width 147 height 21
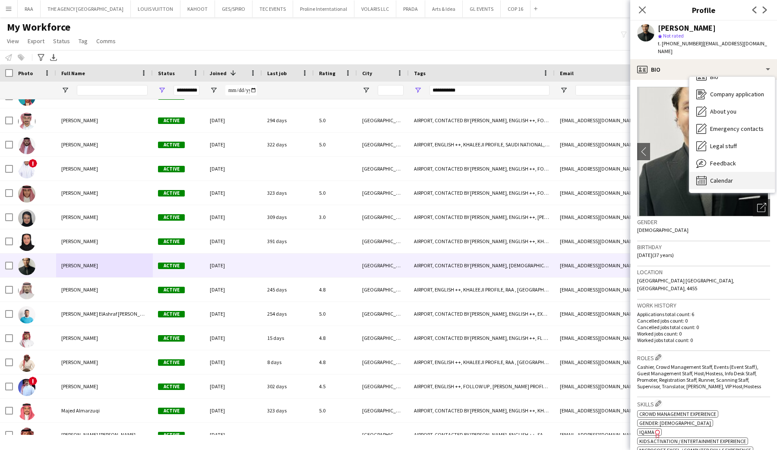
click at [715, 177] on span "Calendar" at bounding box center [721, 181] width 23 height 8
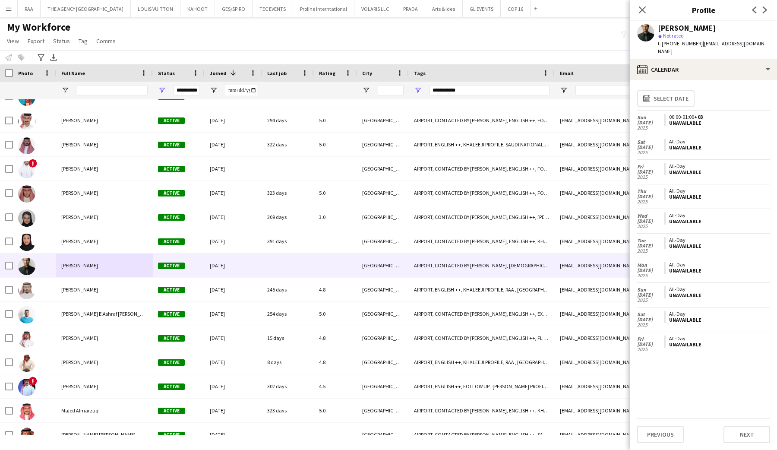
click at [725, 50] on div "[PERSON_NAME] star Not rated t. [PHONE_NUMBER] | [EMAIL_ADDRESS][DOMAIN_NAME]" at bounding box center [703, 40] width 147 height 38
click at [727, 49] on div "[PERSON_NAME] star Not rated t. [PHONE_NUMBER] | [EMAIL_ADDRESS][DOMAIN_NAME]" at bounding box center [703, 40] width 147 height 38
click at [727, 64] on div "calendar-full Calendar" at bounding box center [703, 69] width 147 height 21
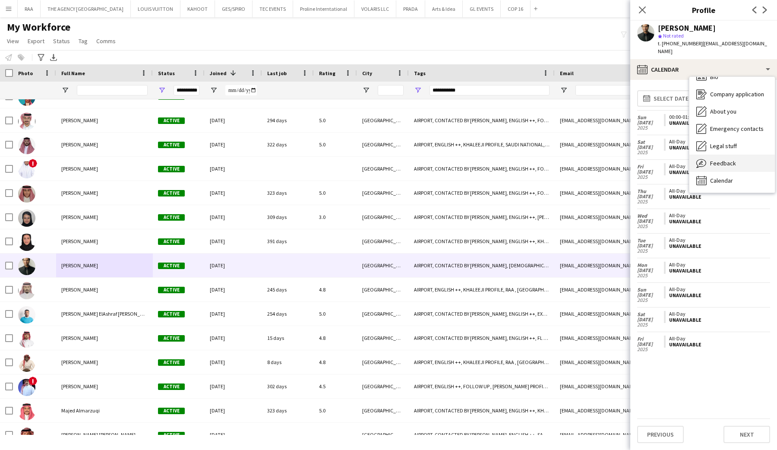
click at [732, 159] on span "Feedback" at bounding box center [723, 163] width 26 height 8
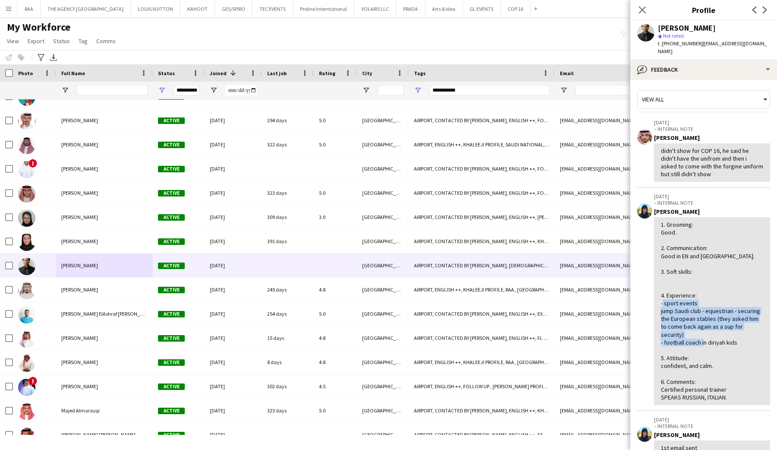
drag, startPoint x: 661, startPoint y: 304, endPoint x: 748, endPoint y: 326, distance: 90.3
click at [749, 326] on div "1. Grooming: Good. 2. Communication: Good in EN and [GEOGRAPHIC_DATA]. 3. Soft …" at bounding box center [712, 311] width 116 height 188
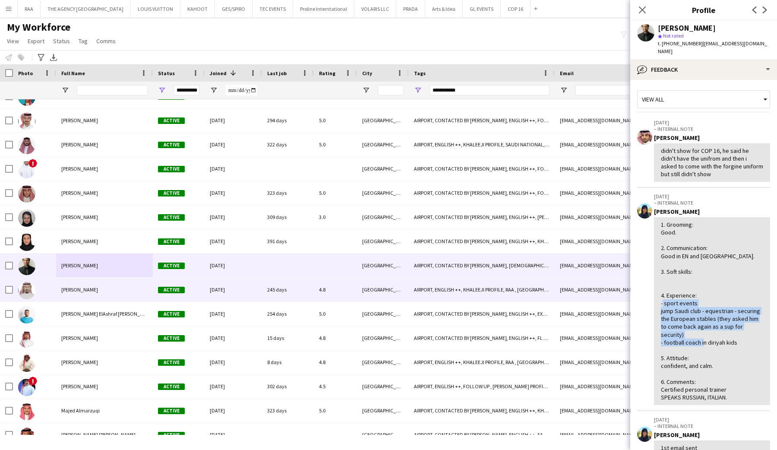
click at [80, 298] on div "[PERSON_NAME]" at bounding box center [104, 290] width 97 height 24
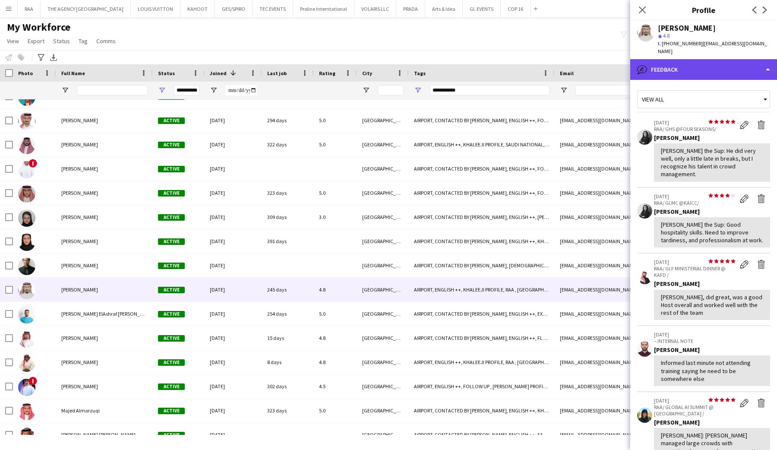
click at [714, 66] on div "bubble-pencil Feedback" at bounding box center [703, 69] width 147 height 21
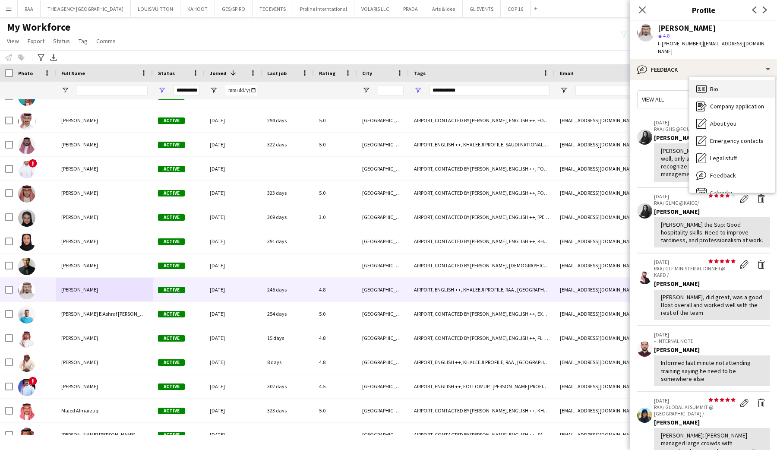
click at [715, 85] on span "Bio" at bounding box center [714, 89] width 8 height 8
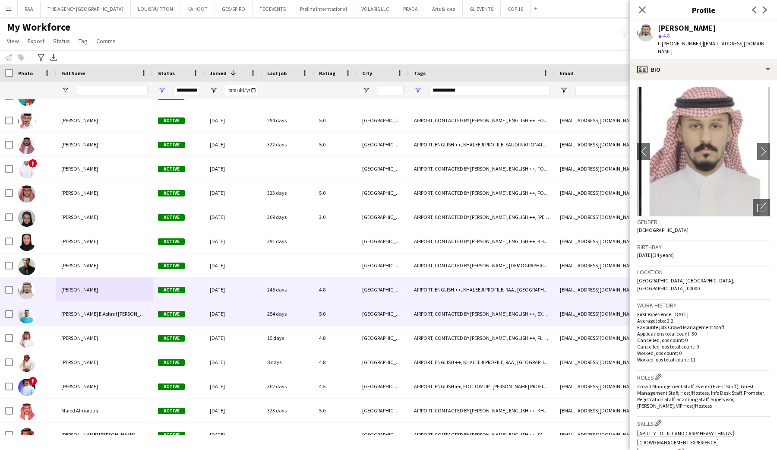
scroll to position [759, 0]
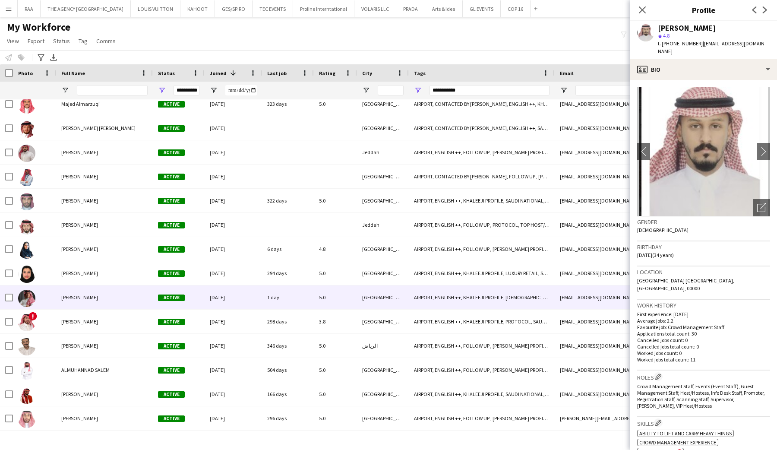
click at [93, 294] on span "[PERSON_NAME]" at bounding box center [79, 297] width 37 height 6
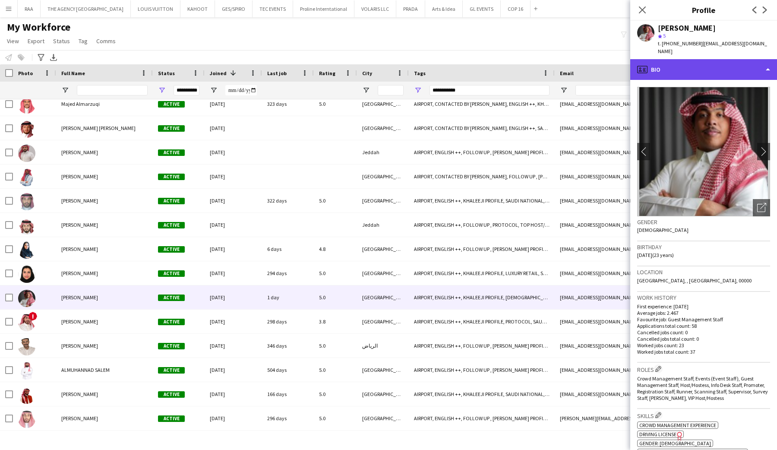
click at [699, 67] on div "profile Bio" at bounding box center [703, 69] width 147 height 21
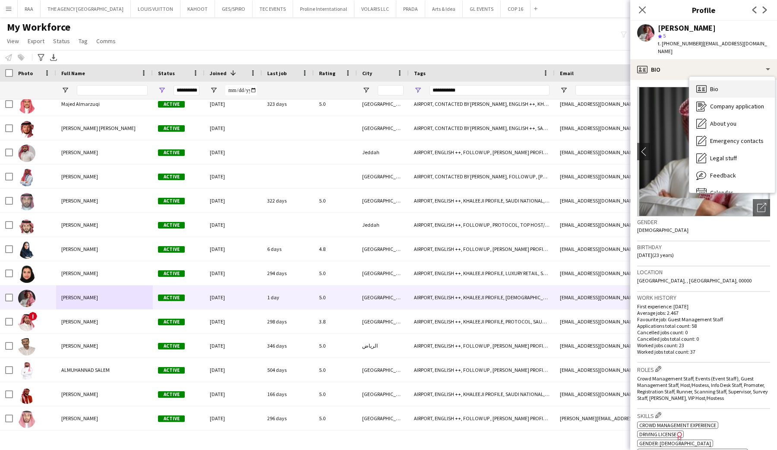
click at [713, 85] on span "Bio" at bounding box center [714, 89] width 8 height 8
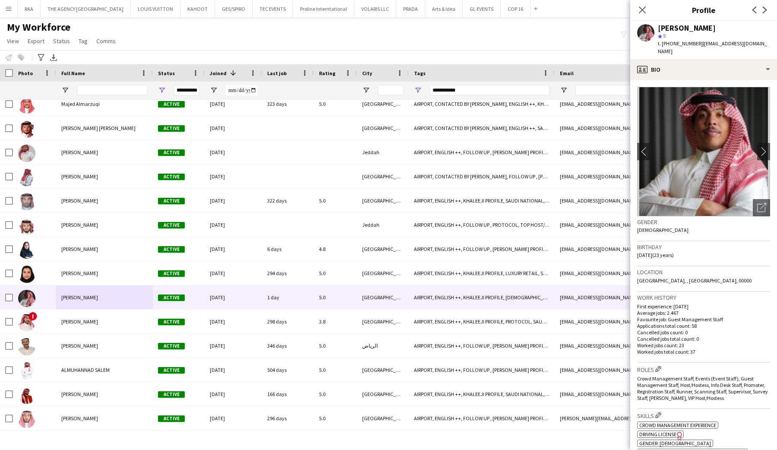
click at [713, 80] on app-crew-profile-bio "chevron-left chevron-right Open photos pop-in Gender [DEMOGRAPHIC_DATA] Birthda…" at bounding box center [703, 265] width 147 height 370
click at [712, 70] on div "profile Bio" at bounding box center [703, 69] width 147 height 21
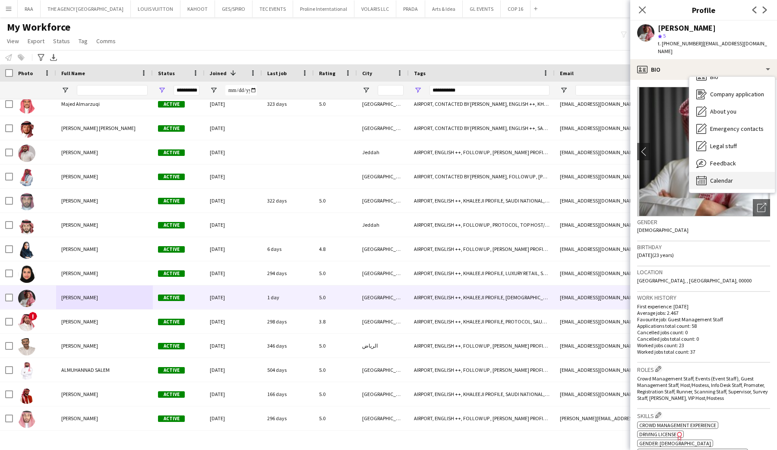
click at [722, 177] on span "Calendar" at bounding box center [721, 181] width 23 height 8
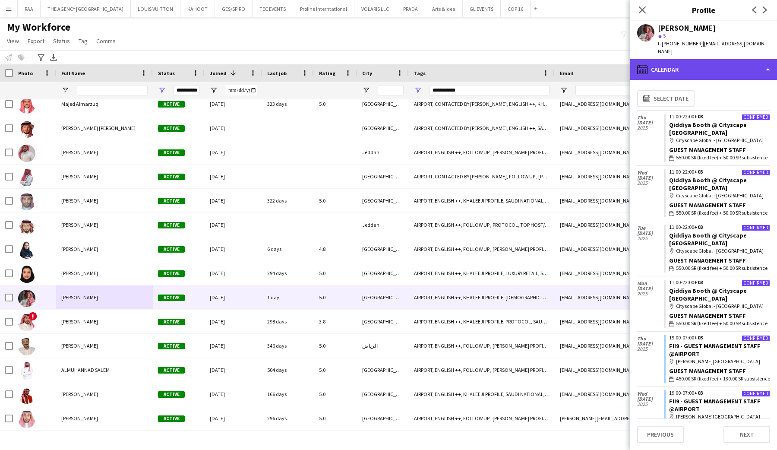
click at [711, 60] on div "calendar-full Calendar" at bounding box center [703, 69] width 147 height 21
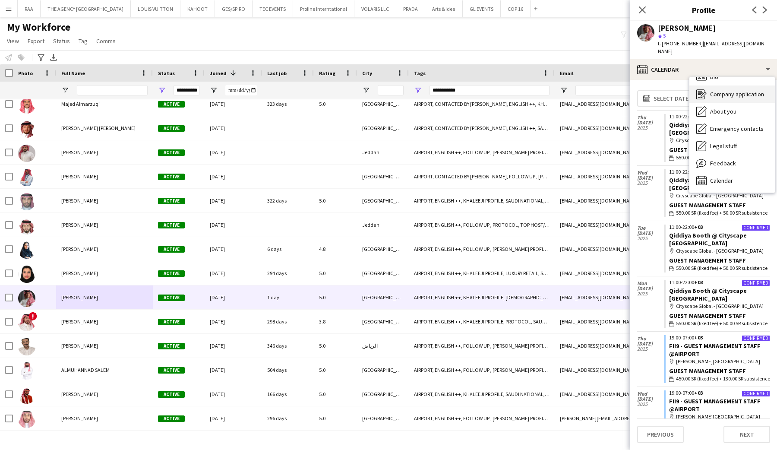
click at [713, 90] on span "Company application" at bounding box center [737, 94] width 54 height 8
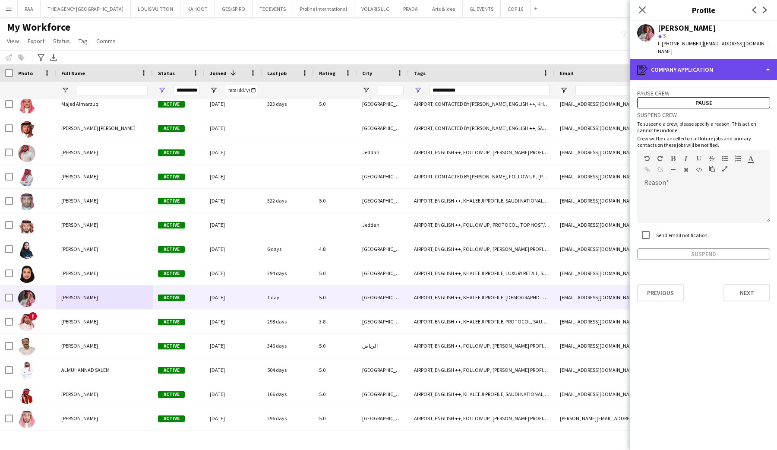
click at [705, 62] on div "register Company application" at bounding box center [703, 69] width 147 height 21
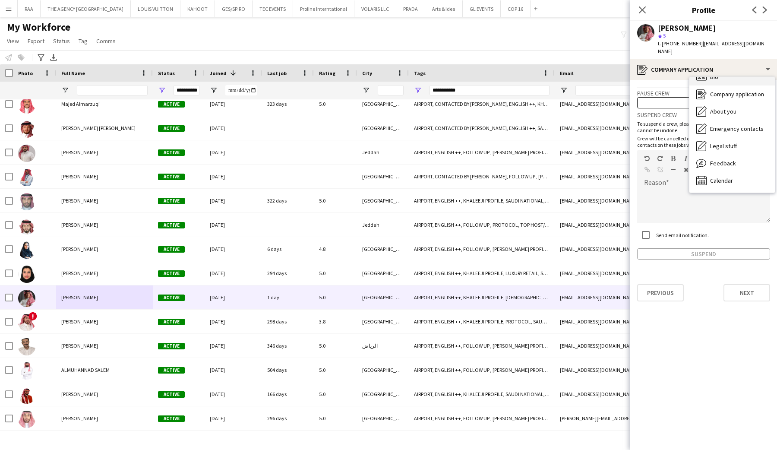
click at [705, 72] on icon "Bio" at bounding box center [701, 77] width 10 height 10
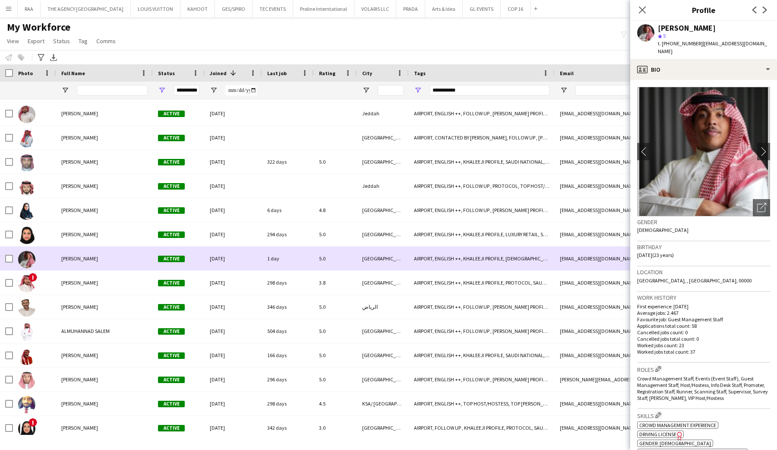
click at [97, 265] on div "[PERSON_NAME]" at bounding box center [104, 259] width 97 height 24
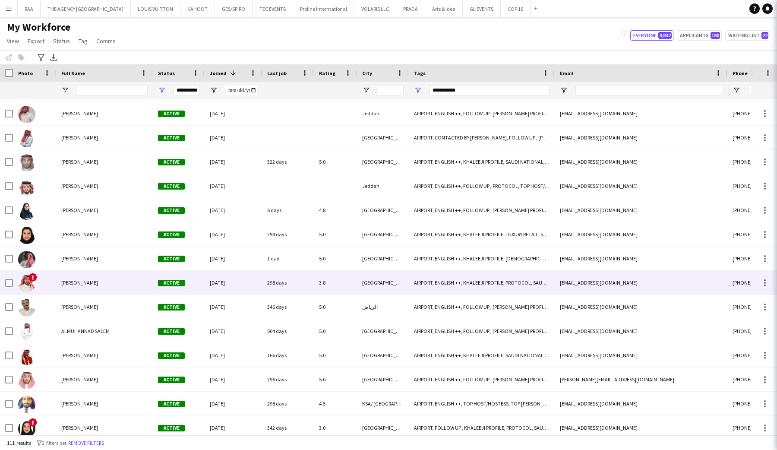
click at [97, 276] on div "[PERSON_NAME]" at bounding box center [104, 283] width 97 height 24
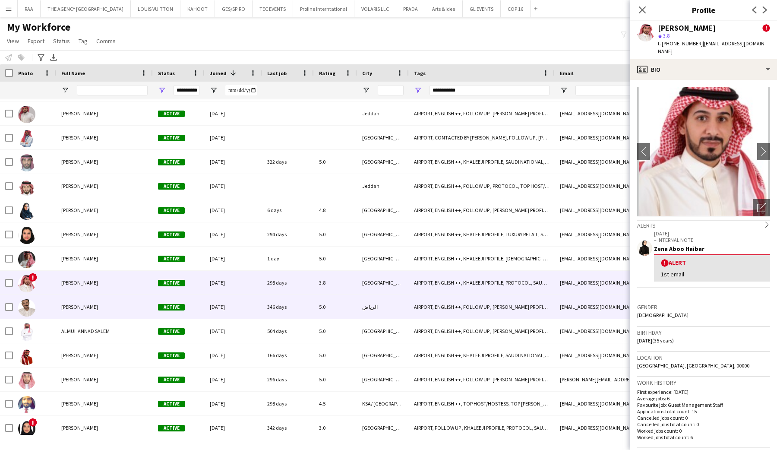
click at [105, 305] on div "[PERSON_NAME]" at bounding box center [104, 307] width 97 height 24
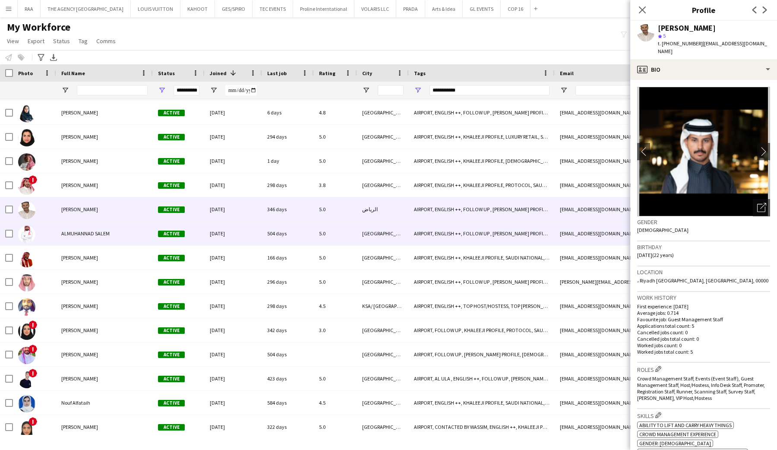
click at [103, 244] on div "ALMUHANNAD SALEM" at bounding box center [104, 234] width 97 height 24
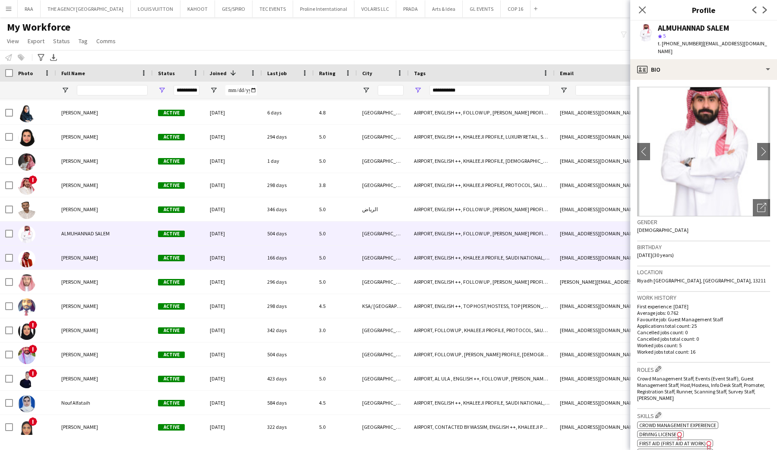
click at [103, 267] on div "[PERSON_NAME]" at bounding box center [104, 258] width 97 height 24
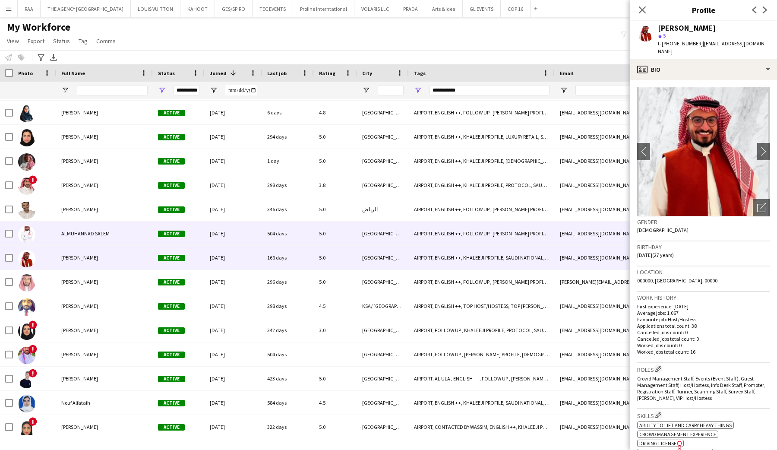
click at [110, 237] on div "ALMUHANNAD SALEM" at bounding box center [104, 234] width 97 height 24
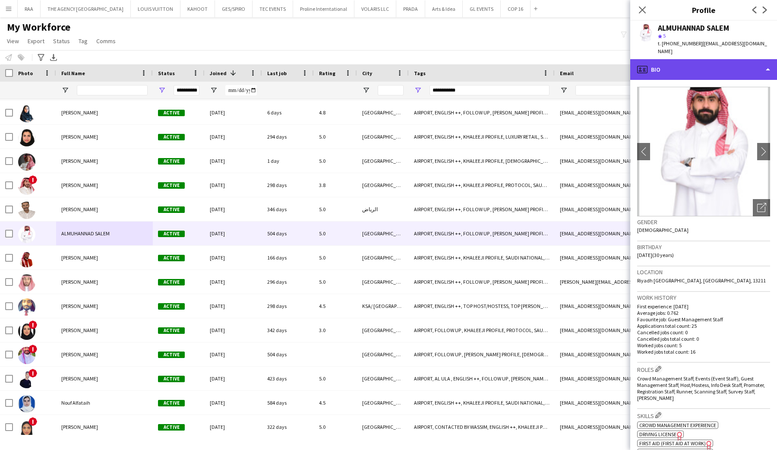
click at [733, 71] on div "profile Bio" at bounding box center [703, 69] width 147 height 21
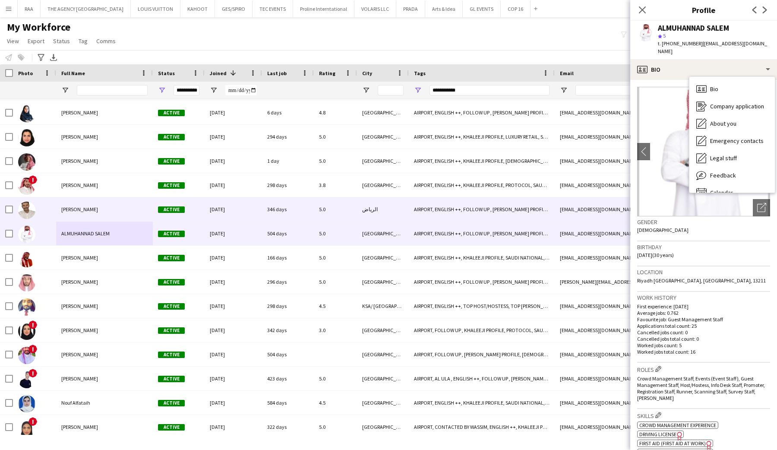
click at [99, 208] on div "[PERSON_NAME]" at bounding box center [104, 209] width 97 height 24
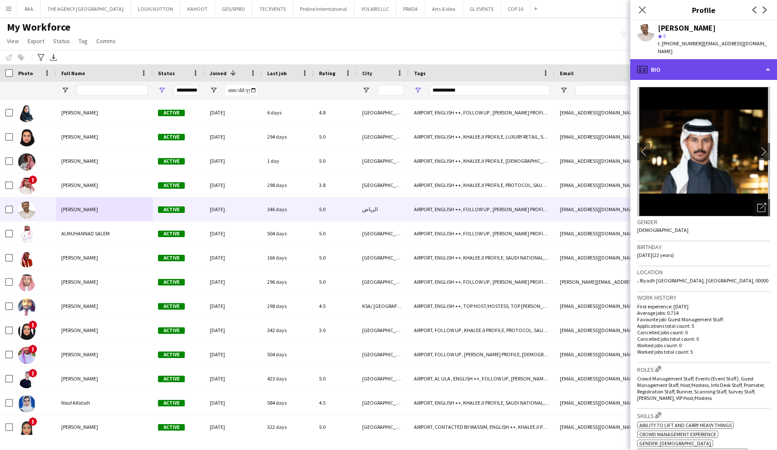
click at [737, 63] on div "profile Bio" at bounding box center [703, 69] width 147 height 21
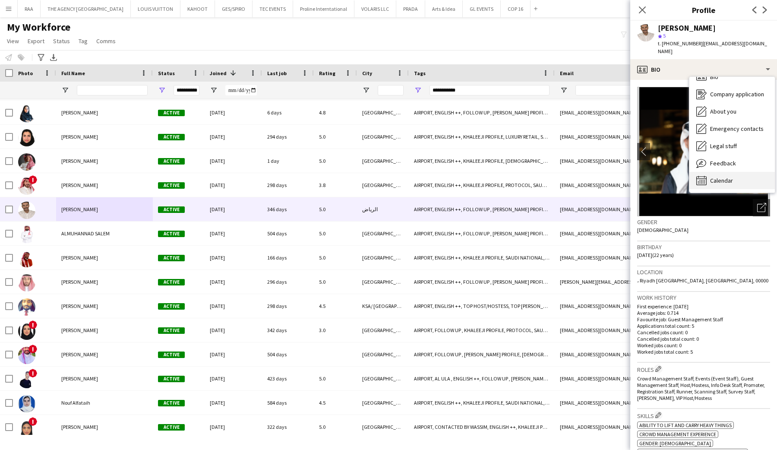
click at [734, 175] on div "Calendar Calendar" at bounding box center [732, 180] width 85 height 17
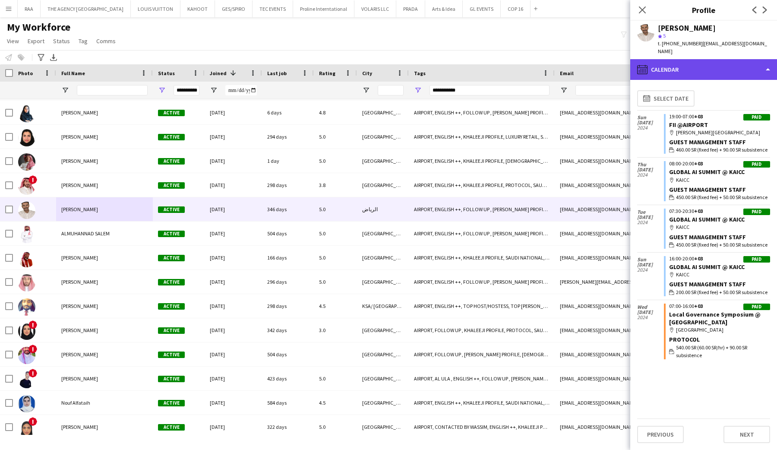
click at [712, 63] on div "calendar-full Calendar" at bounding box center [703, 69] width 147 height 21
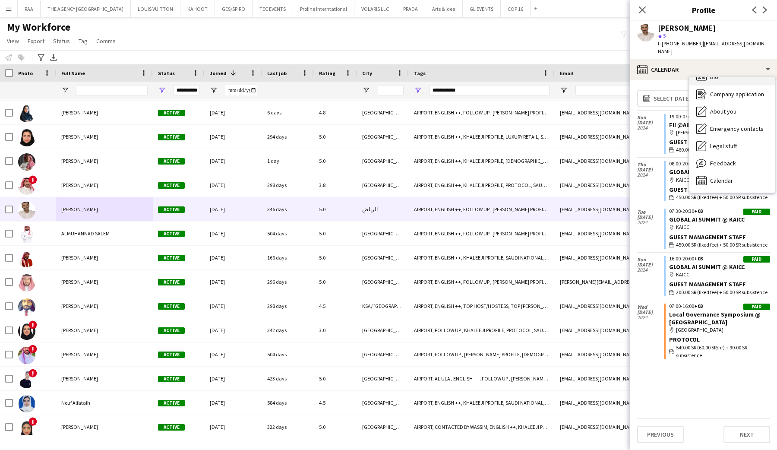
click at [717, 76] on div "Bio Bio" at bounding box center [732, 76] width 85 height 17
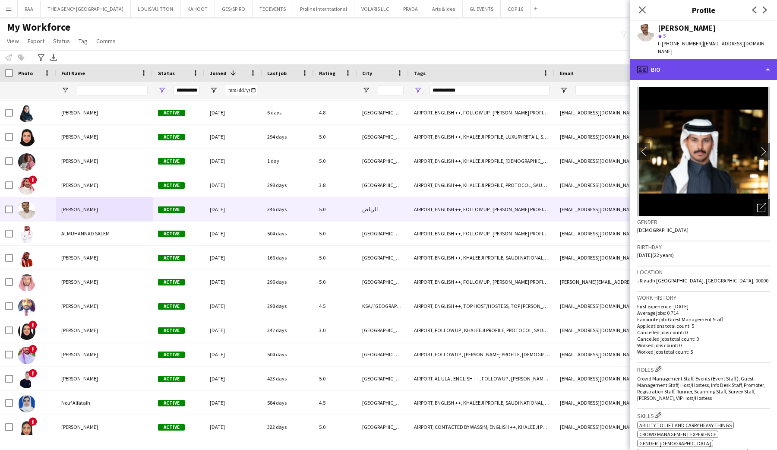
click at [715, 68] on div "profile Bio" at bounding box center [703, 69] width 147 height 21
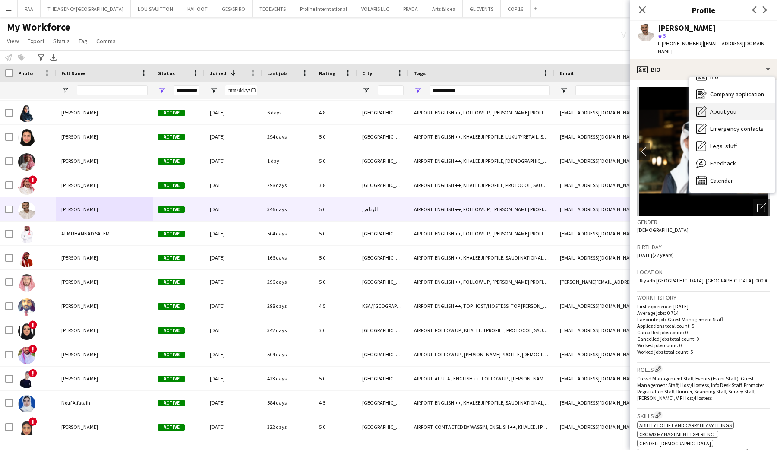
click at [724, 108] on span "About you" at bounding box center [723, 112] width 26 height 8
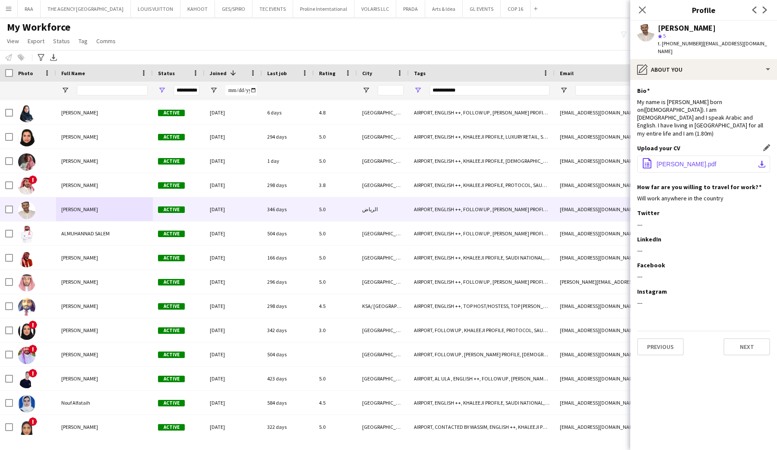
click at [668, 161] on span "Nasser cv.pdf" at bounding box center [687, 164] width 60 height 7
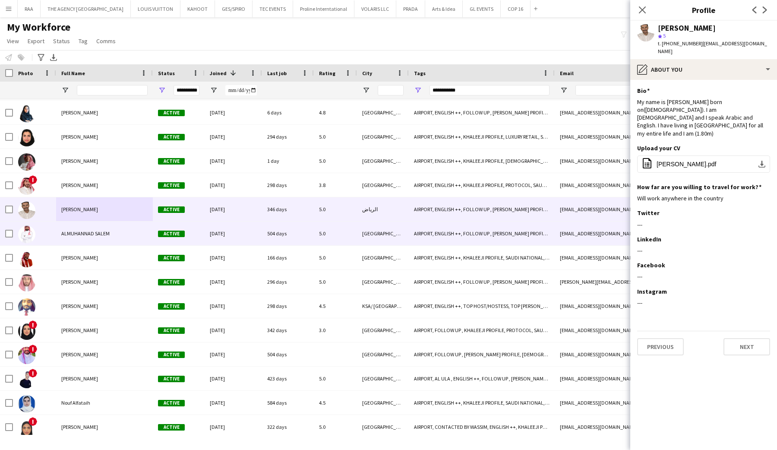
click at [87, 237] on div "ALMUHANNAD SALEM" at bounding box center [104, 234] width 97 height 24
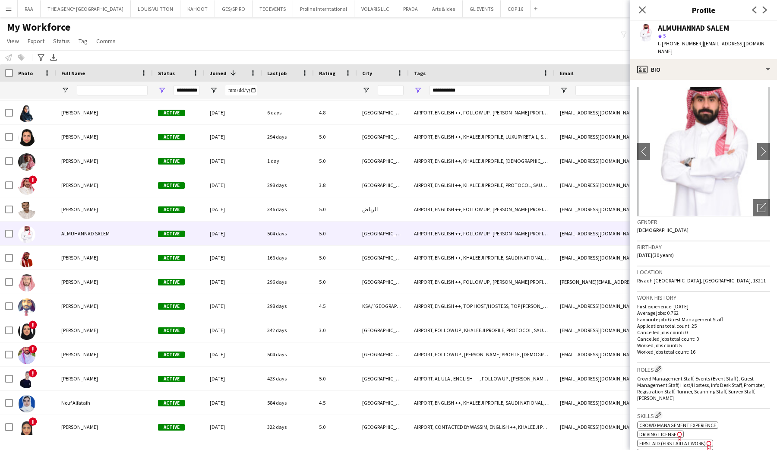
click at [709, 80] on app-crew-profile-bio "chevron-left chevron-right Open photos pop-in Gender Male Birthday 09-07-1995 (…" at bounding box center [703, 265] width 147 height 370
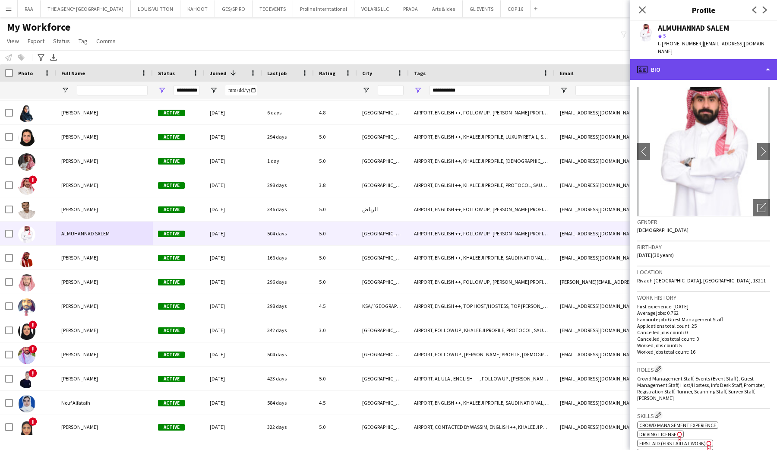
click at [712, 63] on div "profile Bio" at bounding box center [703, 69] width 147 height 21
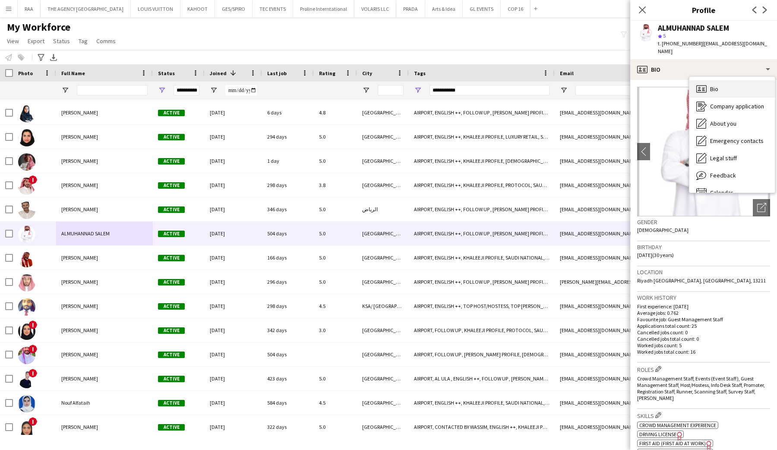
click at [716, 85] on span "Bio" at bounding box center [714, 89] width 8 height 8
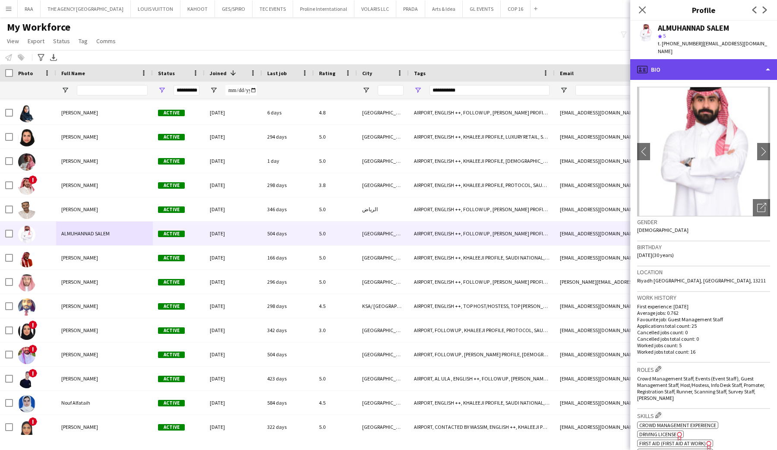
click at [716, 70] on div "profile Bio" at bounding box center [703, 69] width 147 height 21
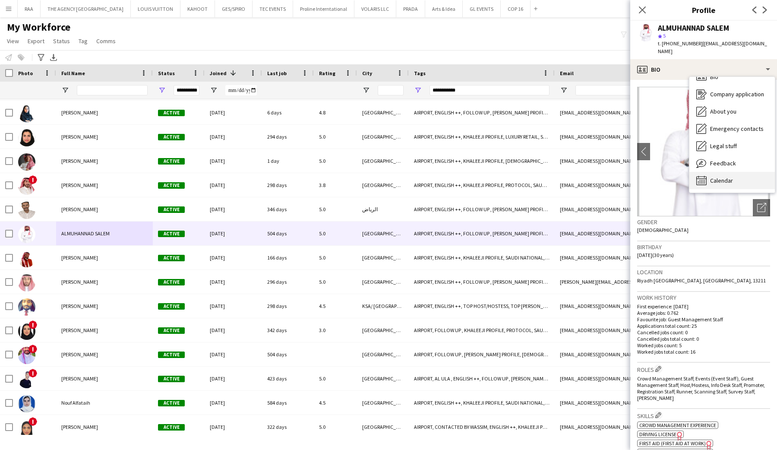
click at [724, 176] on div "Calendar Calendar" at bounding box center [732, 180] width 85 height 17
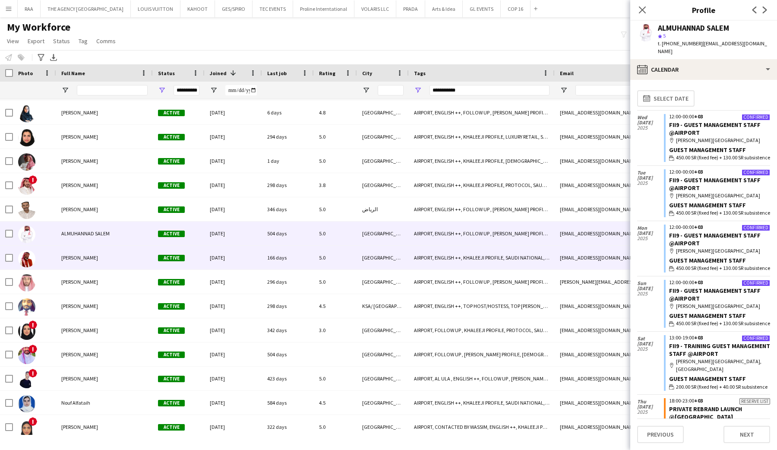
click at [98, 259] on div "[PERSON_NAME]" at bounding box center [104, 258] width 97 height 24
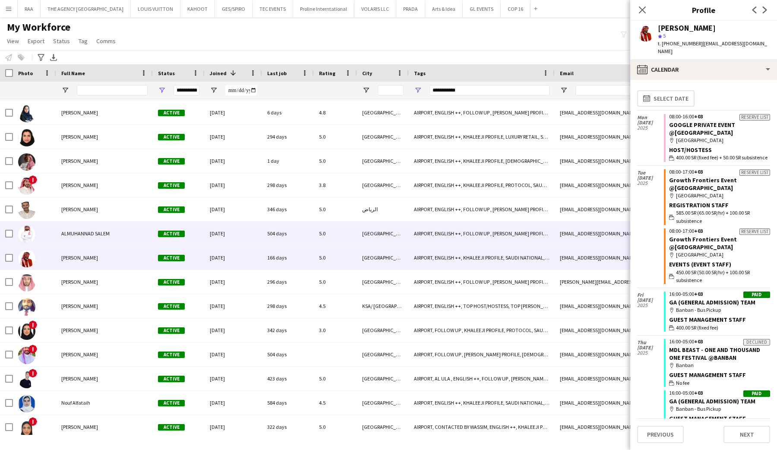
click at [101, 233] on span "ALMUHANNAD SALEM" at bounding box center [85, 233] width 48 height 6
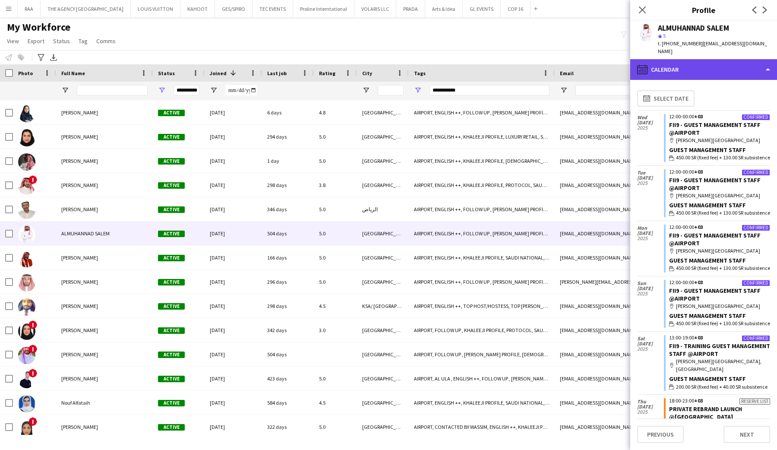
click at [707, 59] on div "calendar-full Calendar" at bounding box center [703, 69] width 147 height 21
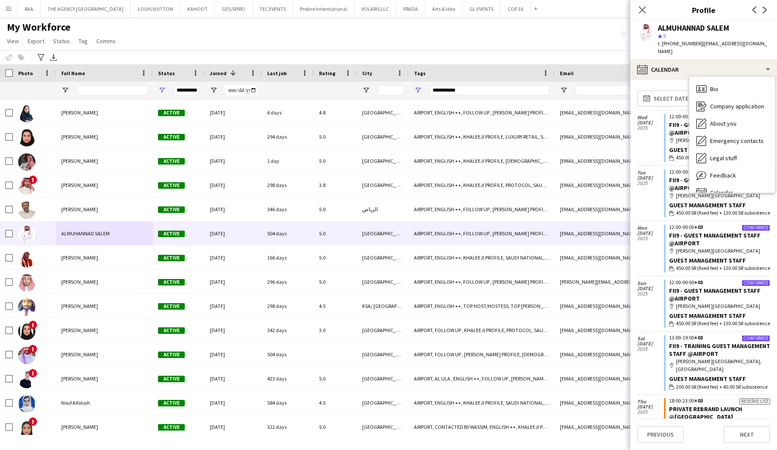
click at [709, 77] on div "Bio Bio Company application Company application About you About you Emergency c…" at bounding box center [732, 135] width 85 height 116
click at [709, 81] on div "Bio Bio" at bounding box center [732, 88] width 85 height 17
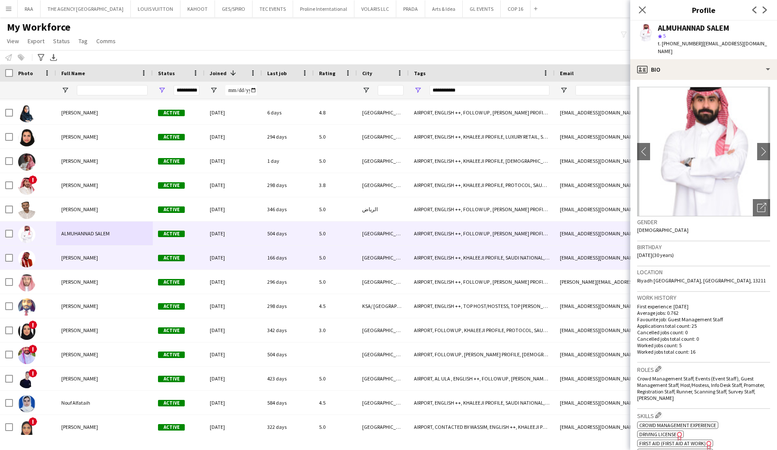
click at [69, 250] on div "[PERSON_NAME]" at bounding box center [104, 258] width 97 height 24
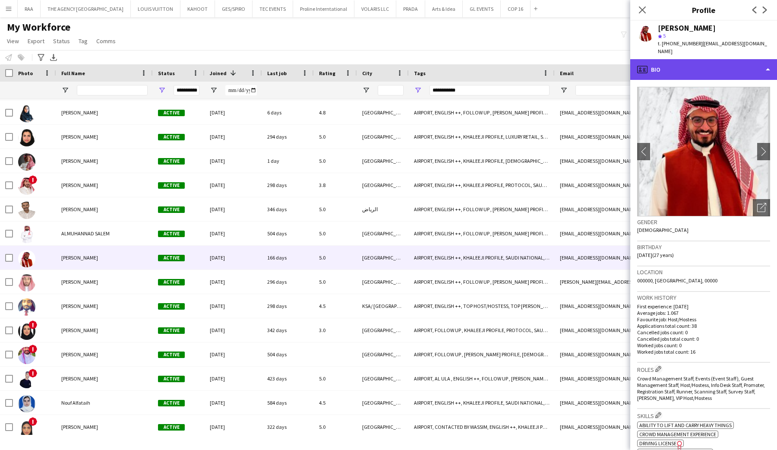
click at [716, 70] on div "profile Bio" at bounding box center [703, 69] width 147 height 21
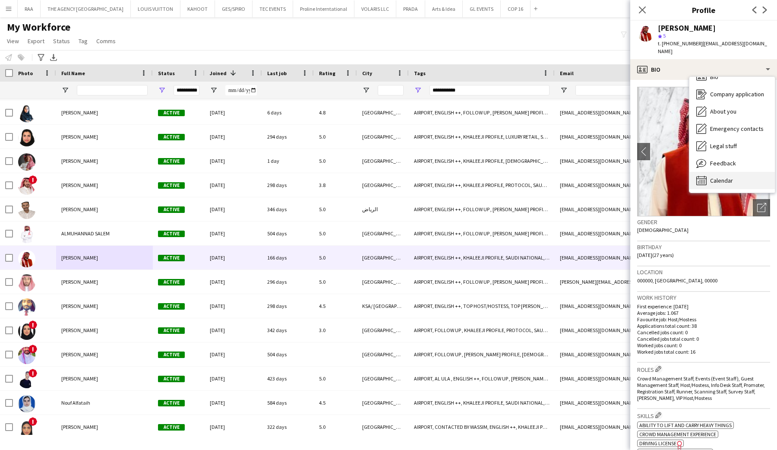
click at [729, 177] on div "Calendar Calendar" at bounding box center [732, 180] width 85 height 17
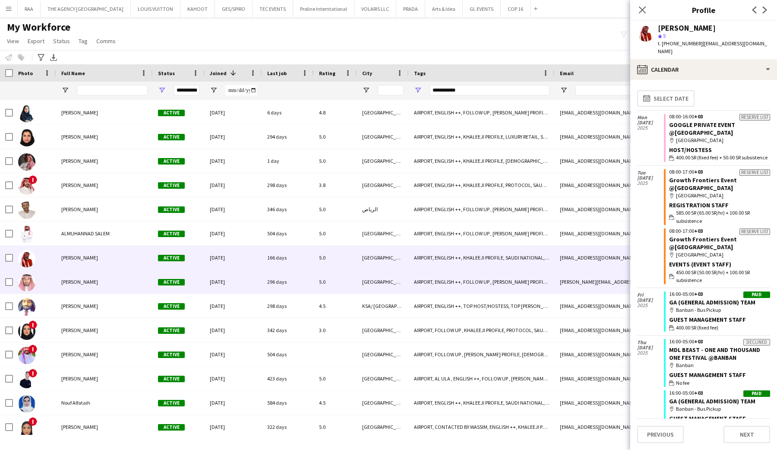
click at [57, 285] on div "[PERSON_NAME]" at bounding box center [104, 282] width 97 height 24
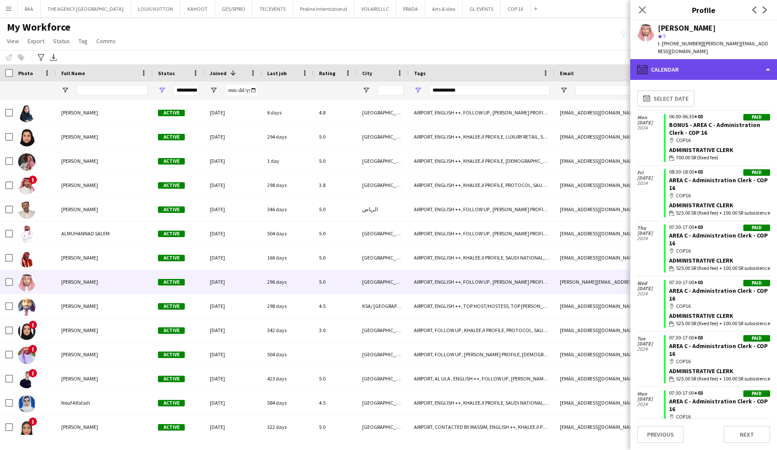
click at [706, 75] on div "calendar-full Calendar" at bounding box center [703, 69] width 147 height 21
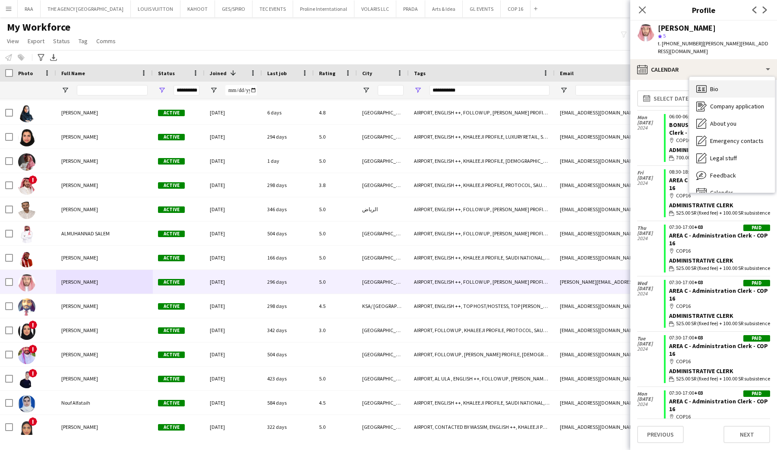
click at [709, 82] on div "Bio Bio" at bounding box center [732, 88] width 85 height 17
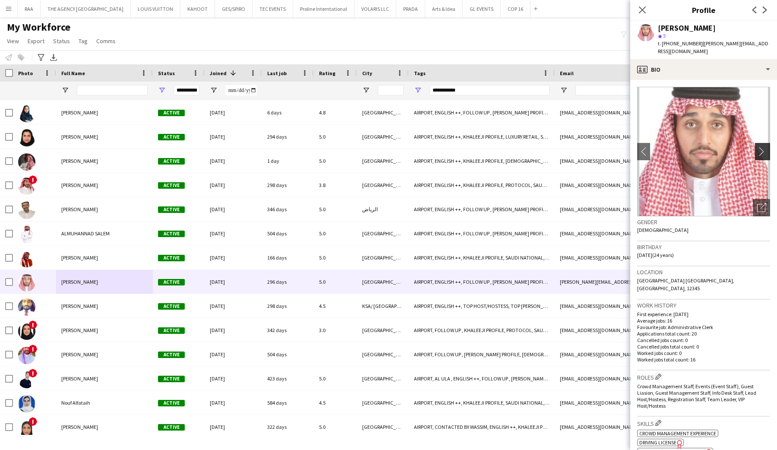
click at [764, 151] on app-icon "chevron-right" at bounding box center [763, 151] width 13 height 9
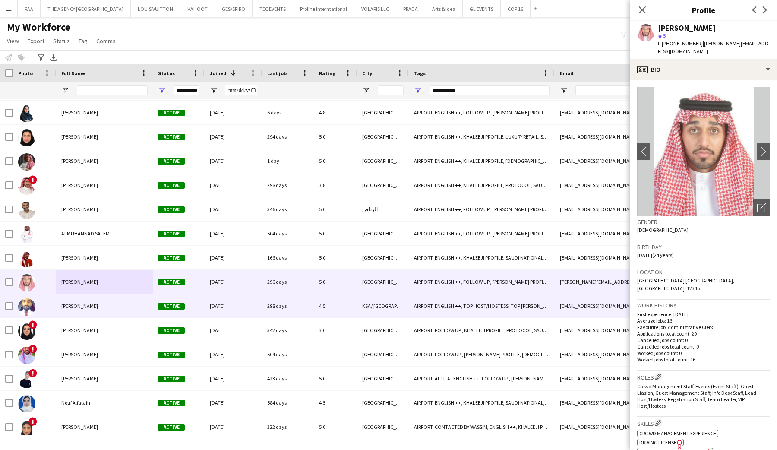
click at [63, 305] on span "[PERSON_NAME]" at bounding box center [79, 306] width 37 height 6
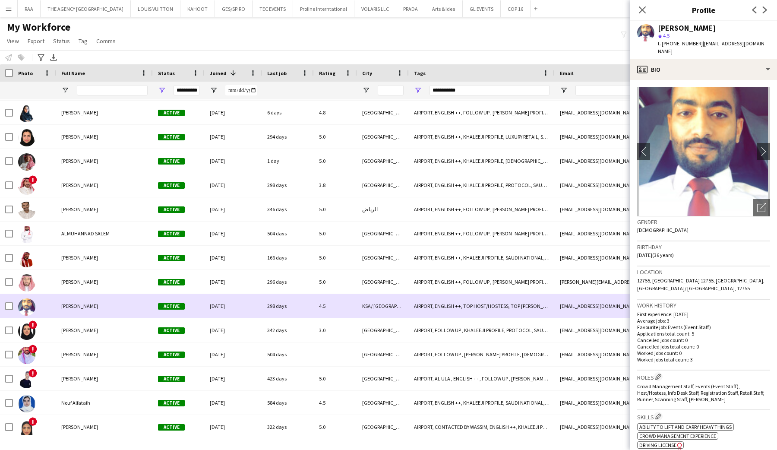
click at [82, 318] on div "[PERSON_NAME]" at bounding box center [104, 306] width 97 height 24
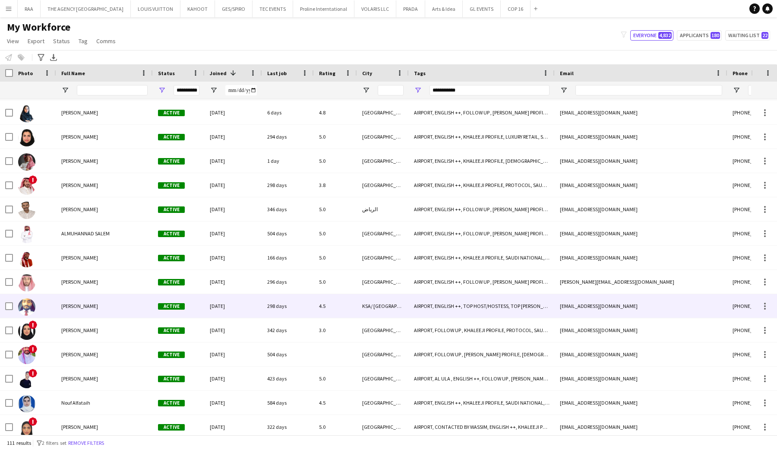
click at [87, 307] on span "[PERSON_NAME]" at bounding box center [79, 306] width 37 height 6
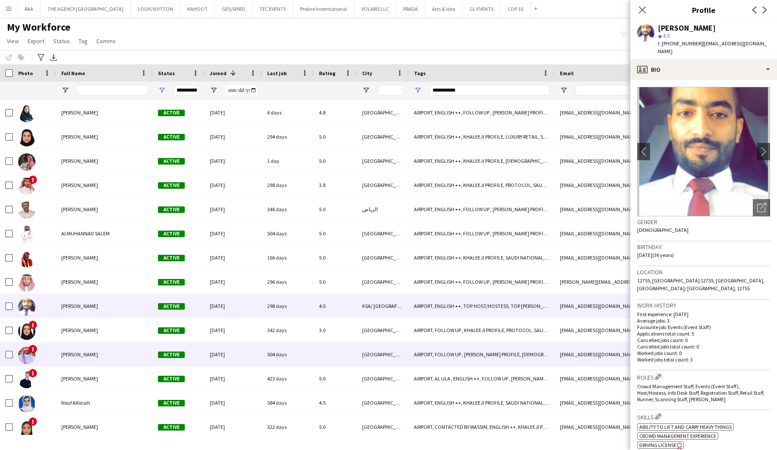
click at [75, 346] on div "[PERSON_NAME]" at bounding box center [104, 354] width 97 height 24
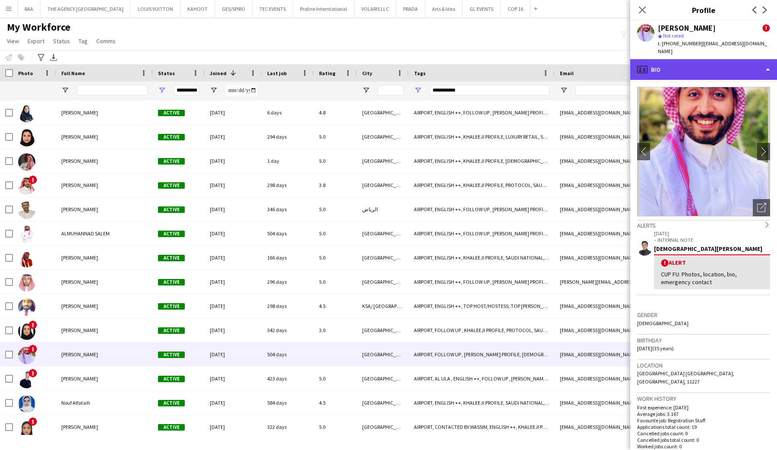
click at [714, 69] on div "profile Bio" at bounding box center [703, 69] width 147 height 21
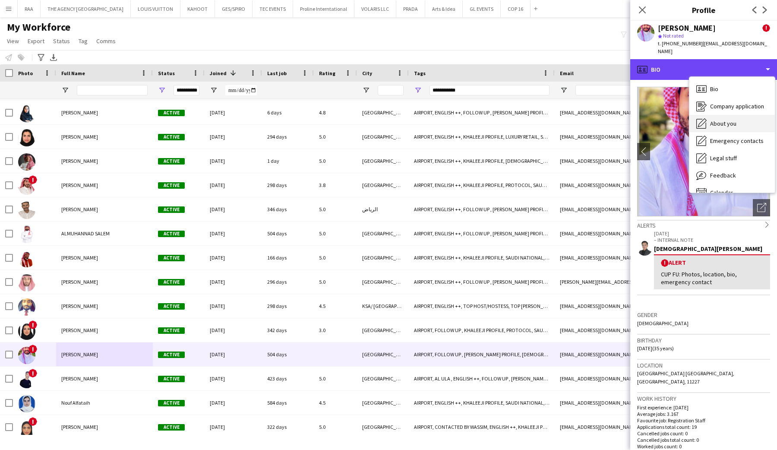
scroll to position [12, 0]
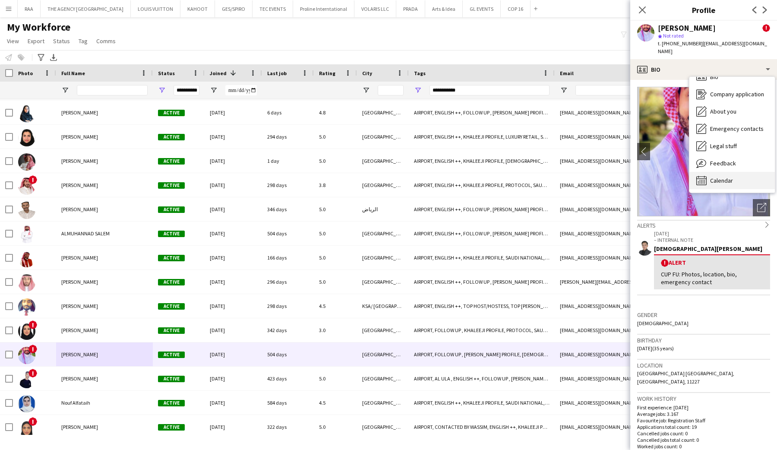
click at [720, 177] on span "Calendar" at bounding box center [721, 181] width 23 height 8
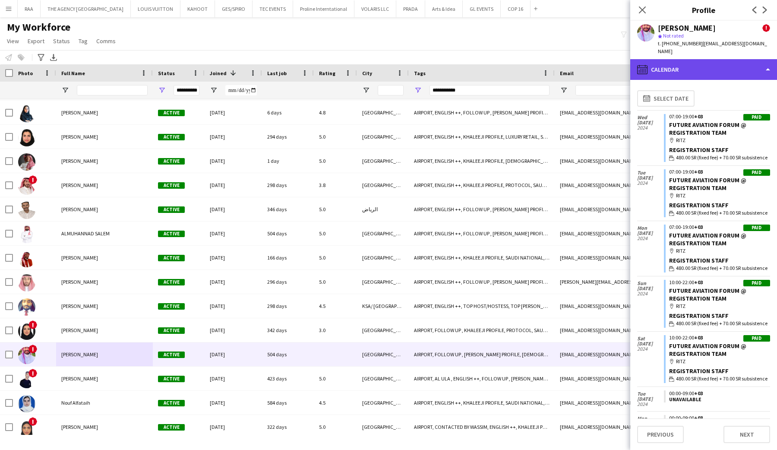
click at [714, 69] on div "calendar-full Calendar" at bounding box center [703, 69] width 147 height 21
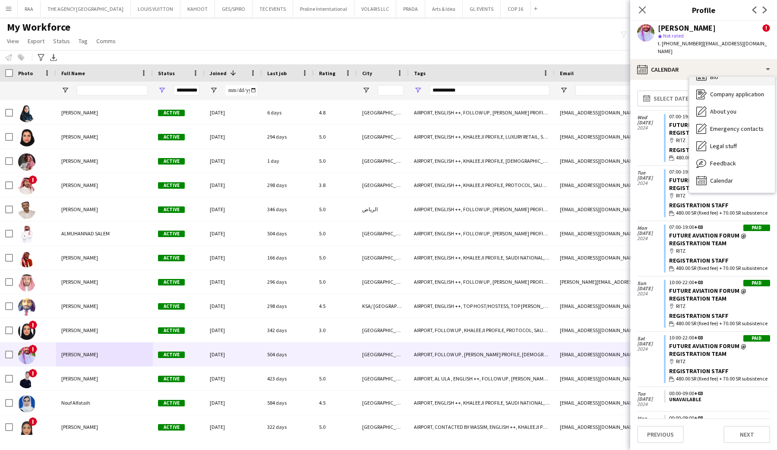
click at [716, 75] on div "Bio Bio" at bounding box center [732, 76] width 85 height 17
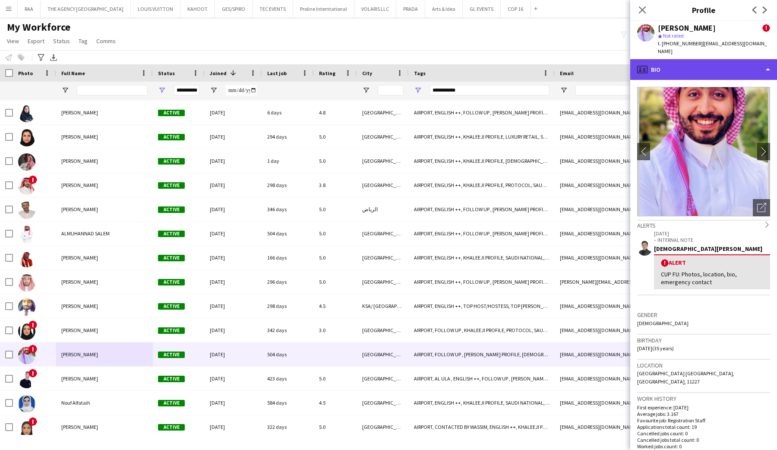
click at [717, 64] on div "profile Bio" at bounding box center [703, 69] width 147 height 21
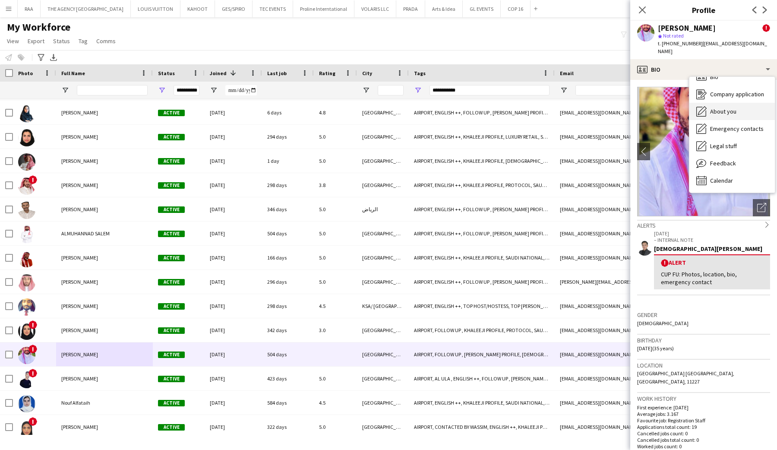
click at [726, 108] on span "About you" at bounding box center [723, 112] width 26 height 8
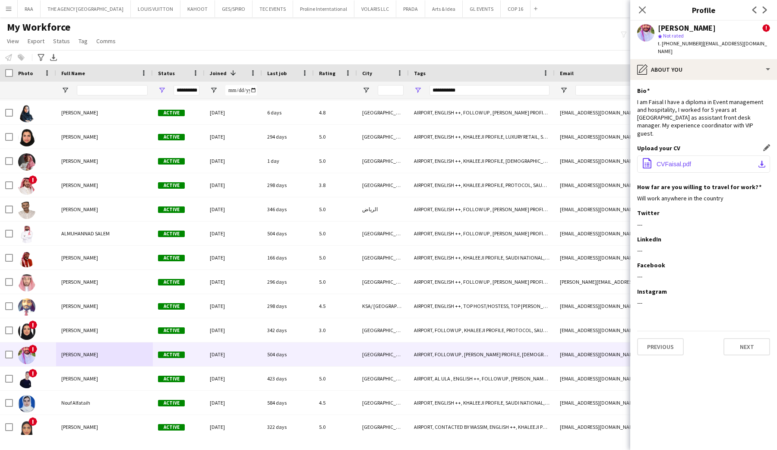
click at [674, 161] on span "CVFaisal.pdf" at bounding box center [674, 164] width 35 height 7
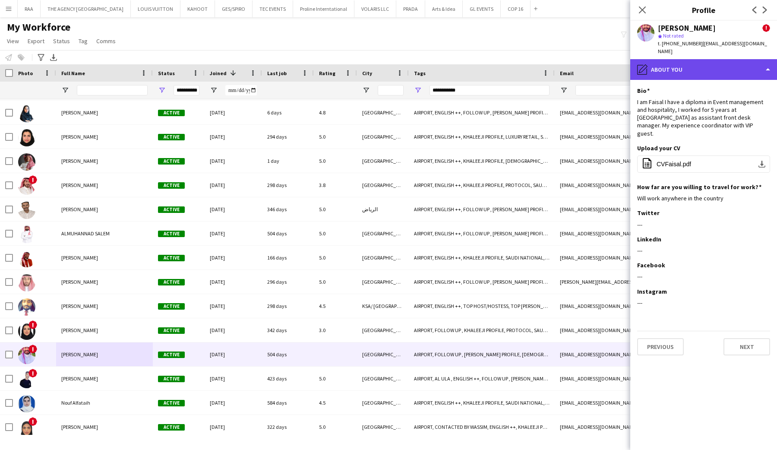
click at [684, 59] on div "pencil4 About you" at bounding box center [703, 69] width 147 height 21
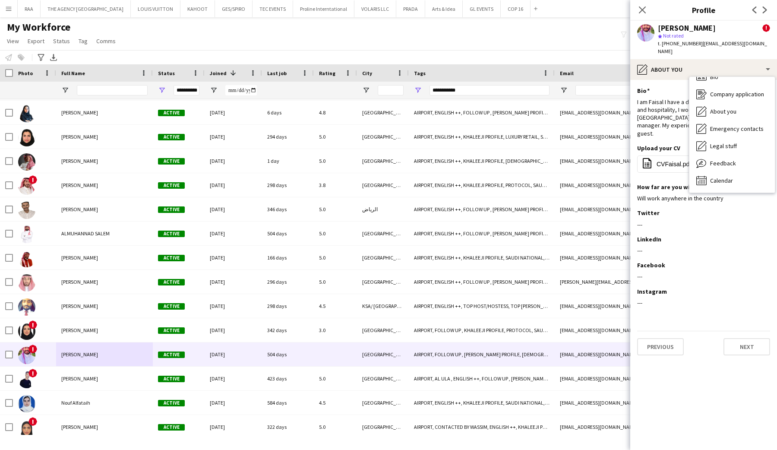
click at [689, 80] on app-section-data-types "Bio Edit this field I am Faisal I have a diploma in Event management and hospit…" at bounding box center [703, 265] width 147 height 370
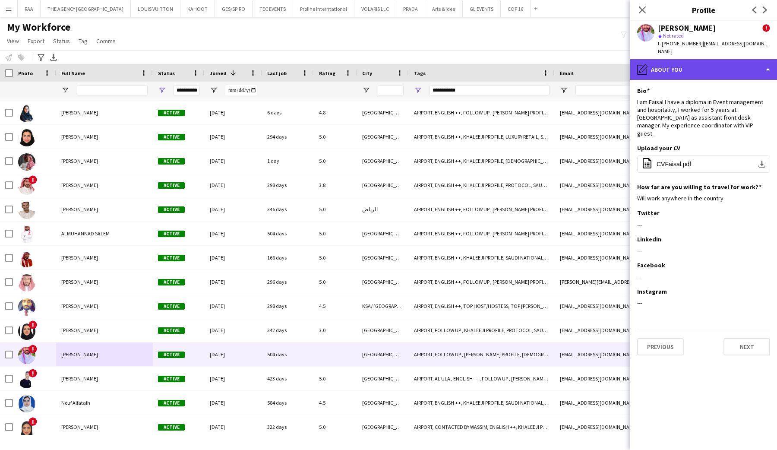
click at [691, 61] on div "pencil4 About you" at bounding box center [703, 69] width 147 height 21
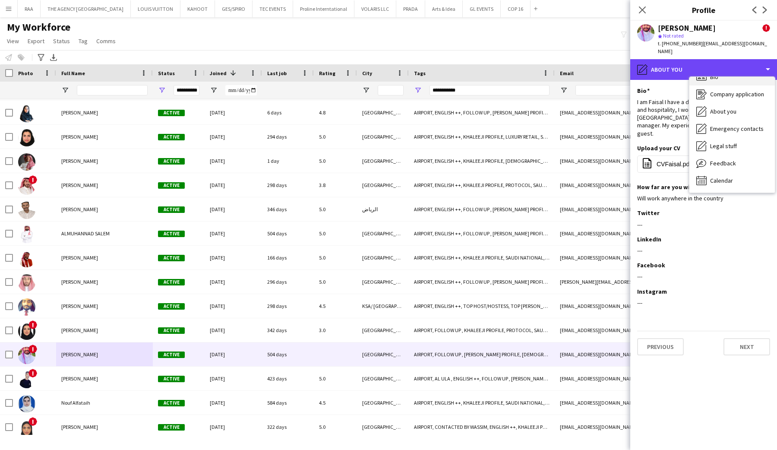
scroll to position [0, 0]
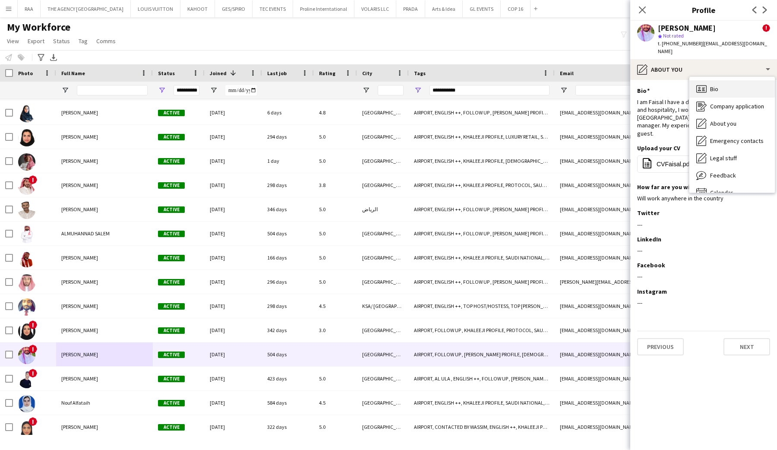
click at [703, 80] on div "Bio Bio" at bounding box center [732, 88] width 85 height 17
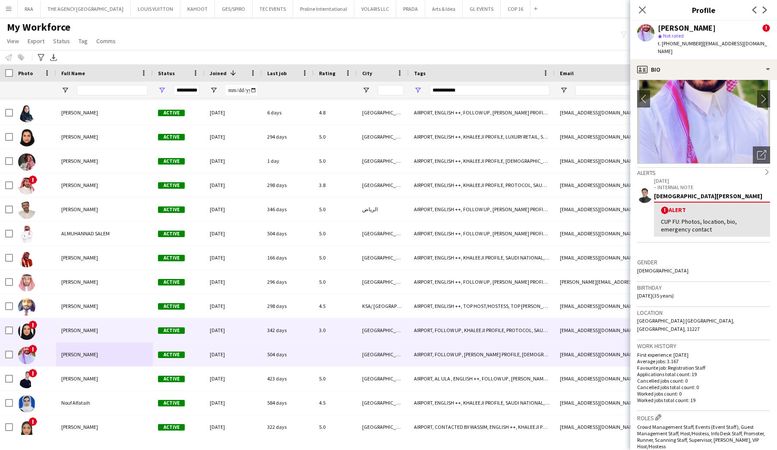
scroll to position [1193, 0]
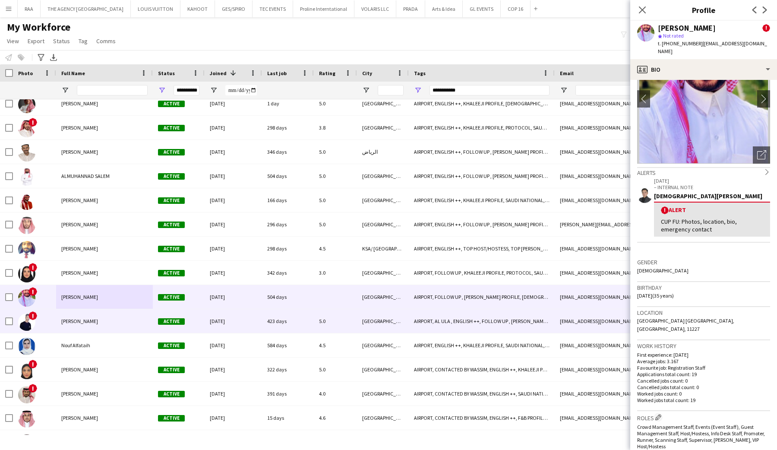
click at [93, 320] on div "[PERSON_NAME]" at bounding box center [104, 321] width 97 height 24
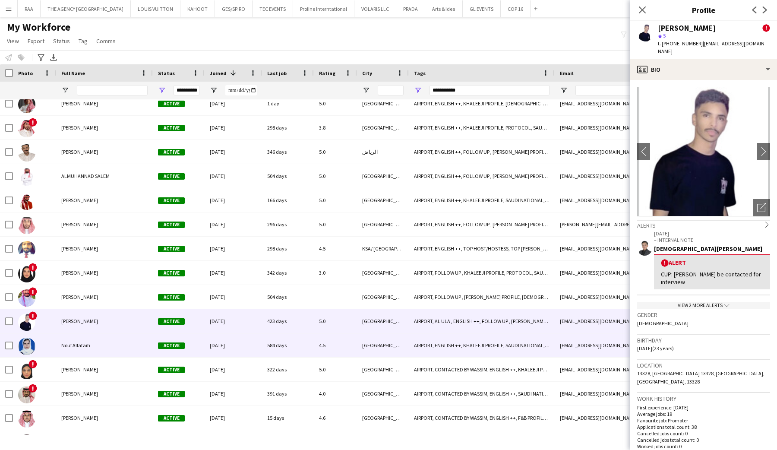
click at [97, 350] on div "Nouf Alfataih" at bounding box center [104, 345] width 97 height 24
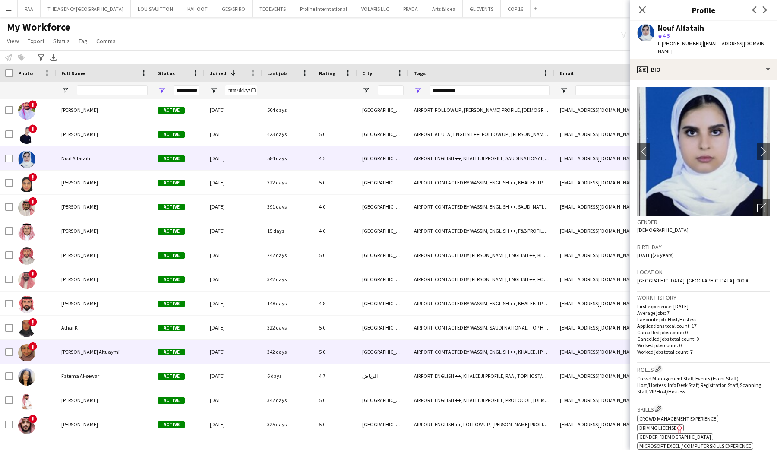
scroll to position [1391, 0]
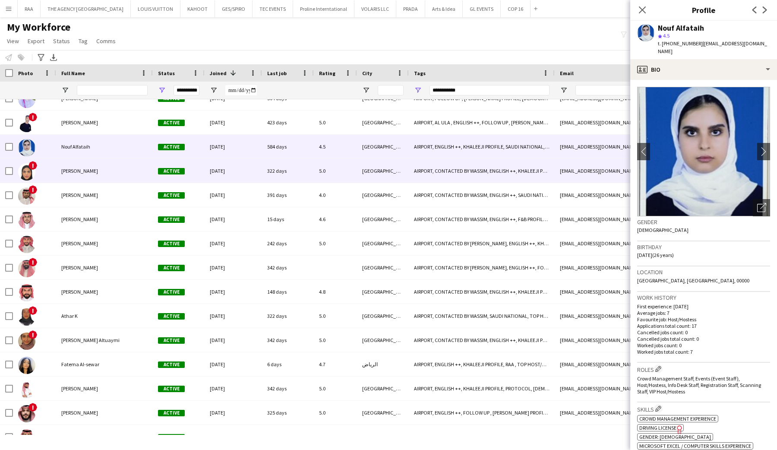
click at [87, 171] on span "[PERSON_NAME]" at bounding box center [79, 171] width 37 height 6
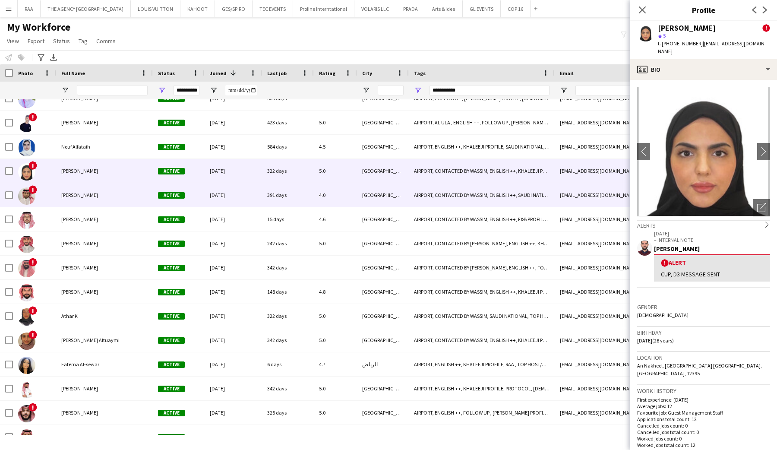
click at [90, 196] on span "[PERSON_NAME]" at bounding box center [79, 195] width 37 height 6
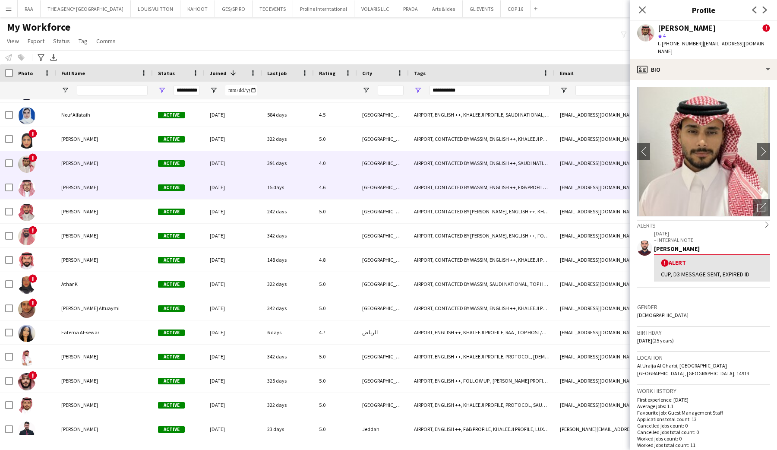
scroll to position [1425, 0]
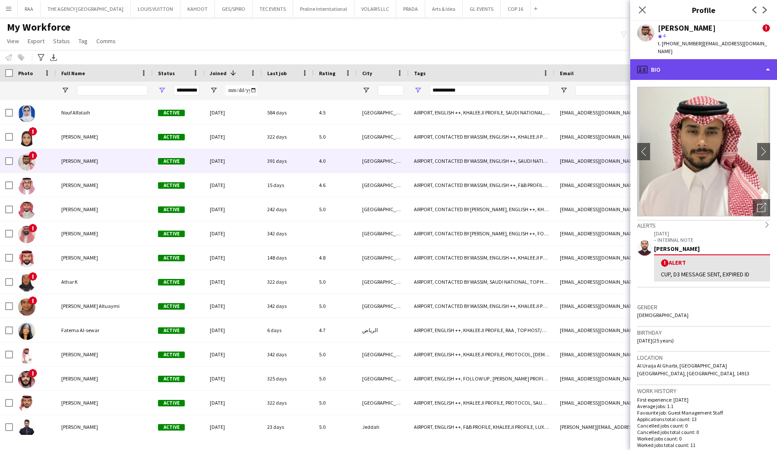
click at [697, 60] on div "profile Bio" at bounding box center [703, 69] width 147 height 21
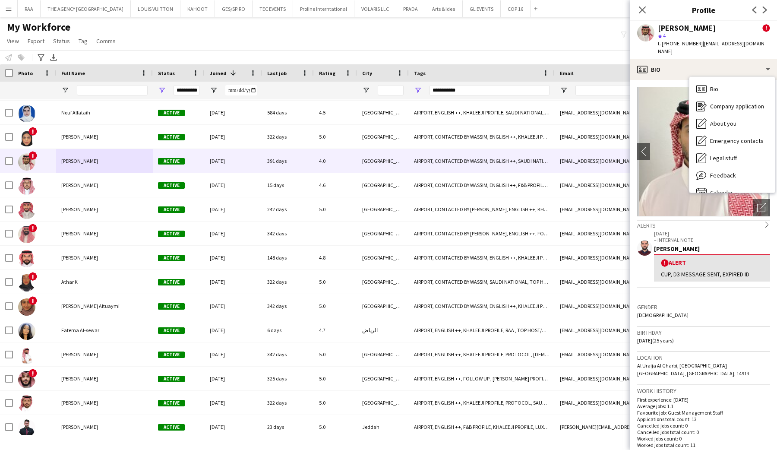
click at [693, 198] on img at bounding box center [703, 152] width 133 height 130
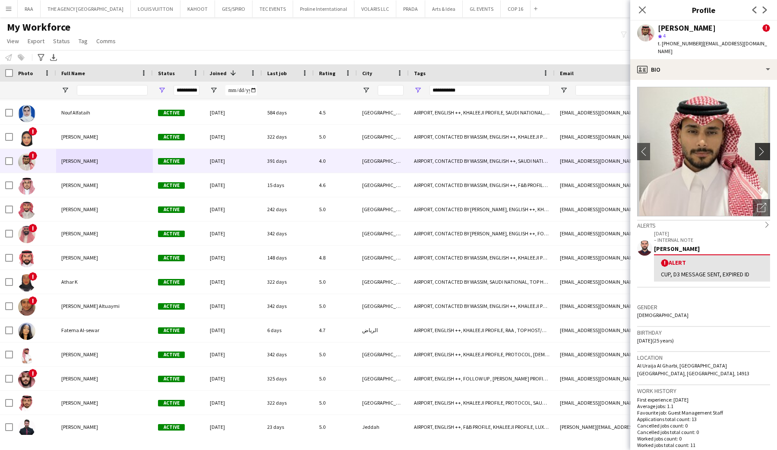
click at [758, 143] on button "chevron-right" at bounding box center [763, 151] width 17 height 17
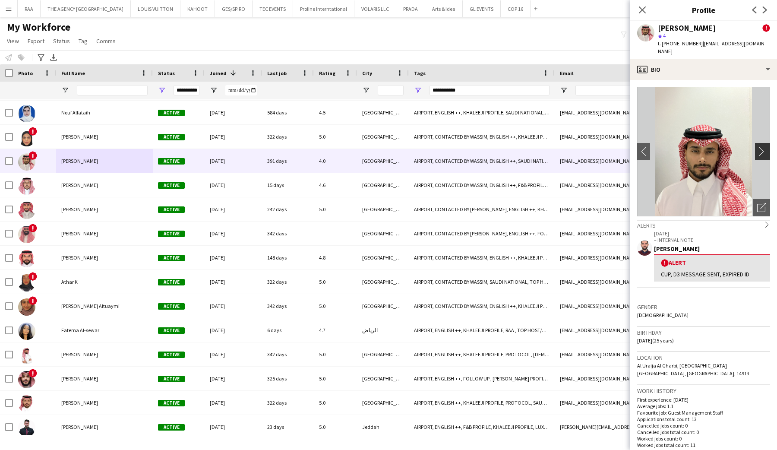
click at [760, 147] on app-icon "chevron-right" at bounding box center [763, 151] width 13 height 9
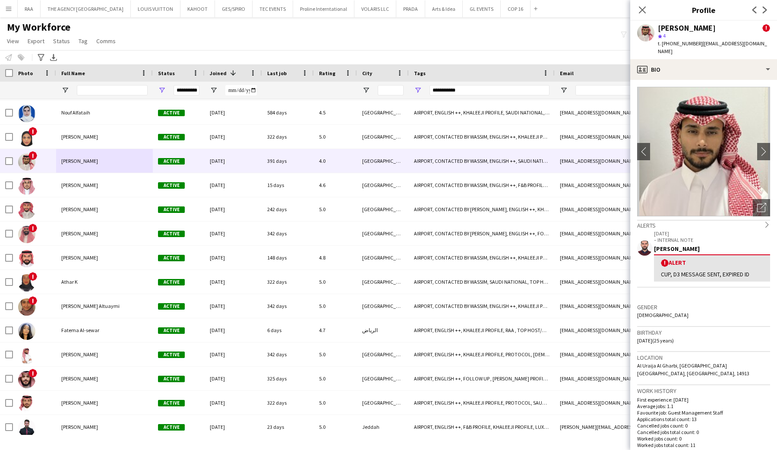
drag, startPoint x: 660, startPoint y: 334, endPoint x: 679, endPoint y: 334, distance: 19.0
click at [674, 337] on span "11-12-1999 (25 years)" at bounding box center [655, 340] width 37 height 6
click at [759, 143] on button "chevron-right" at bounding box center [763, 151] width 17 height 17
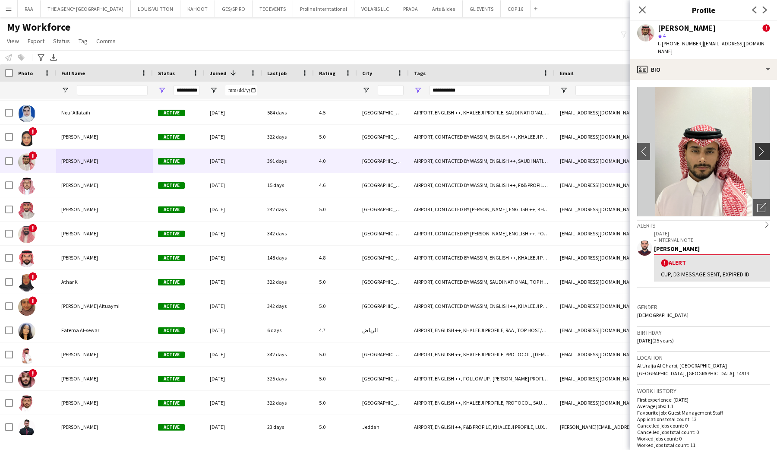
click at [759, 143] on button "chevron-right" at bounding box center [763, 151] width 17 height 17
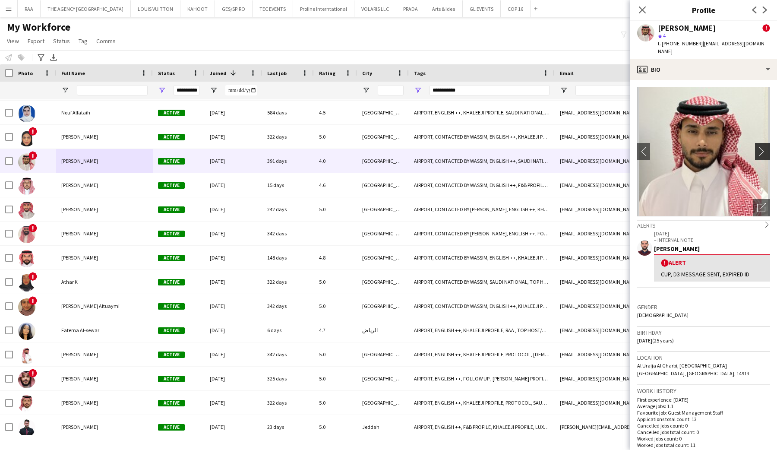
click at [759, 143] on button "chevron-right" at bounding box center [763, 151] width 17 height 17
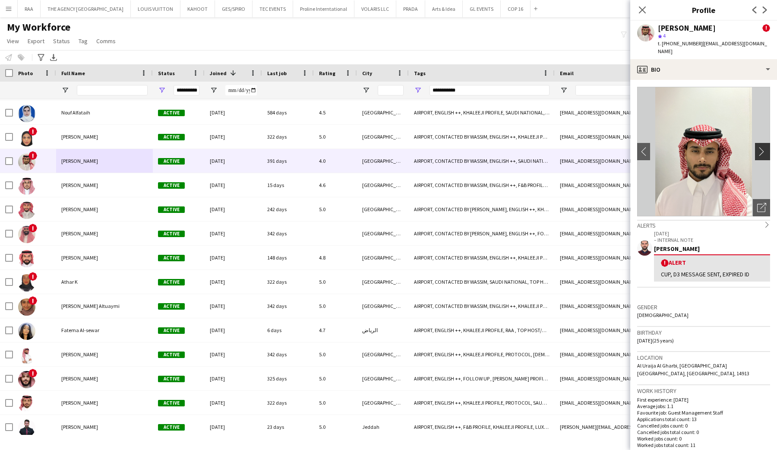
click at [759, 143] on button "chevron-right" at bounding box center [763, 151] width 17 height 17
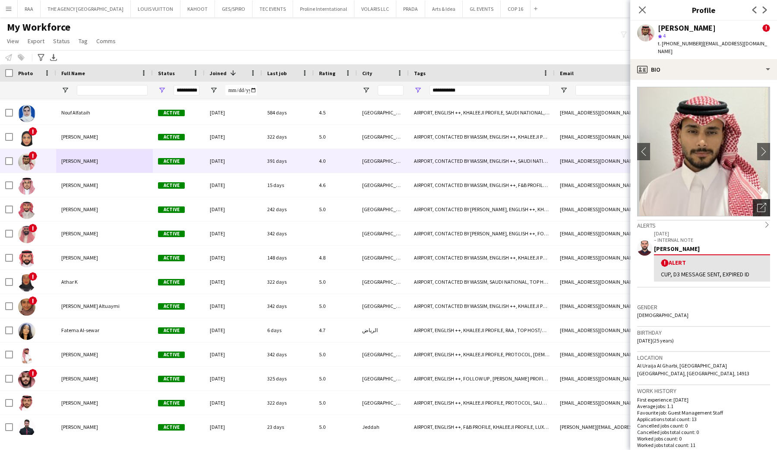
click at [760, 203] on icon "Open photos pop-in" at bounding box center [761, 207] width 9 height 9
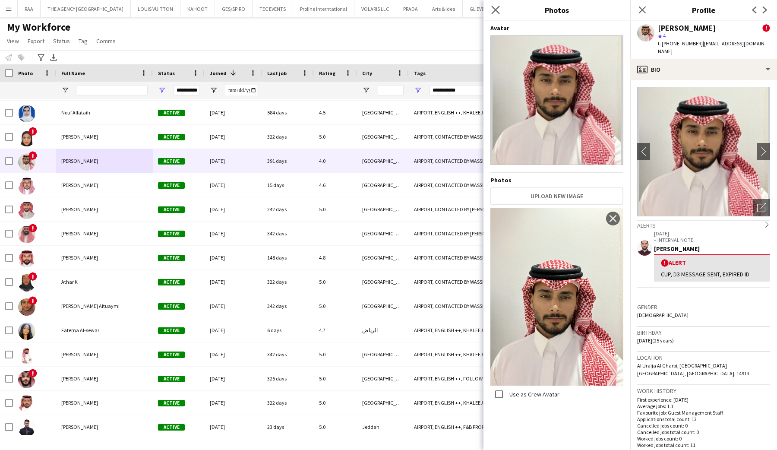
click at [494, 13] on app-icon "Close pop-in" at bounding box center [496, 10] width 13 height 13
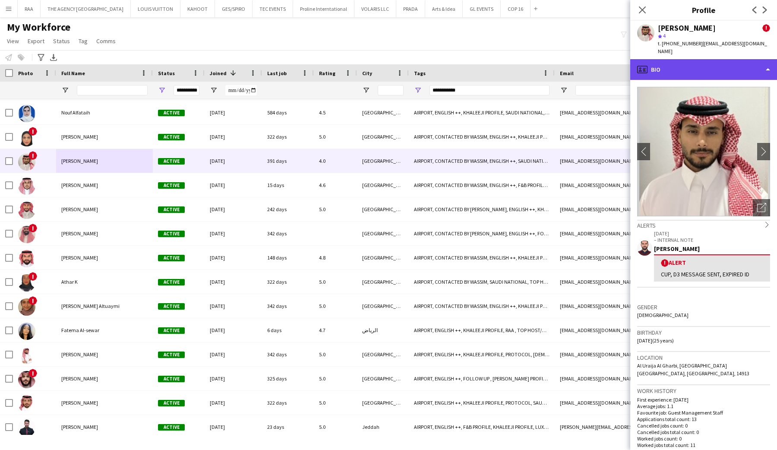
click at [722, 59] on div "profile Bio" at bounding box center [703, 69] width 147 height 21
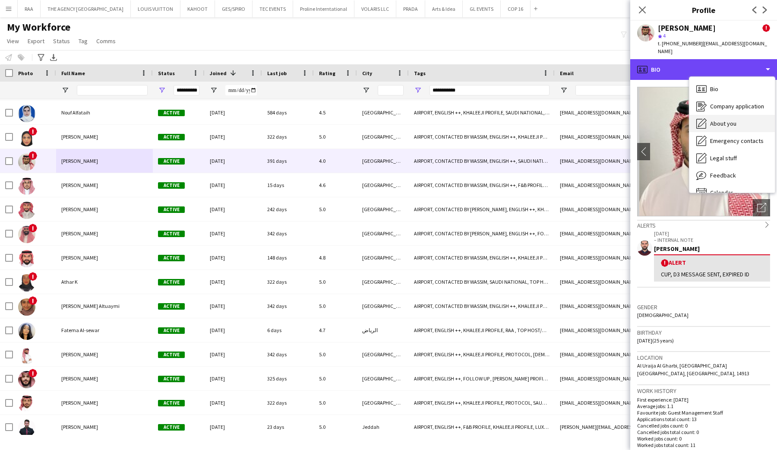
scroll to position [12, 0]
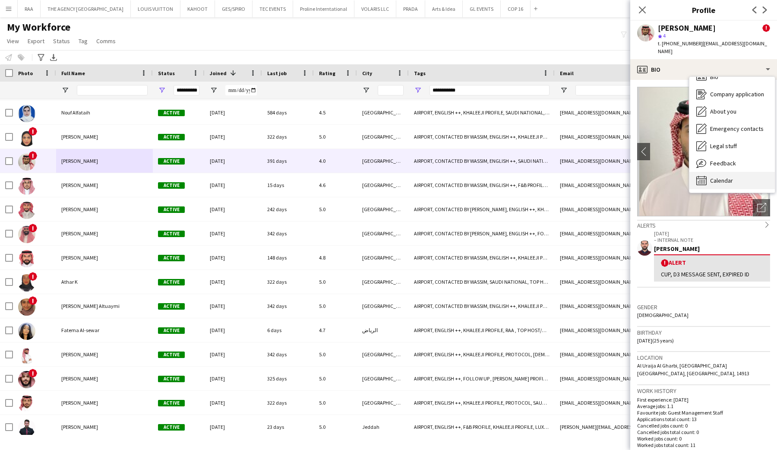
click at [723, 172] on div "Calendar Calendar" at bounding box center [732, 180] width 85 height 17
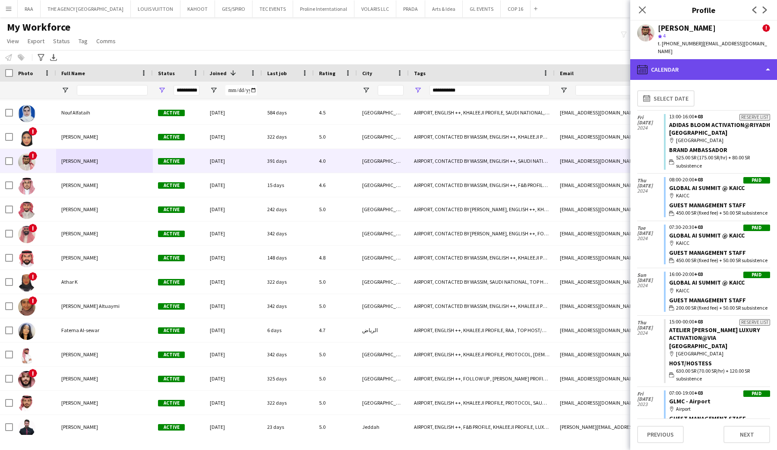
click at [689, 69] on div "calendar-full Calendar" at bounding box center [703, 69] width 147 height 21
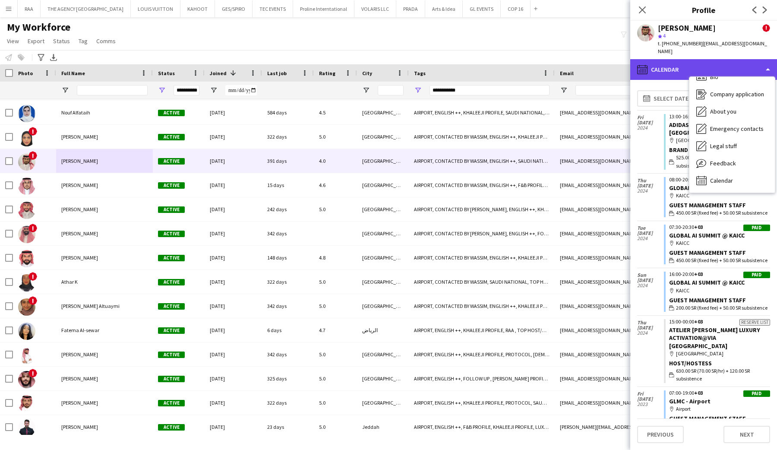
click at [708, 68] on div "calendar-full Calendar" at bounding box center [703, 69] width 147 height 21
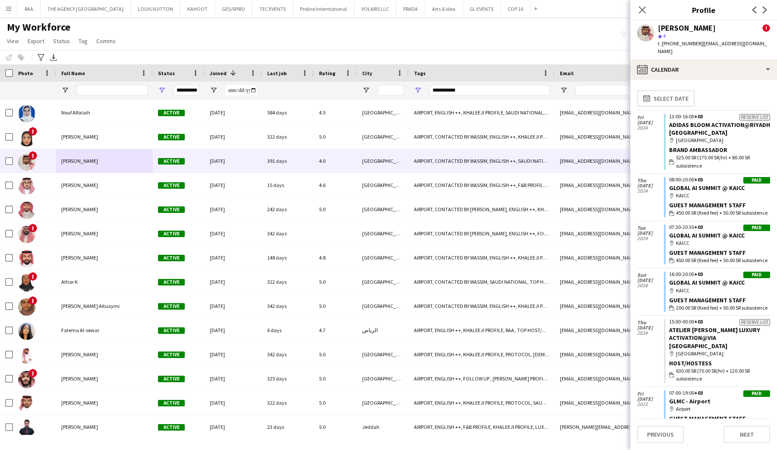
click at [684, 80] on app-calendar-tab "calendar-full Select date Fri 13 Sep 2024 Reserve list 13:00-16:00 +03 ADIDAS B…" at bounding box center [703, 265] width 147 height 370
click at [688, 68] on div "calendar-full Calendar" at bounding box center [703, 69] width 147 height 21
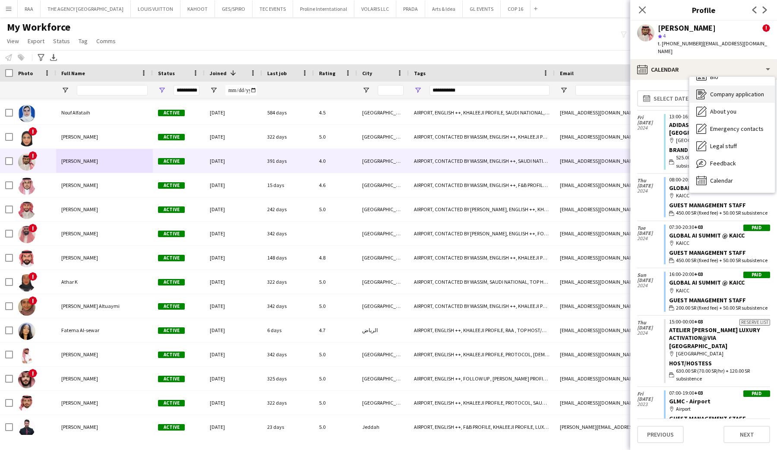
click at [711, 85] on div "Company application Company application" at bounding box center [732, 93] width 85 height 17
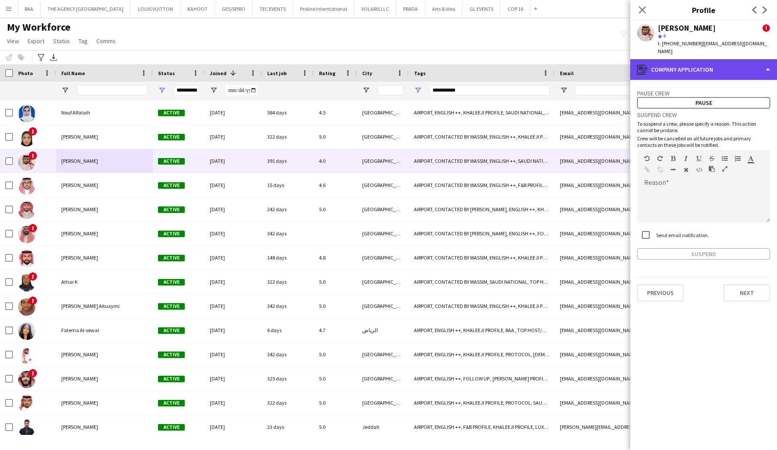
click at [709, 65] on div "register Company application" at bounding box center [703, 69] width 147 height 21
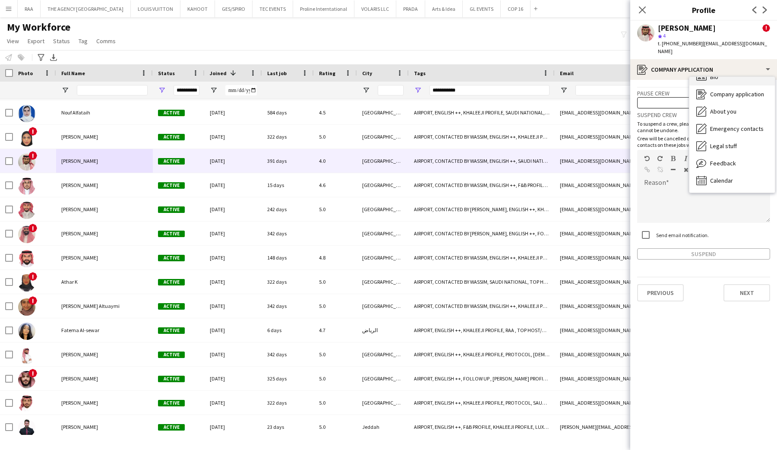
click at [715, 74] on div "Bio Bio" at bounding box center [732, 76] width 85 height 17
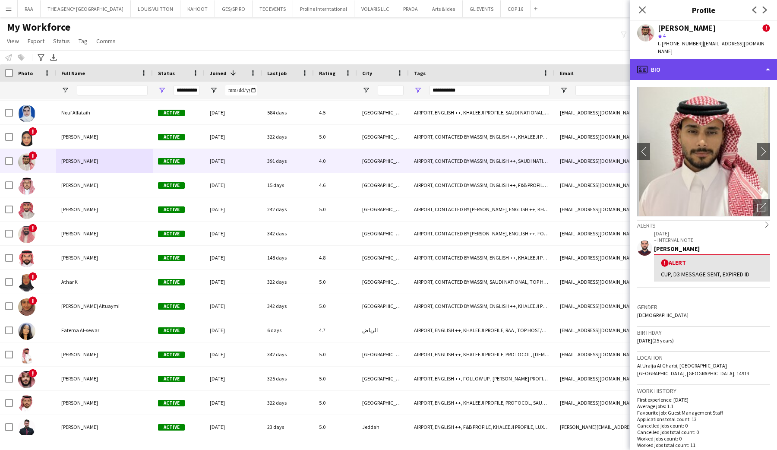
click at [711, 62] on div "profile Bio" at bounding box center [703, 69] width 147 height 21
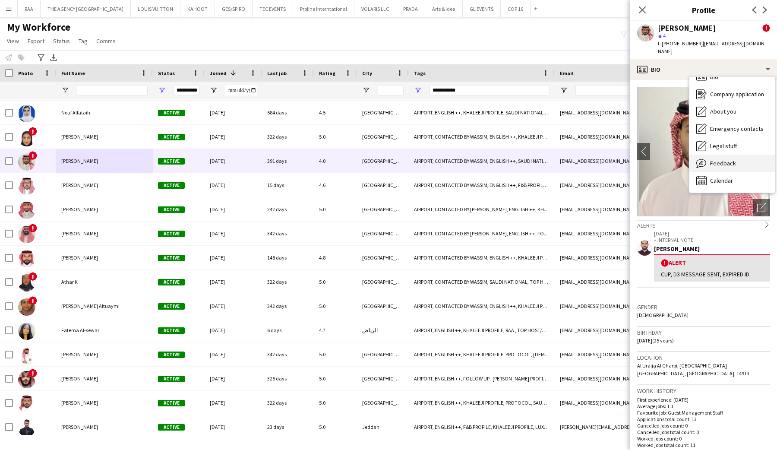
click at [722, 161] on div "Feedback Feedback" at bounding box center [732, 163] width 85 height 17
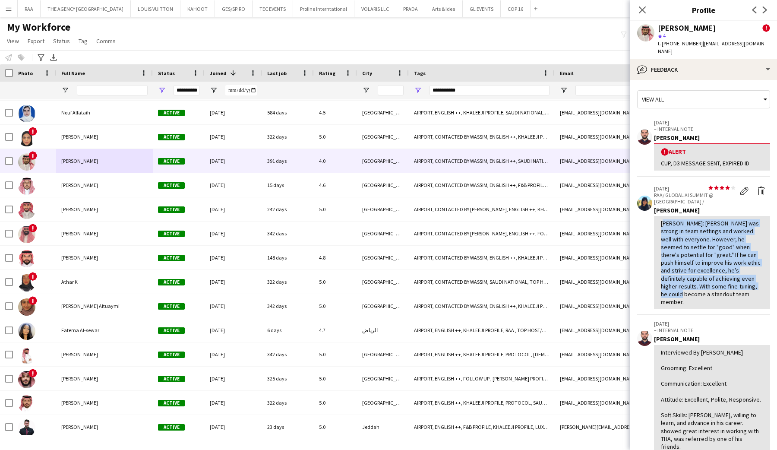
drag, startPoint x: 658, startPoint y: 207, endPoint x: 718, endPoint y: 269, distance: 86.4
click at [718, 269] on div "Kenan Tesfaselase: Abdulrahman was strong in team settings and worked well with…" at bounding box center [712, 262] width 116 height 93
click at [718, 269] on div "Kenan Tesfaselase: Abdulrahman was strong in team settings and worked well with…" at bounding box center [712, 262] width 102 height 86
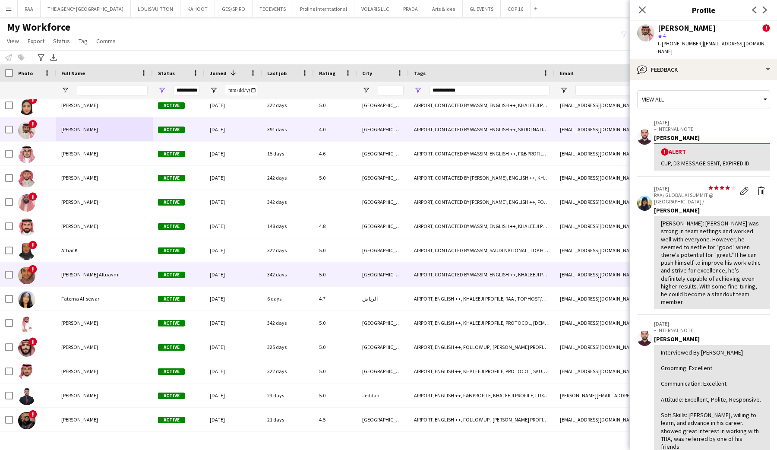
scroll to position [1459, 0]
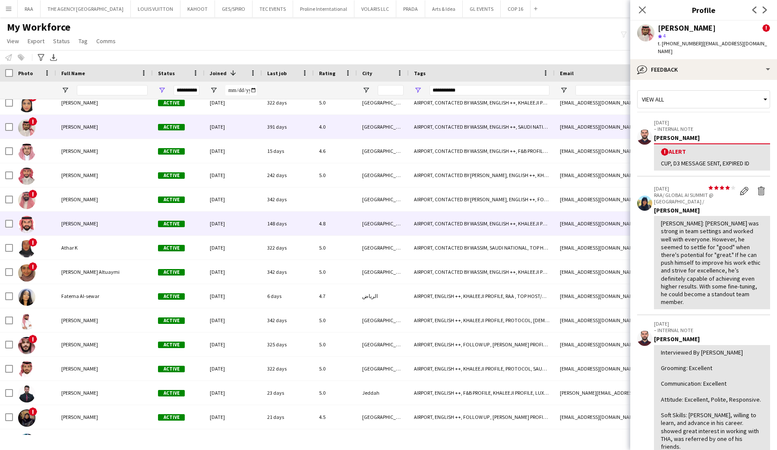
click at [96, 214] on div "[PERSON_NAME]" at bounding box center [104, 224] width 97 height 24
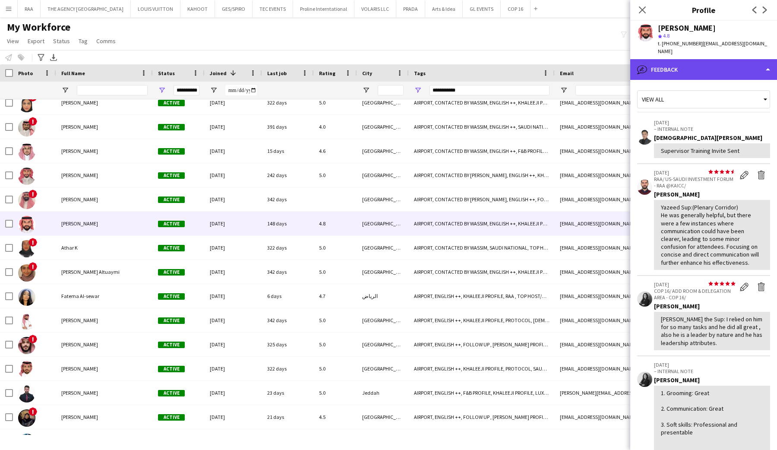
click at [717, 66] on div "bubble-pencil Feedback" at bounding box center [703, 69] width 147 height 21
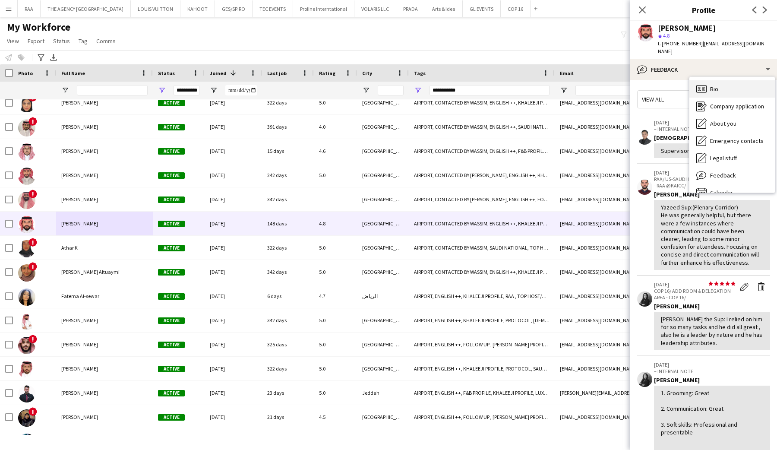
click at [721, 80] on div "Bio Bio" at bounding box center [732, 88] width 85 height 17
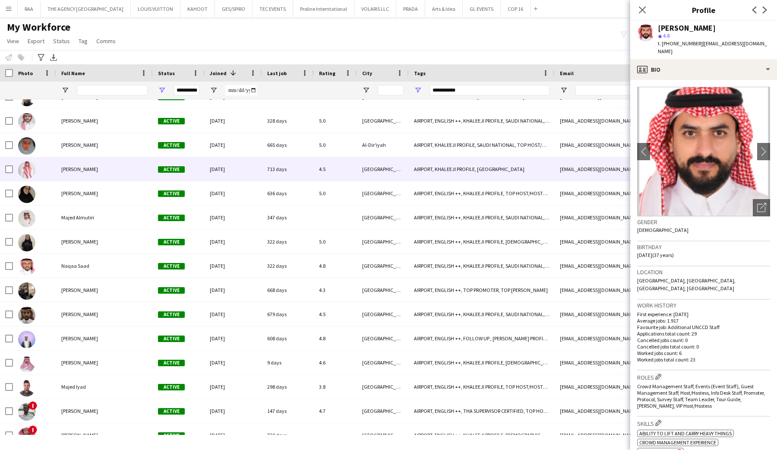
scroll to position [2077, 0]
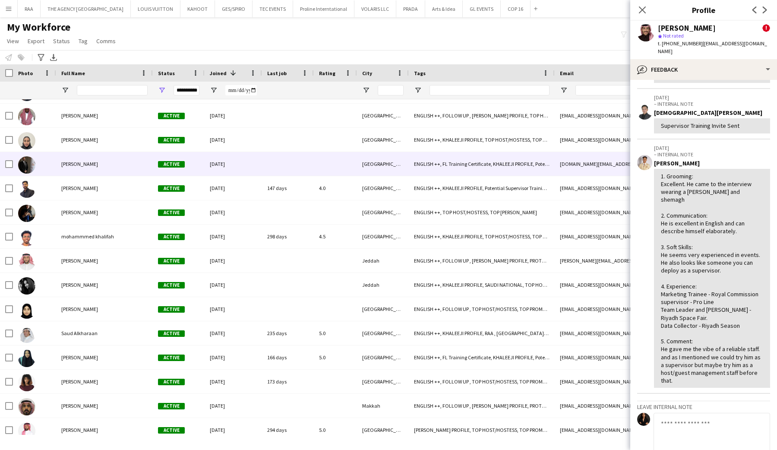
click at [44, 172] on div at bounding box center [34, 164] width 43 height 24
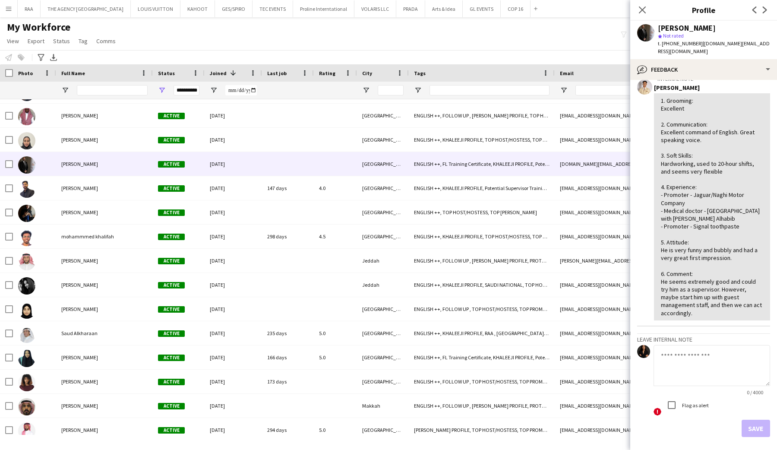
scroll to position [183, 0]
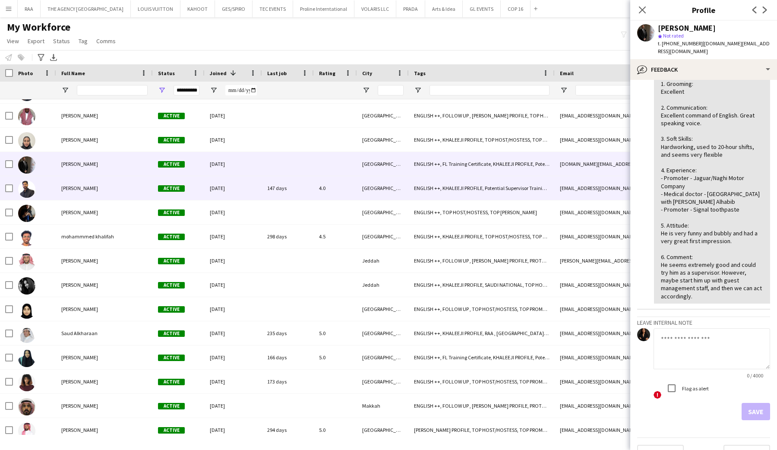
click at [92, 179] on div "[PERSON_NAME]" at bounding box center [104, 188] width 97 height 24
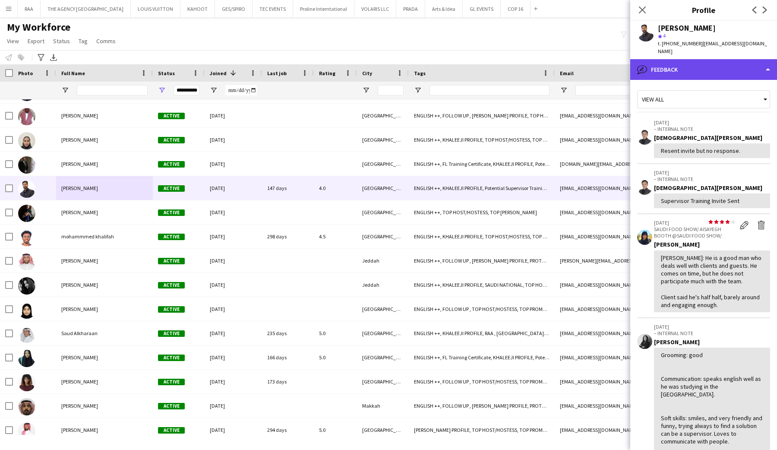
click at [705, 66] on div "bubble-pencil Feedback" at bounding box center [703, 69] width 147 height 21
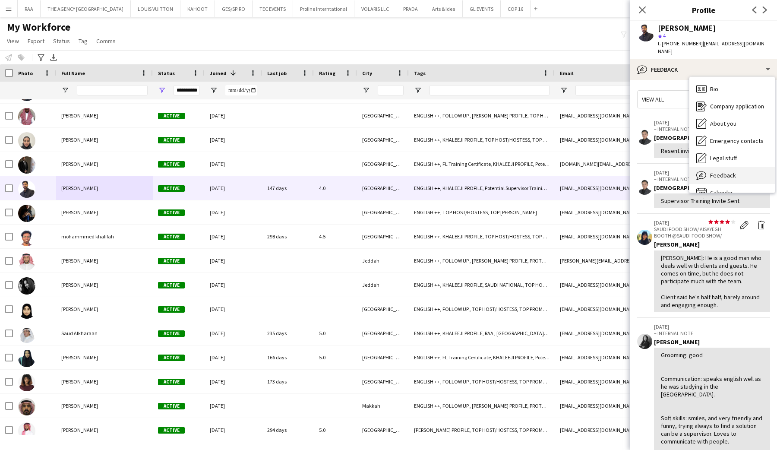
click at [737, 167] on div "Feedback Feedback" at bounding box center [732, 175] width 85 height 17
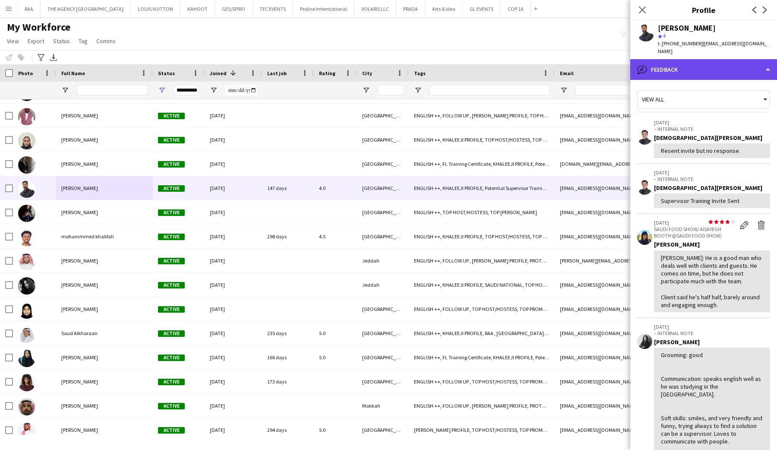
click at [712, 67] on div "bubble-pencil Feedback" at bounding box center [703, 69] width 147 height 21
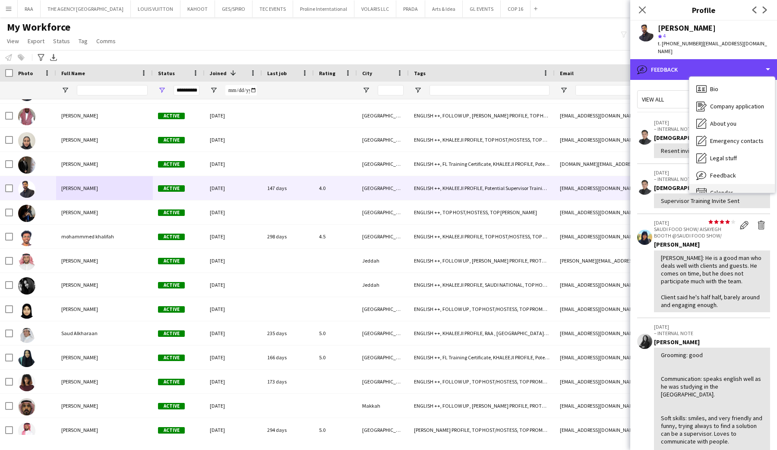
scroll to position [12, 0]
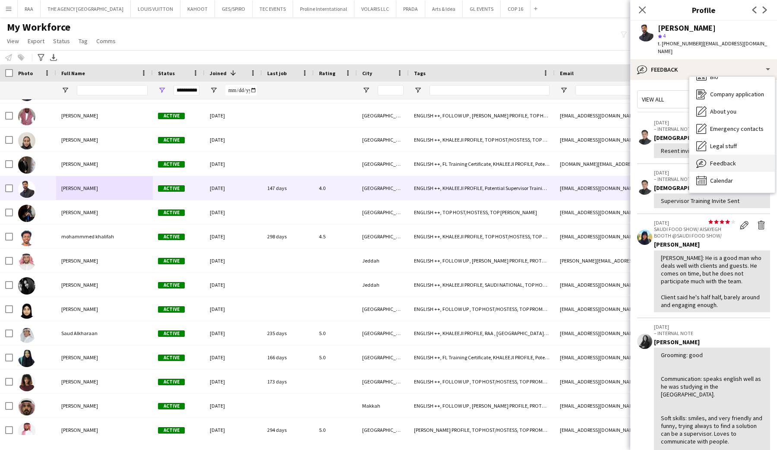
click at [722, 159] on span "Feedback" at bounding box center [723, 163] width 26 height 8
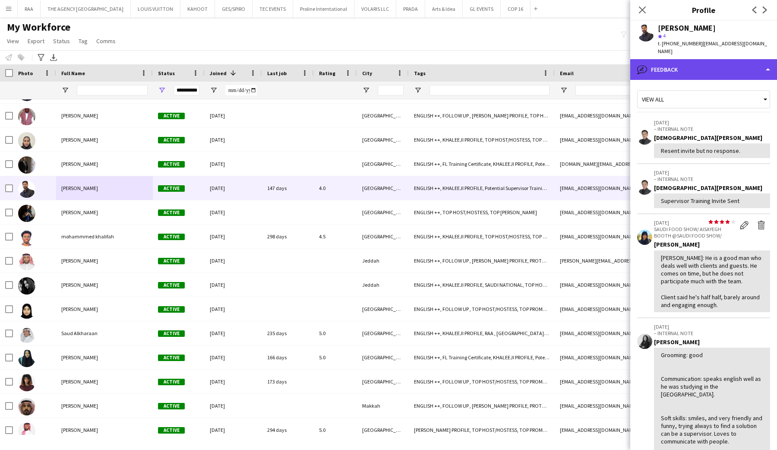
click at [699, 64] on div "bubble-pencil Feedback" at bounding box center [703, 69] width 147 height 21
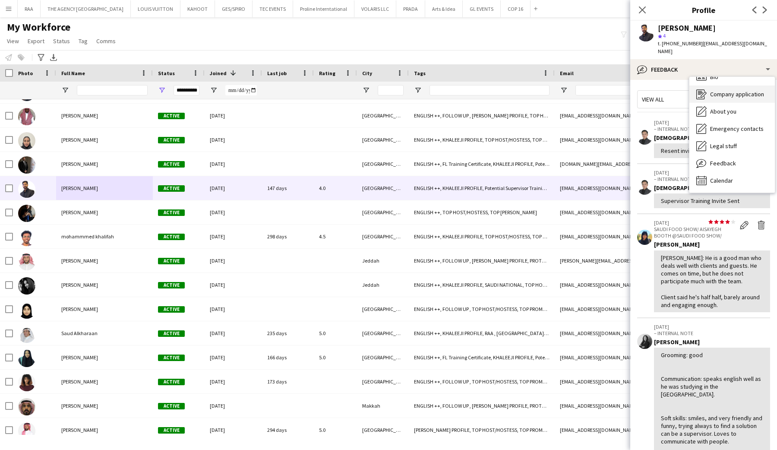
click at [710, 85] on div "Company application Company application" at bounding box center [732, 93] width 85 height 17
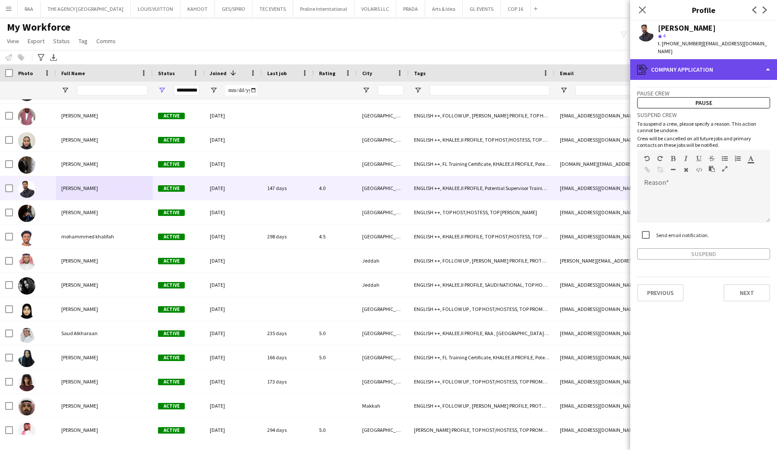
click at [709, 63] on div "register Company application" at bounding box center [703, 69] width 147 height 21
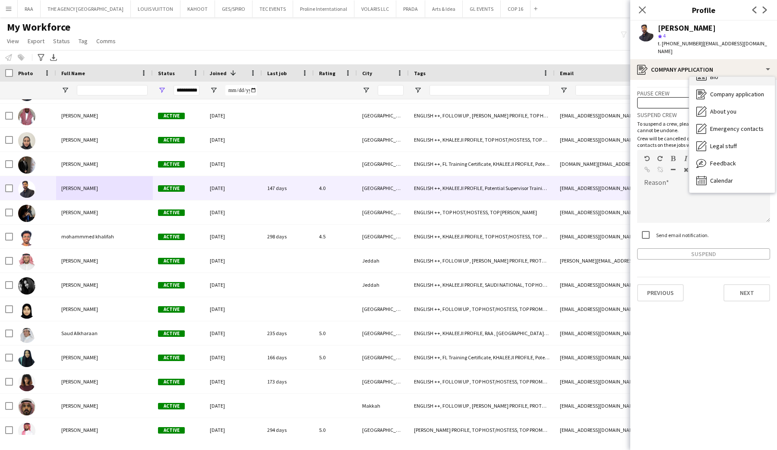
click at [711, 73] on span "Bio" at bounding box center [714, 77] width 8 height 8
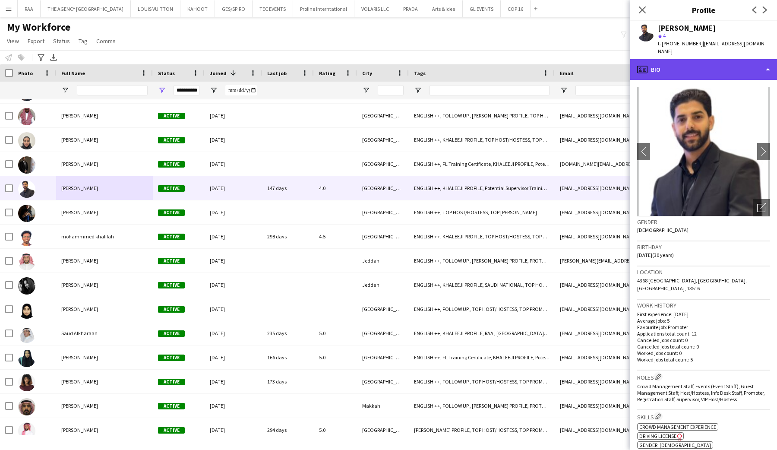
click at [710, 60] on div "profile Bio" at bounding box center [703, 69] width 147 height 21
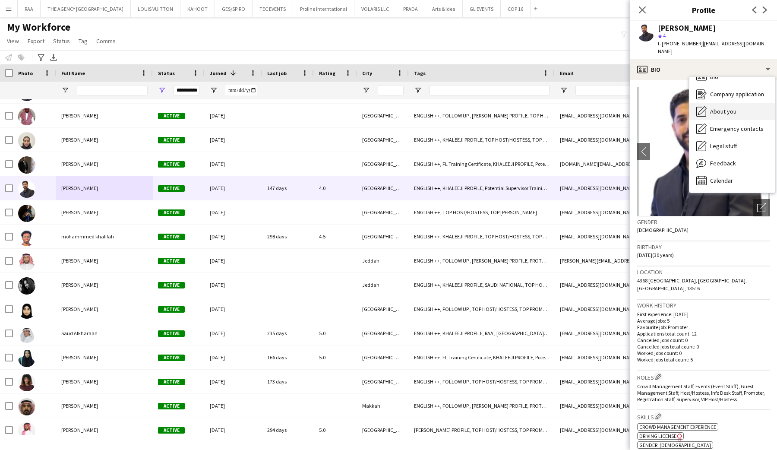
click at [724, 108] on span "About you" at bounding box center [723, 112] width 26 height 8
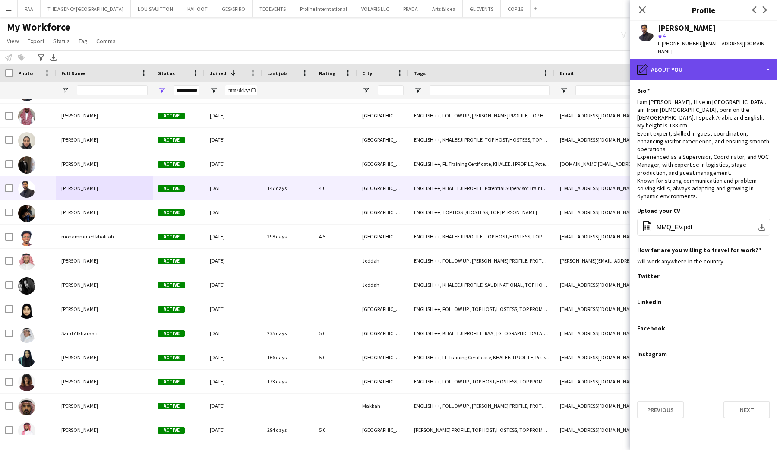
click at [697, 63] on div "pencil4 About you" at bounding box center [703, 69] width 147 height 21
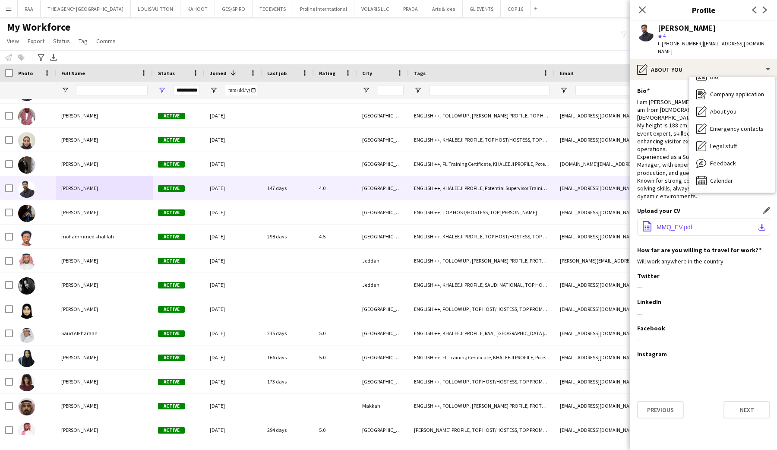
click at [670, 224] on span "MMQ_EV.pdf" at bounding box center [675, 227] width 36 height 7
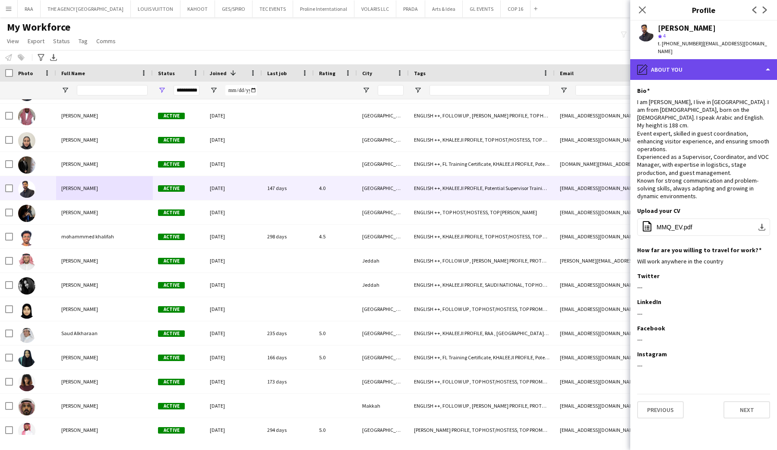
click at [666, 66] on div "pencil4 About you" at bounding box center [703, 69] width 147 height 21
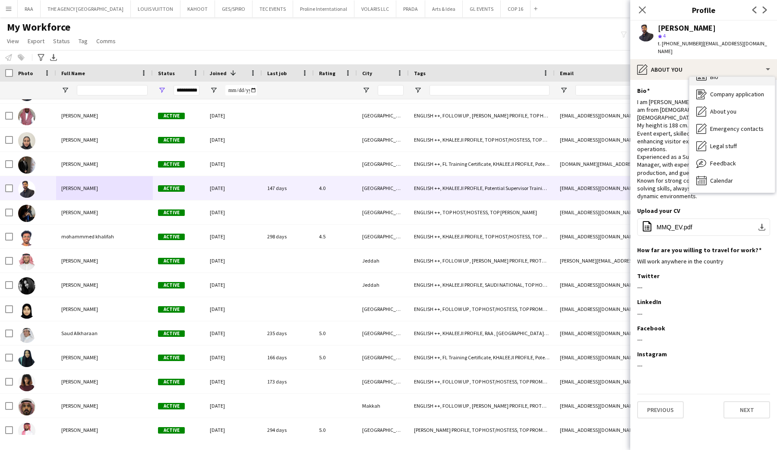
click at [695, 71] on div "Bio Bio" at bounding box center [732, 76] width 85 height 17
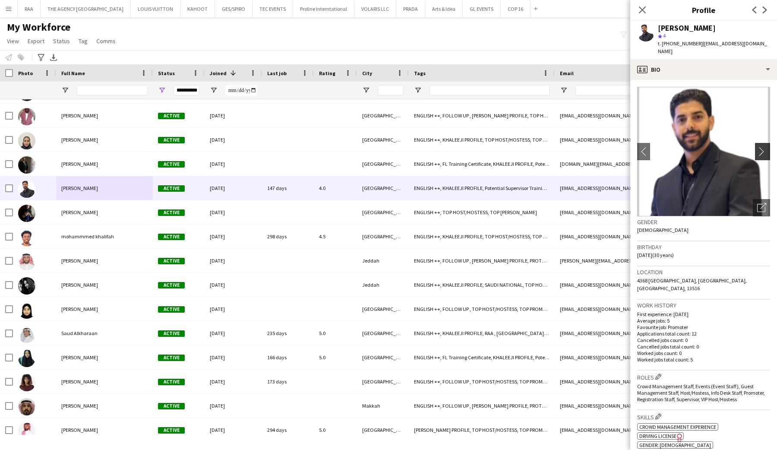
click at [766, 147] on app-icon "chevron-right" at bounding box center [763, 151] width 13 height 9
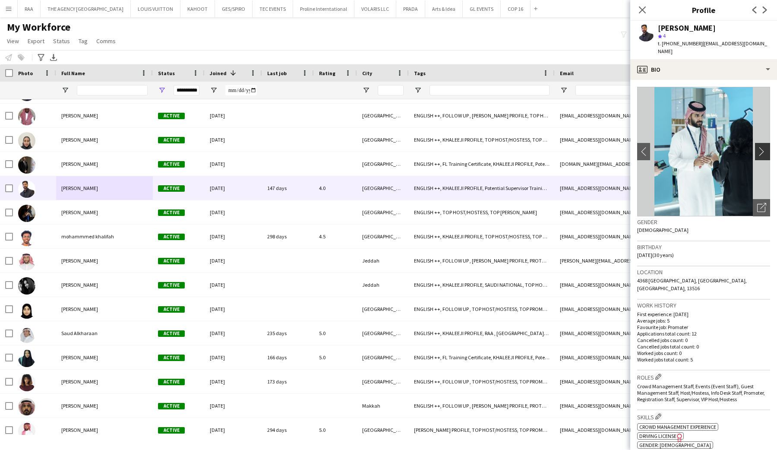
click at [764, 147] on app-icon "chevron-right" at bounding box center [763, 151] width 13 height 9
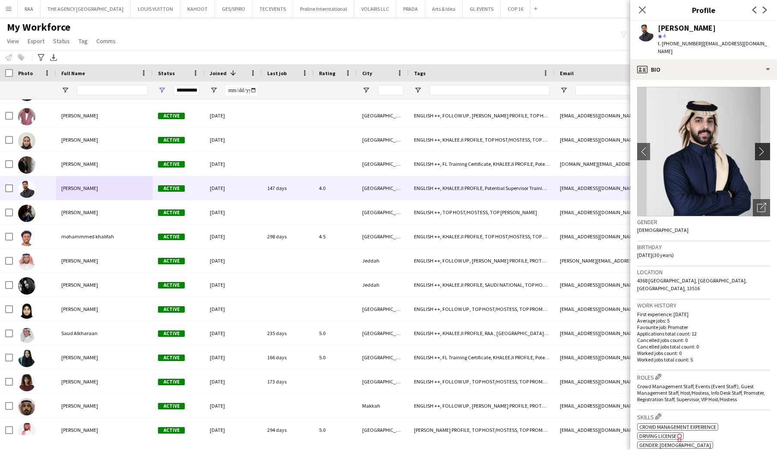
click at [764, 147] on app-icon "chevron-right" at bounding box center [763, 151] width 13 height 9
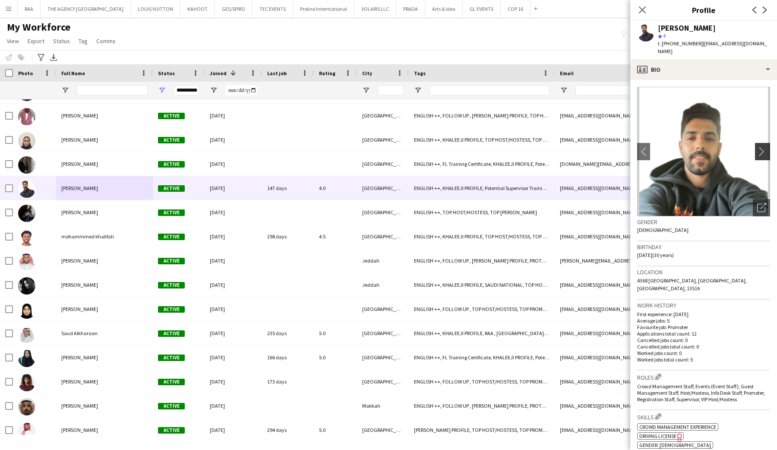
click at [760, 147] on app-icon "chevron-right" at bounding box center [763, 151] width 13 height 9
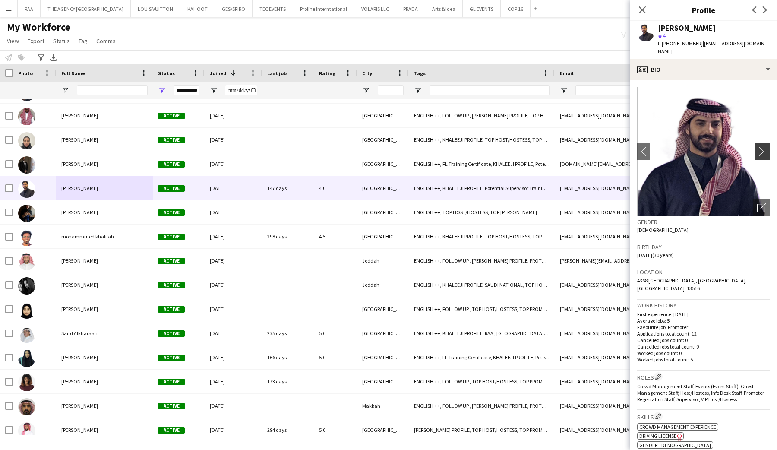
click at [760, 147] on app-icon "chevron-right" at bounding box center [763, 151] width 13 height 9
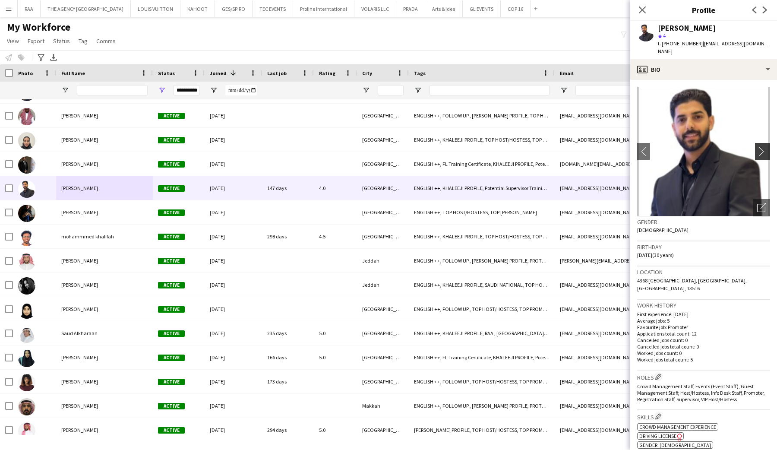
click at [760, 147] on app-icon "chevron-right" at bounding box center [763, 151] width 13 height 9
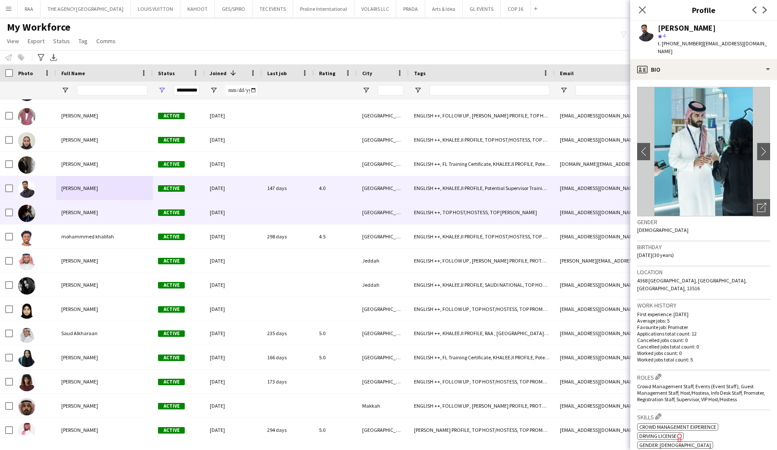
click at [83, 219] on div "[PERSON_NAME]" at bounding box center [104, 212] width 97 height 24
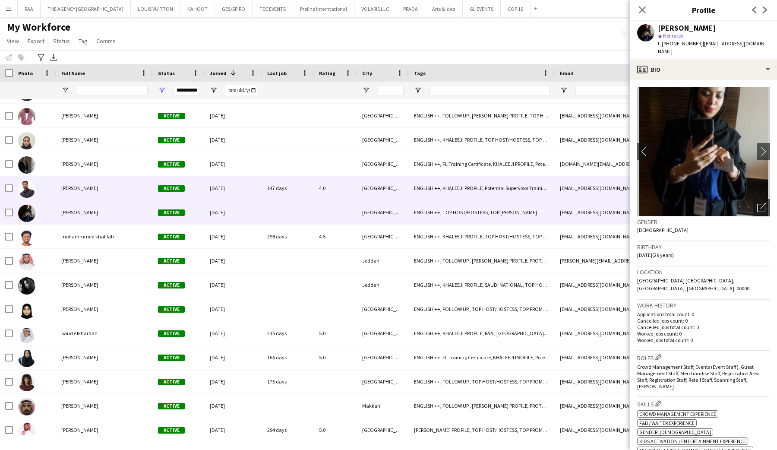
click at [83, 186] on span "[PERSON_NAME]" at bounding box center [79, 188] width 37 height 6
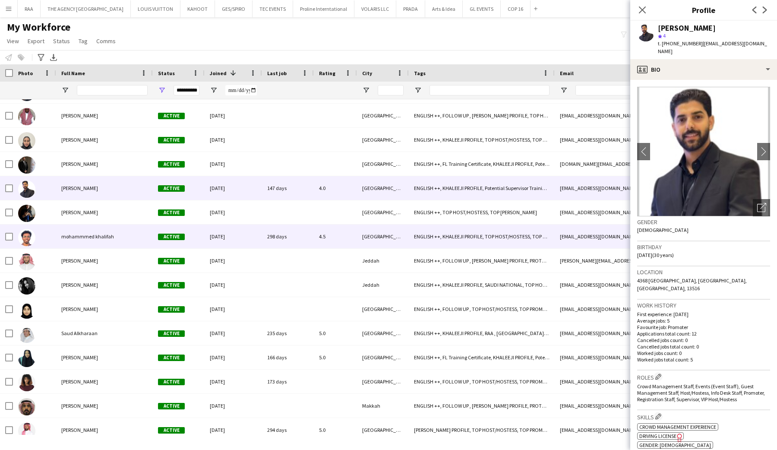
click at [91, 248] on div "mohammmed khalifah Active [DATE] 298 days 4.5 [GEOGRAPHIC_DATA] ENGLISH ++, [PE…" at bounding box center [419, 237] width 838 height 24
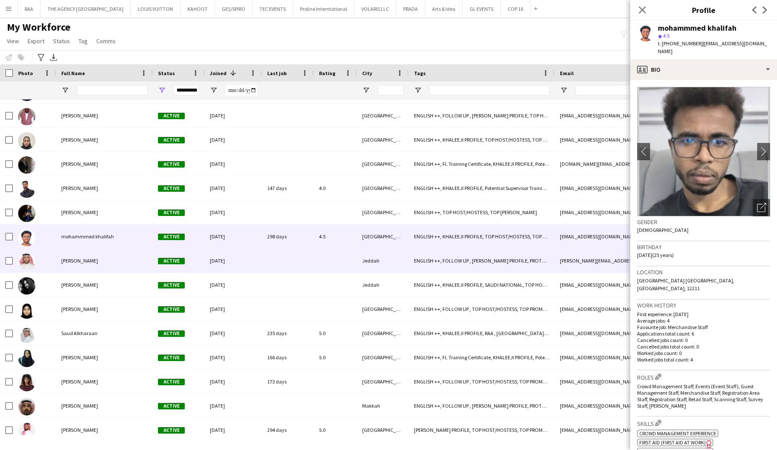
click at [91, 266] on div "[PERSON_NAME]" at bounding box center [104, 261] width 97 height 24
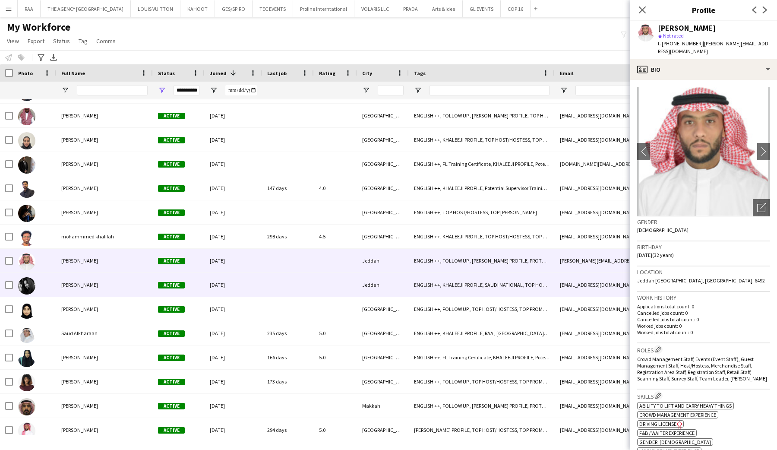
click at [94, 282] on span "[PERSON_NAME]" at bounding box center [79, 285] width 37 height 6
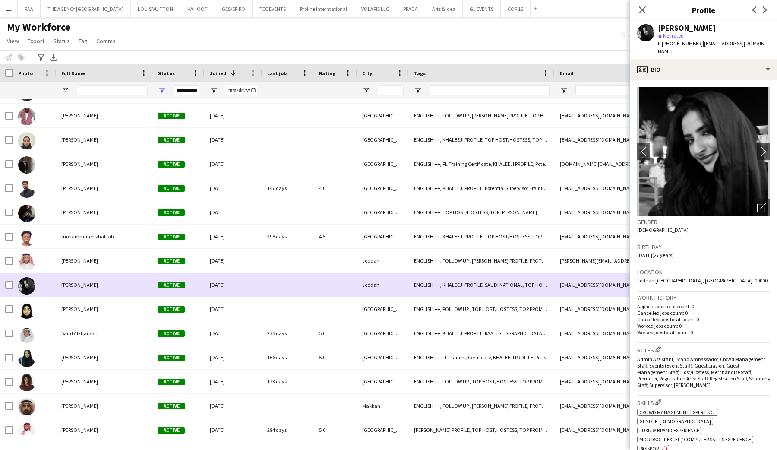
click at [95, 292] on div "[PERSON_NAME]" at bounding box center [104, 285] width 97 height 24
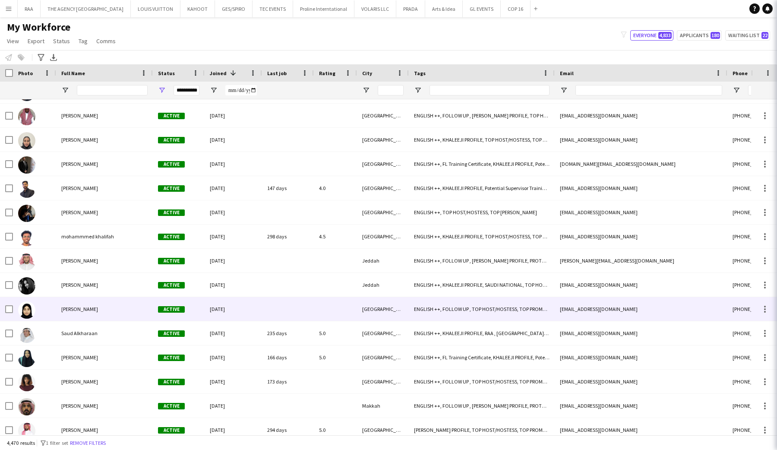
click at [96, 307] on div "[PERSON_NAME]" at bounding box center [104, 309] width 97 height 24
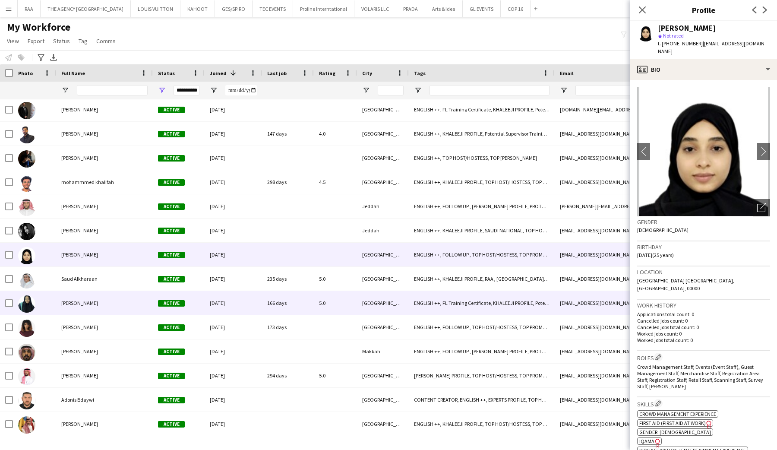
scroll to position [16817, 0]
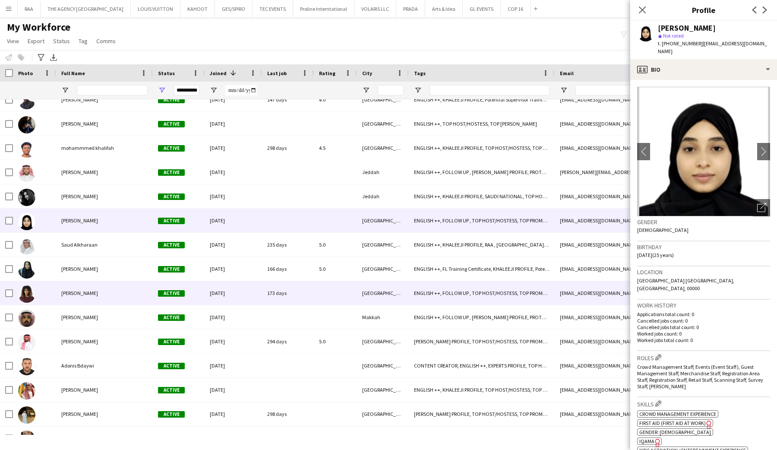
click at [90, 291] on span "[PERSON_NAME]" at bounding box center [79, 293] width 37 height 6
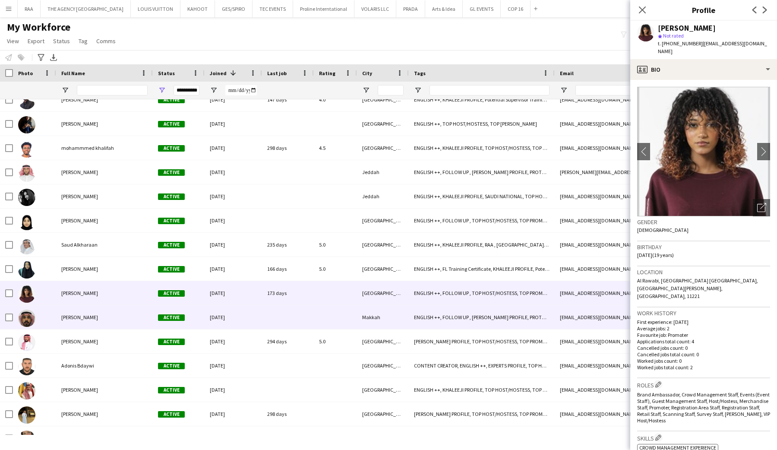
click at [91, 314] on span "[PERSON_NAME]" at bounding box center [79, 317] width 37 height 6
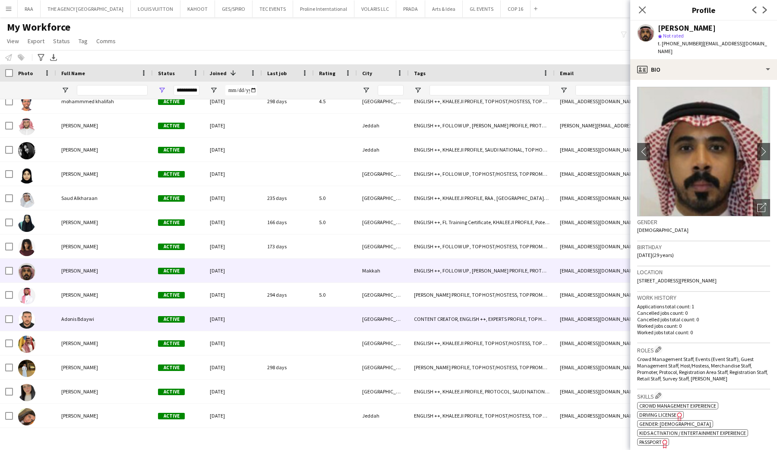
scroll to position [16875, 0]
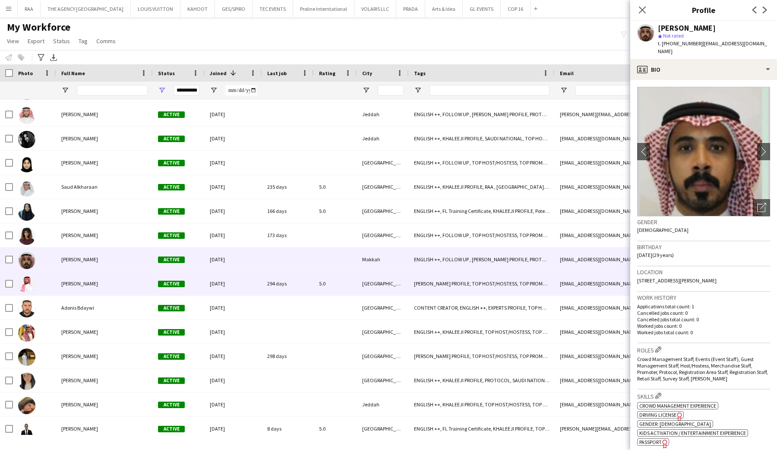
click at [88, 290] on div "[PERSON_NAME]" at bounding box center [104, 284] width 97 height 24
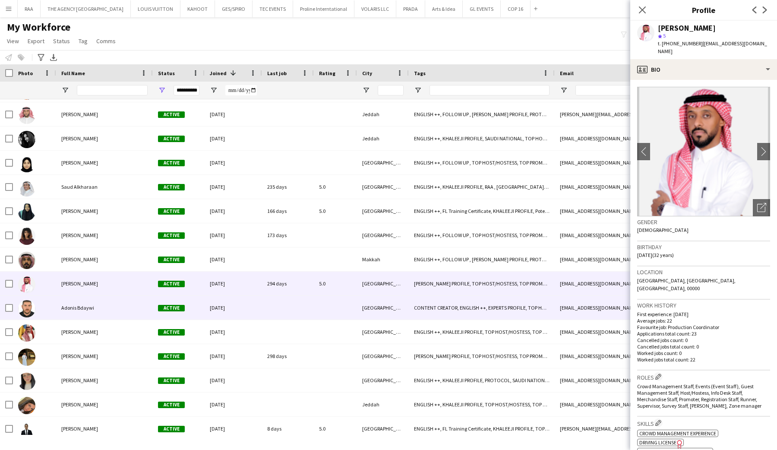
click at [88, 305] on span "Adonis Bdaywi" at bounding box center [77, 307] width 33 height 6
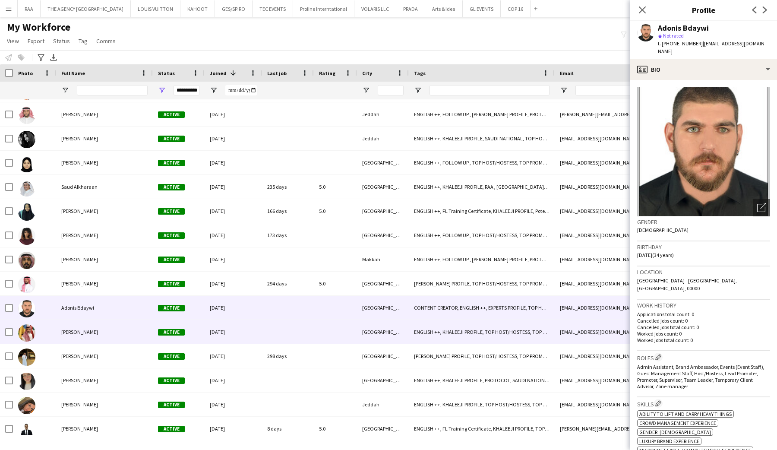
click at [58, 332] on div "[PERSON_NAME]" at bounding box center [104, 332] width 97 height 24
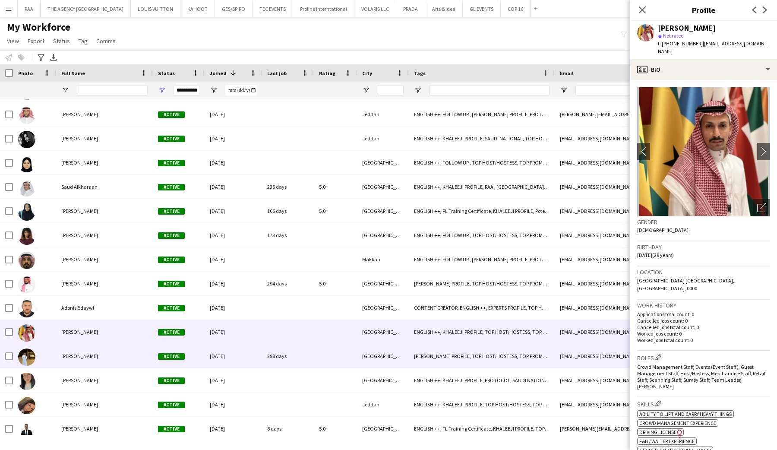
click at [85, 359] on span "[PERSON_NAME]" at bounding box center [79, 356] width 37 height 6
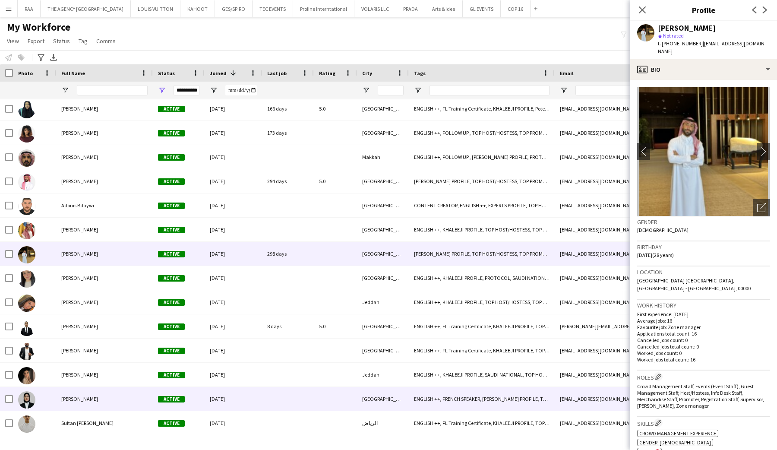
scroll to position [17019, 0]
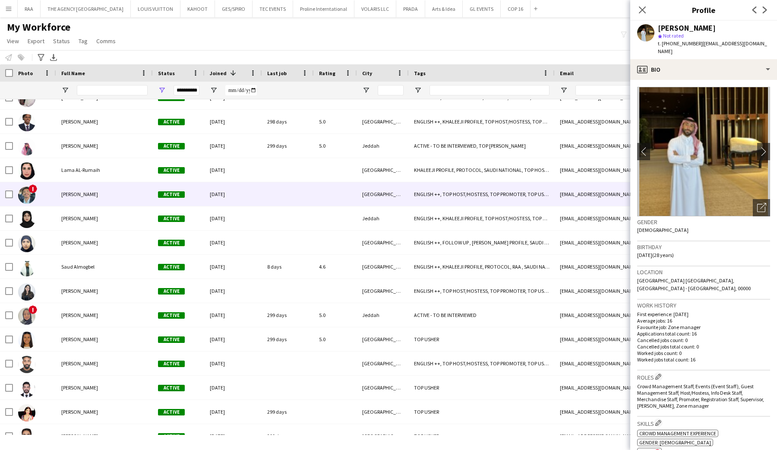
click at [85, 192] on span "[PERSON_NAME]" at bounding box center [79, 194] width 37 height 6
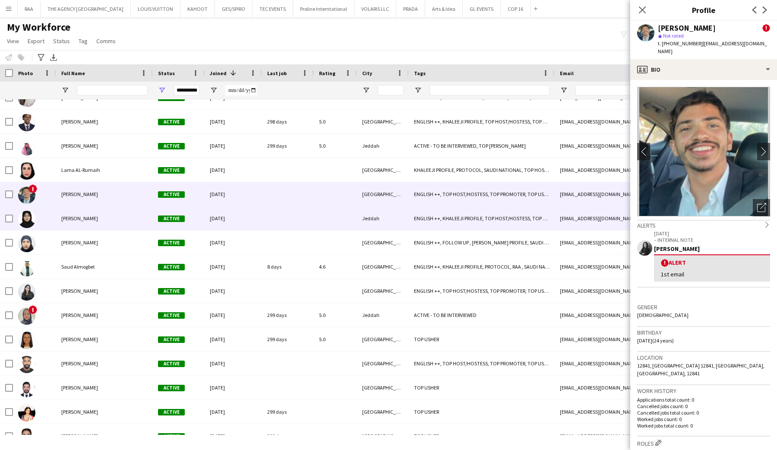
click at [99, 216] on div "[PERSON_NAME]" at bounding box center [104, 218] width 97 height 24
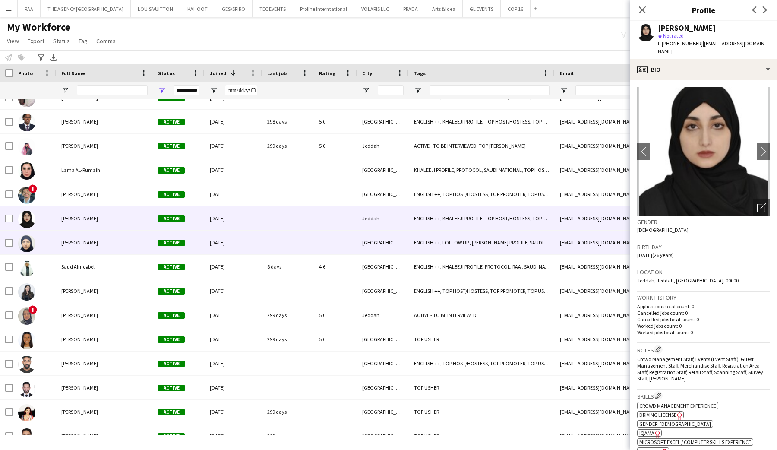
click at [92, 253] on div "[PERSON_NAME]" at bounding box center [104, 243] width 97 height 24
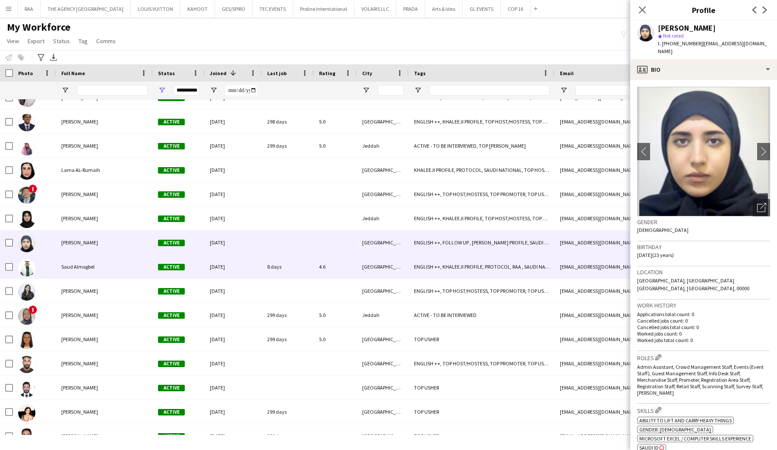
click at [87, 266] on span "Saud Almogbel" at bounding box center [77, 266] width 33 height 6
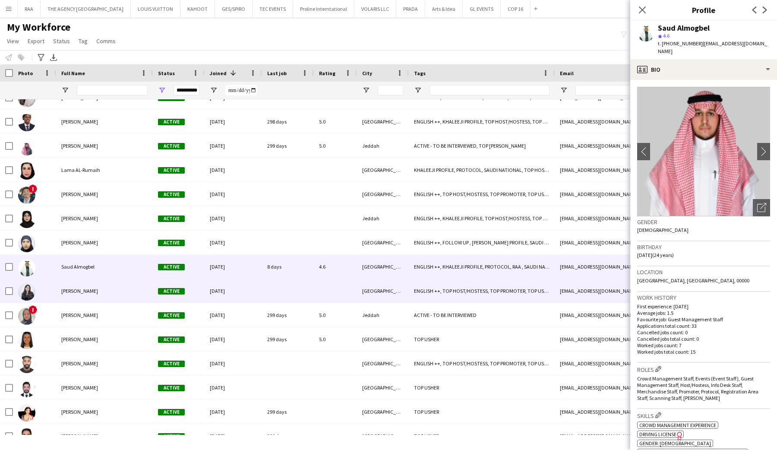
click at [85, 293] on span "[PERSON_NAME]" at bounding box center [79, 291] width 37 height 6
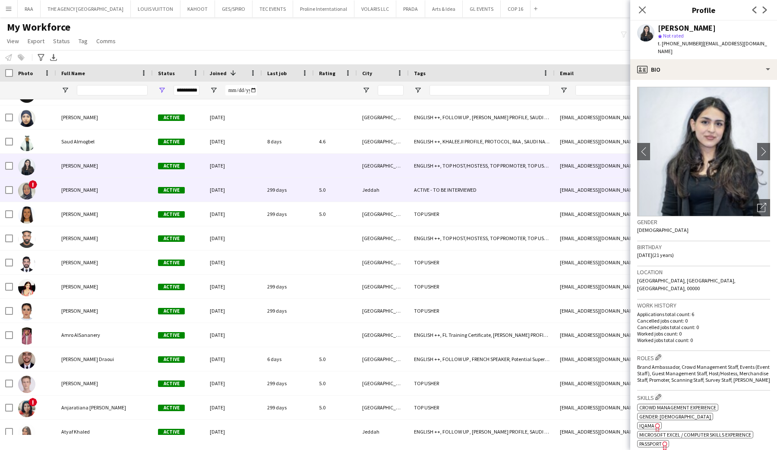
click at [110, 196] on div "[PERSON_NAME]" at bounding box center [104, 190] width 97 height 24
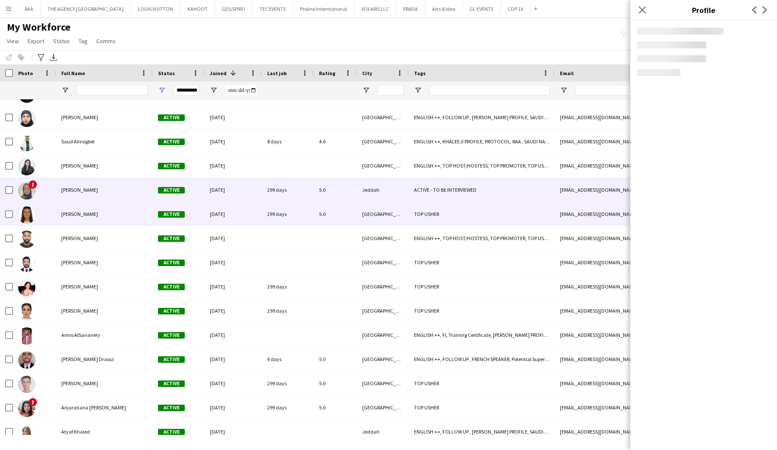
click at [106, 217] on div "[PERSON_NAME]" at bounding box center [104, 214] width 97 height 24
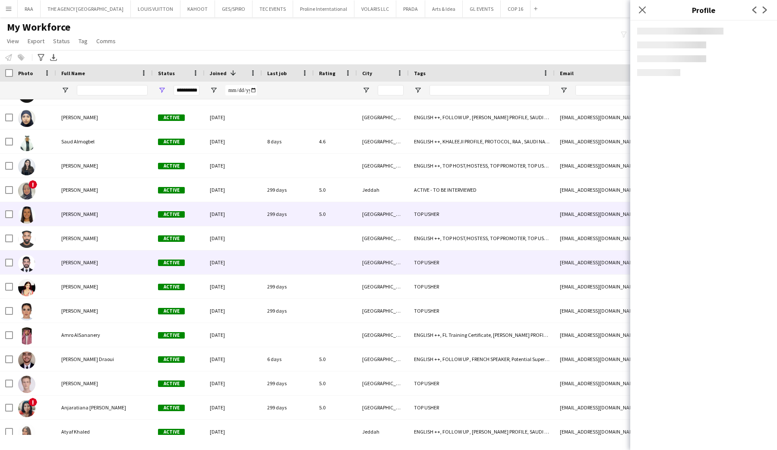
click at [91, 253] on div "[PERSON_NAME]" at bounding box center [104, 262] width 97 height 24
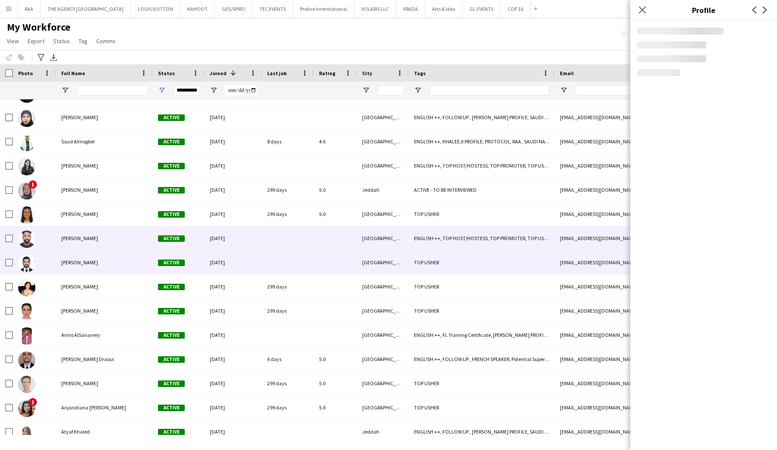
click at [91, 243] on div "[PERSON_NAME]" at bounding box center [104, 238] width 97 height 24
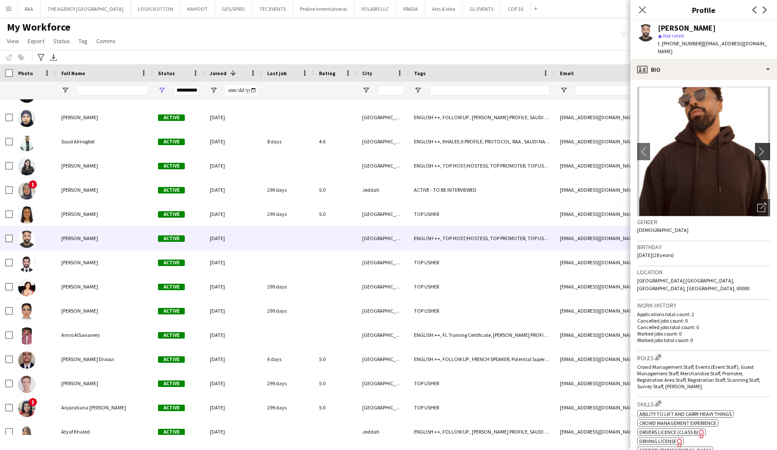
click at [766, 147] on app-icon "chevron-right" at bounding box center [763, 151] width 13 height 9
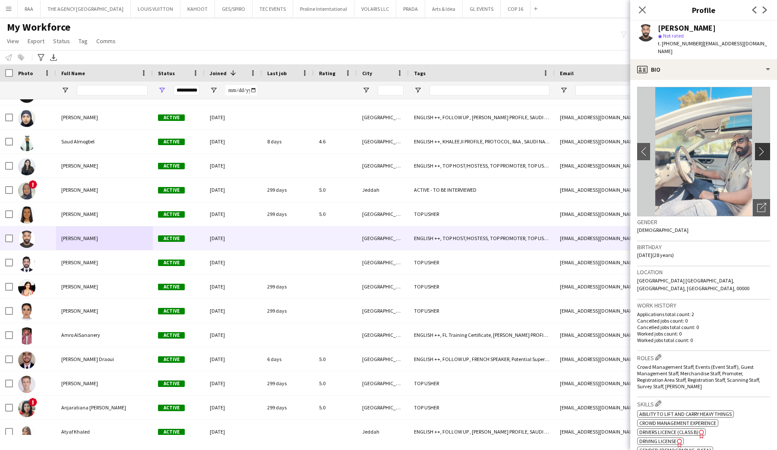
click at [765, 147] on app-icon "chevron-right" at bounding box center [763, 151] width 13 height 9
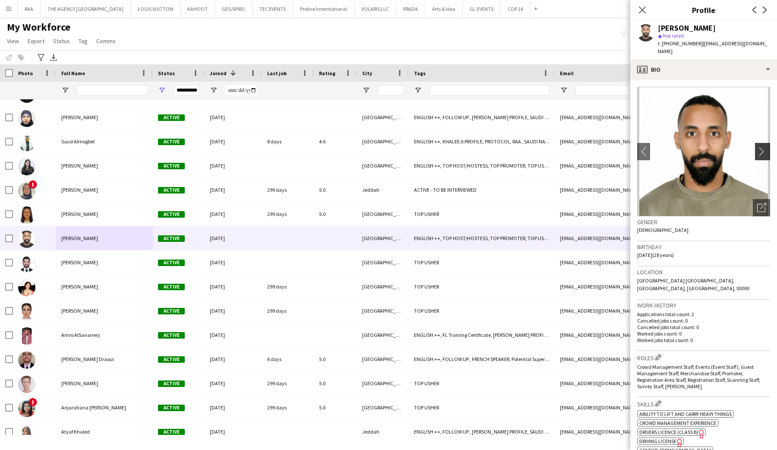
click at [765, 147] on app-icon "chevron-right" at bounding box center [763, 151] width 13 height 9
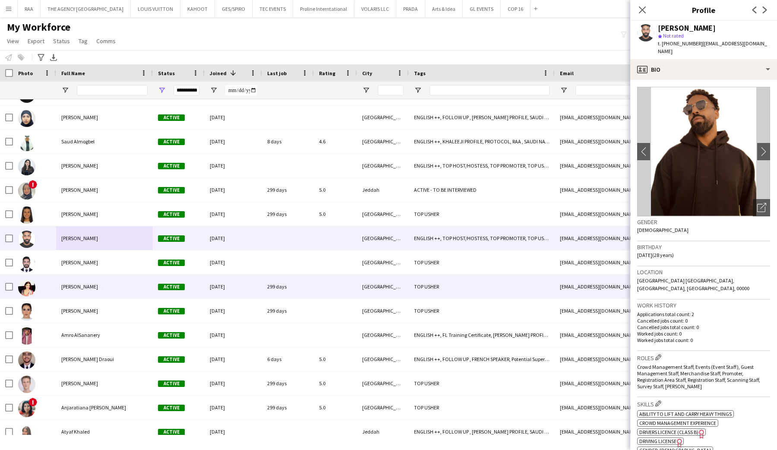
click at [56, 269] on div "[PERSON_NAME]" at bounding box center [104, 262] width 97 height 24
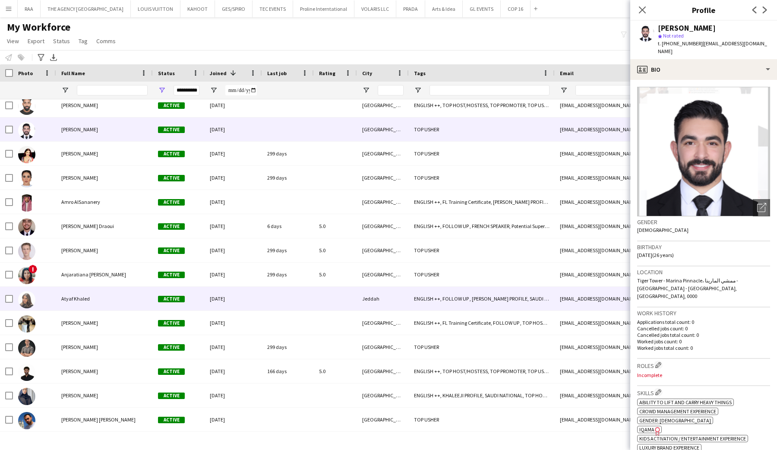
click at [62, 310] on div "Atyaf Khaled" at bounding box center [104, 299] width 97 height 24
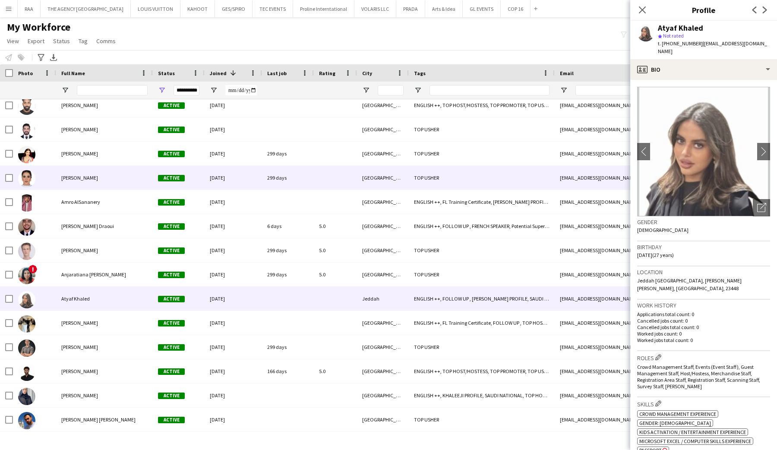
click at [85, 186] on div "[PERSON_NAME]" at bounding box center [104, 178] width 97 height 24
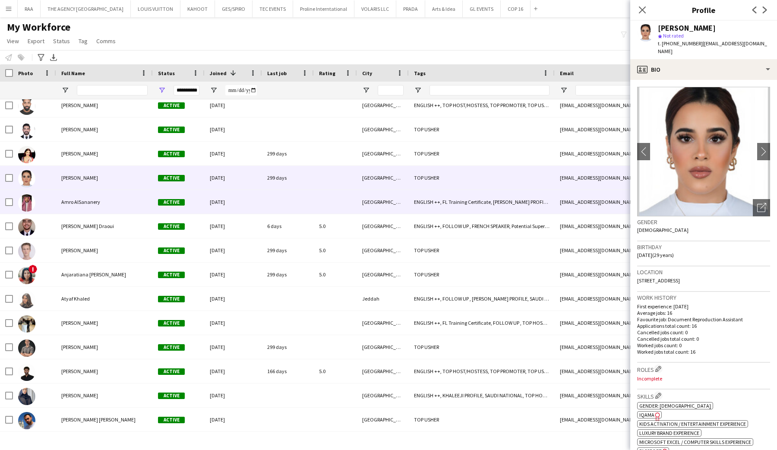
click at [86, 202] on span "Amro AlSananery" at bounding box center [80, 202] width 39 height 6
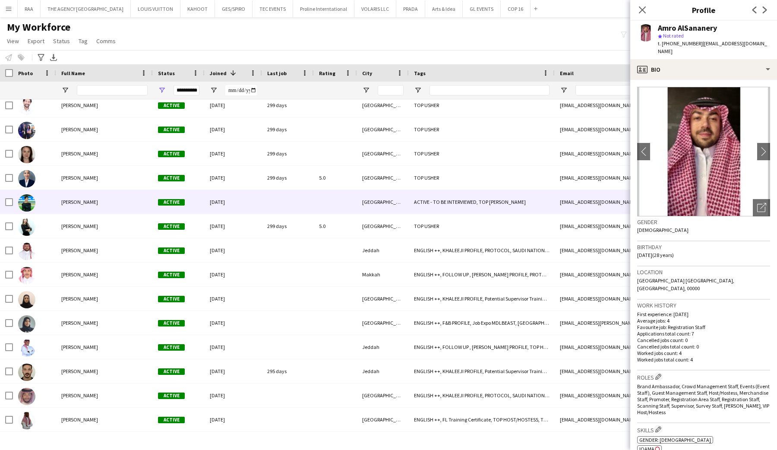
click at [78, 207] on div "[PERSON_NAME]" at bounding box center [104, 202] width 97 height 24
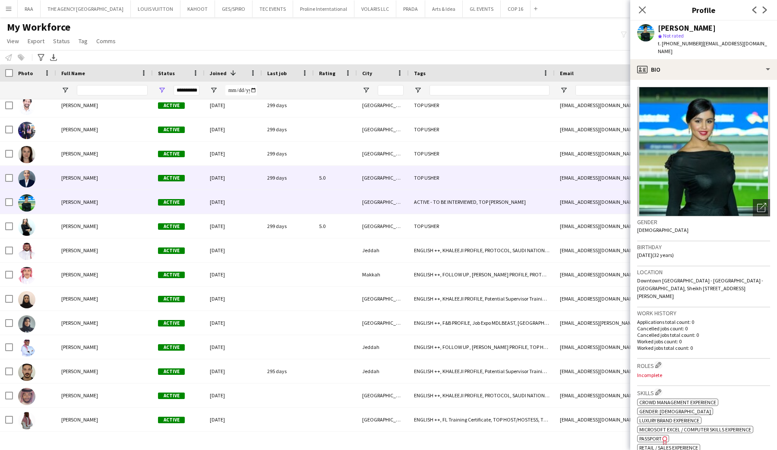
click at [81, 180] on span "[PERSON_NAME]" at bounding box center [79, 177] width 37 height 6
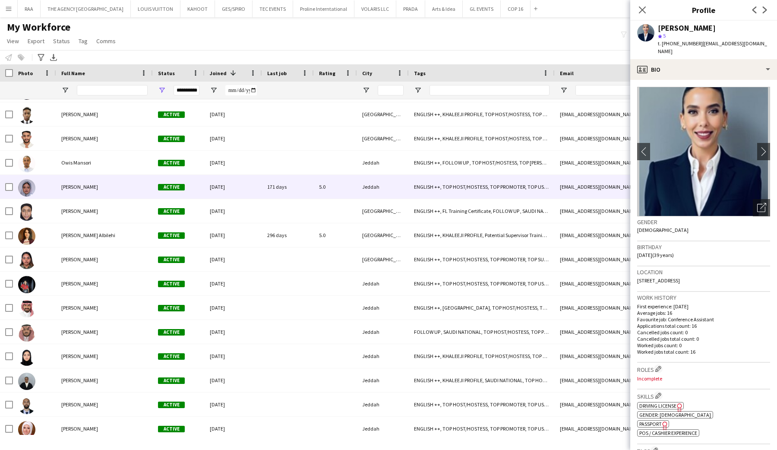
click at [80, 191] on div "[PERSON_NAME]" at bounding box center [104, 187] width 97 height 24
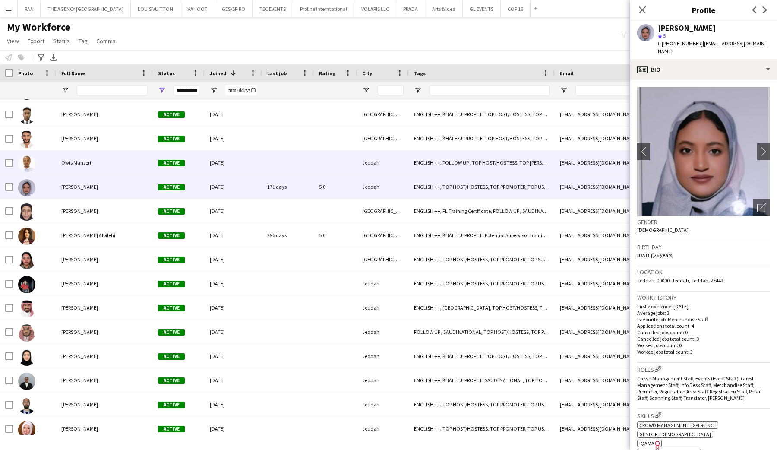
click at [78, 165] on span "Owis Mansori" at bounding box center [76, 162] width 30 height 6
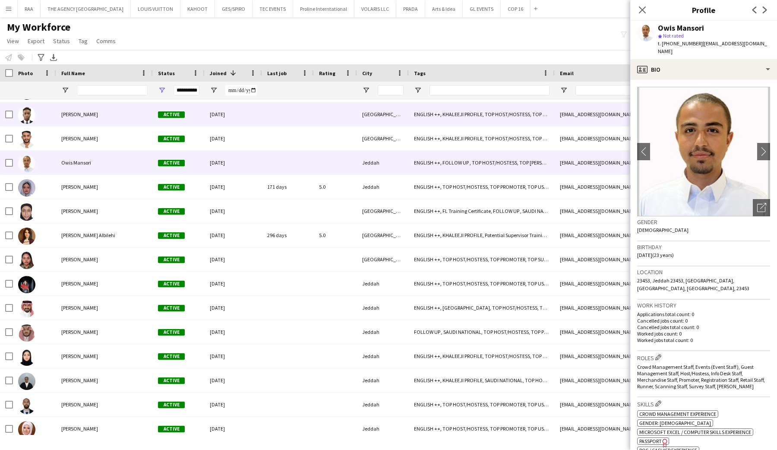
click at [80, 120] on div "[PERSON_NAME]" at bounding box center [104, 114] width 97 height 24
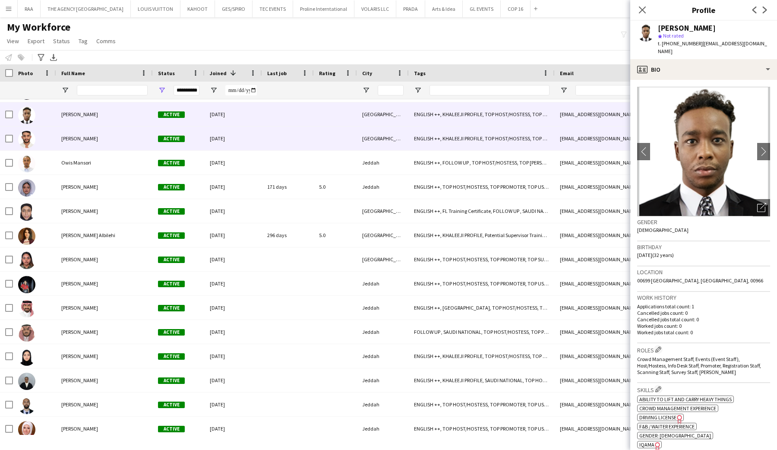
click at [84, 136] on span "[PERSON_NAME]" at bounding box center [79, 138] width 37 height 6
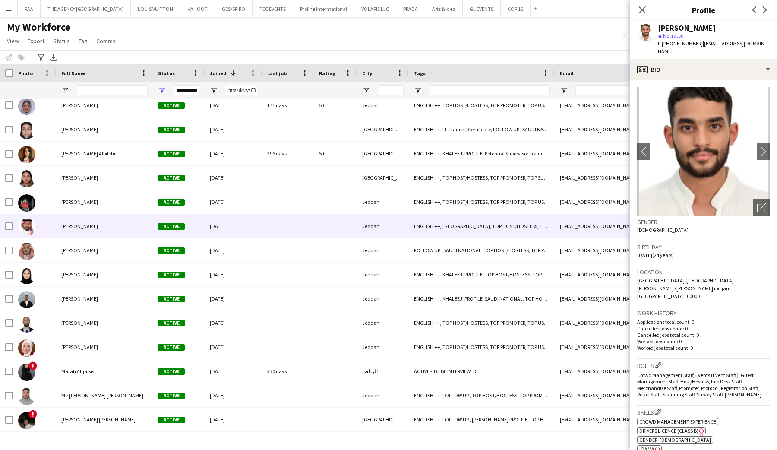
click at [79, 235] on div "[PERSON_NAME]" at bounding box center [104, 226] width 97 height 24
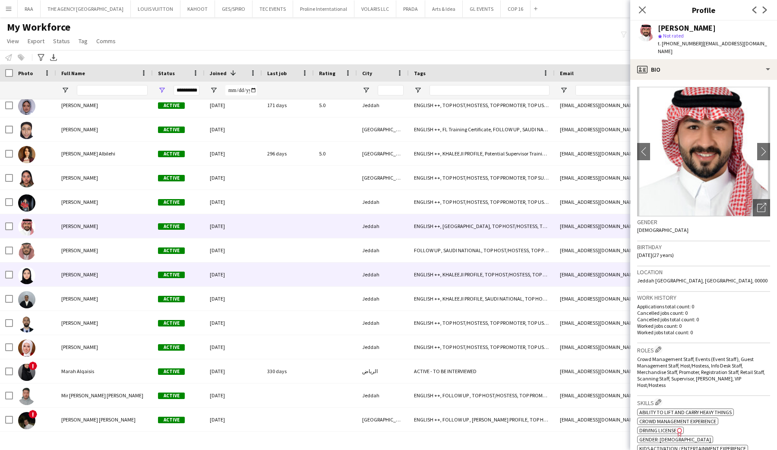
click at [82, 270] on div "[PERSON_NAME]" at bounding box center [104, 275] width 97 height 24
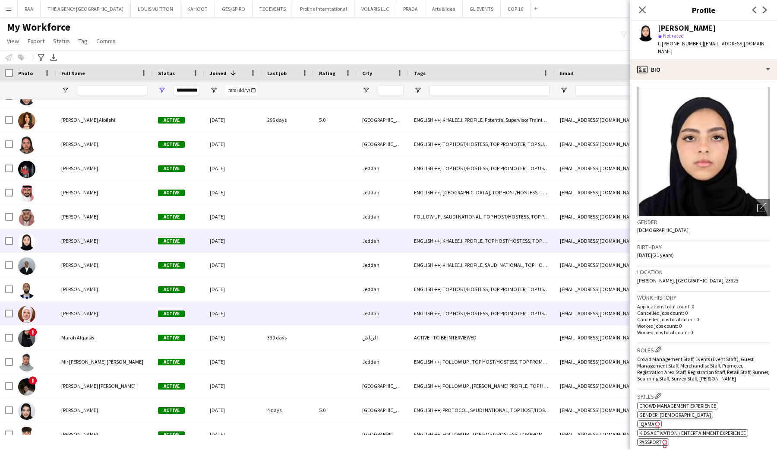
scroll to position [19752, 0]
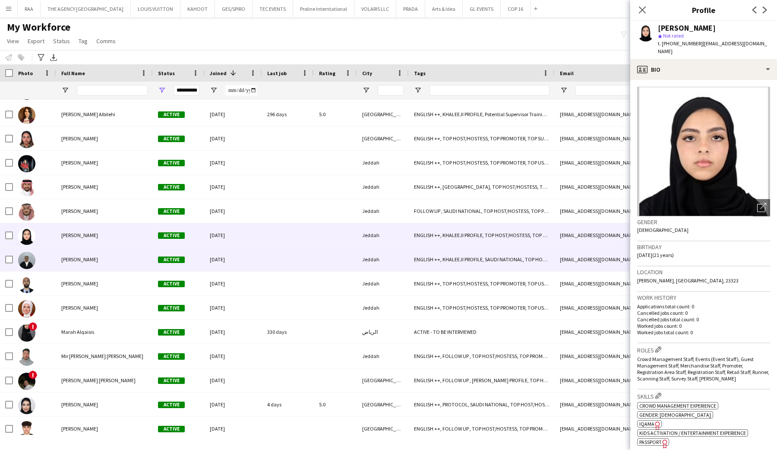
click at [77, 263] on span "[PERSON_NAME]" at bounding box center [79, 259] width 37 height 6
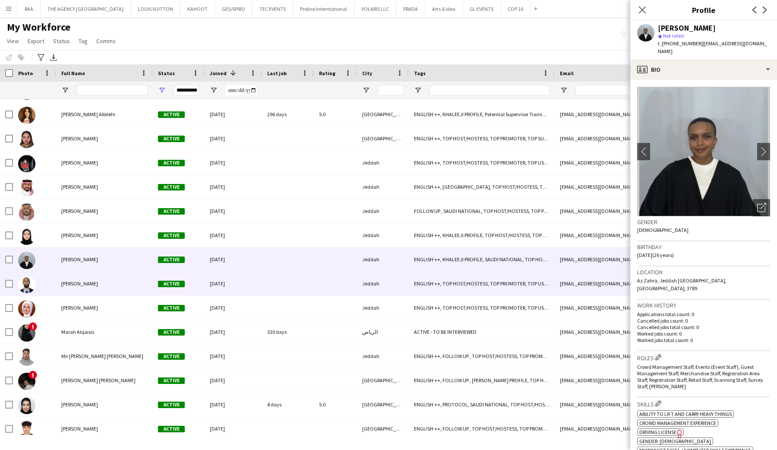
click at [79, 284] on span "[PERSON_NAME]" at bounding box center [79, 283] width 37 height 6
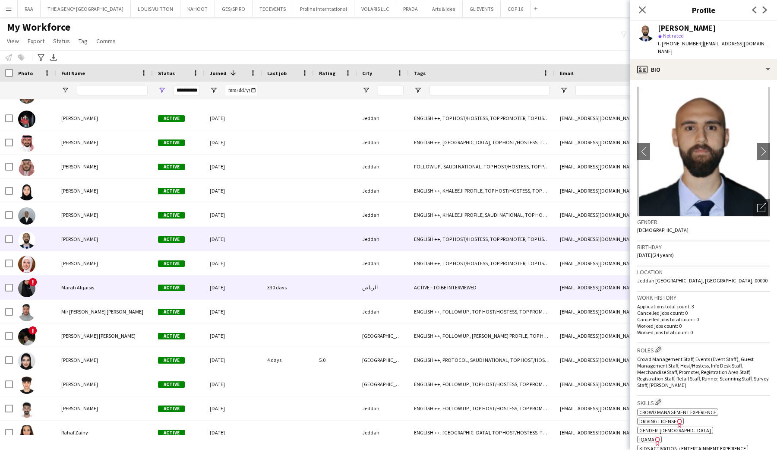
scroll to position [19800, 0]
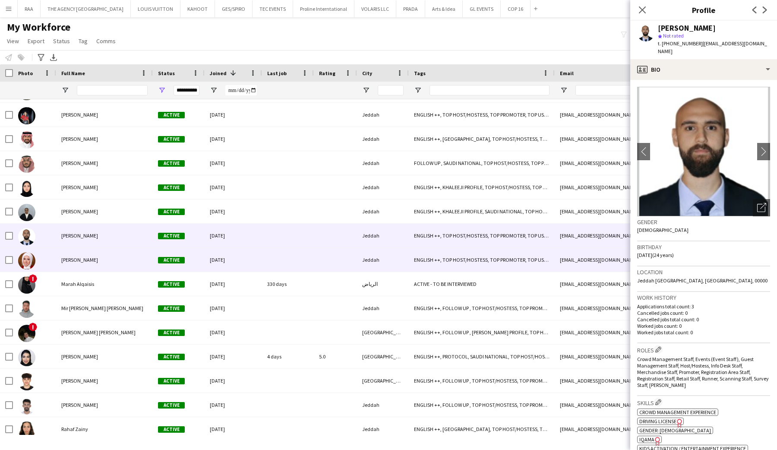
click at [80, 265] on div "[PERSON_NAME]" at bounding box center [104, 260] width 97 height 24
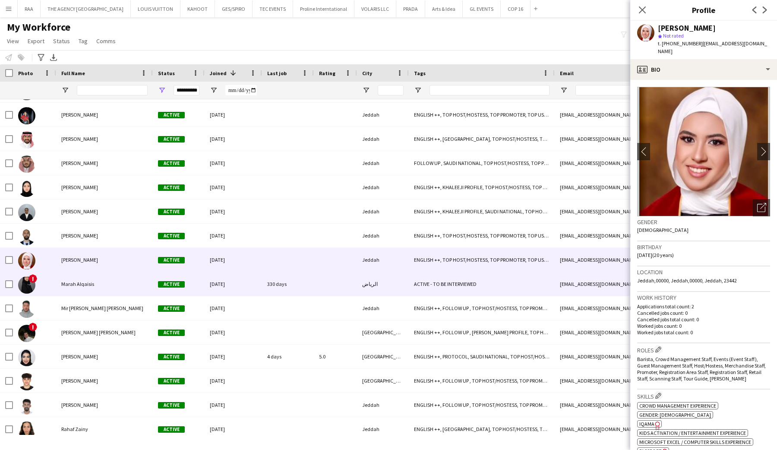
click at [85, 285] on span "Marah Alqaisis" at bounding box center [77, 284] width 33 height 6
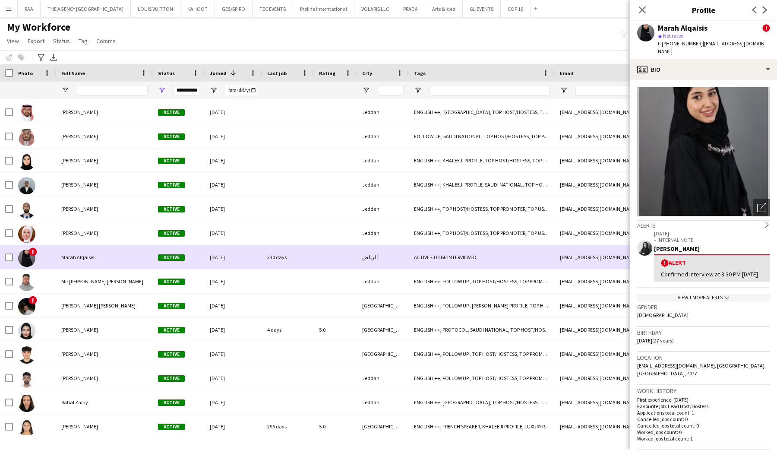
scroll to position [19834, 0]
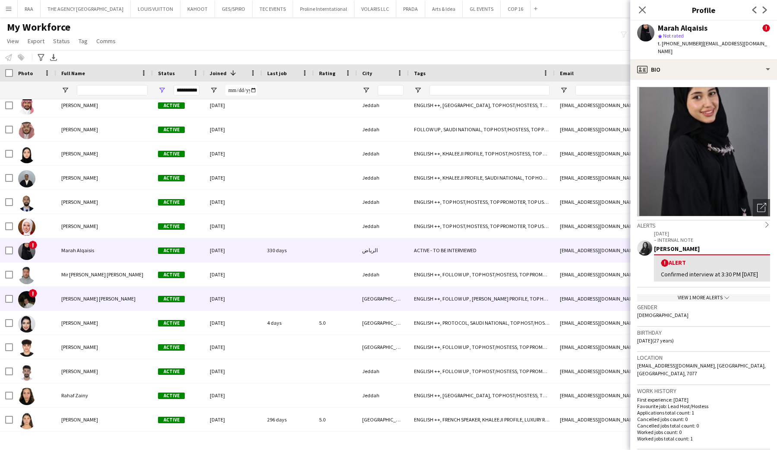
click at [87, 292] on div "[PERSON_NAME] [PERSON_NAME]" at bounding box center [104, 299] width 97 height 24
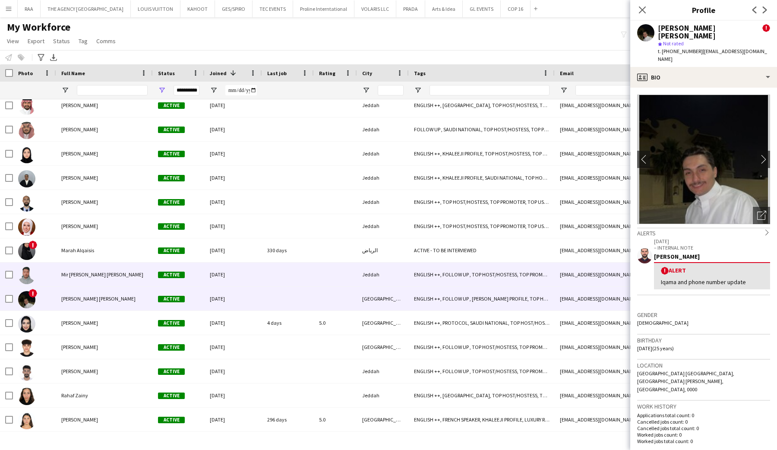
click at [87, 281] on div "Mir [PERSON_NAME] [PERSON_NAME]" at bounding box center [104, 275] width 97 height 24
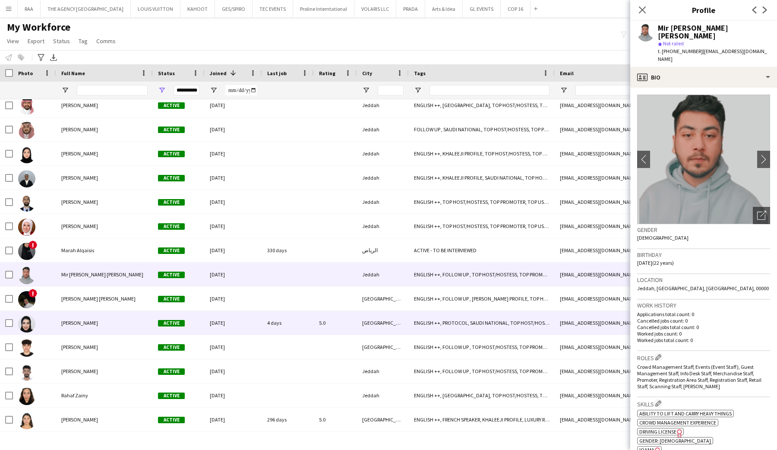
click at [92, 311] on div "[PERSON_NAME]" at bounding box center [104, 323] width 97 height 24
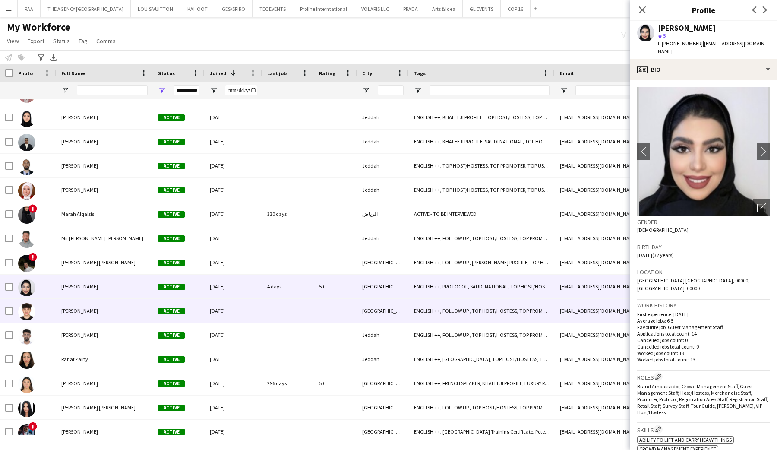
scroll to position [19875, 0]
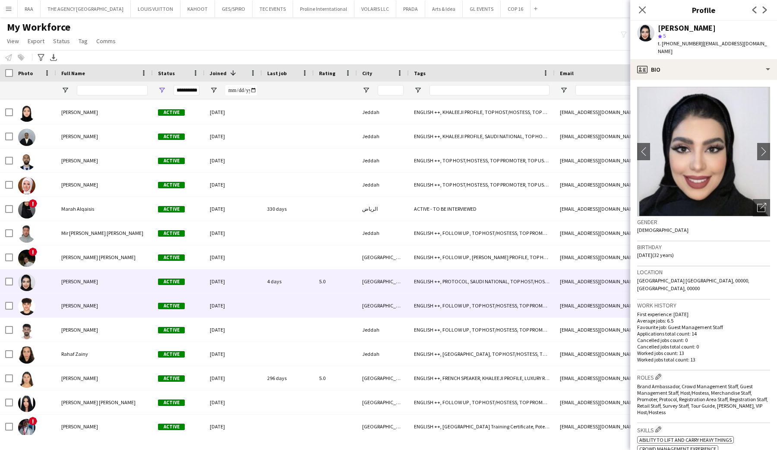
click at [92, 311] on div "[PERSON_NAME]" at bounding box center [104, 306] width 97 height 24
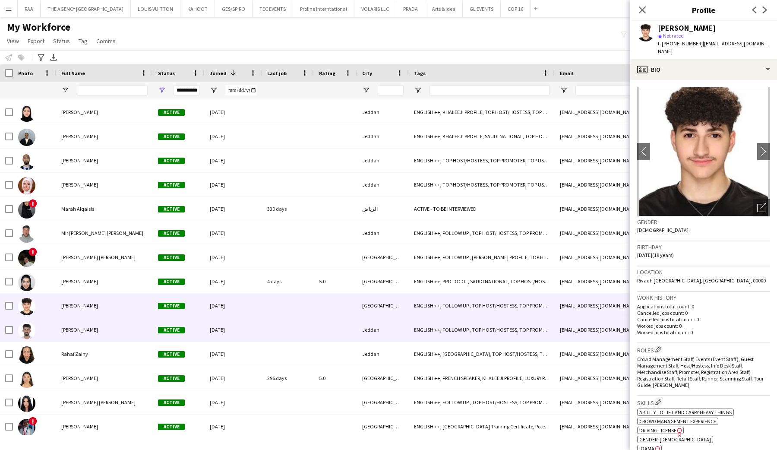
click at [95, 333] on div "[PERSON_NAME]" at bounding box center [104, 330] width 97 height 24
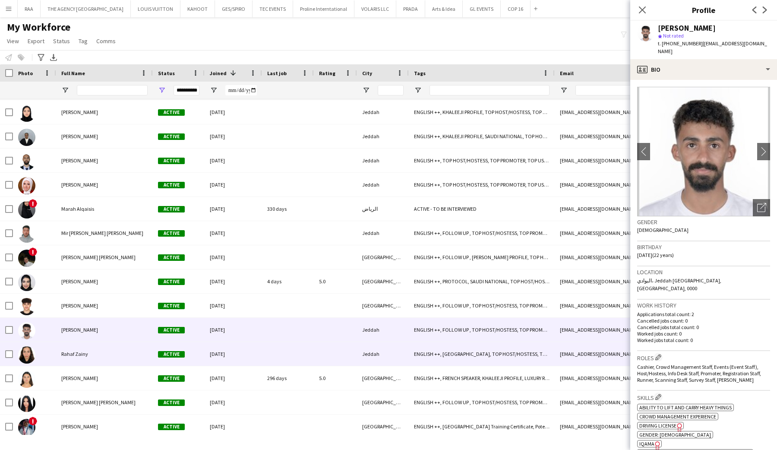
click at [96, 358] on div "Rahaf Zainy" at bounding box center [104, 354] width 97 height 24
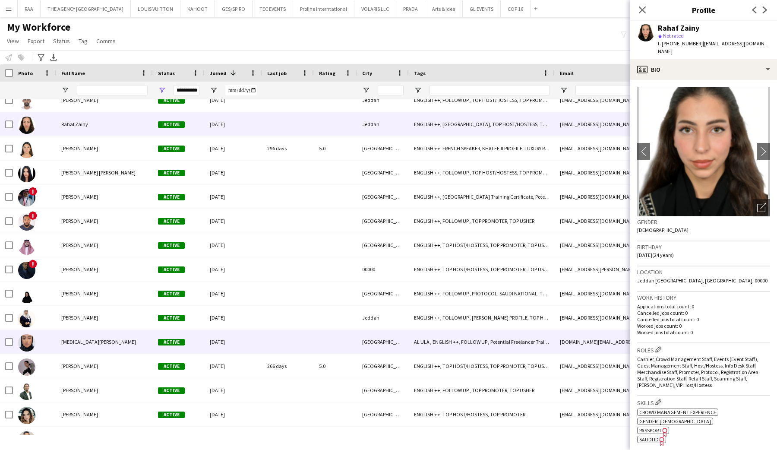
scroll to position [20127, 0]
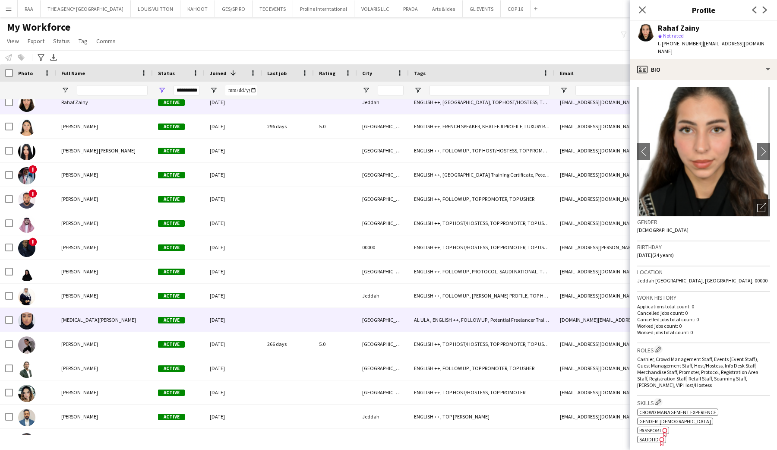
click at [89, 308] on div "[MEDICAL_DATA][PERSON_NAME]" at bounding box center [104, 320] width 97 height 24
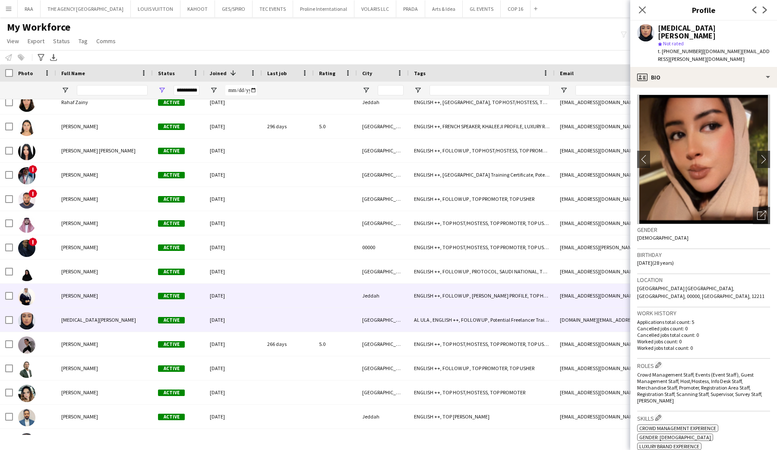
click at [94, 298] on div "[PERSON_NAME]" at bounding box center [104, 296] width 97 height 24
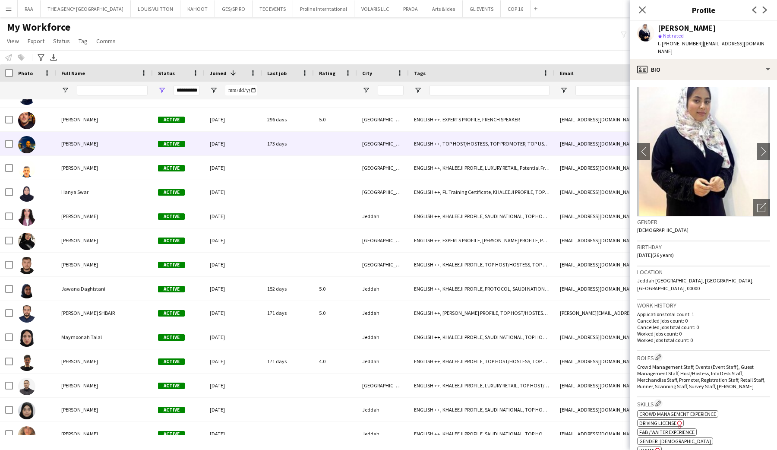
click at [99, 139] on div "[PERSON_NAME]" at bounding box center [104, 144] width 97 height 24
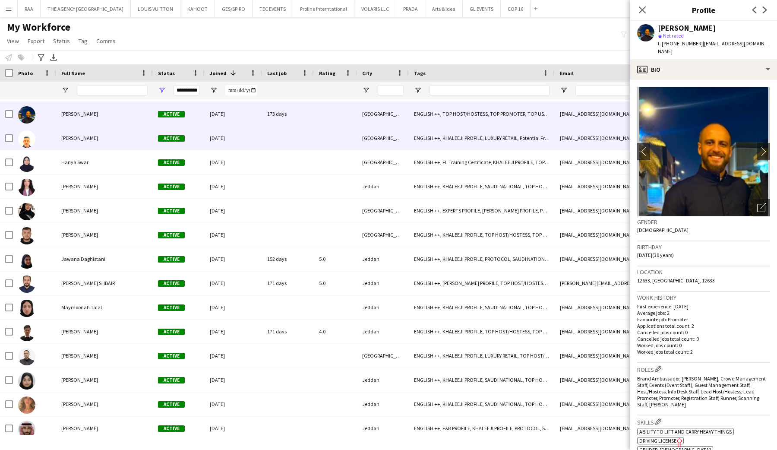
click at [95, 139] on div "[PERSON_NAME]" at bounding box center [104, 138] width 97 height 24
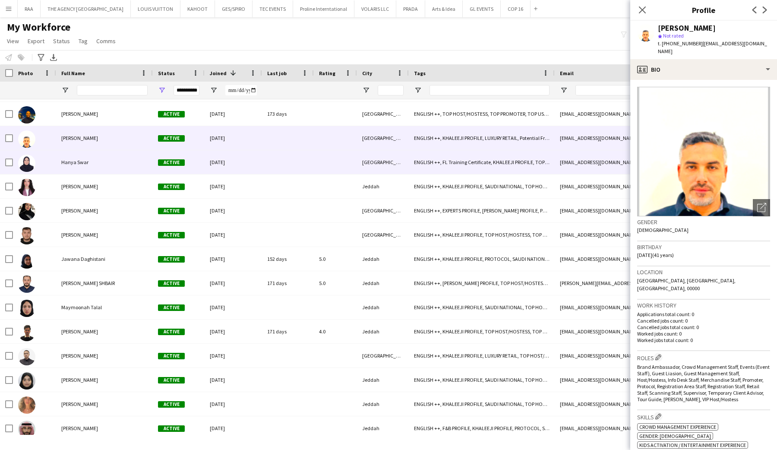
click at [97, 164] on div "Hanya Swar" at bounding box center [104, 162] width 97 height 24
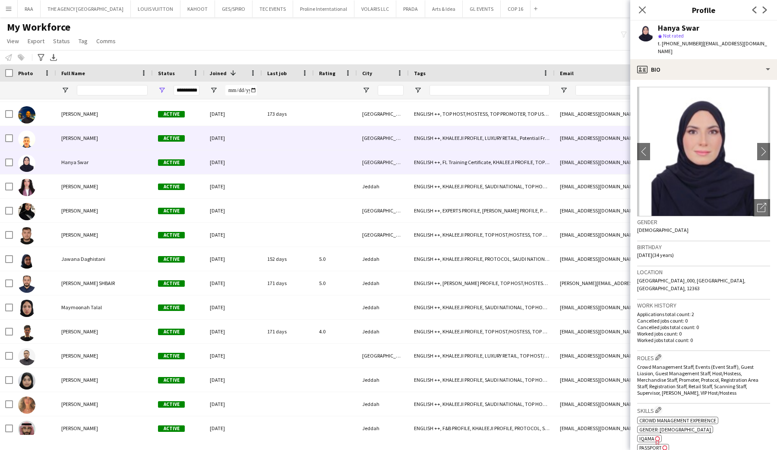
click at [103, 142] on div "[PERSON_NAME]" at bounding box center [104, 138] width 97 height 24
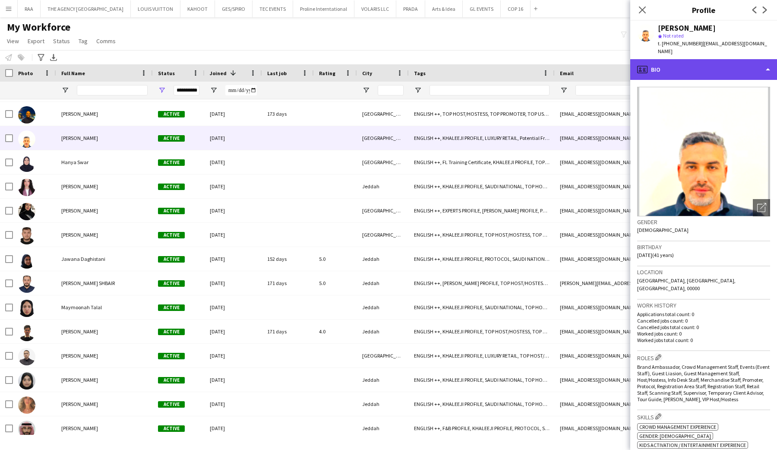
click at [728, 67] on div "profile Bio" at bounding box center [703, 69] width 147 height 21
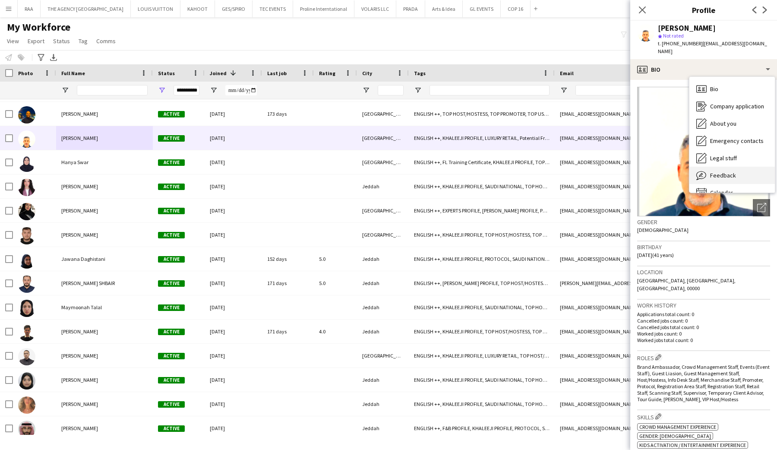
click at [731, 171] on span "Feedback" at bounding box center [723, 175] width 26 height 8
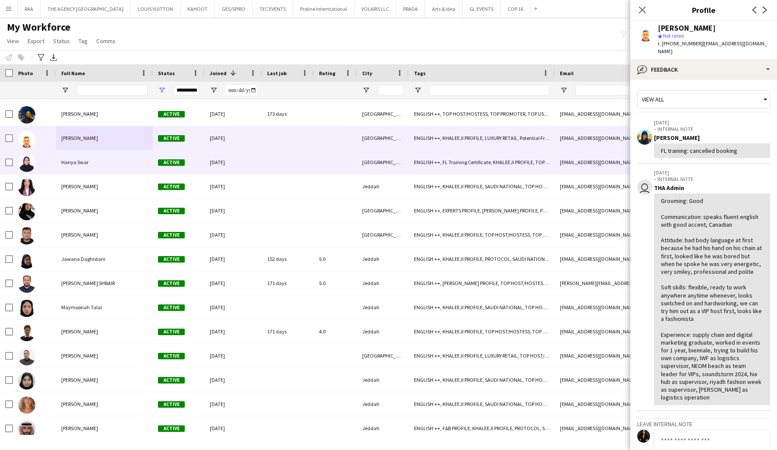
click at [111, 173] on div "Hanya Swar" at bounding box center [104, 162] width 97 height 24
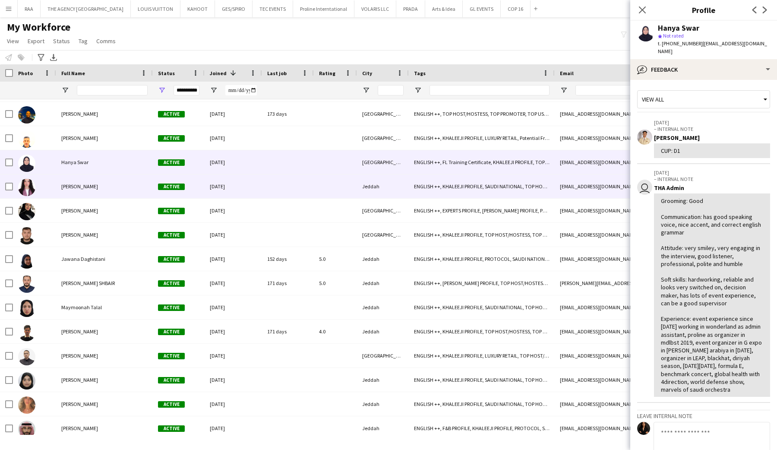
click at [111, 190] on div "[PERSON_NAME]" at bounding box center [104, 186] width 97 height 24
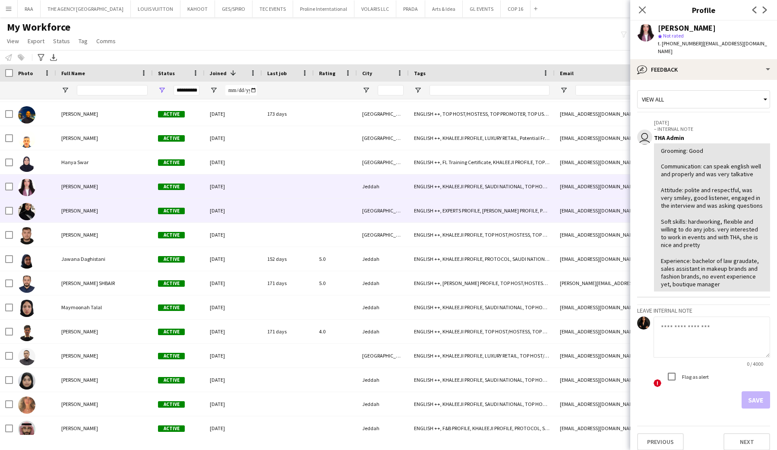
click at [106, 212] on div "[PERSON_NAME]" at bounding box center [104, 211] width 97 height 24
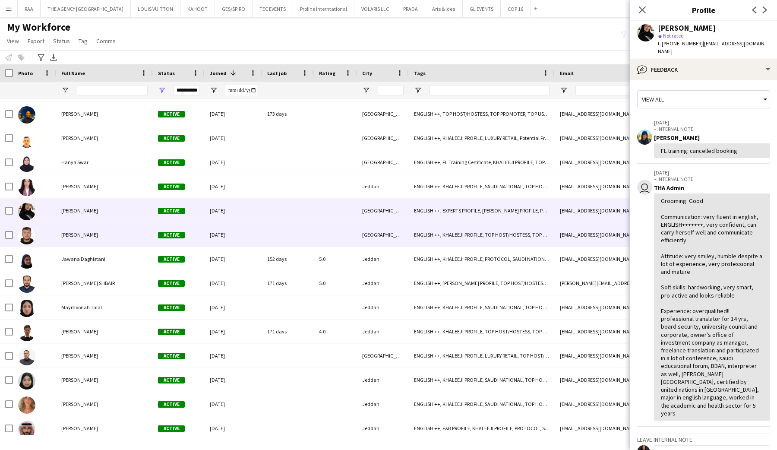
click at [103, 229] on div "[PERSON_NAME]" at bounding box center [104, 235] width 97 height 24
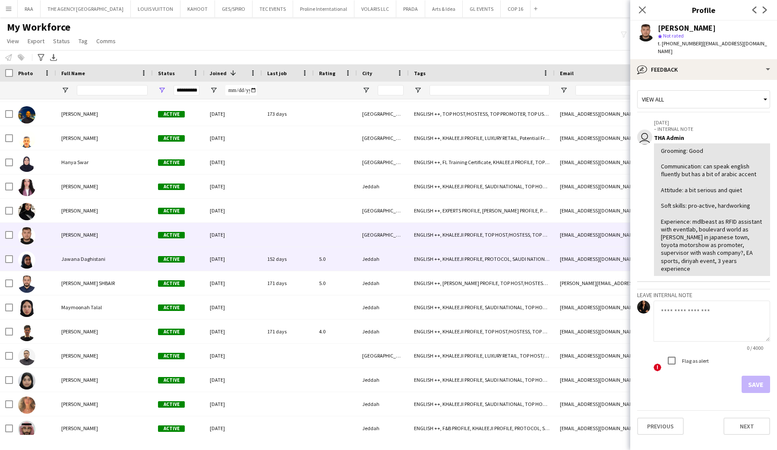
click at [105, 259] on div "Jawana Daghistani" at bounding box center [104, 259] width 97 height 24
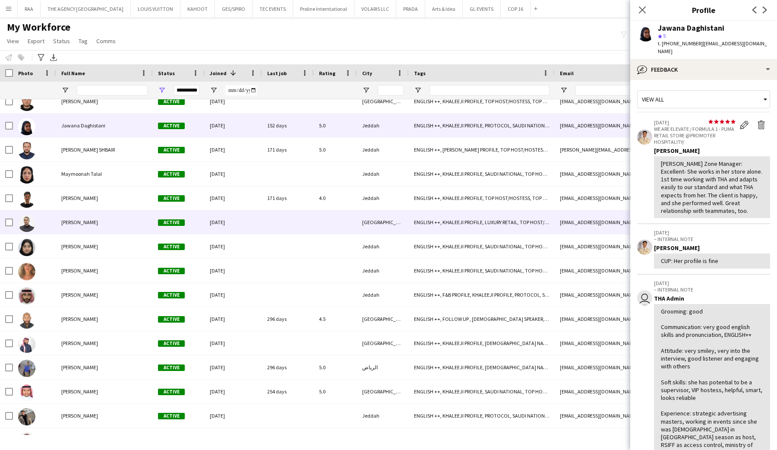
click at [96, 226] on div "[PERSON_NAME]" at bounding box center [104, 222] width 97 height 24
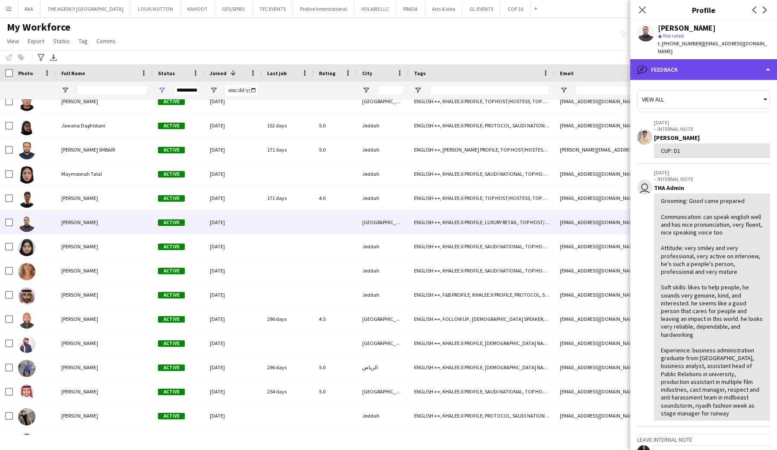
click at [713, 63] on div "bubble-pencil Feedback" at bounding box center [703, 69] width 147 height 21
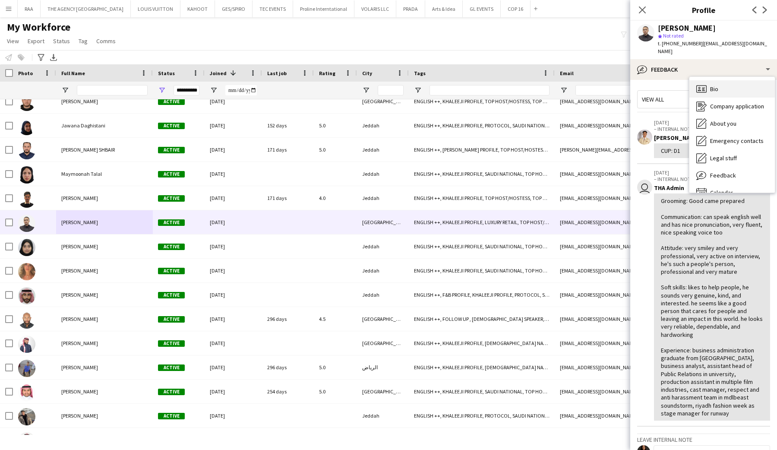
click at [720, 81] on div "Bio Bio" at bounding box center [732, 88] width 85 height 17
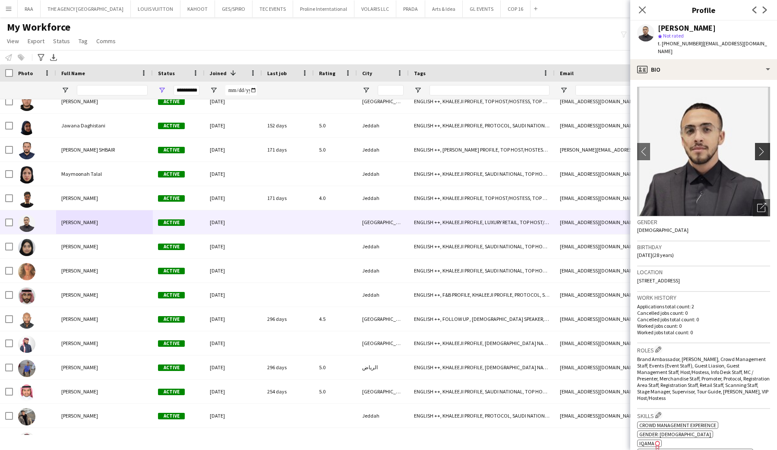
click at [764, 143] on button "chevron-right" at bounding box center [763, 151] width 17 height 17
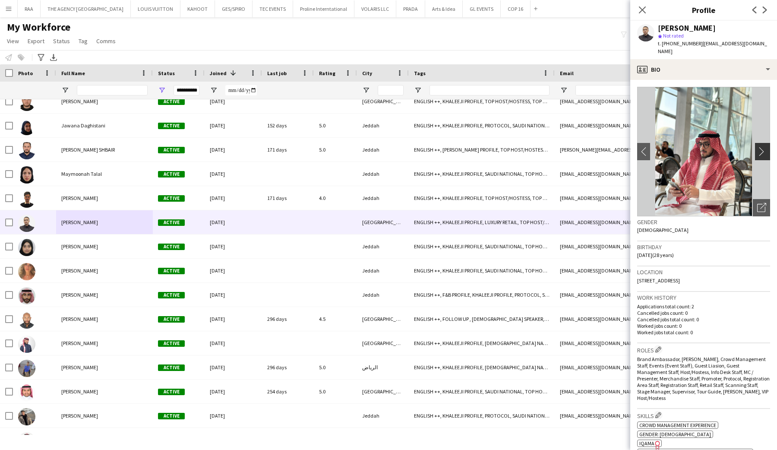
click at [764, 147] on app-icon "chevron-right" at bounding box center [763, 151] width 13 height 9
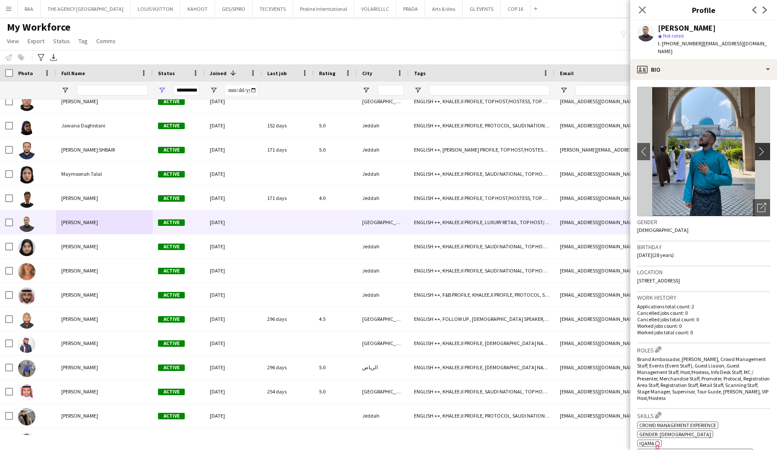
click at [764, 147] on app-icon "chevron-right" at bounding box center [763, 151] width 13 height 9
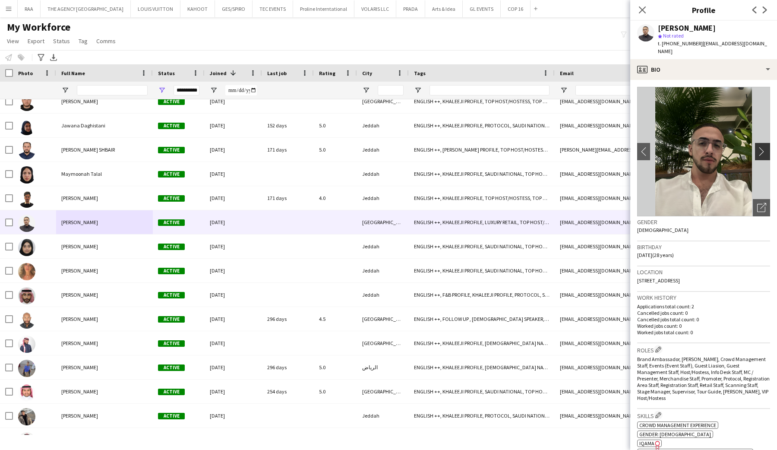
click at [764, 147] on app-icon "chevron-right" at bounding box center [763, 151] width 13 height 9
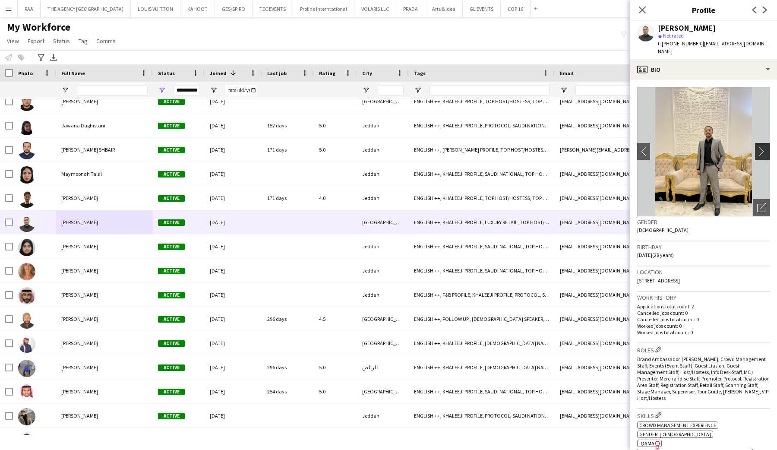
click at [764, 147] on app-icon "chevron-right" at bounding box center [763, 151] width 13 height 9
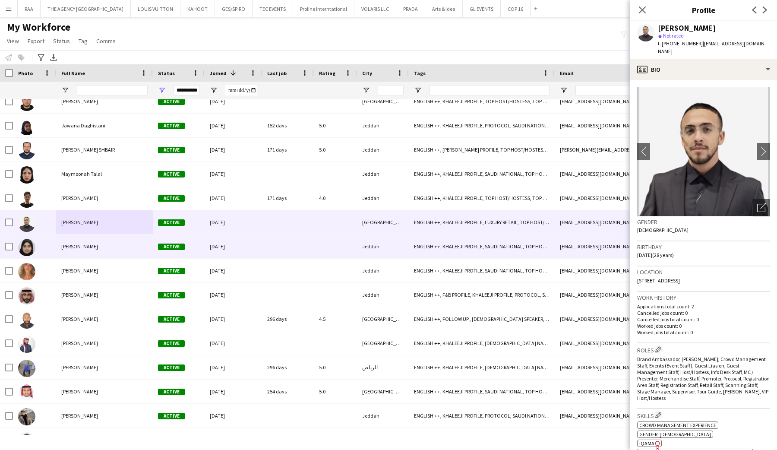
click at [36, 247] on div at bounding box center [34, 246] width 43 height 24
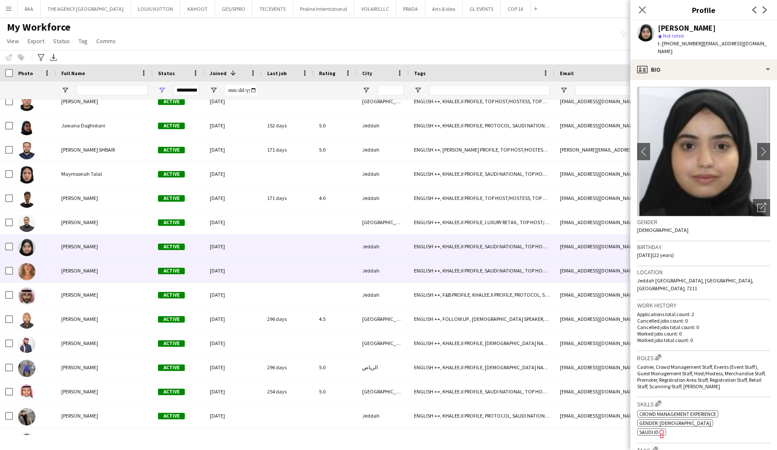
click at [67, 269] on span "[PERSON_NAME]" at bounding box center [79, 270] width 37 height 6
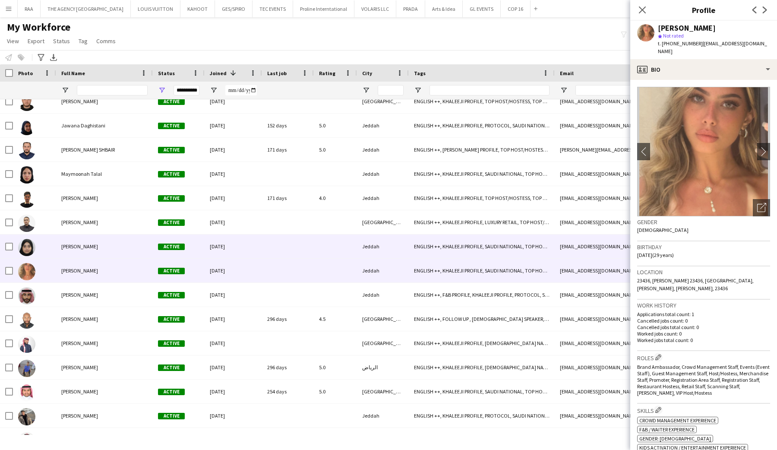
click at [80, 231] on div "[PERSON_NAME]" at bounding box center [104, 222] width 97 height 24
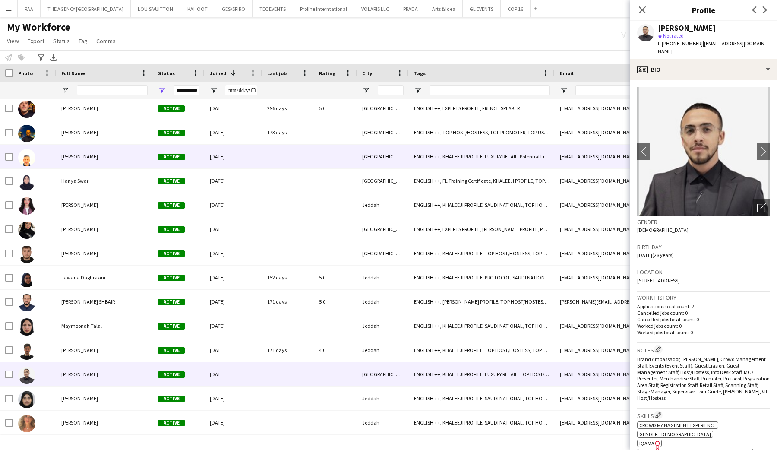
click at [86, 159] on span "[PERSON_NAME]" at bounding box center [79, 156] width 37 height 6
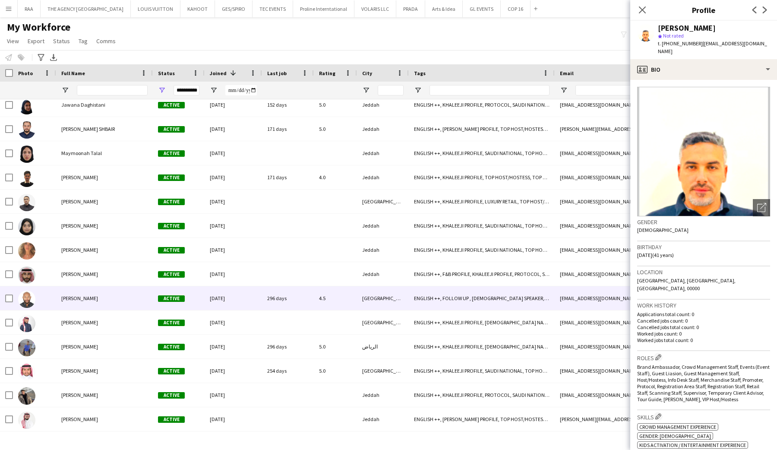
click at [78, 298] on span "[PERSON_NAME]" at bounding box center [79, 298] width 37 height 6
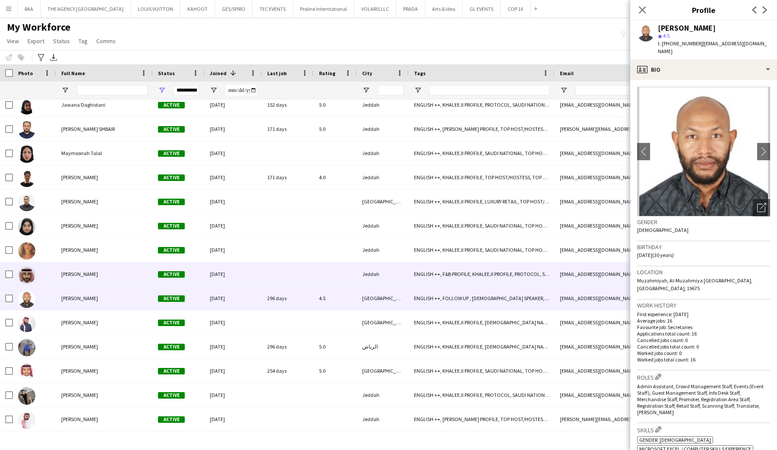
click at [86, 274] on span "[PERSON_NAME]" at bounding box center [79, 274] width 37 height 6
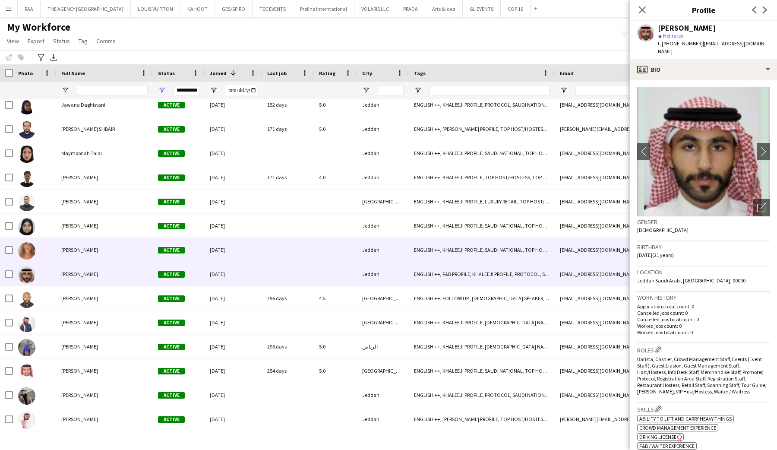
click at [92, 247] on span "[PERSON_NAME]" at bounding box center [79, 250] width 37 height 6
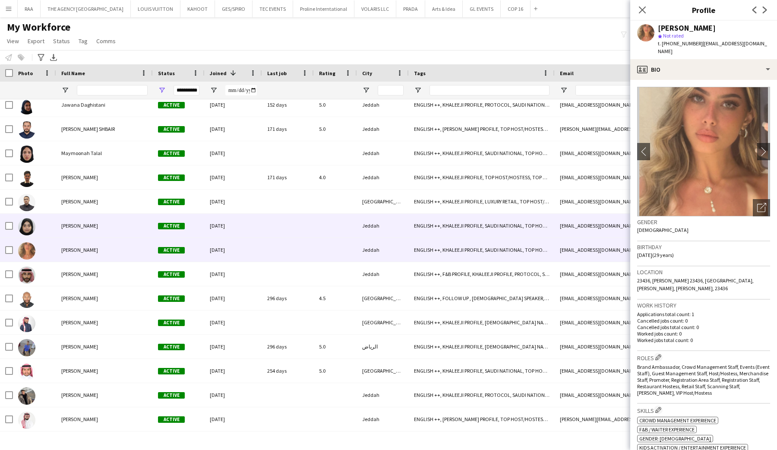
click at [95, 228] on div "[PERSON_NAME]" at bounding box center [104, 226] width 97 height 24
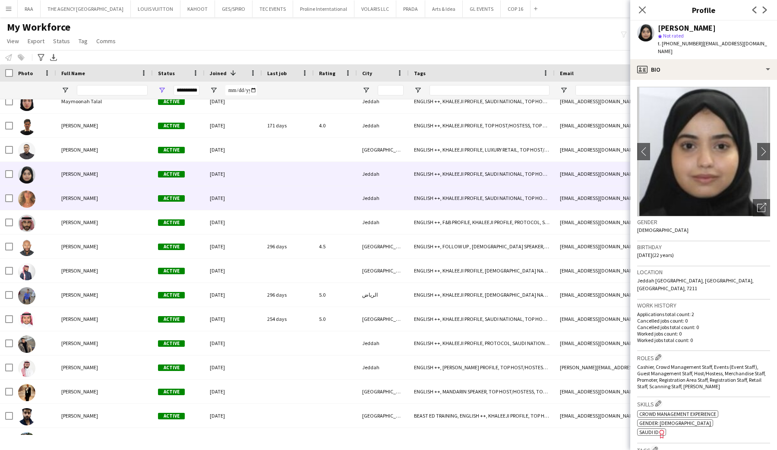
click at [106, 204] on div "[PERSON_NAME]" at bounding box center [104, 198] width 97 height 24
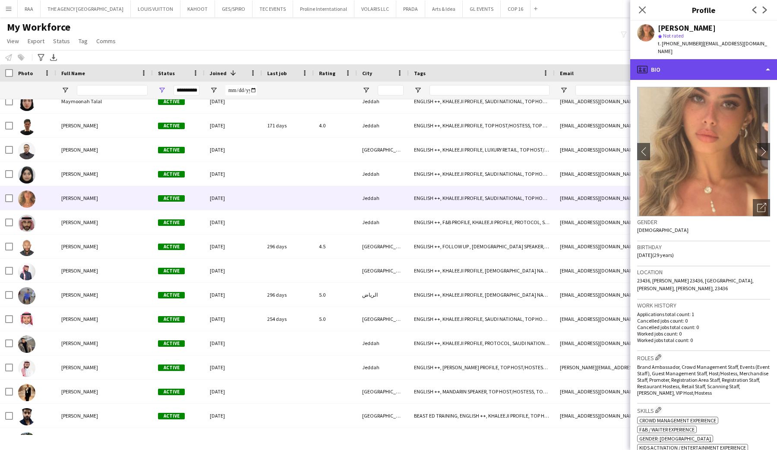
click at [740, 65] on div "profile Bio" at bounding box center [703, 69] width 147 height 21
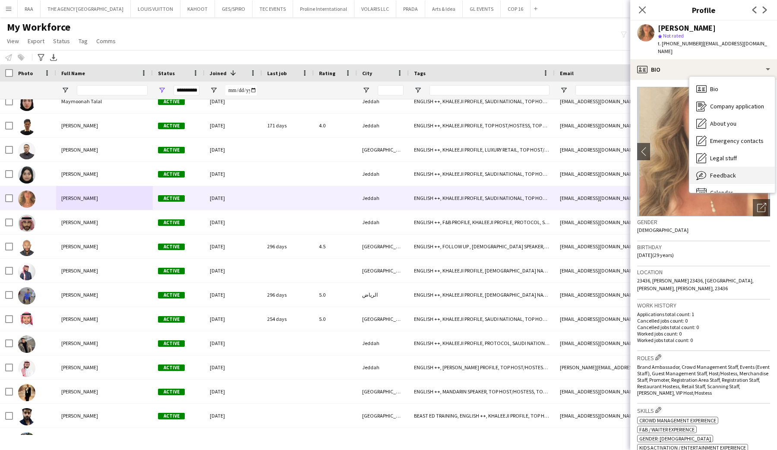
click at [736, 167] on div "Feedback Feedback" at bounding box center [732, 175] width 85 height 17
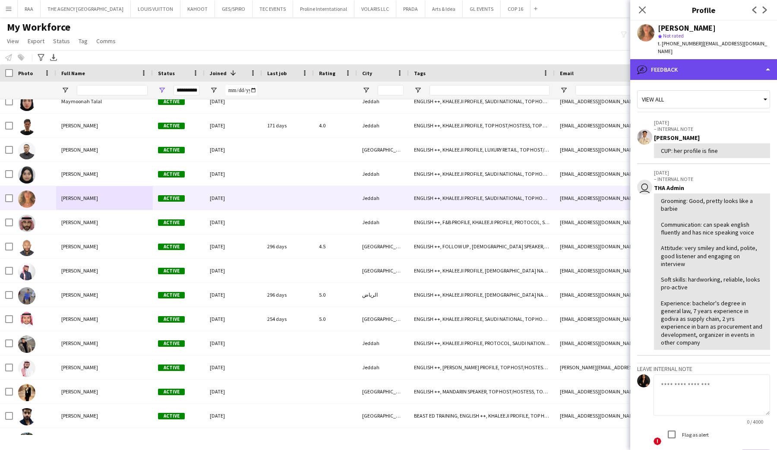
click at [724, 69] on div "bubble-pencil Feedback" at bounding box center [703, 69] width 147 height 21
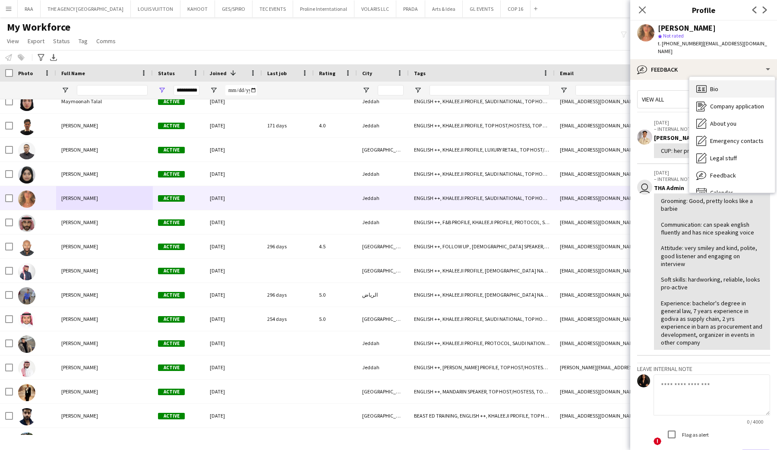
click at [722, 80] on div "Bio Bio" at bounding box center [732, 88] width 85 height 17
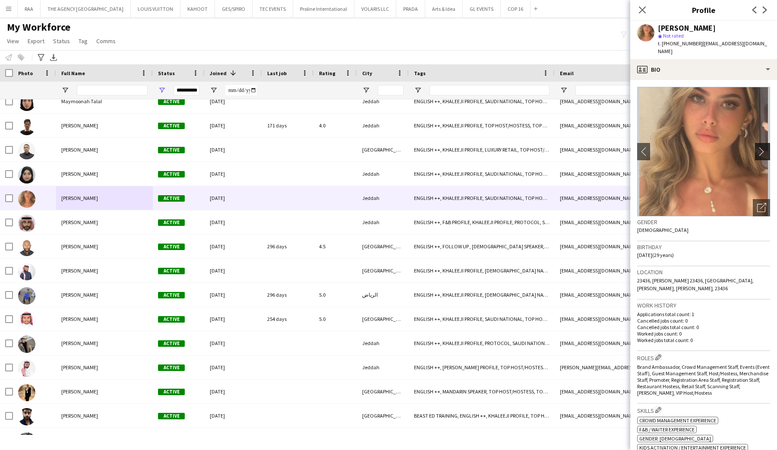
click at [765, 147] on app-icon "chevron-right" at bounding box center [763, 151] width 13 height 9
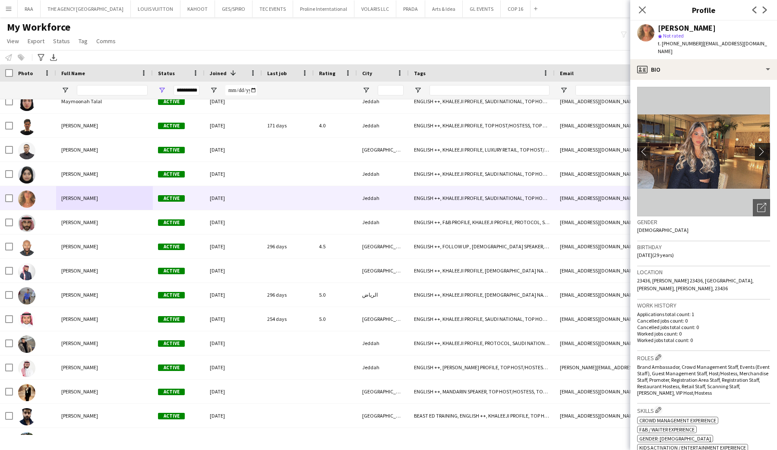
click at [765, 147] on app-icon "chevron-right" at bounding box center [763, 151] width 13 height 9
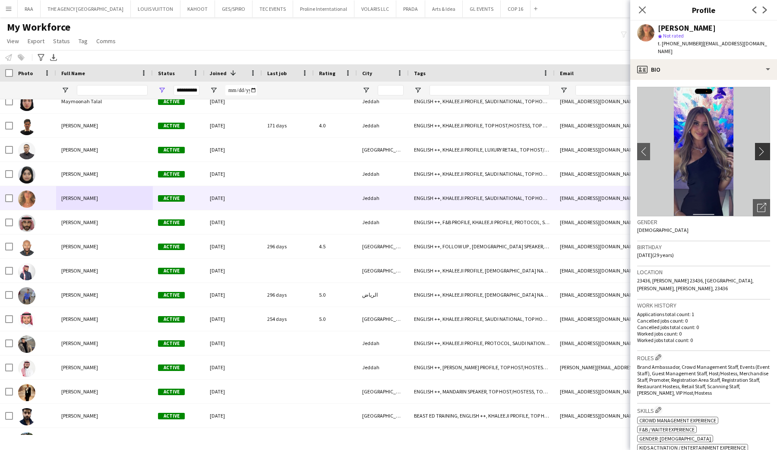
click at [765, 147] on app-icon "chevron-right" at bounding box center [763, 151] width 13 height 9
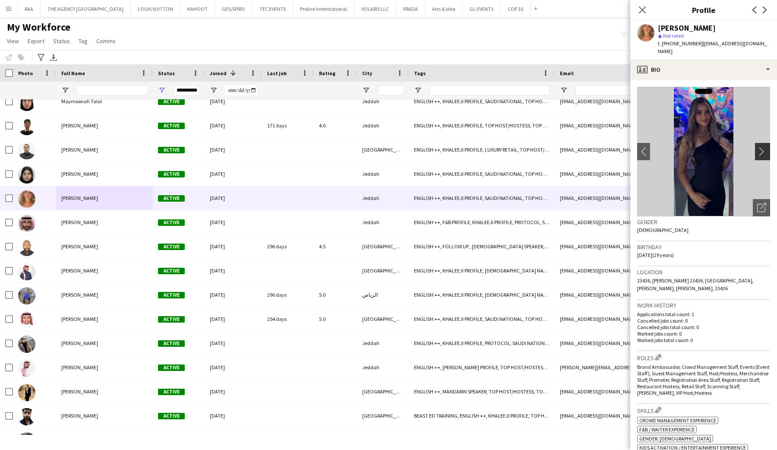
click at [765, 147] on app-icon "chevron-right" at bounding box center [763, 151] width 13 height 9
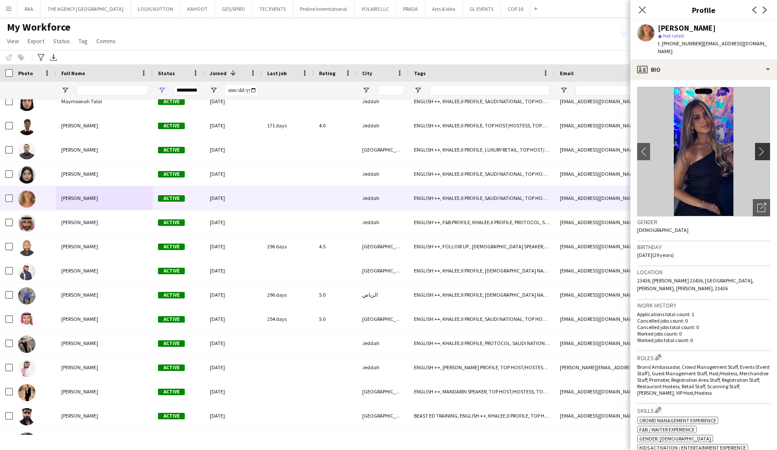
click at [765, 147] on app-icon "chevron-right" at bounding box center [763, 151] width 13 height 9
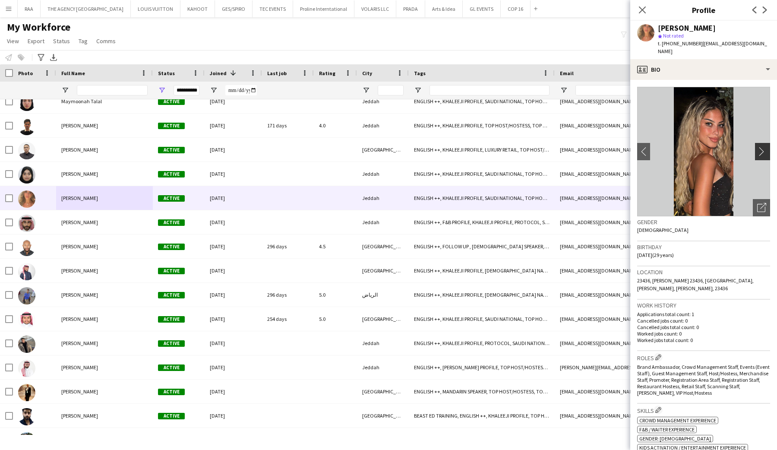
click at [762, 149] on button "chevron-right" at bounding box center [763, 151] width 17 height 17
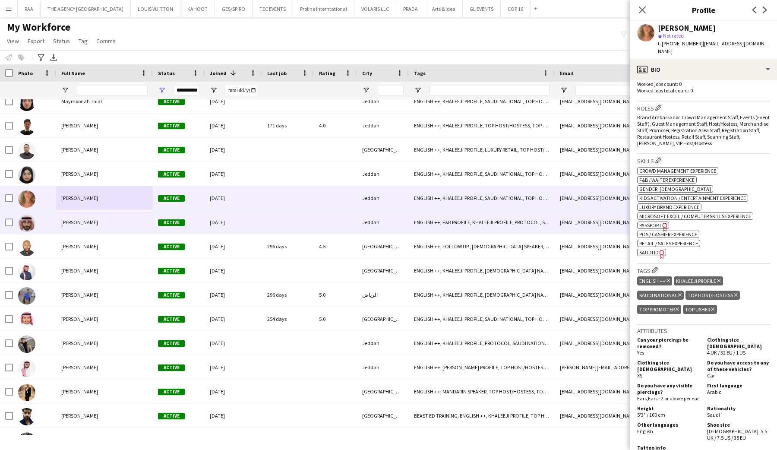
click at [68, 231] on div "[PERSON_NAME]" at bounding box center [104, 222] width 97 height 24
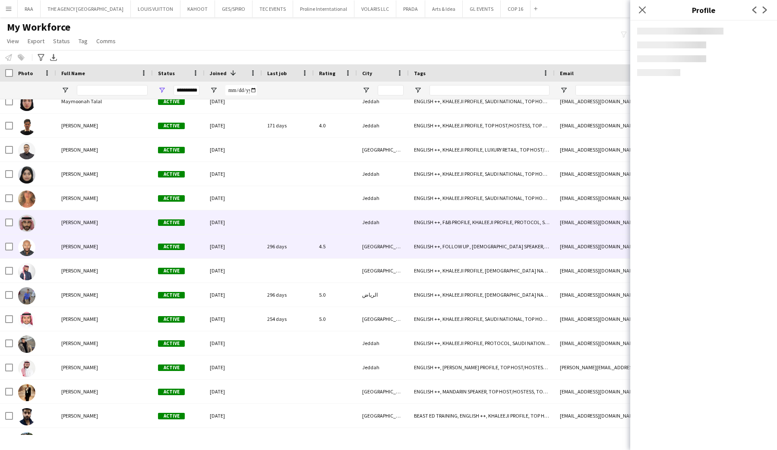
click at [70, 249] on span "[PERSON_NAME]" at bounding box center [79, 246] width 37 height 6
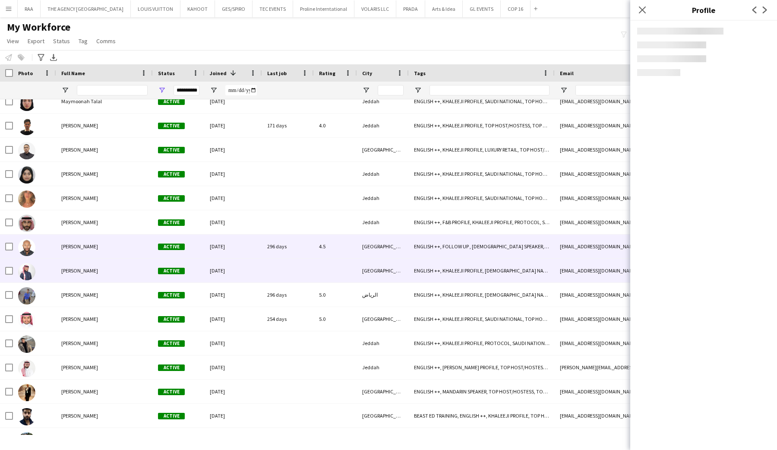
click at [70, 272] on span "[PERSON_NAME]" at bounding box center [79, 270] width 37 height 6
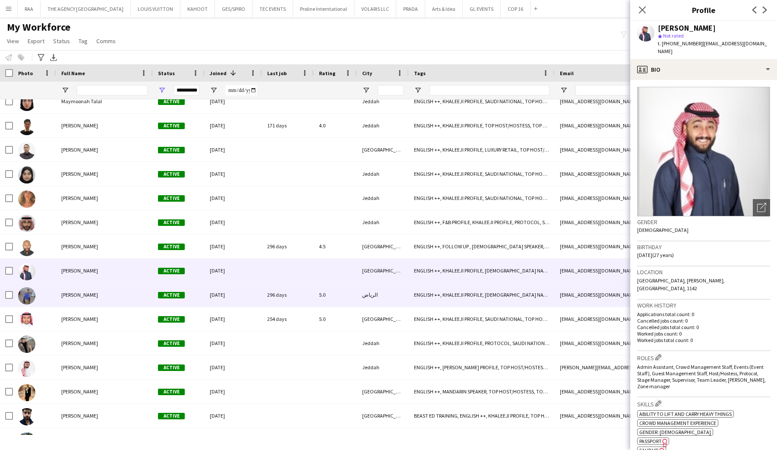
click at [73, 296] on span "[PERSON_NAME]" at bounding box center [79, 294] width 37 height 6
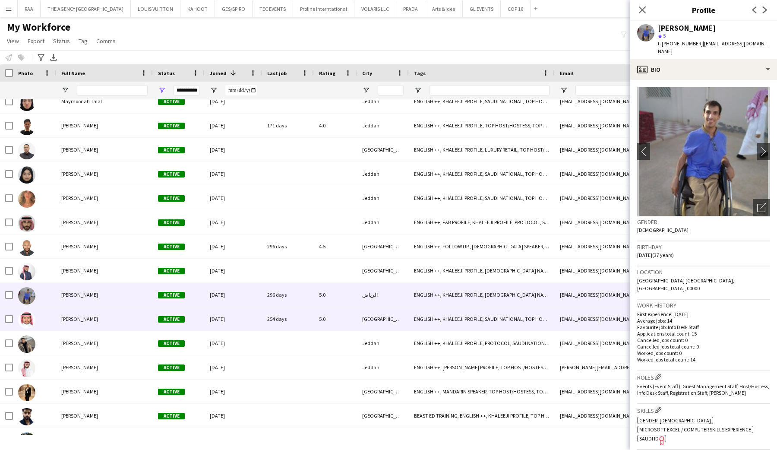
click at [78, 326] on div "[PERSON_NAME]" at bounding box center [104, 319] width 97 height 24
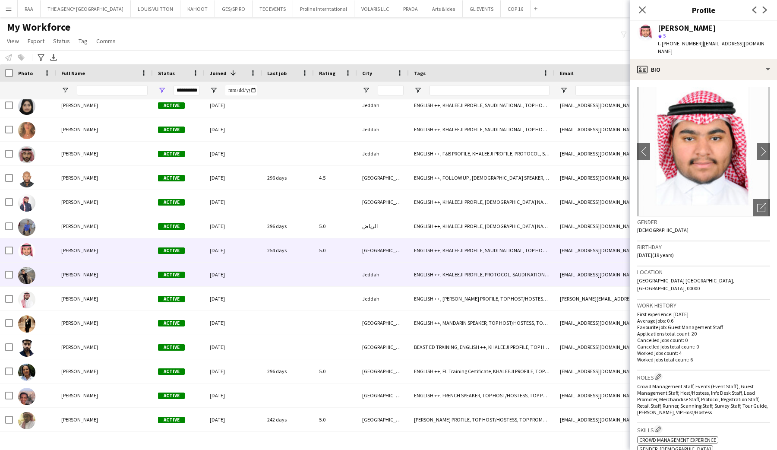
click at [88, 268] on div "[PERSON_NAME]" at bounding box center [104, 275] width 97 height 24
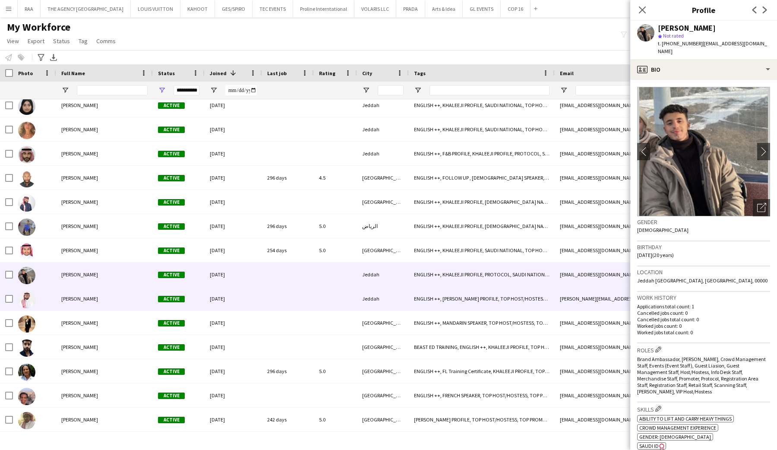
click at [85, 298] on span "[PERSON_NAME]" at bounding box center [79, 298] width 37 height 6
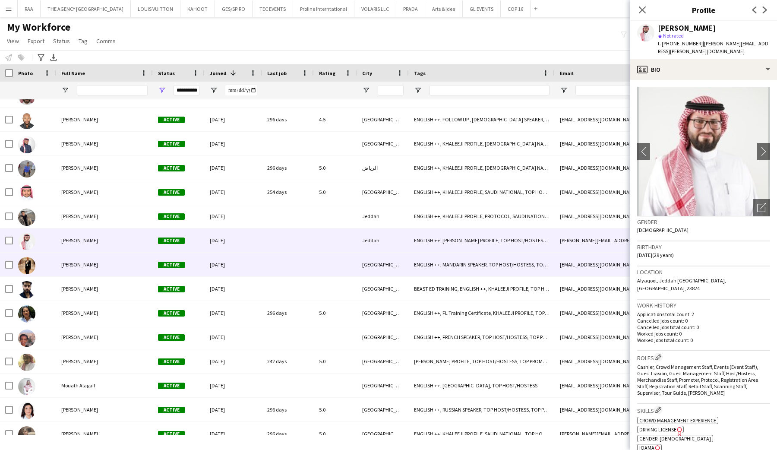
click at [90, 261] on div "[PERSON_NAME]" at bounding box center [104, 265] width 97 height 24
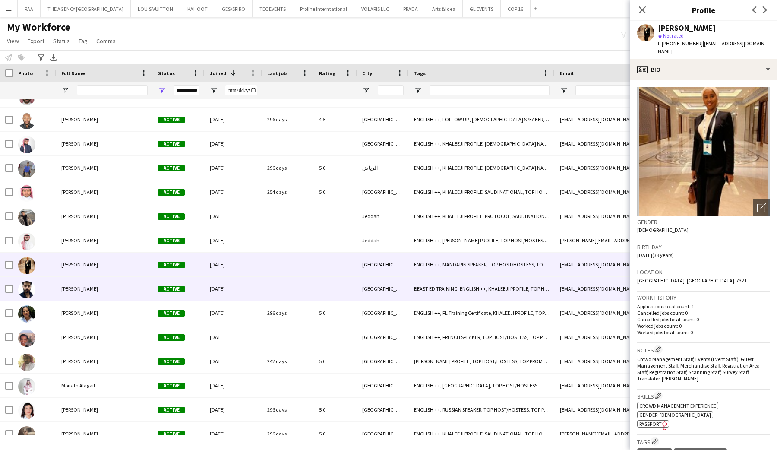
click at [91, 289] on span "[PERSON_NAME]" at bounding box center [79, 288] width 37 height 6
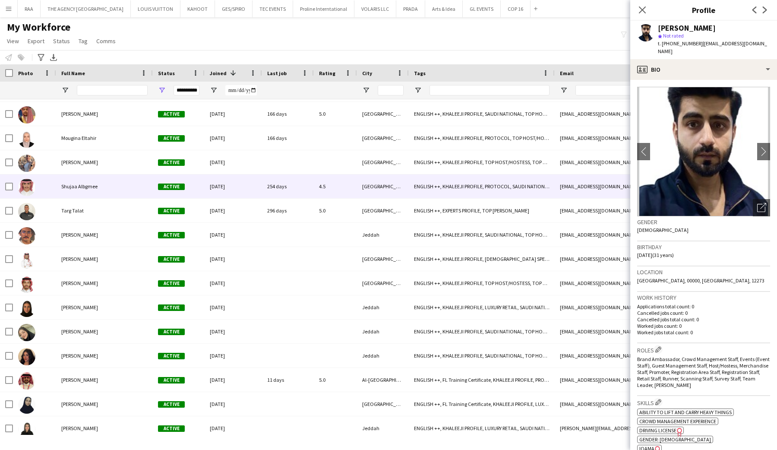
click at [90, 209] on div "Targ Talat" at bounding box center [104, 211] width 97 height 24
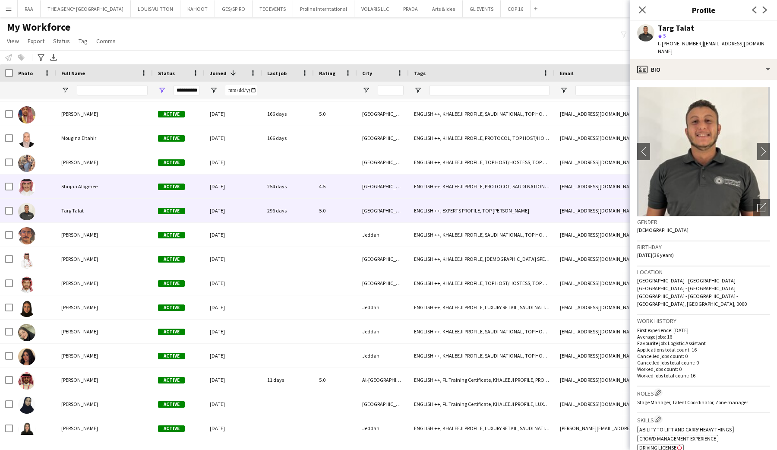
click at [95, 190] on div "Shujaa Albgmee" at bounding box center [104, 186] width 97 height 24
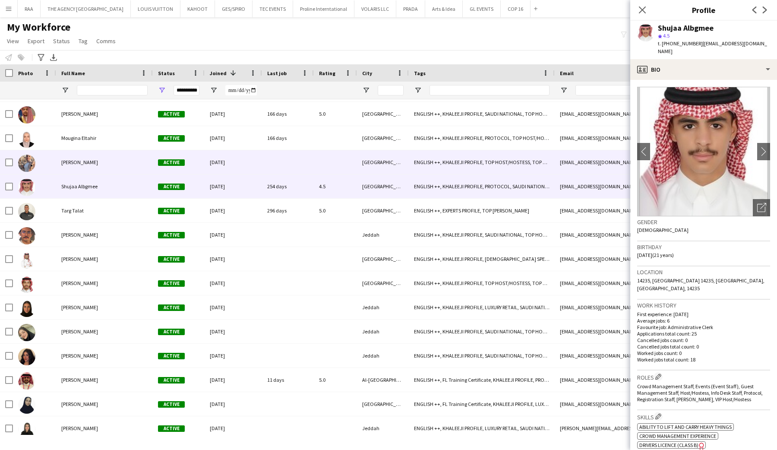
click at [99, 167] on div "[PERSON_NAME]" at bounding box center [104, 162] width 97 height 24
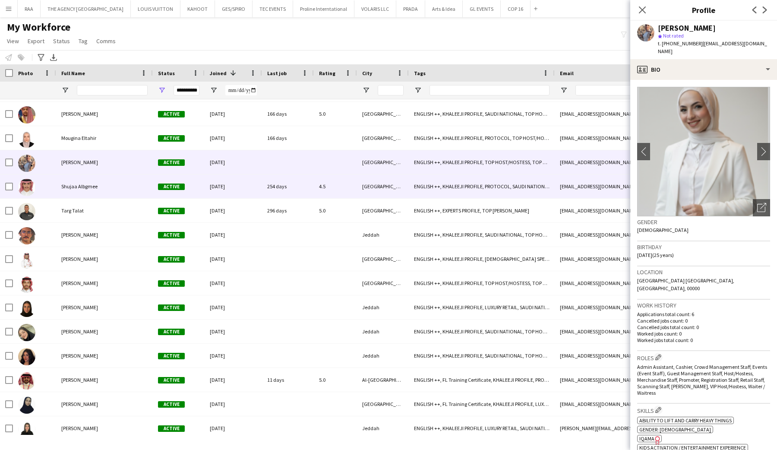
click at [91, 190] on span "Shujaa Albgmee" at bounding box center [79, 186] width 36 height 6
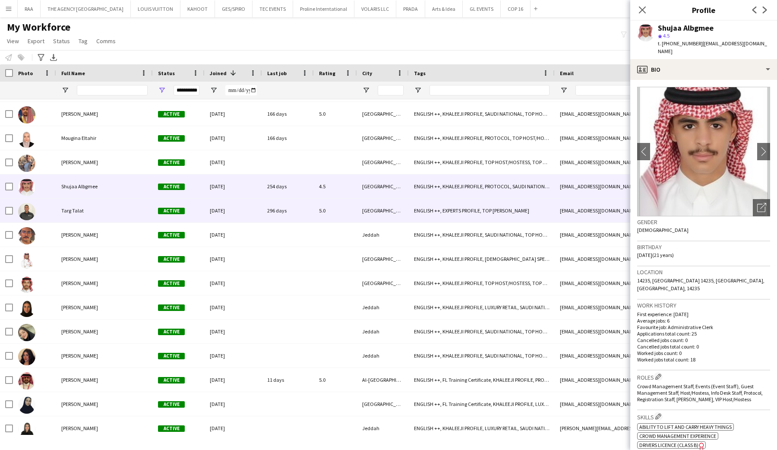
click at [91, 212] on div "Targ Talat" at bounding box center [104, 211] width 97 height 24
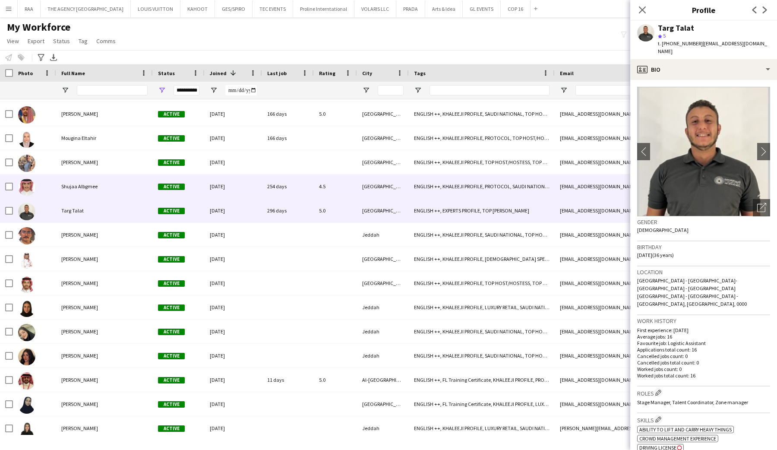
click at [110, 184] on div "Shujaa Albgmee" at bounding box center [104, 186] width 97 height 24
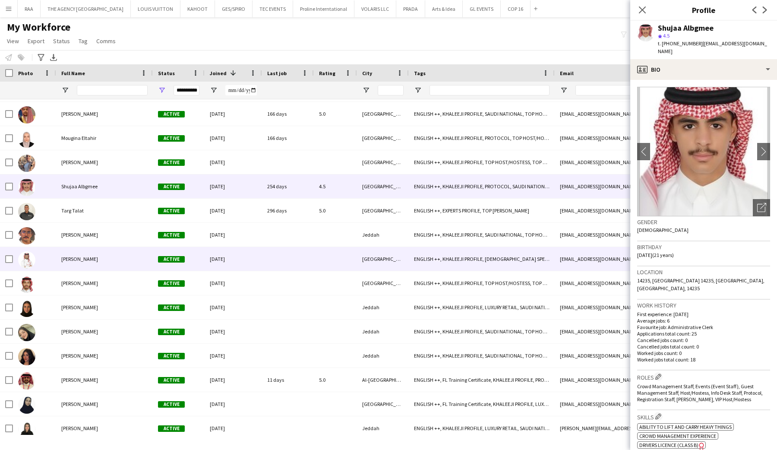
click at [93, 263] on div "[PERSON_NAME]" at bounding box center [104, 259] width 97 height 24
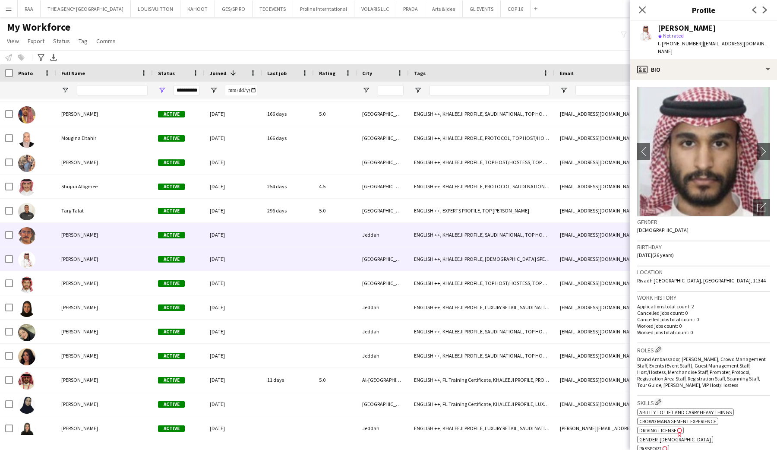
click at [94, 234] on span "[PERSON_NAME]" at bounding box center [79, 234] width 37 height 6
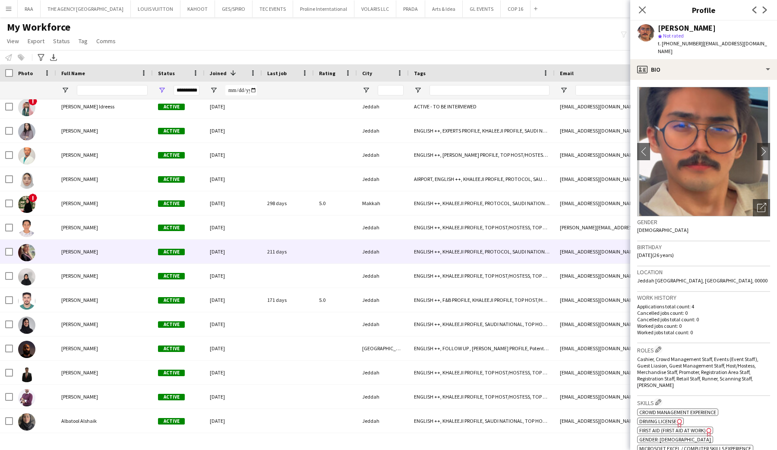
click at [86, 241] on div "[PERSON_NAME]" at bounding box center [104, 252] width 97 height 24
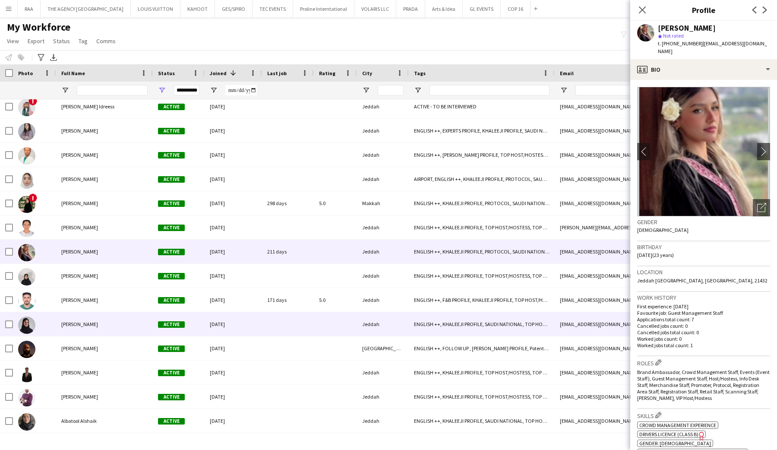
click at [76, 335] on div "[PERSON_NAME]" at bounding box center [104, 324] width 97 height 24
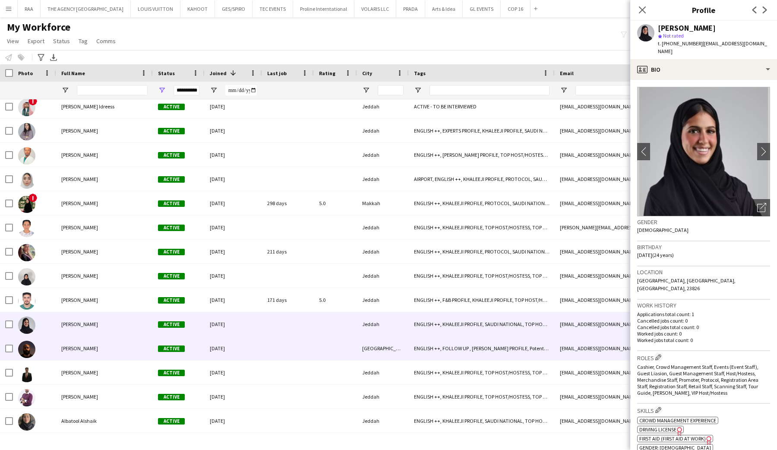
click at [77, 349] on span "[PERSON_NAME]" at bounding box center [79, 348] width 37 height 6
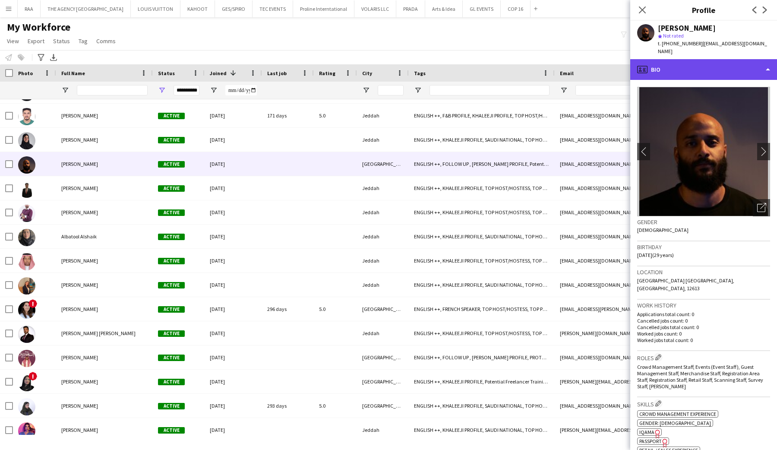
click at [710, 59] on div "profile Bio" at bounding box center [703, 69] width 147 height 21
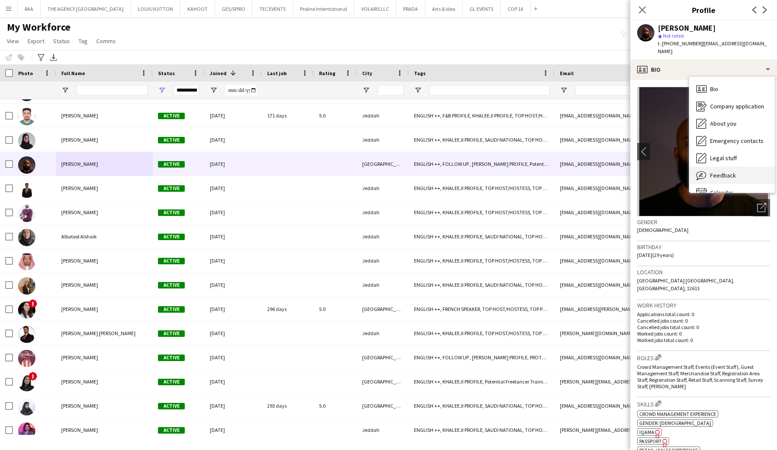
click at [727, 175] on div "Feedback Feedback" at bounding box center [732, 175] width 85 height 17
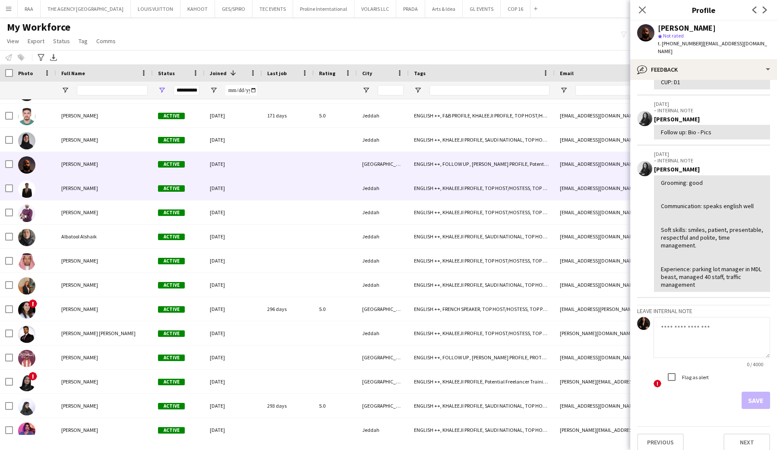
click at [89, 197] on div "[PERSON_NAME]" at bounding box center [104, 188] width 97 height 24
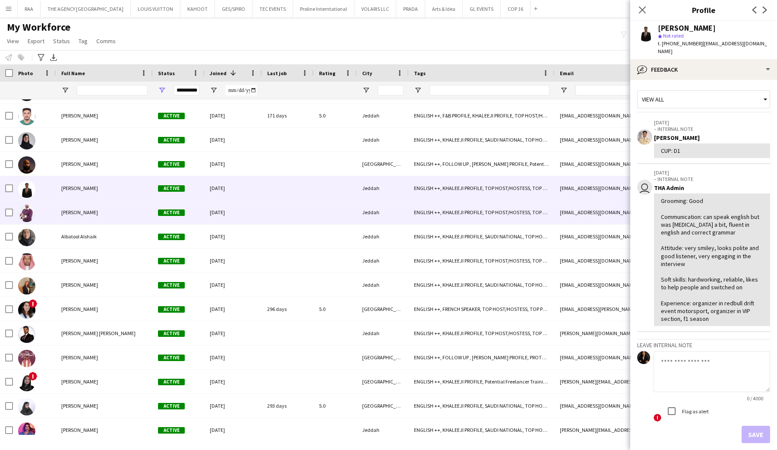
click at [91, 219] on div "[PERSON_NAME]" at bounding box center [104, 212] width 97 height 24
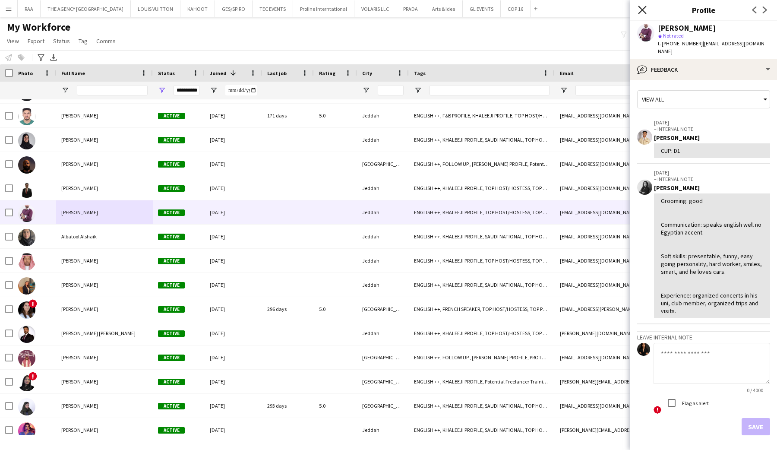
click at [642, 13] on icon "Close pop-in" at bounding box center [642, 10] width 8 height 8
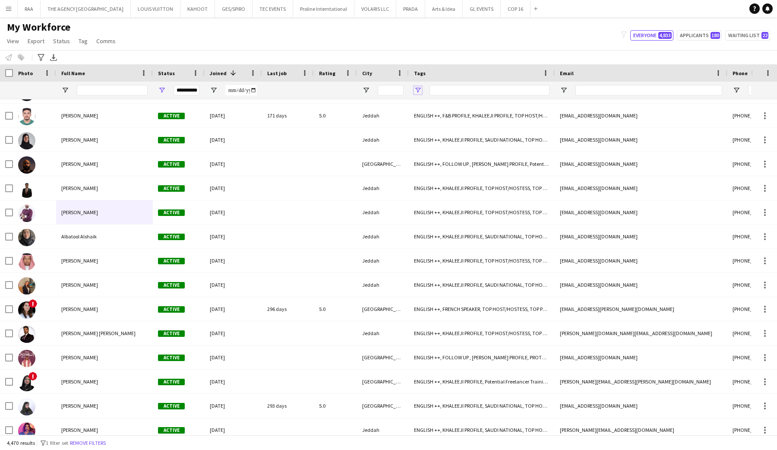
click at [416, 92] on span "Open Filter Menu" at bounding box center [418, 90] width 8 height 8
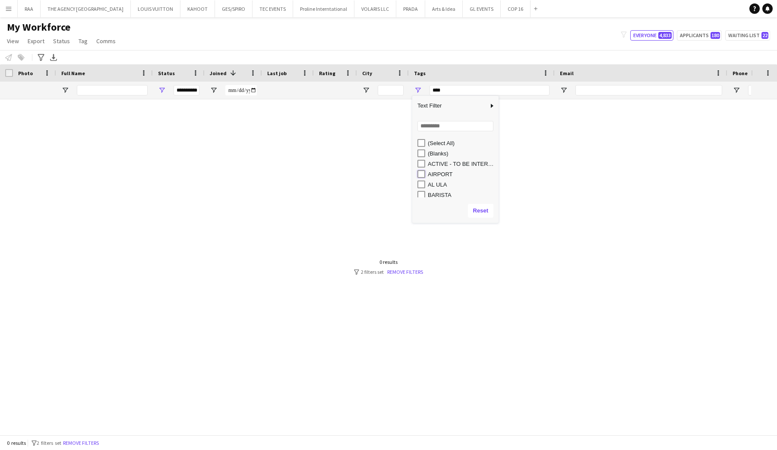
type input "**********"
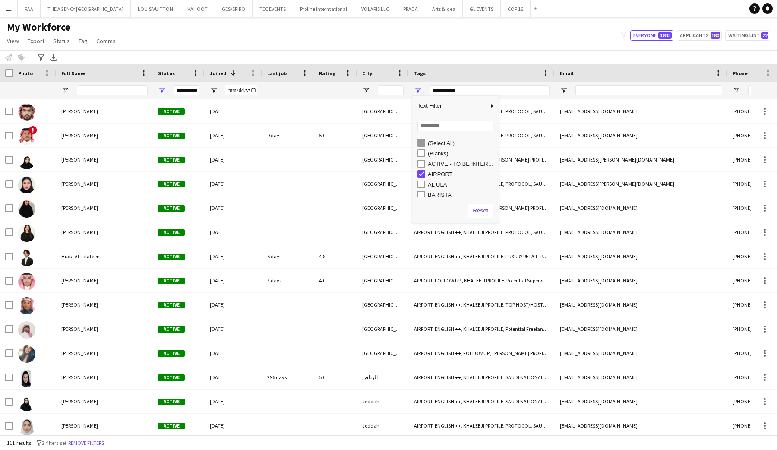
click at [451, 41] on div "My Workforce View Views Default view Basic Export View Full Name TAGS Test New …" at bounding box center [388, 35] width 777 height 29
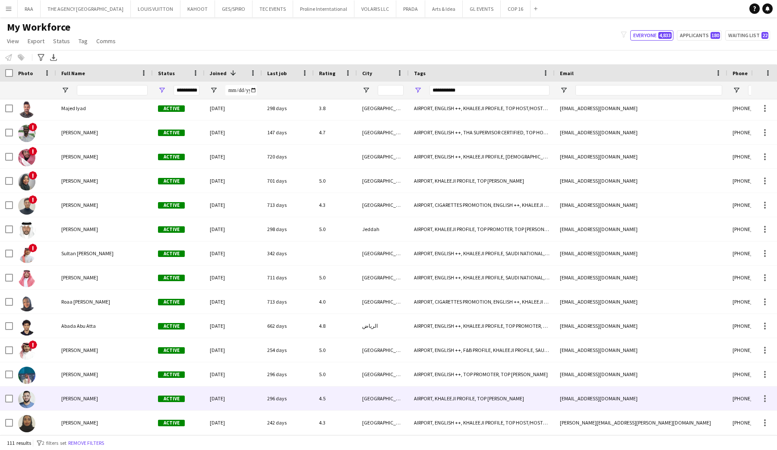
click at [63, 394] on div "[PERSON_NAME]" at bounding box center [104, 398] width 97 height 24
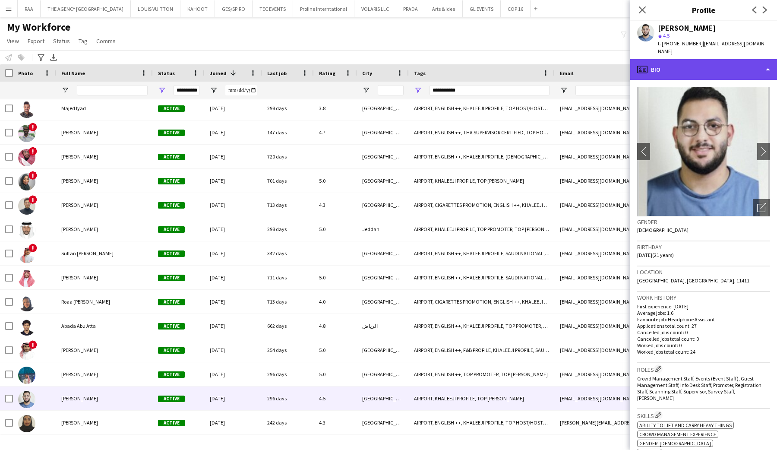
click at [724, 60] on div "profile Bio" at bounding box center [703, 69] width 147 height 21
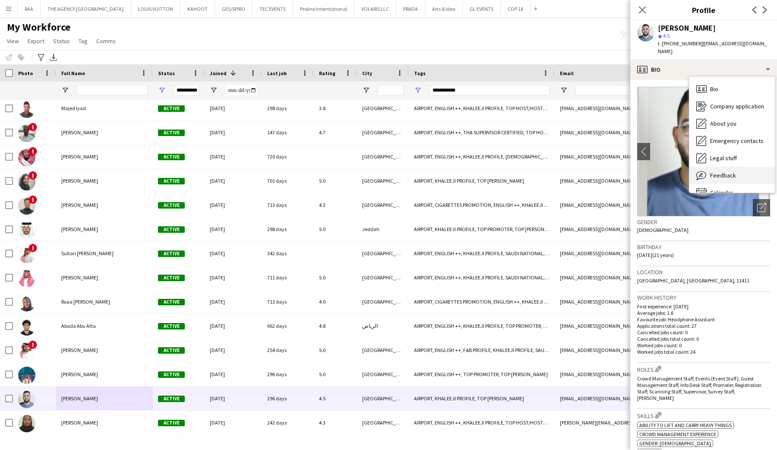
click at [731, 171] on span "Feedback" at bounding box center [723, 175] width 26 height 8
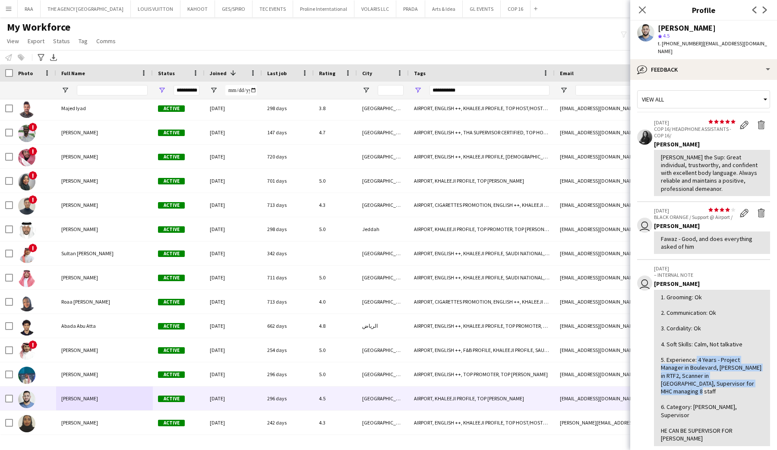
drag, startPoint x: 694, startPoint y: 351, endPoint x: 718, endPoint y: 382, distance: 39.0
click at [718, 382] on div "1. Grooming: Ok 2. Communication: Ok 3. Cordiality: Ok 4. Soft Skills: Calm, No…" at bounding box center [712, 367] width 102 height 149
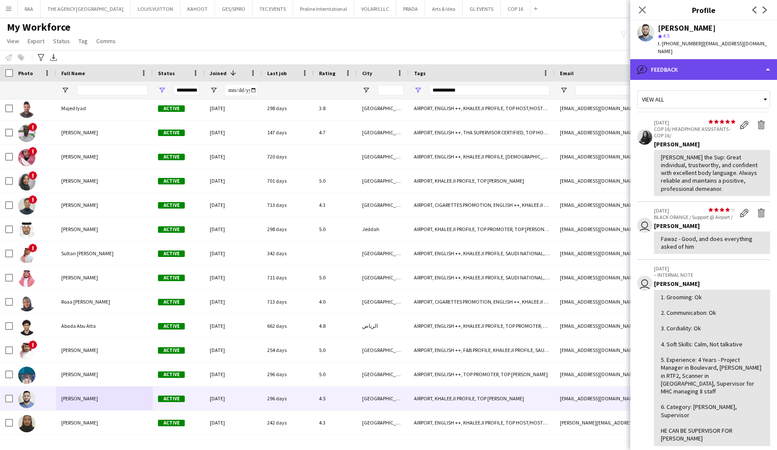
click at [703, 65] on div "bubble-pencil Feedback" at bounding box center [703, 69] width 147 height 21
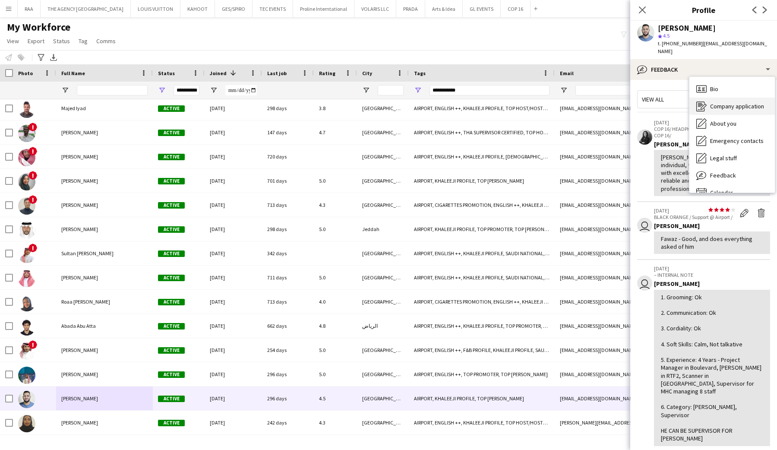
click at [713, 102] on span "Company application" at bounding box center [737, 106] width 54 height 8
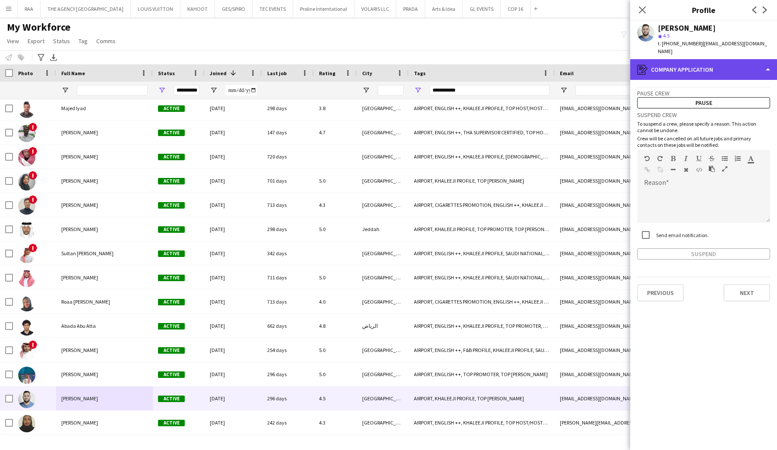
click at [707, 61] on div "register Company application" at bounding box center [703, 69] width 147 height 21
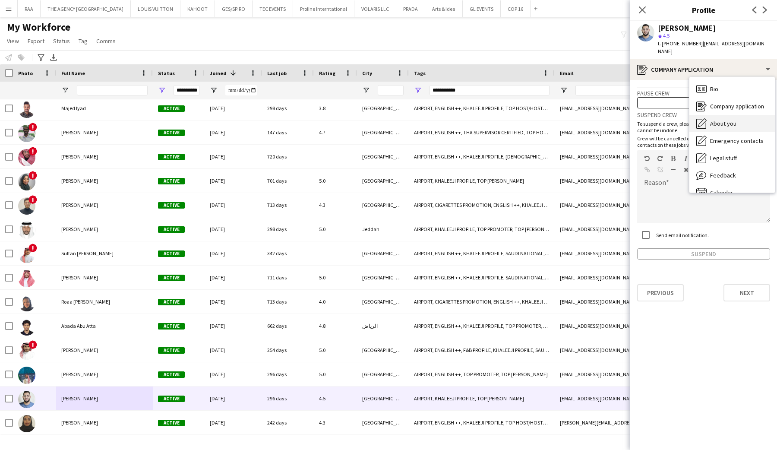
click at [721, 120] on div "About you About you" at bounding box center [732, 123] width 85 height 17
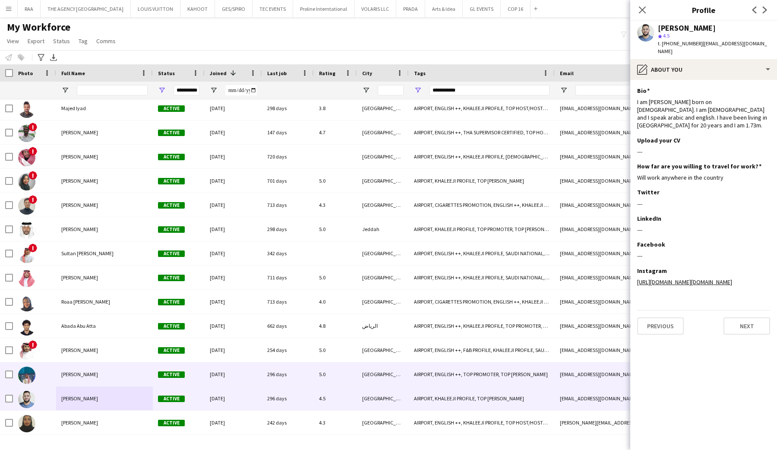
click at [67, 379] on div "[PERSON_NAME]" at bounding box center [104, 374] width 97 height 24
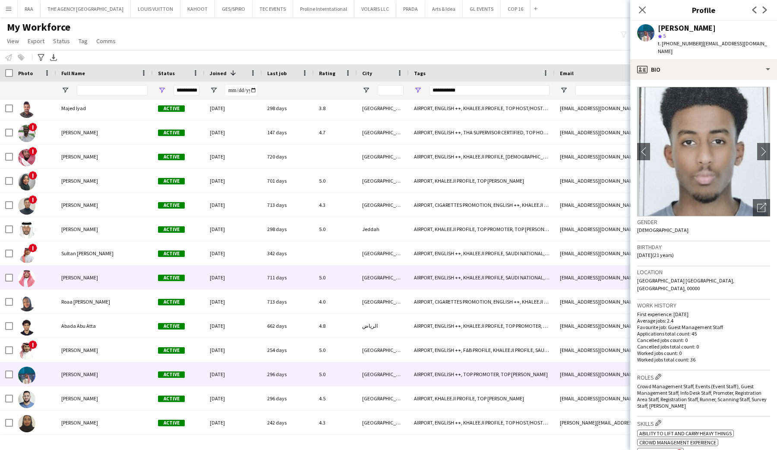
click at [77, 287] on div "[PERSON_NAME]" at bounding box center [104, 278] width 97 height 24
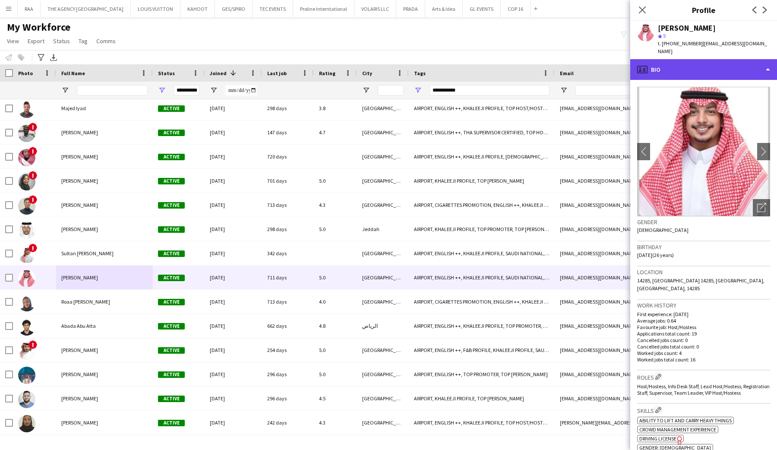
click at [706, 71] on div "profile Bio" at bounding box center [703, 69] width 147 height 21
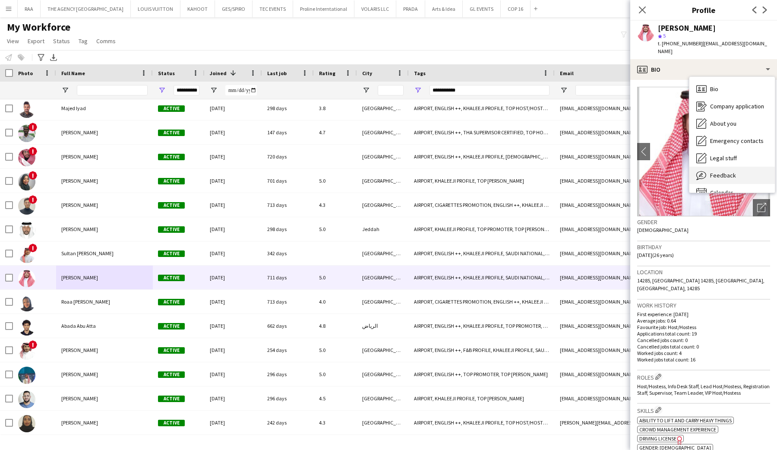
click at [730, 171] on span "Feedback" at bounding box center [723, 175] width 26 height 8
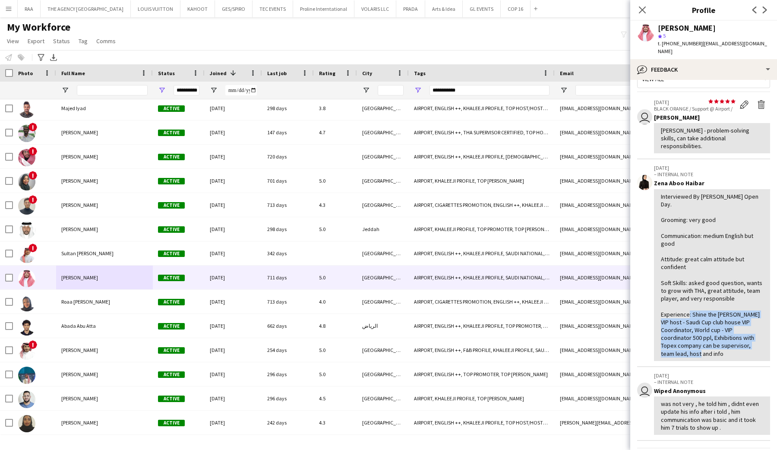
drag, startPoint x: 692, startPoint y: 290, endPoint x: 756, endPoint y: 319, distance: 70.5
click at [756, 319] on div "Interviewed By [PERSON_NAME] Open Day. Grooming: very good Communication: mediu…" at bounding box center [712, 275] width 102 height 165
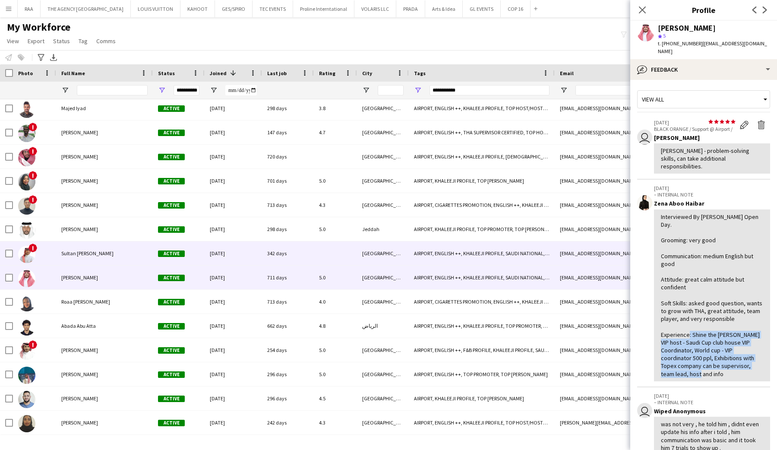
click at [87, 258] on div "Sultan [PERSON_NAME]" at bounding box center [104, 253] width 97 height 24
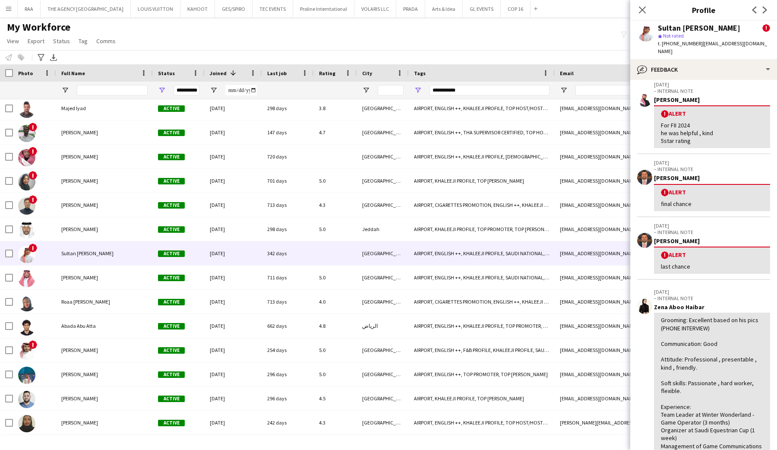
scroll to position [25, 0]
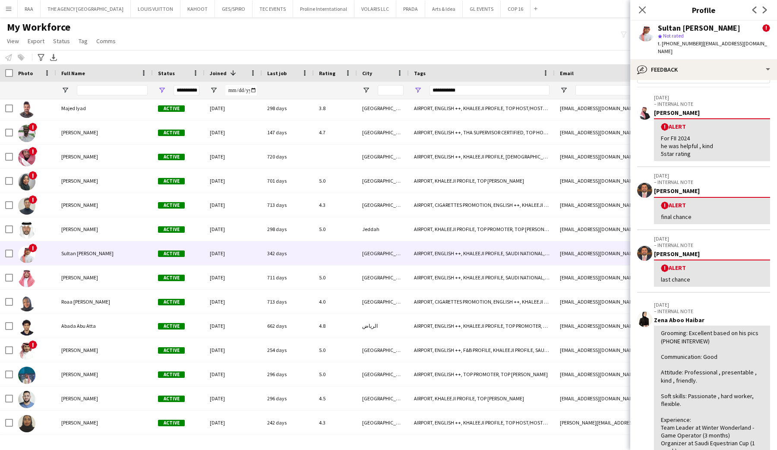
click at [708, 76] on div "View all" at bounding box center [703, 76] width 133 height 22
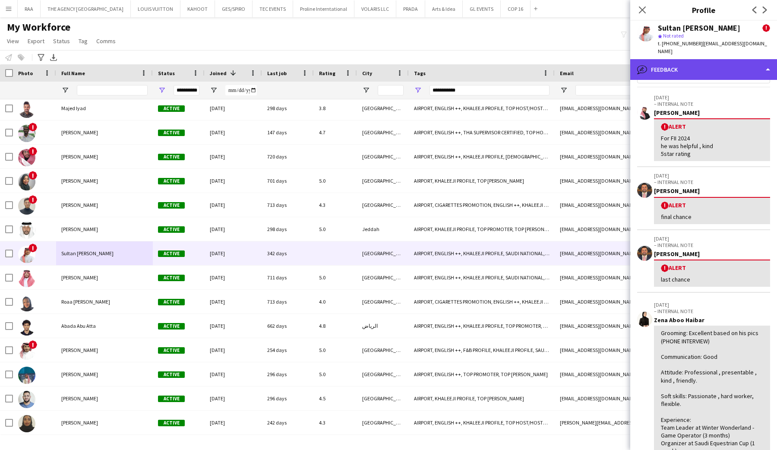
click at [697, 60] on div "bubble-pencil Feedback" at bounding box center [703, 69] width 147 height 21
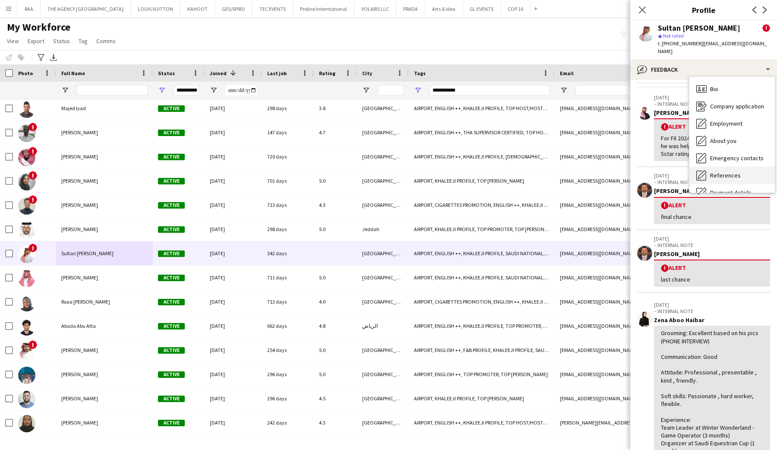
click at [732, 171] on span "References" at bounding box center [725, 175] width 31 height 8
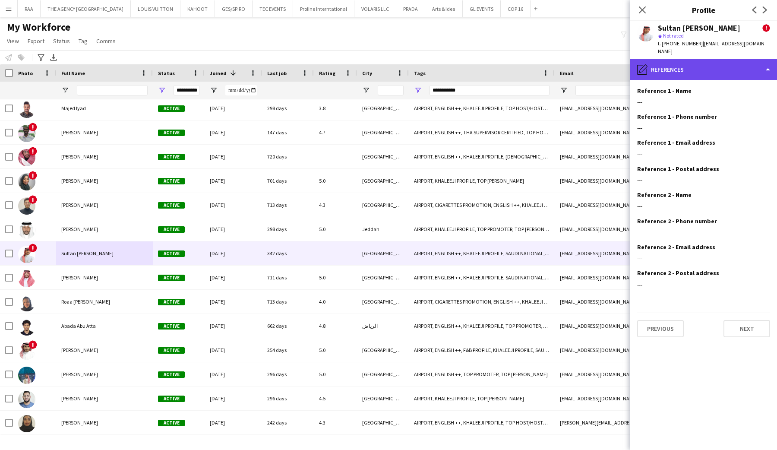
click at [715, 60] on div "pencil4 References" at bounding box center [703, 69] width 147 height 21
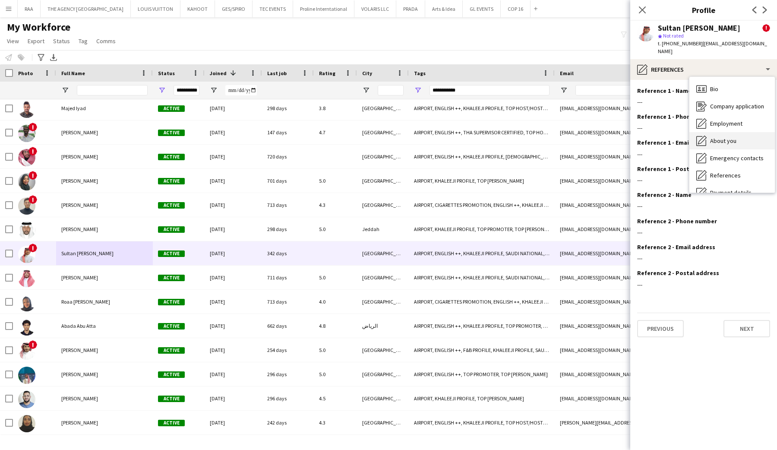
click at [719, 137] on span "About you" at bounding box center [723, 141] width 26 height 8
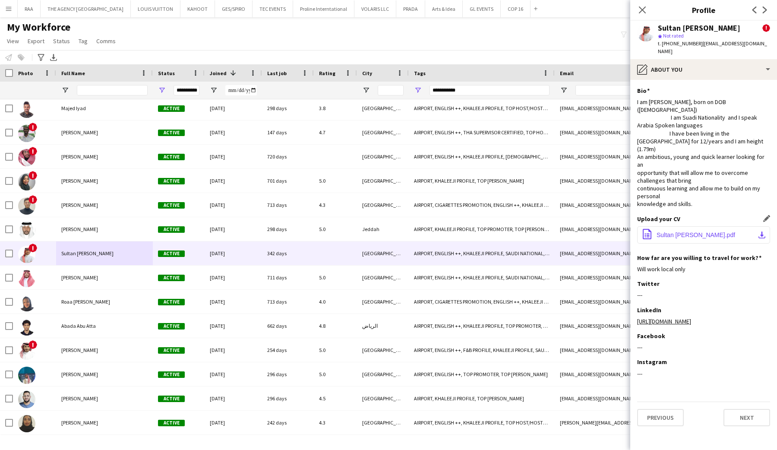
click at [688, 226] on button "office-file-sheet Sultan Al Ageefi.pdf download-bottom" at bounding box center [703, 234] width 133 height 17
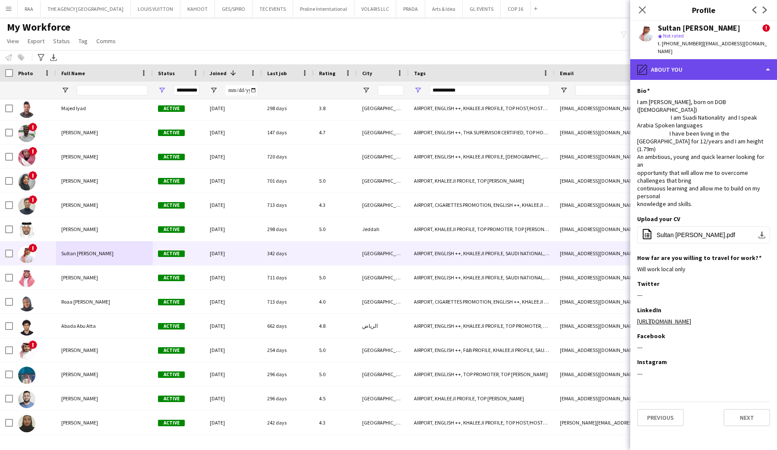
click at [704, 60] on div "pencil4 About you" at bounding box center [703, 69] width 147 height 21
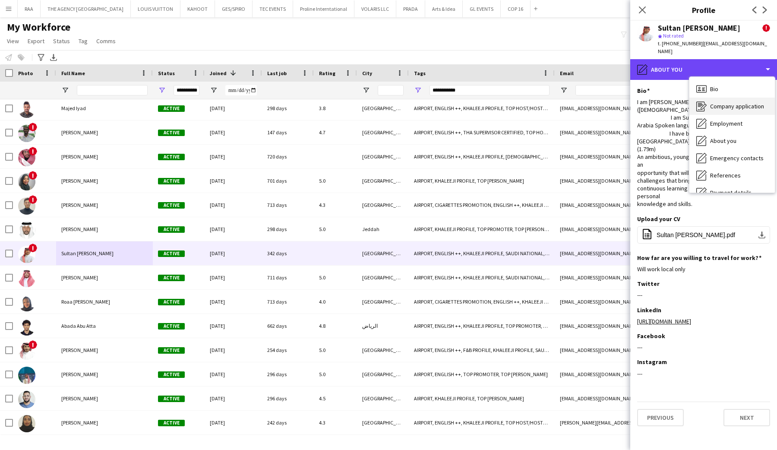
scroll to position [81, 0]
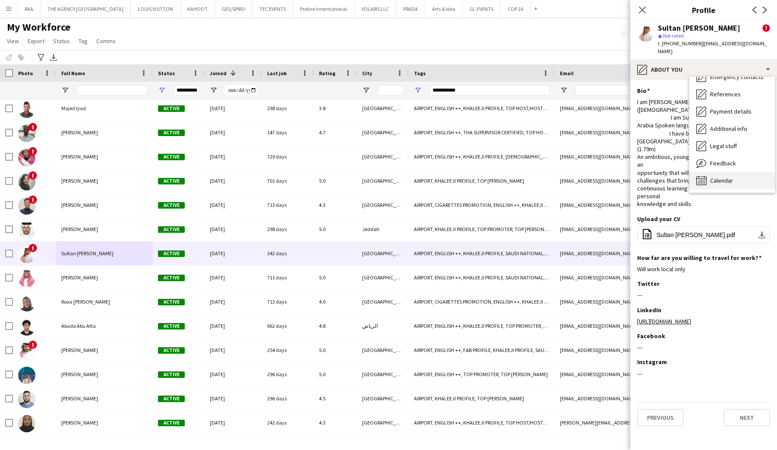
click at [722, 177] on span "Calendar" at bounding box center [721, 181] width 23 height 8
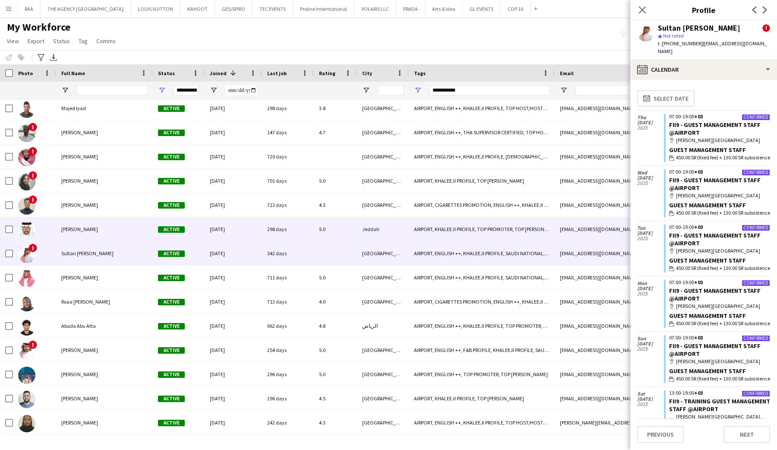
click at [87, 240] on div "[PERSON_NAME]" at bounding box center [104, 229] width 97 height 24
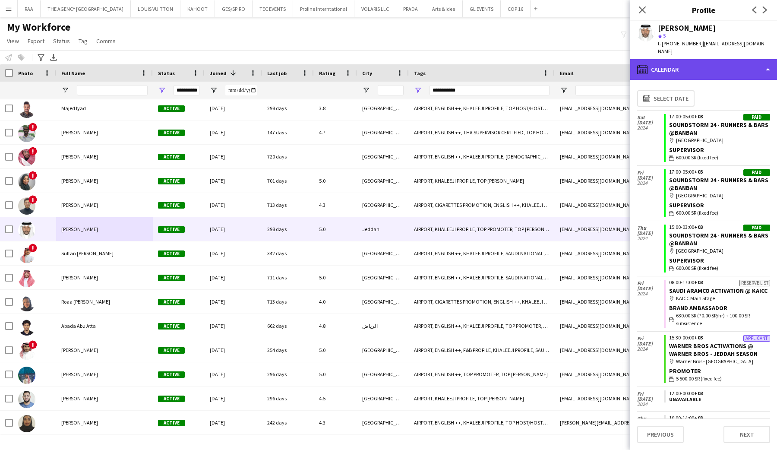
click at [699, 59] on div "calendar-full Calendar" at bounding box center [703, 69] width 147 height 21
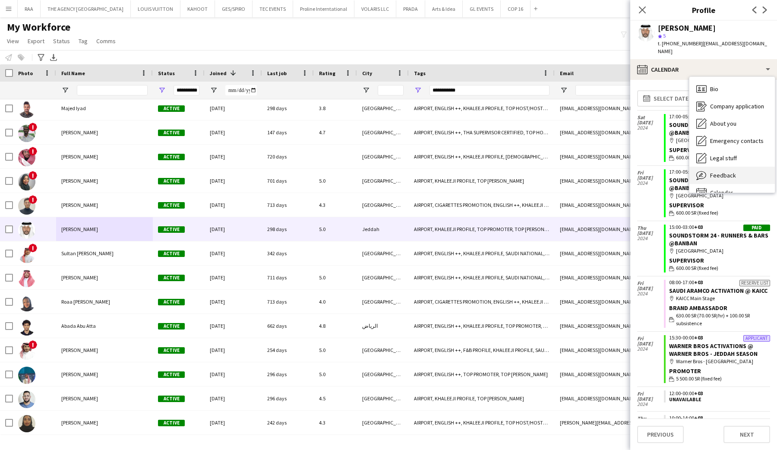
click at [719, 167] on div "Feedback Feedback" at bounding box center [732, 175] width 85 height 17
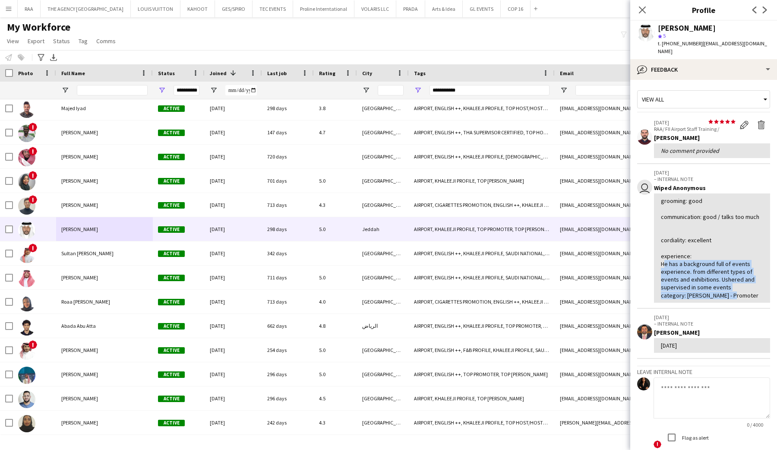
drag, startPoint x: 661, startPoint y: 256, endPoint x: 740, endPoint y: 287, distance: 84.9
click at [740, 287] on div "grooming: good communication: good / talks too much cordiality: excellent exper…" at bounding box center [712, 248] width 102 height 102
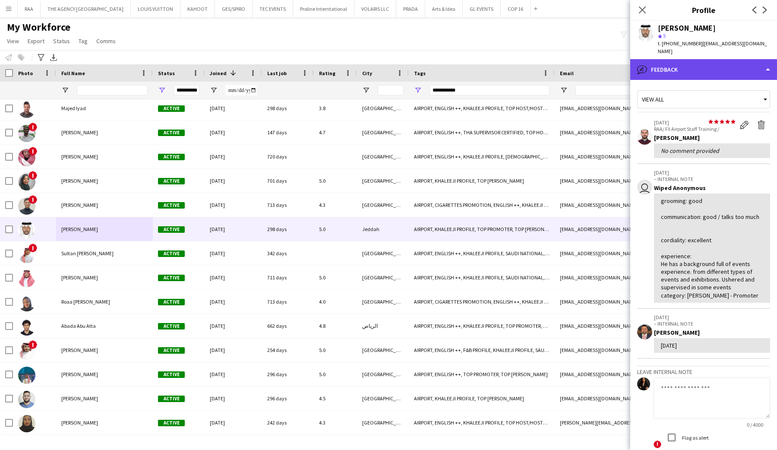
click at [707, 59] on div "bubble-pencil Feedback" at bounding box center [703, 69] width 147 height 21
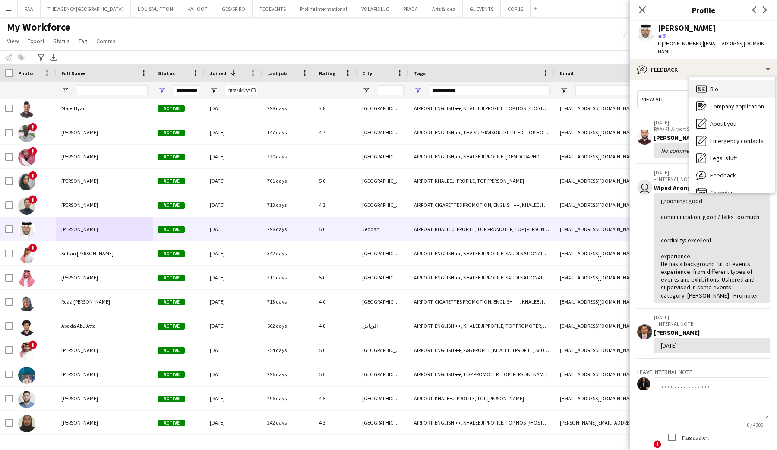
click at [711, 85] on span "Bio" at bounding box center [714, 89] width 8 height 8
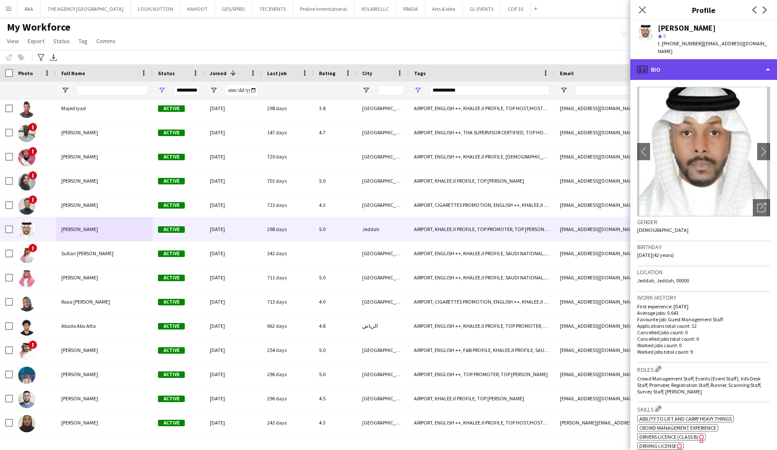
click at [711, 70] on div "profile Bio" at bounding box center [703, 69] width 147 height 21
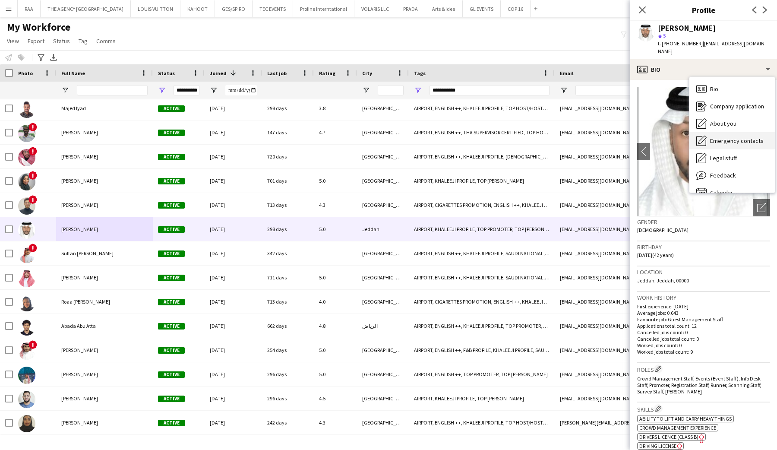
click at [721, 137] on span "Emergency contacts" at bounding box center [737, 141] width 54 height 8
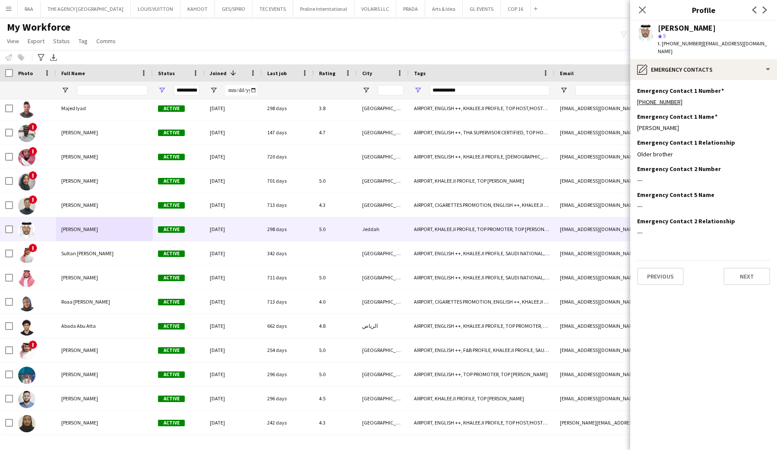
click at [715, 80] on app-section-data-types "Emergency Contact 1 Number Edit this field [PHONE_NUMBER] Emergency Contact 1 N…" at bounding box center [703, 265] width 147 height 370
click at [715, 70] on div "pencil4 Emergency contacts" at bounding box center [703, 69] width 147 height 21
click at [716, 120] on span "About you" at bounding box center [723, 124] width 26 height 8
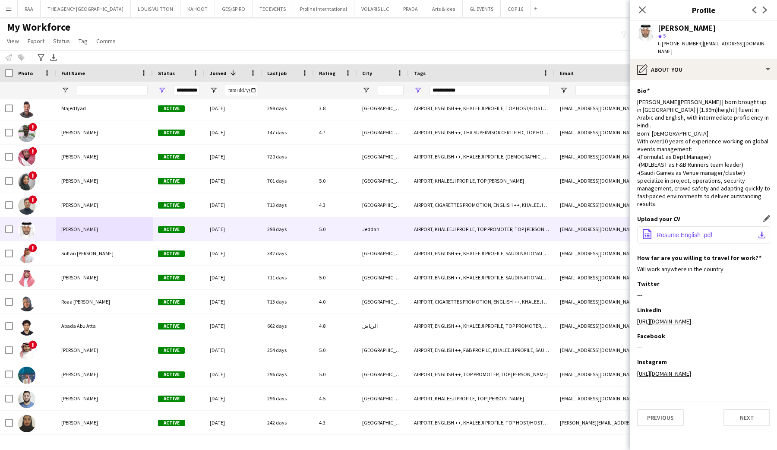
click at [748, 231] on button "office-file-sheet Resume English .pdf download-bottom" at bounding box center [703, 234] width 133 height 17
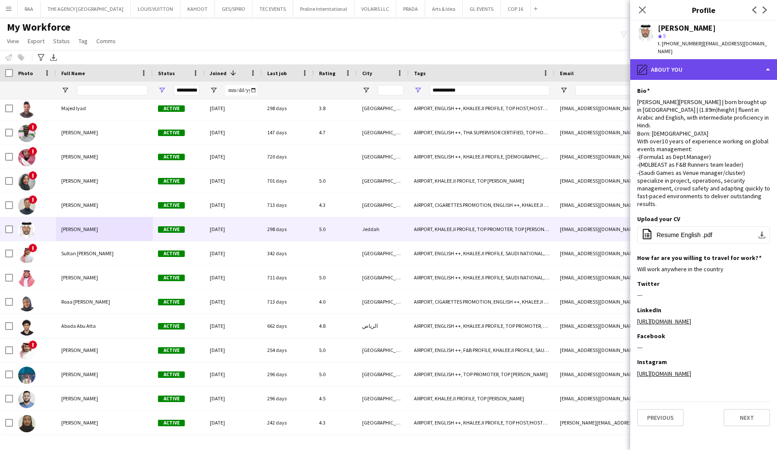
click at [682, 63] on div "pencil4 About you" at bounding box center [703, 69] width 147 height 21
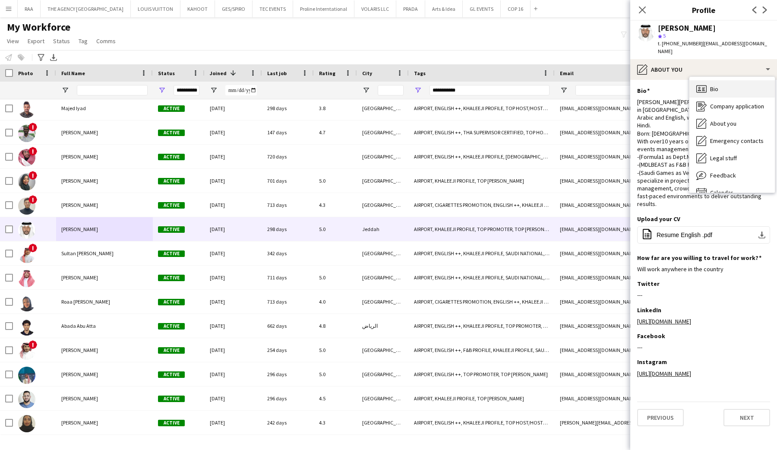
click at [696, 80] on div "Bio Bio" at bounding box center [732, 88] width 85 height 17
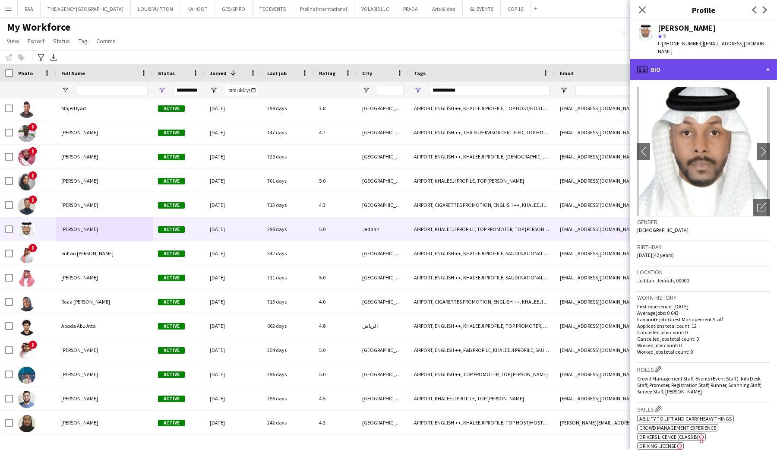
click at [697, 68] on div "profile Bio" at bounding box center [703, 69] width 147 height 21
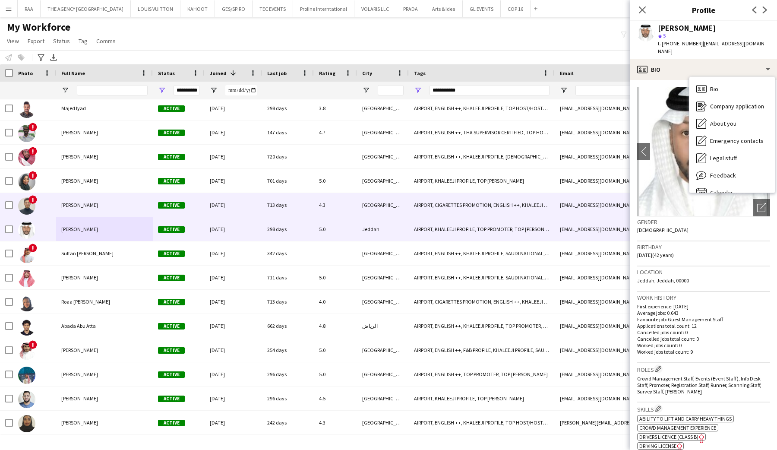
click at [98, 203] on div "[PERSON_NAME]" at bounding box center [104, 205] width 97 height 24
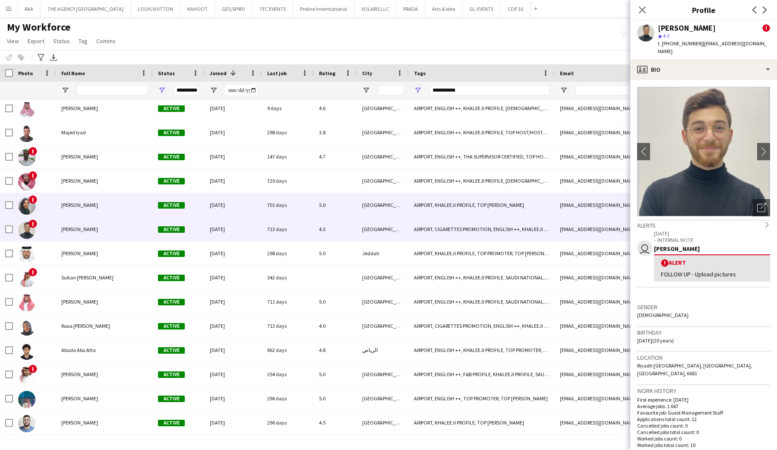
scroll to position [2311, 0]
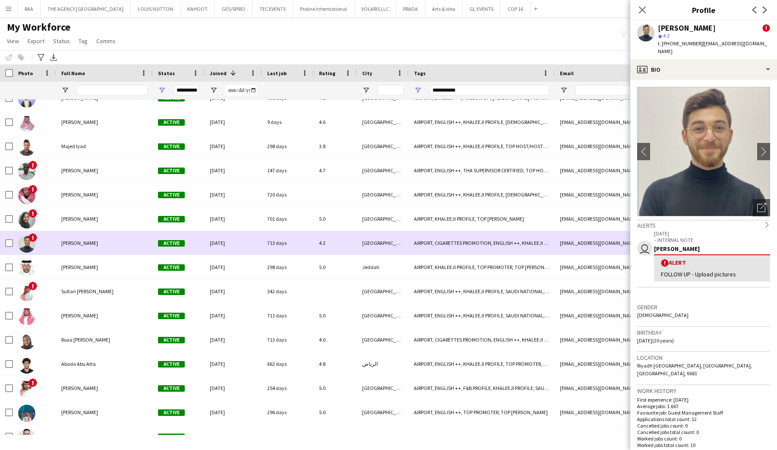
click at [99, 242] on div "[PERSON_NAME]" at bounding box center [104, 243] width 97 height 24
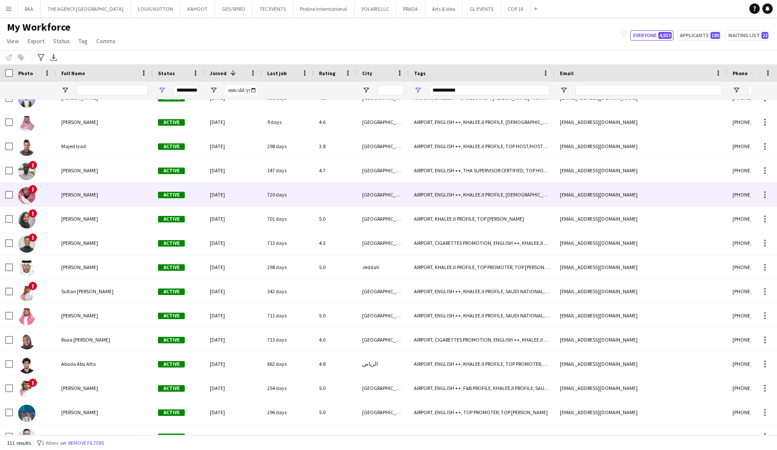
click at [99, 189] on div "[PERSON_NAME]" at bounding box center [104, 195] width 97 height 24
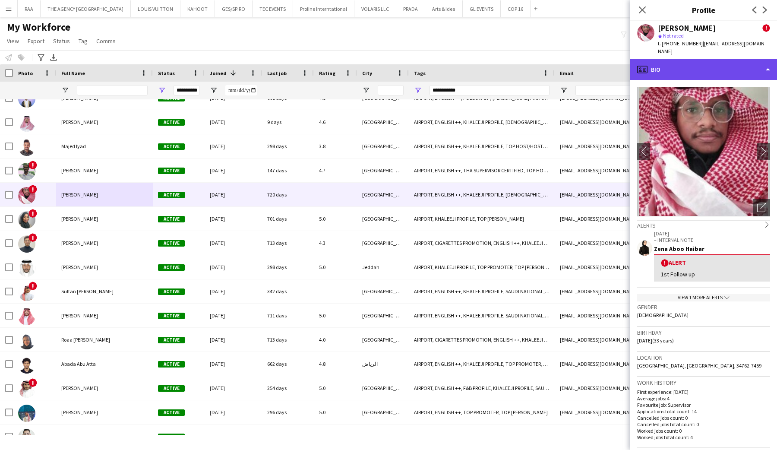
click at [718, 60] on div "profile Bio" at bounding box center [703, 69] width 147 height 21
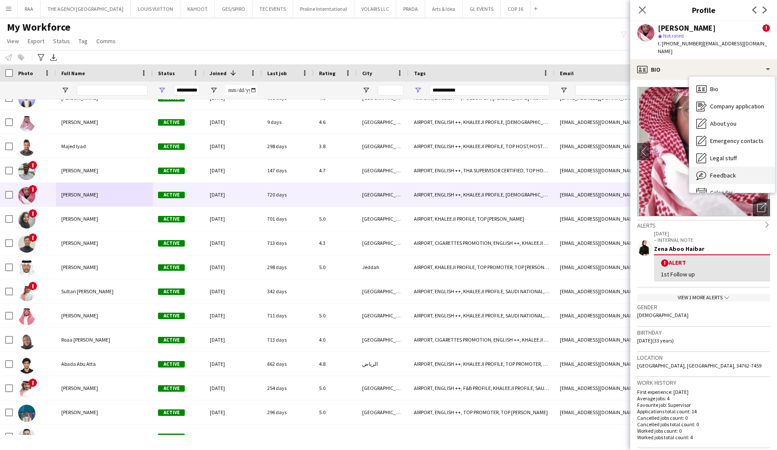
click at [724, 173] on div "Feedback Feedback" at bounding box center [732, 175] width 85 height 17
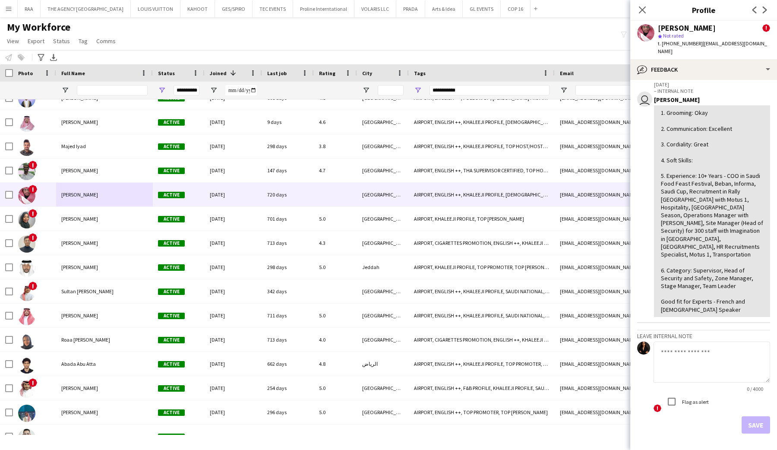
scroll to position [241, 0]
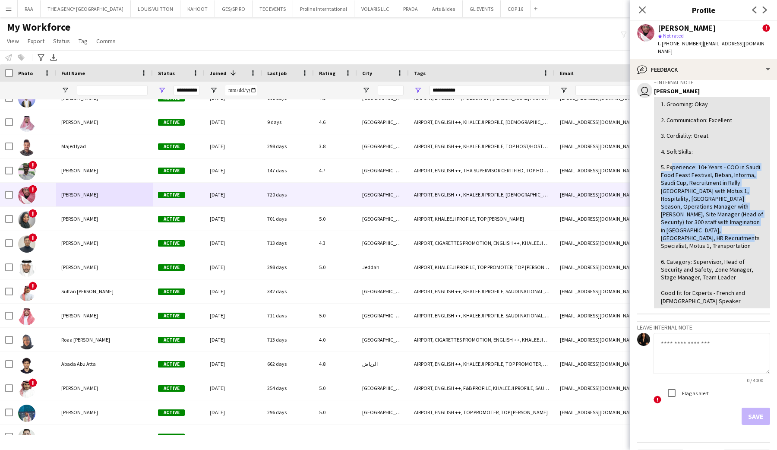
drag, startPoint x: 669, startPoint y: 159, endPoint x: 757, endPoint y: 222, distance: 108.7
click at [758, 223] on div "1. Grooming: Okay 2. Communication: Excellent 3. Cordiality: Great 4. Soft Skil…" at bounding box center [712, 202] width 102 height 204
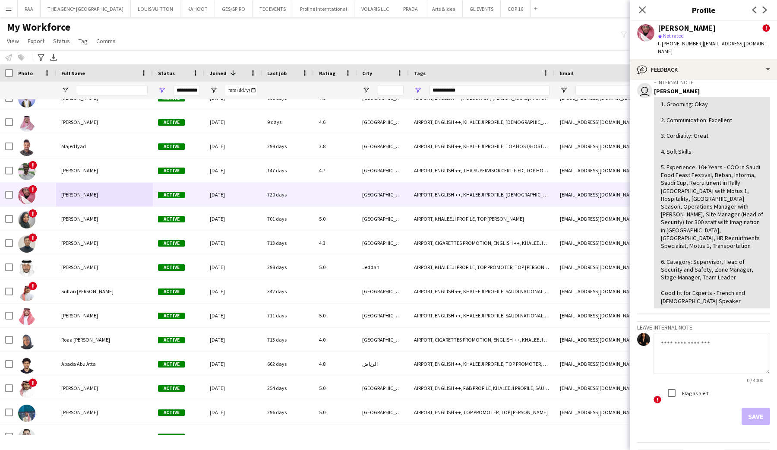
click at [754, 224] on div "1. Grooming: Okay 2. Communication: Excellent 3. Cordiality: Great 4. Soft Skil…" at bounding box center [712, 202] width 102 height 204
click at [718, 60] on div "bubble-pencil Feedback" at bounding box center [703, 69] width 147 height 21
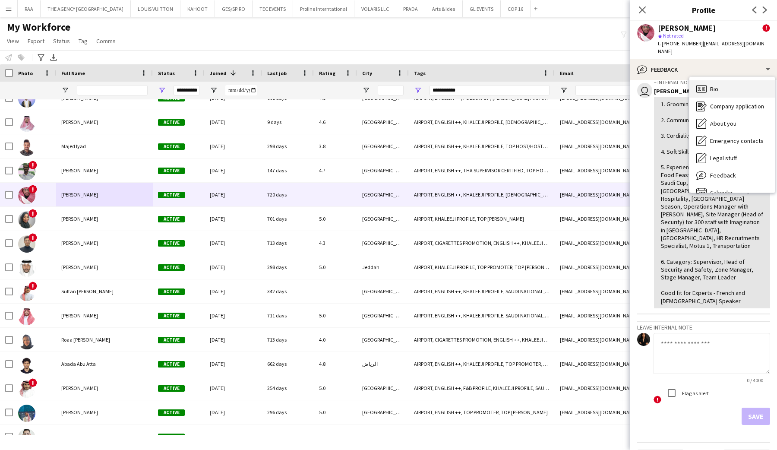
click at [720, 80] on div "Bio Bio" at bounding box center [732, 88] width 85 height 17
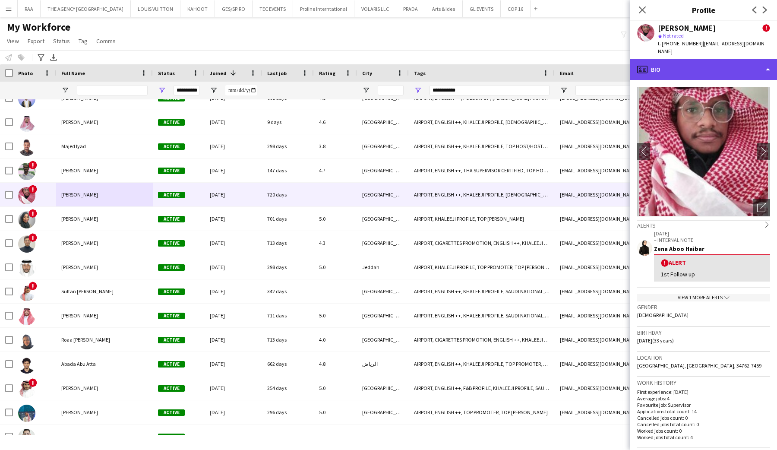
click at [720, 61] on div "profile Bio" at bounding box center [703, 69] width 147 height 21
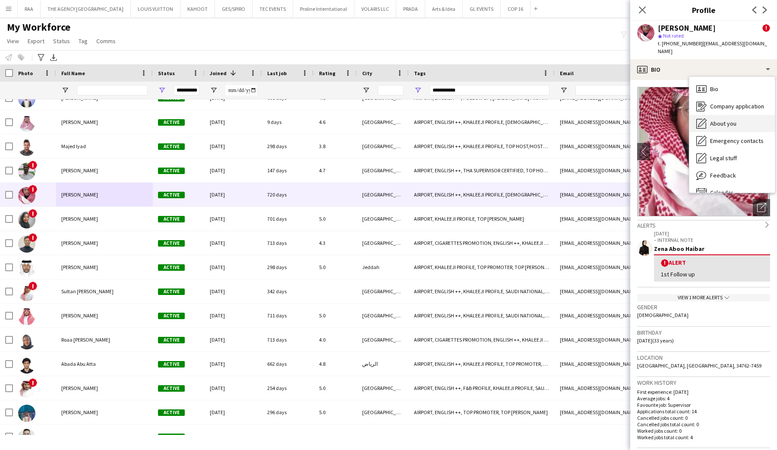
click at [728, 120] on div "About you About you" at bounding box center [732, 123] width 85 height 17
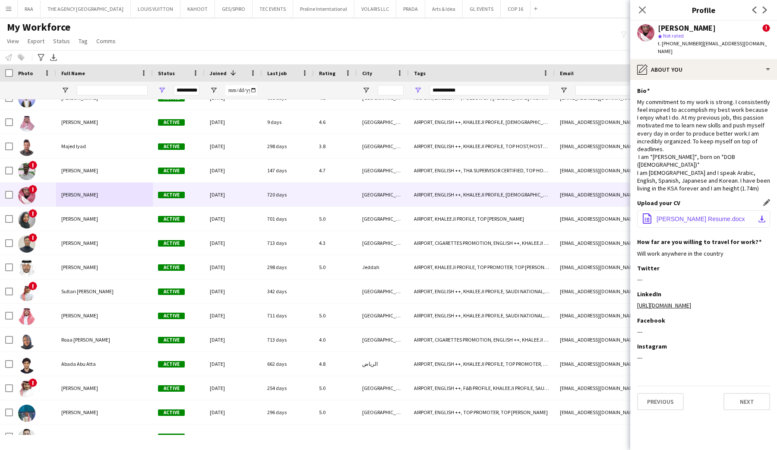
click at [686, 223] on button "office-file-sheet [PERSON_NAME] Resume.docx download-bottom" at bounding box center [703, 218] width 133 height 17
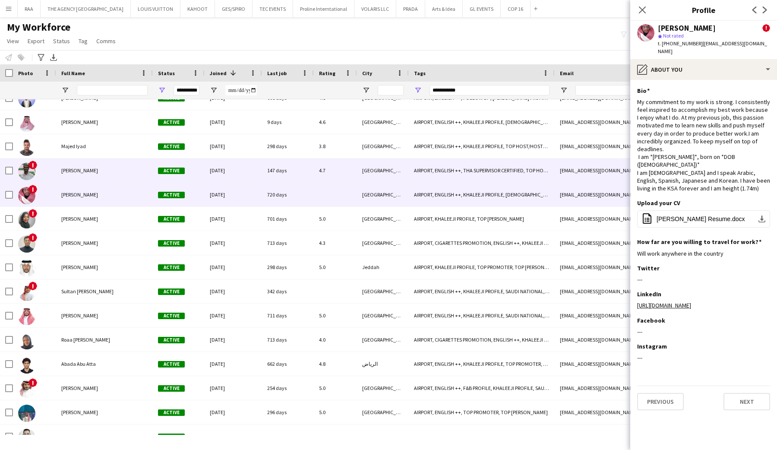
click at [70, 172] on span "[PERSON_NAME]" at bounding box center [79, 170] width 37 height 6
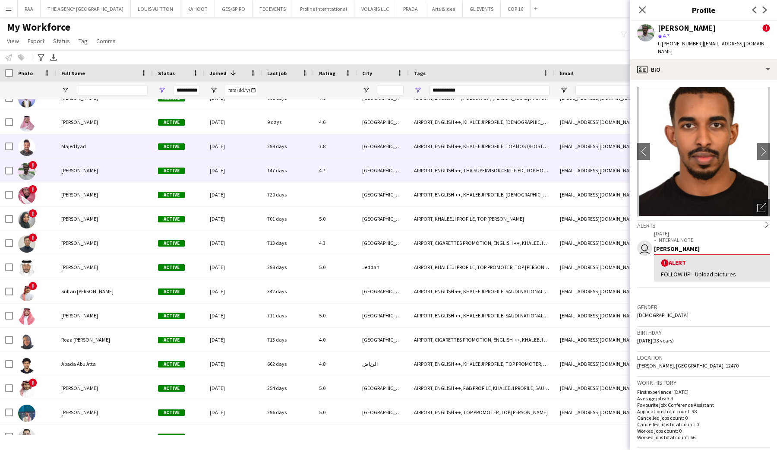
click at [80, 149] on span "Majed Iyad" at bounding box center [73, 146] width 25 height 6
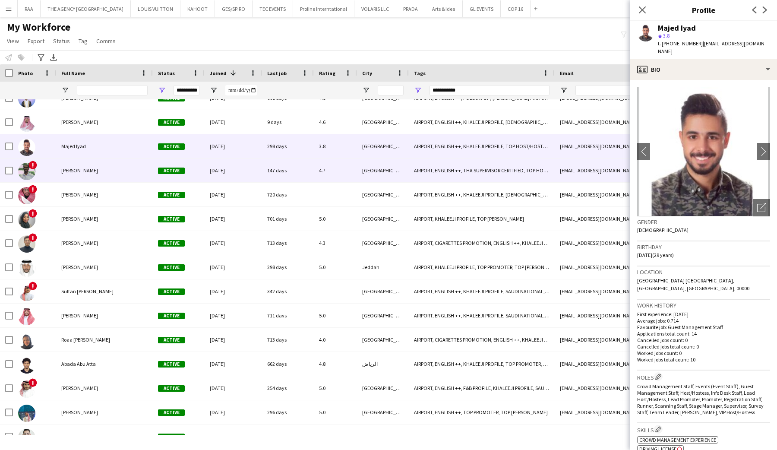
click at [80, 166] on div "[PERSON_NAME]" at bounding box center [104, 170] width 97 height 24
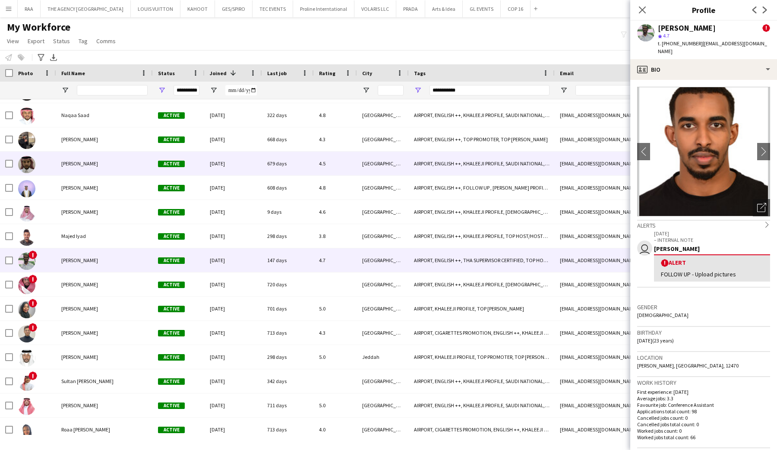
scroll to position [2220, 0]
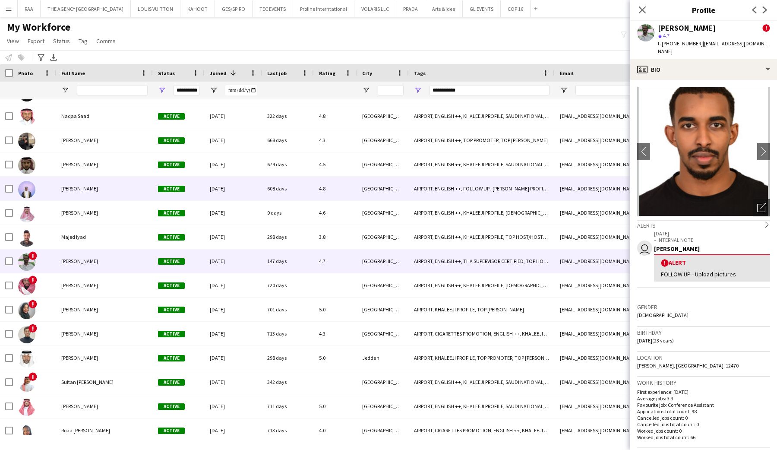
click at [79, 197] on div "[PERSON_NAME]" at bounding box center [104, 189] width 97 height 24
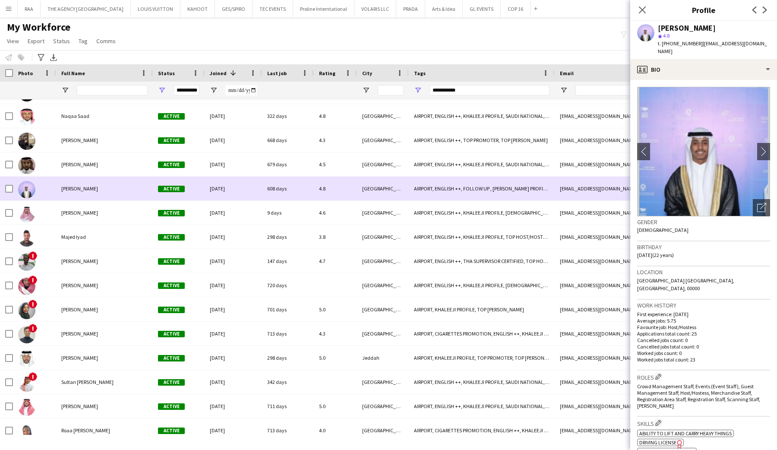
click at [107, 161] on div "[PERSON_NAME]" at bounding box center [104, 164] width 97 height 24
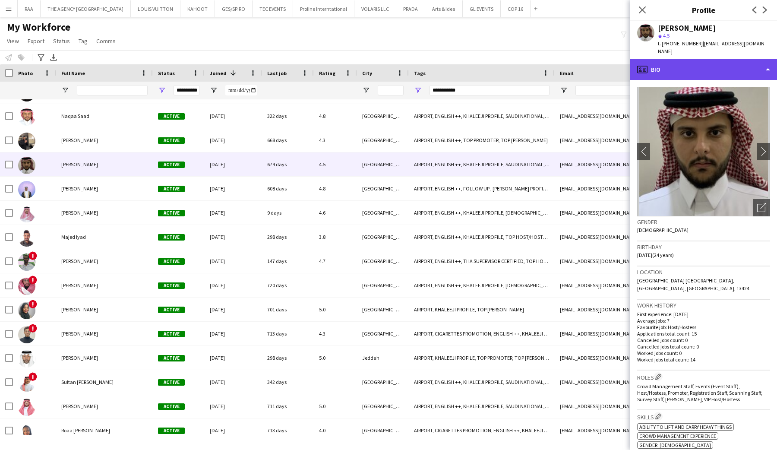
click at [725, 62] on div "profile Bio" at bounding box center [703, 69] width 147 height 21
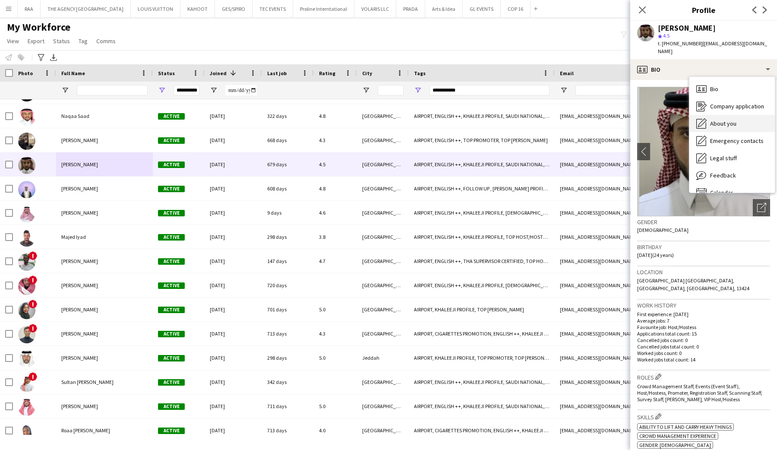
click at [734, 123] on div "About you About you" at bounding box center [732, 123] width 85 height 17
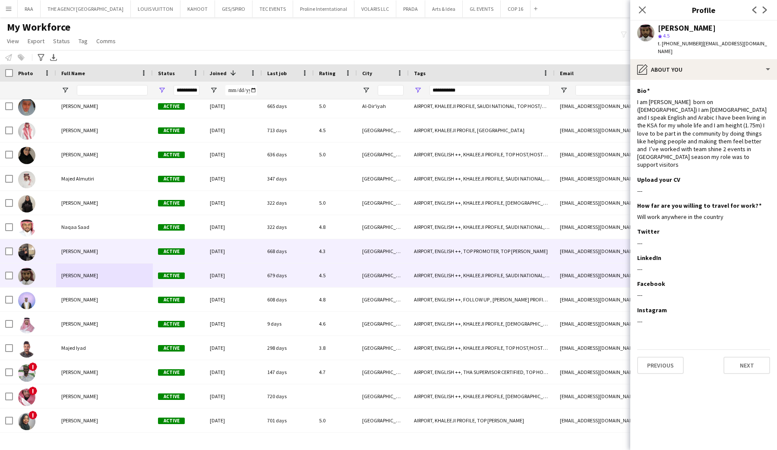
scroll to position [2085, 0]
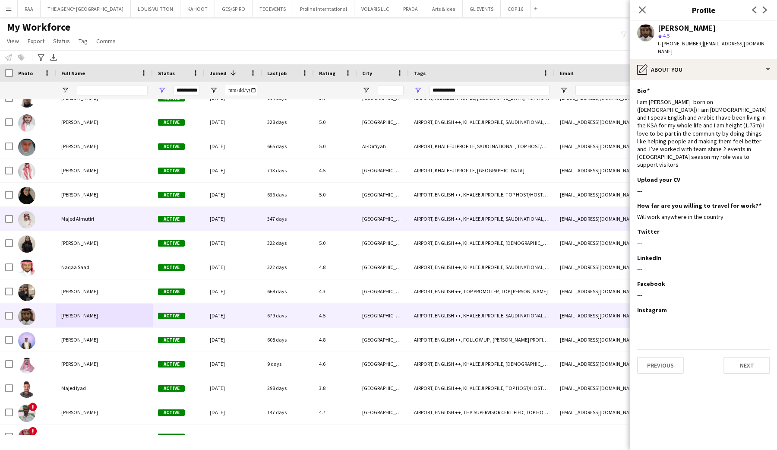
click at [98, 215] on div "Majed Almutiri" at bounding box center [104, 219] width 97 height 24
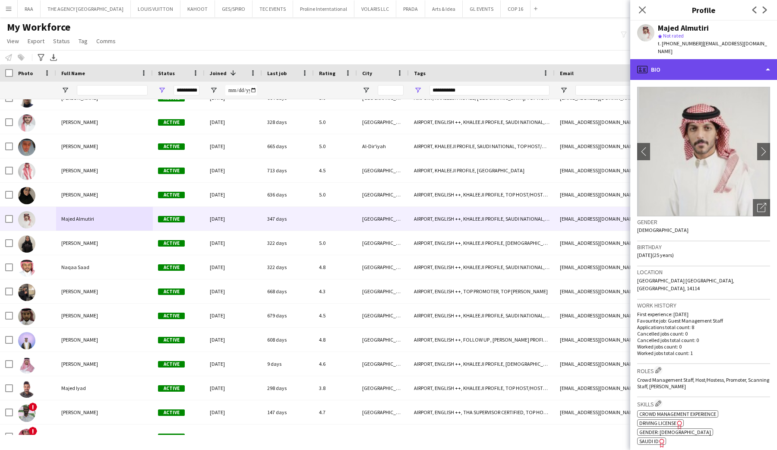
click at [712, 62] on div "profile Bio" at bounding box center [703, 69] width 147 height 21
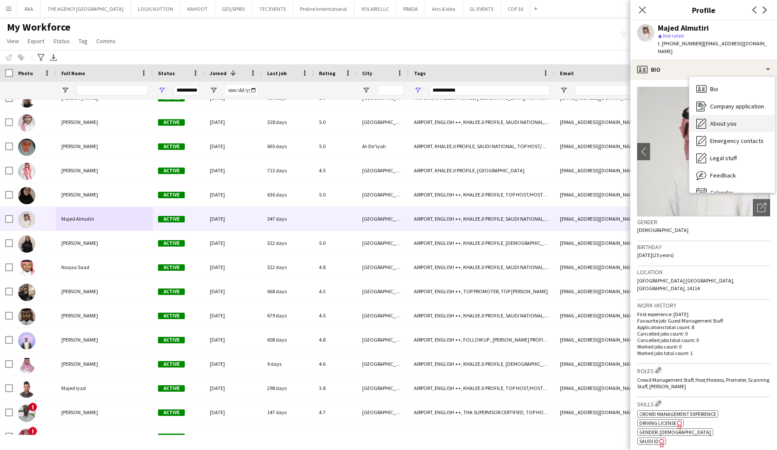
click at [720, 115] on div "About you About you" at bounding box center [732, 123] width 85 height 17
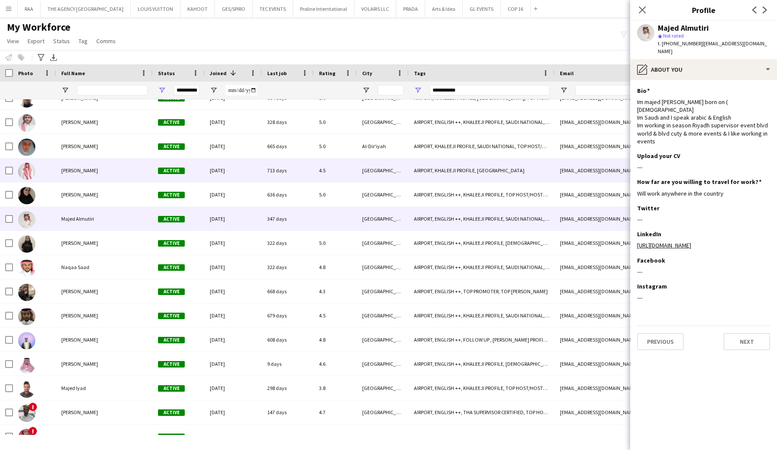
click at [111, 174] on div "[PERSON_NAME]" at bounding box center [104, 170] width 97 height 24
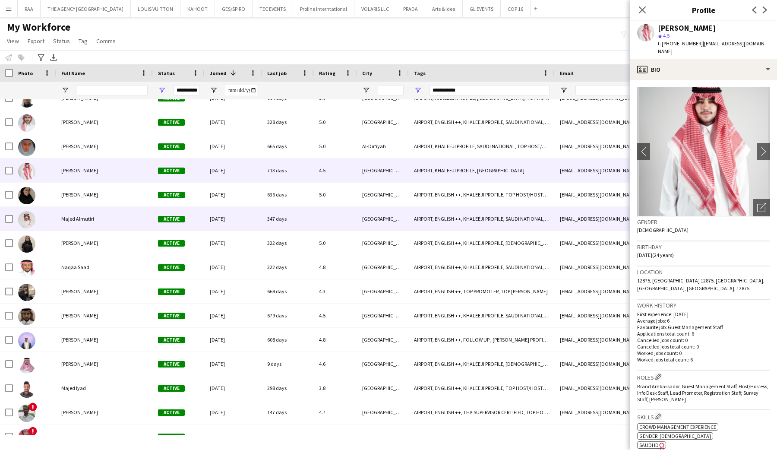
click at [107, 211] on div "Majed Almutiri" at bounding box center [104, 219] width 97 height 24
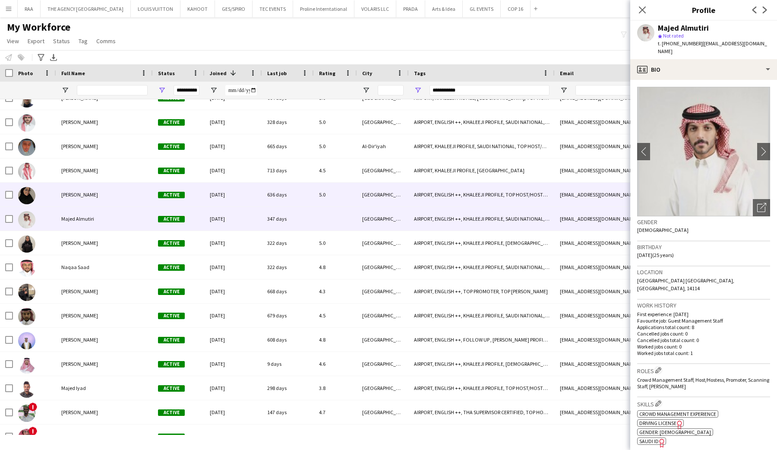
click at [101, 196] on div "[PERSON_NAME]" at bounding box center [104, 195] width 97 height 24
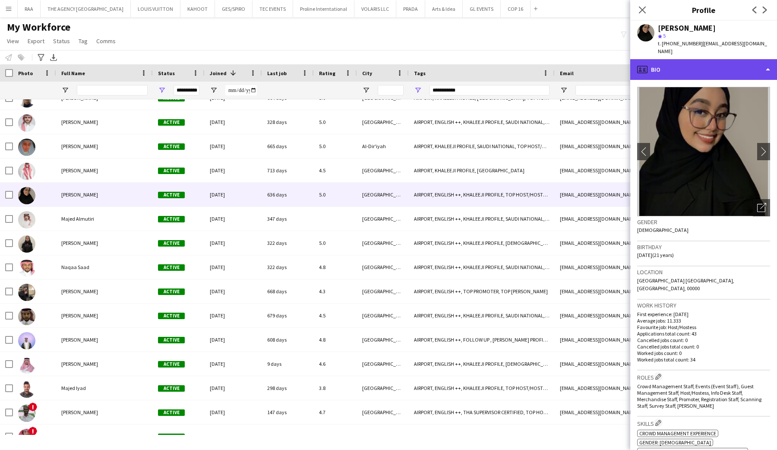
click at [738, 64] on div "profile Bio" at bounding box center [703, 69] width 147 height 21
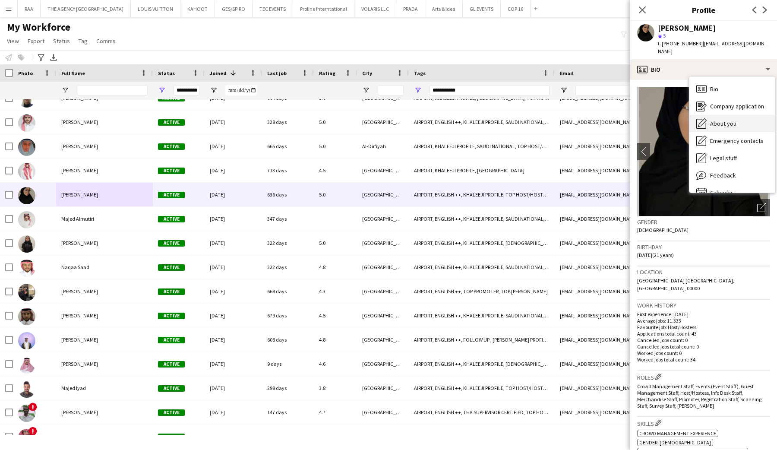
click at [731, 120] on div "About you About you" at bounding box center [732, 123] width 85 height 17
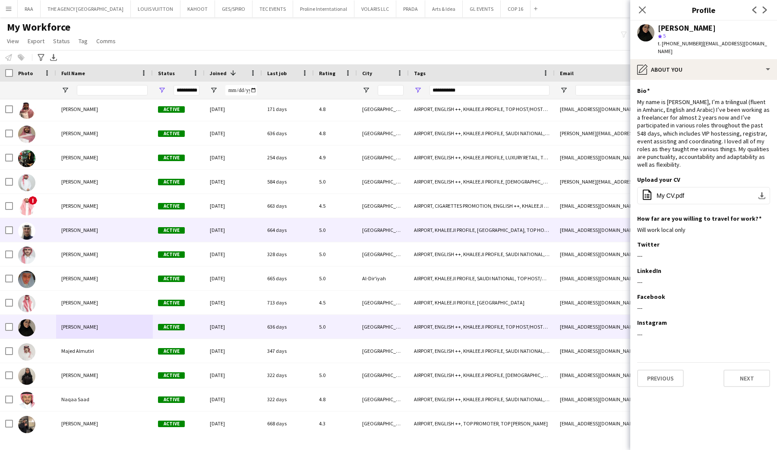
click at [104, 232] on div "[PERSON_NAME]" at bounding box center [104, 230] width 97 height 24
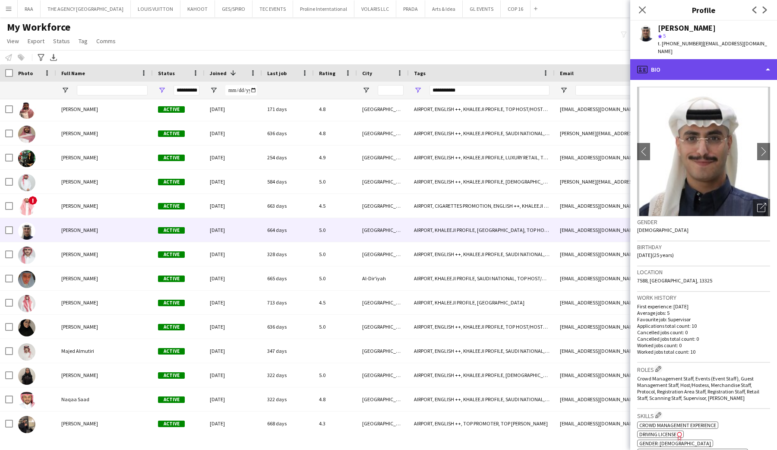
click at [703, 64] on div "profile Bio" at bounding box center [703, 69] width 147 height 21
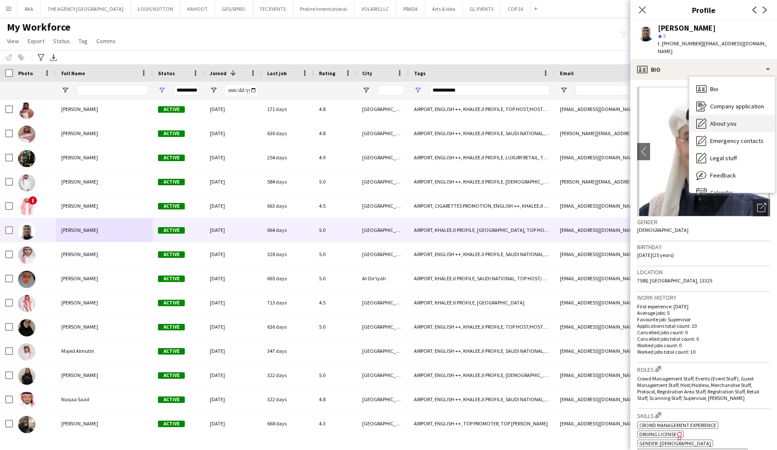
click at [716, 115] on div "About you About you" at bounding box center [732, 123] width 85 height 17
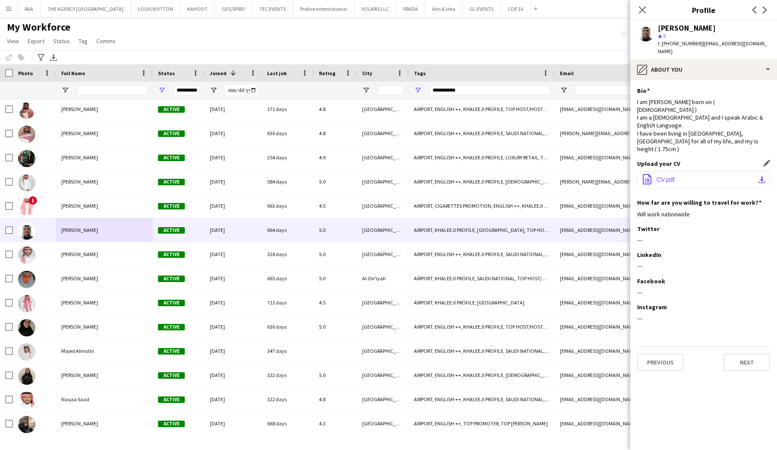
click at [667, 171] on button "office-file-sheet CV.pdf download-bottom" at bounding box center [703, 179] width 133 height 17
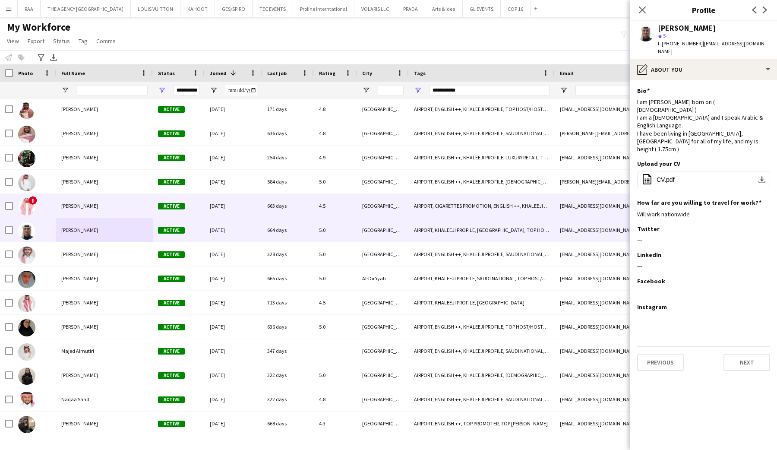
click at [109, 195] on div "[PERSON_NAME]" at bounding box center [104, 206] width 97 height 24
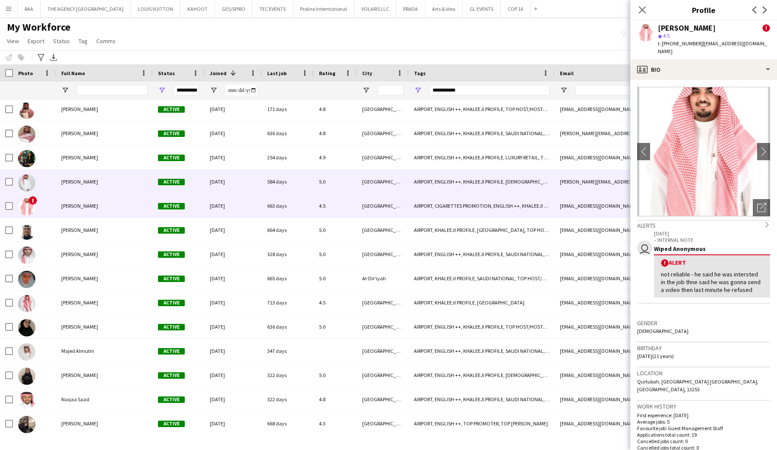
click at [102, 185] on div "[PERSON_NAME]" at bounding box center [104, 182] width 97 height 24
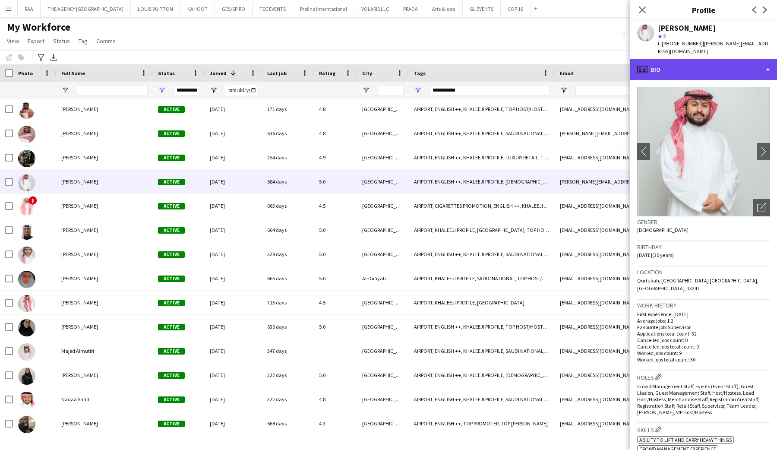
click at [726, 65] on div "profile Bio" at bounding box center [703, 69] width 147 height 21
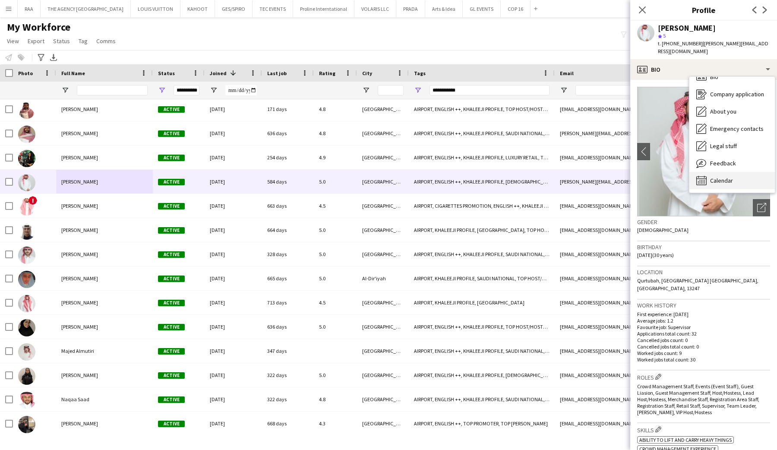
click at [729, 176] on div "Calendar Calendar" at bounding box center [732, 180] width 85 height 17
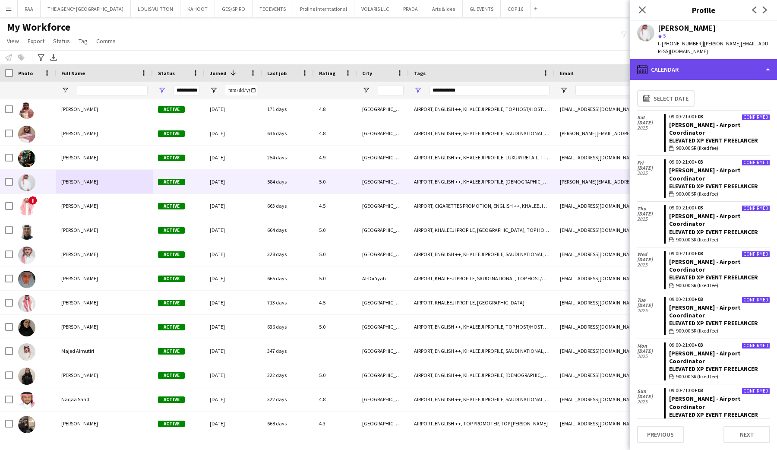
click at [724, 59] on div "calendar-full Calendar" at bounding box center [703, 69] width 147 height 21
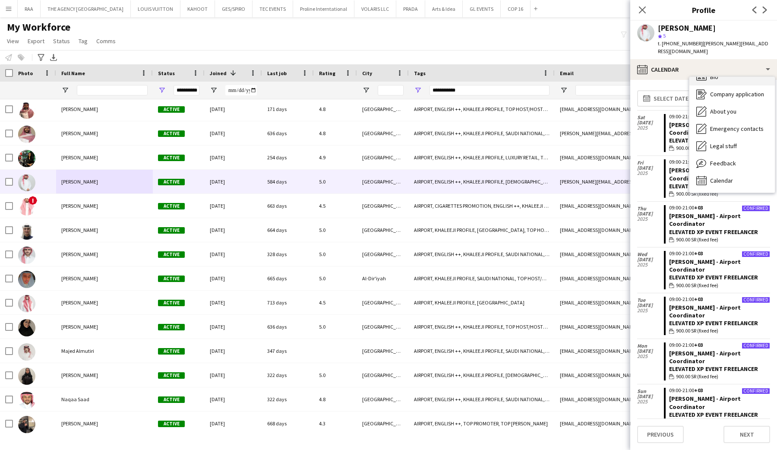
click at [725, 76] on div "Bio Bio" at bounding box center [732, 76] width 85 height 17
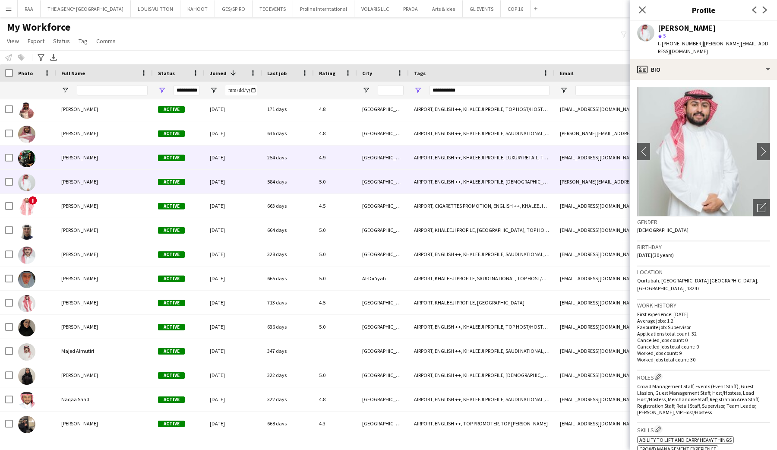
click at [86, 160] on span "[PERSON_NAME]" at bounding box center [79, 157] width 37 height 6
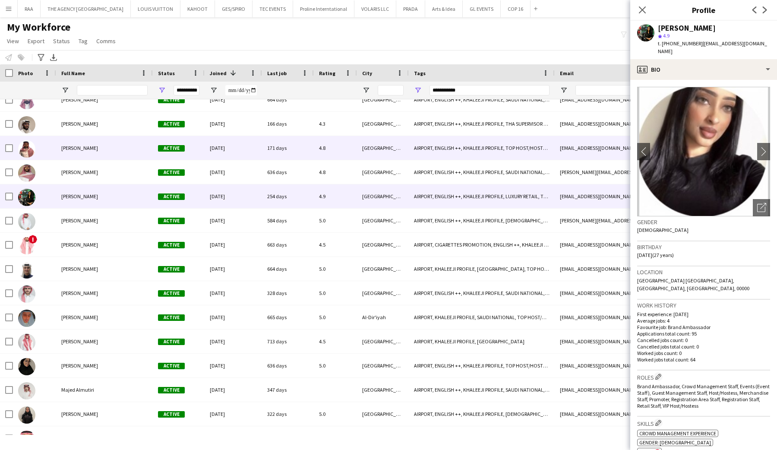
click at [100, 143] on div "[PERSON_NAME]" at bounding box center [104, 148] width 97 height 24
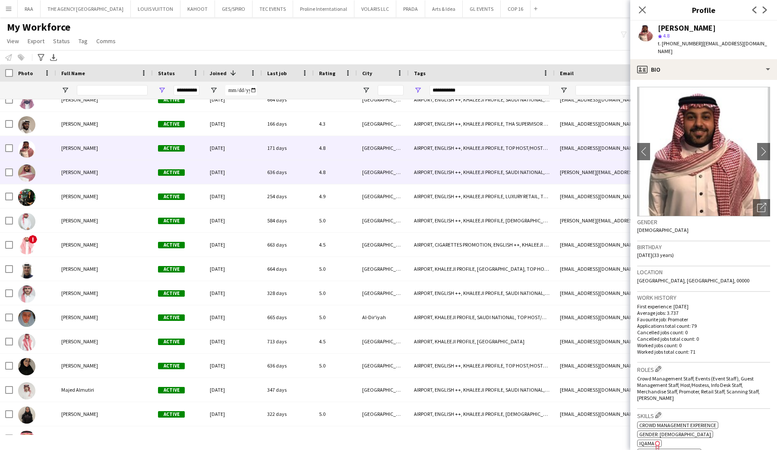
click at [95, 163] on div "[PERSON_NAME]" at bounding box center [104, 172] width 97 height 24
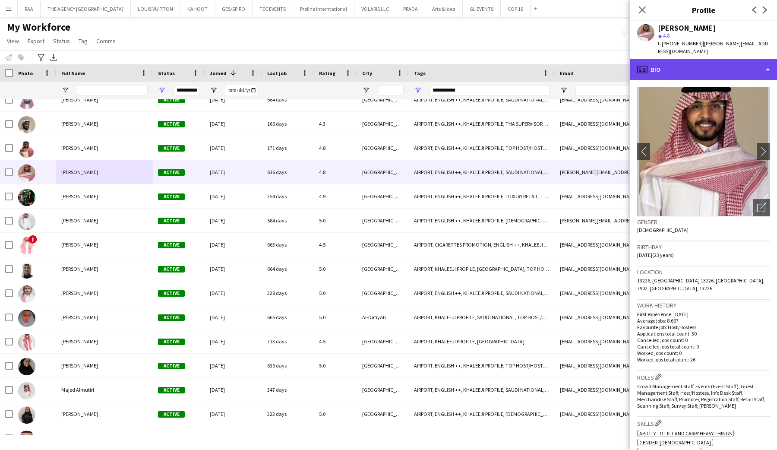
click at [685, 73] on div "profile Bio" at bounding box center [703, 69] width 147 height 21
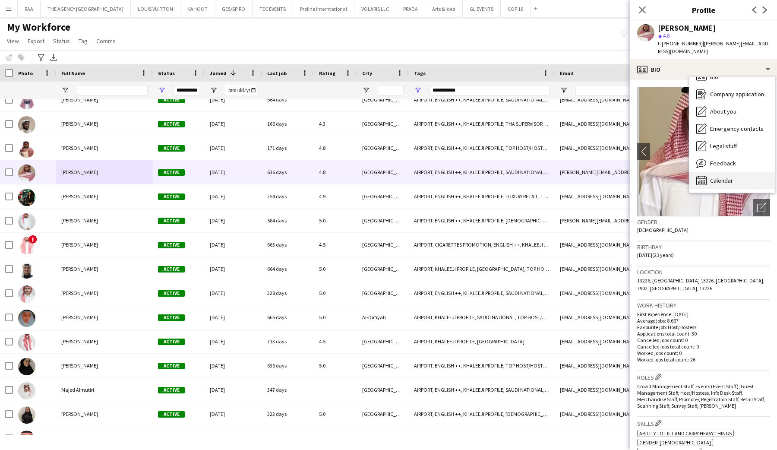
click at [720, 174] on div "Calendar Calendar" at bounding box center [732, 180] width 85 height 17
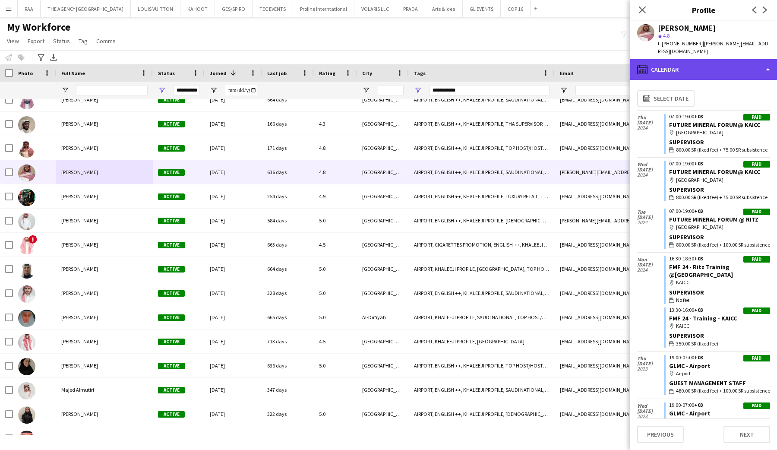
click at [713, 68] on div "calendar-full Calendar" at bounding box center [703, 69] width 147 height 21
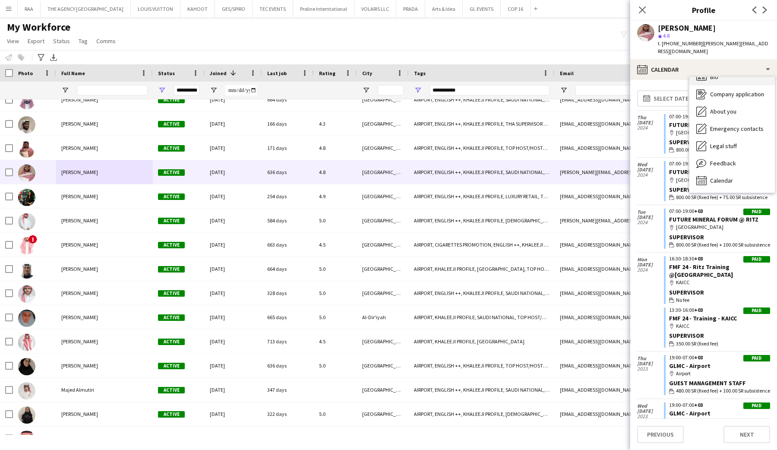
click at [716, 79] on span "Bio" at bounding box center [714, 77] width 8 height 8
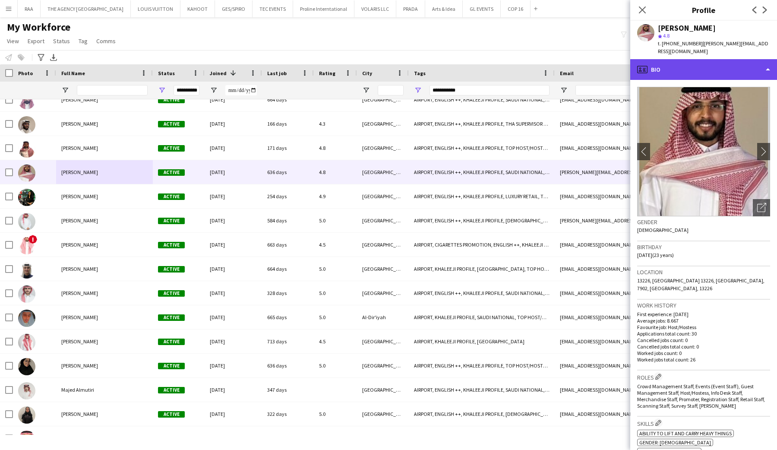
click at [716, 71] on div "profile Bio" at bounding box center [703, 69] width 147 height 21
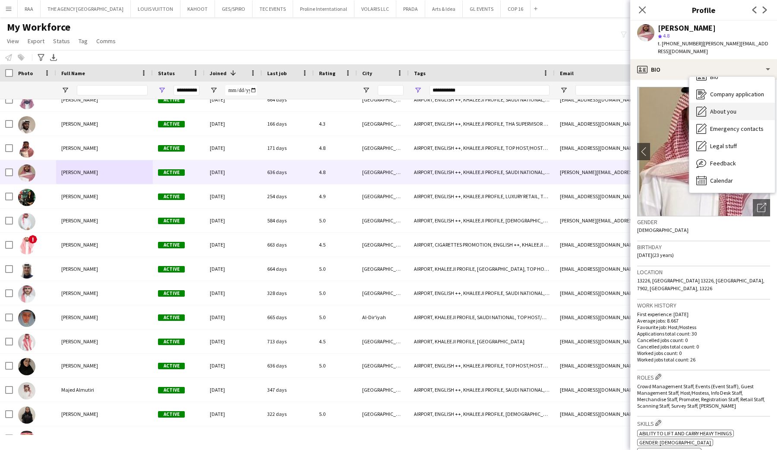
click at [727, 110] on span "About you" at bounding box center [723, 112] width 26 height 8
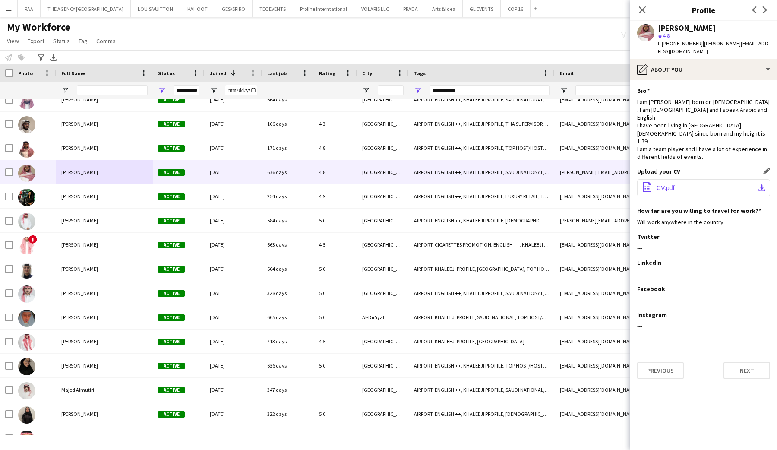
click at [663, 184] on span "CV.pdf" at bounding box center [666, 187] width 18 height 7
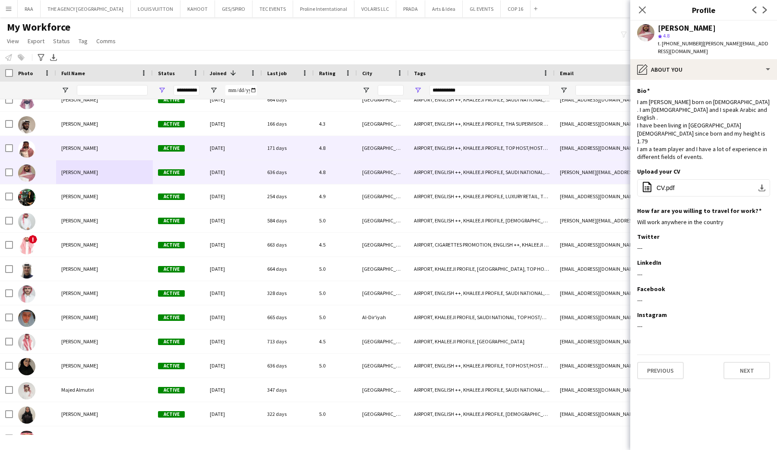
click at [99, 150] on div "[PERSON_NAME]" at bounding box center [104, 148] width 97 height 24
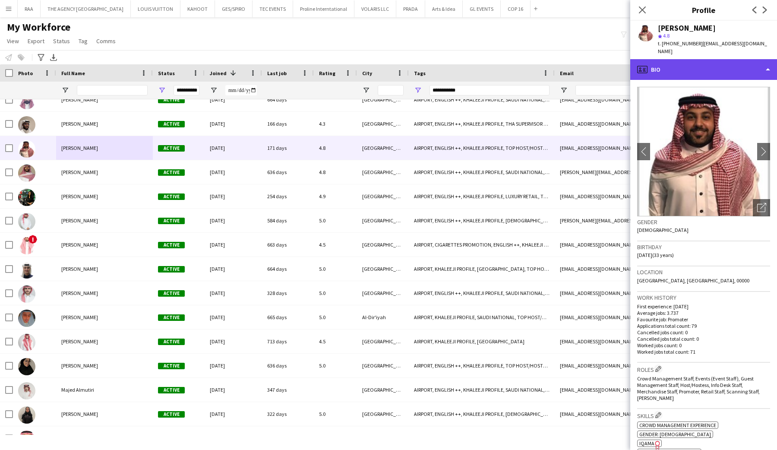
click at [760, 60] on div "profile Bio" at bounding box center [703, 69] width 147 height 21
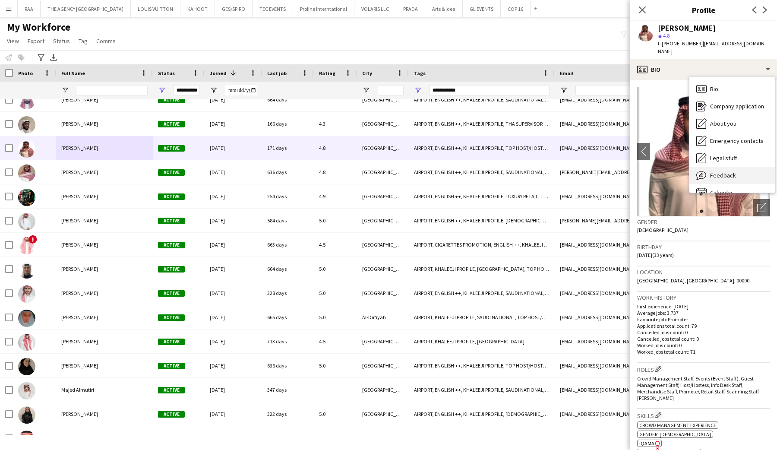
click at [723, 171] on span "Feedback" at bounding box center [723, 175] width 26 height 8
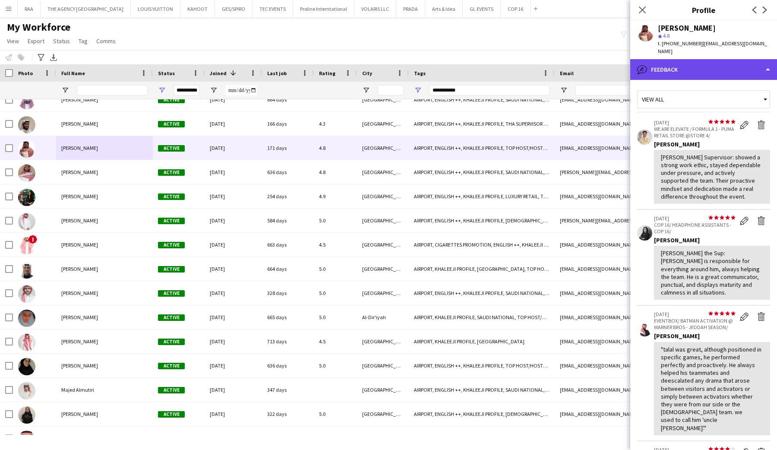
click at [695, 59] on div "bubble-pencil Feedback" at bounding box center [703, 69] width 147 height 21
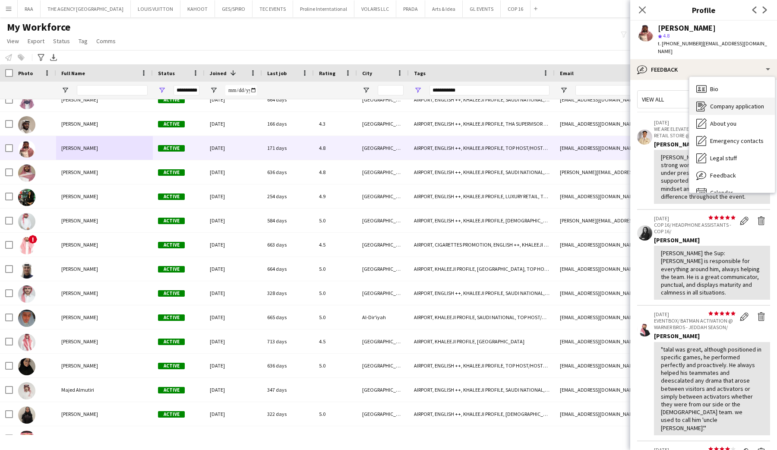
click at [718, 102] on span "Company application" at bounding box center [737, 106] width 54 height 8
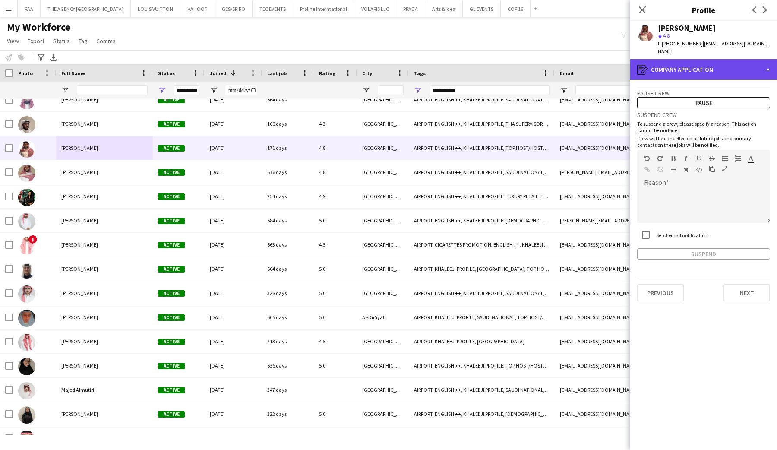
click at [714, 60] on div "register Company application" at bounding box center [703, 69] width 147 height 21
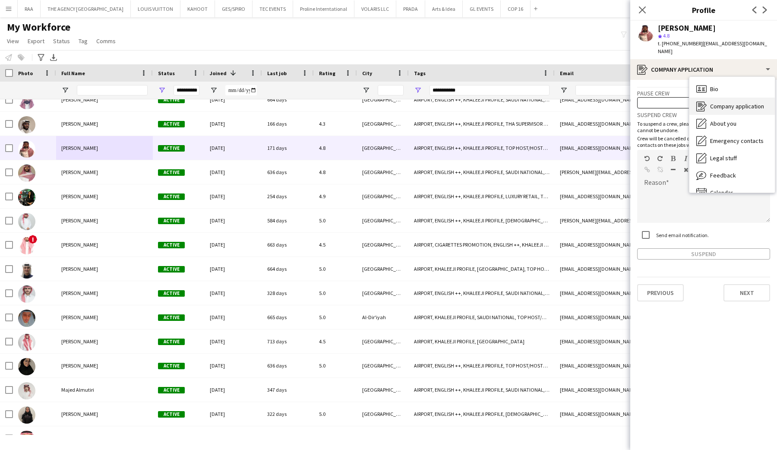
click at [721, 105] on div "Company application Company application" at bounding box center [732, 106] width 85 height 17
click at [719, 80] on app-crew-profile-application "Pause crew Pause Suspend crew To suspend a crew, please specify a reason. This …" at bounding box center [703, 265] width 147 height 370
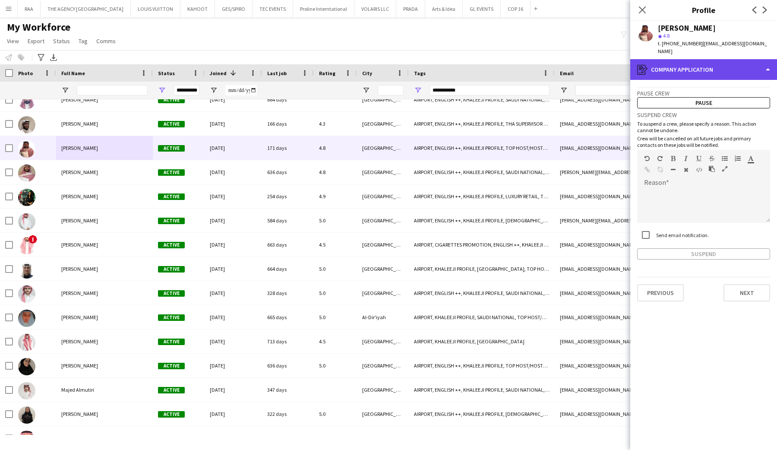
click at [719, 68] on div "register Company application" at bounding box center [703, 69] width 147 height 21
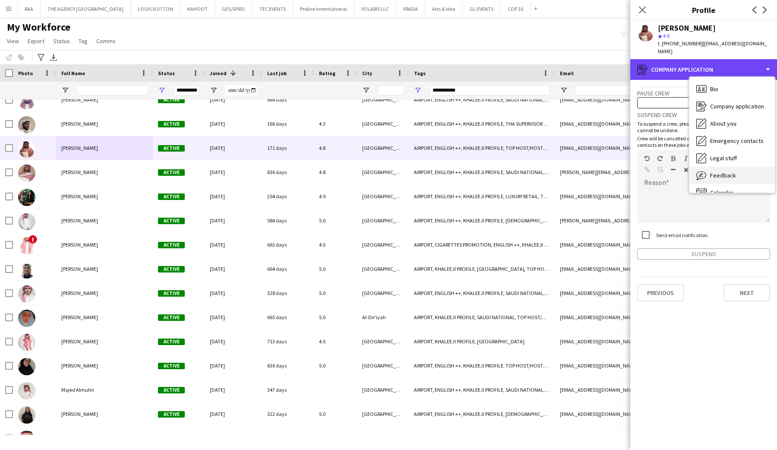
scroll to position [0, 0]
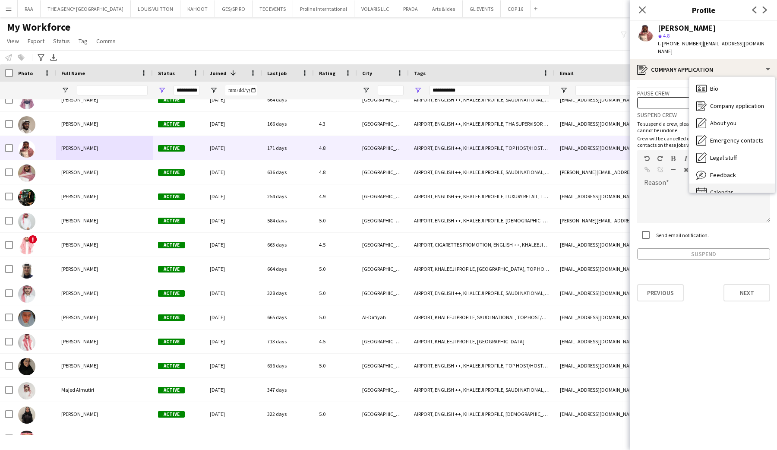
click at [727, 184] on div "Calendar Calendar" at bounding box center [732, 192] width 85 height 17
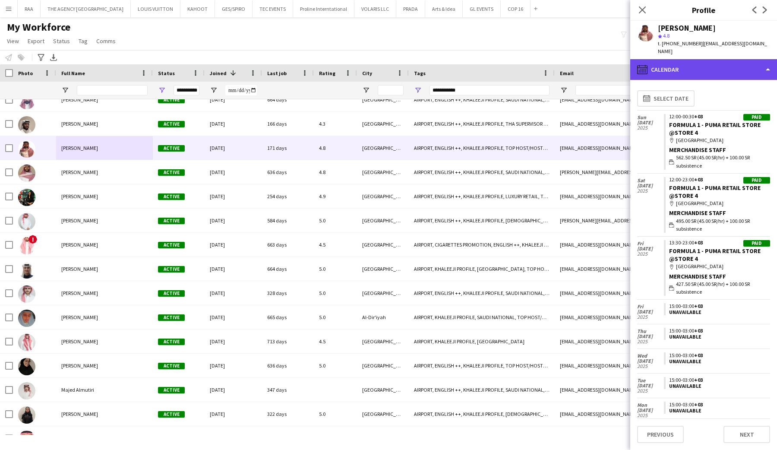
click at [713, 65] on div "calendar-full Calendar" at bounding box center [703, 69] width 147 height 21
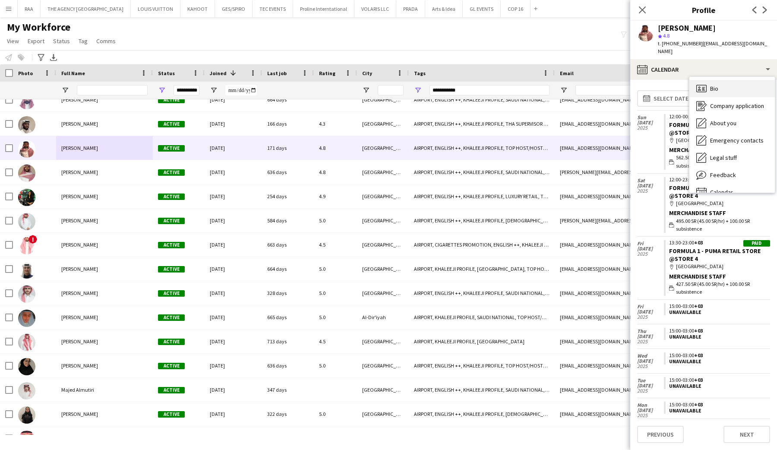
click at [718, 80] on div "Bio Bio" at bounding box center [732, 88] width 85 height 17
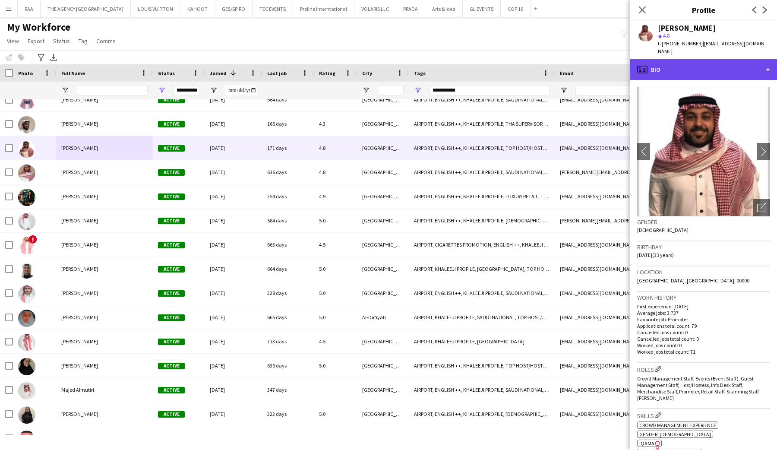
click at [715, 63] on div "profile Bio" at bounding box center [703, 69] width 147 height 21
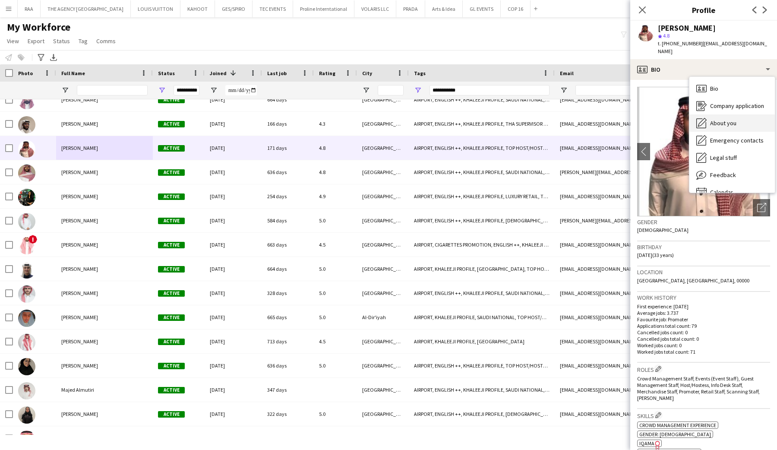
click at [722, 119] on span "About you" at bounding box center [723, 123] width 26 height 8
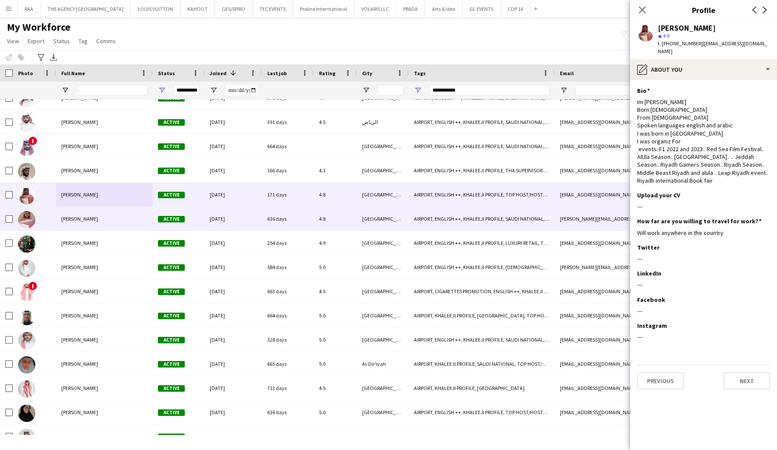
scroll to position [1851, 0]
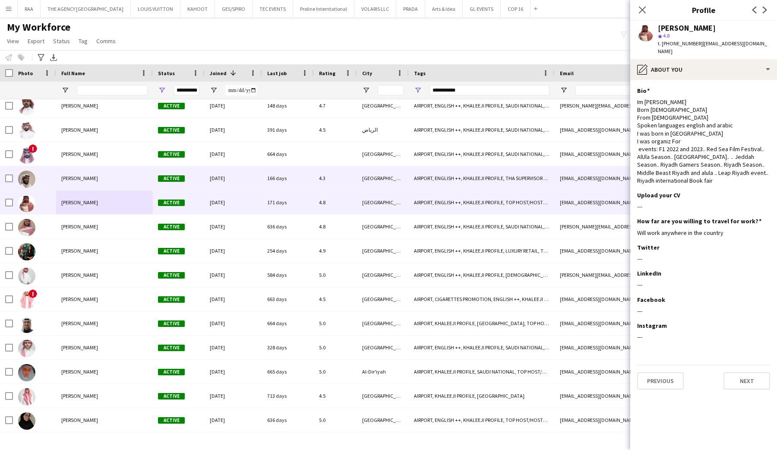
click at [113, 175] on div "[PERSON_NAME]" at bounding box center [104, 178] width 97 height 24
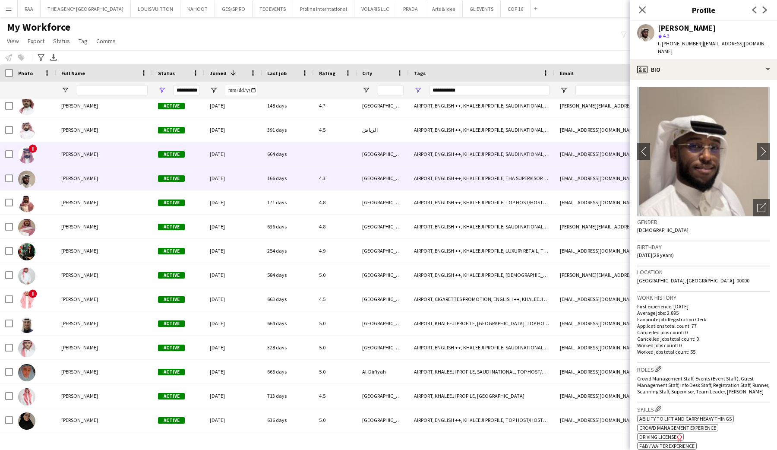
click at [114, 149] on div "[PERSON_NAME]" at bounding box center [104, 154] width 97 height 24
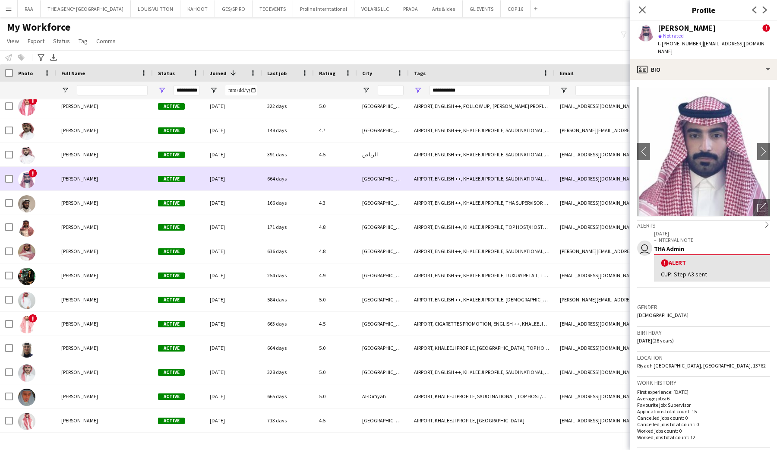
scroll to position [1819, 0]
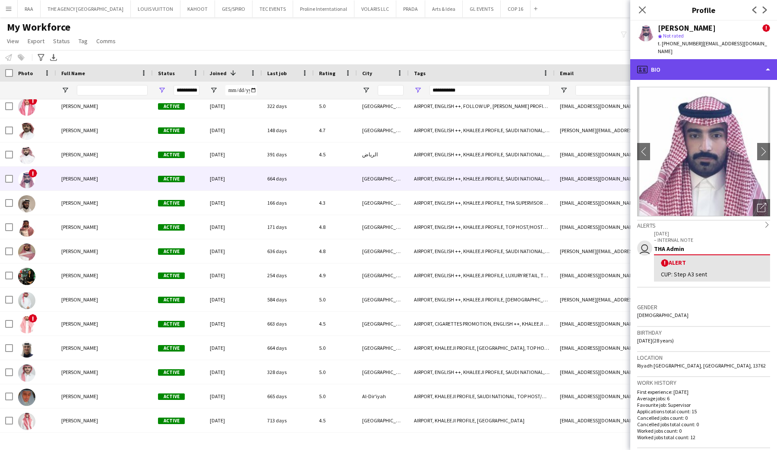
click at [701, 62] on div "profile Bio" at bounding box center [703, 69] width 147 height 21
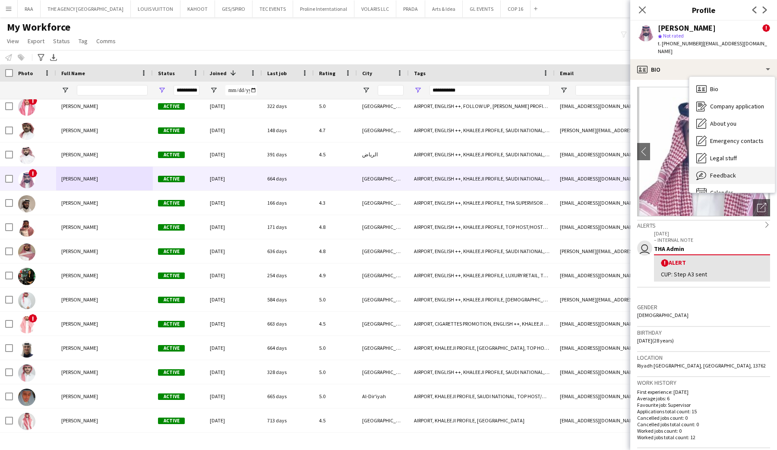
click at [731, 171] on span "Feedback" at bounding box center [723, 175] width 26 height 8
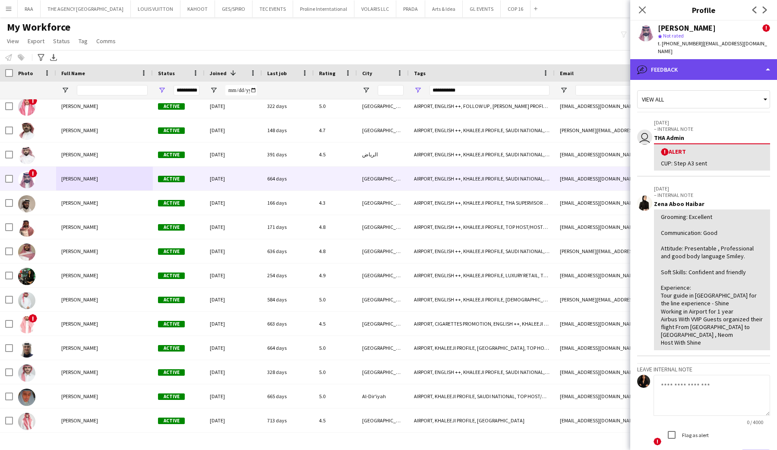
click at [701, 62] on div "bubble-pencil Feedback" at bounding box center [703, 69] width 147 height 21
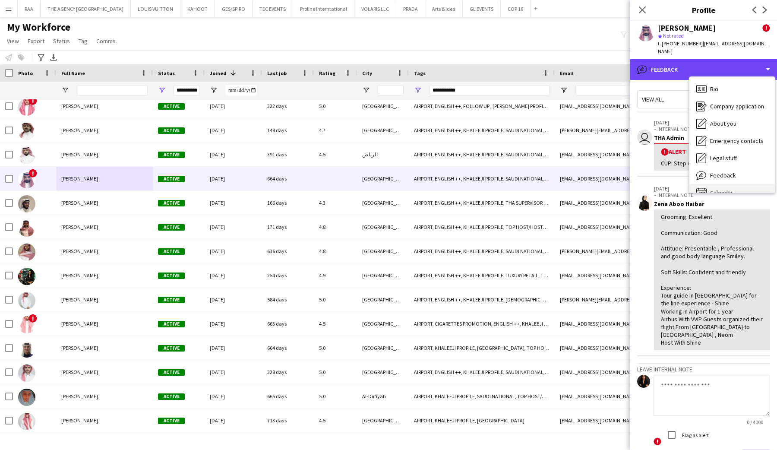
scroll to position [12, 0]
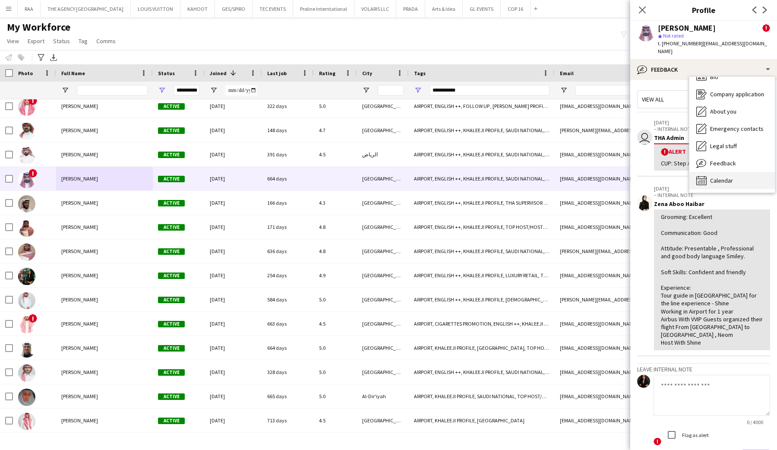
click at [716, 177] on span "Calendar" at bounding box center [721, 181] width 23 height 8
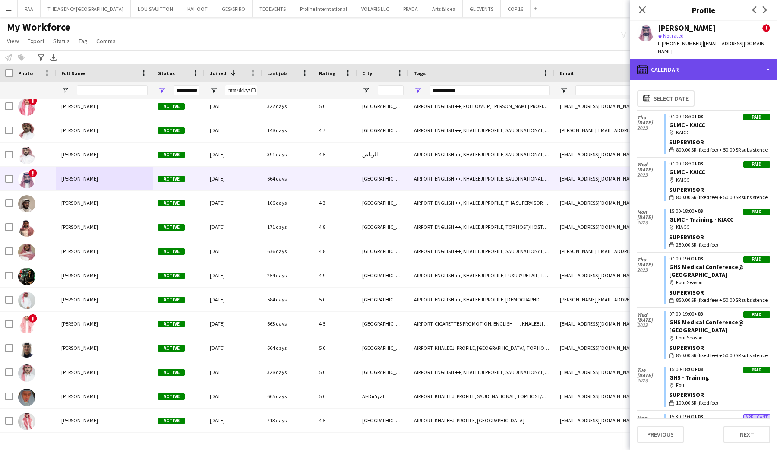
click at [699, 63] on div "calendar-full Calendar" at bounding box center [703, 69] width 147 height 21
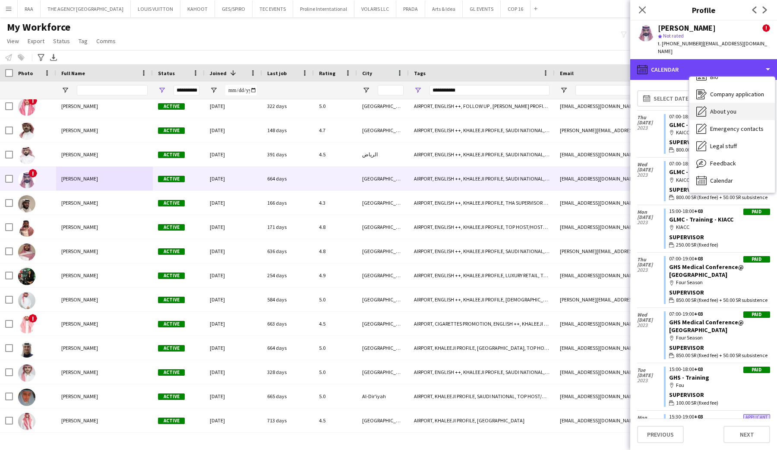
scroll to position [0, 0]
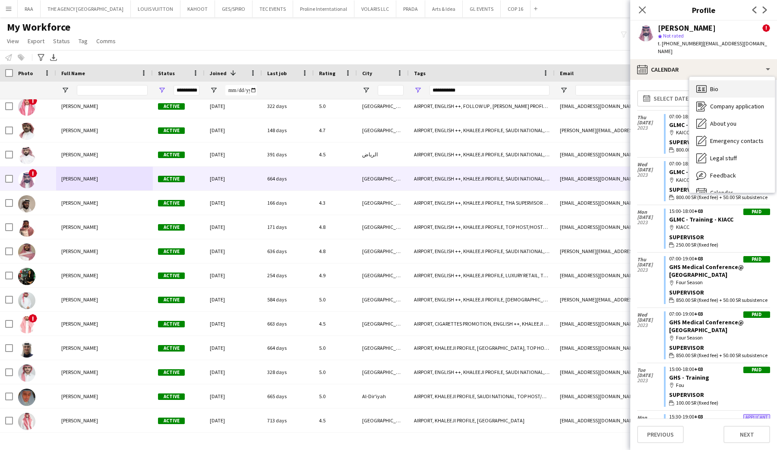
click at [720, 80] on div "Bio Bio" at bounding box center [732, 88] width 85 height 17
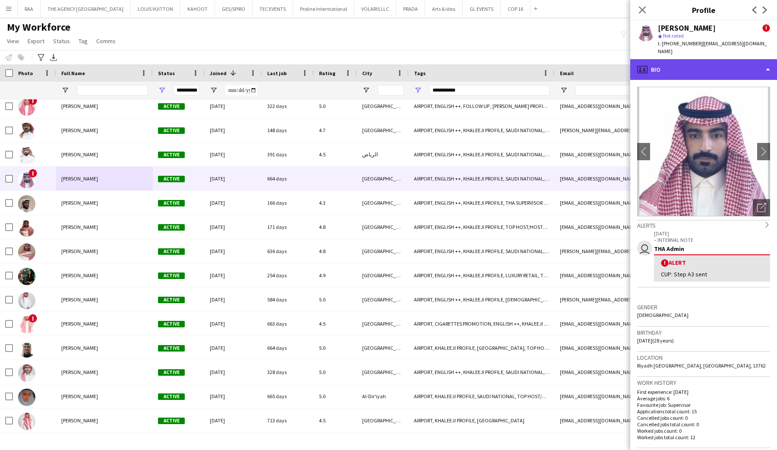
click at [699, 59] on div "profile Bio" at bounding box center [703, 69] width 147 height 21
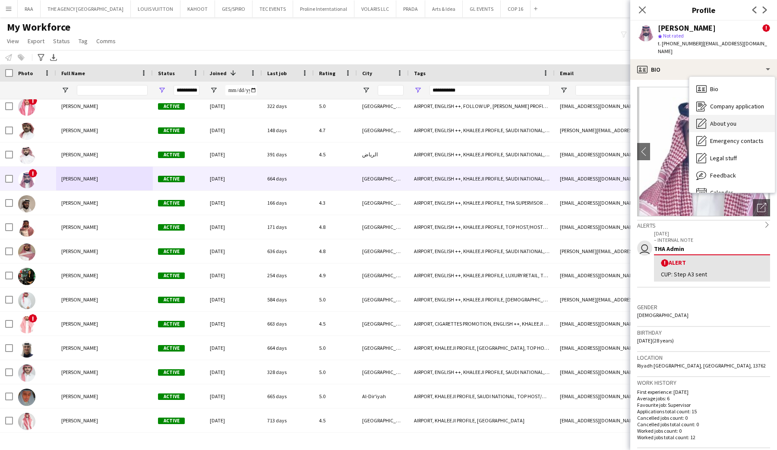
click at [714, 120] on div "About you About you" at bounding box center [732, 123] width 85 height 17
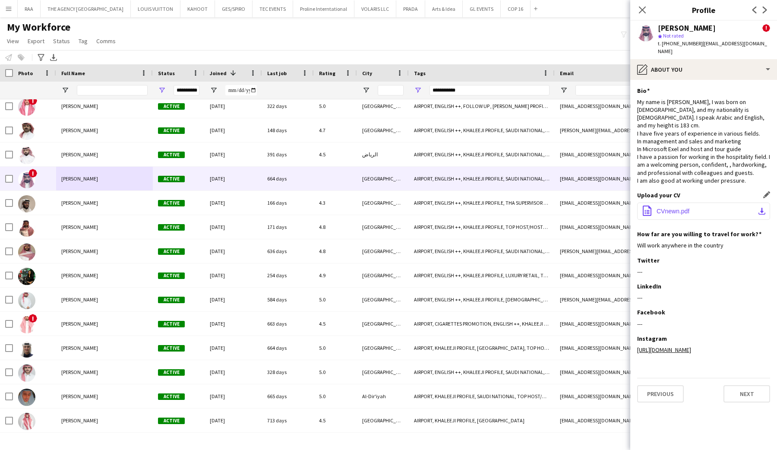
click at [671, 208] on span "CVnewn.pdf" at bounding box center [673, 211] width 33 height 7
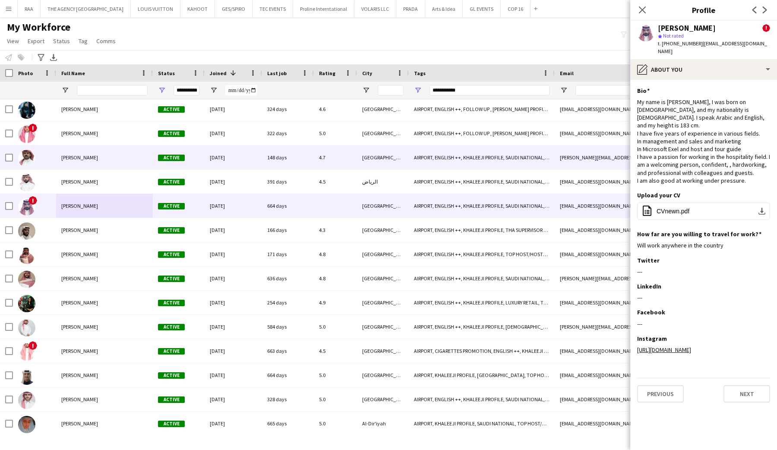
scroll to position [1769, 0]
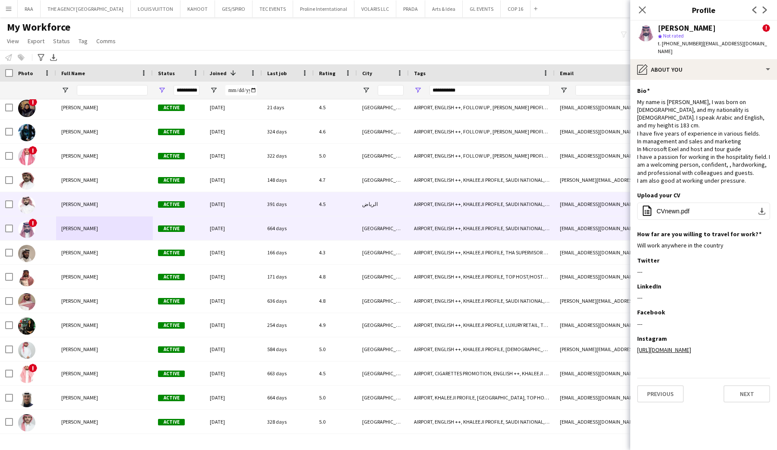
click at [110, 201] on div "[PERSON_NAME]" at bounding box center [104, 204] width 97 height 24
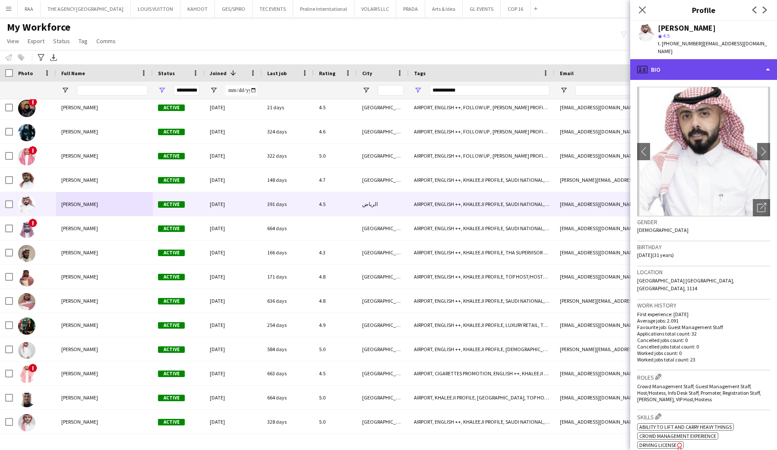
click at [704, 59] on div "profile Bio" at bounding box center [703, 69] width 147 height 21
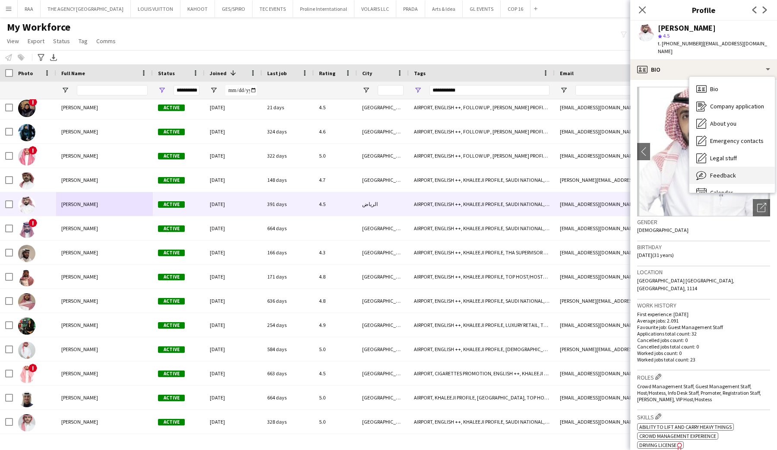
click at [731, 167] on div "Feedback Feedback" at bounding box center [732, 175] width 85 height 17
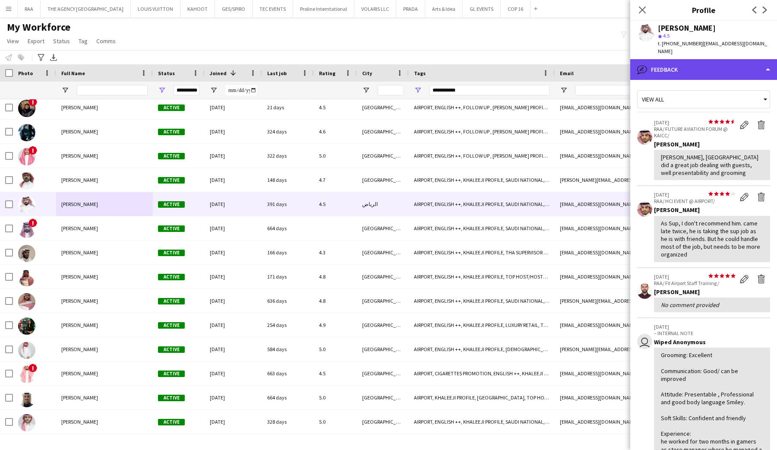
click at [691, 59] on div "bubble-pencil Feedback" at bounding box center [703, 69] width 147 height 21
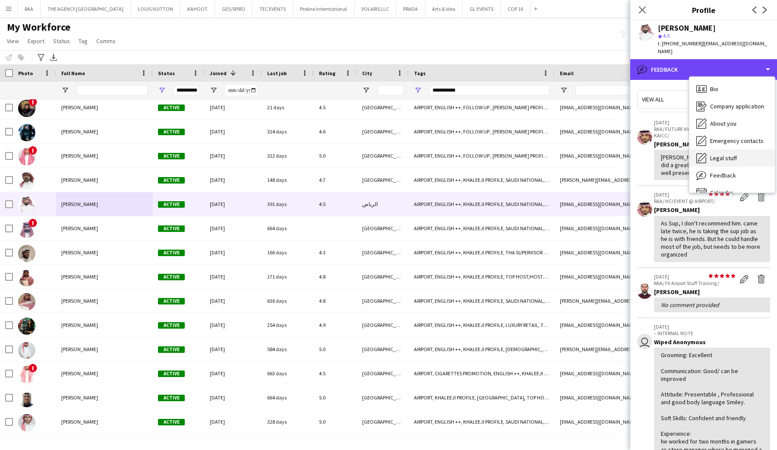
scroll to position [12, 0]
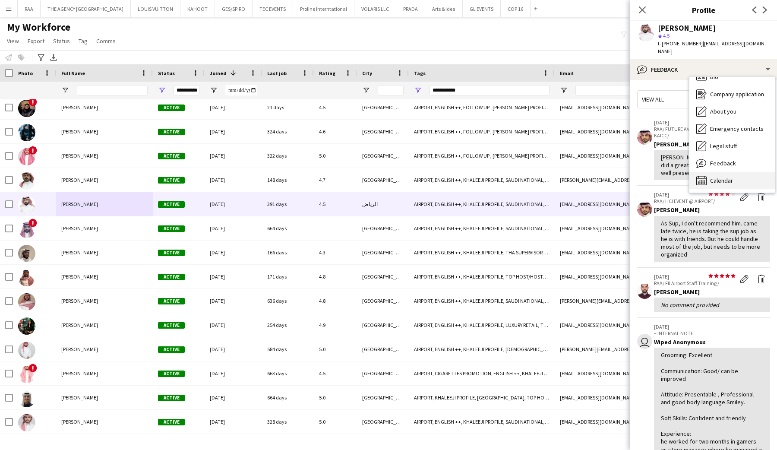
click at [718, 177] on span "Calendar" at bounding box center [721, 181] width 23 height 8
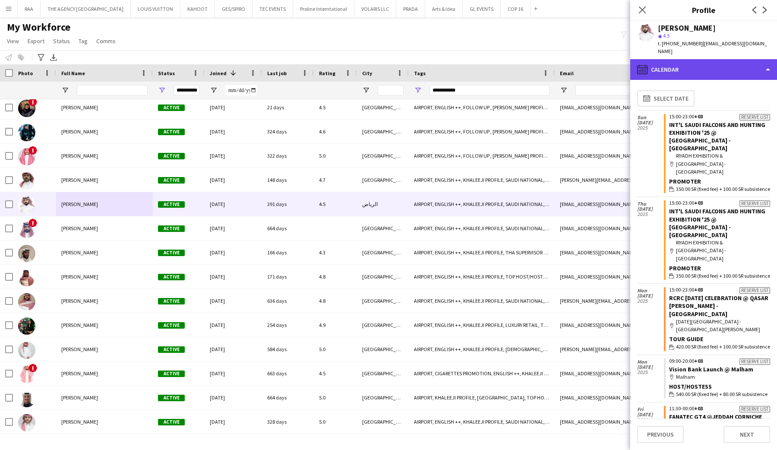
click at [711, 59] on div "calendar-full Calendar" at bounding box center [703, 69] width 147 height 21
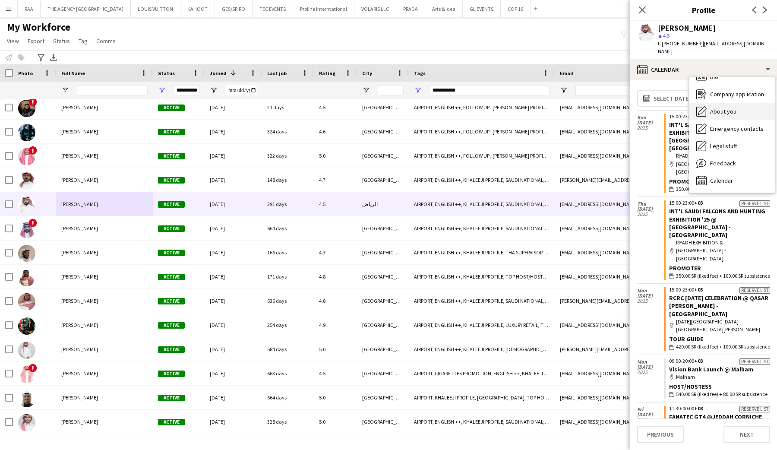
click at [721, 103] on div "About you About you" at bounding box center [732, 111] width 85 height 17
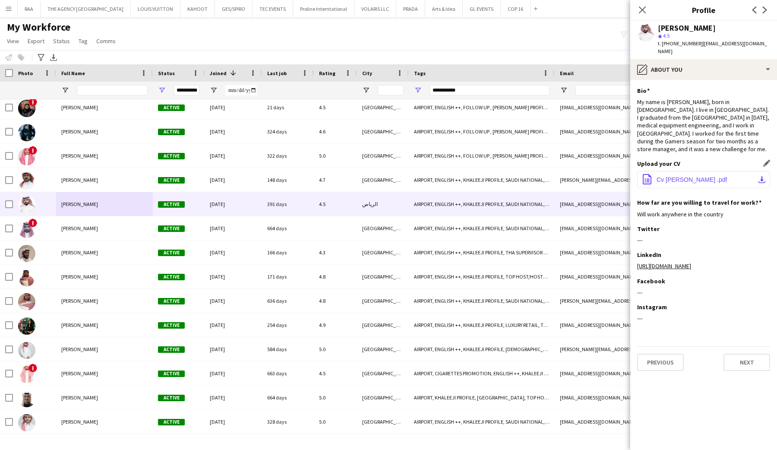
click at [701, 171] on button "office-file-sheet Cv [PERSON_NAME] .pdf download-bottom" at bounding box center [703, 179] width 133 height 17
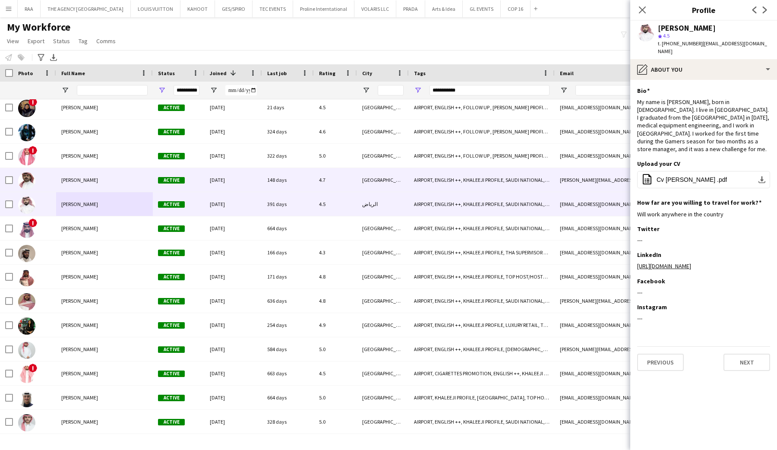
click at [110, 182] on div "[PERSON_NAME]" at bounding box center [104, 180] width 97 height 24
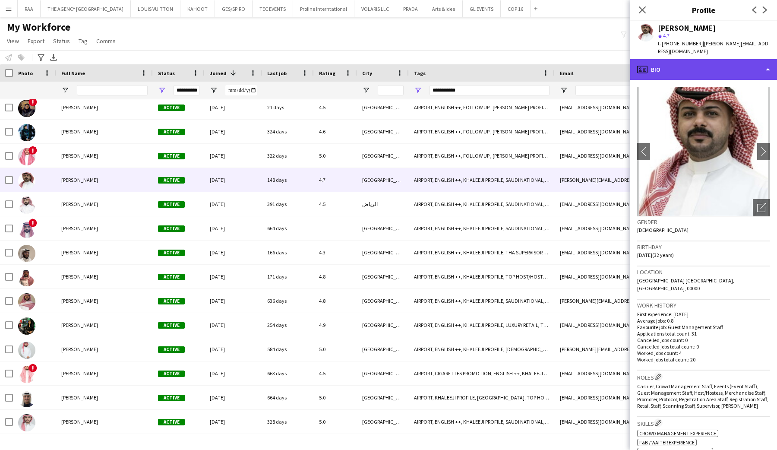
click at [729, 63] on div "profile Bio" at bounding box center [703, 69] width 147 height 21
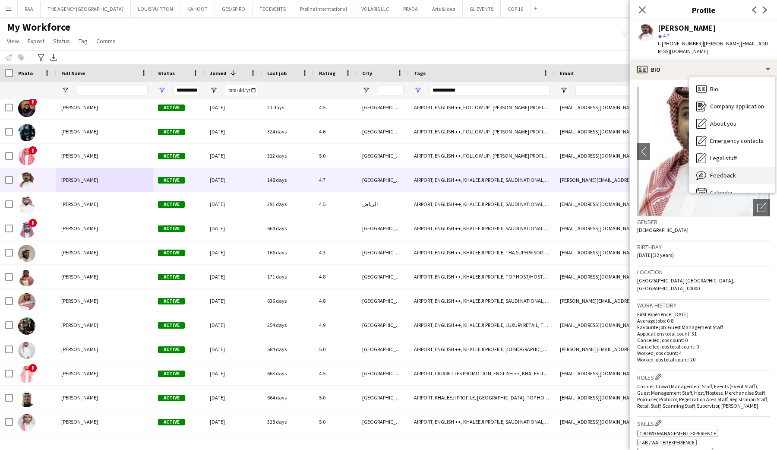
click at [734, 171] on span "Feedback" at bounding box center [723, 175] width 26 height 8
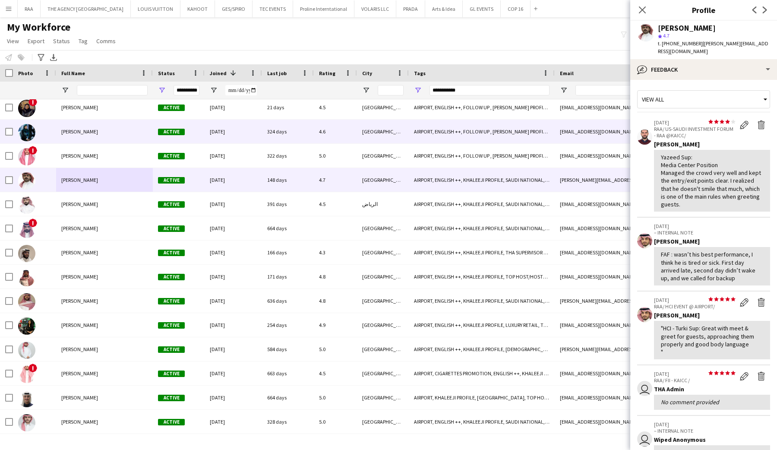
click at [90, 142] on div "[PERSON_NAME]" at bounding box center [104, 132] width 97 height 24
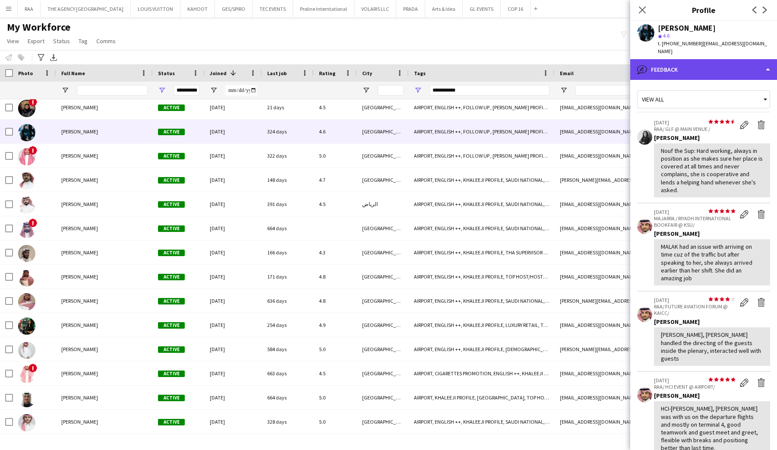
click at [729, 63] on div "bubble-pencil Feedback" at bounding box center [703, 69] width 147 height 21
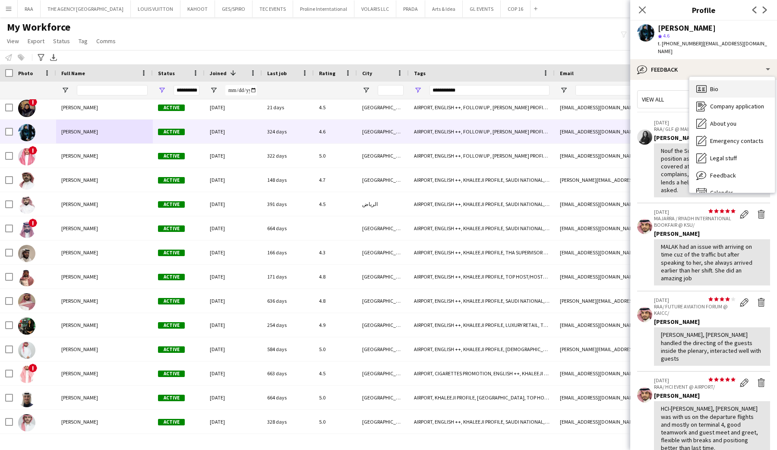
click at [724, 80] on div "Bio Bio" at bounding box center [732, 88] width 85 height 17
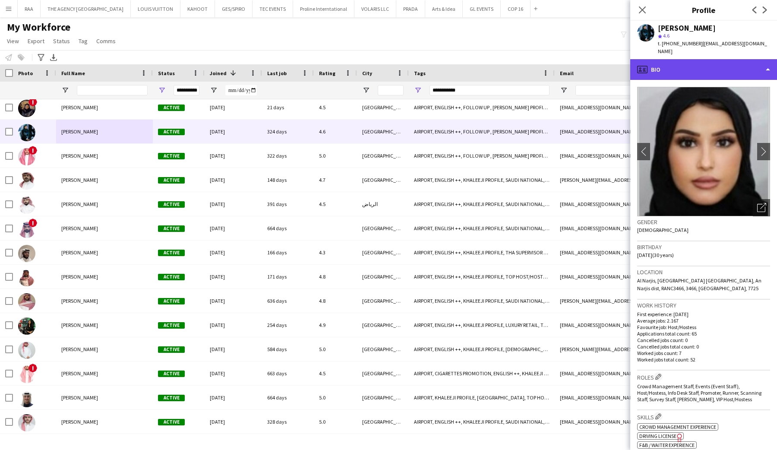
click at [718, 62] on div "profile Bio" at bounding box center [703, 69] width 147 height 21
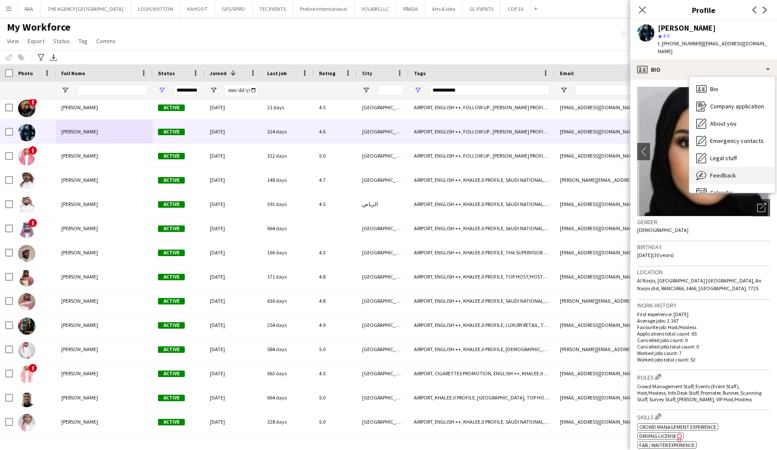
click at [726, 171] on span "Feedback" at bounding box center [723, 175] width 26 height 8
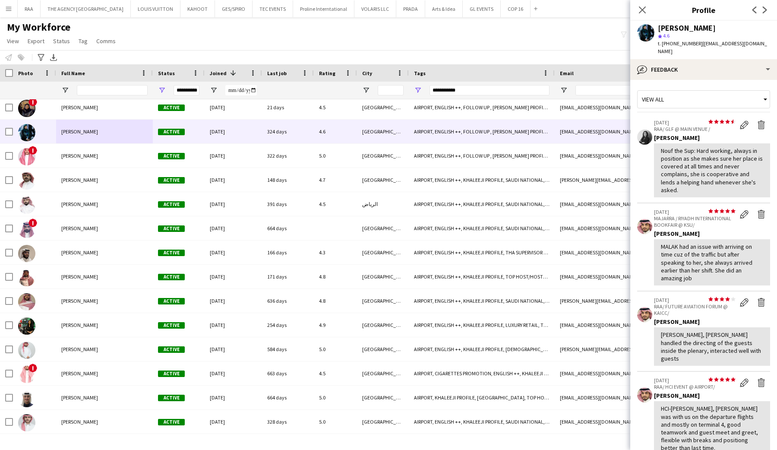
click at [694, 87] on div "View all star star star star star star star star star star [DATE] RAA/ GLF @ MA…" at bounding box center [703, 376] width 133 height 579
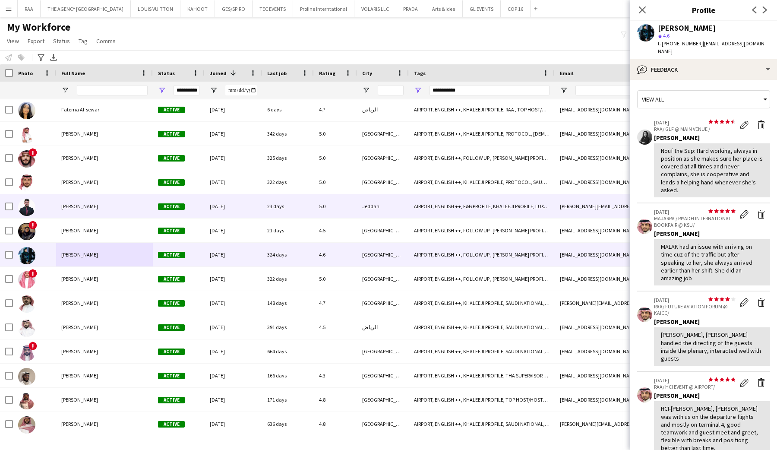
scroll to position [1626, 0]
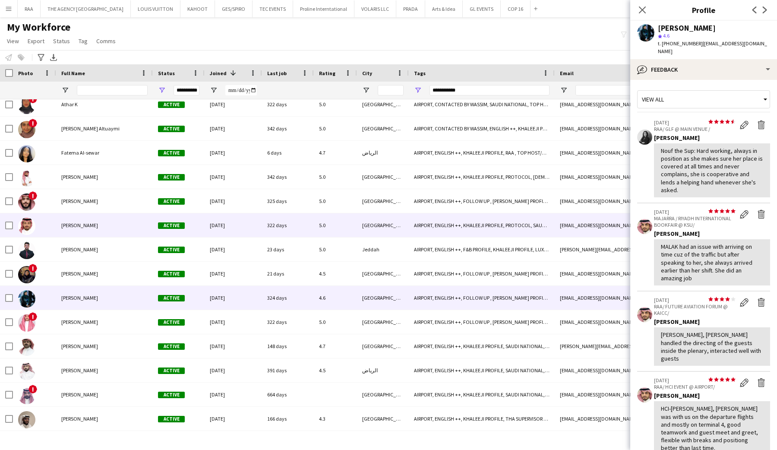
click at [76, 218] on div "[PERSON_NAME]" at bounding box center [104, 225] width 97 height 24
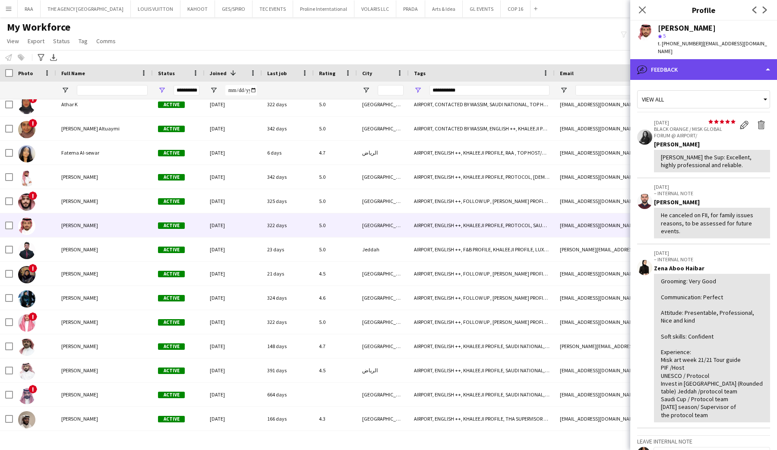
click at [717, 59] on div "bubble-pencil Feedback" at bounding box center [703, 69] width 147 height 21
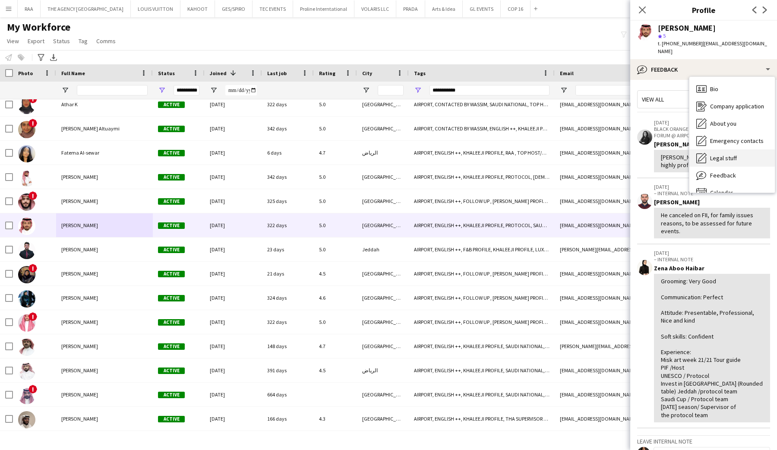
click at [743, 157] on div "Legal stuff Legal stuff" at bounding box center [732, 157] width 85 height 17
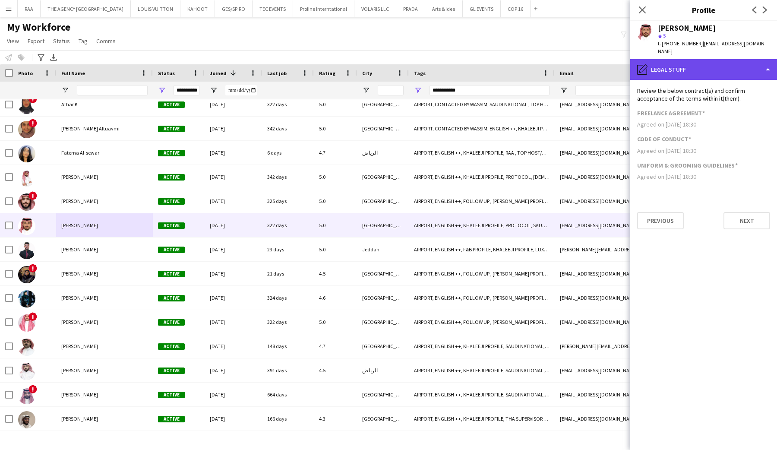
click at [692, 62] on div "pencil4 Legal stuff" at bounding box center [703, 69] width 147 height 21
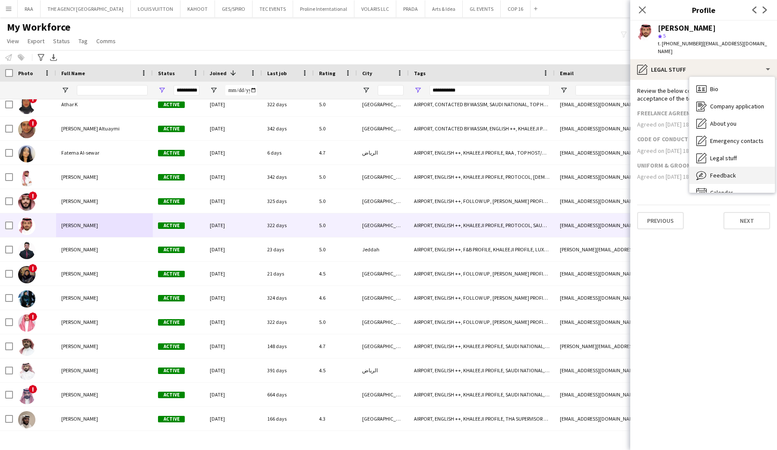
click at [712, 171] on span "Feedback" at bounding box center [723, 175] width 26 height 8
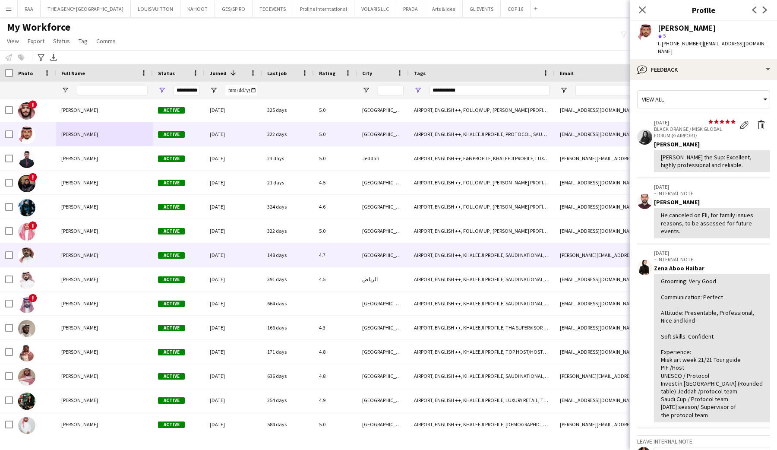
scroll to position [1699, 0]
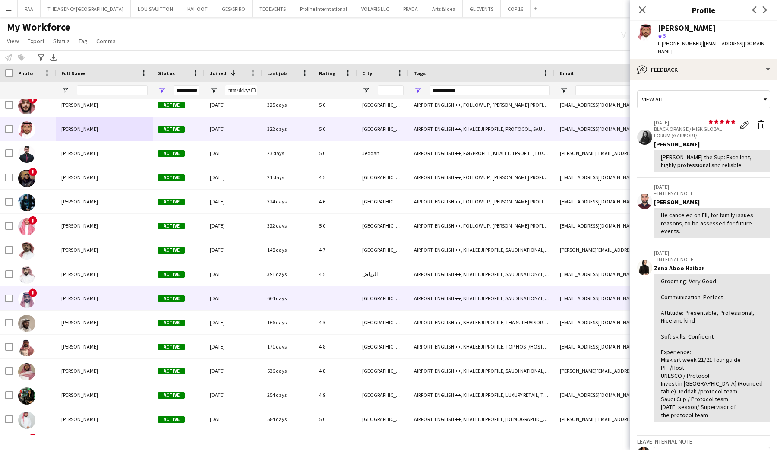
click at [109, 304] on div "[PERSON_NAME]" at bounding box center [104, 298] width 97 height 24
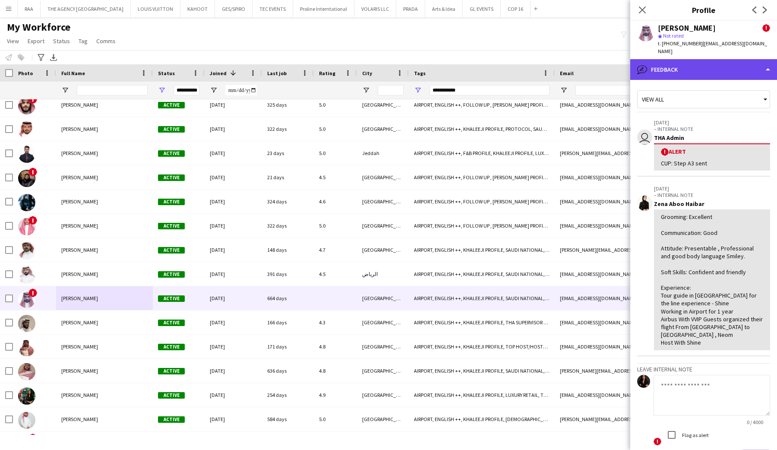
click at [696, 66] on div "bubble-pencil Feedback" at bounding box center [703, 69] width 147 height 21
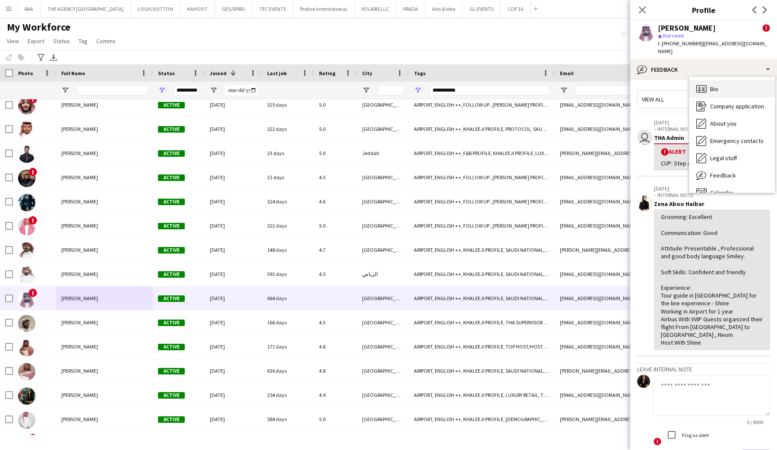
click at [706, 84] on icon "Bio" at bounding box center [701, 89] width 10 height 10
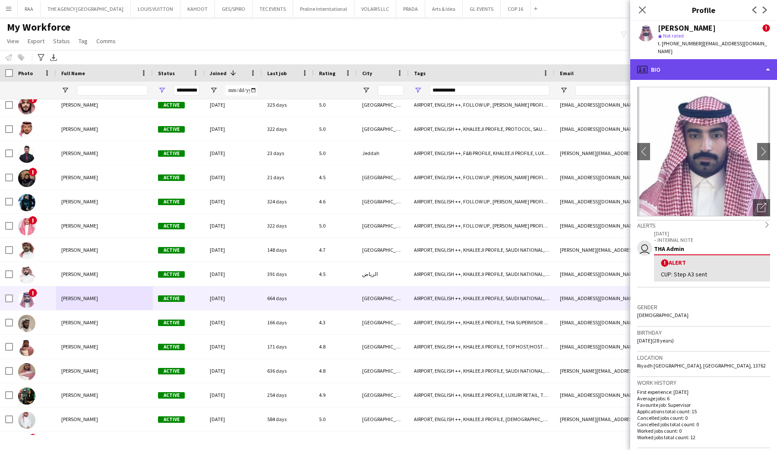
click at [713, 59] on div "profile Bio" at bounding box center [703, 69] width 147 height 21
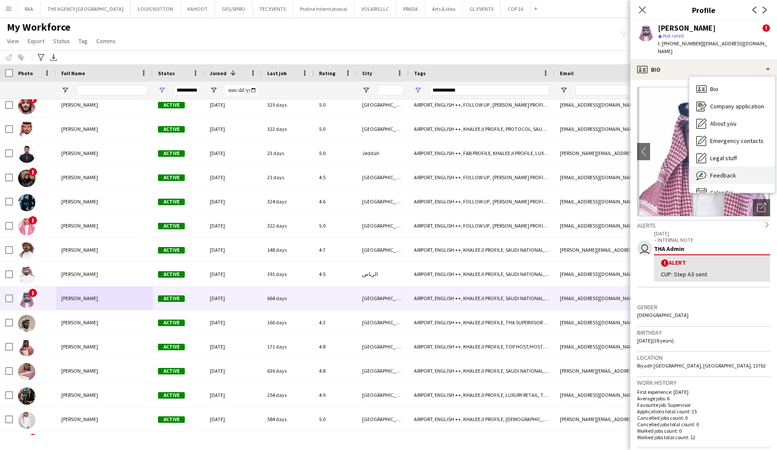
click at [723, 171] on span "Feedback" at bounding box center [723, 175] width 26 height 8
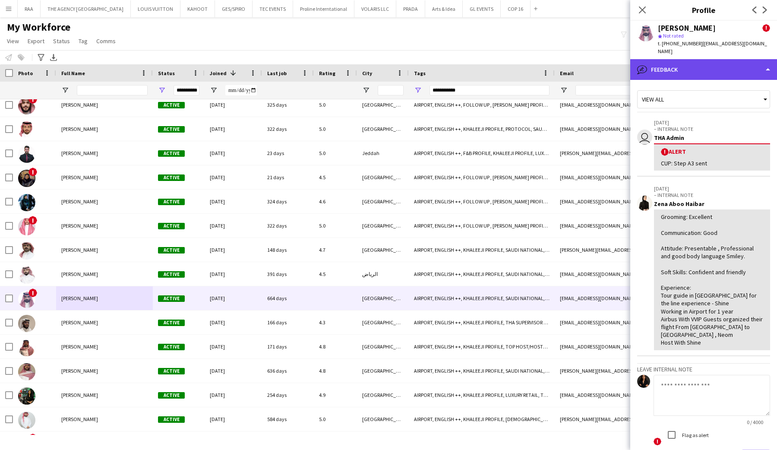
click at [713, 63] on div "bubble-pencil Feedback" at bounding box center [703, 69] width 147 height 21
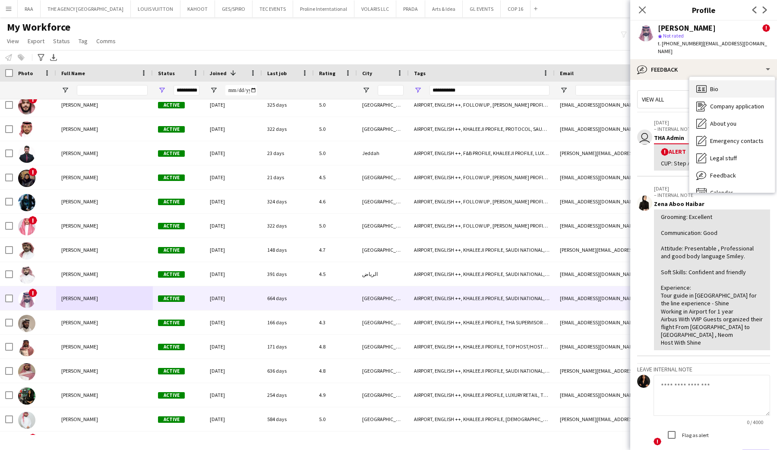
click at [715, 85] on span "Bio" at bounding box center [714, 89] width 8 height 8
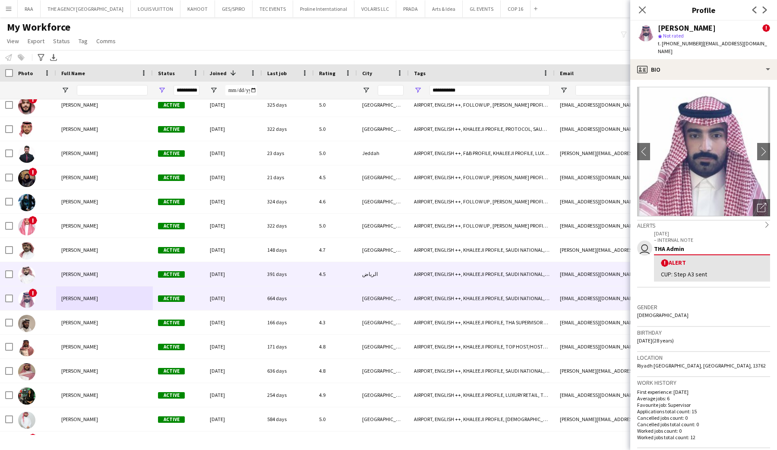
click at [73, 272] on span "[PERSON_NAME]" at bounding box center [79, 274] width 37 height 6
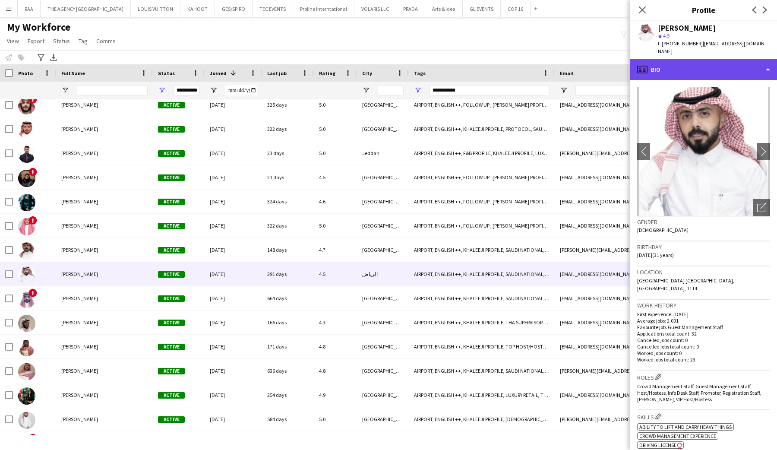
click at [726, 59] on div "profile Bio" at bounding box center [703, 69] width 147 height 21
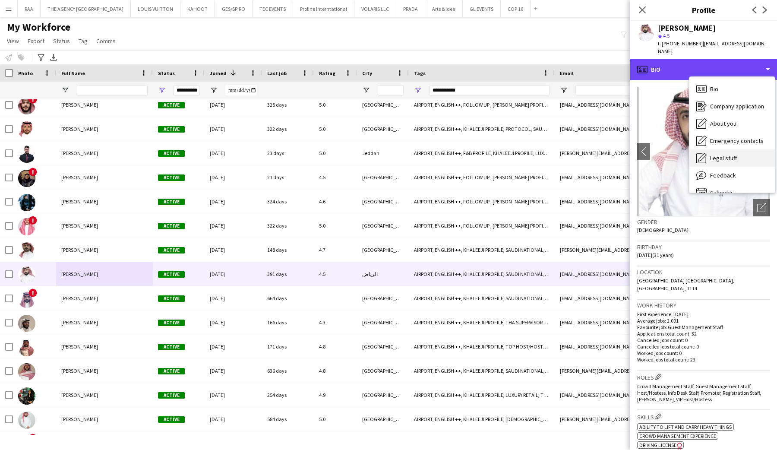
scroll to position [12, 0]
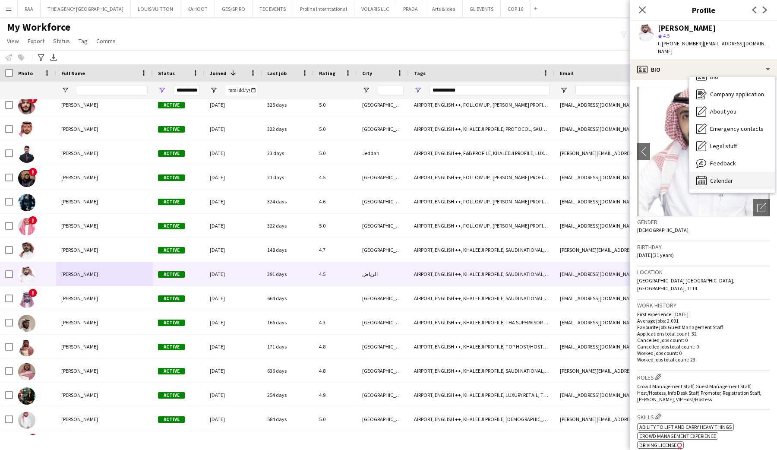
click at [723, 178] on div "Calendar Calendar" at bounding box center [732, 180] width 85 height 17
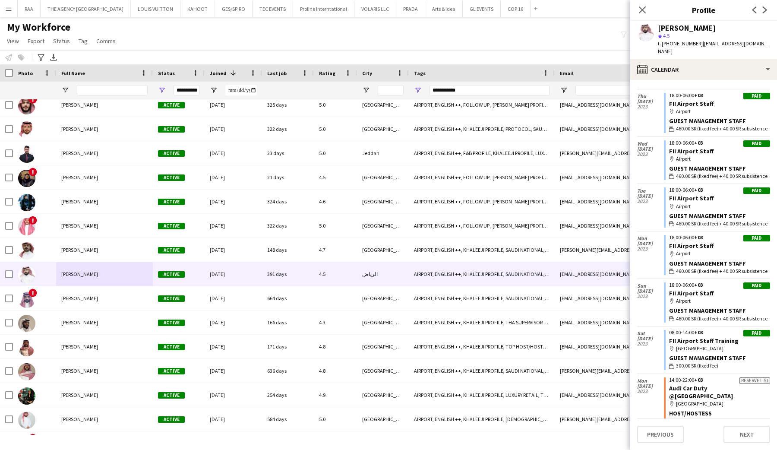
scroll to position [1524, 0]
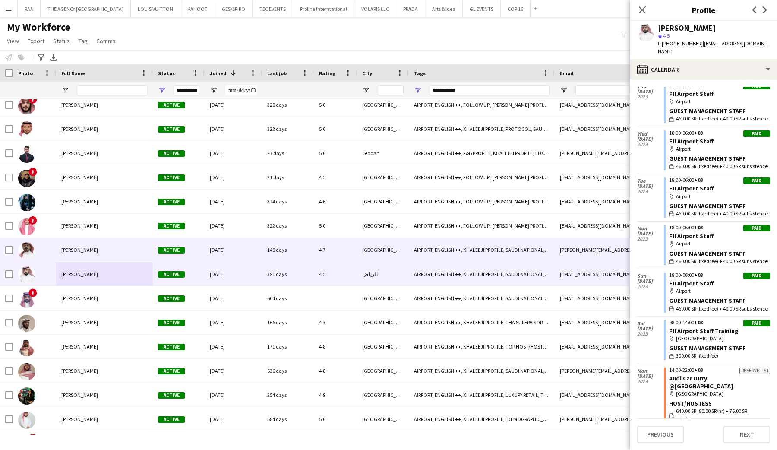
click at [87, 239] on div "[PERSON_NAME]" at bounding box center [104, 250] width 97 height 24
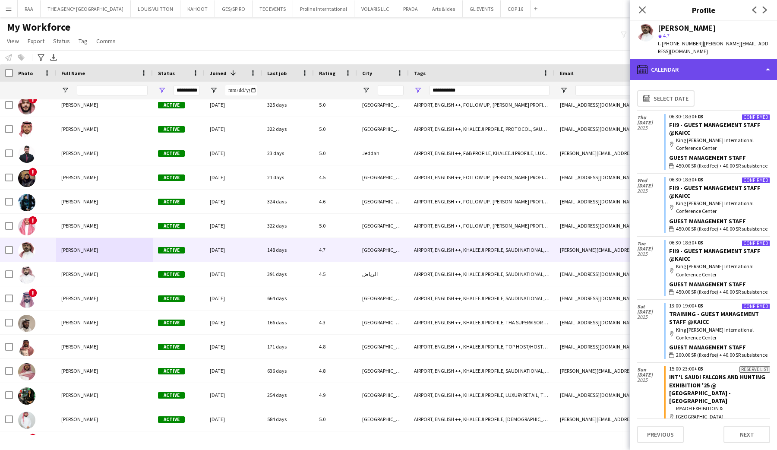
click at [720, 64] on div "calendar-full Calendar" at bounding box center [703, 69] width 147 height 21
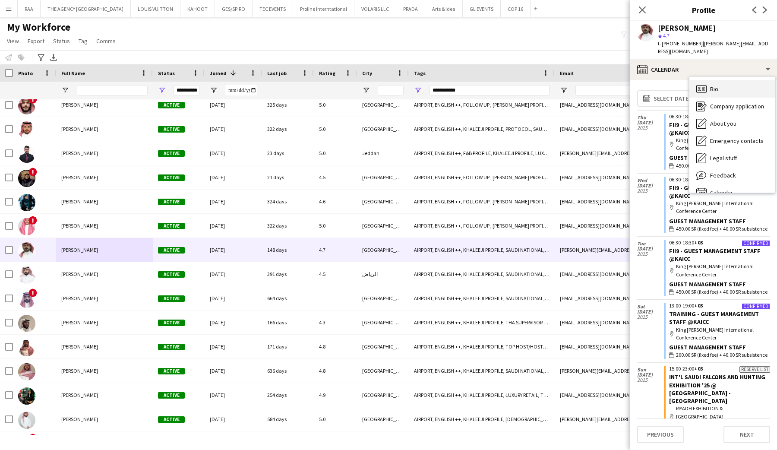
click at [719, 82] on div "Bio Bio" at bounding box center [732, 88] width 85 height 17
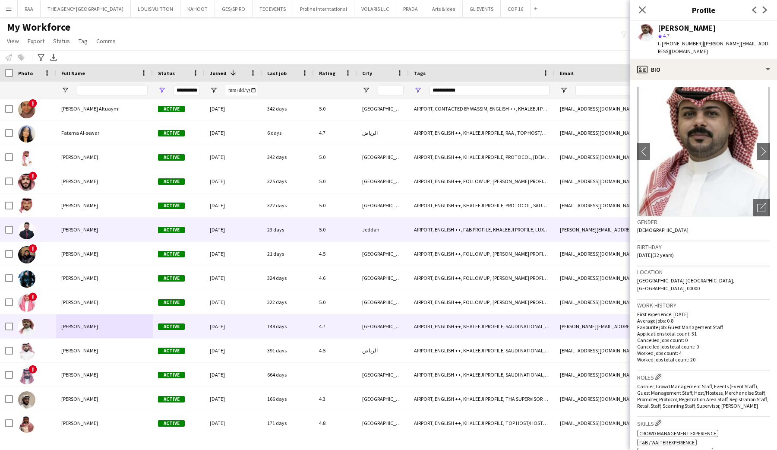
scroll to position [1602, 0]
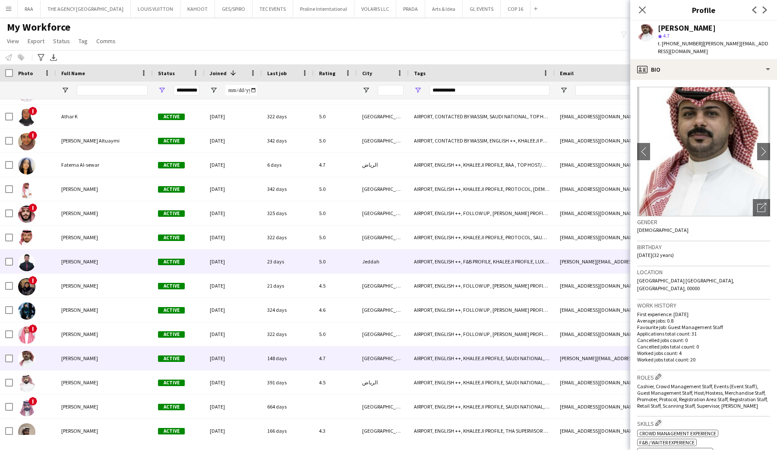
click at [75, 257] on div "[PERSON_NAME]" at bounding box center [104, 262] width 97 height 24
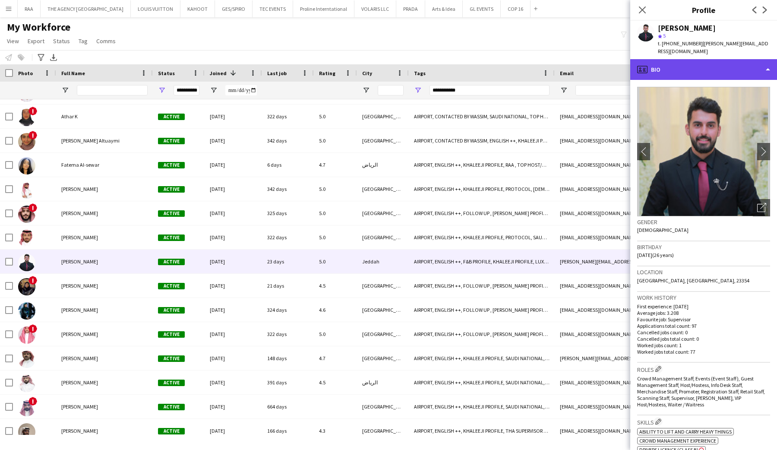
click at [720, 67] on div "profile Bio" at bounding box center [703, 69] width 147 height 21
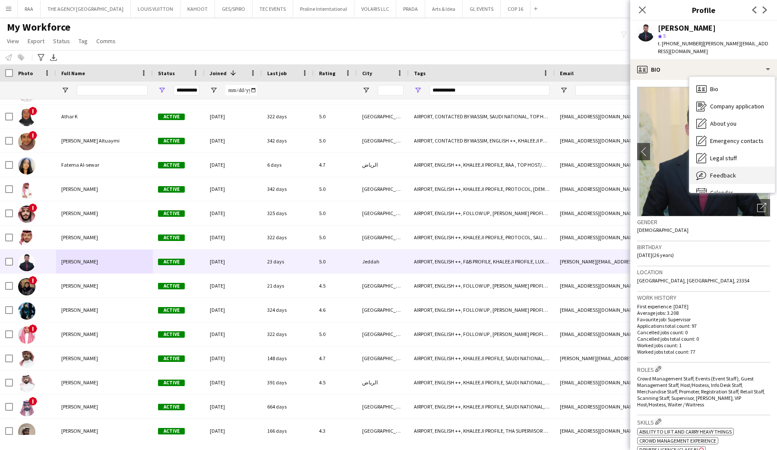
click at [729, 171] on span "Feedback" at bounding box center [723, 175] width 26 height 8
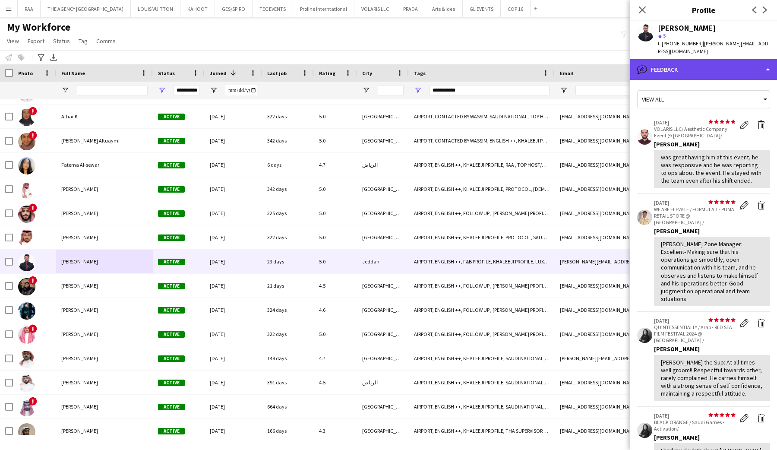
click at [719, 69] on div "bubble-pencil Feedback" at bounding box center [703, 69] width 147 height 21
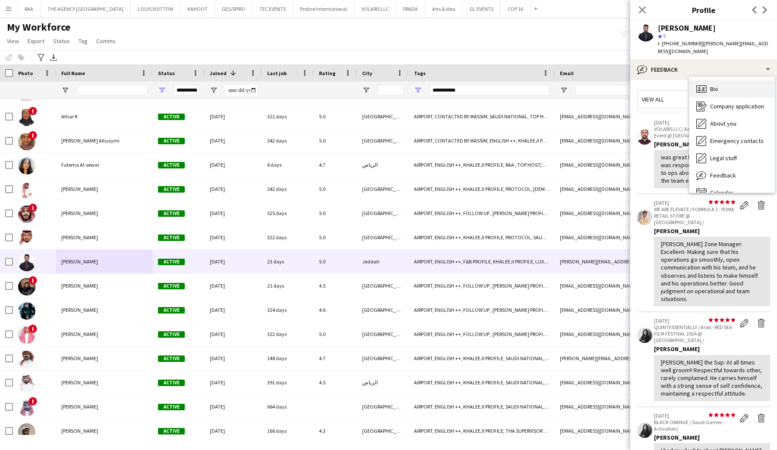
click at [719, 80] on div "Bio Bio" at bounding box center [732, 88] width 85 height 17
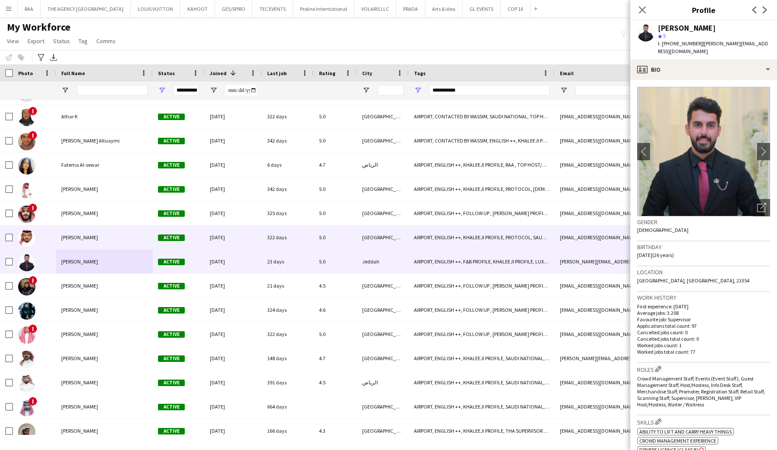
click at [95, 234] on div "[PERSON_NAME]" at bounding box center [104, 237] width 97 height 24
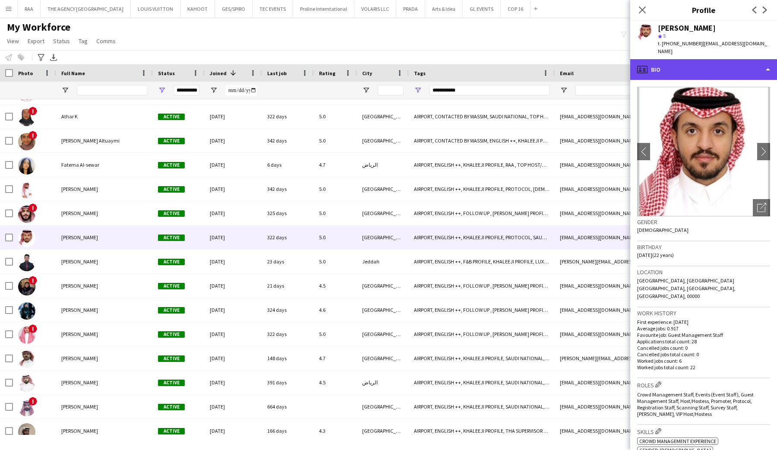
click at [716, 69] on div "profile Bio" at bounding box center [703, 69] width 147 height 21
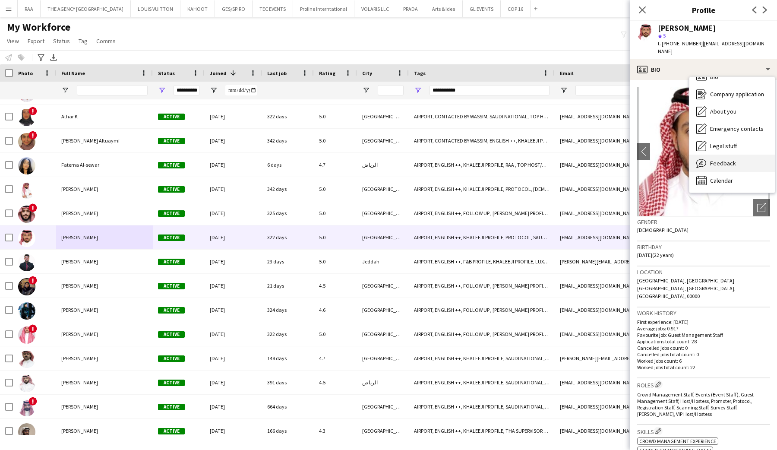
click at [728, 159] on span "Feedback" at bounding box center [723, 163] width 26 height 8
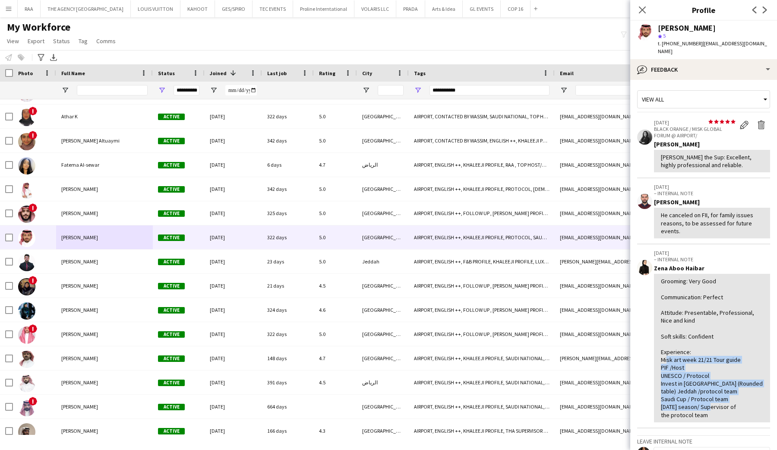
drag, startPoint x: 663, startPoint y: 354, endPoint x: 744, endPoint y: 397, distance: 90.8
click at [744, 398] on div "Grooming: Very Good Communication: Perfect Attitude: Presentable, Professional,…" at bounding box center [712, 348] width 102 height 142
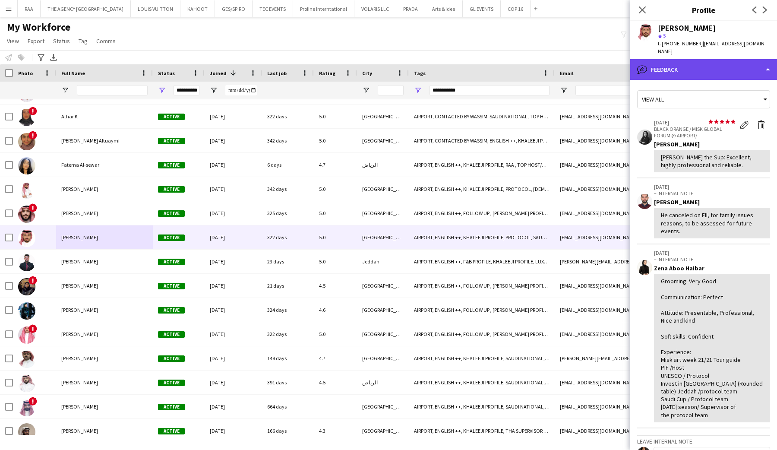
click at [670, 59] on div "bubble-pencil Feedback" at bounding box center [703, 69] width 147 height 21
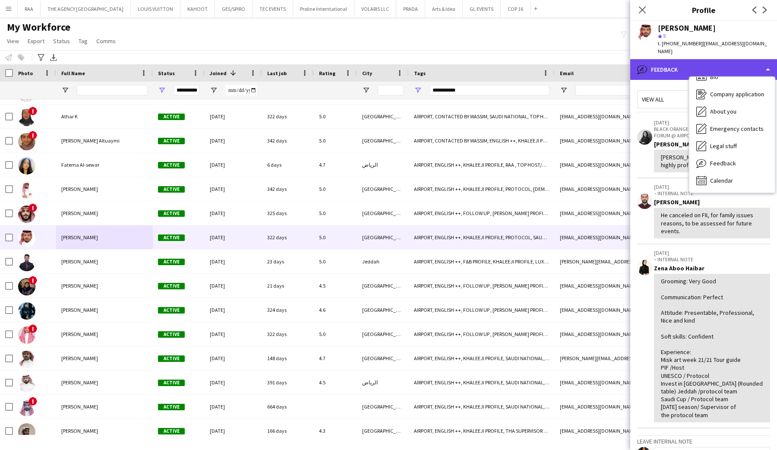
click at [687, 72] on div "bubble-pencil Feedback" at bounding box center [703, 69] width 147 height 21
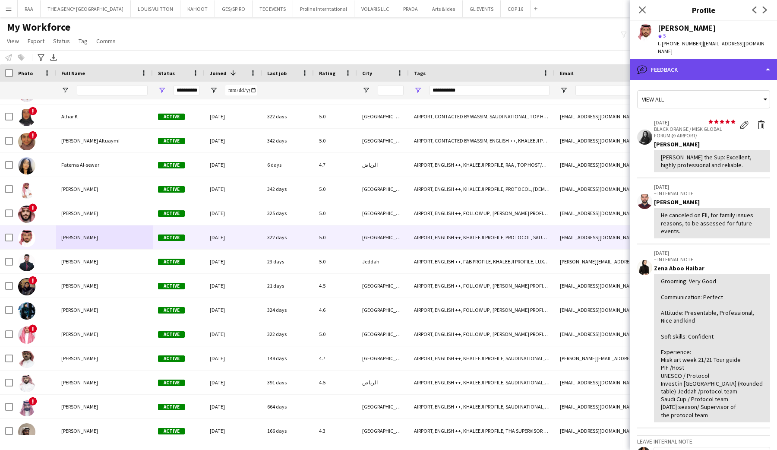
click at [702, 68] on div "bubble-pencil Feedback" at bounding box center [703, 69] width 147 height 21
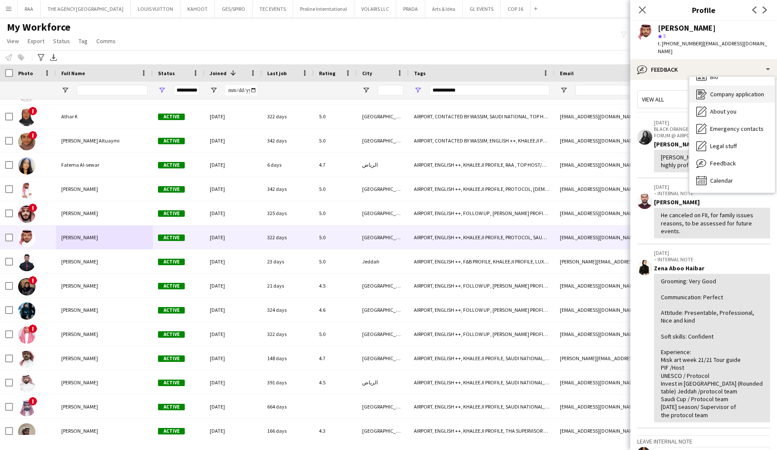
click at [707, 85] on div "Company application Company application" at bounding box center [732, 93] width 85 height 17
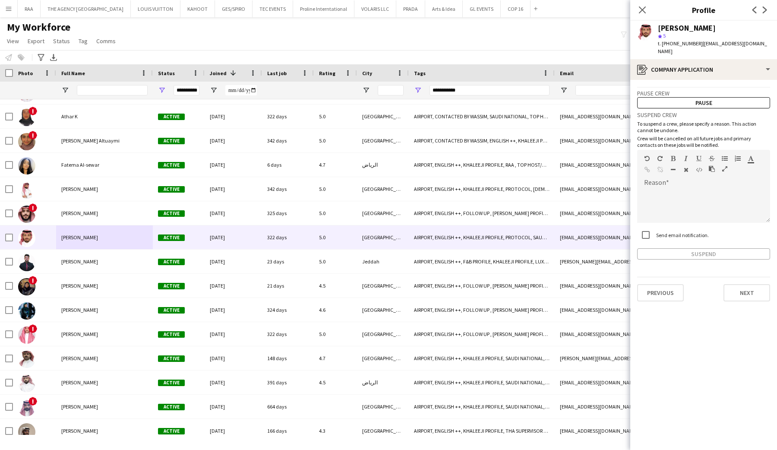
click at [711, 48] on div "[PERSON_NAME] star 5 t. [PHONE_NUMBER] | [EMAIL_ADDRESS][DOMAIN_NAME]" at bounding box center [703, 40] width 147 height 38
click at [711, 59] on div "register Company application" at bounding box center [703, 69] width 147 height 21
click at [725, 103] on div "About you About you" at bounding box center [732, 111] width 85 height 17
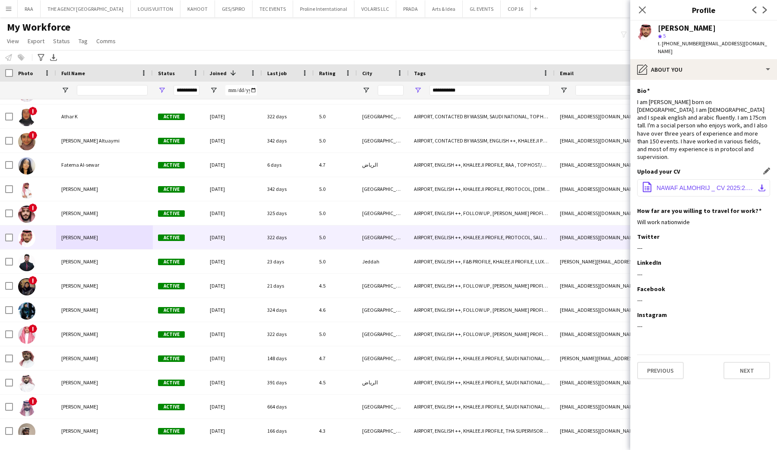
click at [700, 184] on span "NAWAF ALMOHRIJ _ CV 2025:2.pdf" at bounding box center [706, 187] width 98 height 7
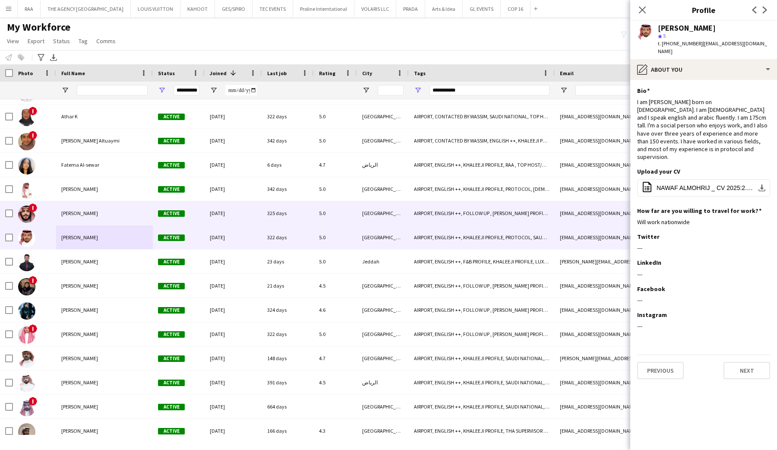
click at [100, 218] on div "[PERSON_NAME]" at bounding box center [104, 213] width 97 height 24
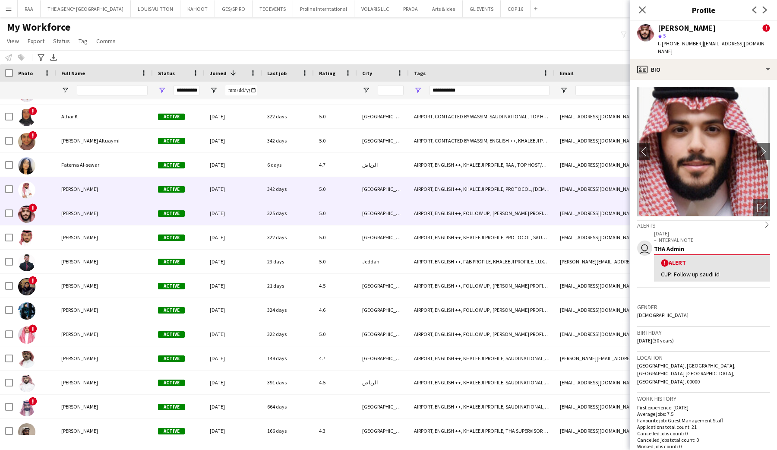
click at [64, 191] on span "[PERSON_NAME]" at bounding box center [79, 189] width 37 height 6
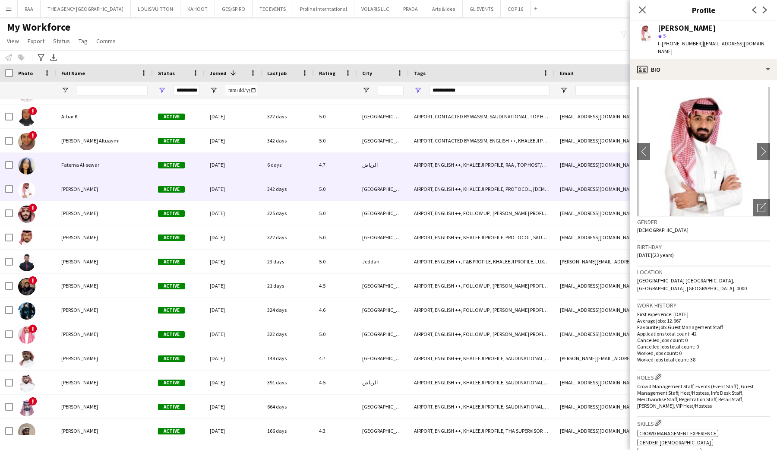
click at [76, 167] on span "Fatema Al-sewar" at bounding box center [80, 164] width 38 height 6
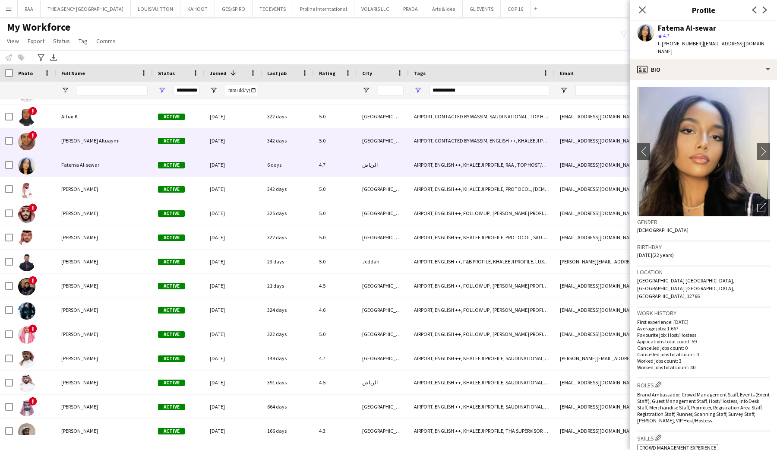
click at [89, 146] on div "[PERSON_NAME] ‏Altuaymi" at bounding box center [104, 141] width 97 height 24
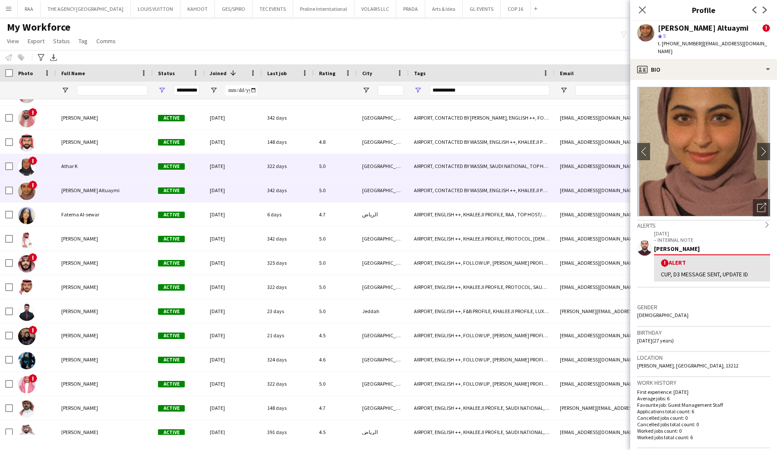
scroll to position [1534, 0]
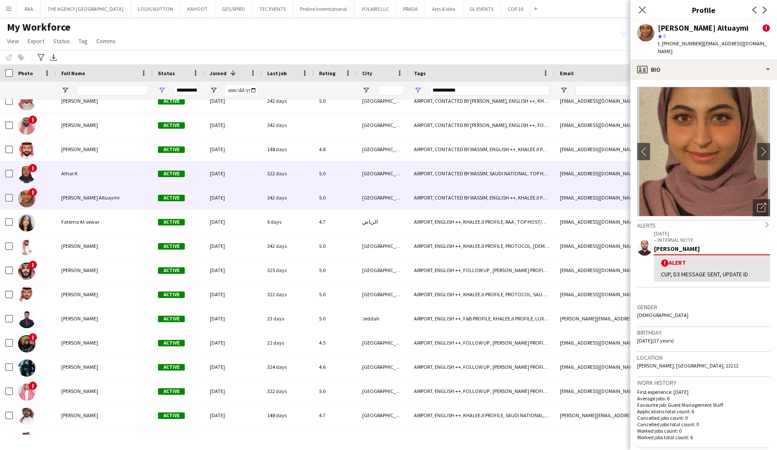
click at [77, 171] on div "Athar K" at bounding box center [104, 173] width 97 height 24
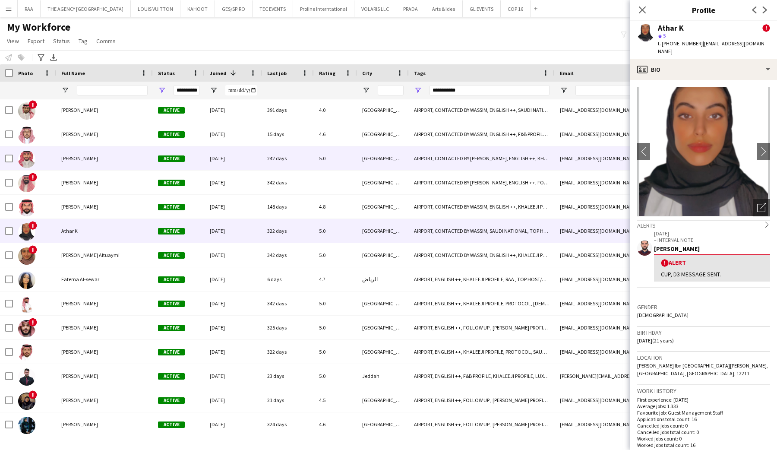
scroll to position [1463, 0]
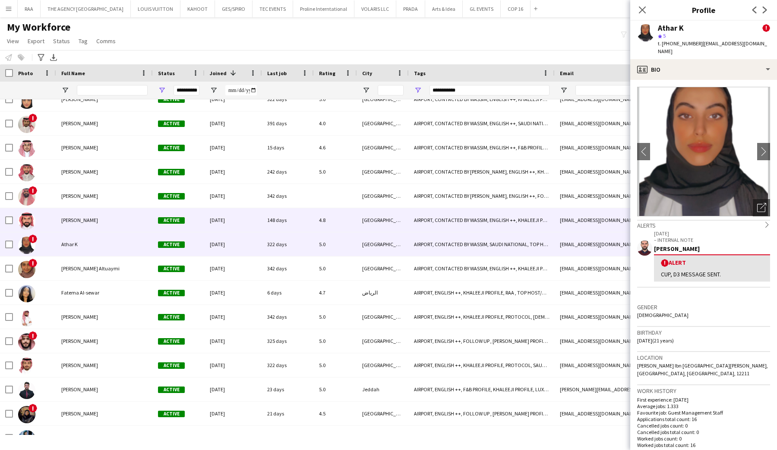
click at [64, 216] on div "[PERSON_NAME]" at bounding box center [104, 220] width 97 height 24
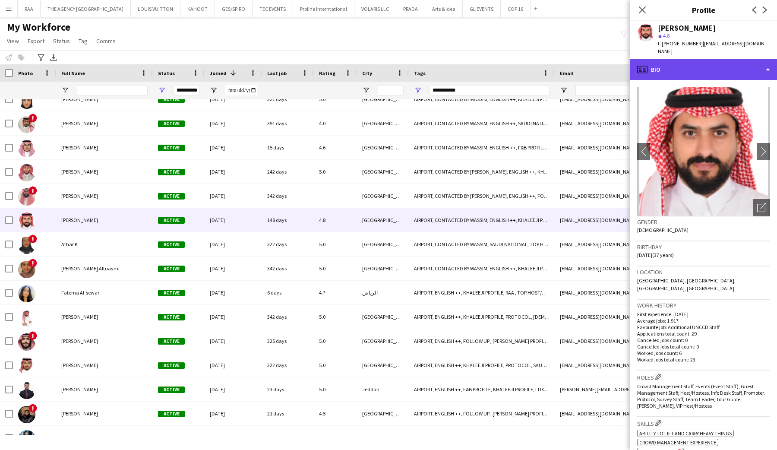
click at [733, 60] on div "profile Bio" at bounding box center [703, 69] width 147 height 21
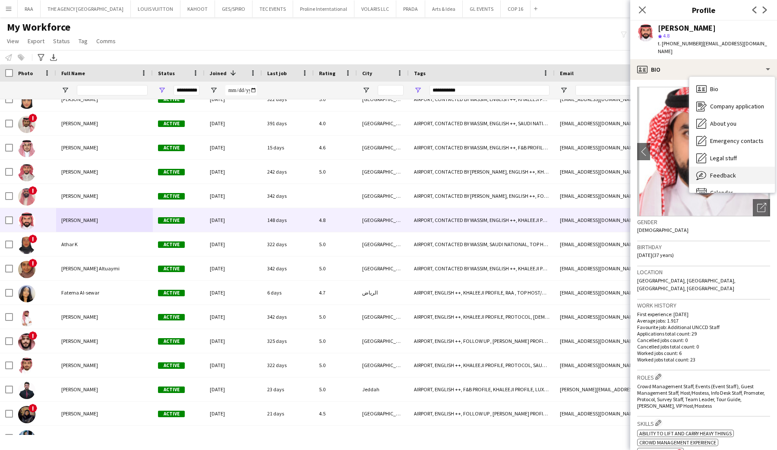
click at [727, 167] on div "Feedback Feedback" at bounding box center [732, 175] width 85 height 17
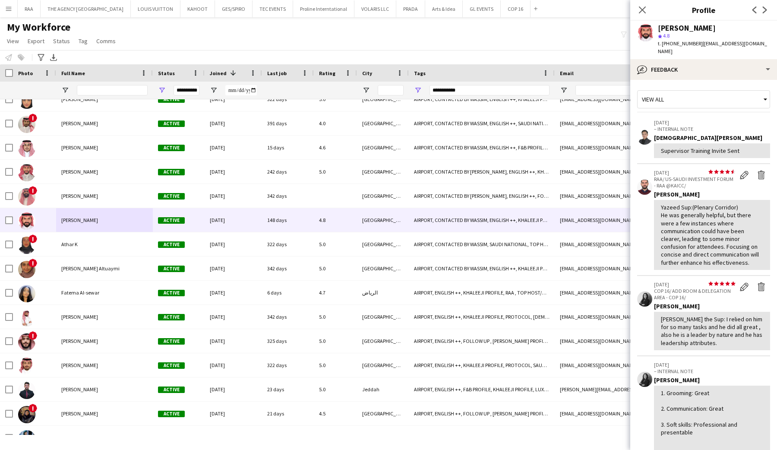
click at [701, 80] on app-crew-profile-feedback-tab "View all [DATE] – INTERNAL NOTE [DEMOGRAPHIC_DATA][PERSON_NAME] Supervisor Trai…" at bounding box center [703, 265] width 147 height 370
click at [701, 64] on div "bubble-pencil Feedback" at bounding box center [703, 69] width 147 height 21
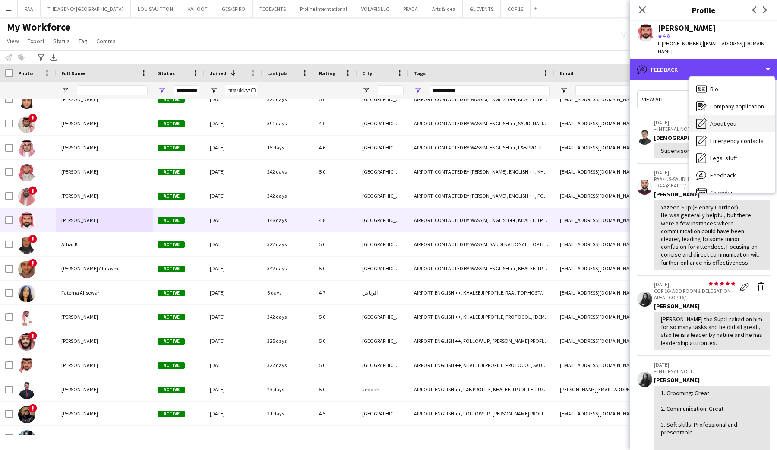
scroll to position [12, 0]
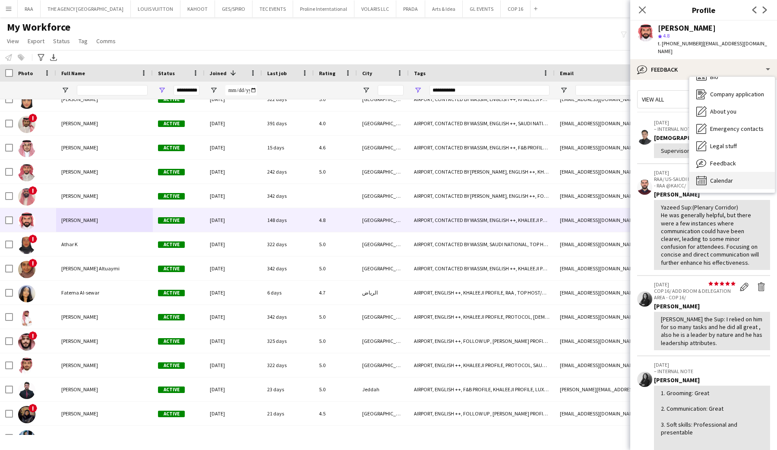
click at [747, 177] on div "Calendar Calendar" at bounding box center [732, 180] width 85 height 17
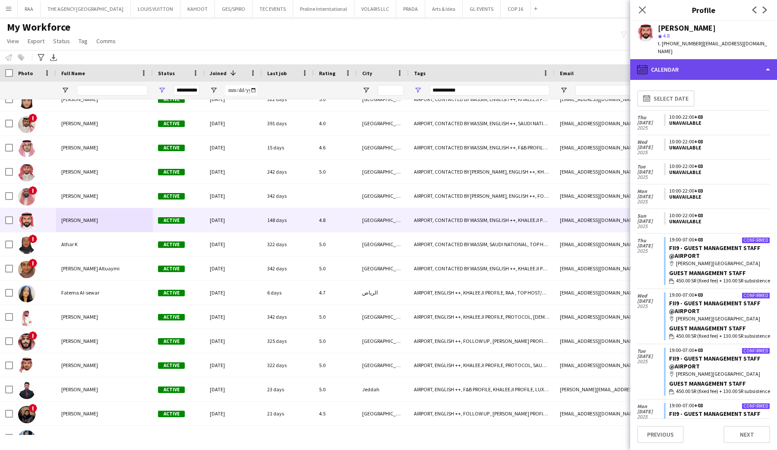
click at [713, 62] on div "calendar-full Calendar" at bounding box center [703, 69] width 147 height 21
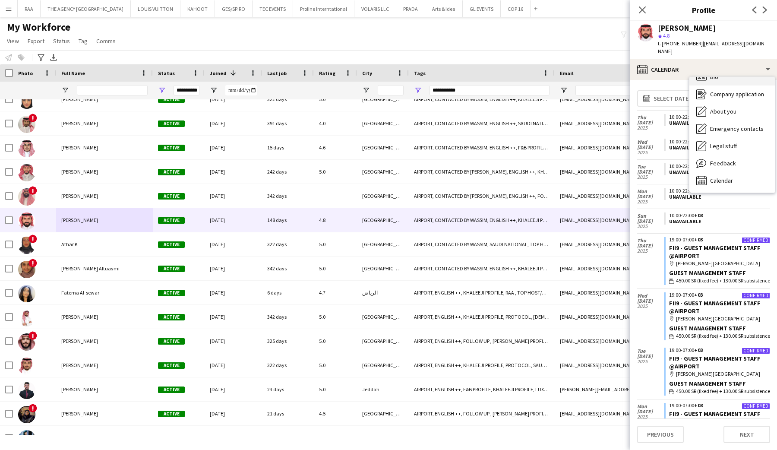
click at [711, 76] on div "Bio Bio" at bounding box center [732, 76] width 85 height 17
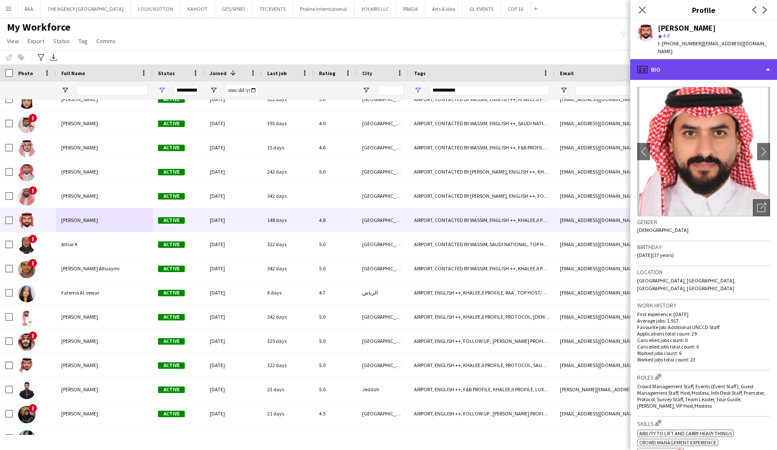
click at [706, 67] on div "profile Bio" at bounding box center [703, 69] width 147 height 21
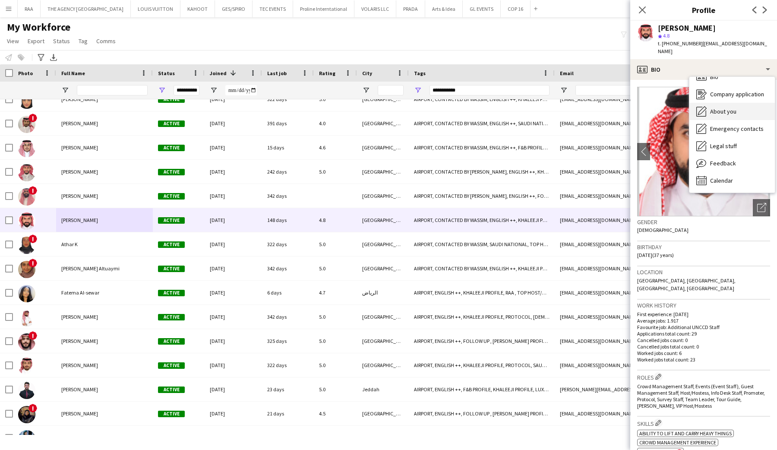
click at [721, 111] on div "About you About you" at bounding box center [732, 111] width 85 height 17
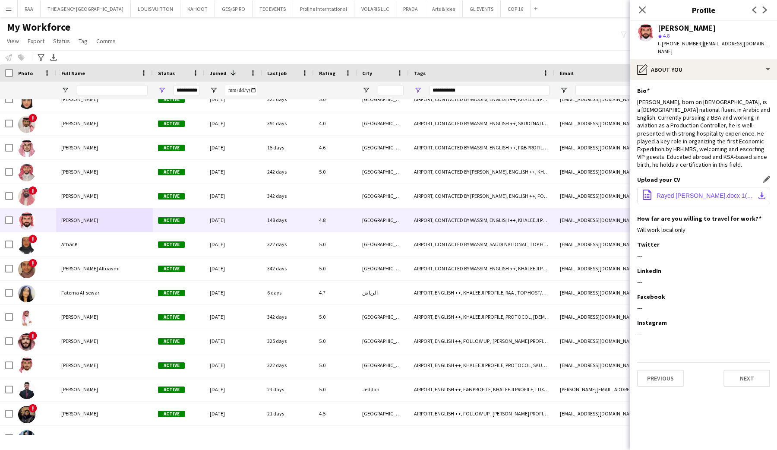
click at [712, 192] on span "Rayed [PERSON_NAME].docx 1(1).docx" at bounding box center [706, 195] width 98 height 7
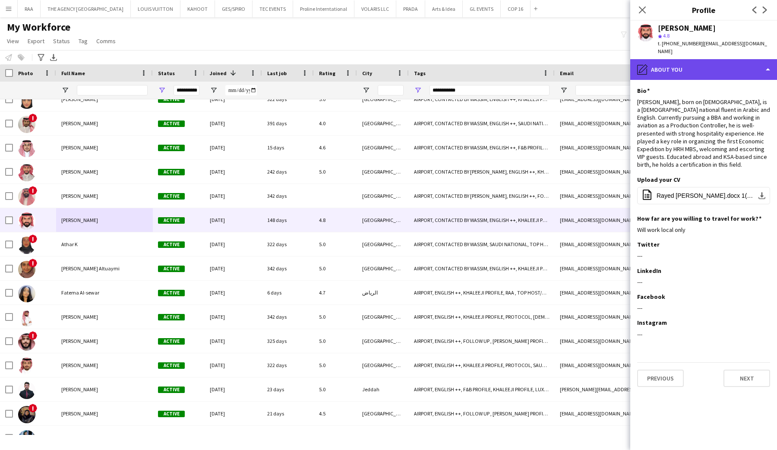
click at [690, 69] on div "pencil4 About you" at bounding box center [703, 69] width 147 height 21
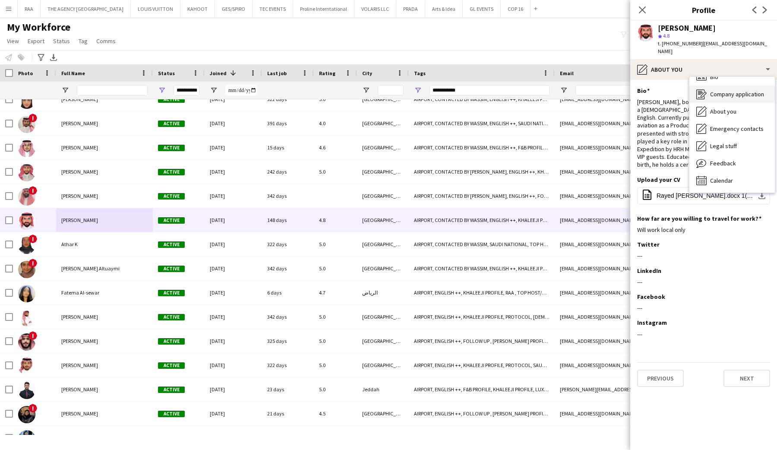
click at [701, 89] on icon "Company application" at bounding box center [701, 94] width 10 height 10
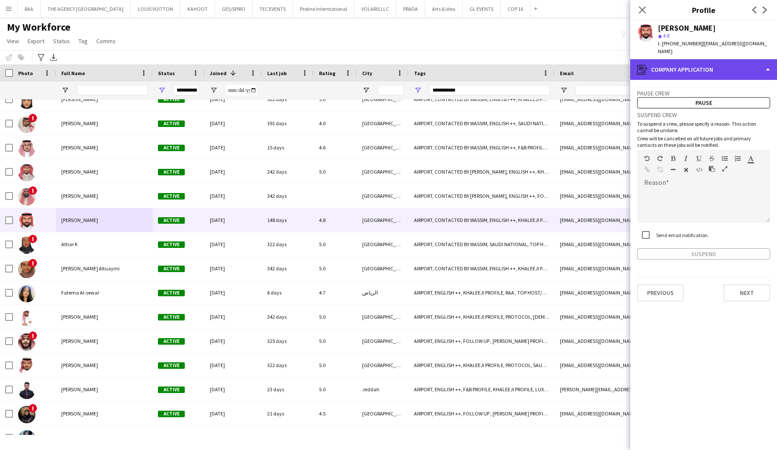
click at [700, 67] on div "register Company application" at bounding box center [703, 69] width 147 height 21
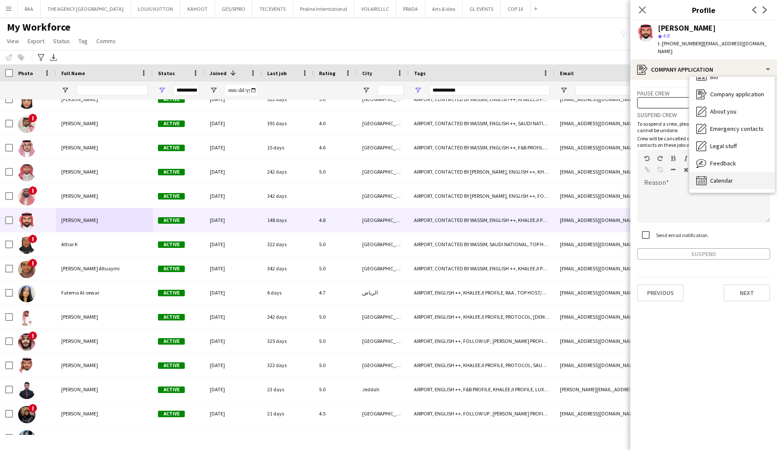
click at [711, 177] on span "Calendar" at bounding box center [721, 181] width 23 height 8
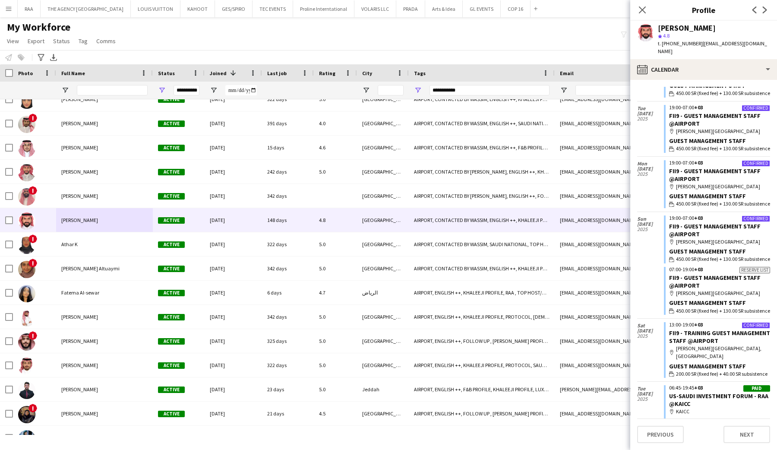
scroll to position [325, 0]
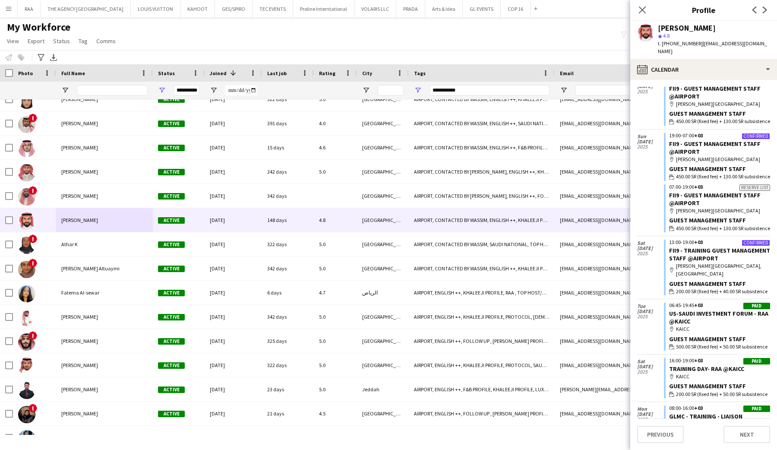
click at [643, 16] on div "Close pop-in" at bounding box center [642, 10] width 24 height 20
click at [642, 15] on app-icon "Close pop-in" at bounding box center [642, 10] width 13 height 13
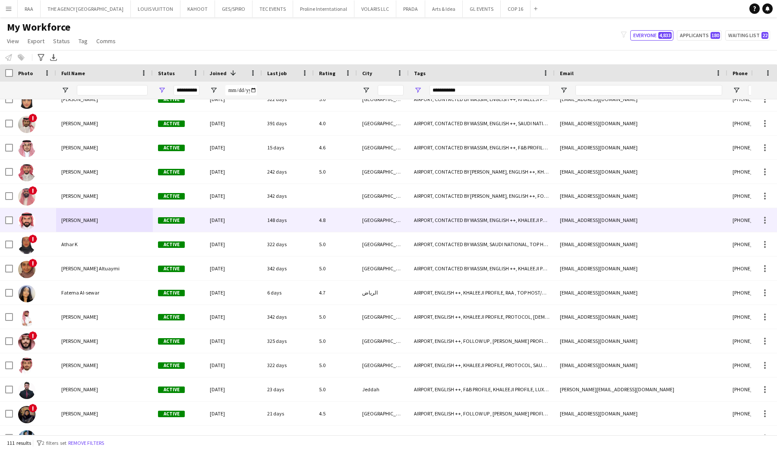
click at [81, 225] on div "[PERSON_NAME]" at bounding box center [104, 220] width 97 height 24
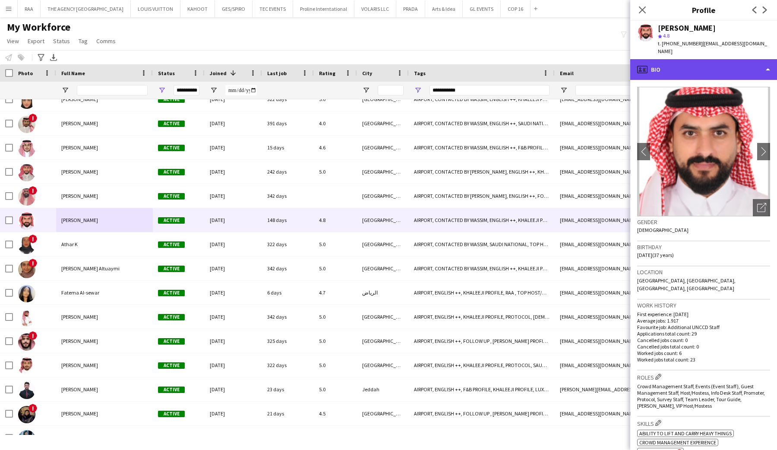
click at [744, 68] on div "profile Bio" at bounding box center [703, 69] width 147 height 21
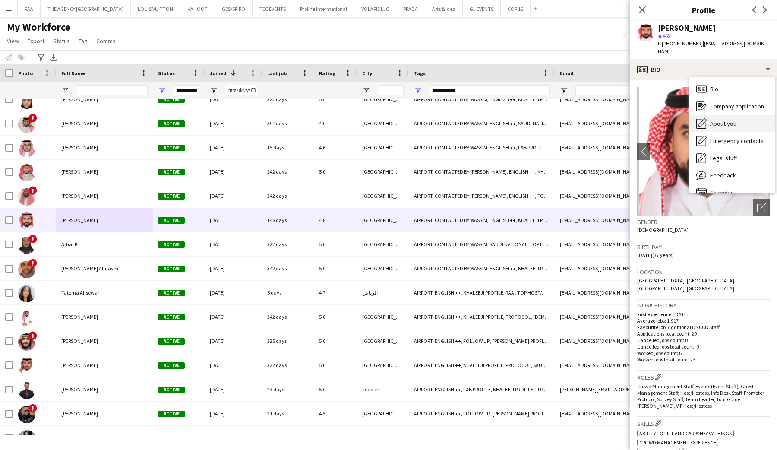
click at [745, 115] on div "About you About you" at bounding box center [732, 123] width 85 height 17
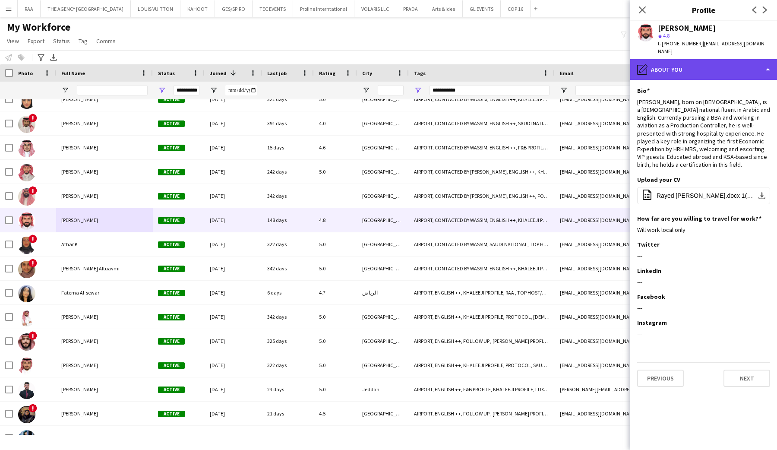
click at [728, 59] on div "pencil4 About you" at bounding box center [703, 69] width 147 height 21
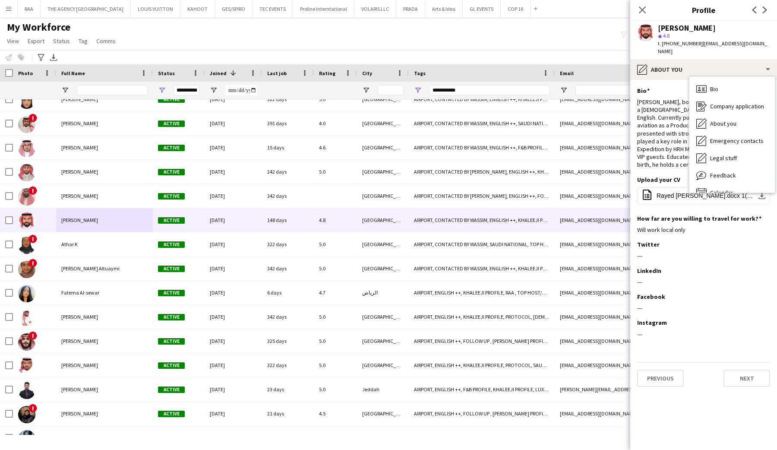
drag, startPoint x: 696, startPoint y: 46, endPoint x: 662, endPoint y: 45, distance: 34.6
click at [662, 45] on div "t. [PHONE_NUMBER] | [EMAIL_ADDRESS][DOMAIN_NAME]" at bounding box center [714, 48] width 112 height 16
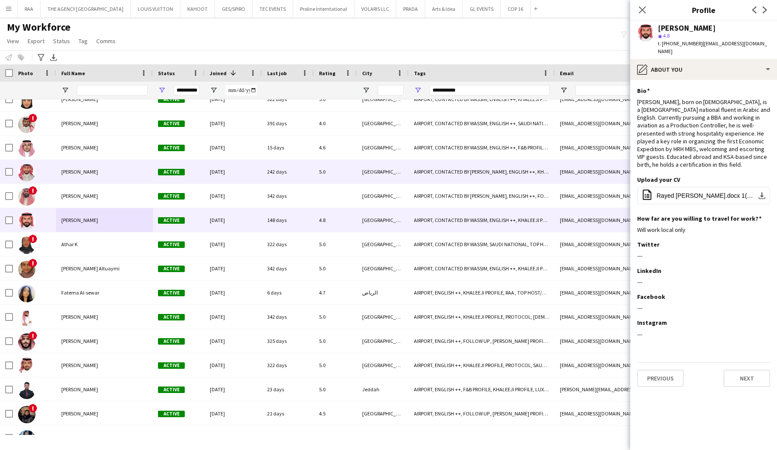
click at [89, 183] on div "[PERSON_NAME]" at bounding box center [104, 172] width 97 height 24
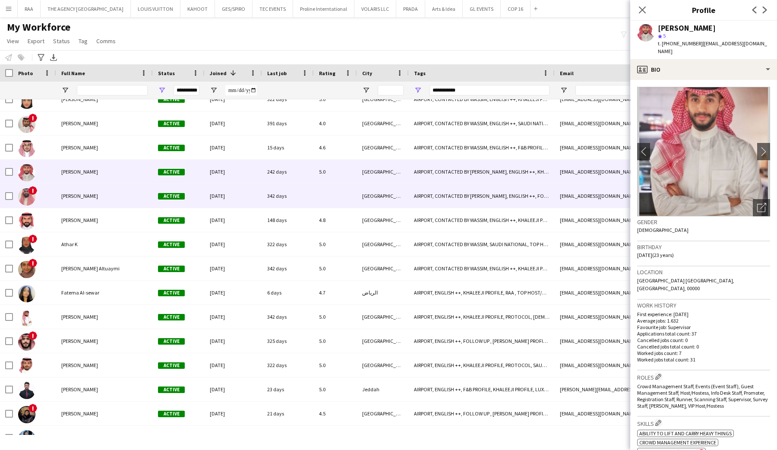
click at [92, 190] on div "[PERSON_NAME]" at bounding box center [104, 196] width 97 height 24
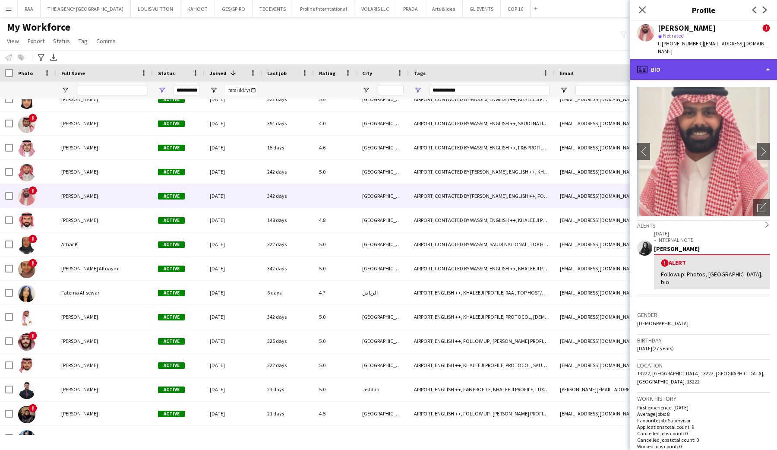
click at [721, 61] on div "profile Bio" at bounding box center [703, 69] width 147 height 21
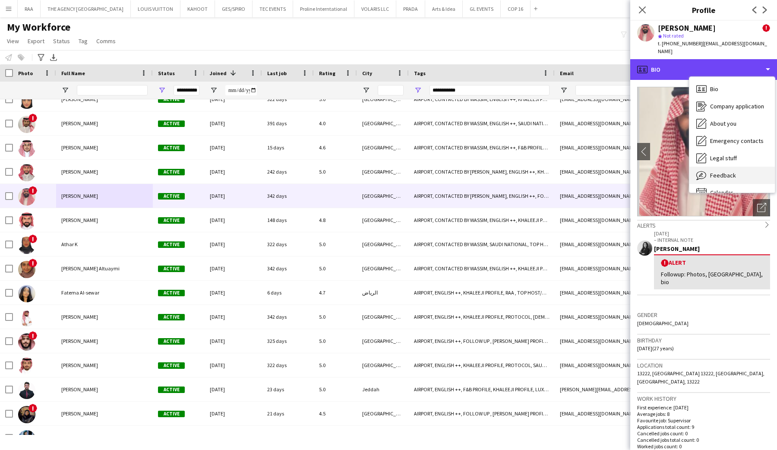
scroll to position [12, 0]
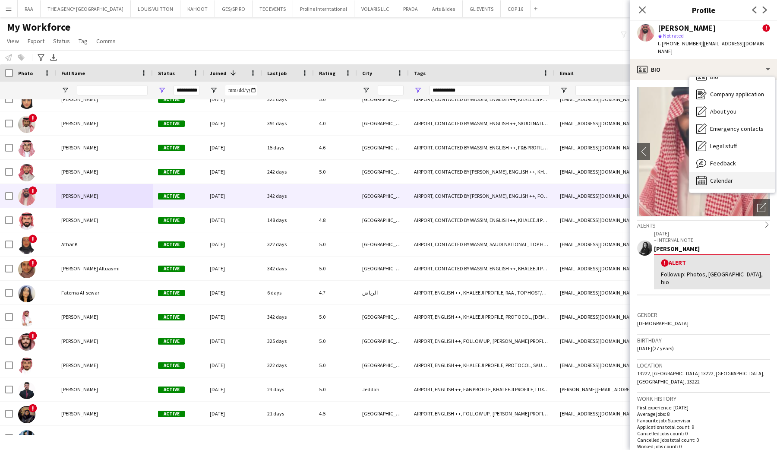
click at [719, 177] on span "Calendar" at bounding box center [721, 181] width 23 height 8
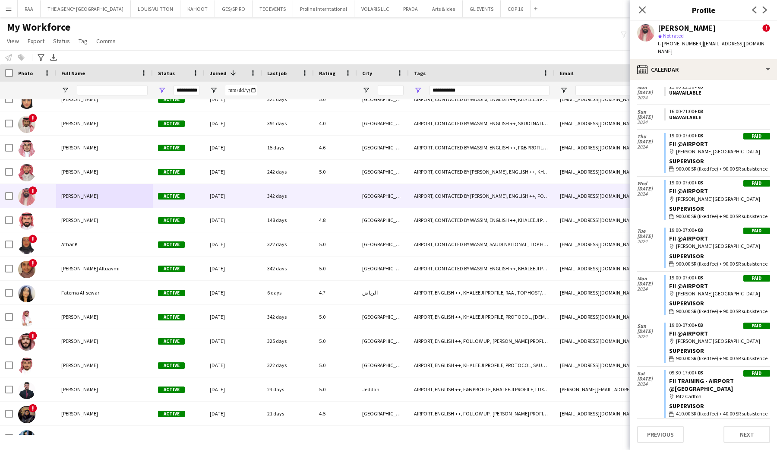
scroll to position [0, 0]
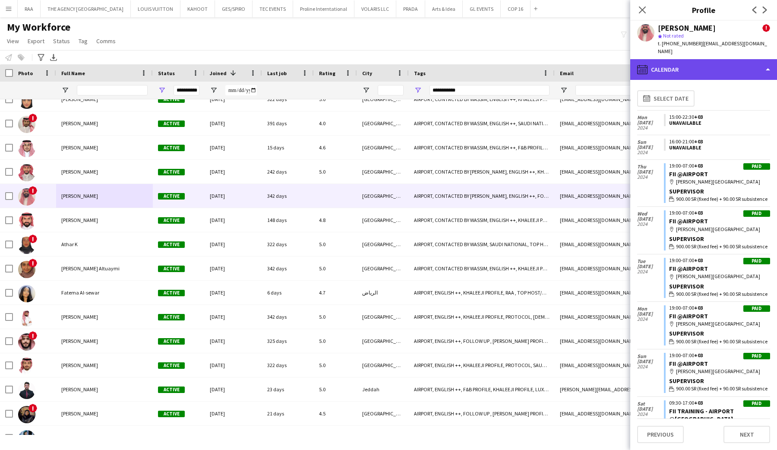
click at [694, 69] on div "calendar-full Calendar" at bounding box center [703, 69] width 147 height 21
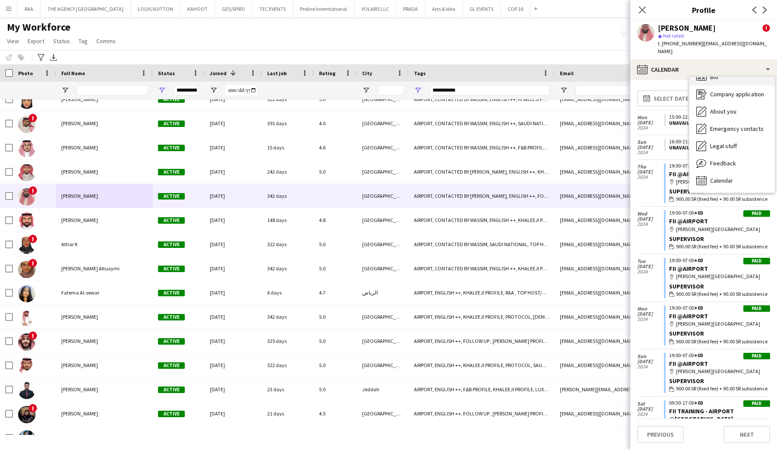
click at [699, 76] on div "Bio Bio" at bounding box center [732, 76] width 85 height 17
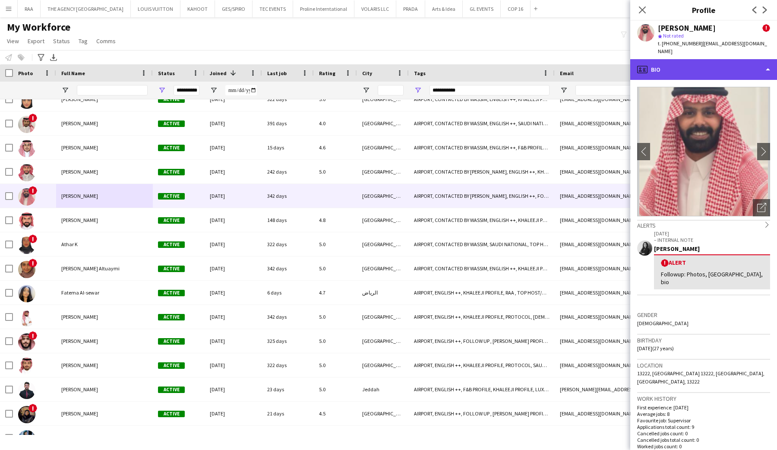
click at [696, 66] on div "profile Bio" at bounding box center [703, 69] width 147 height 21
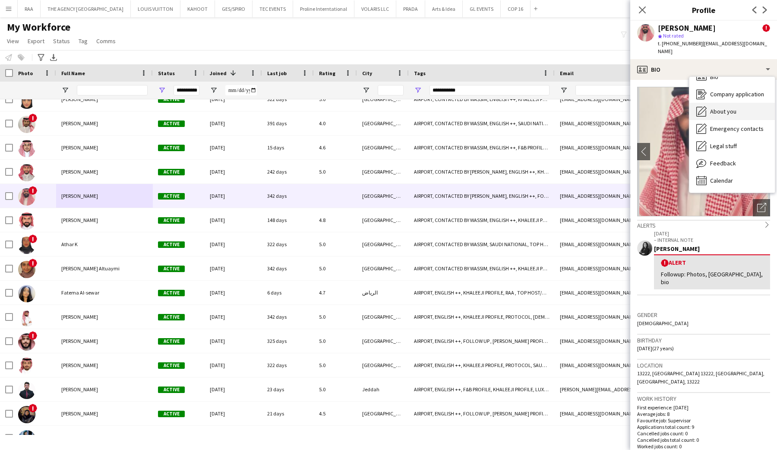
click at [716, 108] on span "About you" at bounding box center [723, 112] width 26 height 8
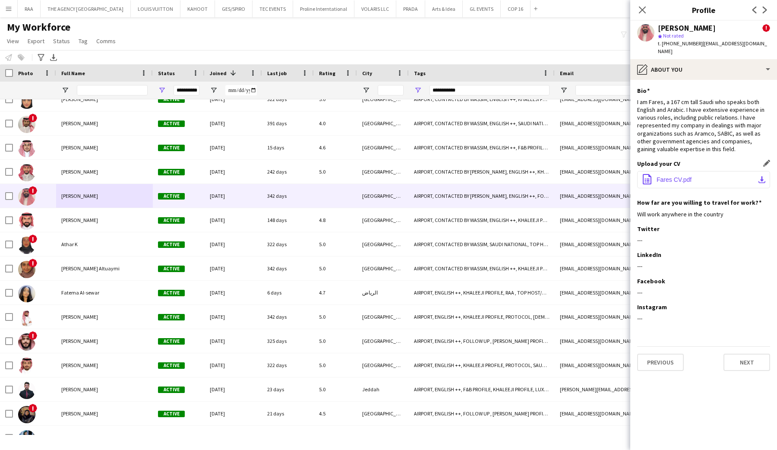
click at [685, 176] on span "Fares CV.pdf" at bounding box center [674, 179] width 35 height 7
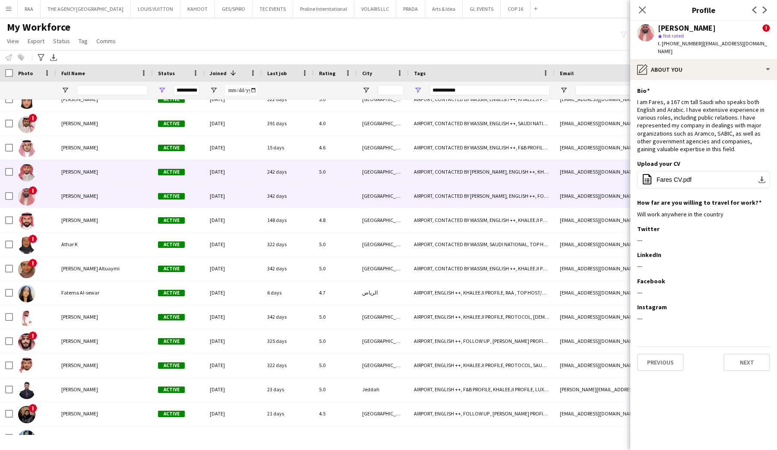
click at [80, 174] on span "[PERSON_NAME]" at bounding box center [79, 171] width 37 height 6
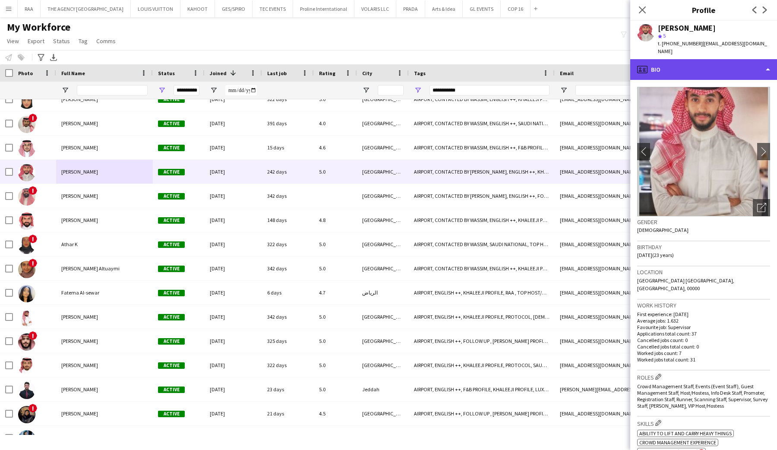
click at [717, 68] on div "profile Bio" at bounding box center [703, 69] width 147 height 21
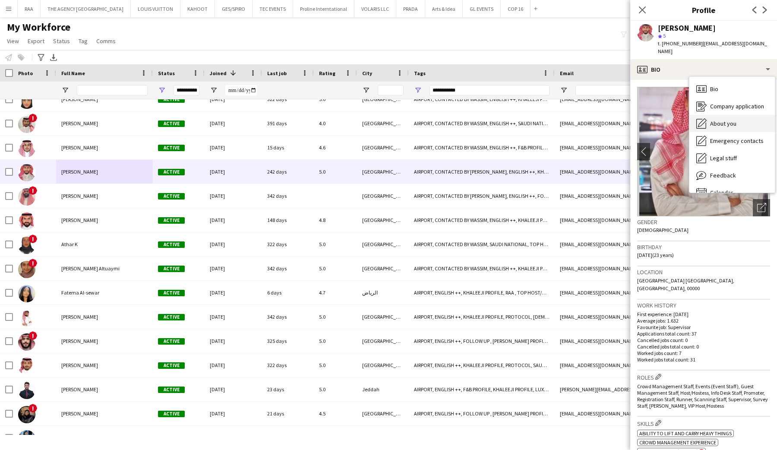
click at [730, 120] on span "About you" at bounding box center [723, 124] width 26 height 8
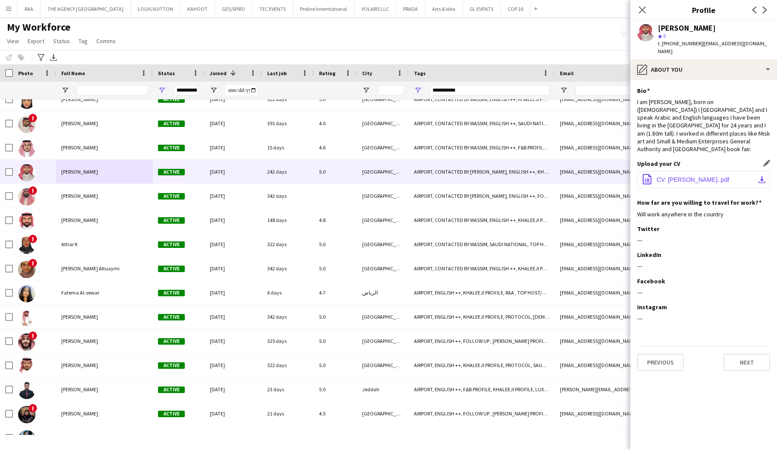
click at [739, 171] on button "office-file-sheet CV. [PERSON_NAME]..pdf download-bottom" at bounding box center [703, 179] width 133 height 17
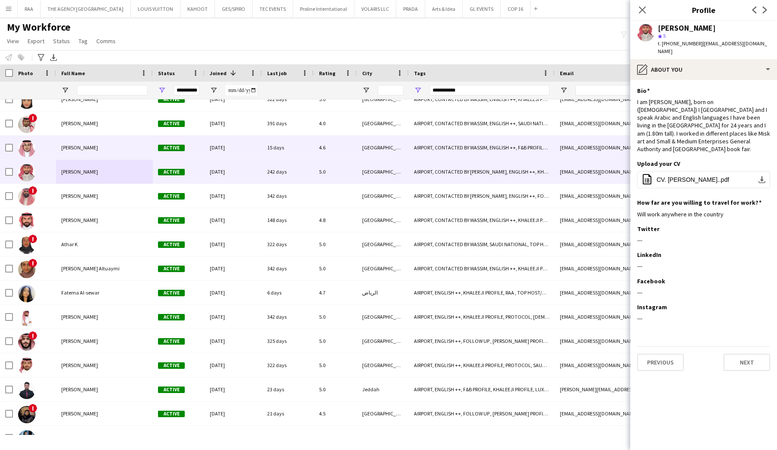
click at [100, 147] on div "[PERSON_NAME]" at bounding box center [104, 148] width 97 height 24
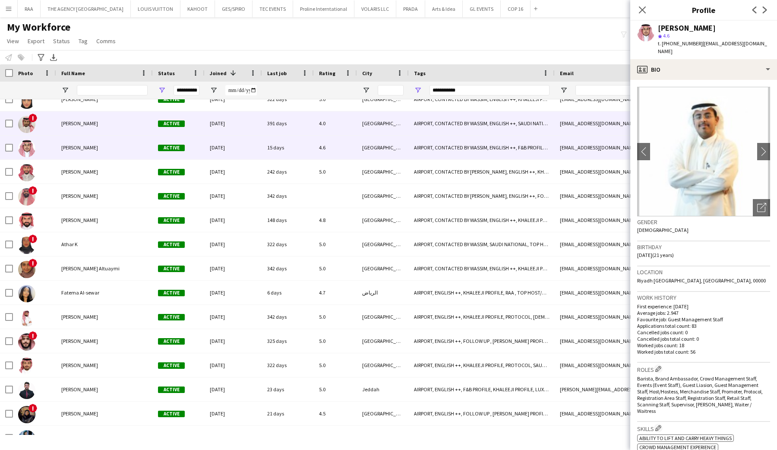
click at [98, 123] on span "[PERSON_NAME]" at bounding box center [79, 123] width 37 height 6
